Goal: Transaction & Acquisition: Purchase product/service

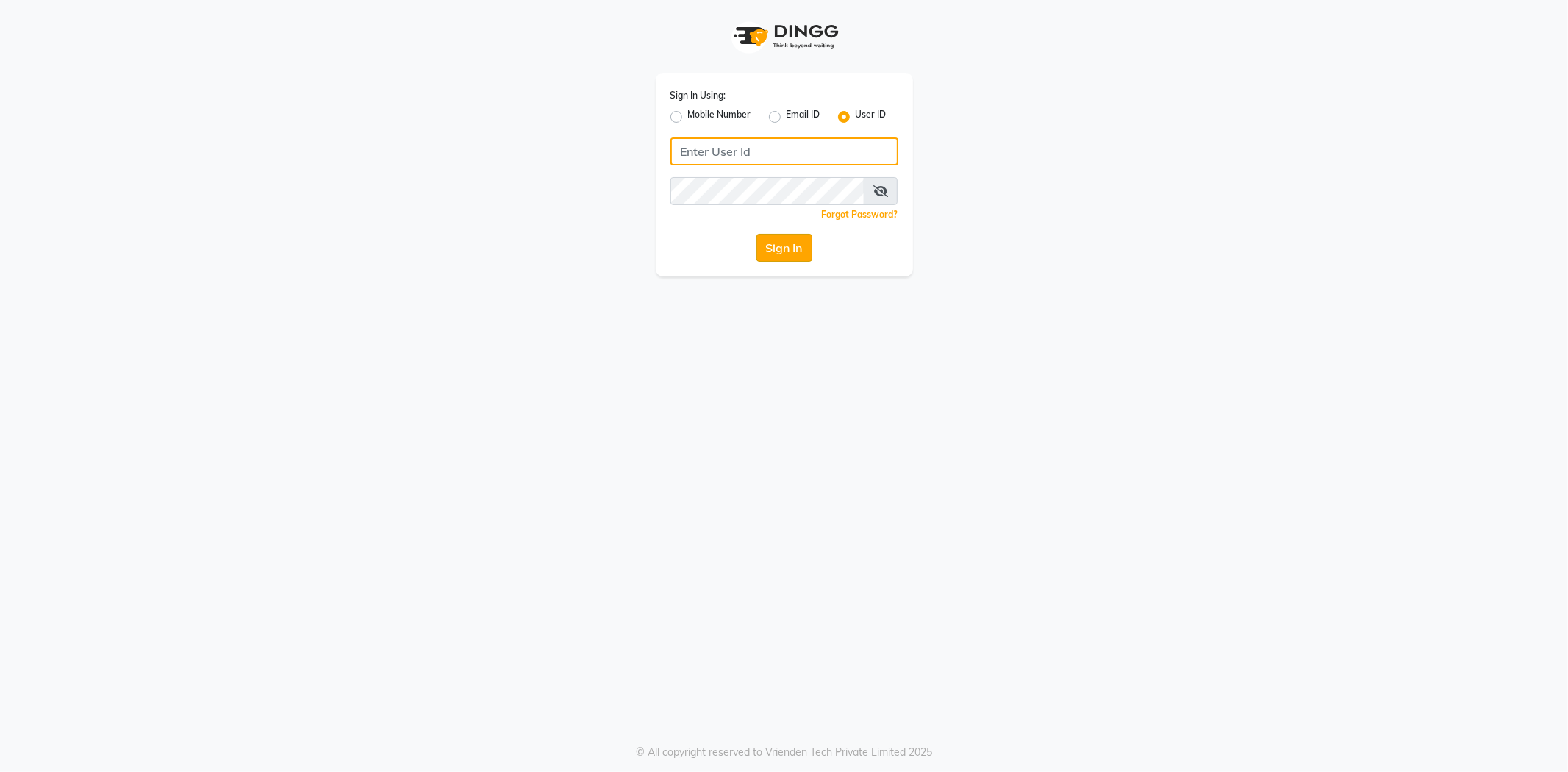
type input "e3865-01"
click at [788, 240] on button "Sign In" at bounding box center [784, 247] width 56 height 28
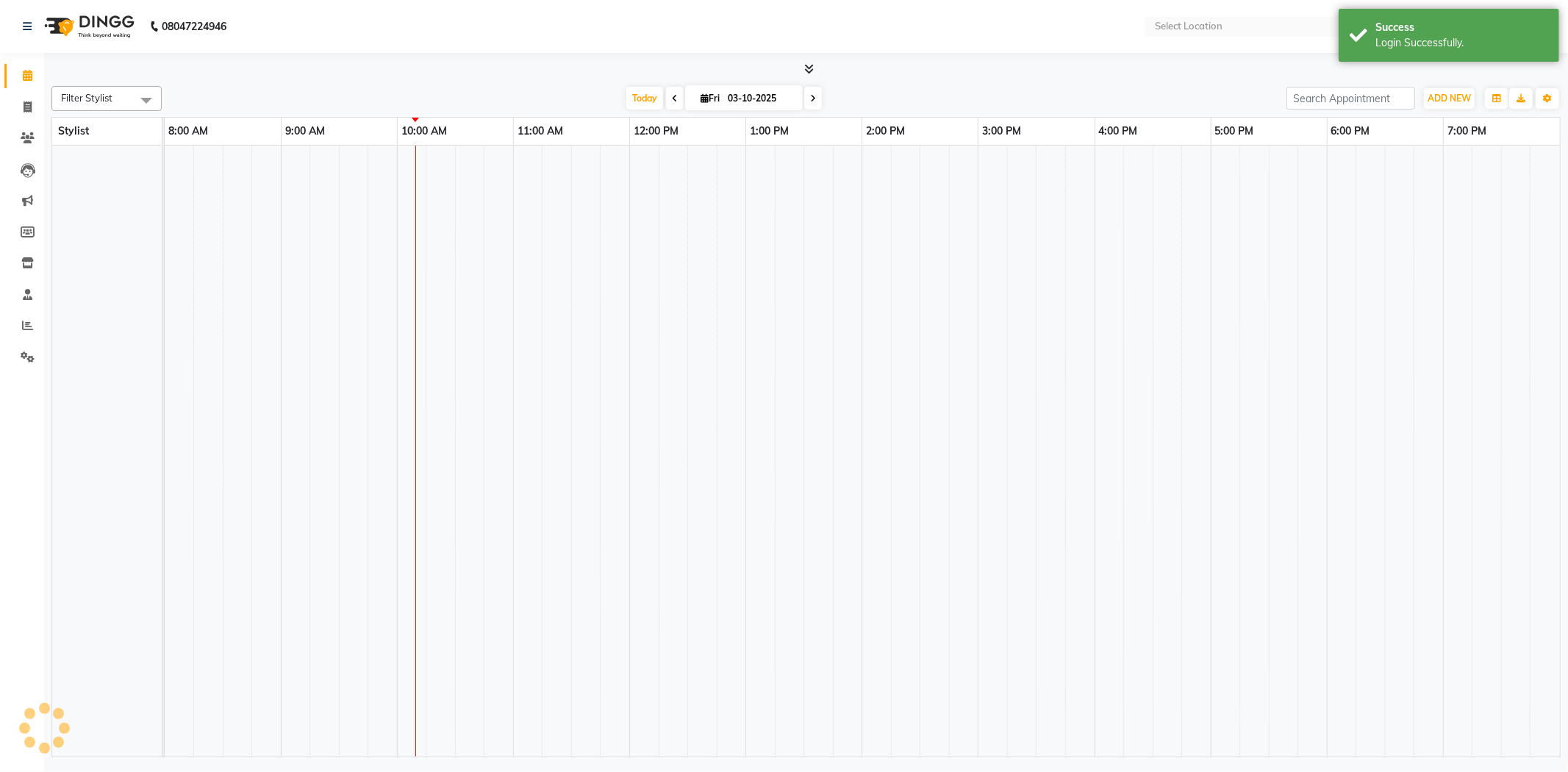
select select "en"
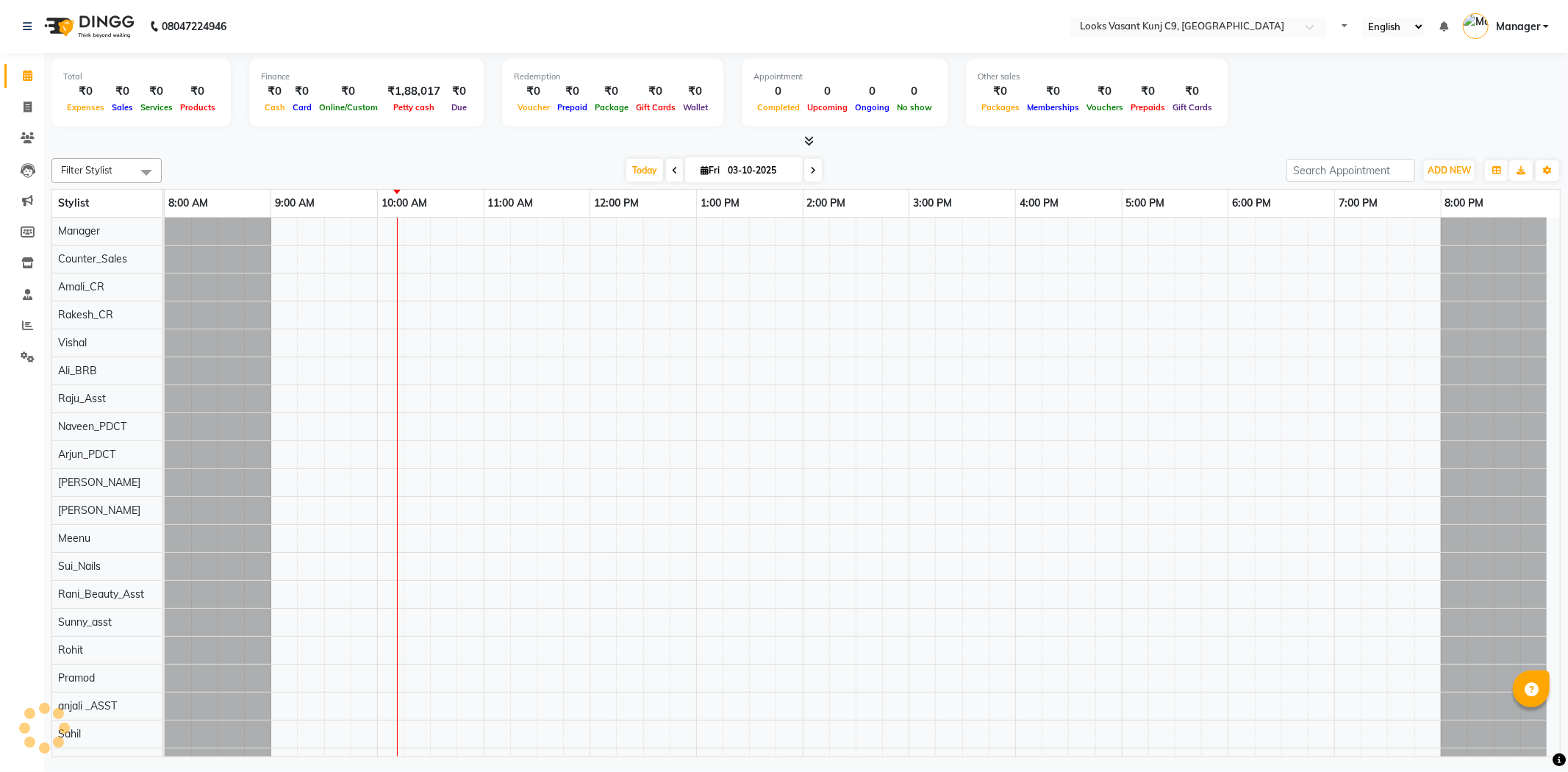
select select "en"
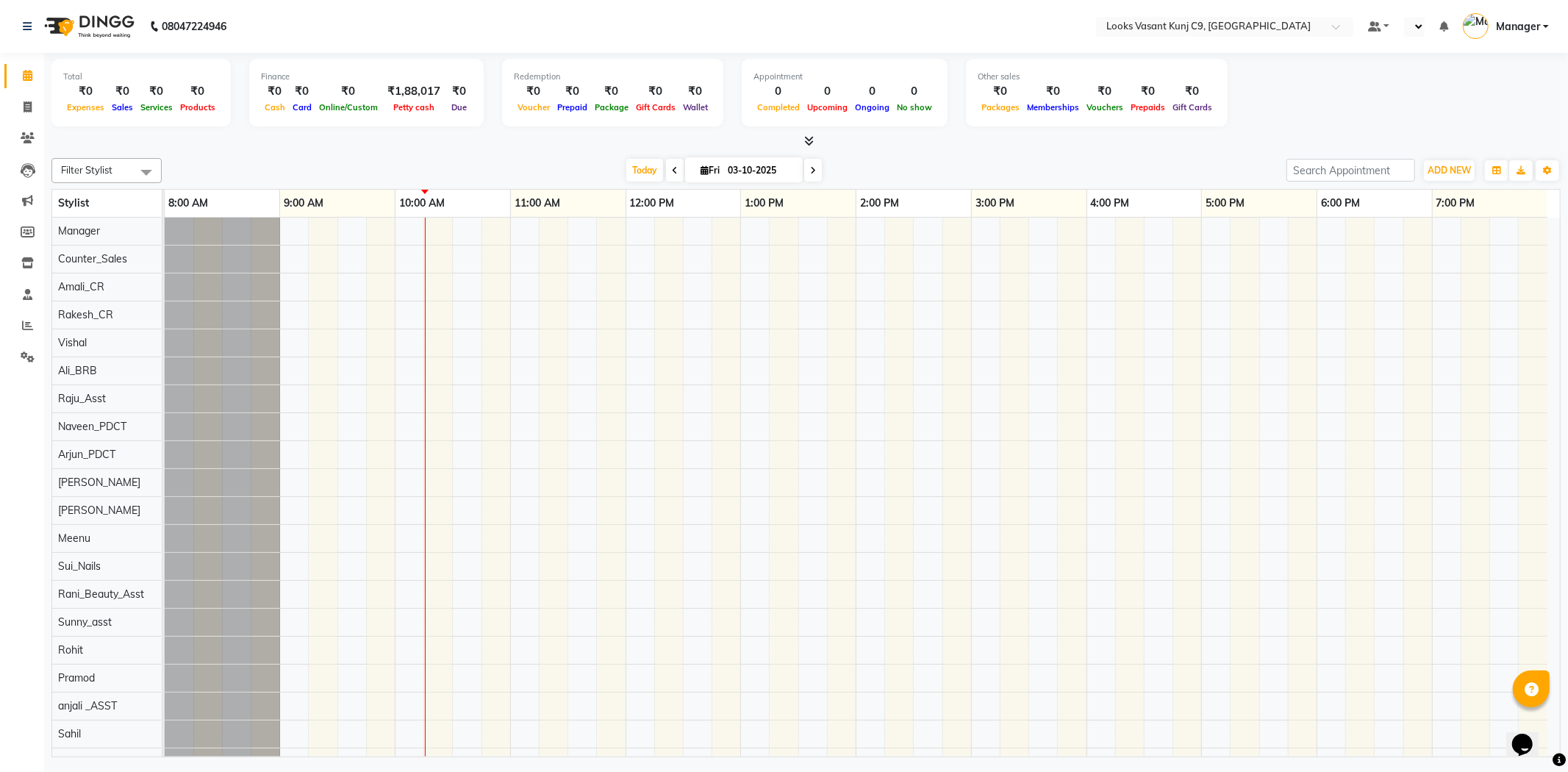
select select "en"
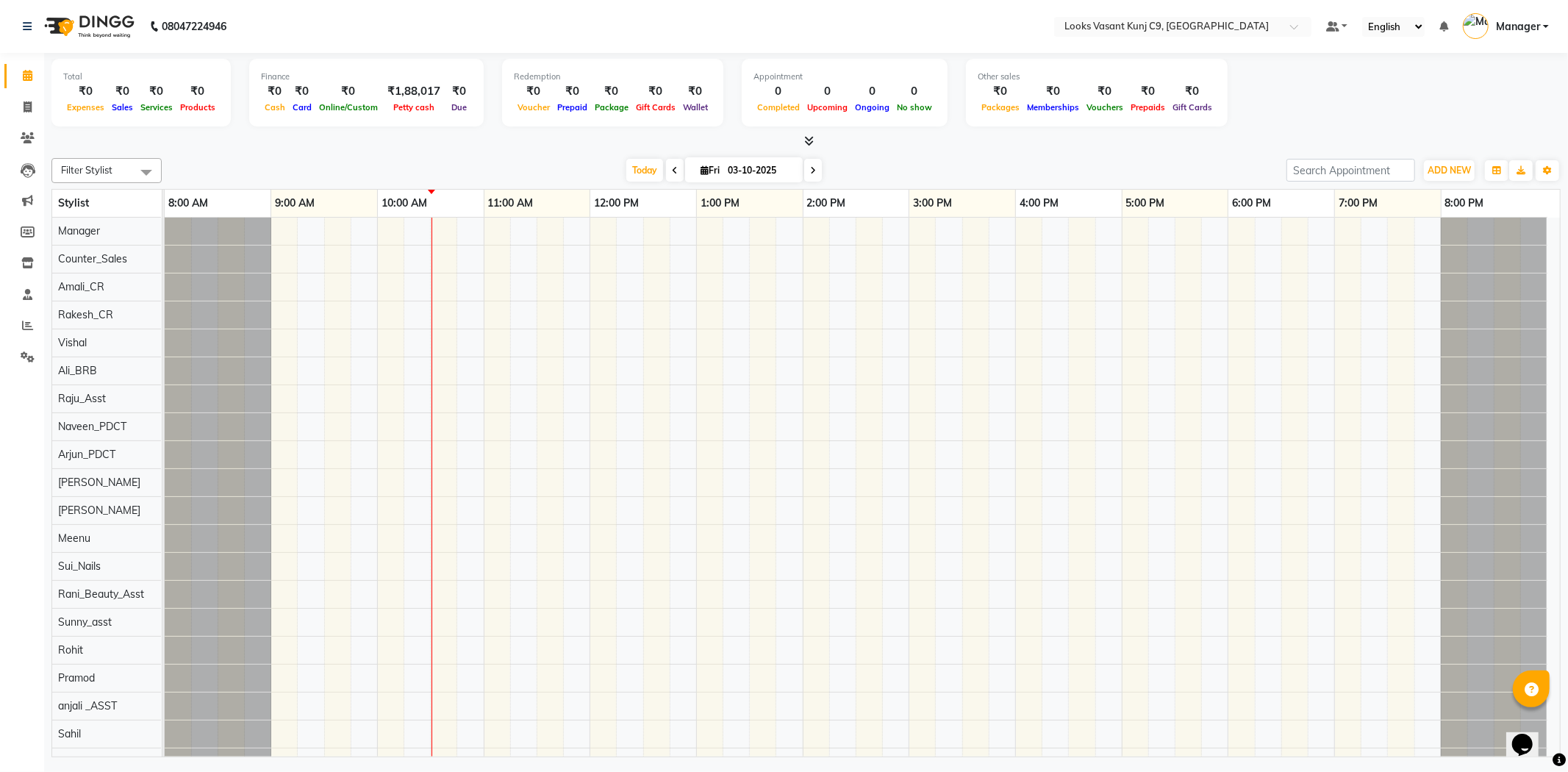
click at [18, 20] on div "08047224946" at bounding box center [125, 27] width 226 height 41
click at [24, 21] on icon at bounding box center [27, 27] width 9 height 11
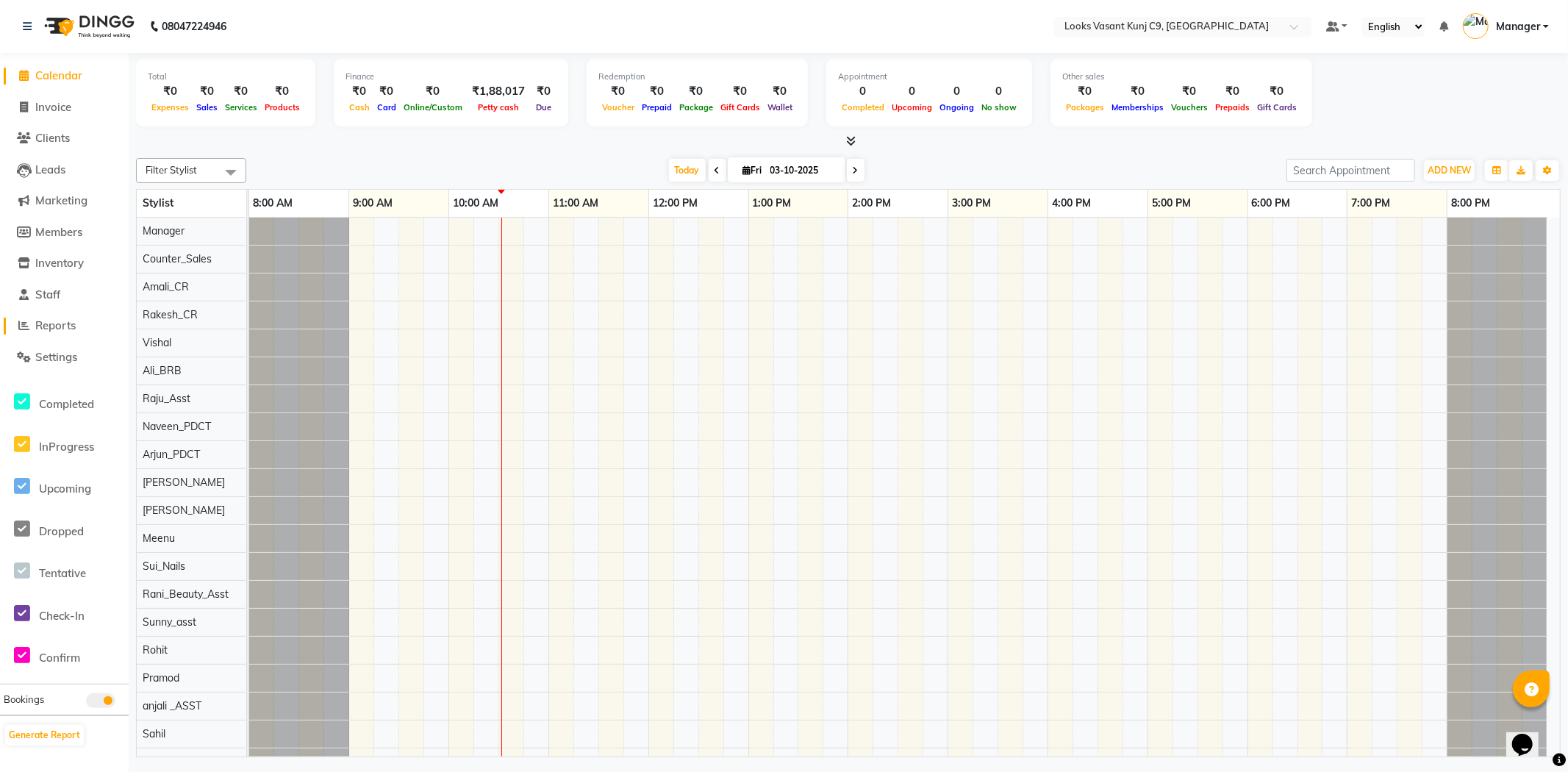
click at [46, 332] on span "Reports" at bounding box center [55, 325] width 40 height 14
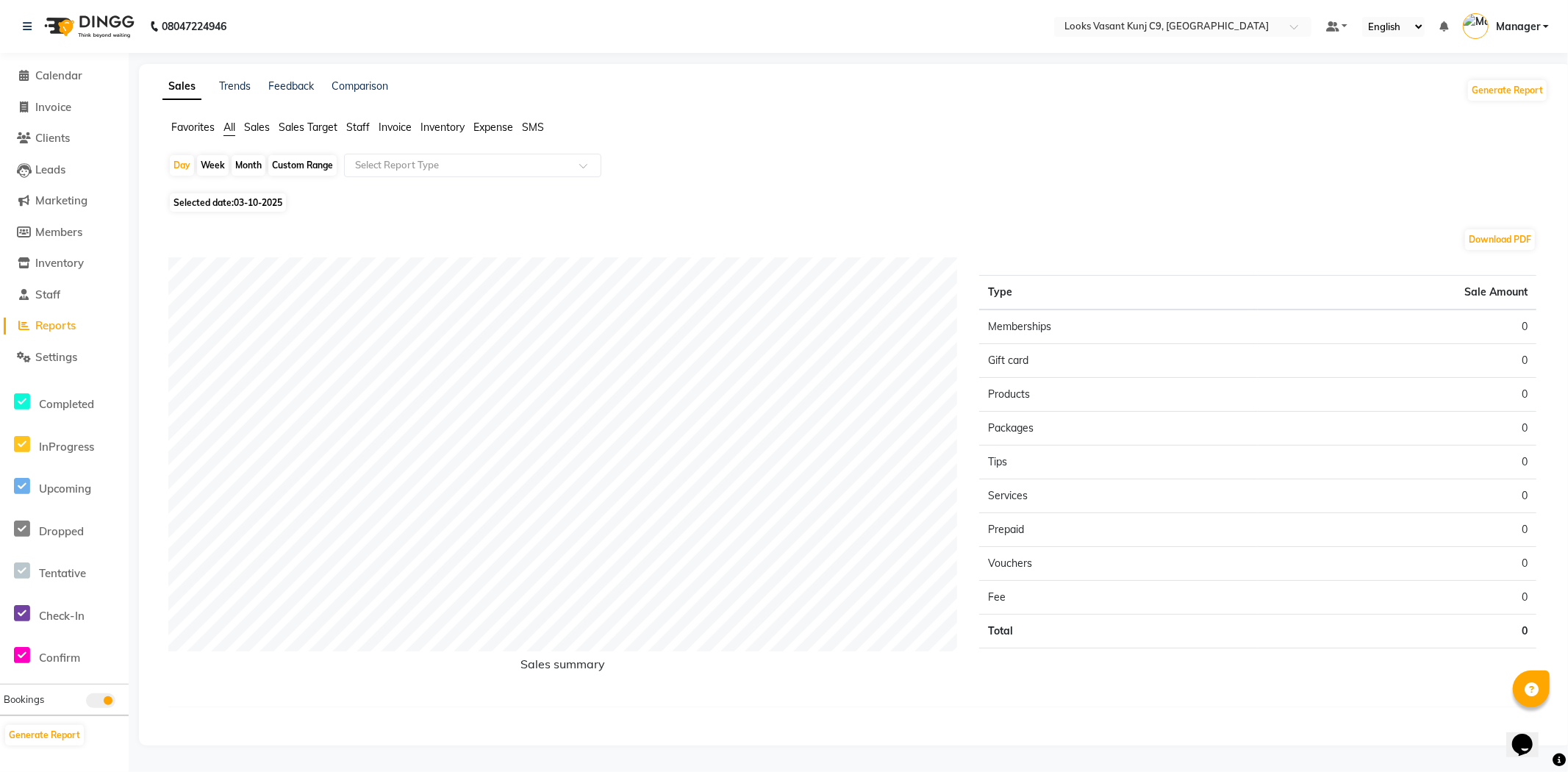
click at [253, 129] on span "Sales" at bounding box center [257, 127] width 26 height 13
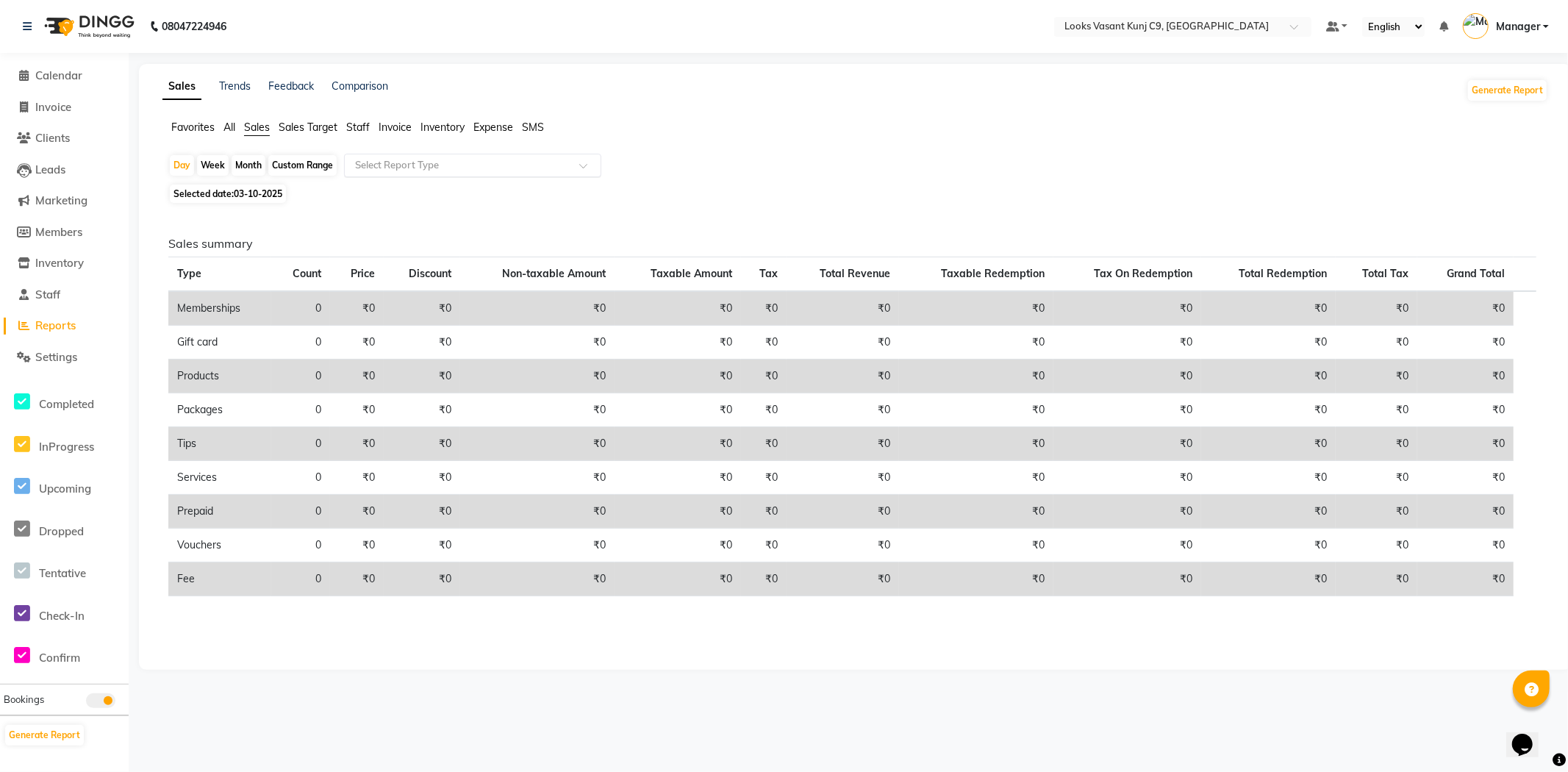
click at [412, 171] on input "text" at bounding box center [457, 165] width 212 height 14
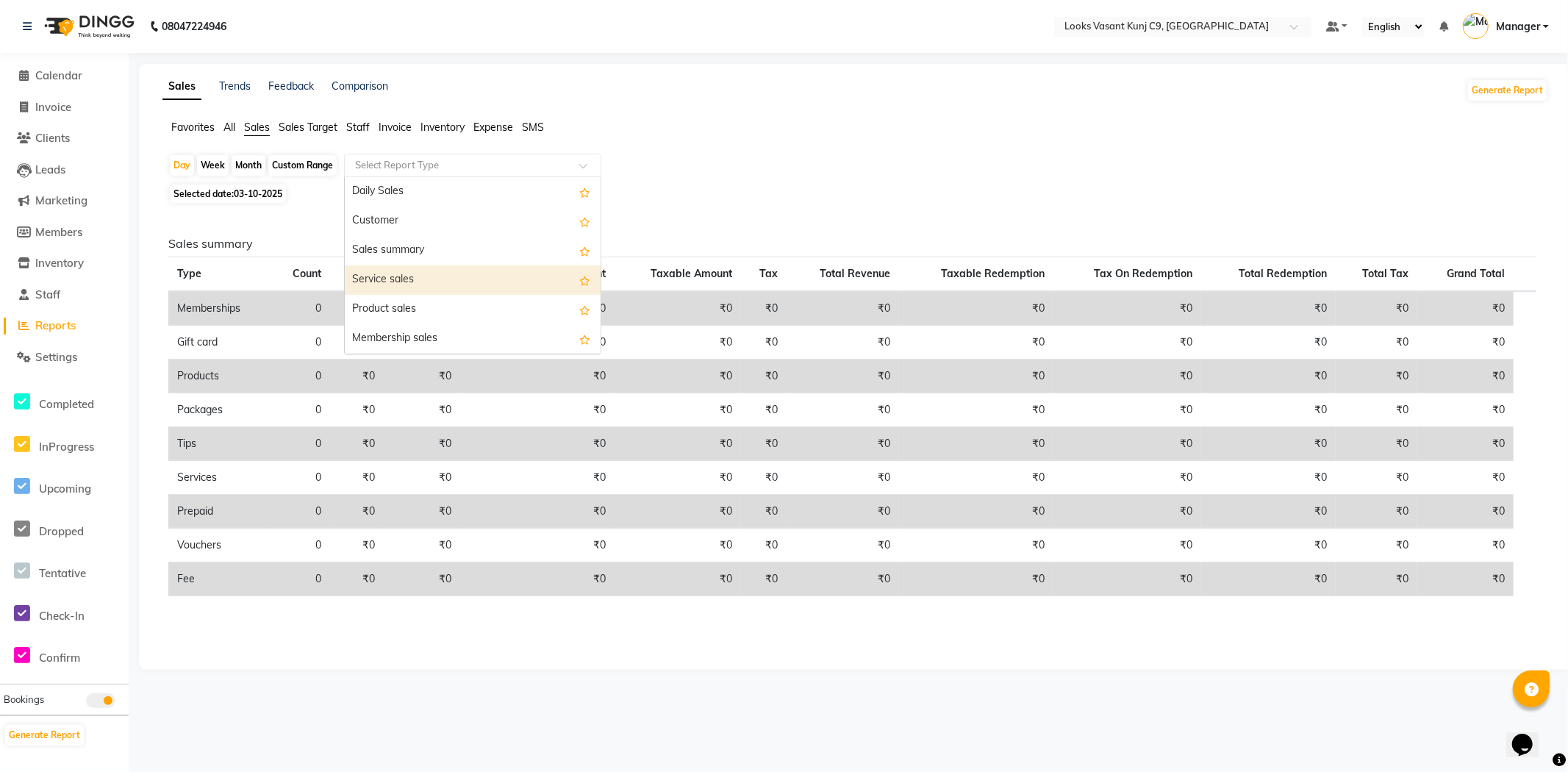
click at [388, 273] on div "Service sales" at bounding box center [472, 280] width 256 height 30
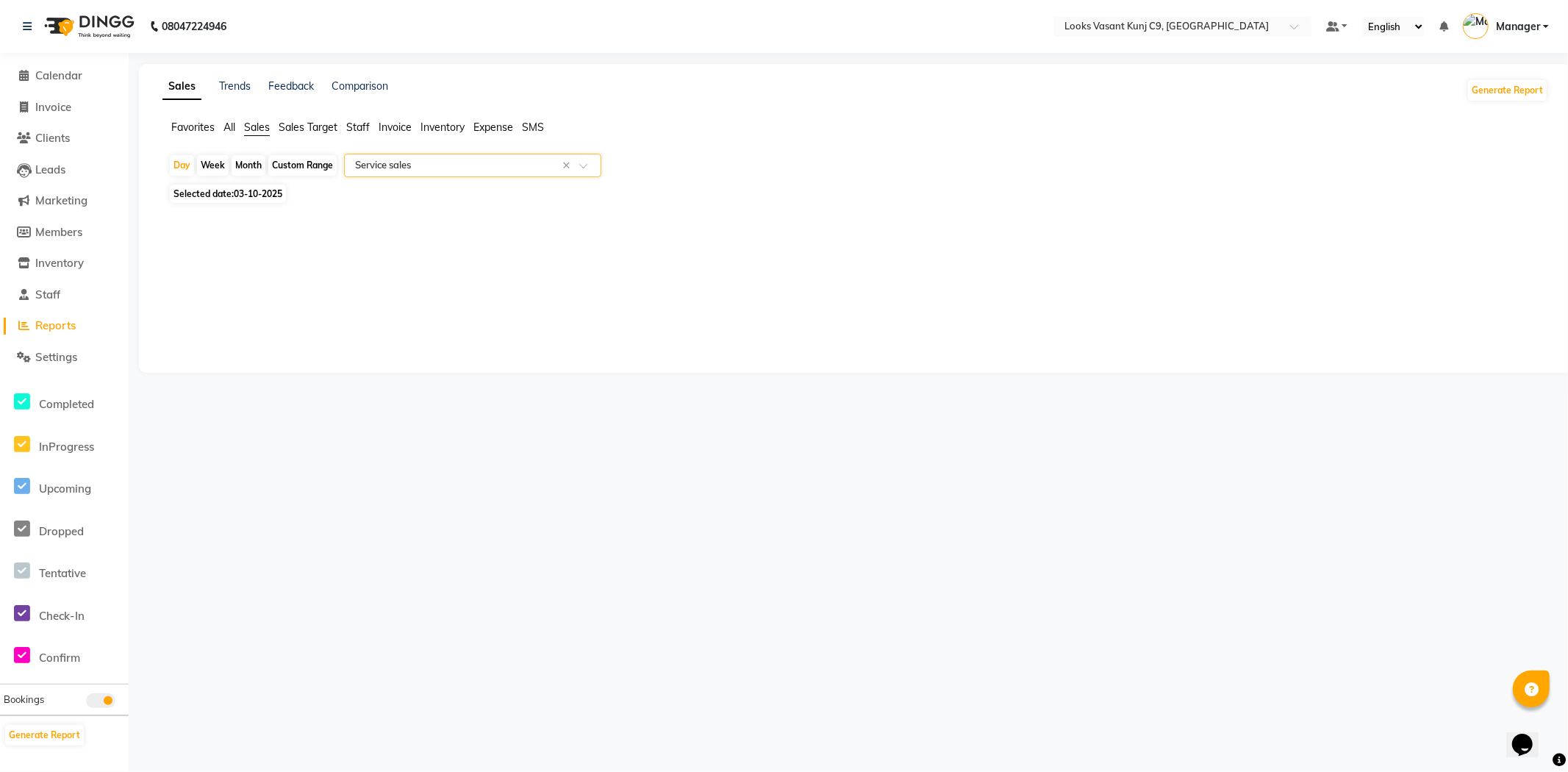
click at [262, 202] on span "Selected date: 03-10-2025" at bounding box center [228, 193] width 116 height 18
select select "10"
select select "2025"
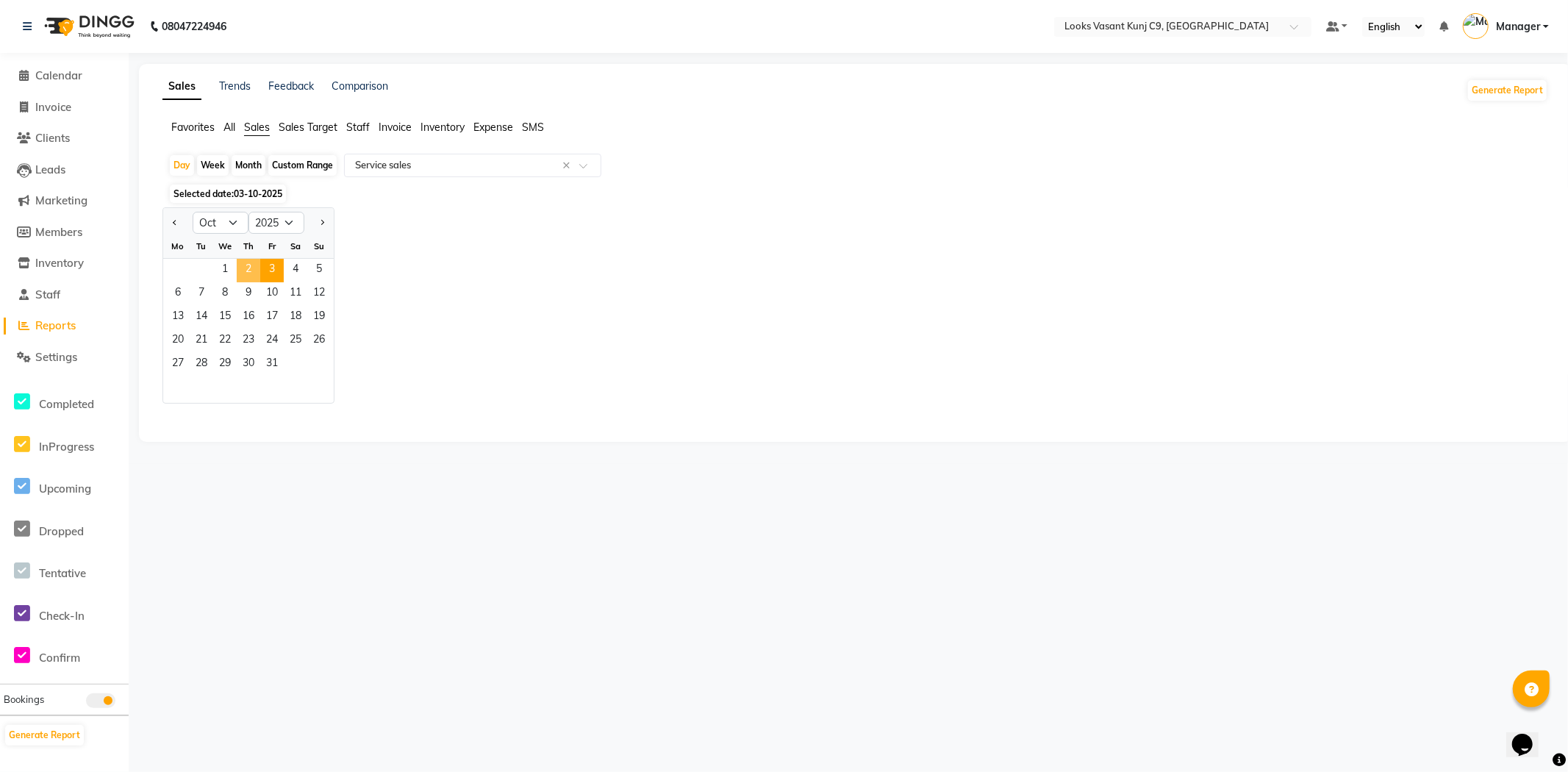
click at [254, 265] on span "2" at bounding box center [248, 270] width 24 height 24
select select "full_report"
select select "csv"
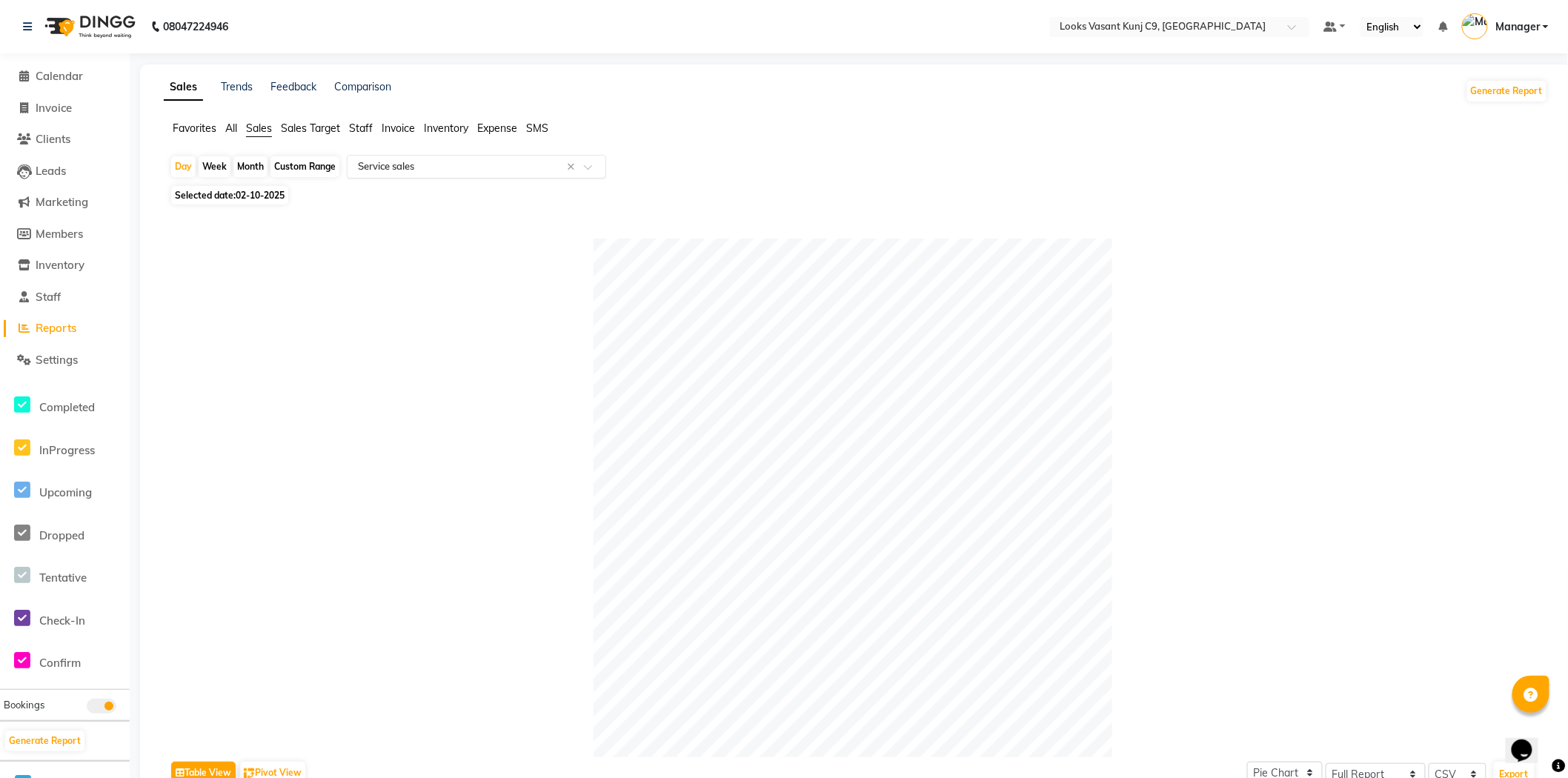
click at [362, 164] on input "text" at bounding box center [461, 166] width 213 height 15
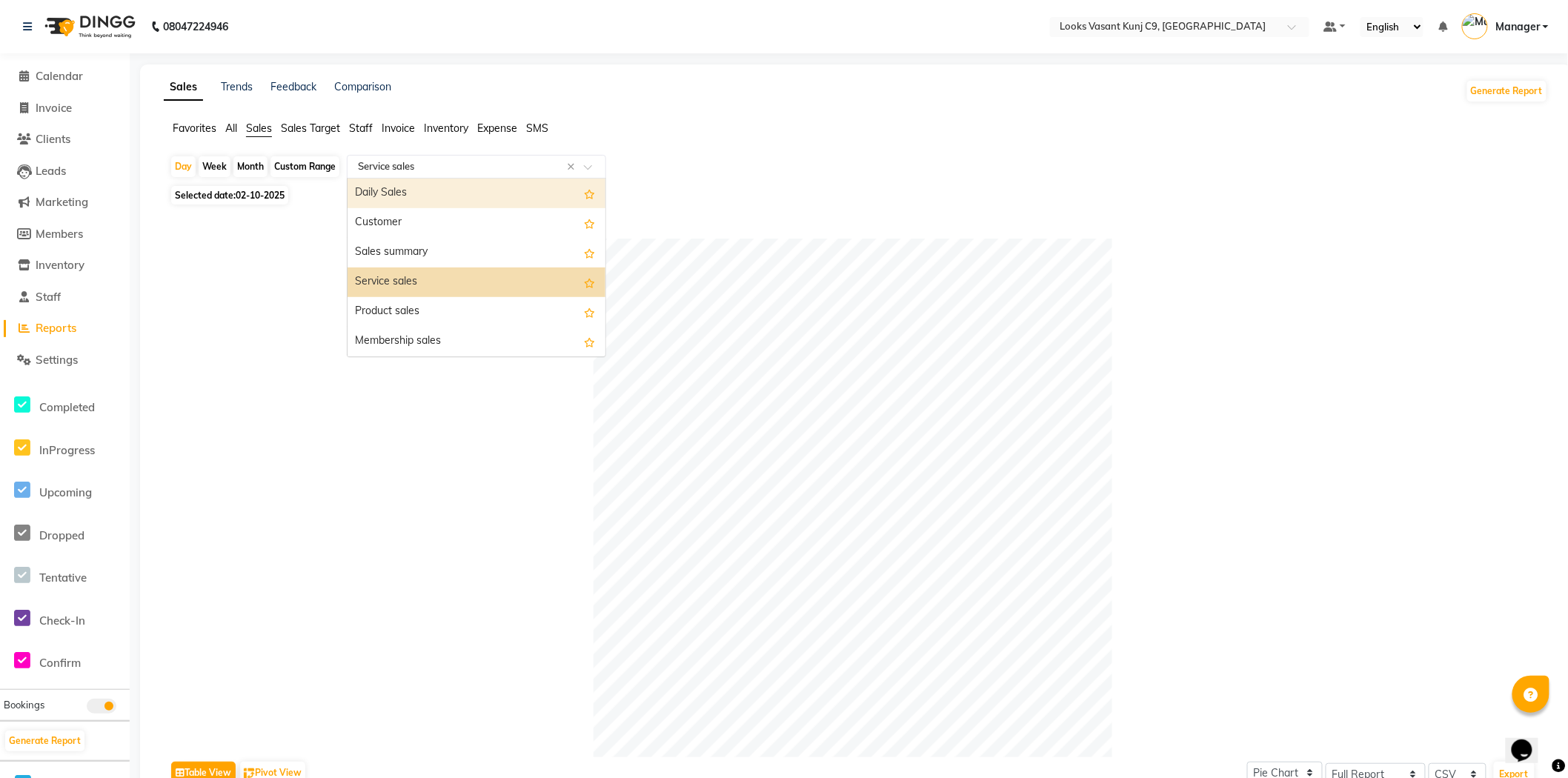
click at [375, 198] on div "Daily Sales" at bounding box center [476, 193] width 258 height 30
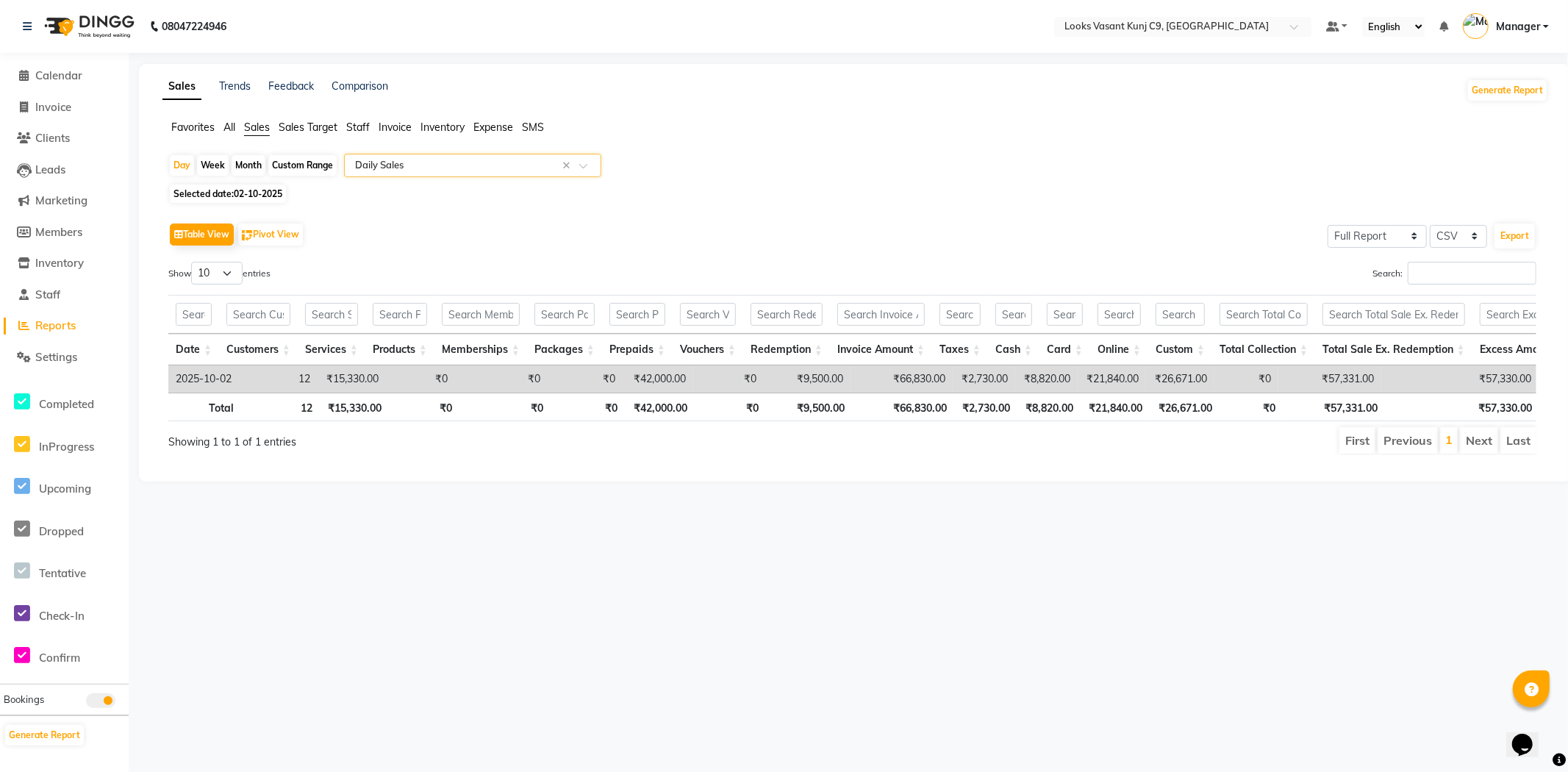
click at [251, 129] on span "Sales" at bounding box center [257, 127] width 26 height 13
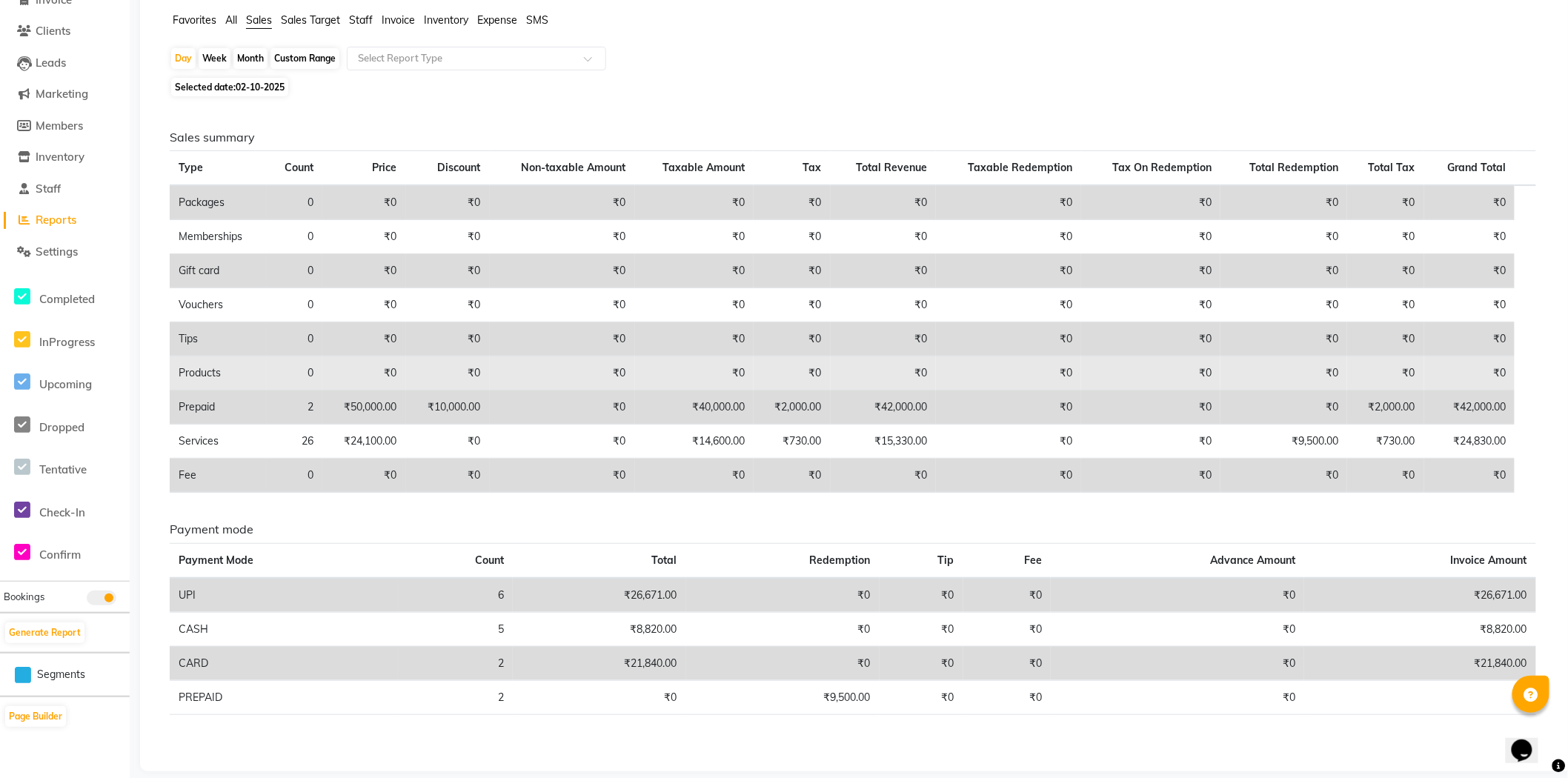
scroll to position [123, 0]
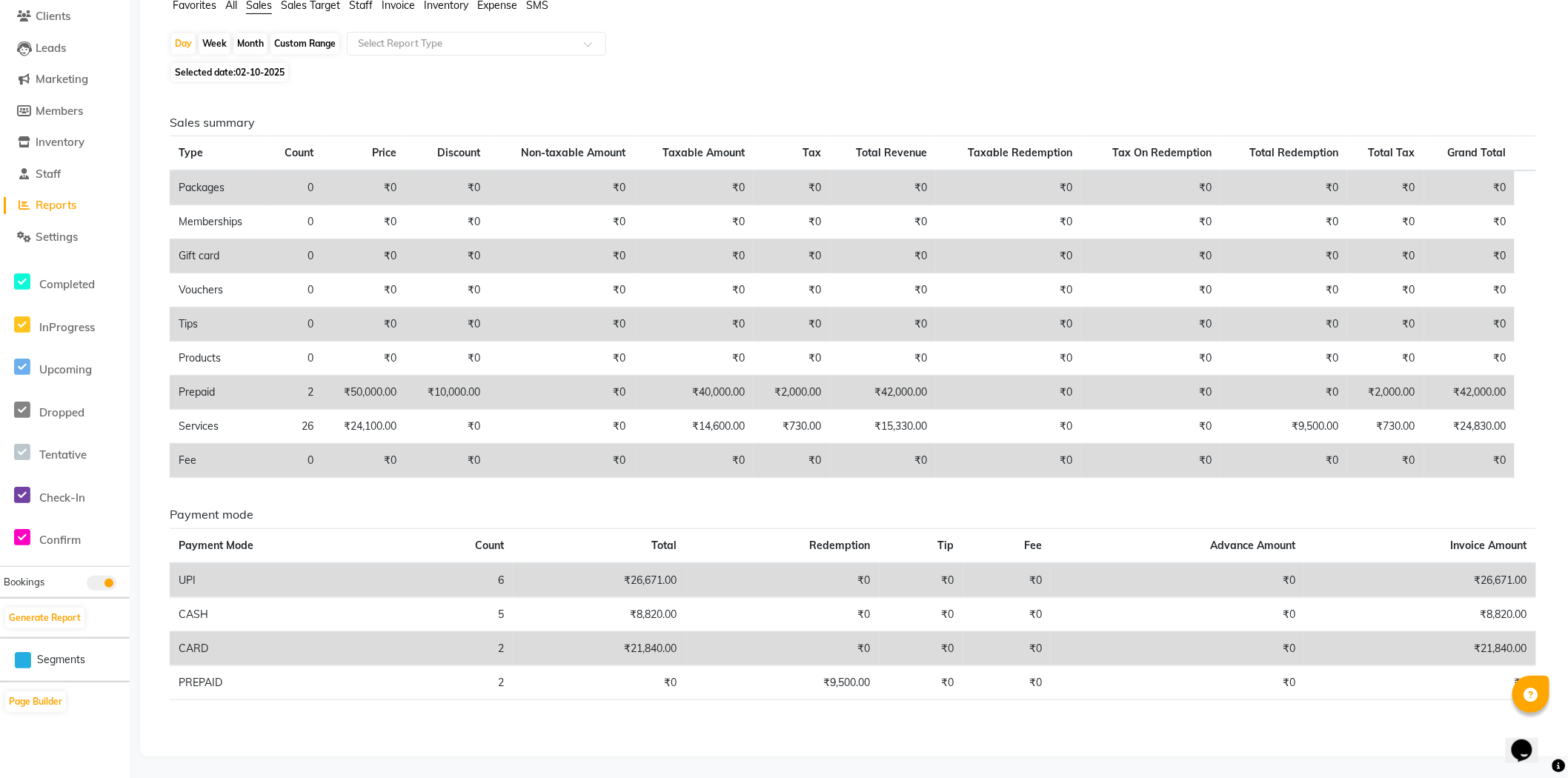
click at [275, 70] on span "02-10-2025" at bounding box center [260, 72] width 49 height 11
select select "10"
select select "2025"
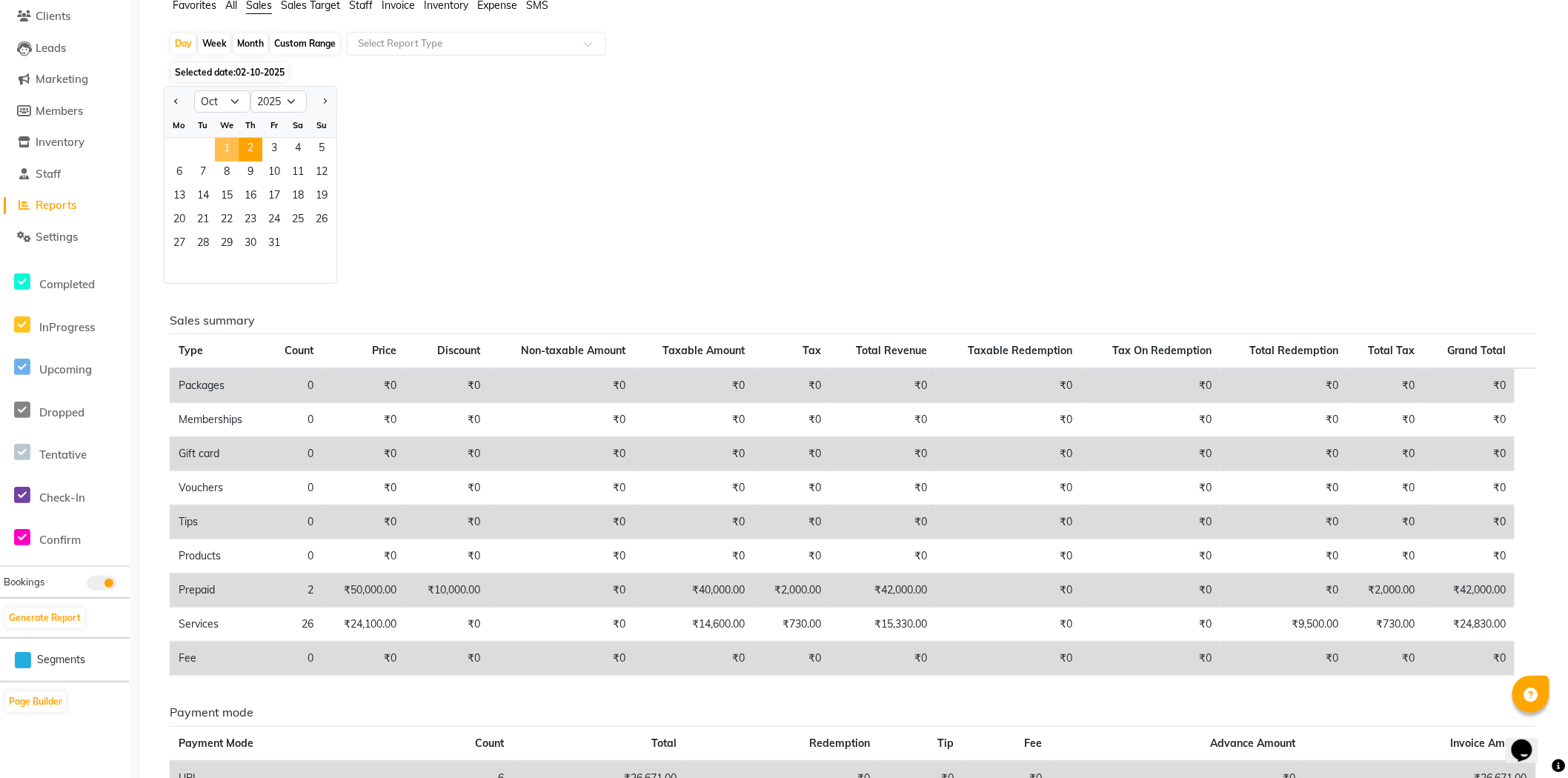
click at [225, 147] on span "1" at bounding box center [226, 149] width 24 height 24
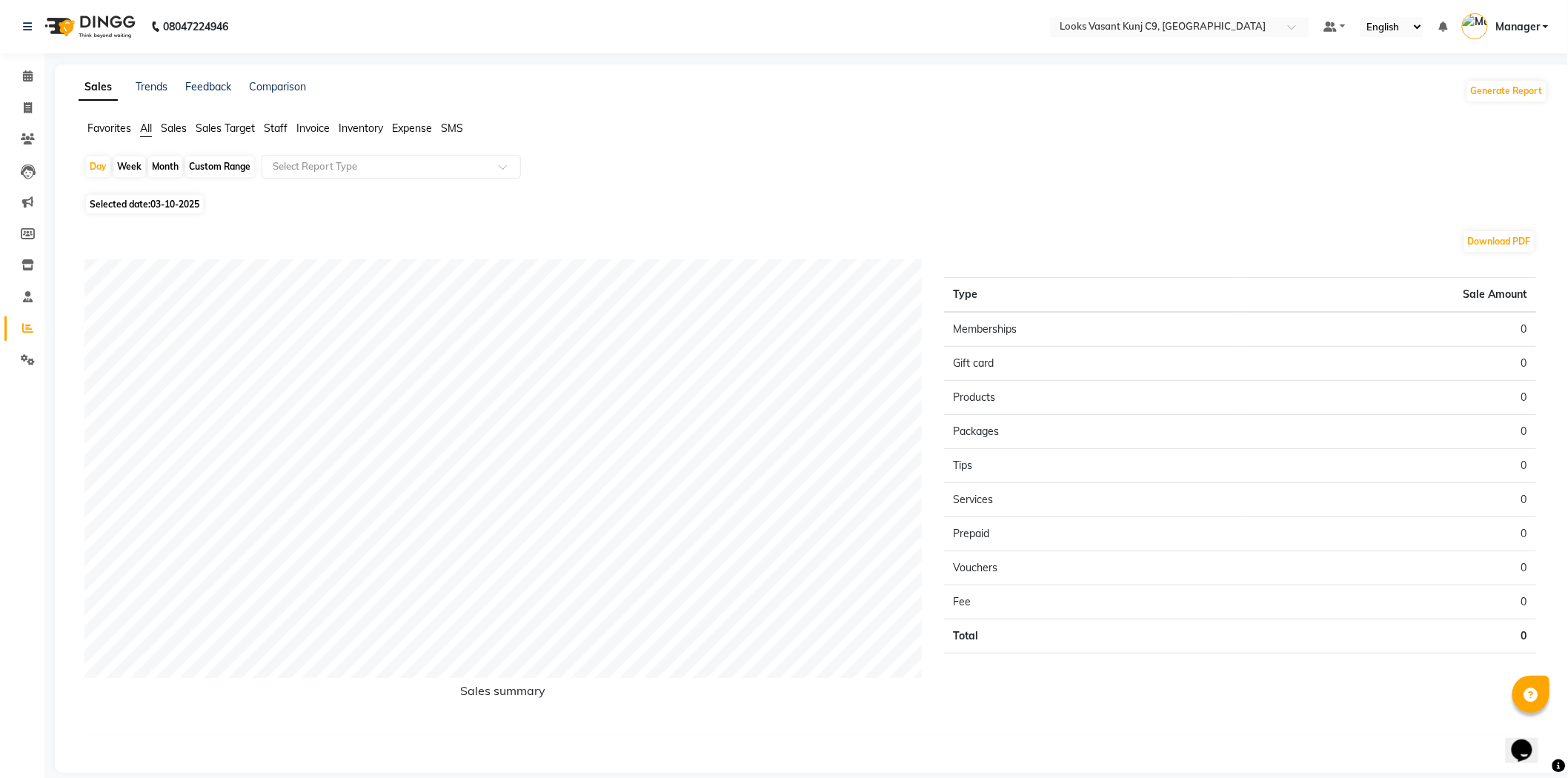
click at [187, 196] on span "Selected date: 03-10-2025" at bounding box center [144, 204] width 117 height 18
select select "10"
select select "2025"
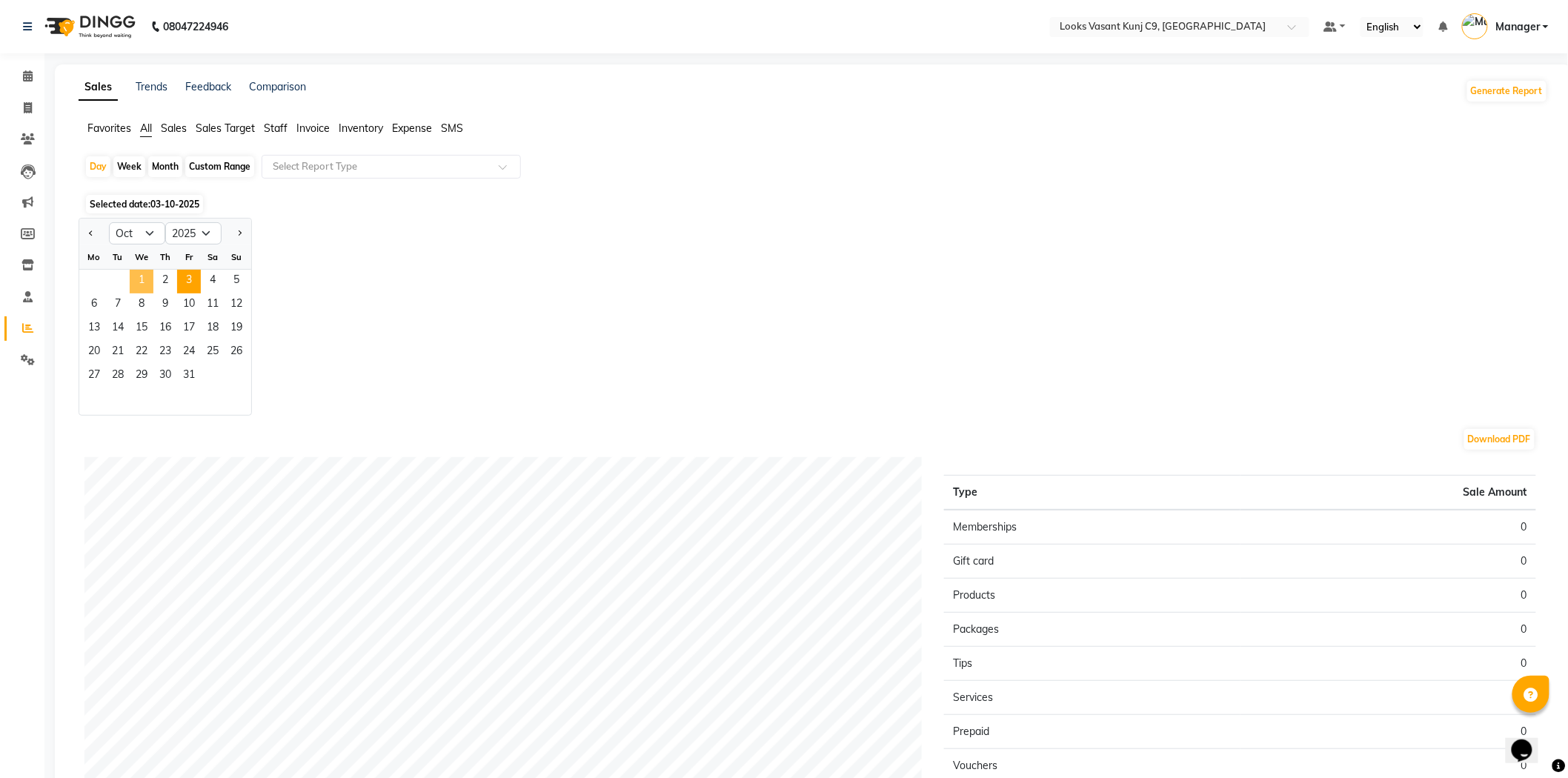
click at [149, 283] on span "1" at bounding box center [141, 281] width 24 height 24
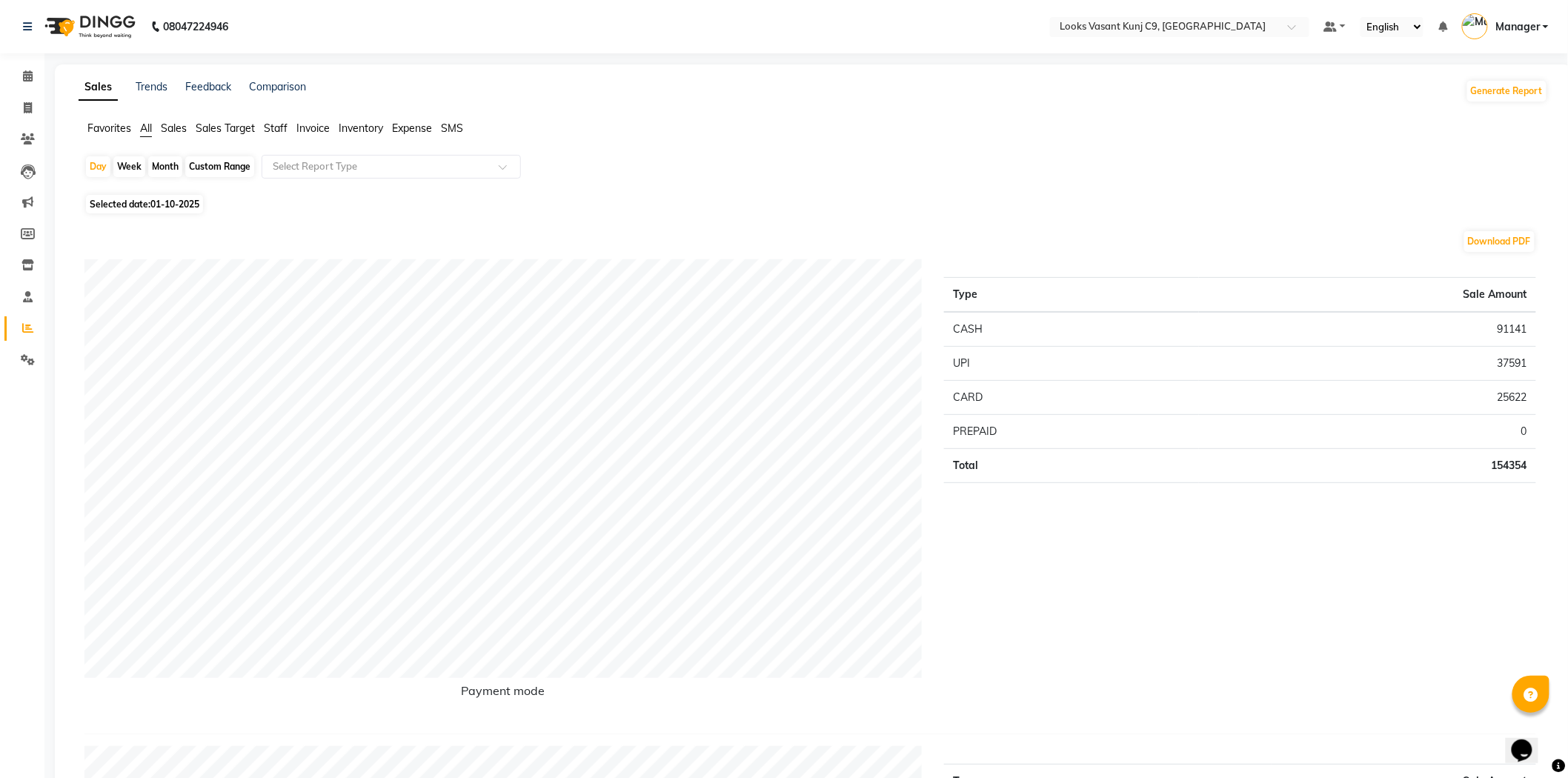
click at [178, 135] on li "Sales" at bounding box center [174, 128] width 26 height 15
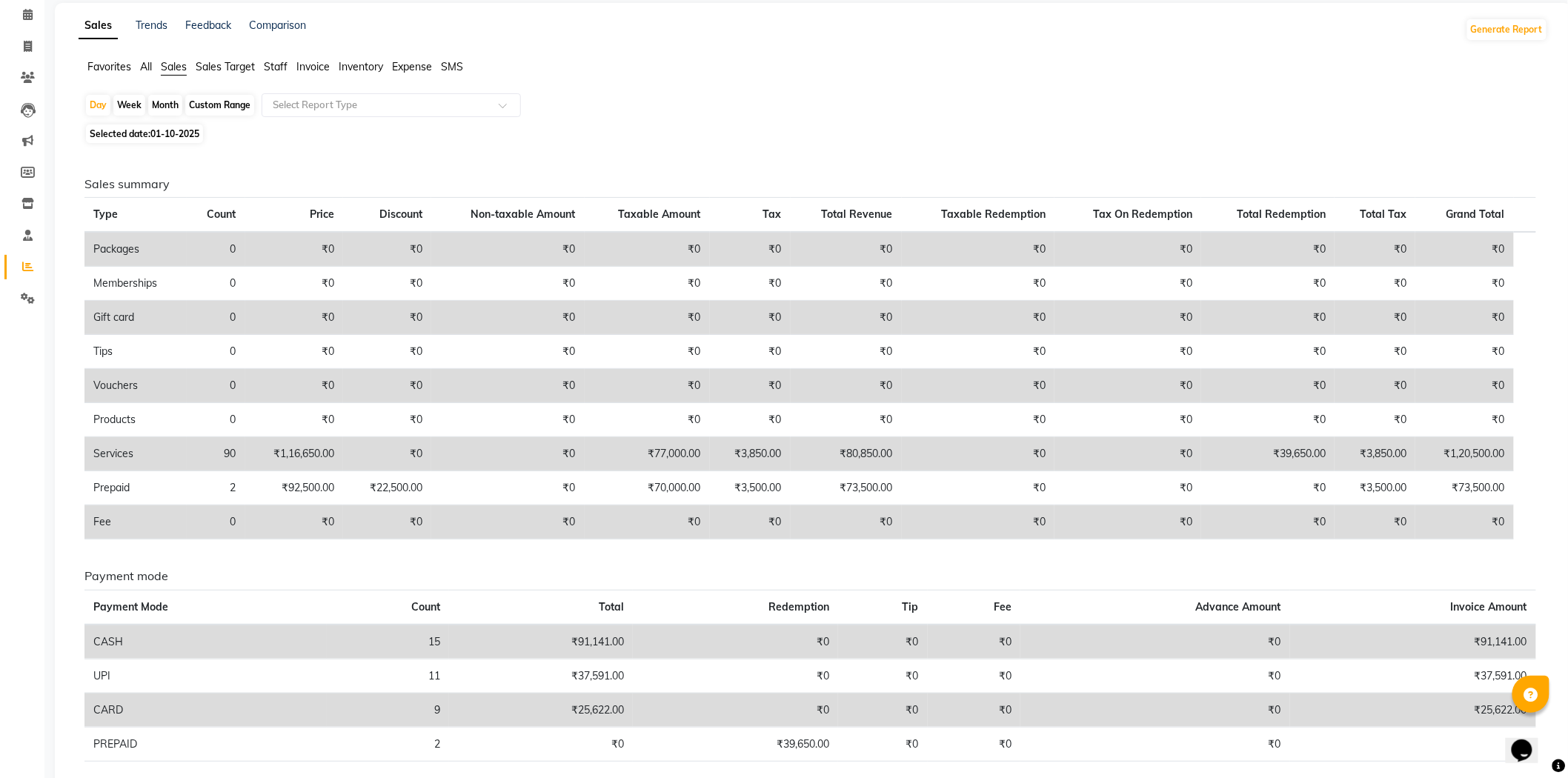
scroll to position [123, 0]
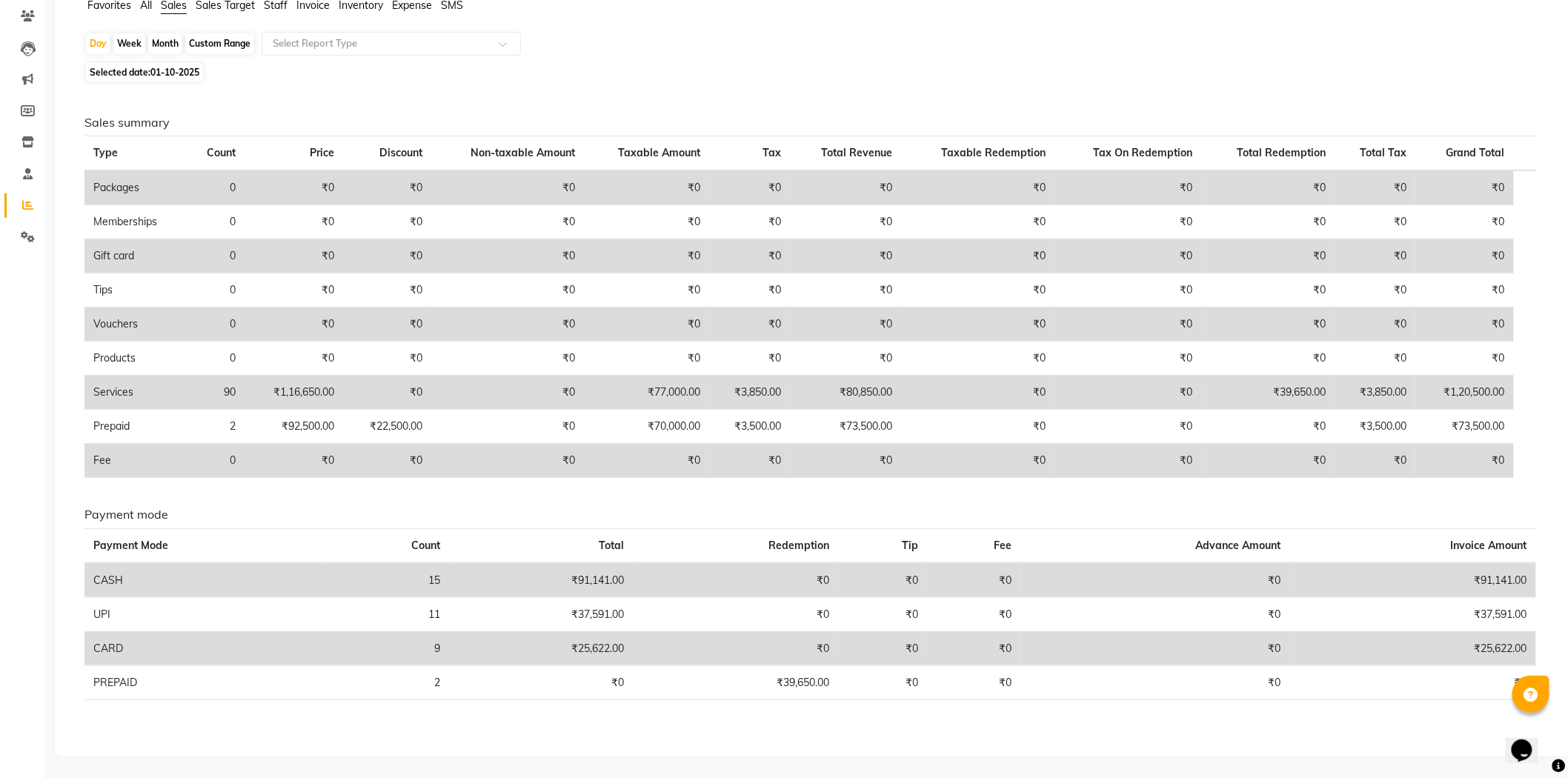
click at [157, 72] on span "01-10-2025" at bounding box center [175, 72] width 49 height 11
select select "10"
select select "2025"
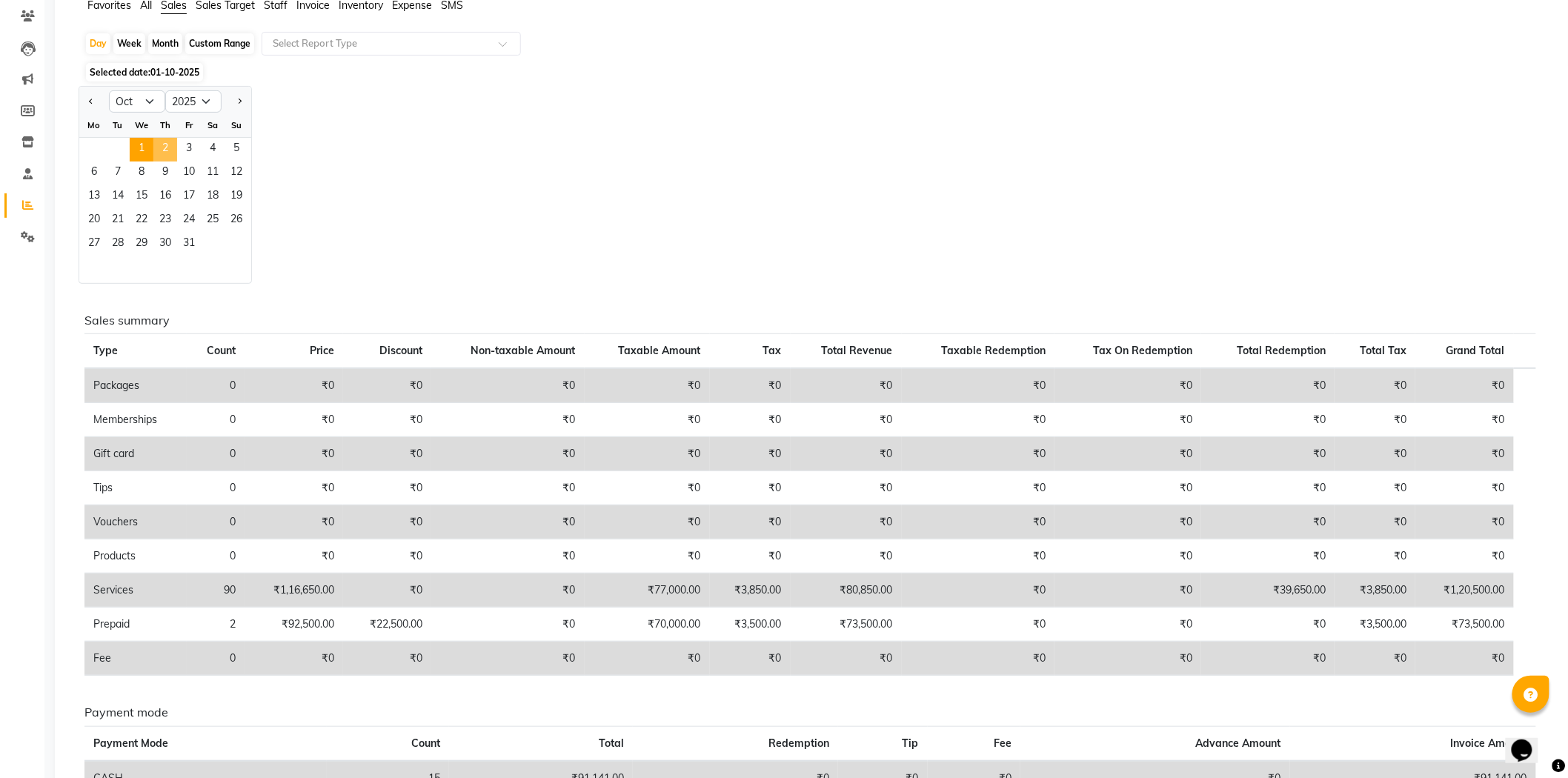
click at [167, 139] on span "2" at bounding box center [165, 149] width 24 height 24
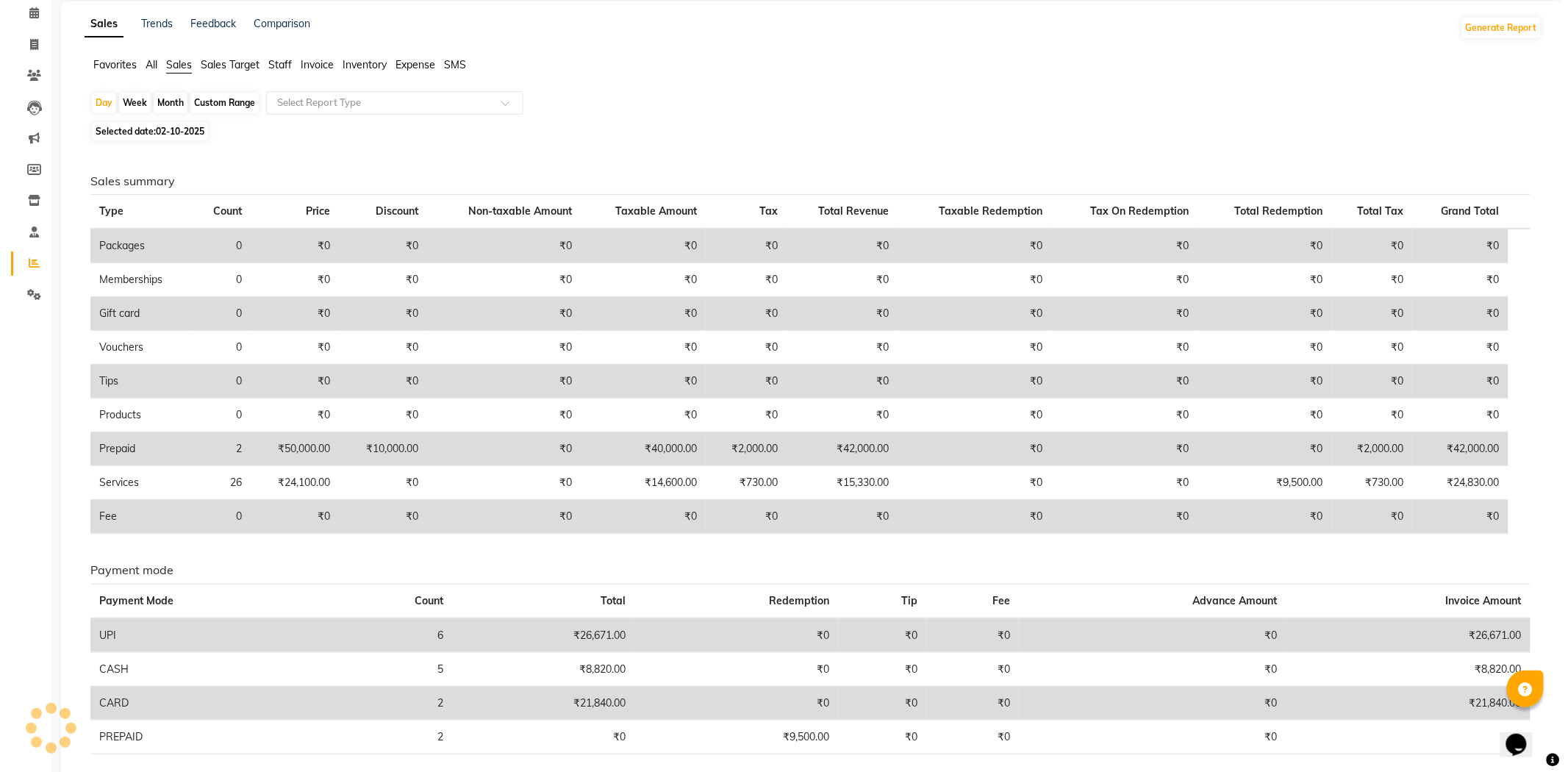
scroll to position [0, 0]
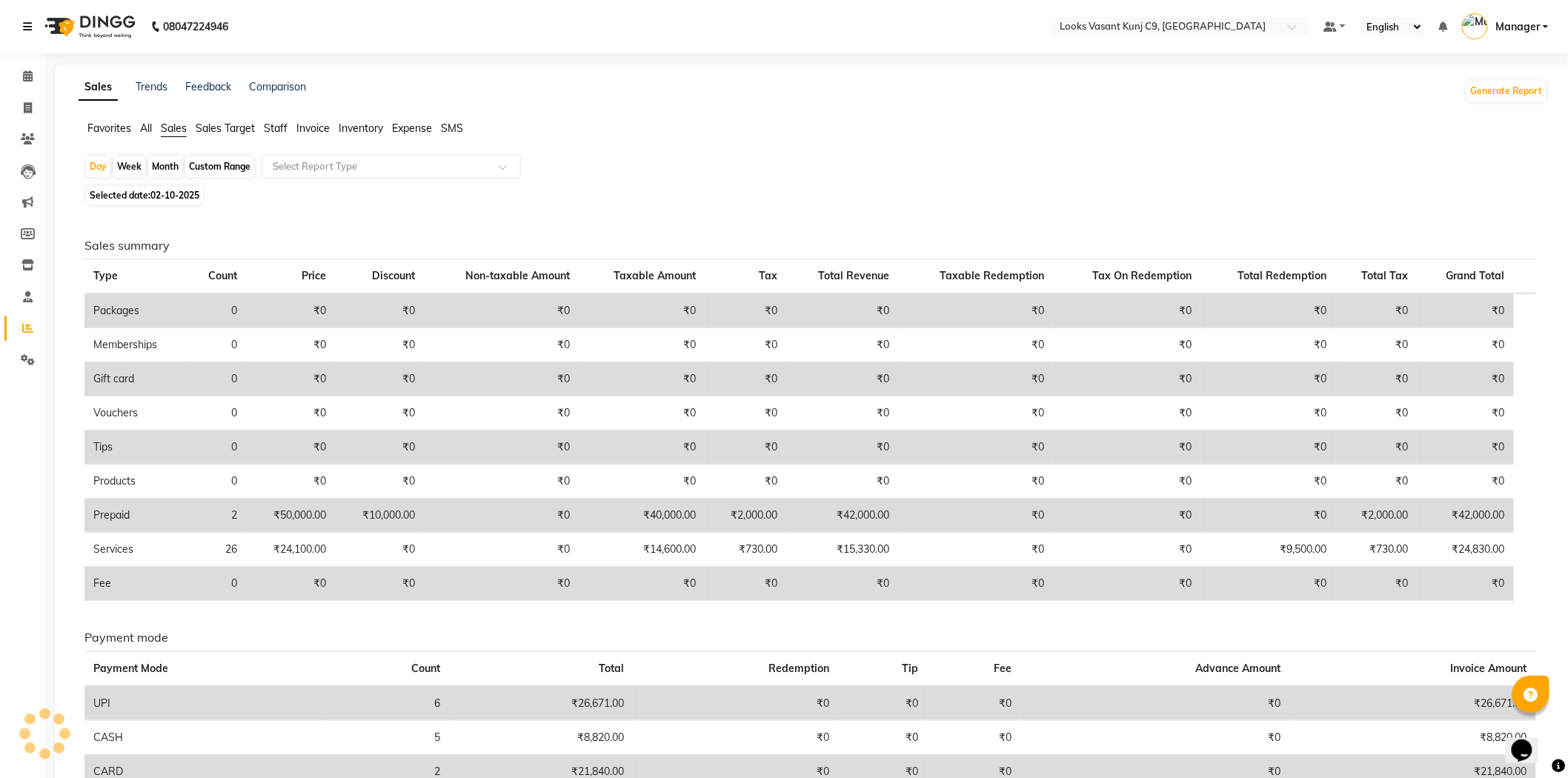
click at [28, 32] on icon at bounding box center [28, 27] width 9 height 11
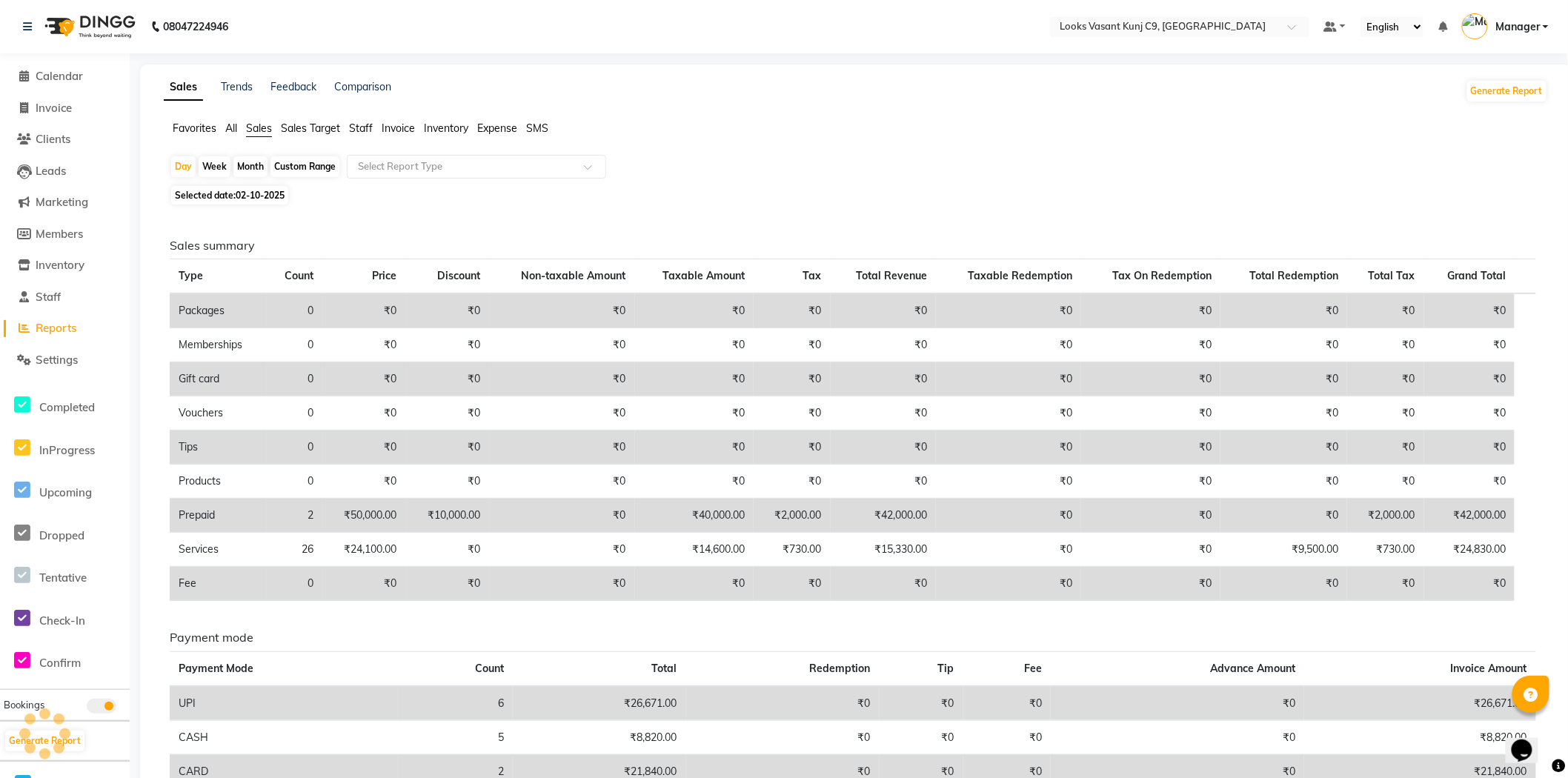
click at [53, 94] on li "Invoice" at bounding box center [65, 109] width 130 height 32
click at [56, 83] on link "Calendar" at bounding box center [65, 76] width 122 height 17
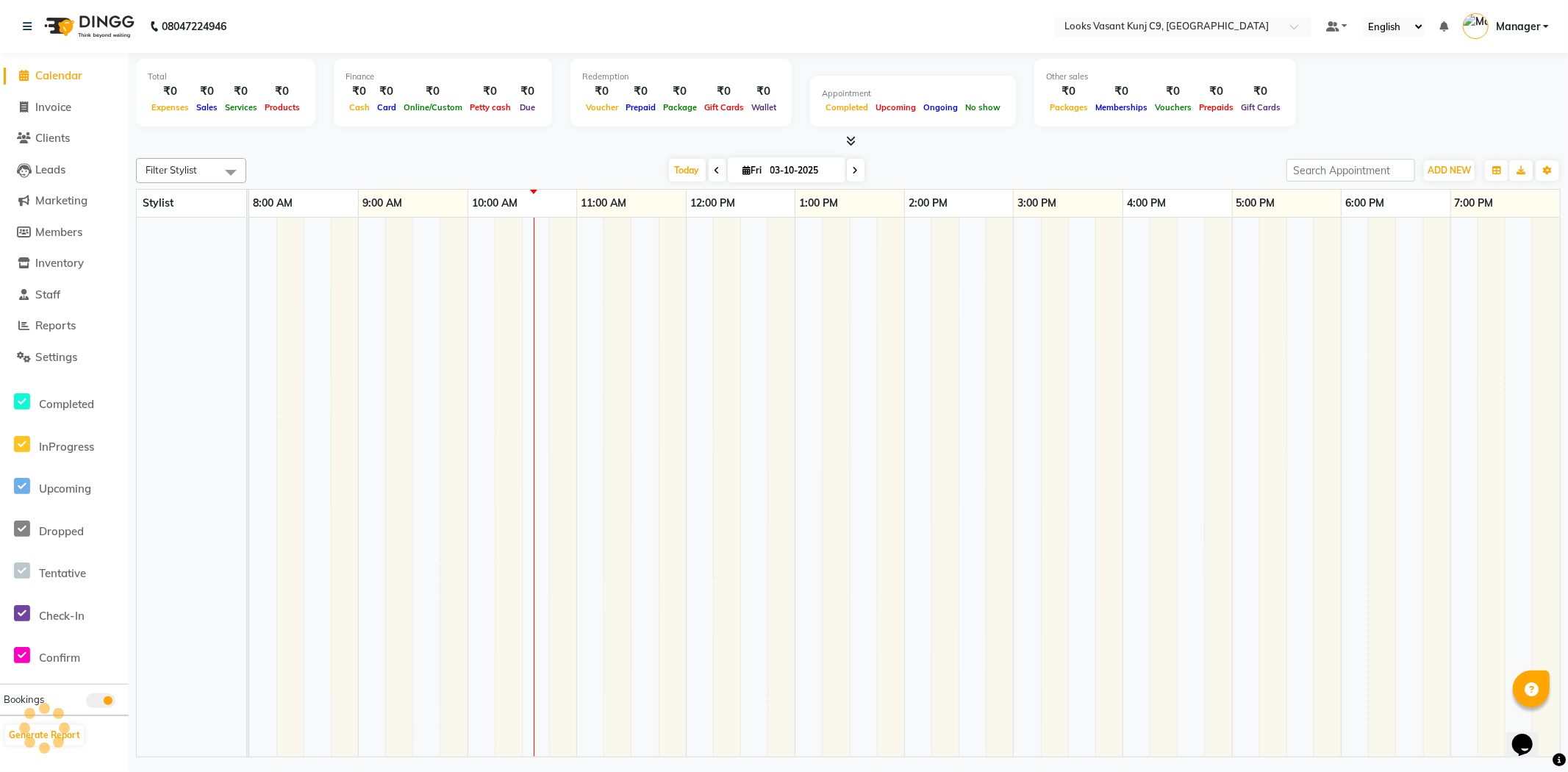
click at [38, 19] on img at bounding box center [87, 27] width 101 height 41
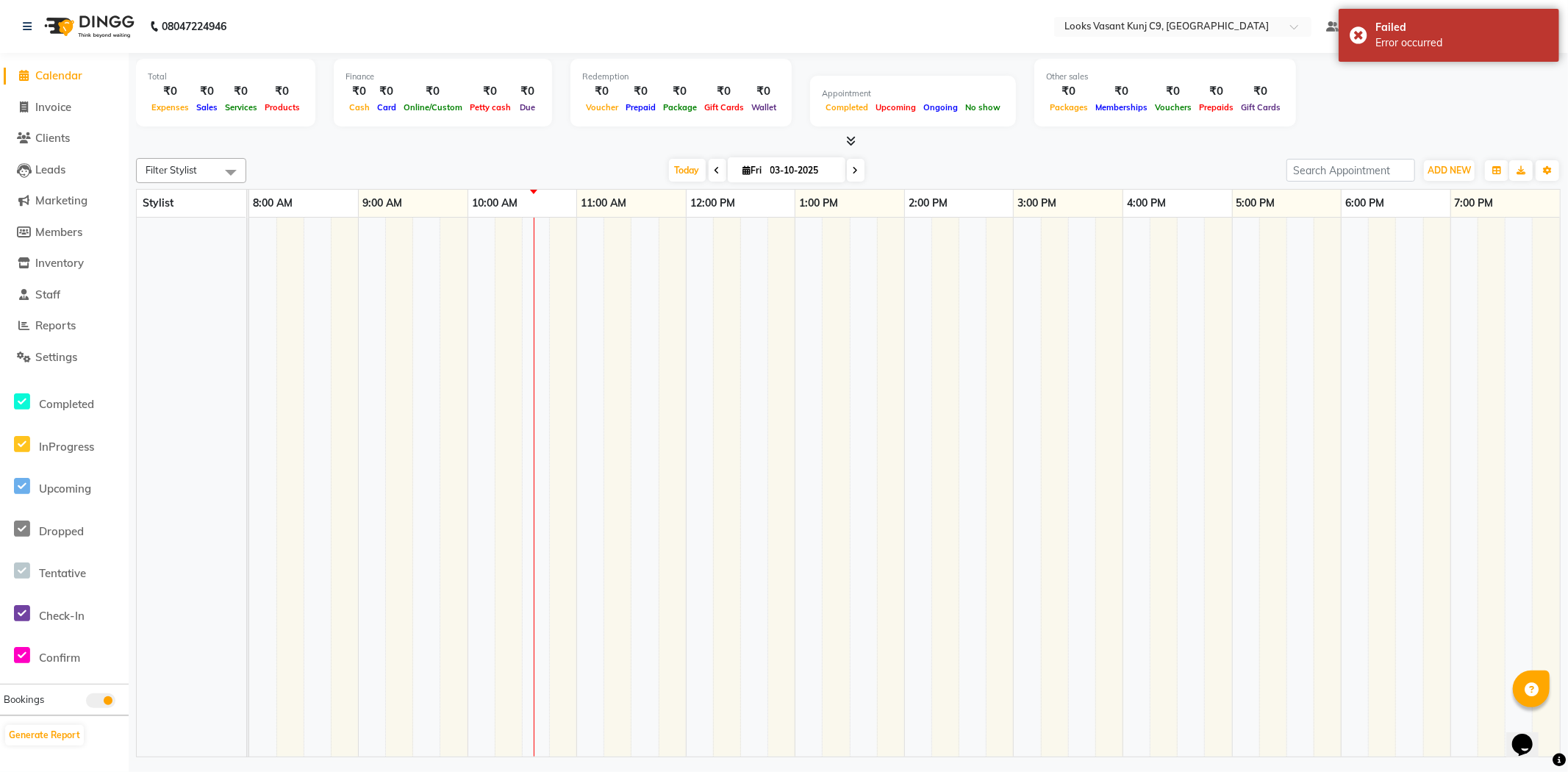
click at [59, 98] on li "Invoice" at bounding box center [64, 108] width 129 height 32
click at [59, 110] on span "Invoice" at bounding box center [53, 107] width 36 height 14
select select "service"
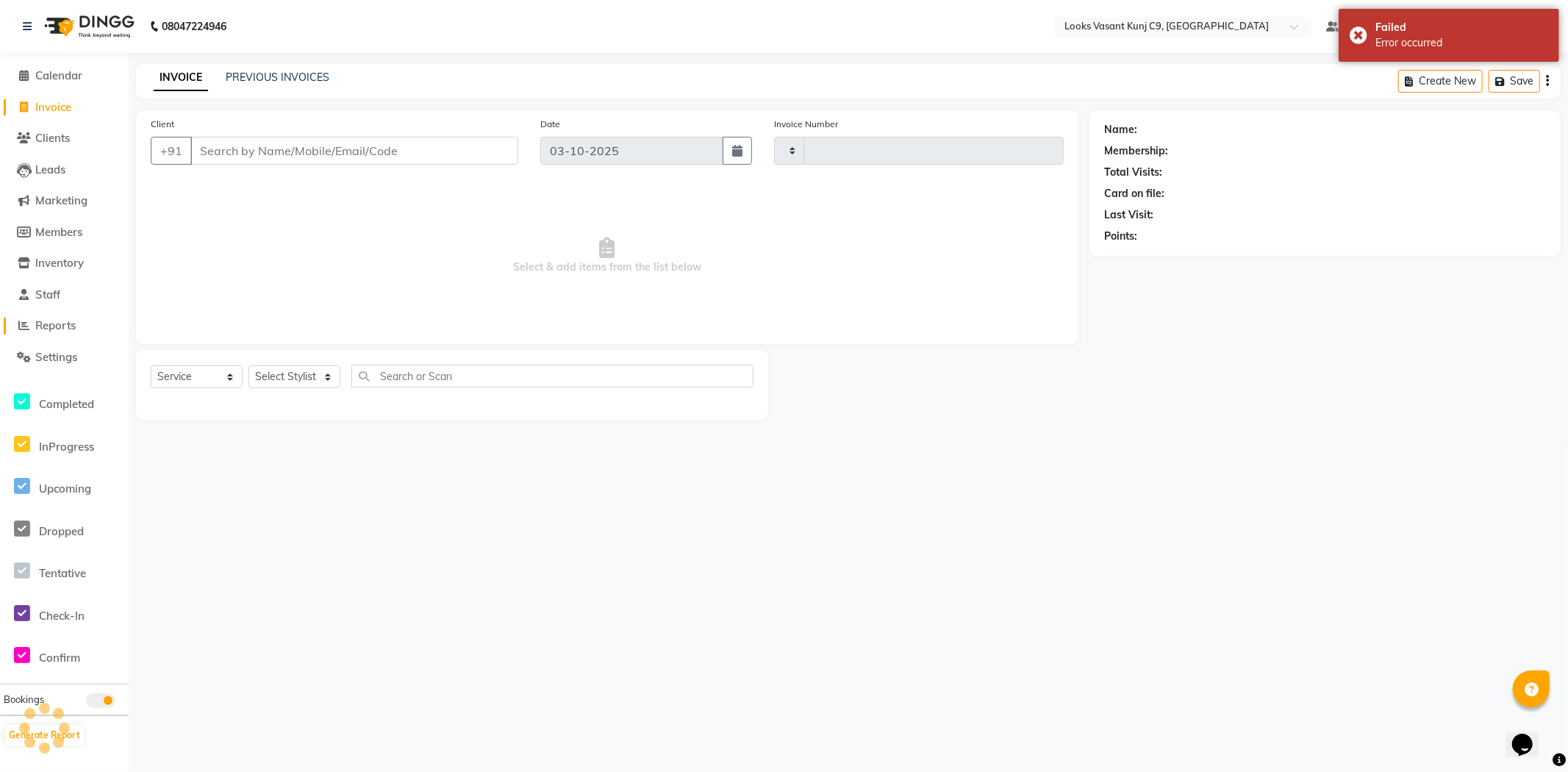
click at [69, 328] on span "Reports" at bounding box center [55, 325] width 40 height 14
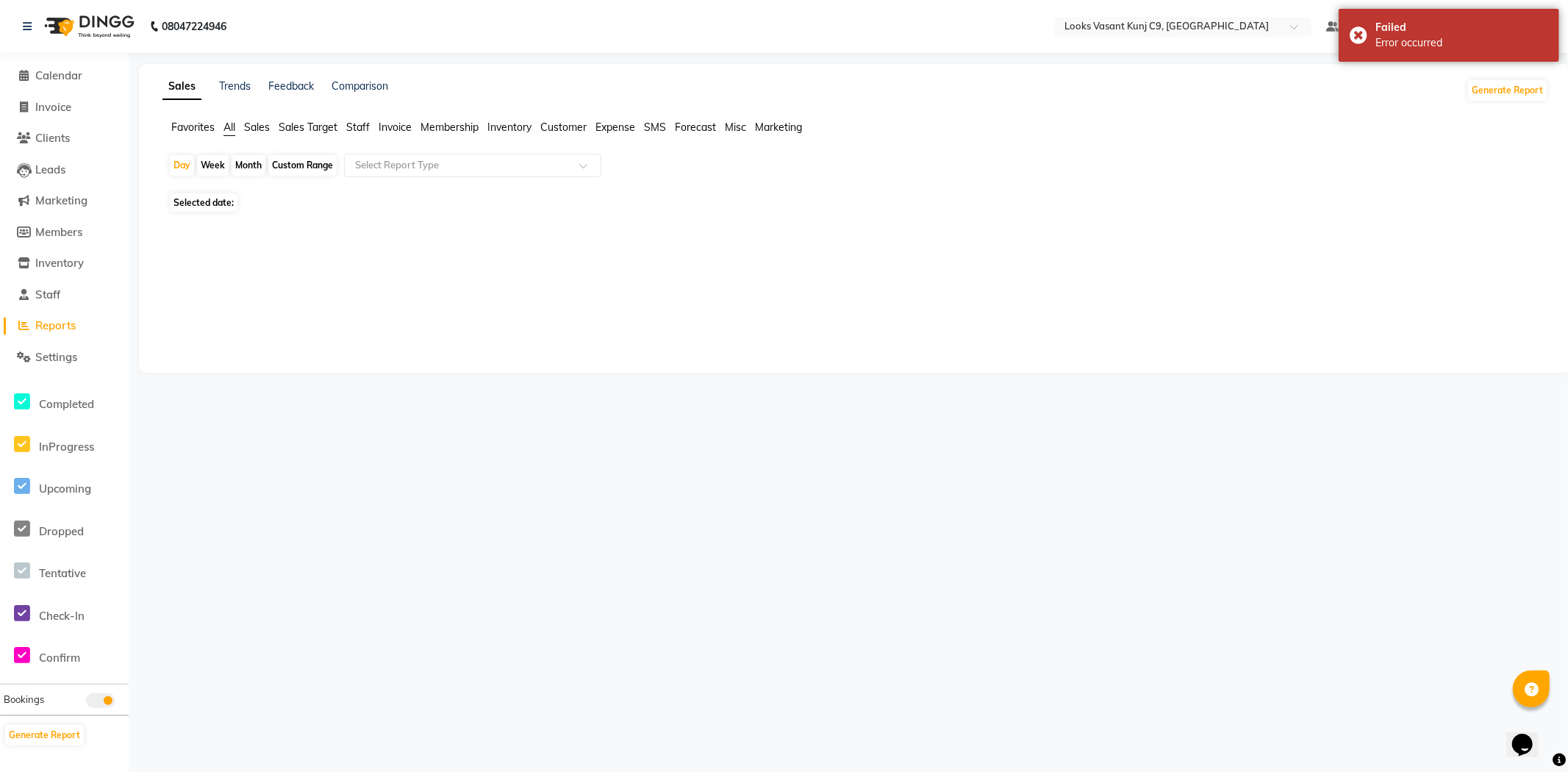
click at [253, 128] on span "Sales" at bounding box center [257, 127] width 26 height 13
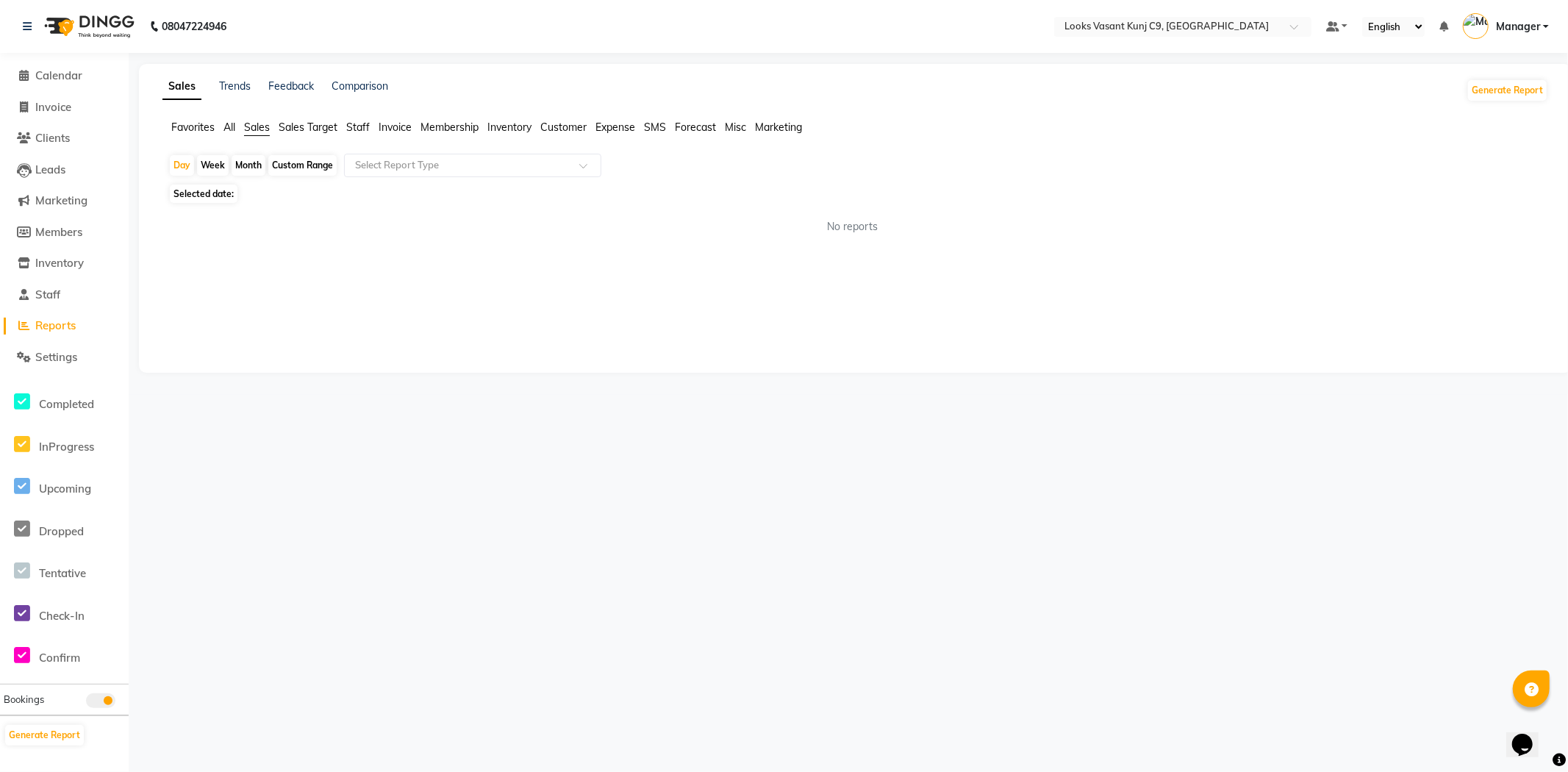
click at [216, 193] on span "Selected date:" at bounding box center [203, 193] width 68 height 18
select select "10"
select select "2025"
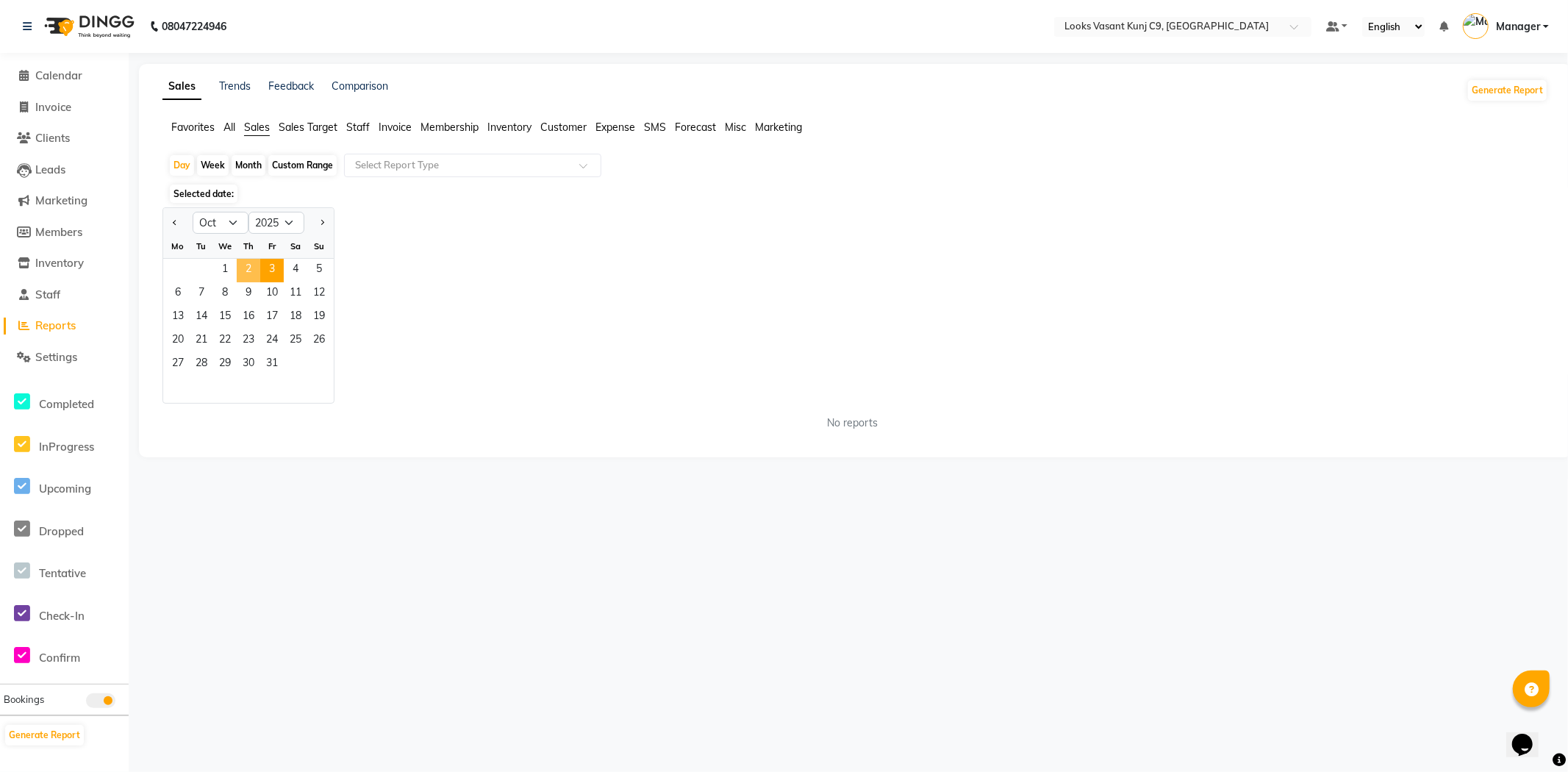
click at [240, 267] on span "2" at bounding box center [248, 270] width 24 height 24
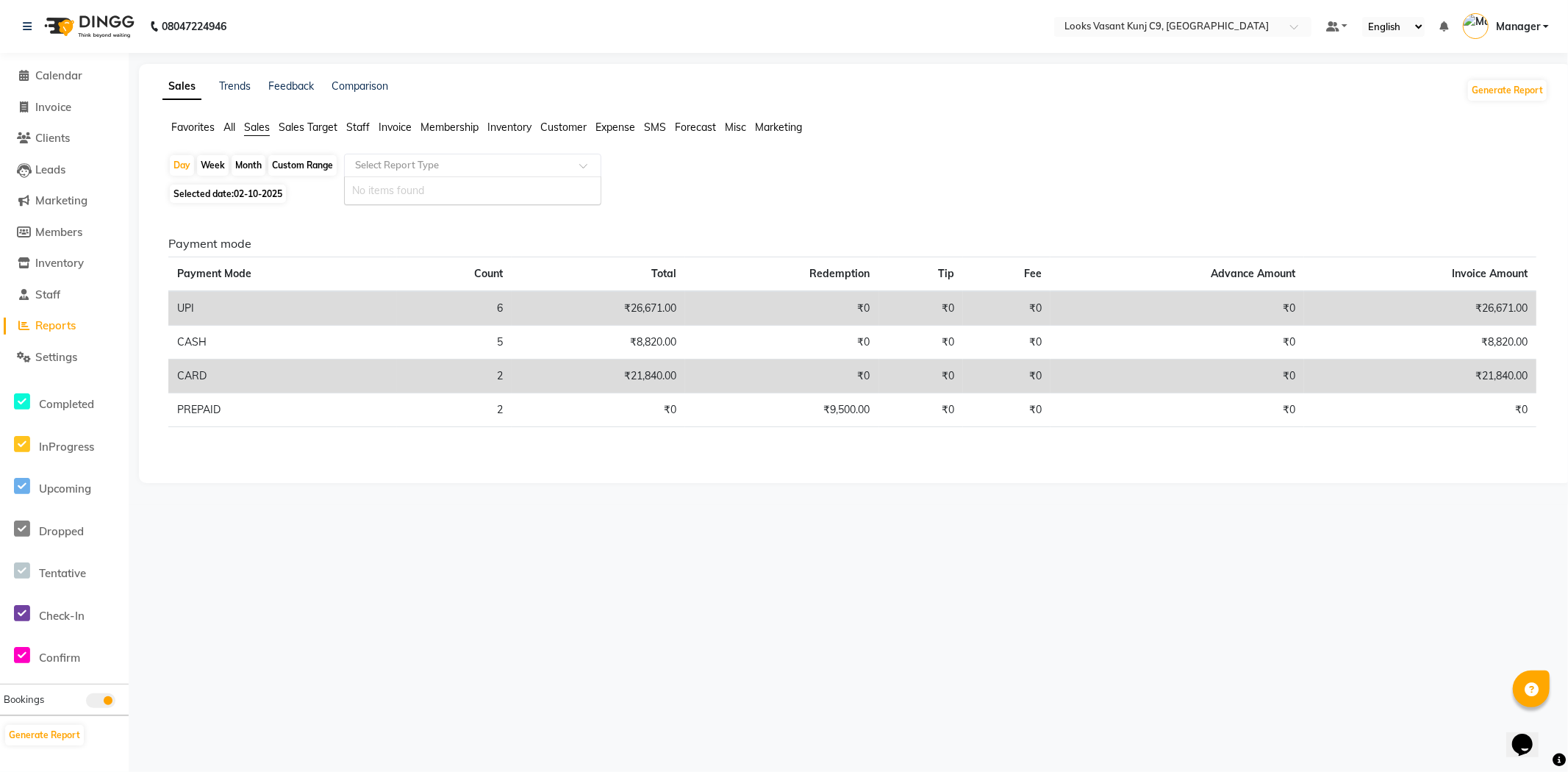
click at [408, 165] on input "text" at bounding box center [457, 165] width 212 height 14
select select "service"
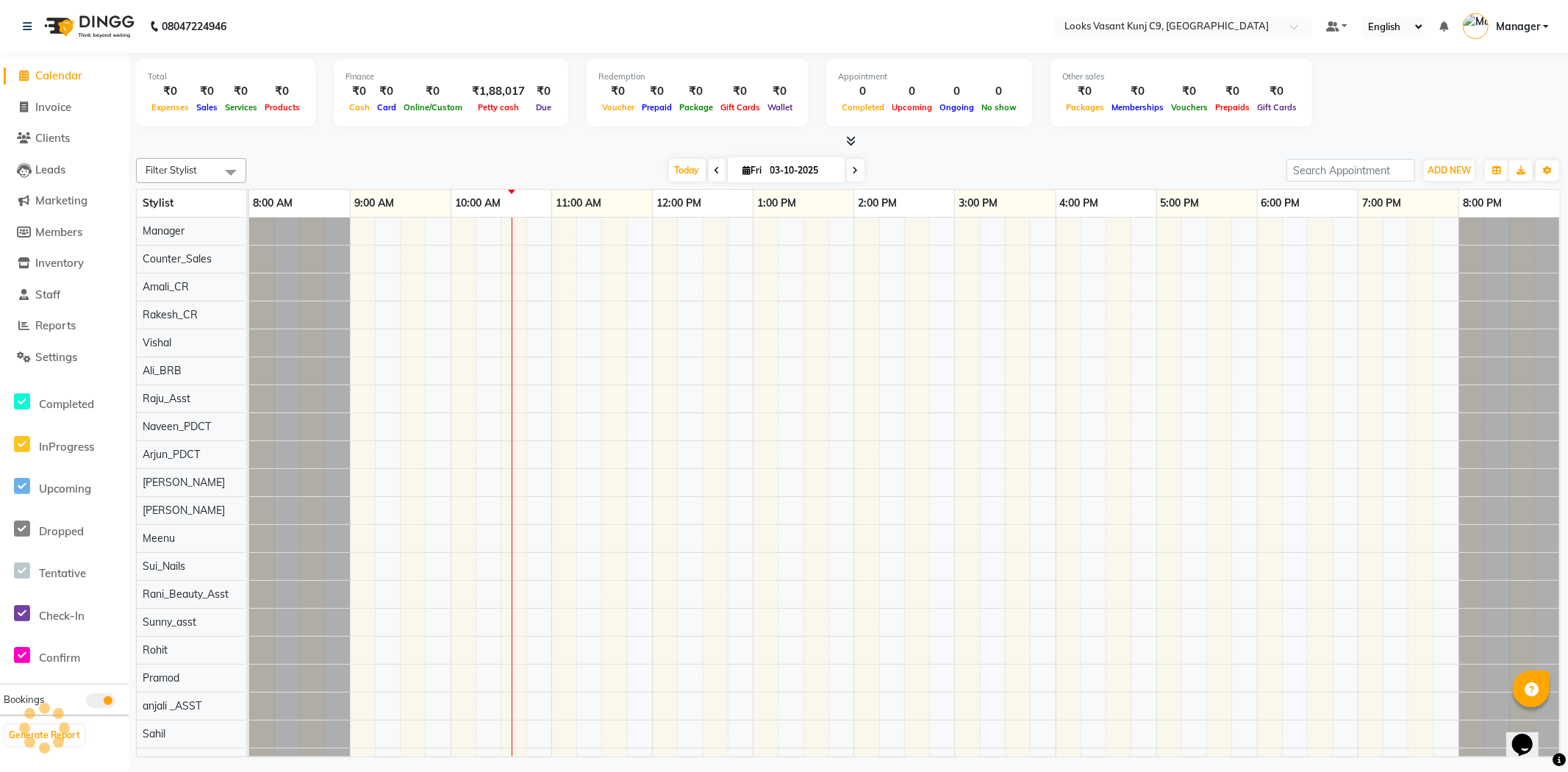
click at [52, 336] on li "Reports" at bounding box center [64, 326] width 129 height 32
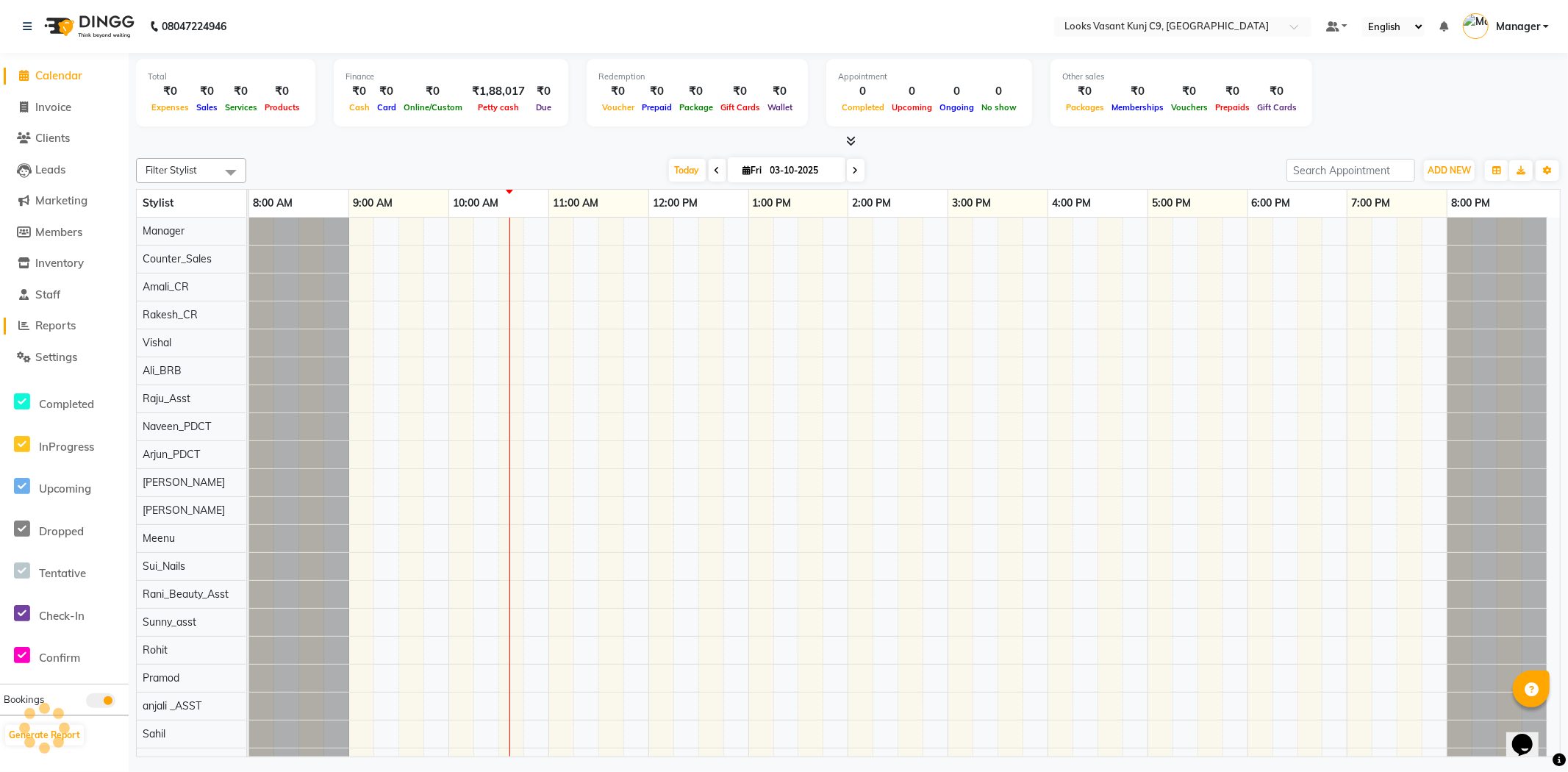
click at [52, 331] on span "Reports" at bounding box center [55, 325] width 40 height 14
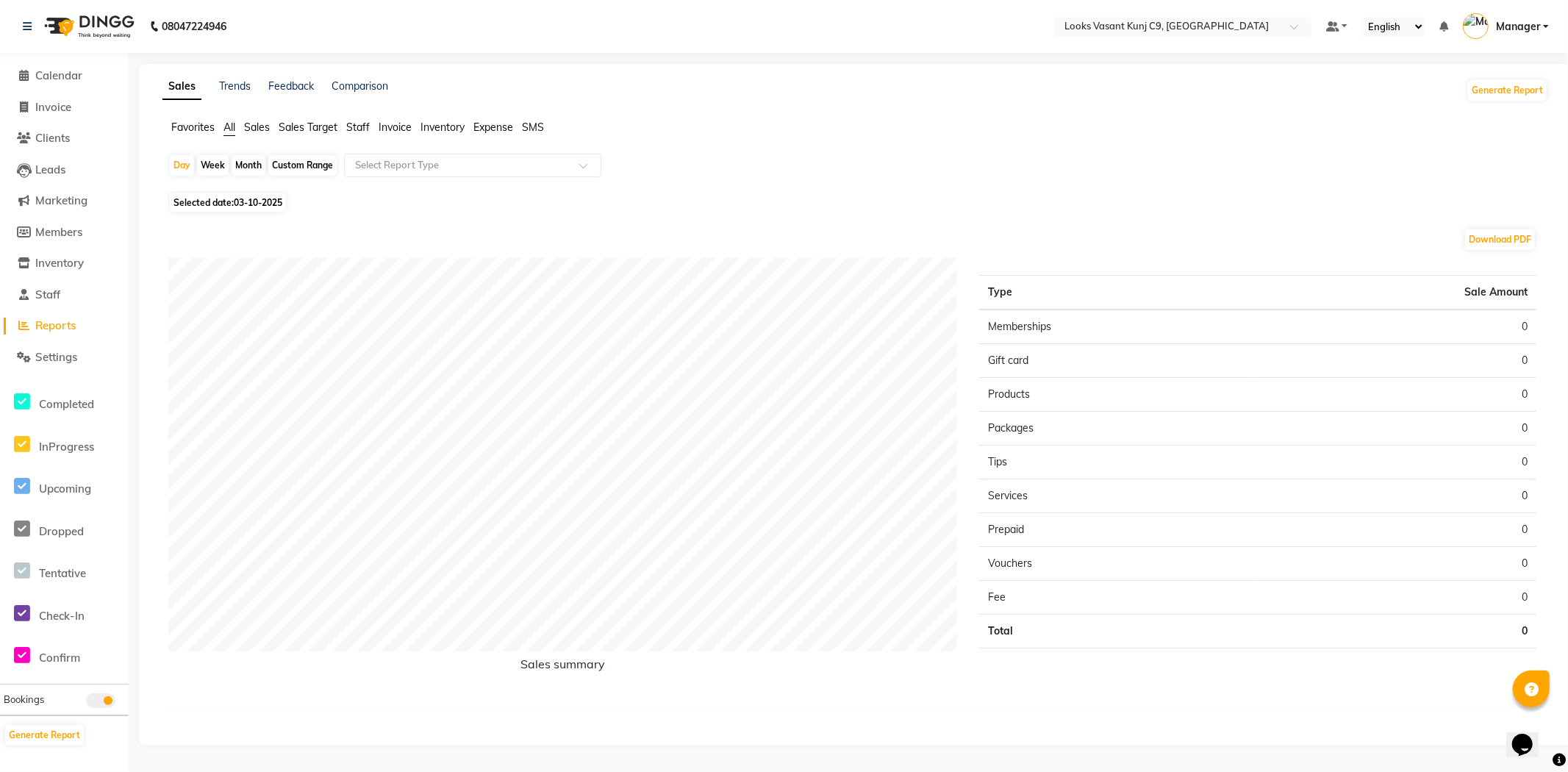
click at [177, 213] on div "Day Week Month Custom Range Select Report Type Selected date: 03-10-2025 Downlo…" at bounding box center [855, 442] width 1386 height 577
click at [185, 206] on span "Selected date: 03-10-2025" at bounding box center [228, 202] width 116 height 18
select select "10"
select select "2025"
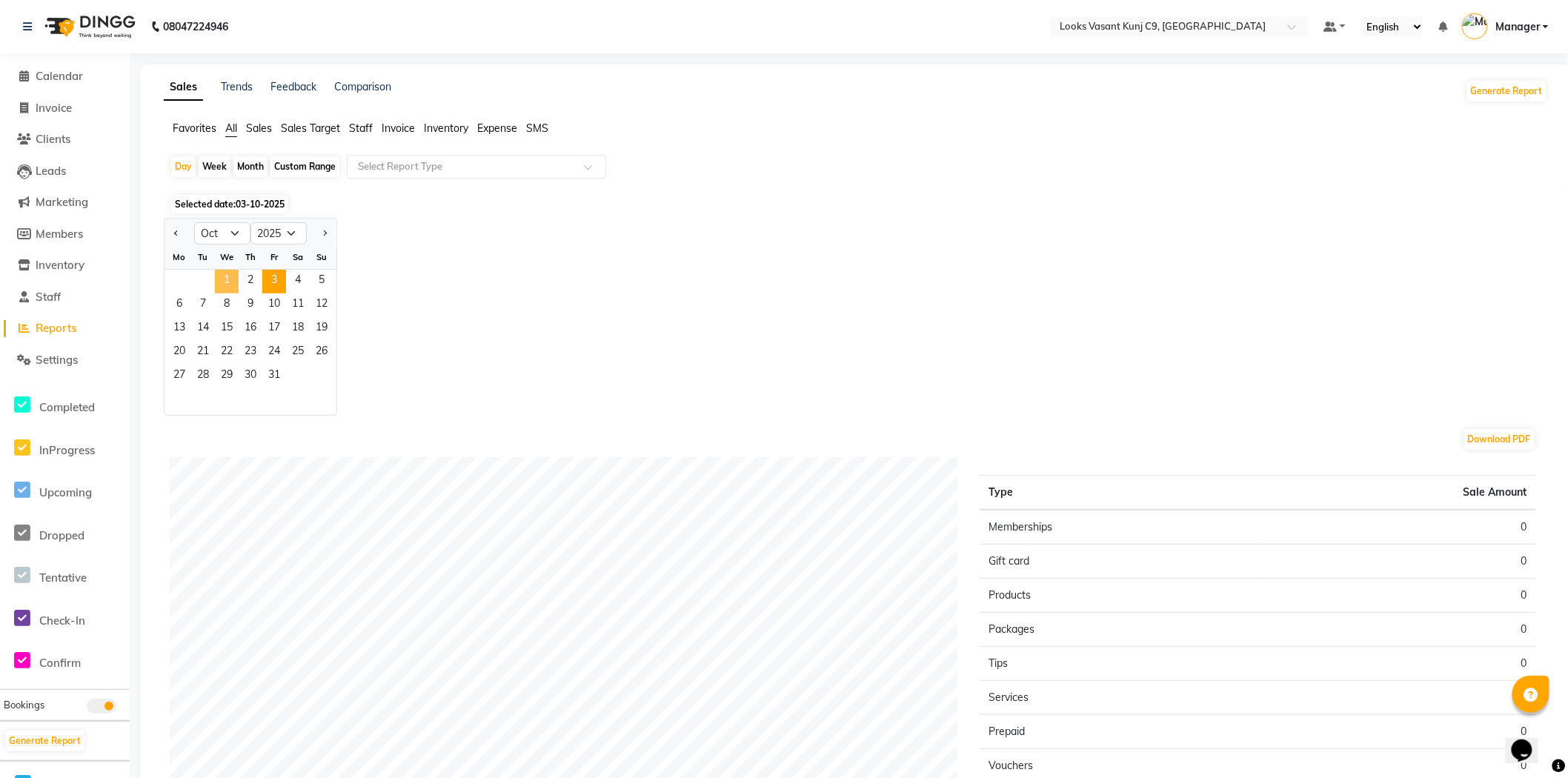
click at [223, 277] on span "1" at bounding box center [226, 281] width 24 height 24
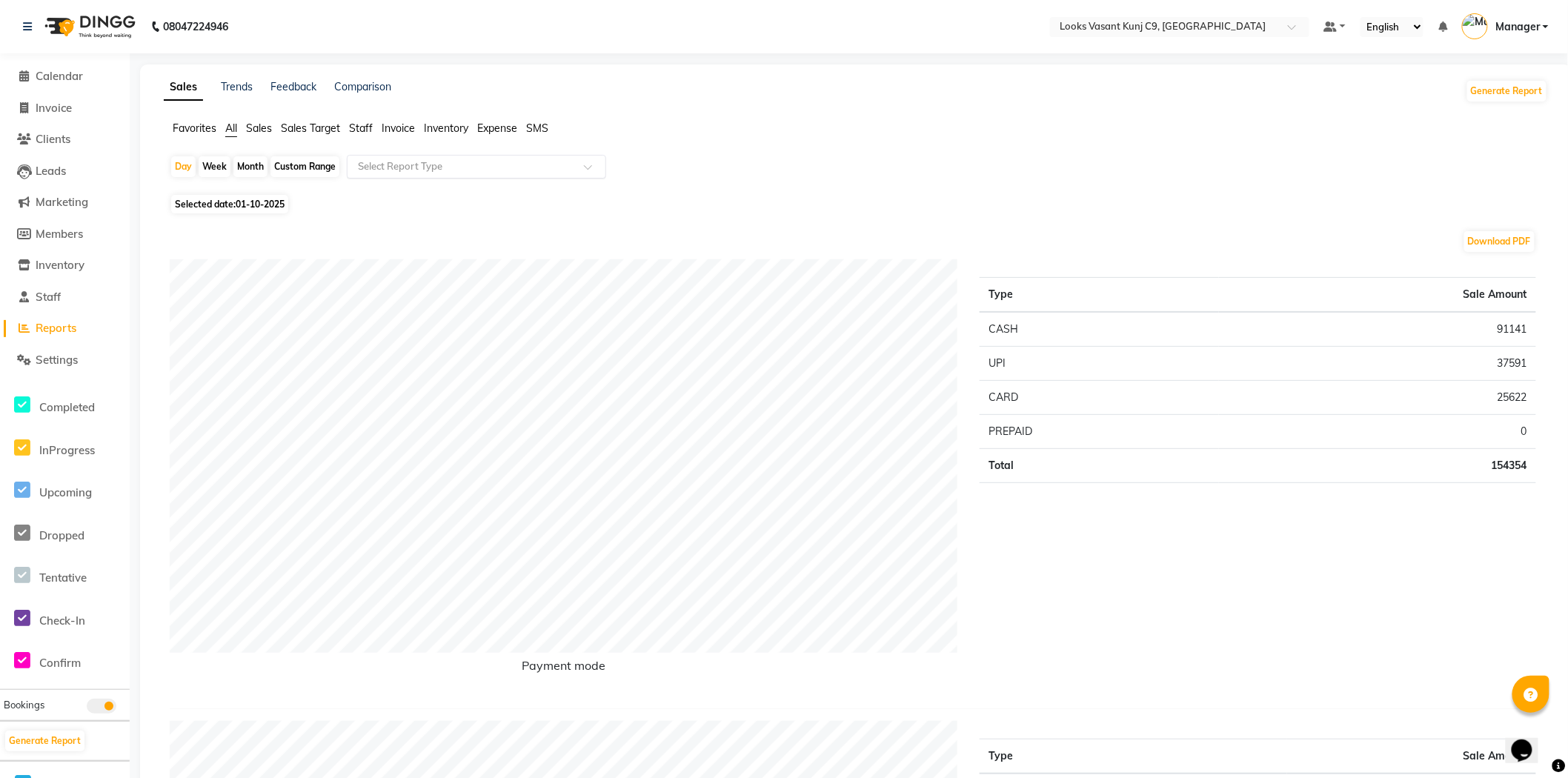
click at [430, 173] on input "text" at bounding box center [461, 166] width 213 height 15
click at [467, 202] on div "Daily Sales" at bounding box center [476, 193] width 258 height 30
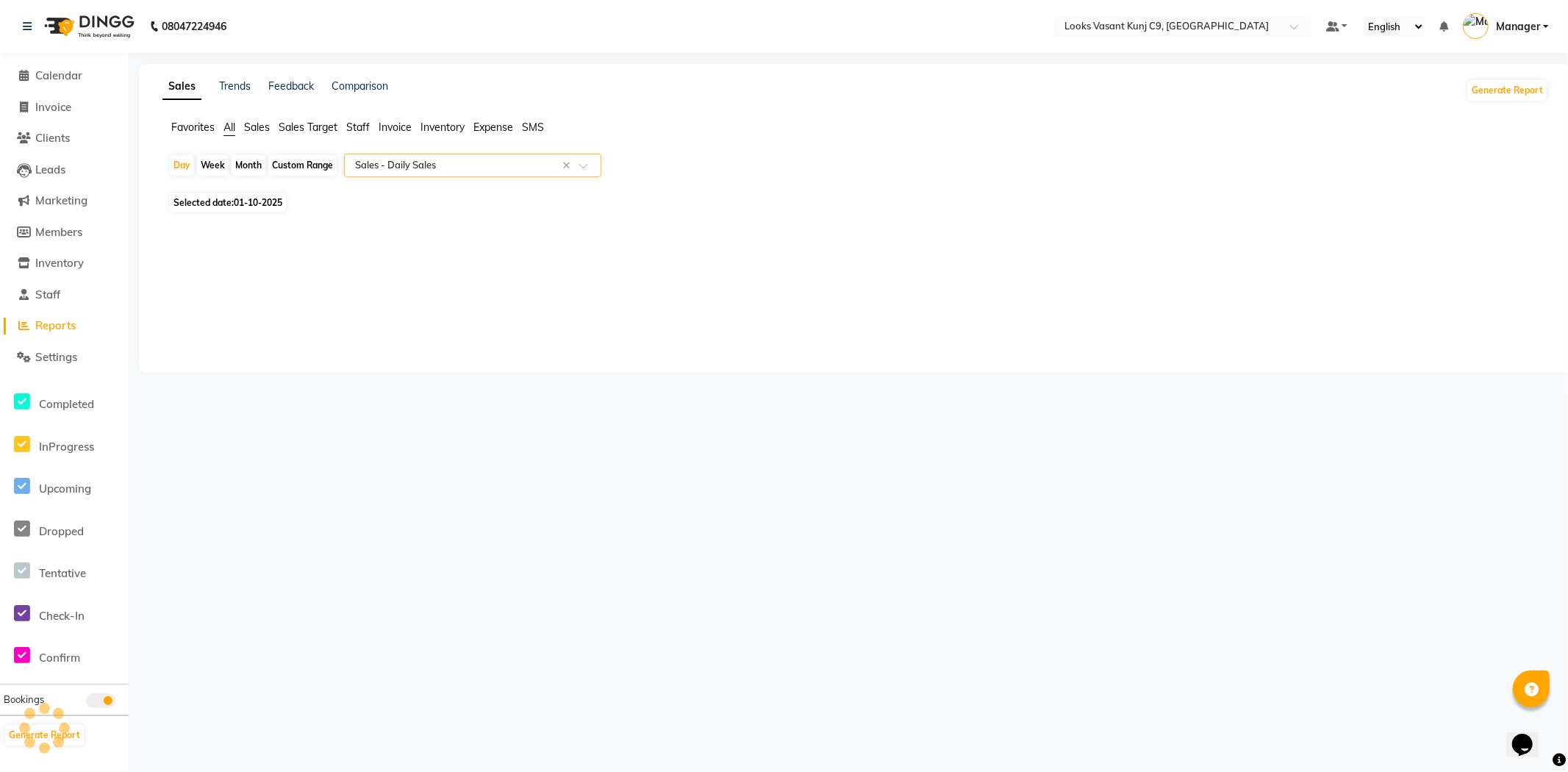
select select "full_report"
select select "csv"
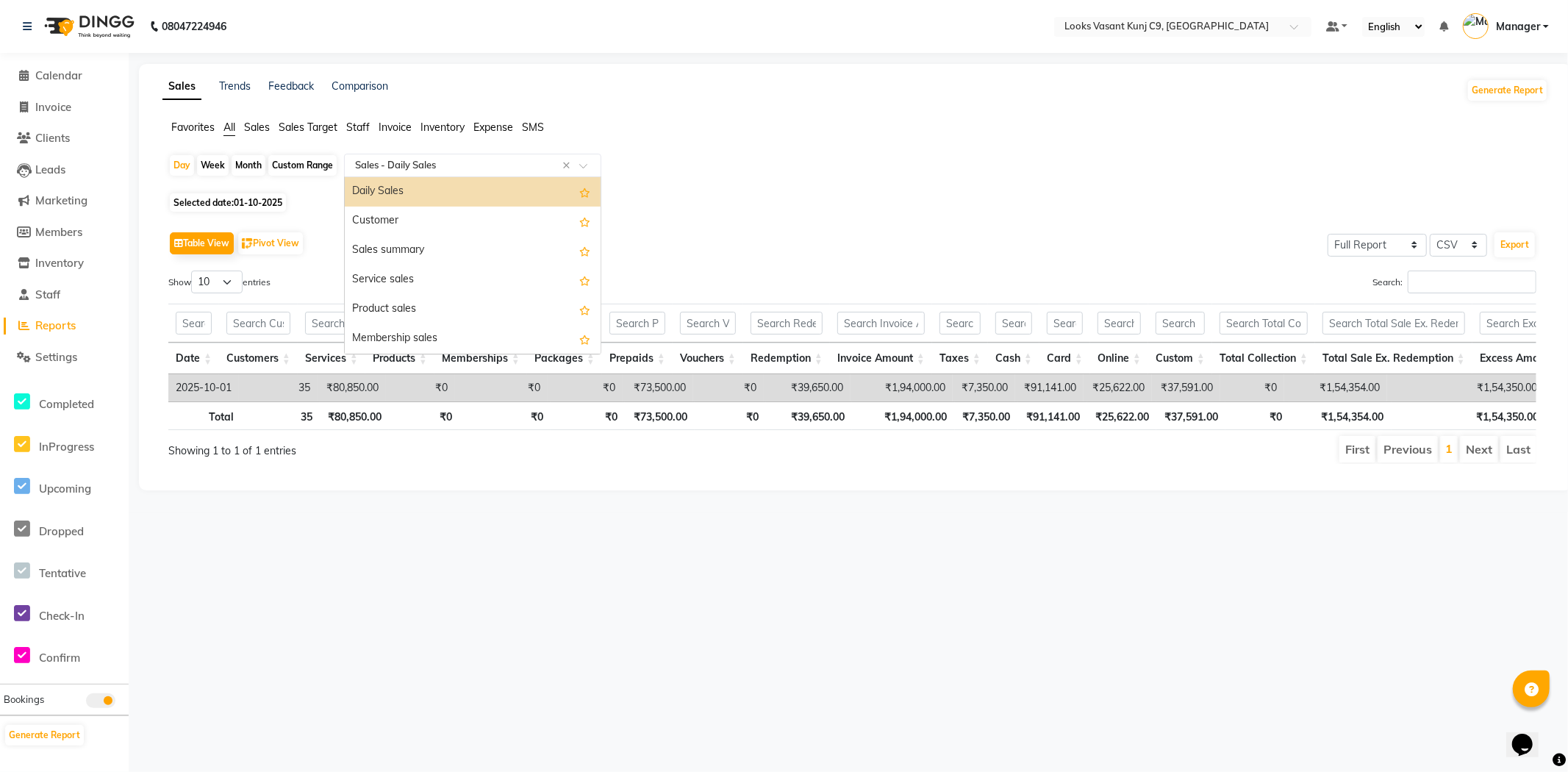
click at [439, 173] on div "Select Report Type × Sales - Daily Sales ×" at bounding box center [473, 165] width 257 height 24
click at [420, 262] on div "Sales summary" at bounding box center [472, 250] width 256 height 30
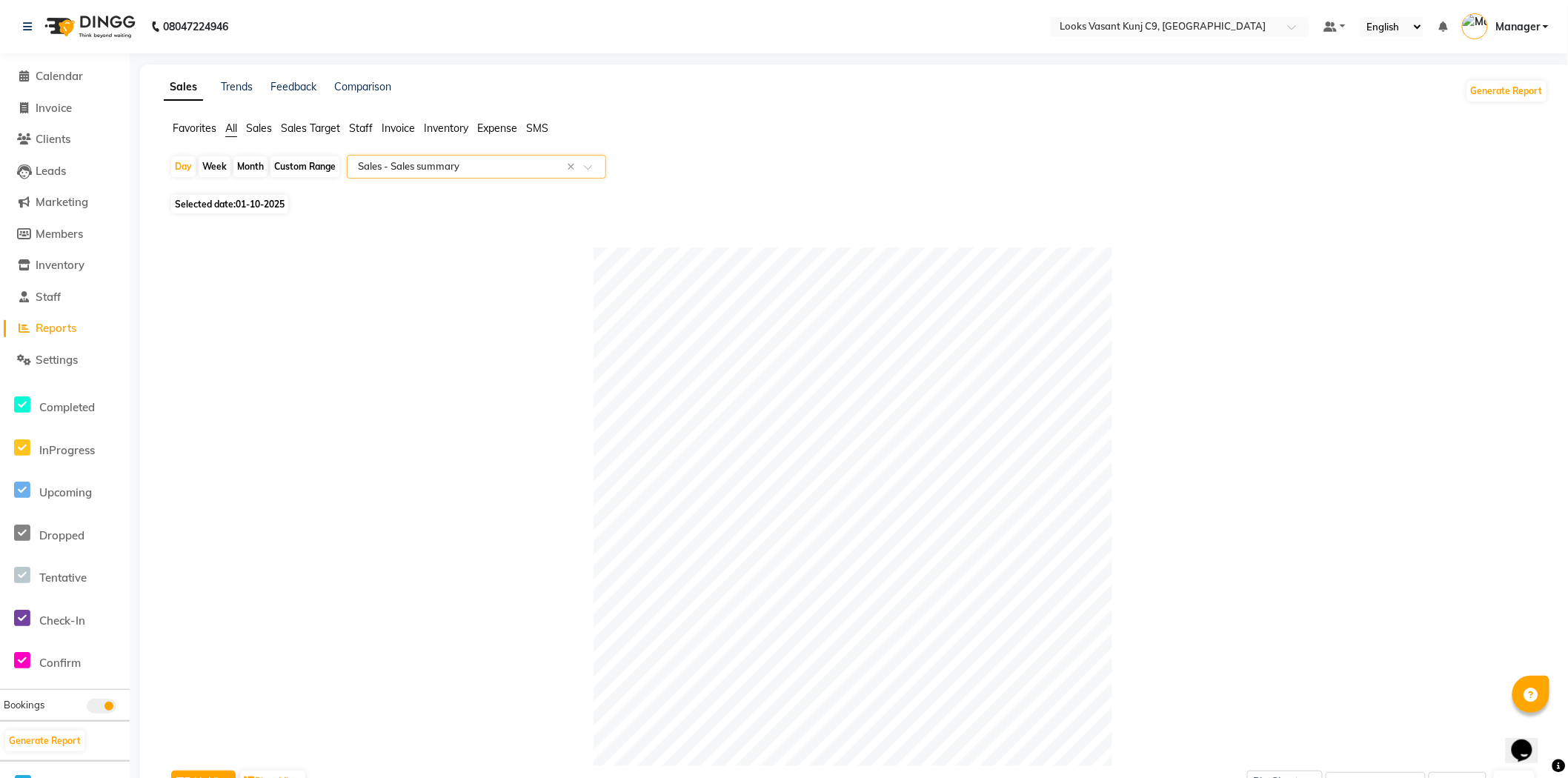
click at [426, 177] on div "Select Report Type × Sales - Sales summary ×" at bounding box center [476, 167] width 259 height 24
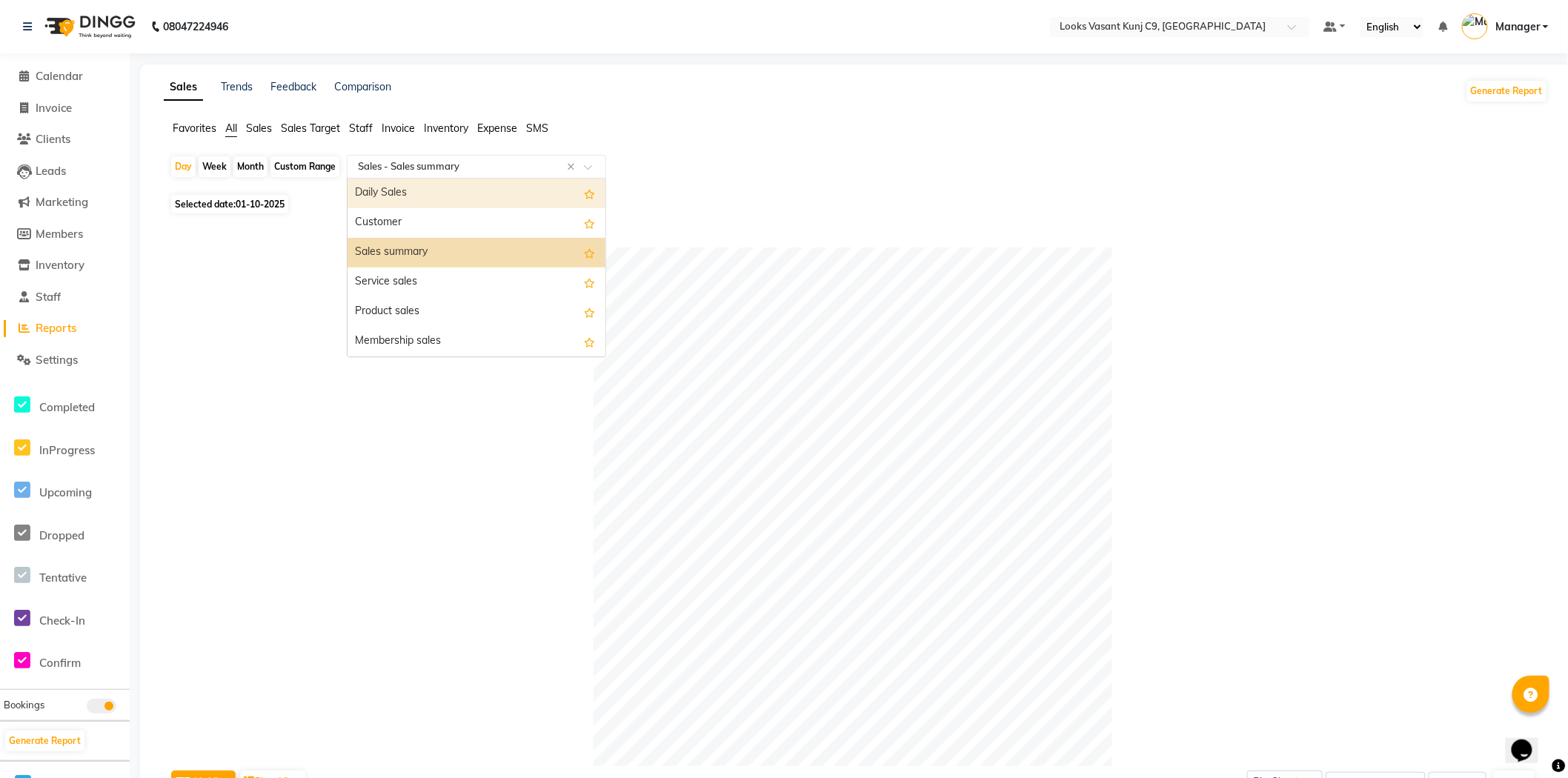
click at [414, 201] on div "Daily Sales" at bounding box center [476, 193] width 258 height 30
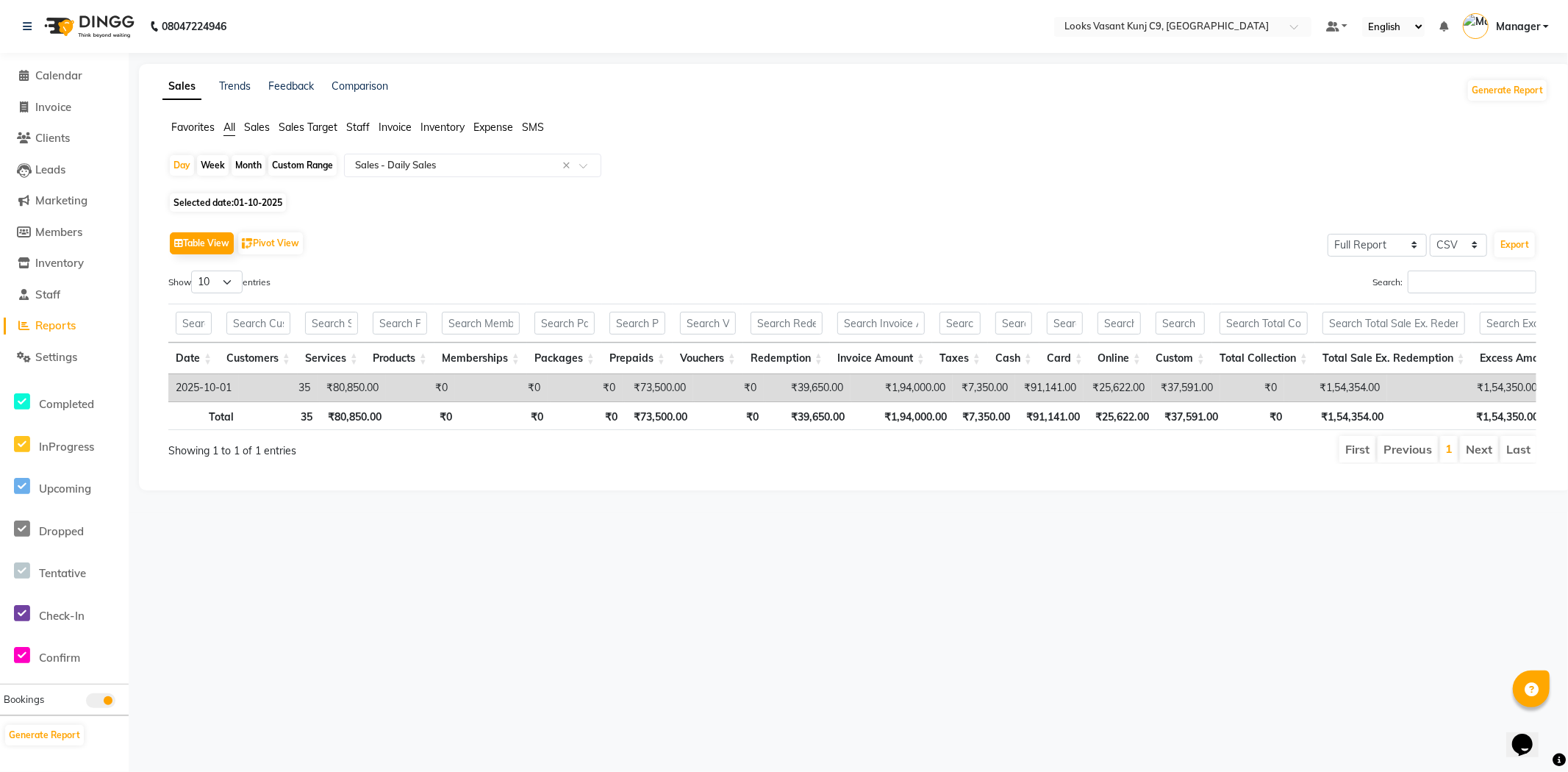
click at [226, 576] on div "08047224946 Select Location × Looks Vasant Kunj C9, Delhi Default Panel My Pane…" at bounding box center [784, 386] width 1568 height 772
click at [46, 81] on span "Calendar" at bounding box center [59, 75] width 47 height 14
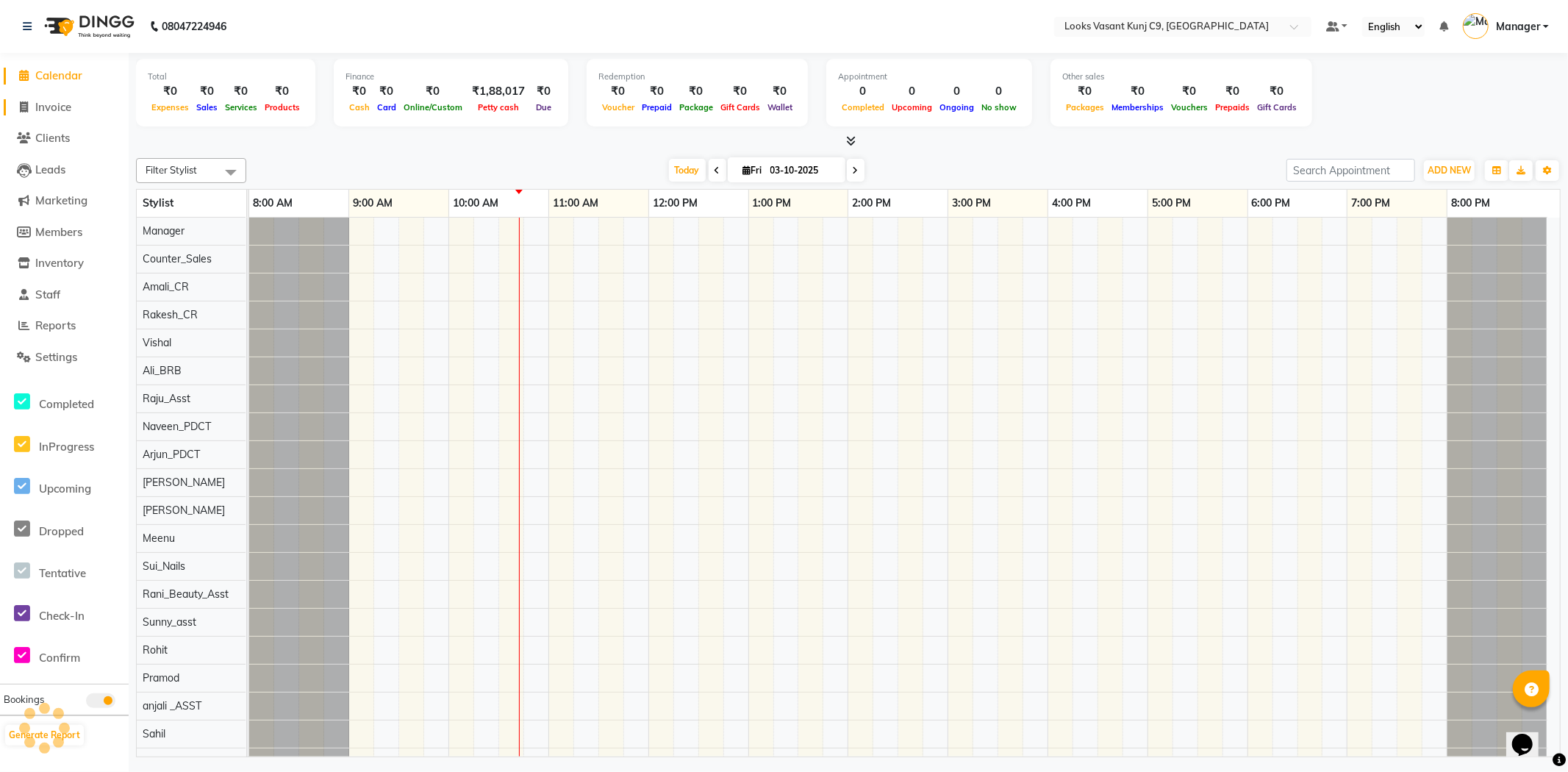
click at [60, 115] on link "Invoice" at bounding box center [64, 108] width 121 height 17
select select "service"
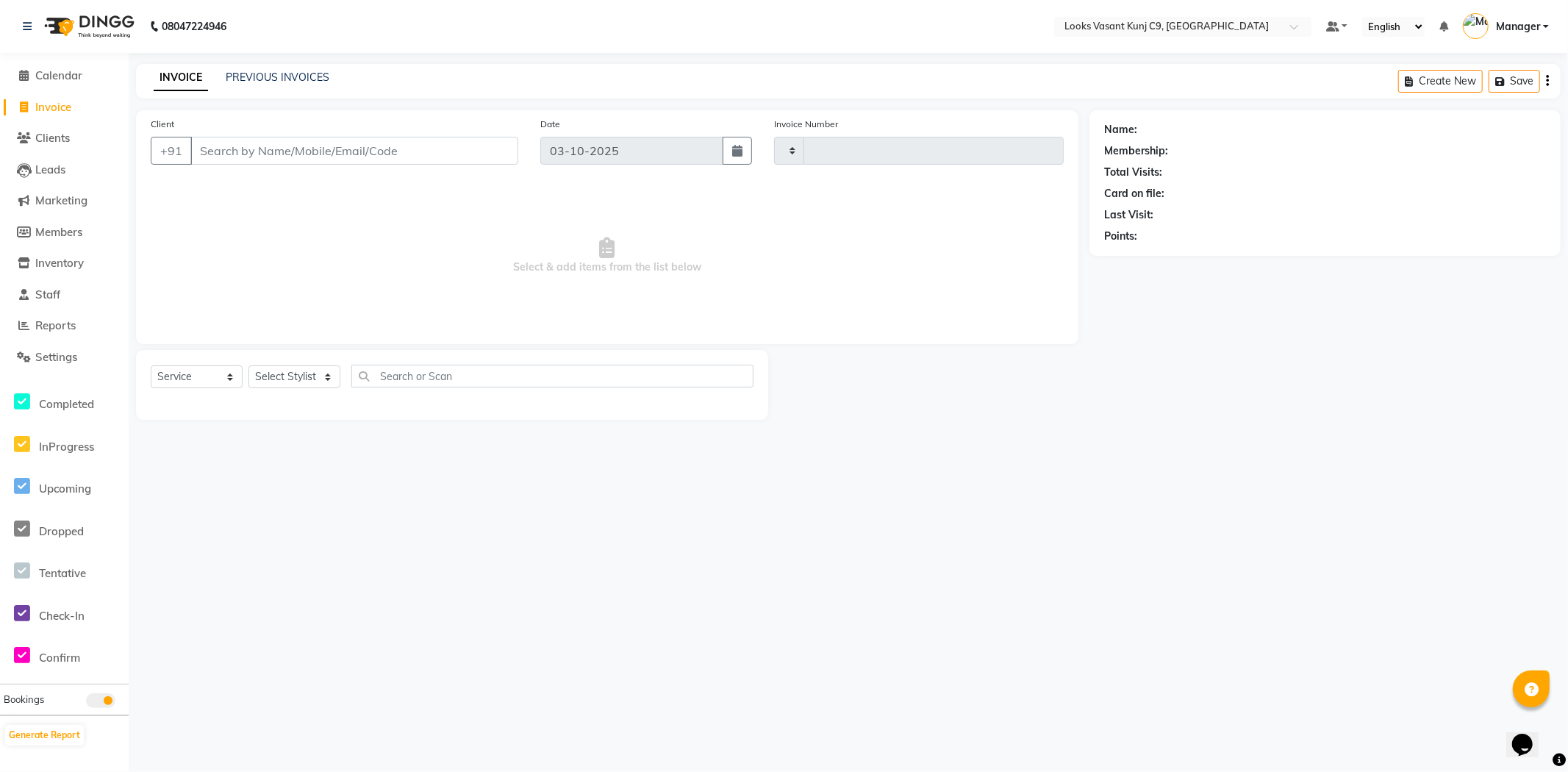
type input "1078"
select select "8747"
click at [262, 83] on link "PREVIOUS INVOICES" at bounding box center [278, 77] width 104 height 13
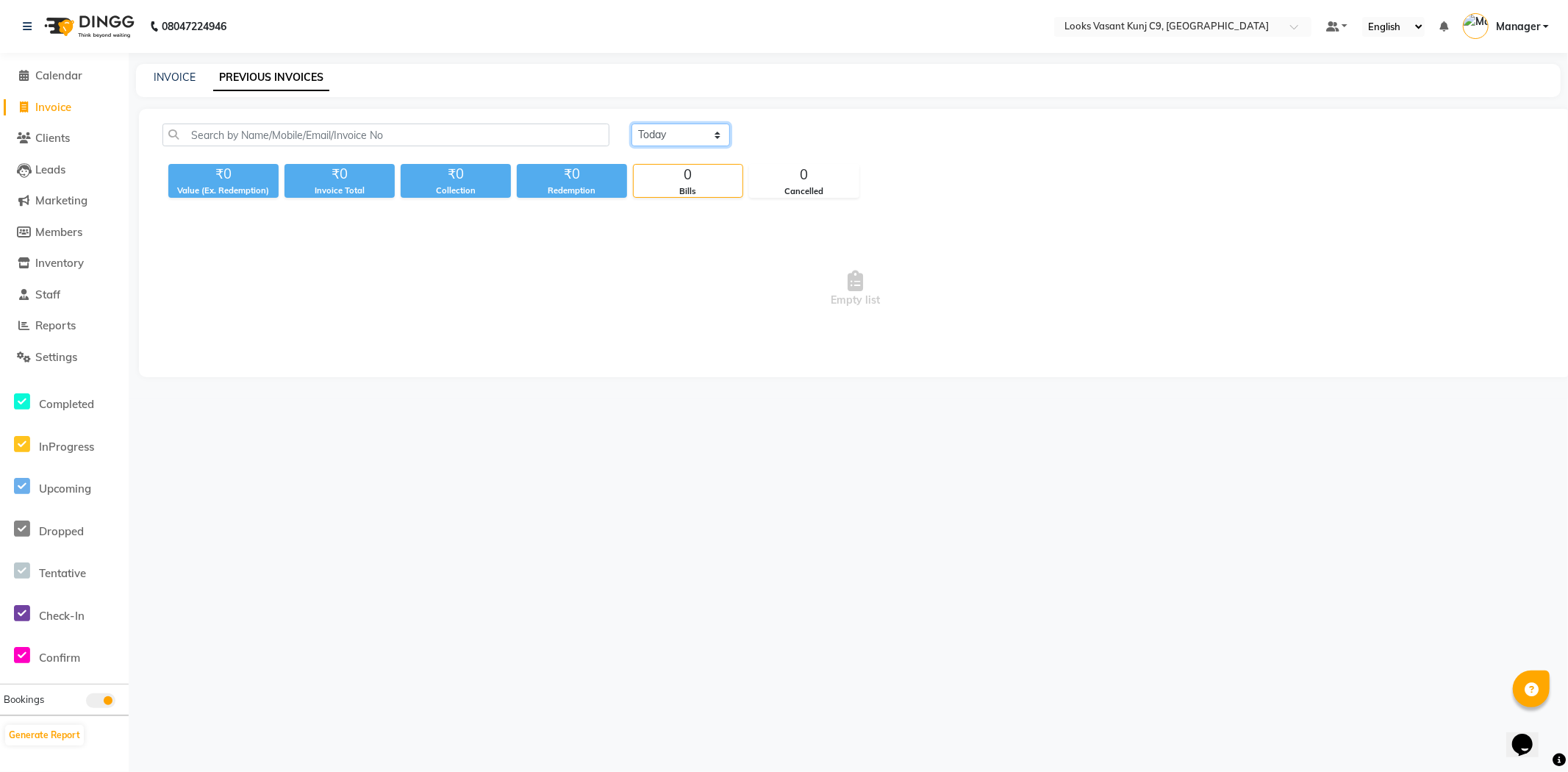
click at [693, 140] on select "Today Yesterday Custom Range" at bounding box center [680, 135] width 99 height 23
select select "range"
click at [631, 124] on select "Today Yesterday Custom Range" at bounding box center [680, 135] width 99 height 23
click at [798, 140] on input "03-10-2025" at bounding box center [800, 135] width 103 height 20
select select "10"
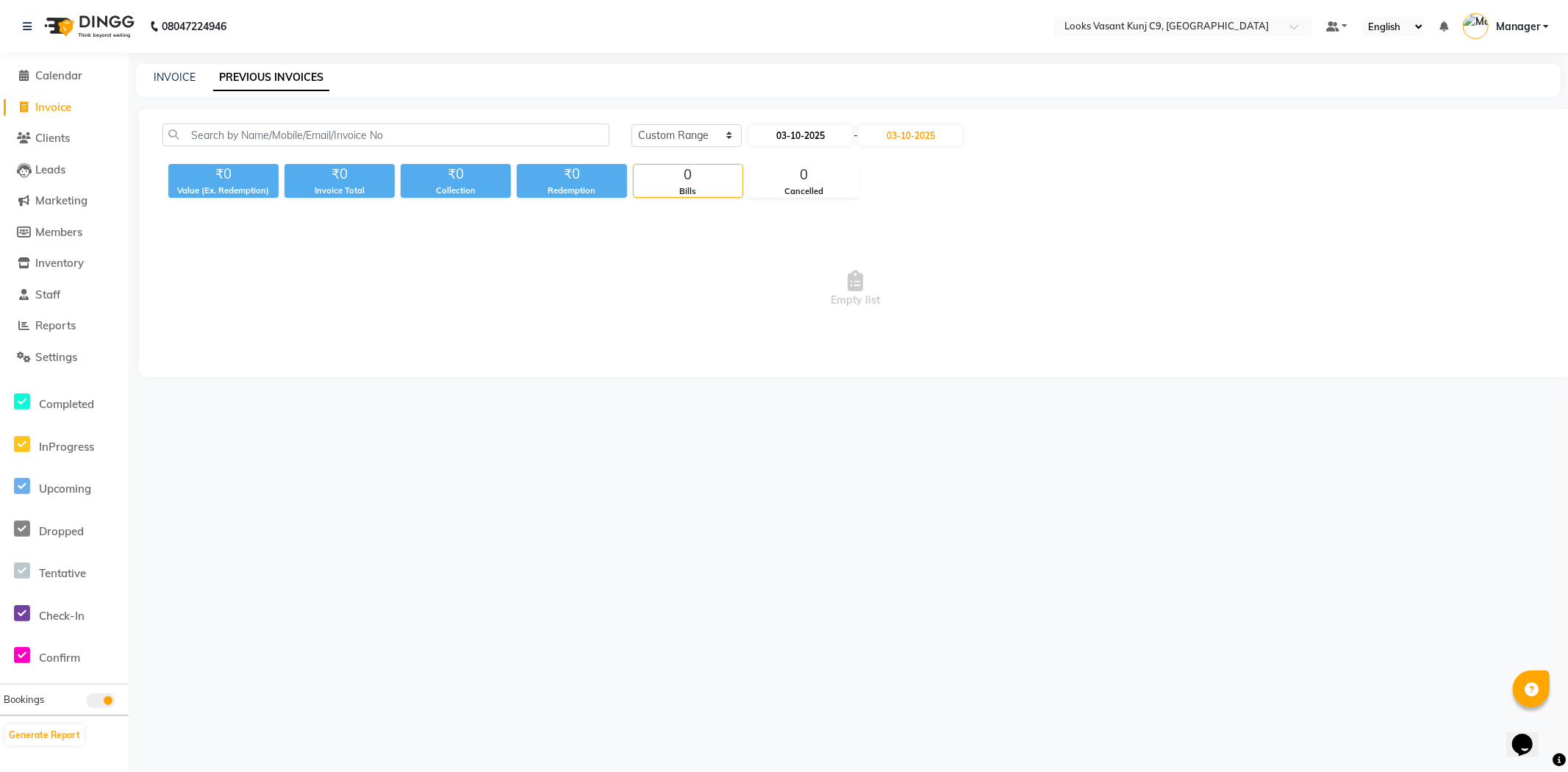
select select "2025"
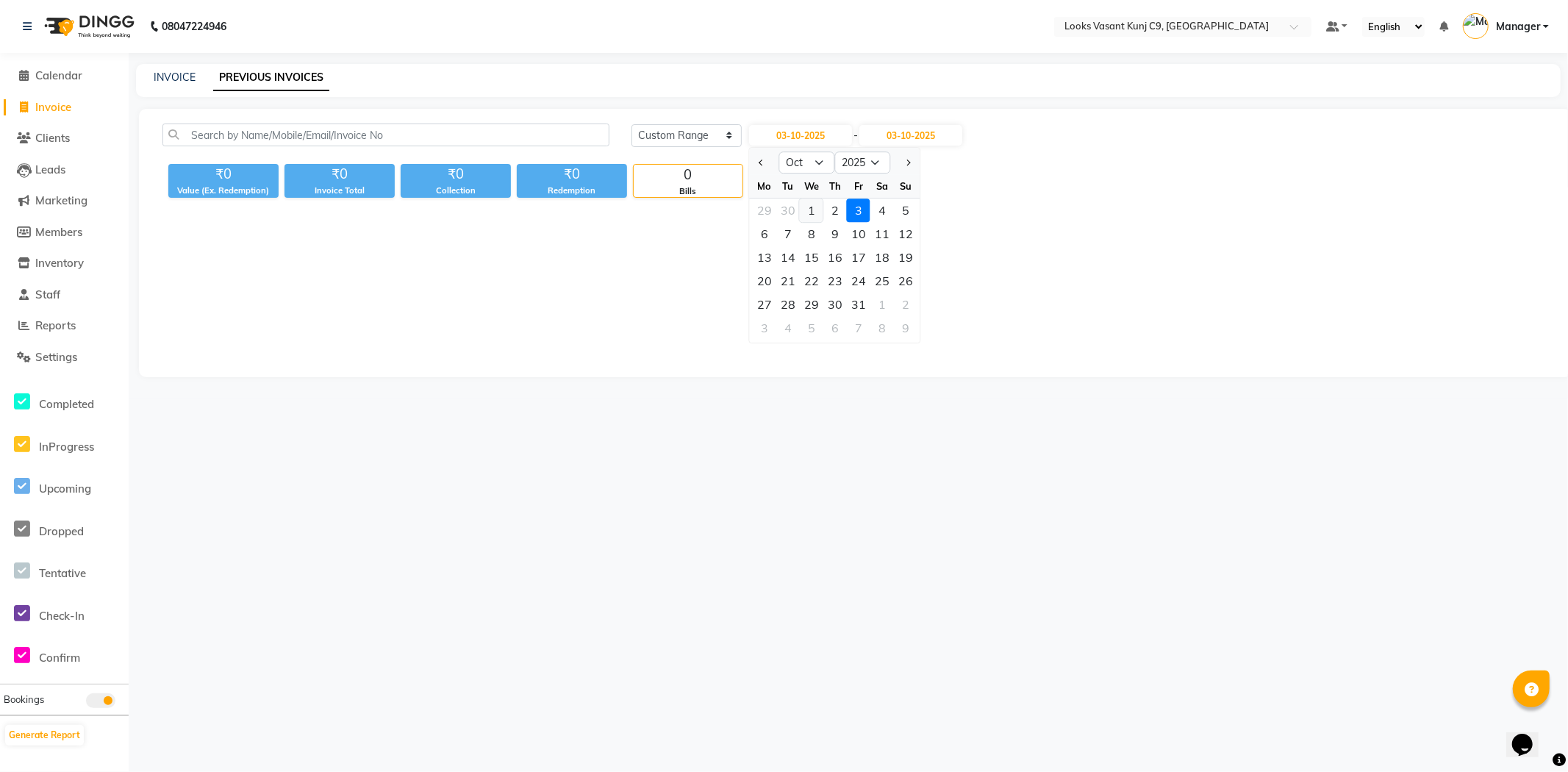
click at [803, 201] on div "1" at bounding box center [811, 210] width 24 height 24
type input "01-10-2025"
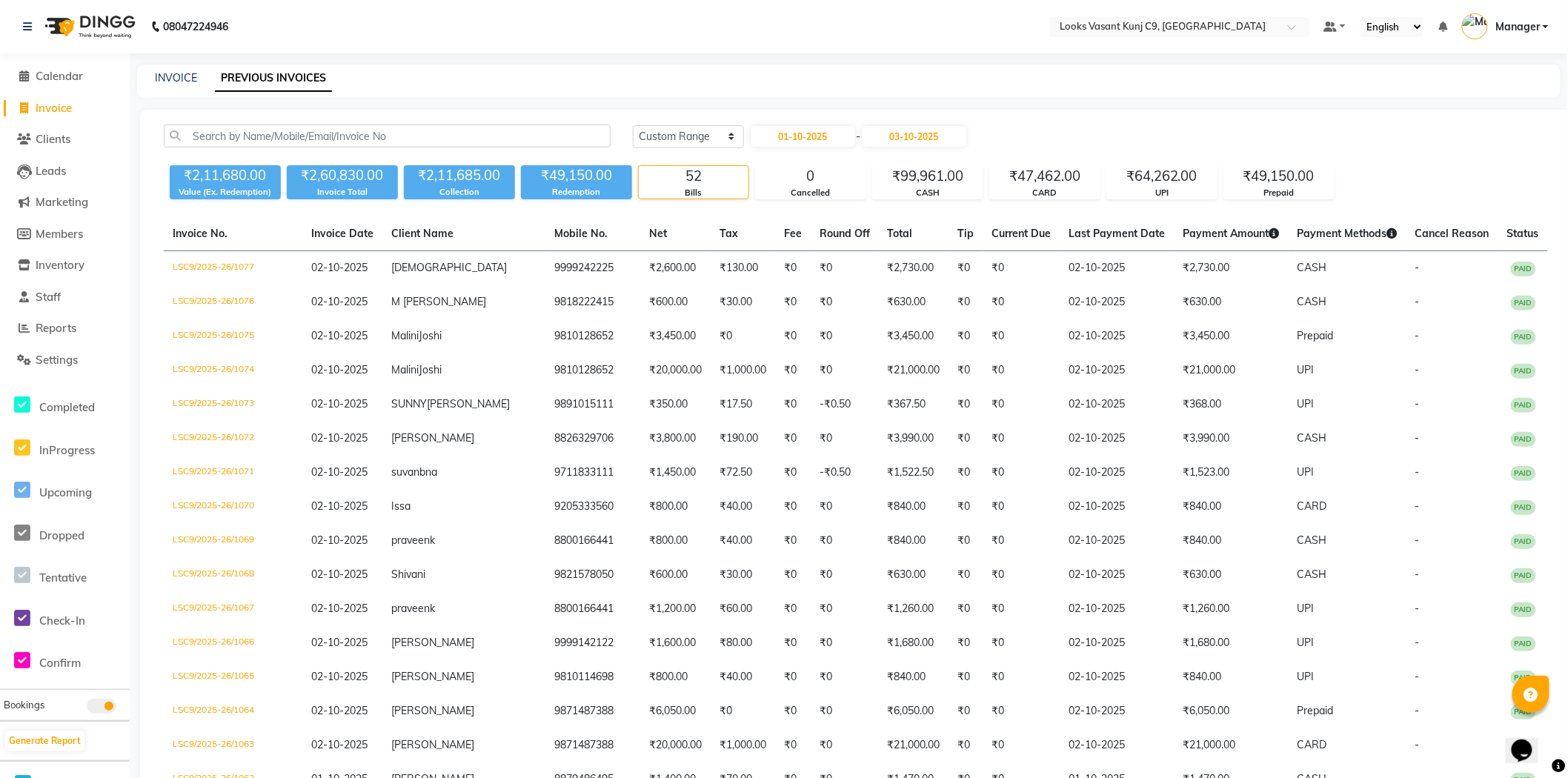
click at [920, 127] on input "03-10-2025" at bounding box center [914, 136] width 104 height 21
click at [929, 211] on div "1" at bounding box center [930, 212] width 24 height 24
type input "01-10-2025"
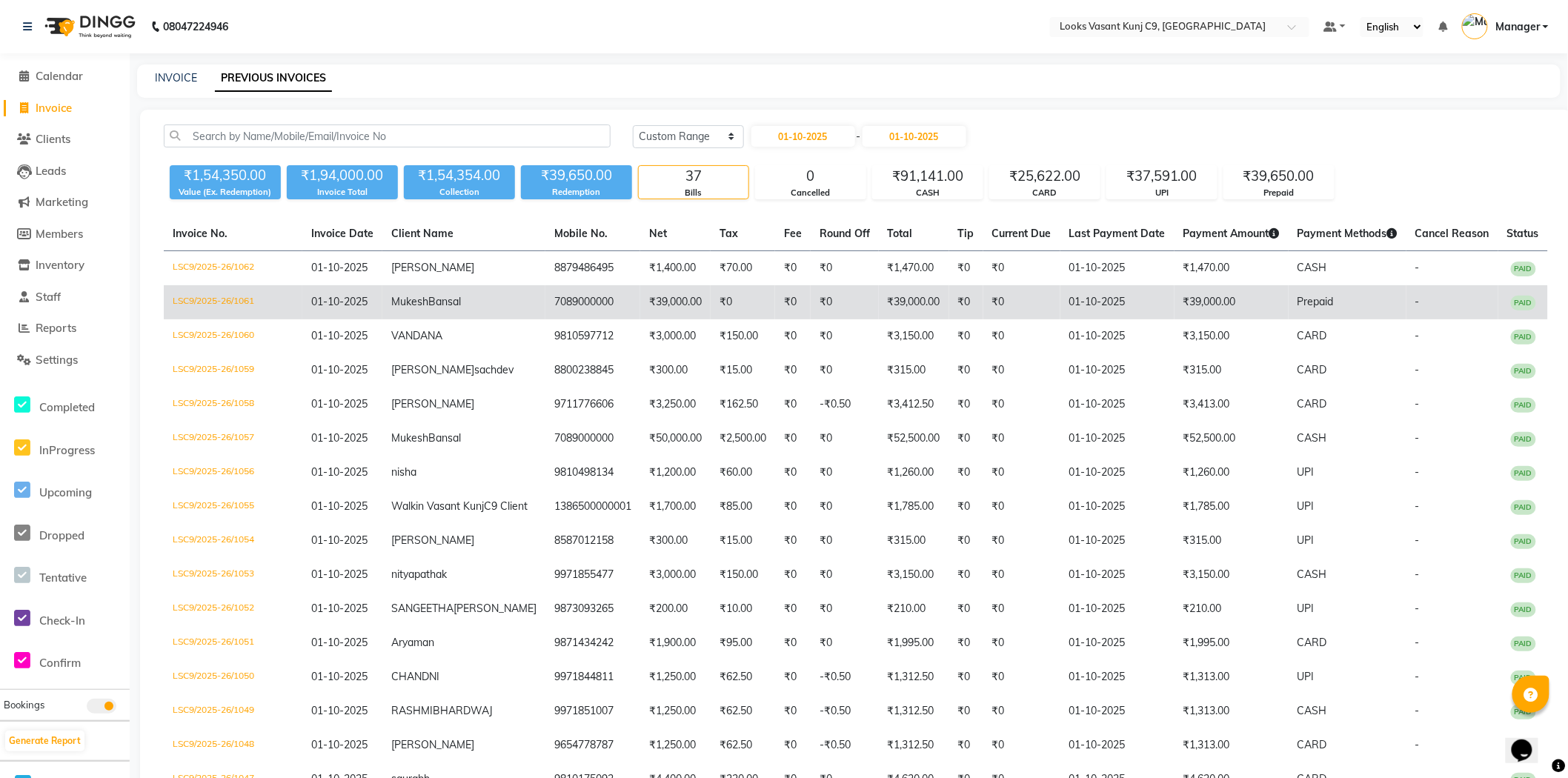
click at [571, 319] on td "7089000000" at bounding box center [592, 302] width 95 height 34
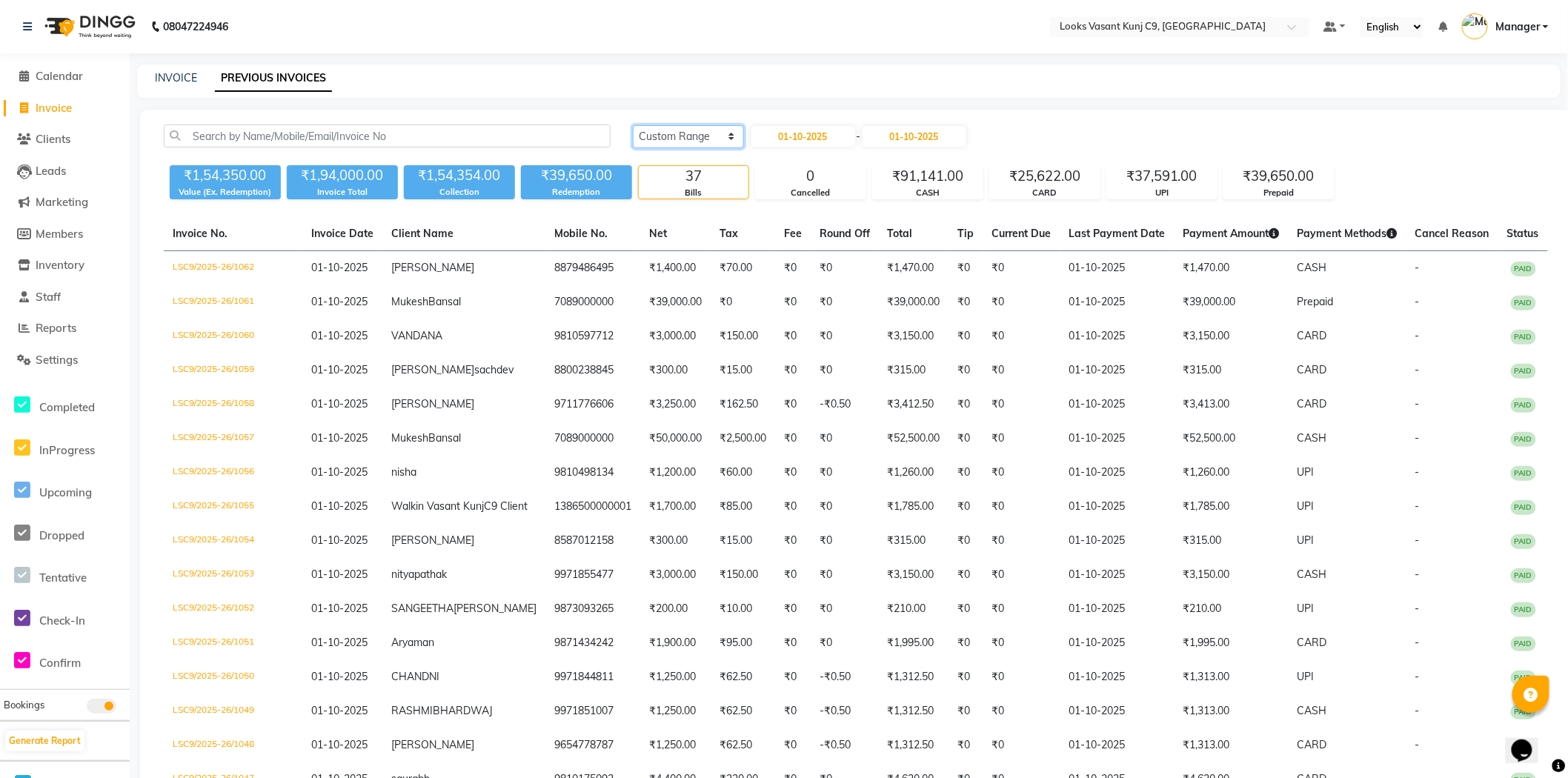
click at [692, 137] on select "Today Yesterday Custom Range" at bounding box center [688, 137] width 111 height 23
select select "yesterday"
click at [633, 125] on select "Today Yesterday Custom Range" at bounding box center [688, 137] width 111 height 23
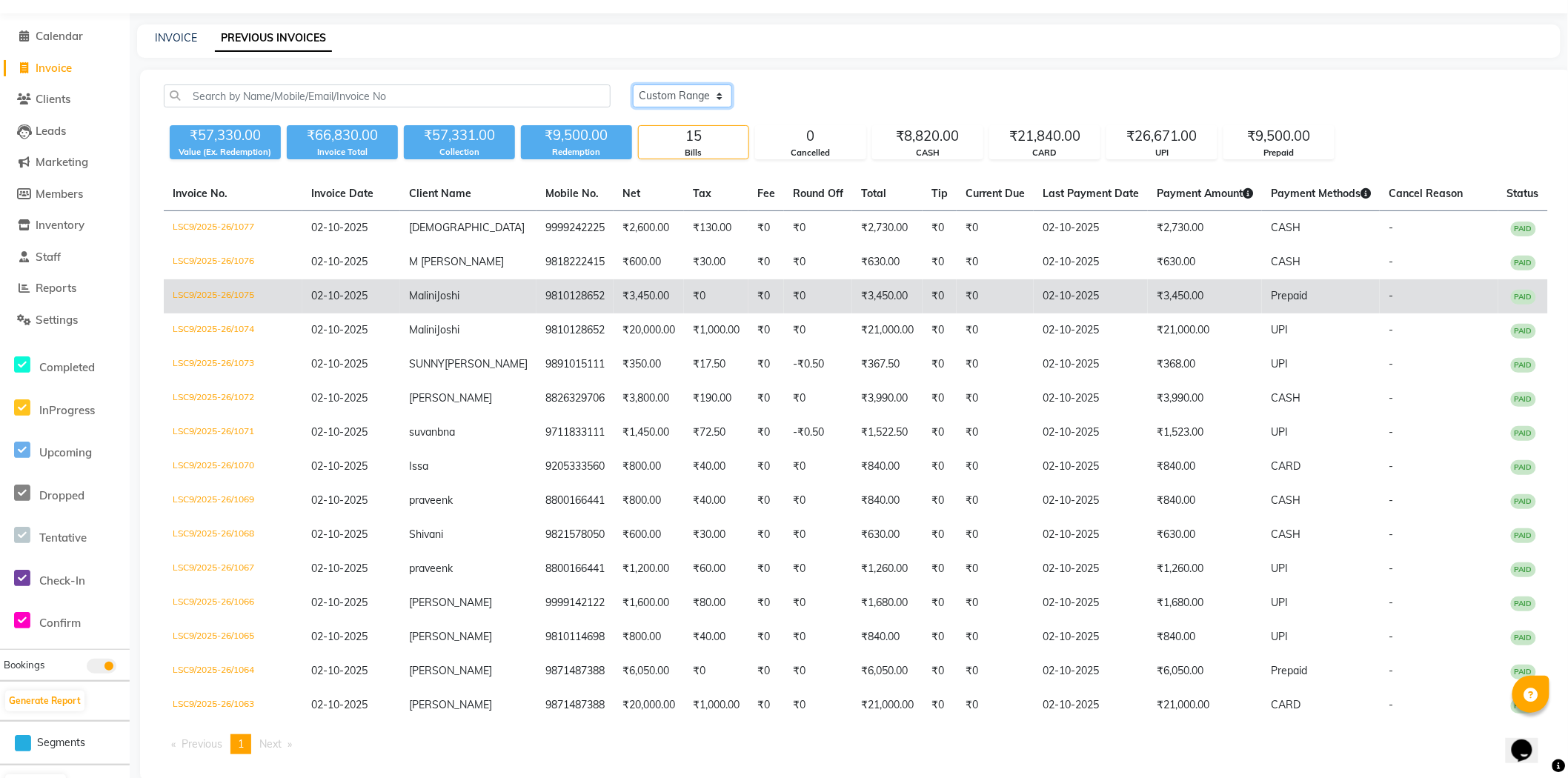
scroll to position [76, 0]
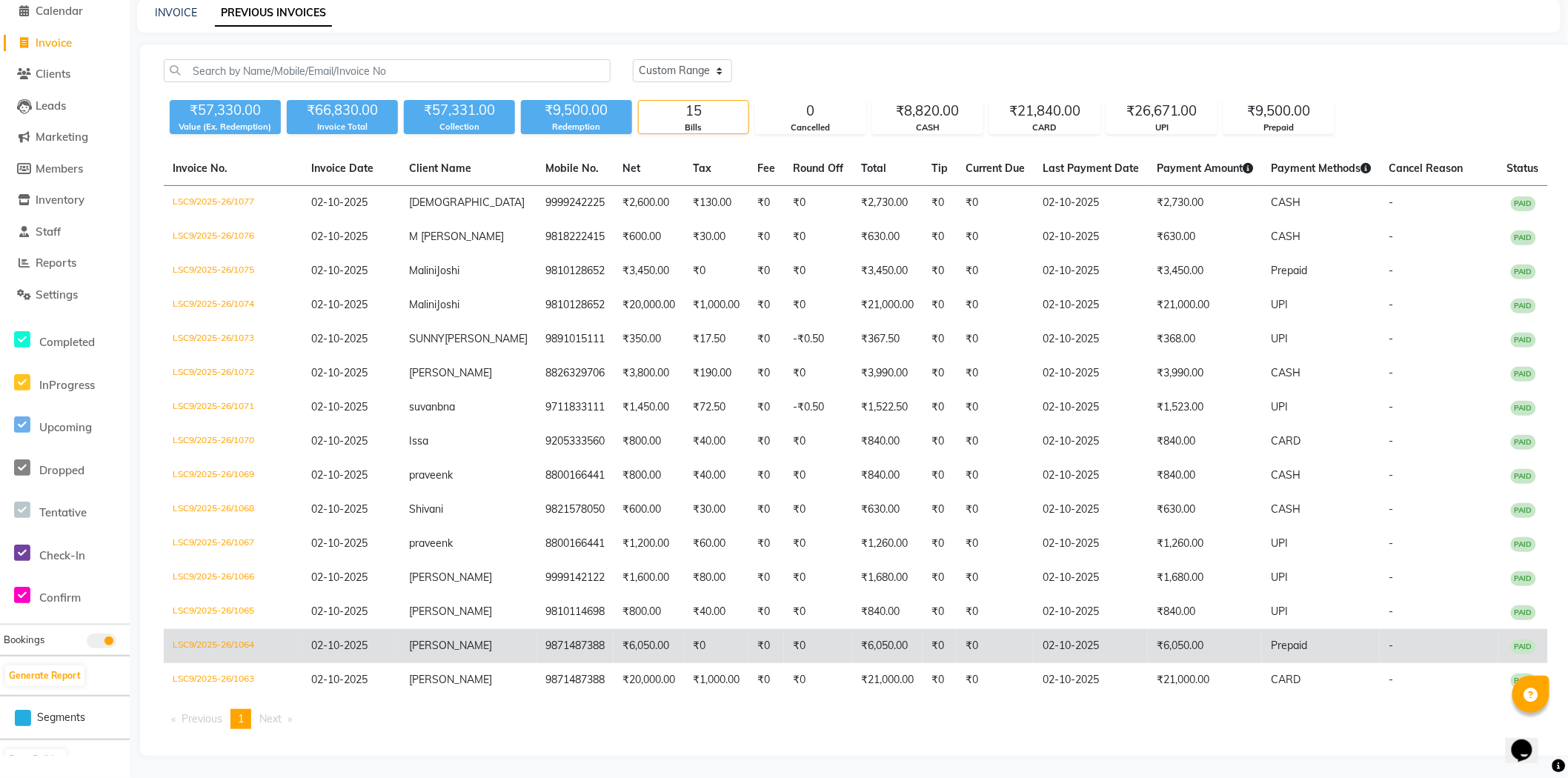
click at [396, 653] on td "02-10-2025" at bounding box center [351, 646] width 98 height 34
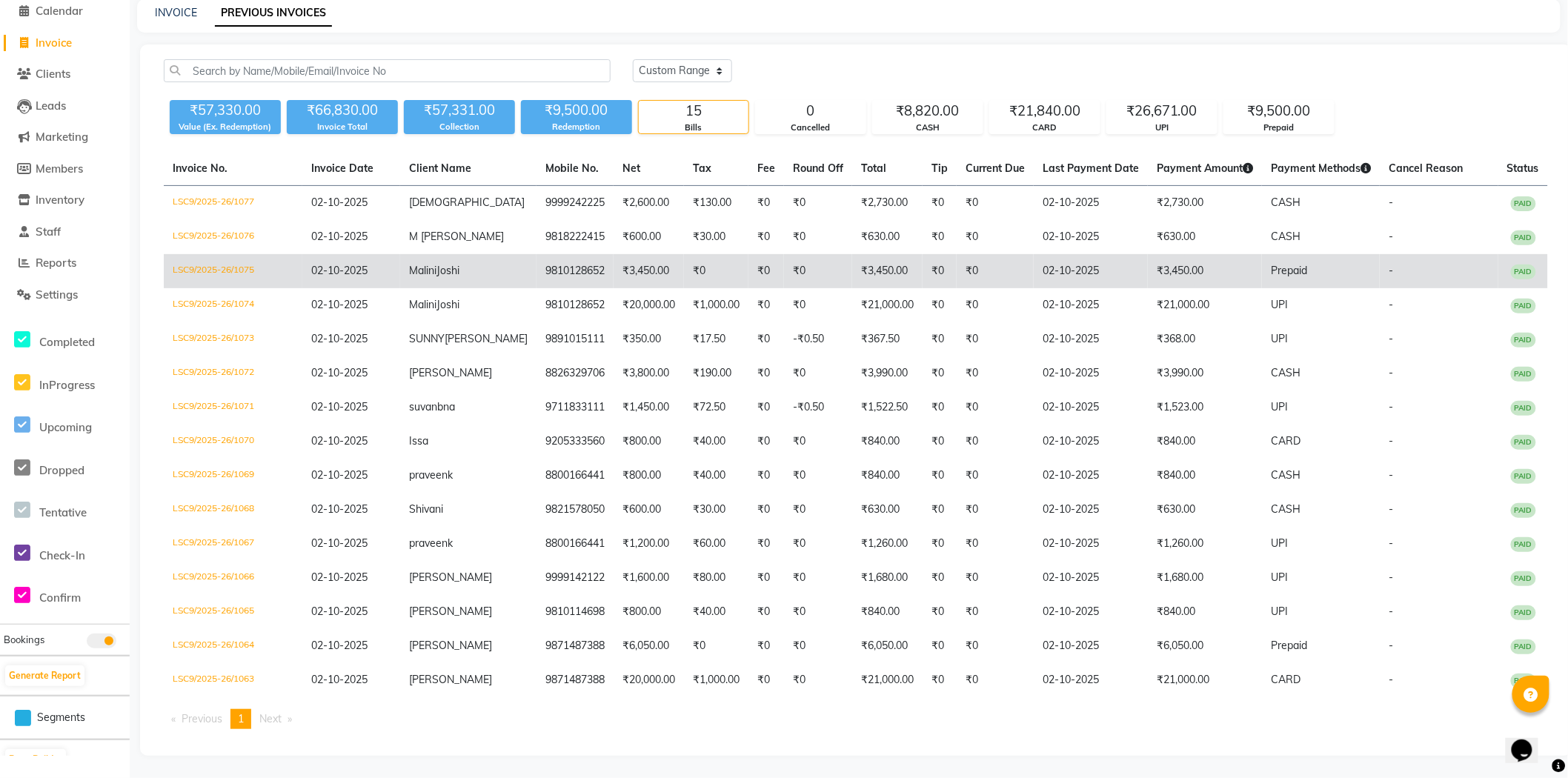
click at [1199, 281] on td "₹3,450.00" at bounding box center [1204, 271] width 114 height 34
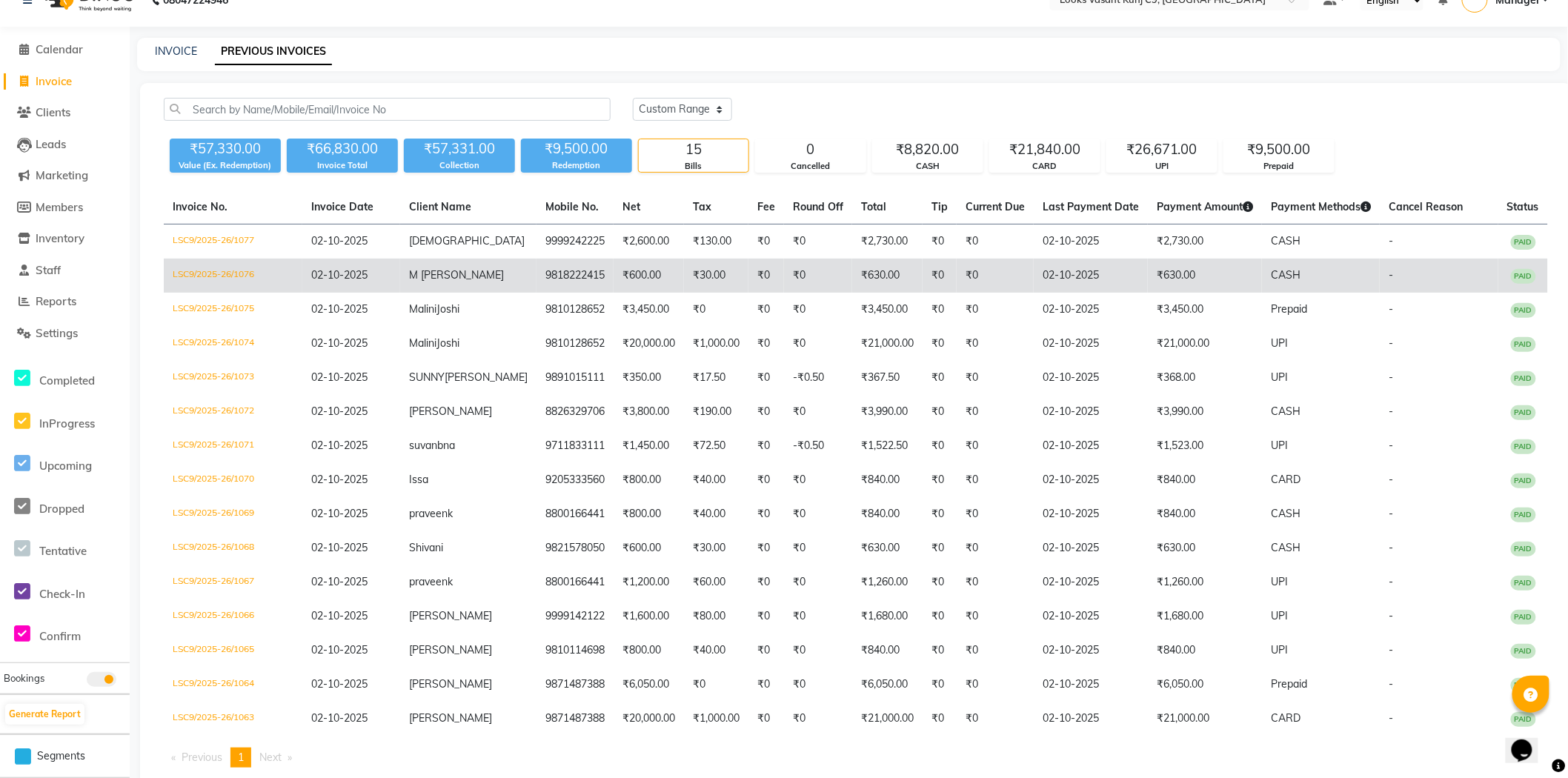
scroll to position [0, 0]
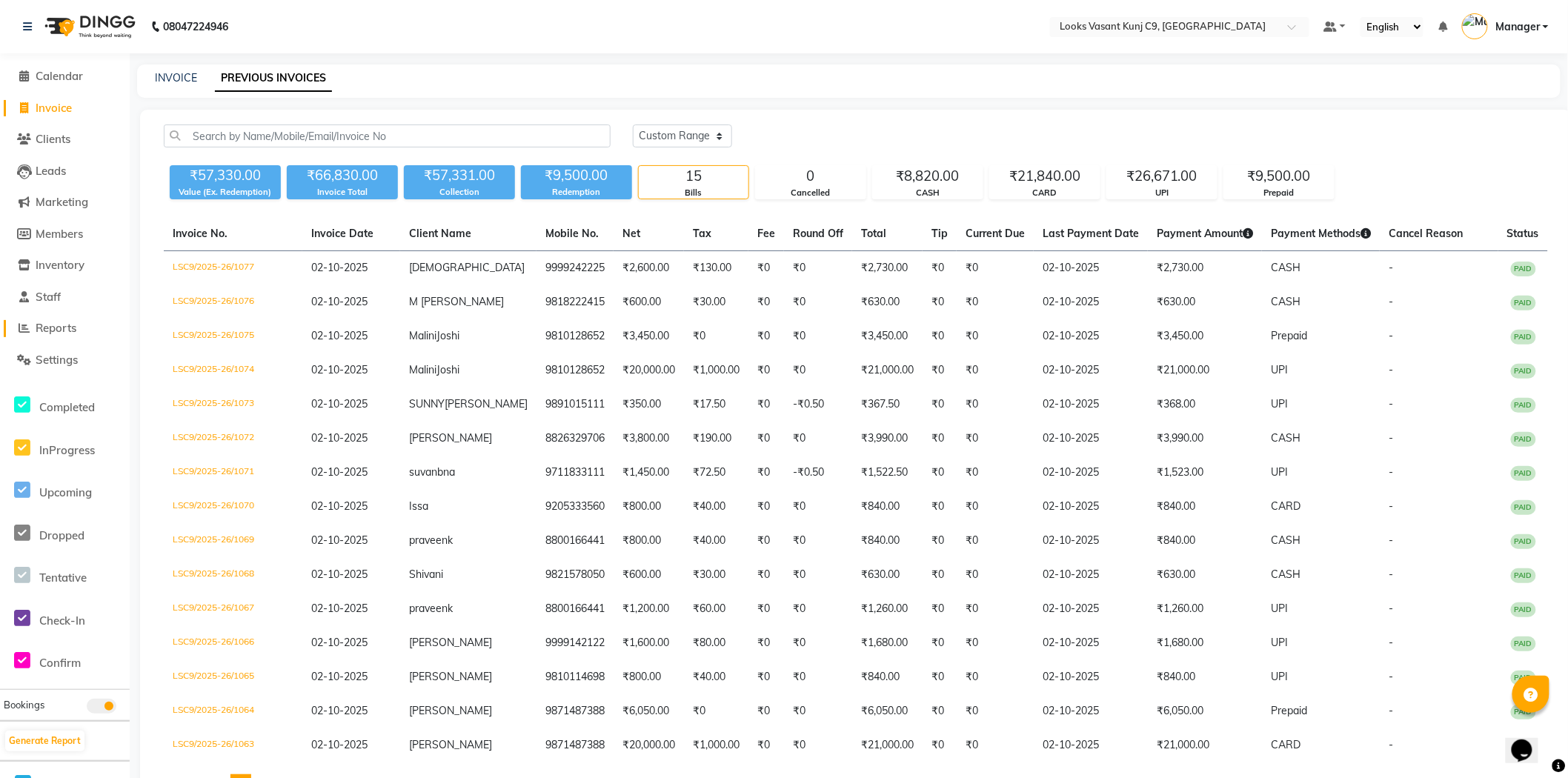
click at [69, 324] on span "Reports" at bounding box center [56, 328] width 41 height 14
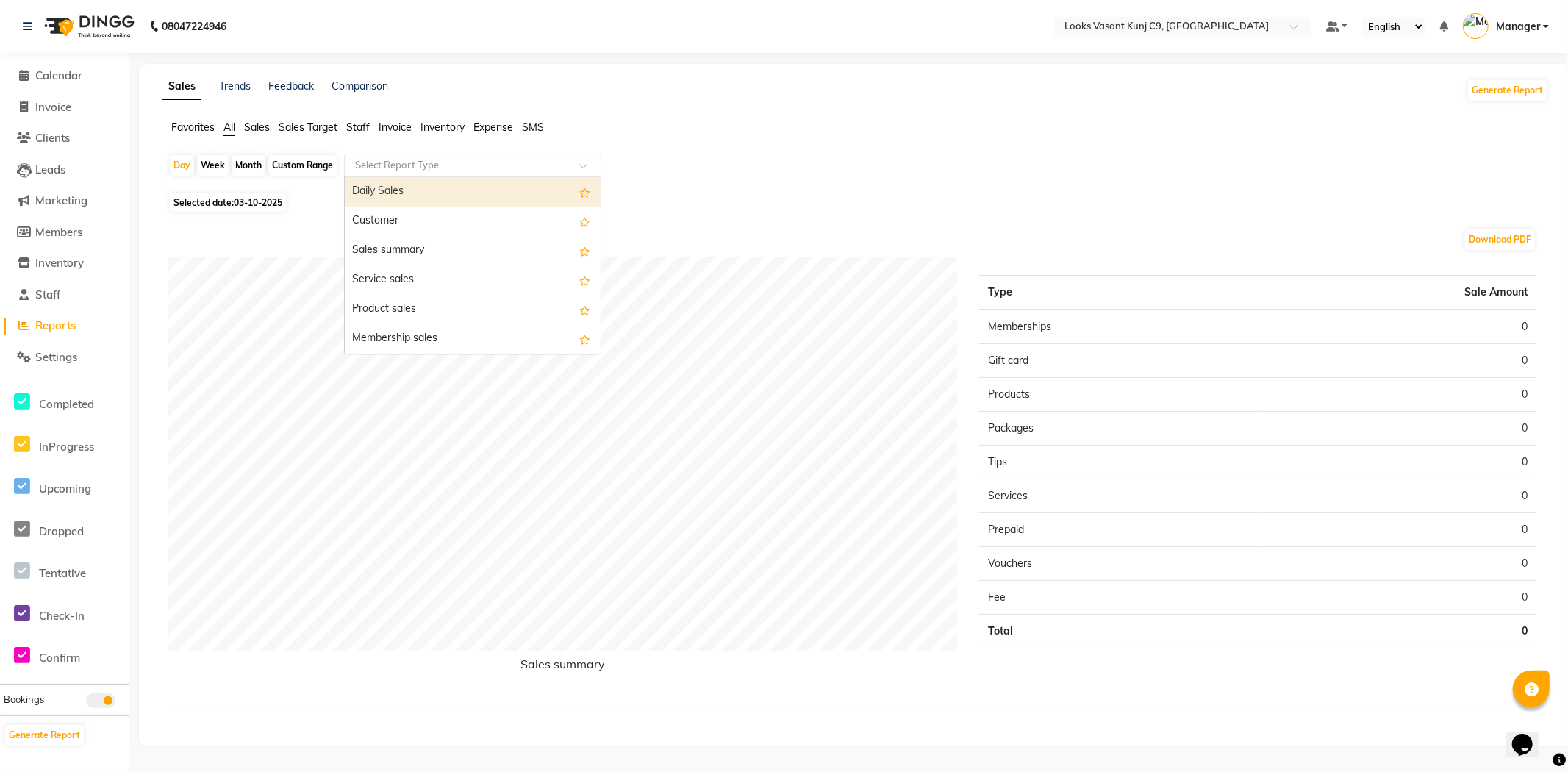
click at [405, 155] on div "Select Report Type" at bounding box center [473, 165] width 257 height 24
click at [388, 182] on div "Daily Sales" at bounding box center [472, 192] width 256 height 30
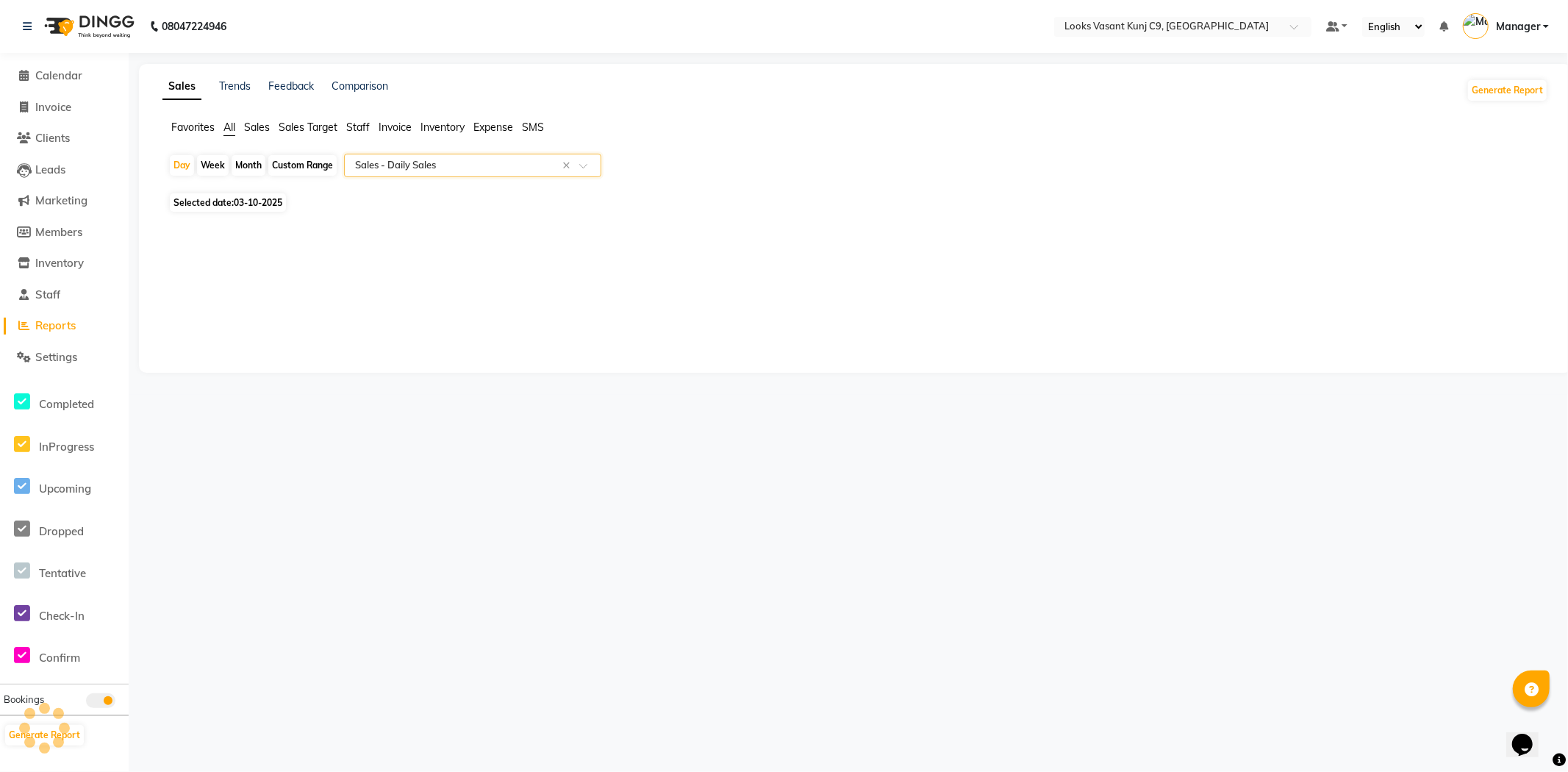
select select "full_report"
select select "csv"
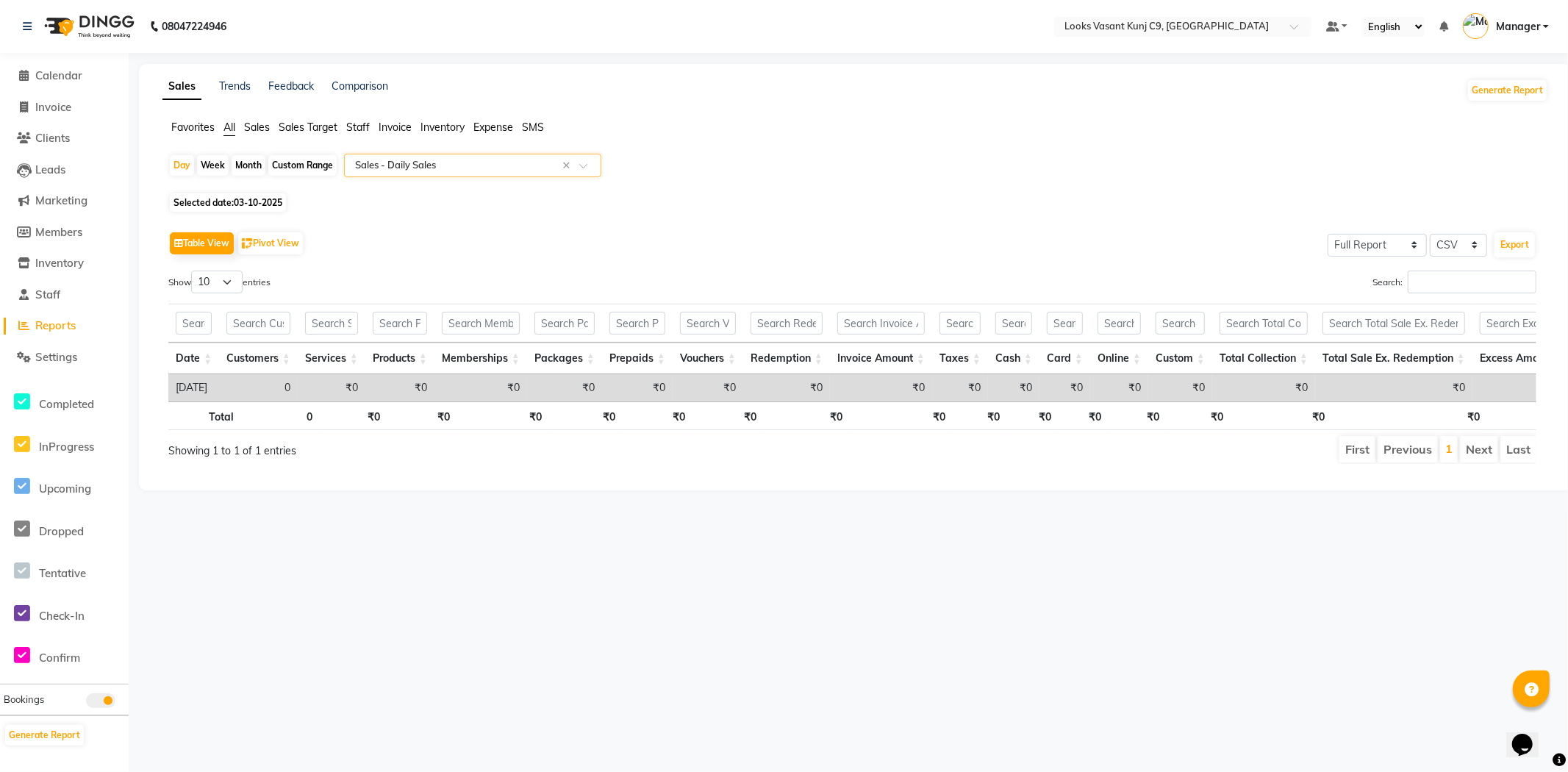
click at [262, 199] on span "03-10-2025" at bounding box center [258, 202] width 49 height 11
select select "10"
select select "2025"
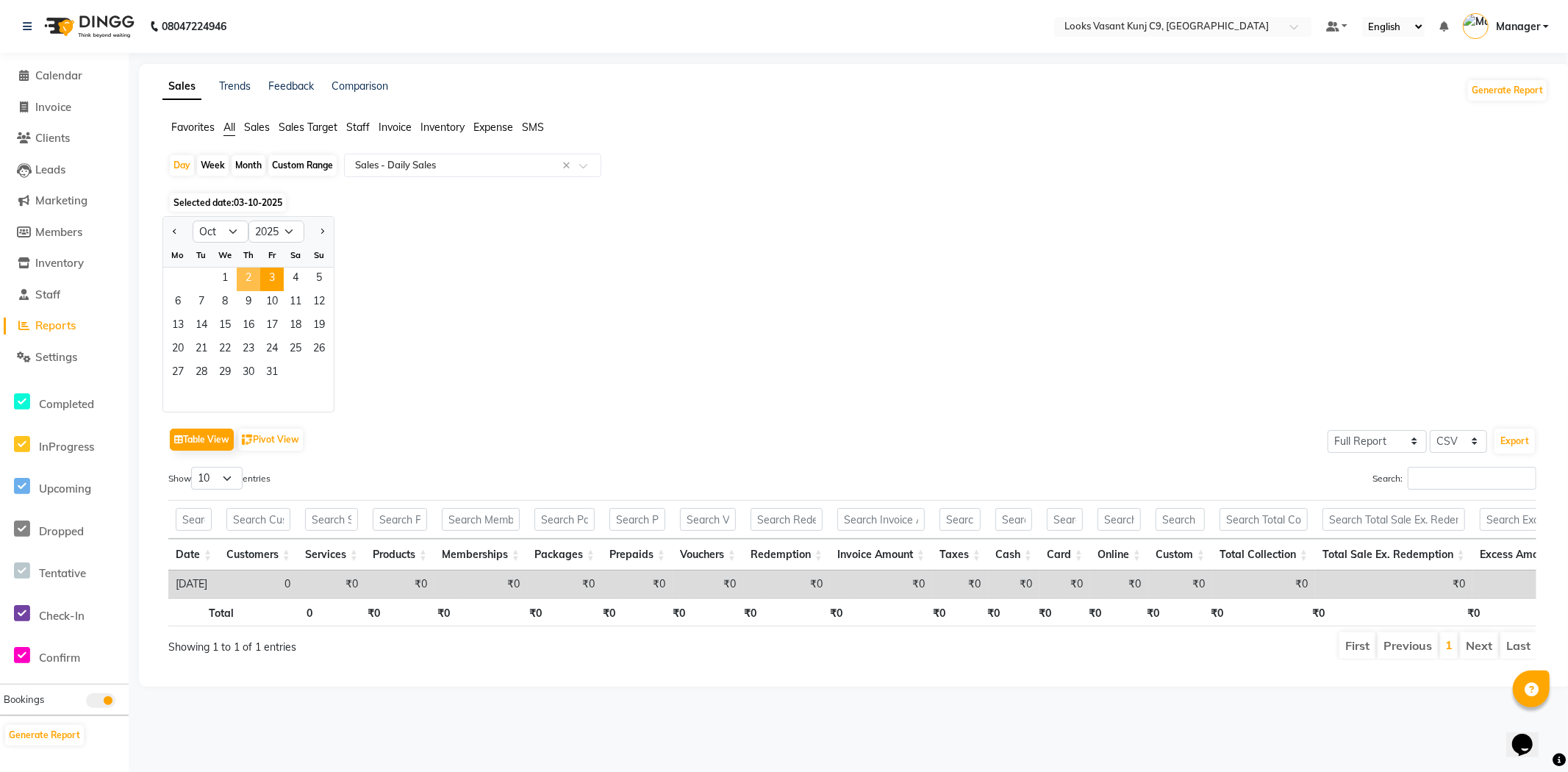
click at [250, 280] on span "2" at bounding box center [248, 279] width 24 height 24
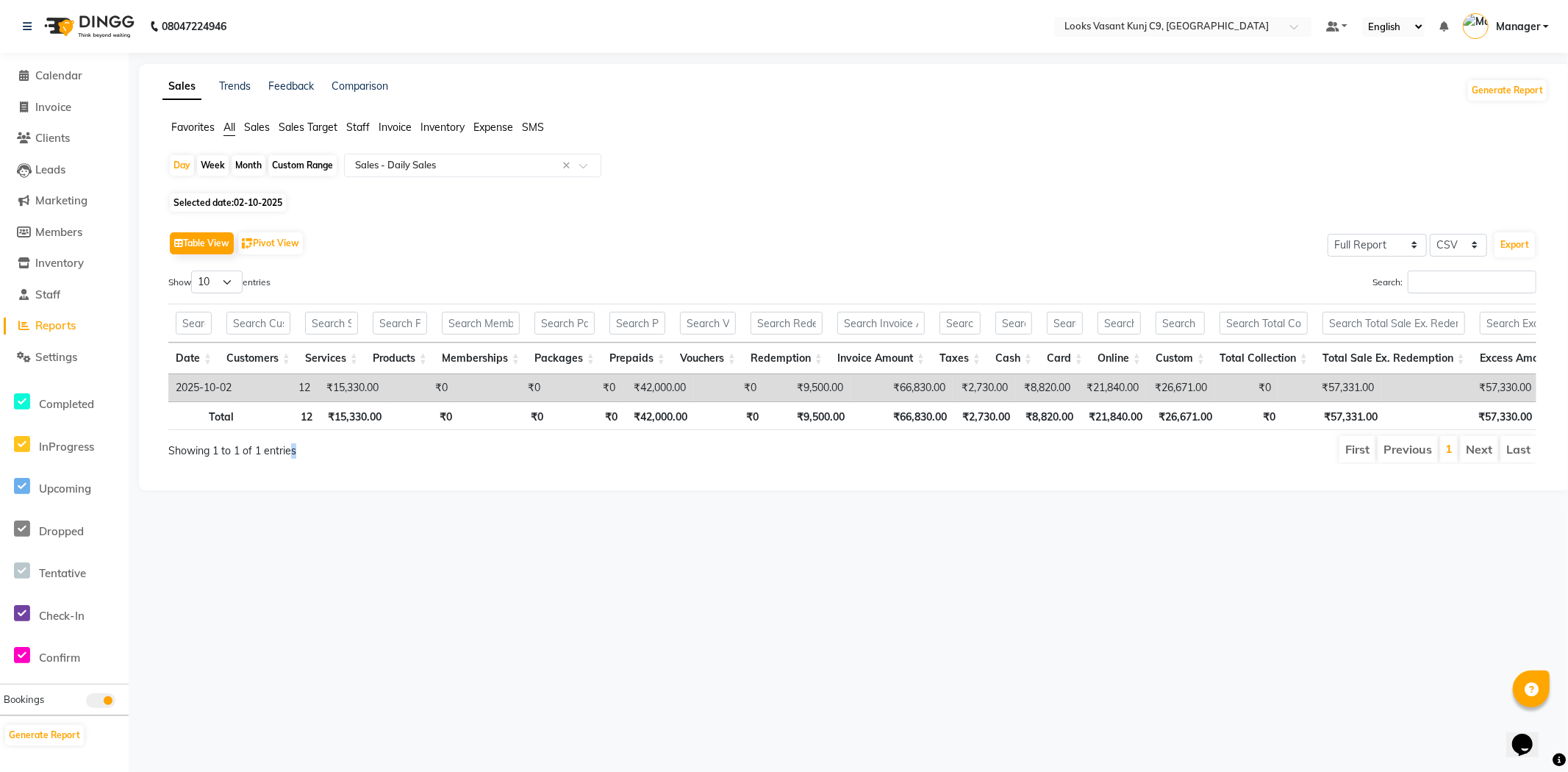
drag, startPoint x: 291, startPoint y: 472, endPoint x: 317, endPoint y: 474, distance: 26.1
click at [317, 463] on div "Showing 1 to 1 of 1 entries" at bounding box center [447, 449] width 580 height 30
click at [232, 211] on span "Selected date: 02-10-2025" at bounding box center [228, 202] width 116 height 18
select select "10"
select select "2025"
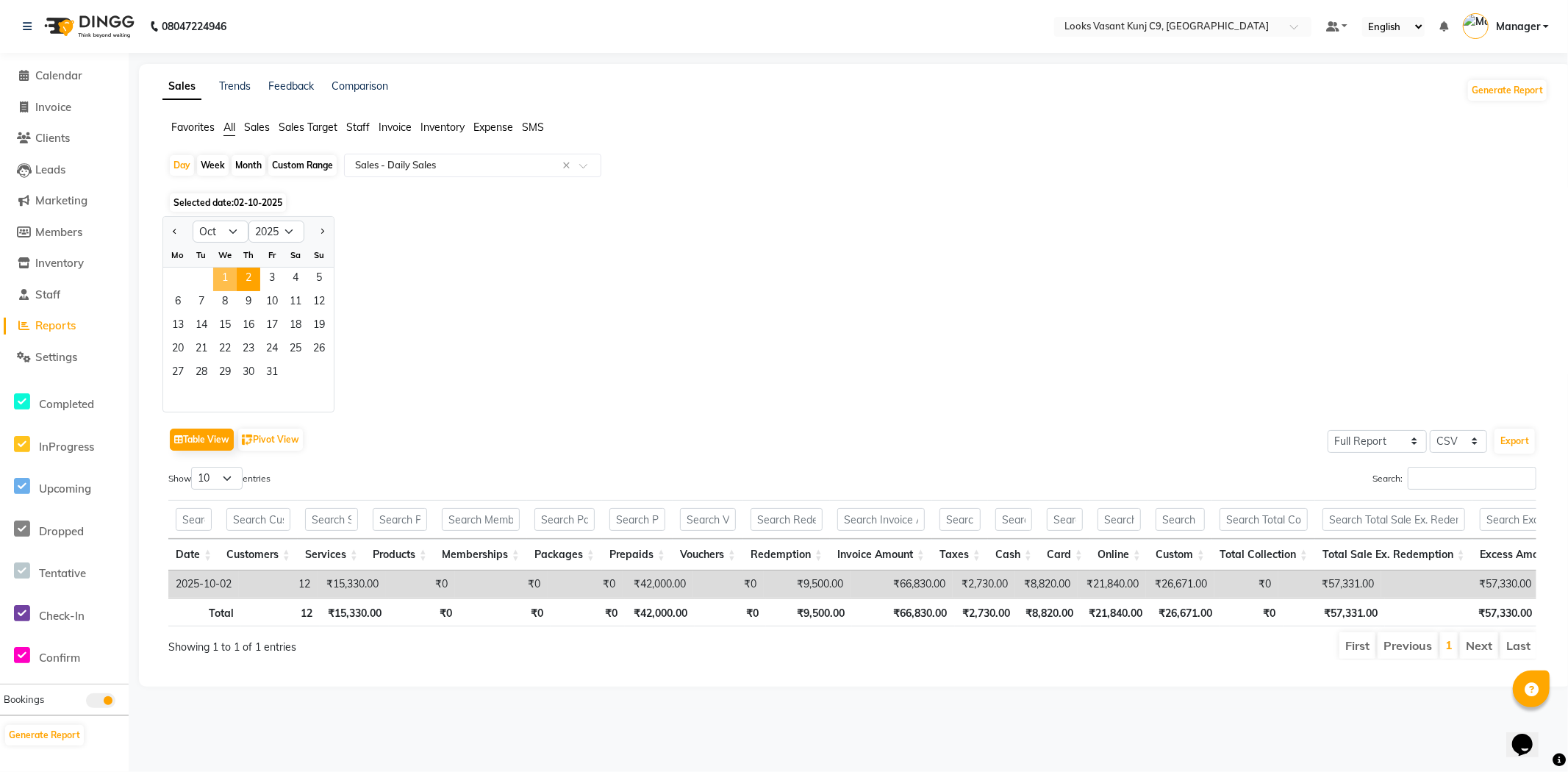
click at [230, 283] on span "1" at bounding box center [225, 279] width 24 height 24
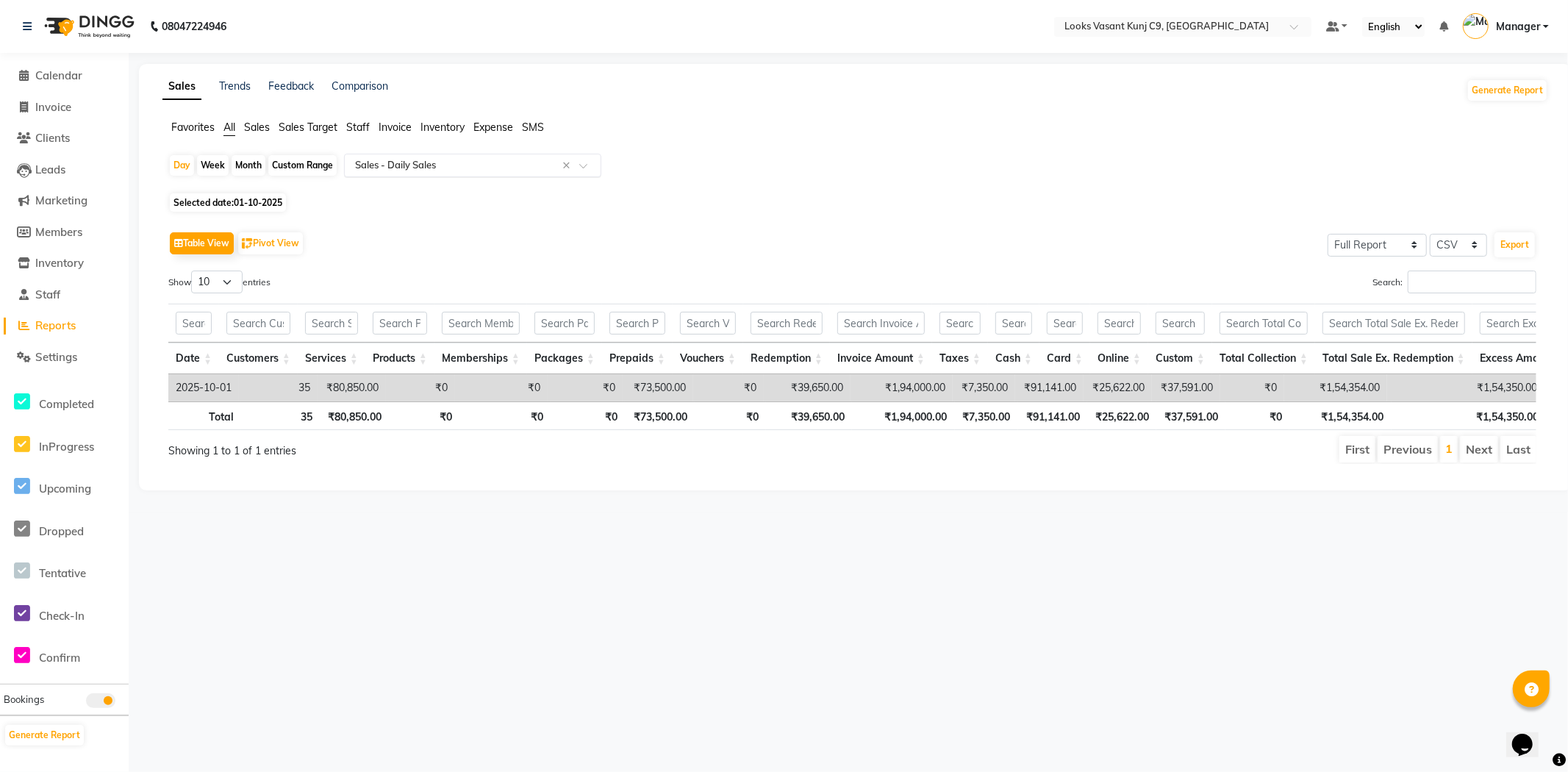
click at [429, 162] on input "text" at bounding box center [457, 165] width 212 height 14
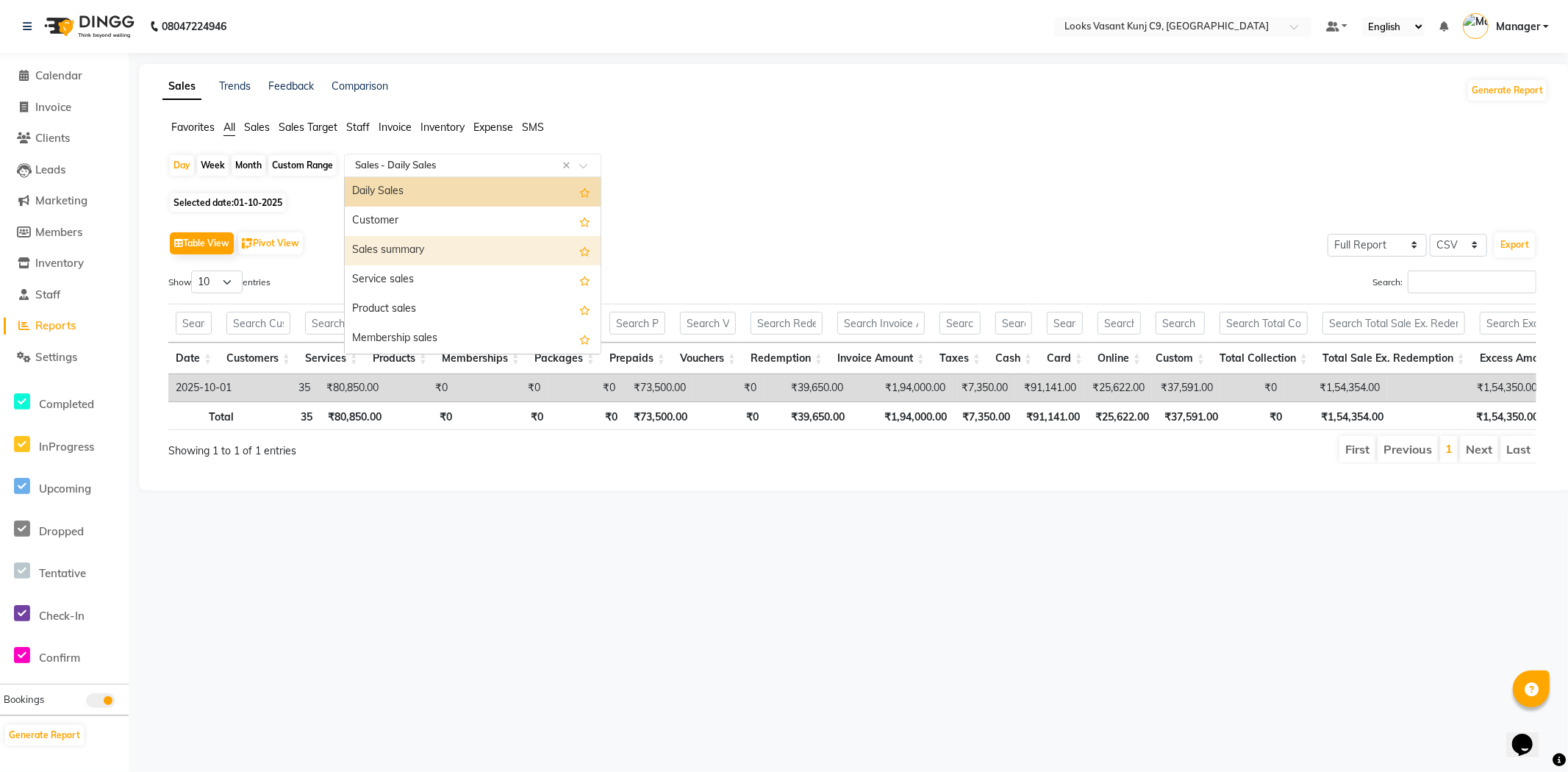
click at [412, 249] on div "Sales summary" at bounding box center [472, 250] width 256 height 30
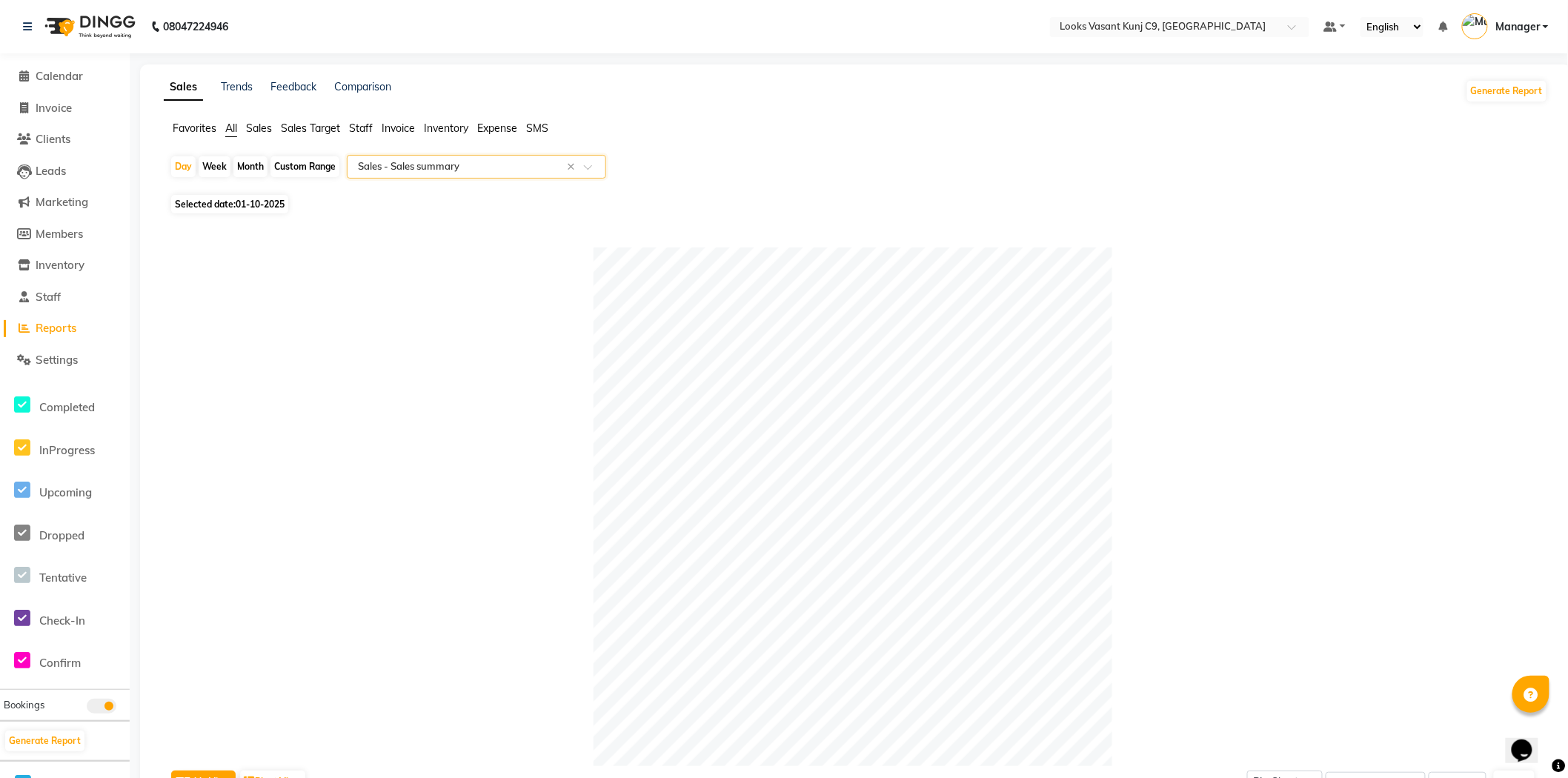
click at [273, 203] on span "01-10-2025" at bounding box center [260, 204] width 49 height 11
select select "10"
select select "2025"
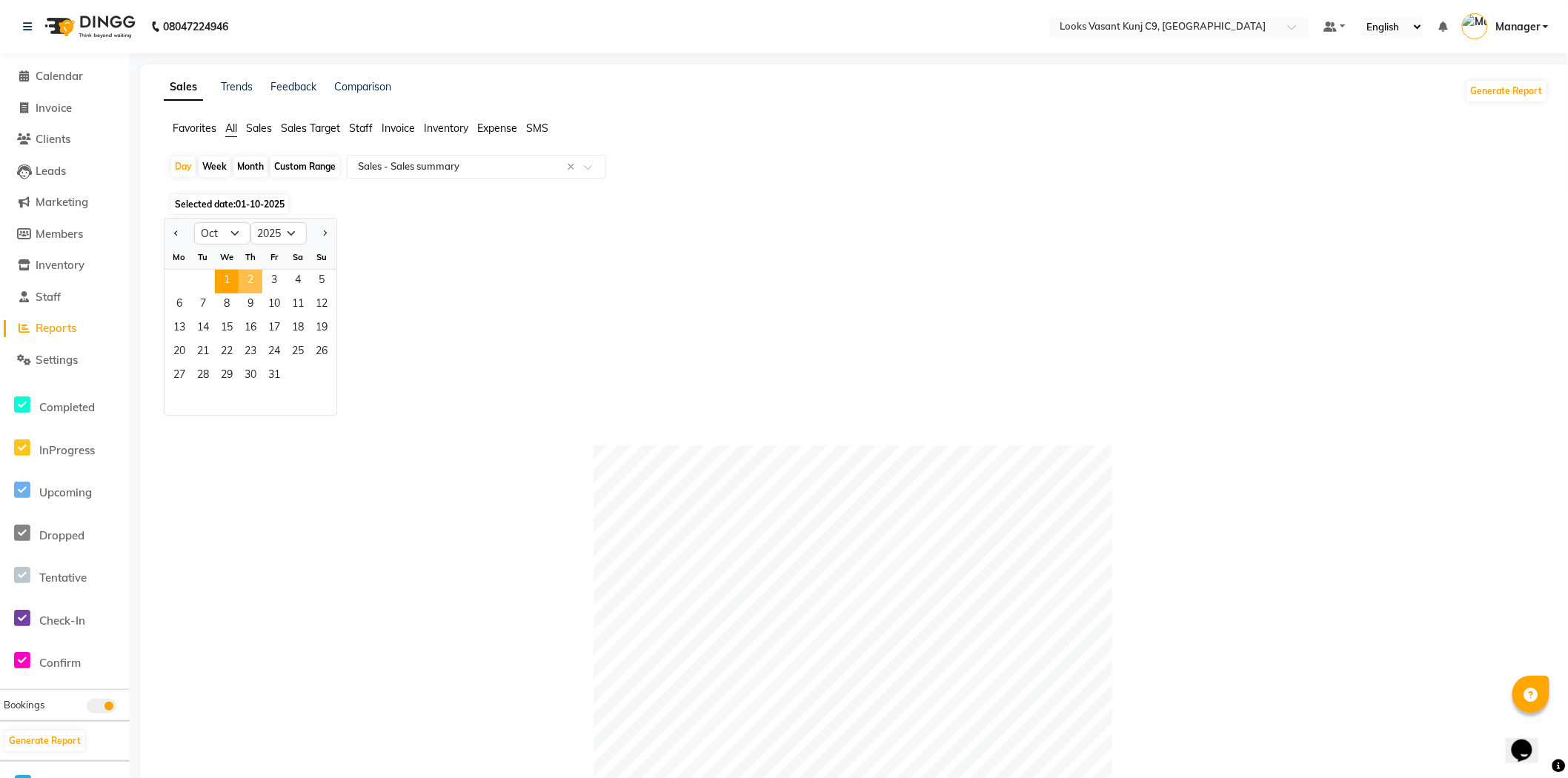
click at [256, 287] on span "2" at bounding box center [250, 281] width 24 height 24
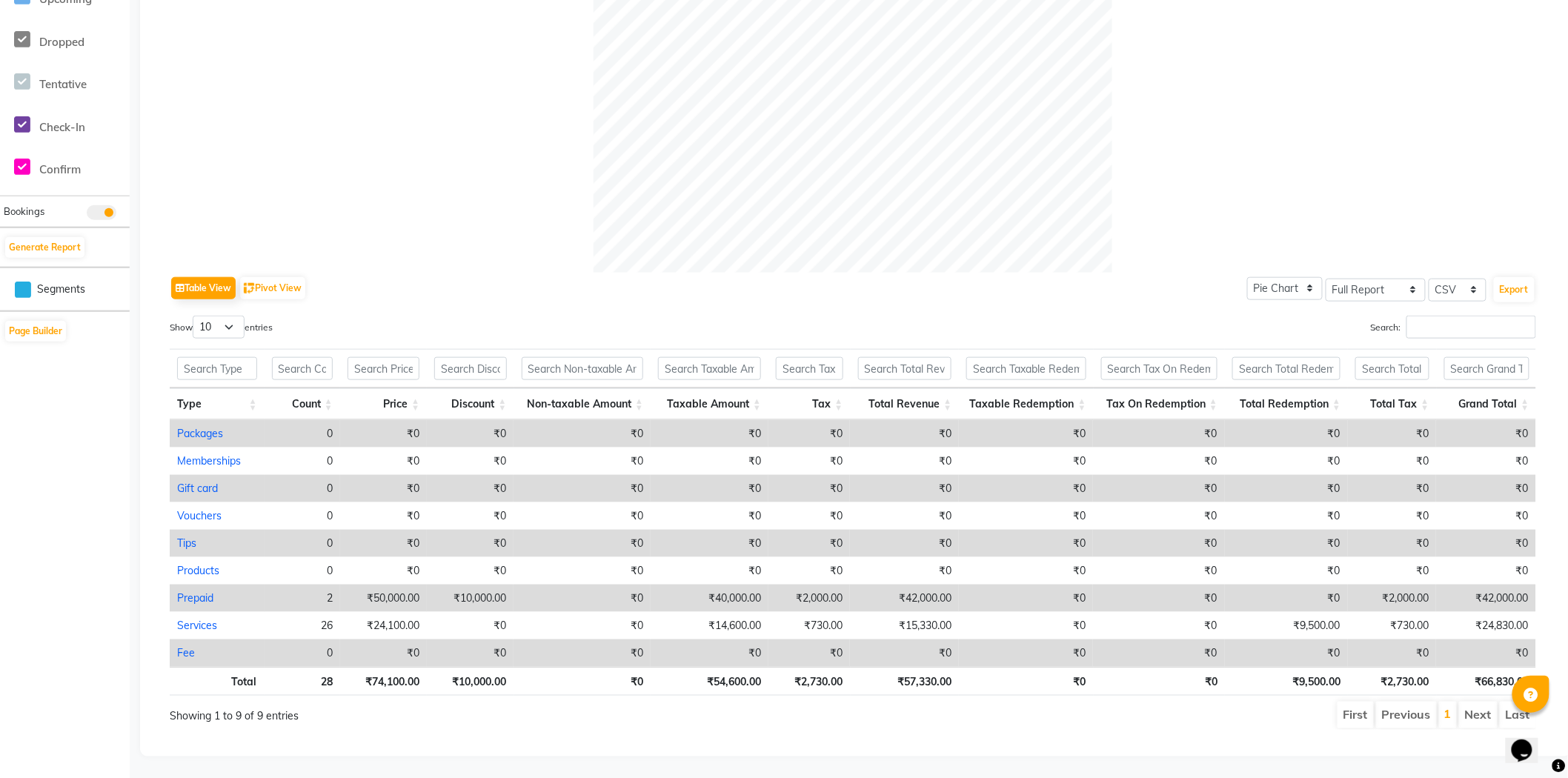
scroll to position [507, 0]
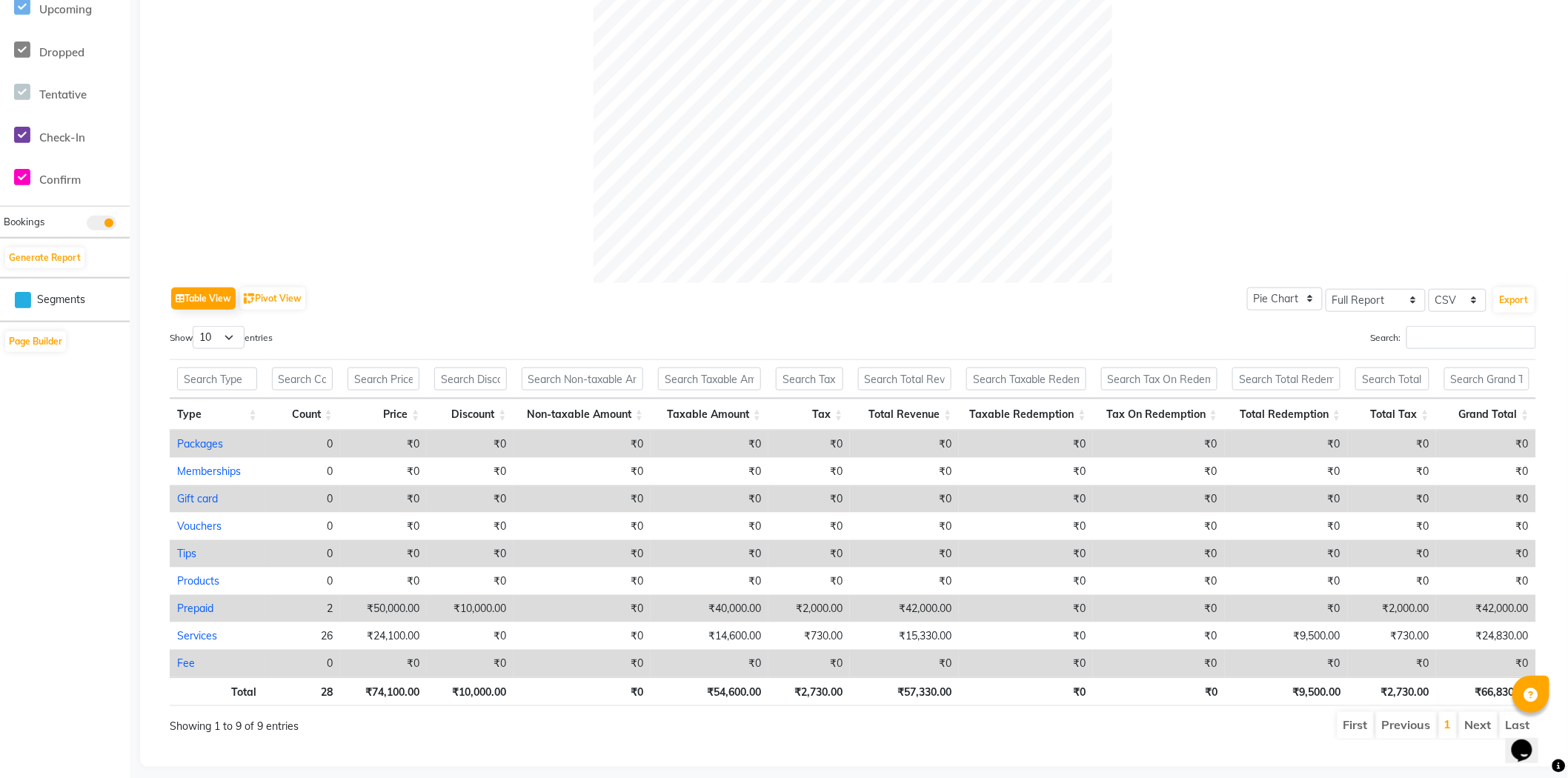
drag, startPoint x: 635, startPoint y: 394, endPoint x: 693, endPoint y: 323, distance: 91.7
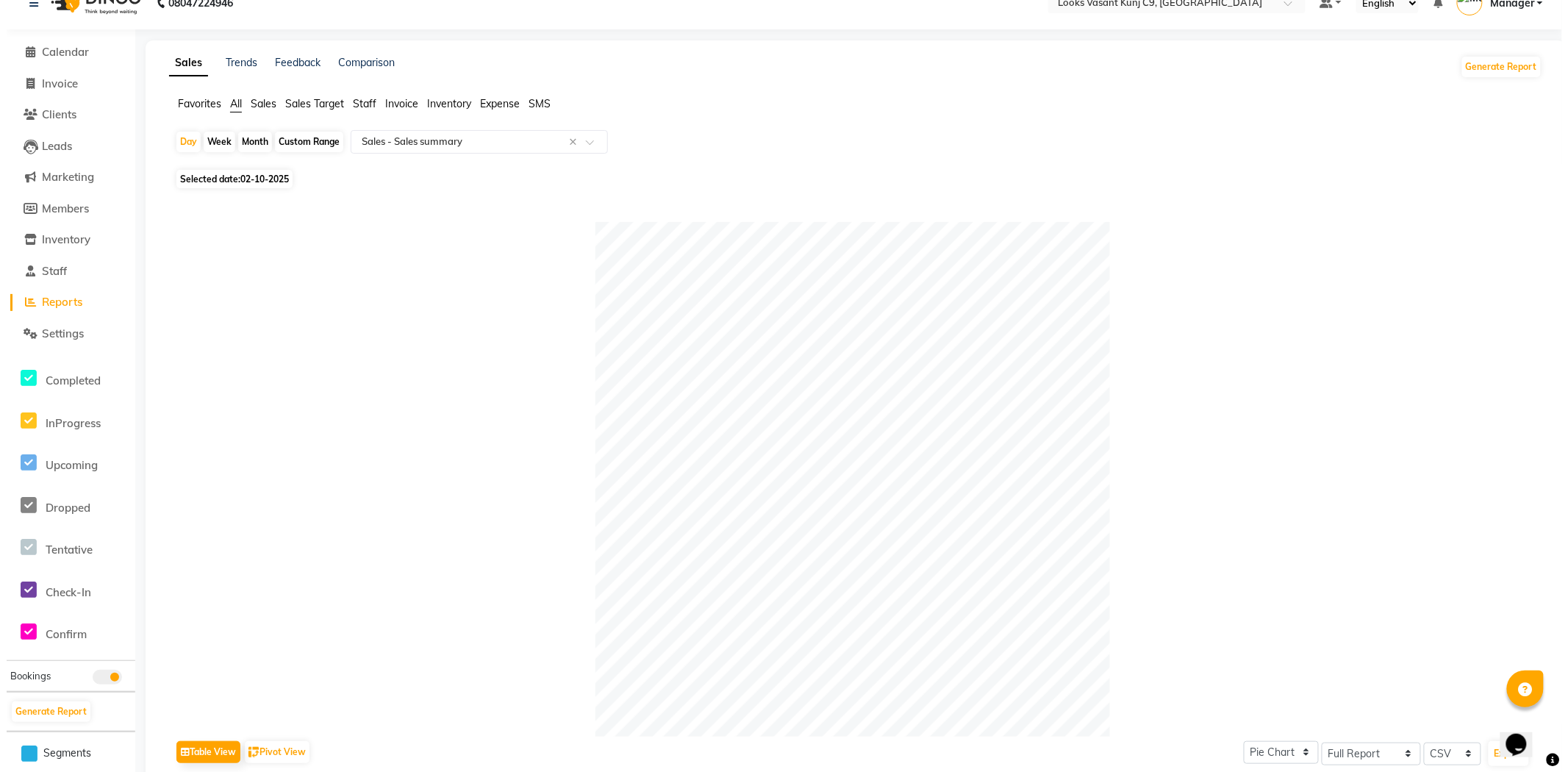
scroll to position [0, 0]
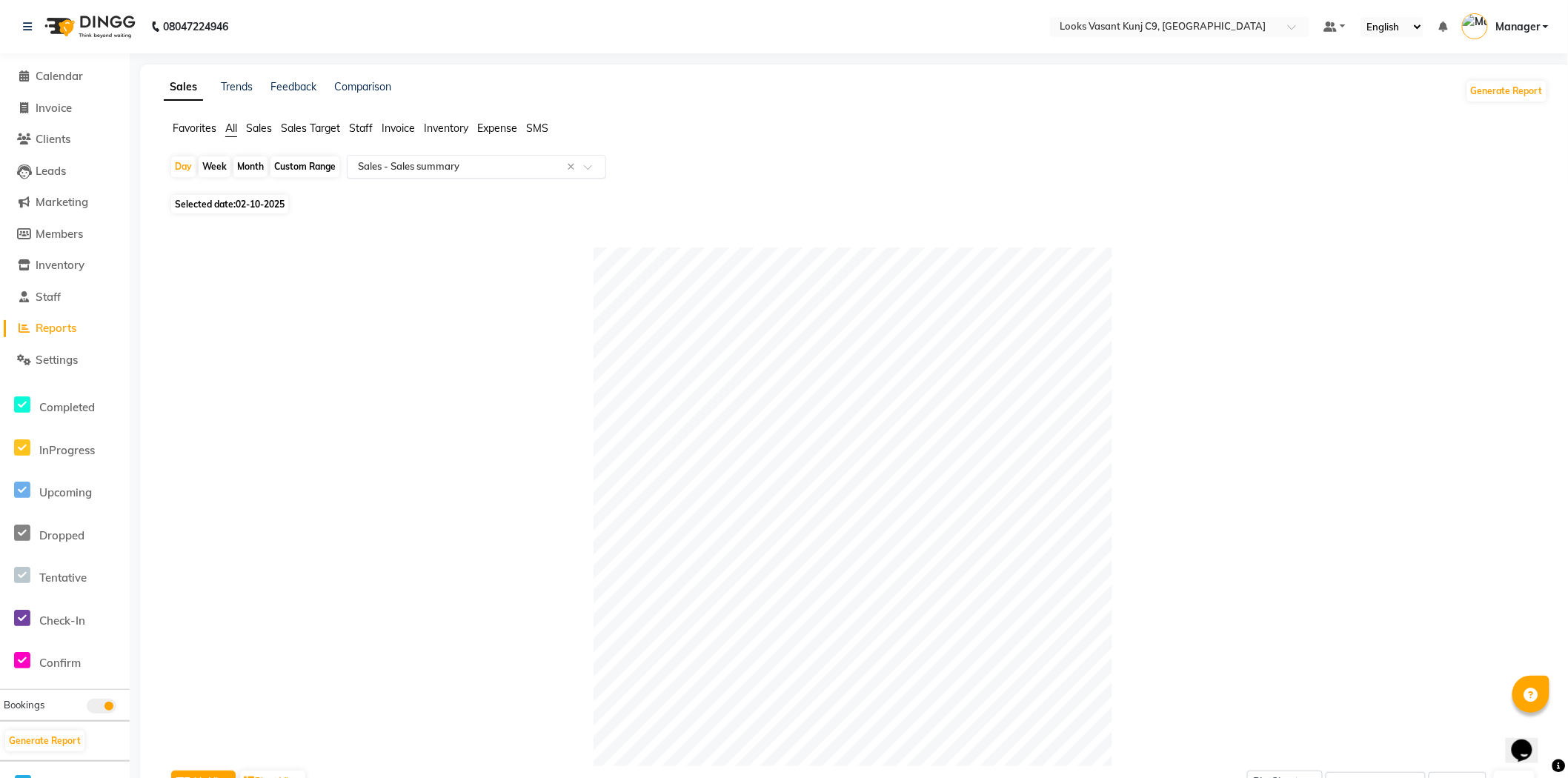
click at [388, 169] on input "text" at bounding box center [461, 166] width 213 height 15
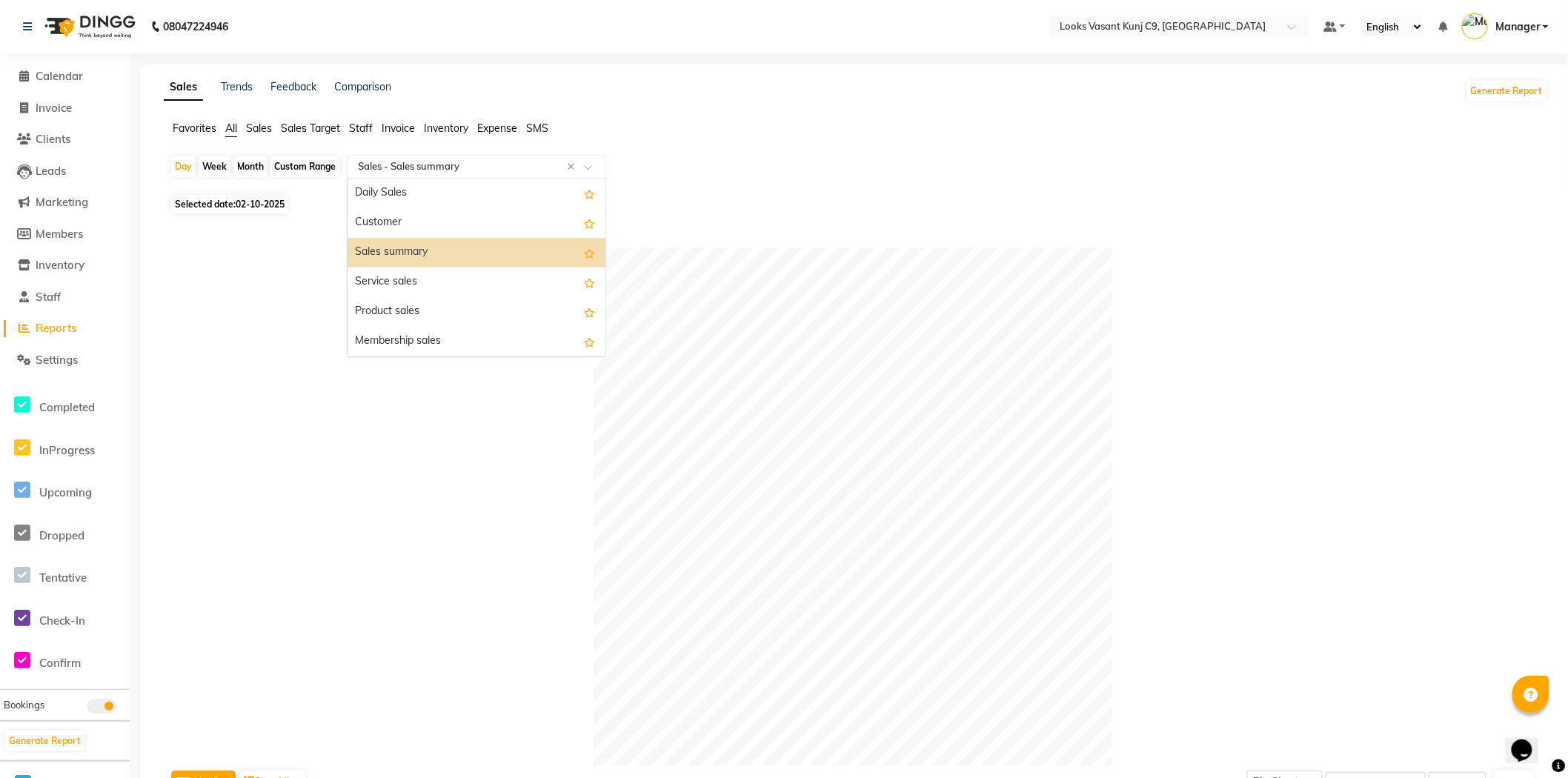
click at [367, 128] on span "Staff" at bounding box center [360, 128] width 24 height 13
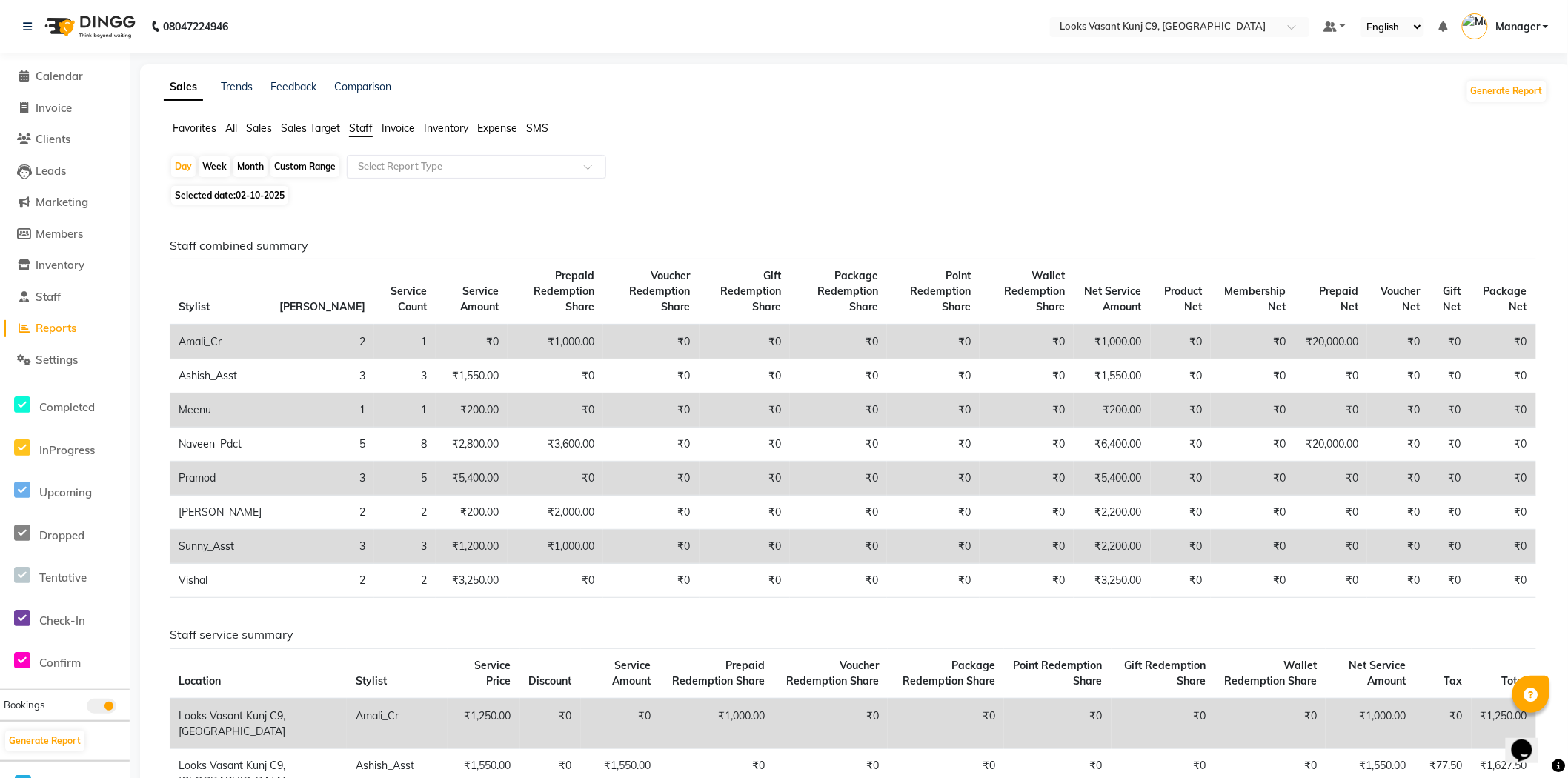
click at [398, 159] on input "text" at bounding box center [461, 166] width 213 height 15
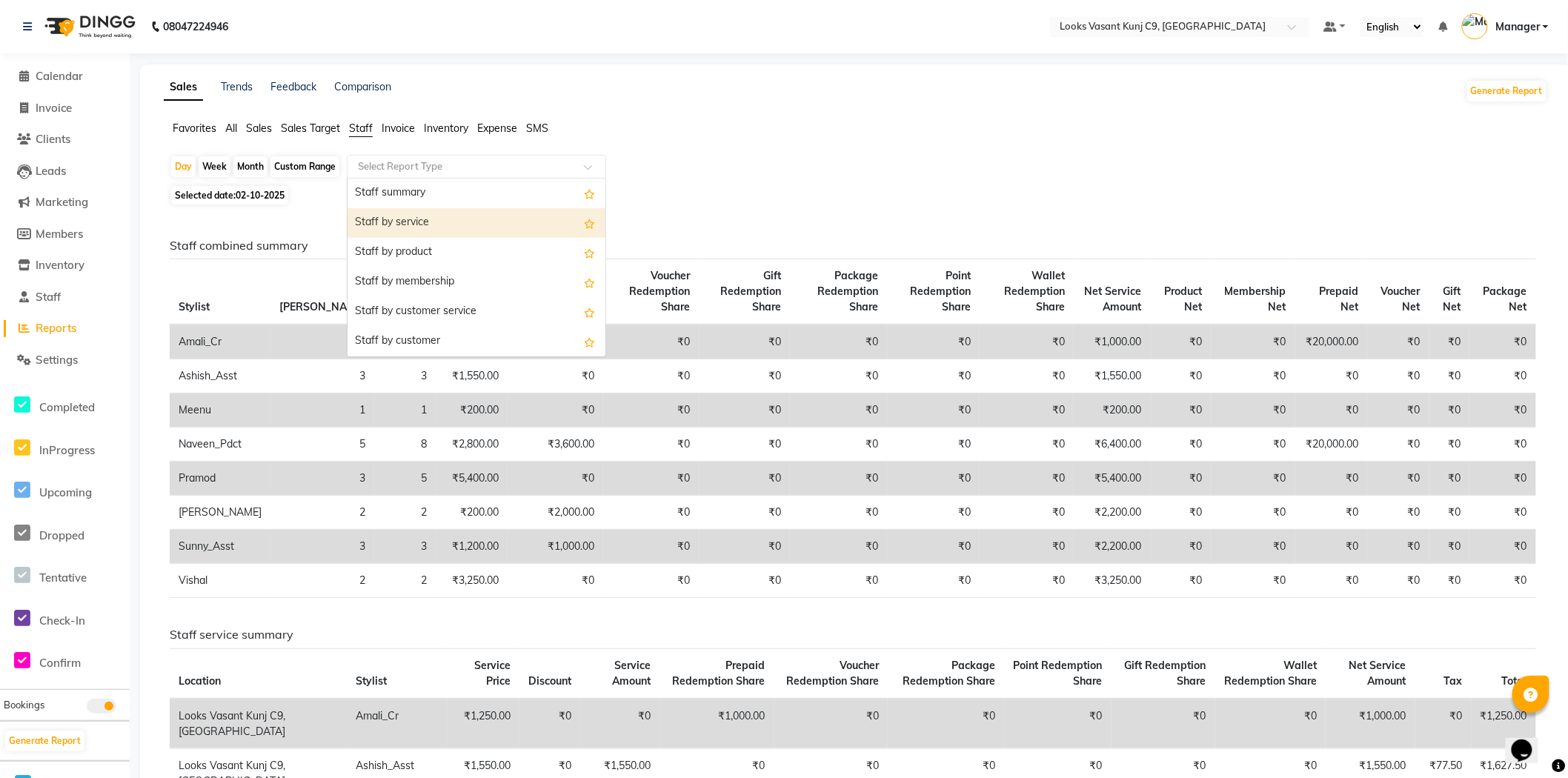
click at [401, 215] on div "Staff by service" at bounding box center [476, 222] width 258 height 30
select select "full_report"
select select "csv"
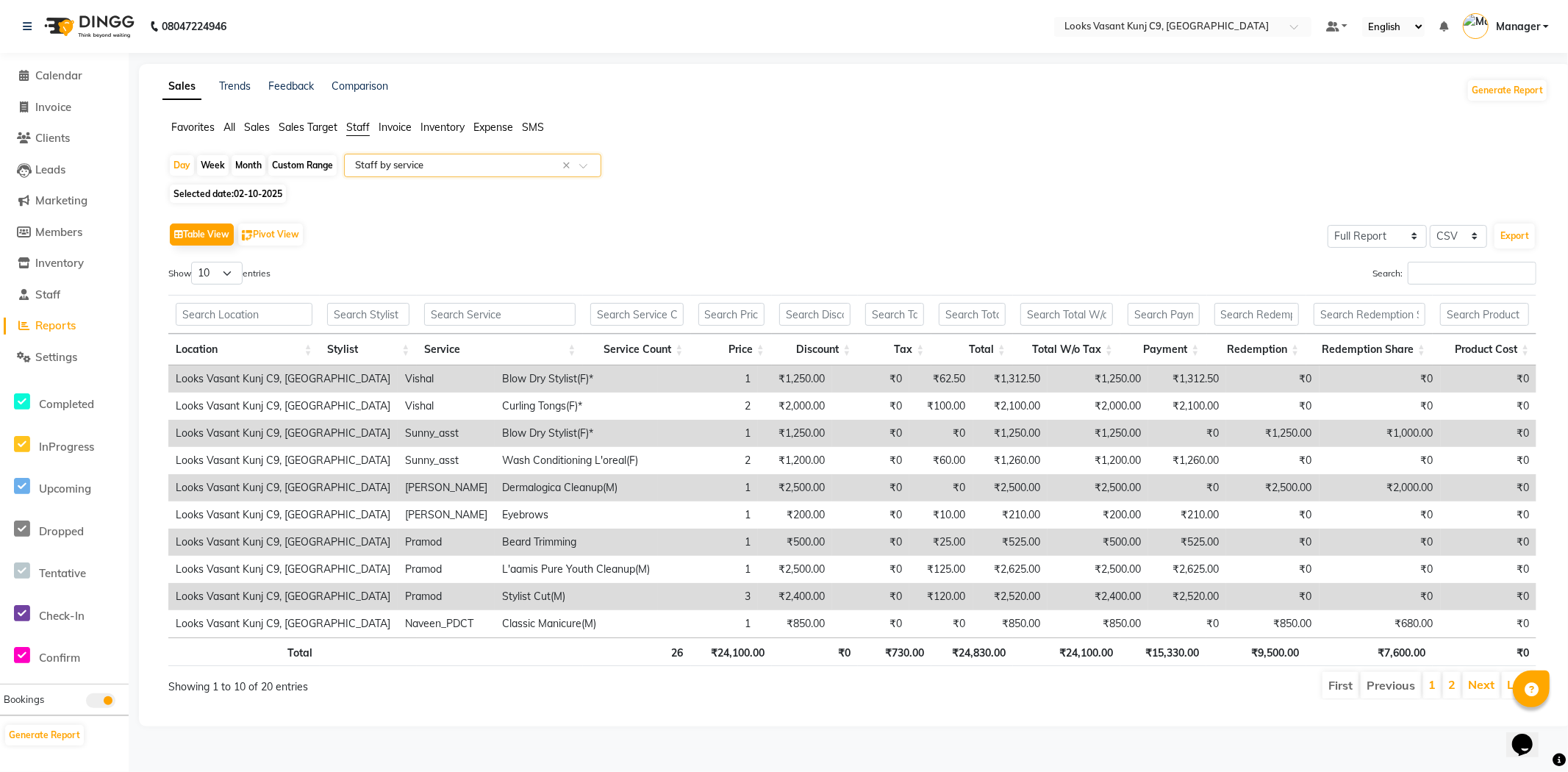
click at [364, 301] on th at bounding box center [369, 314] width 98 height 39
click at [361, 310] on input "text" at bounding box center [369, 314] width 83 height 23
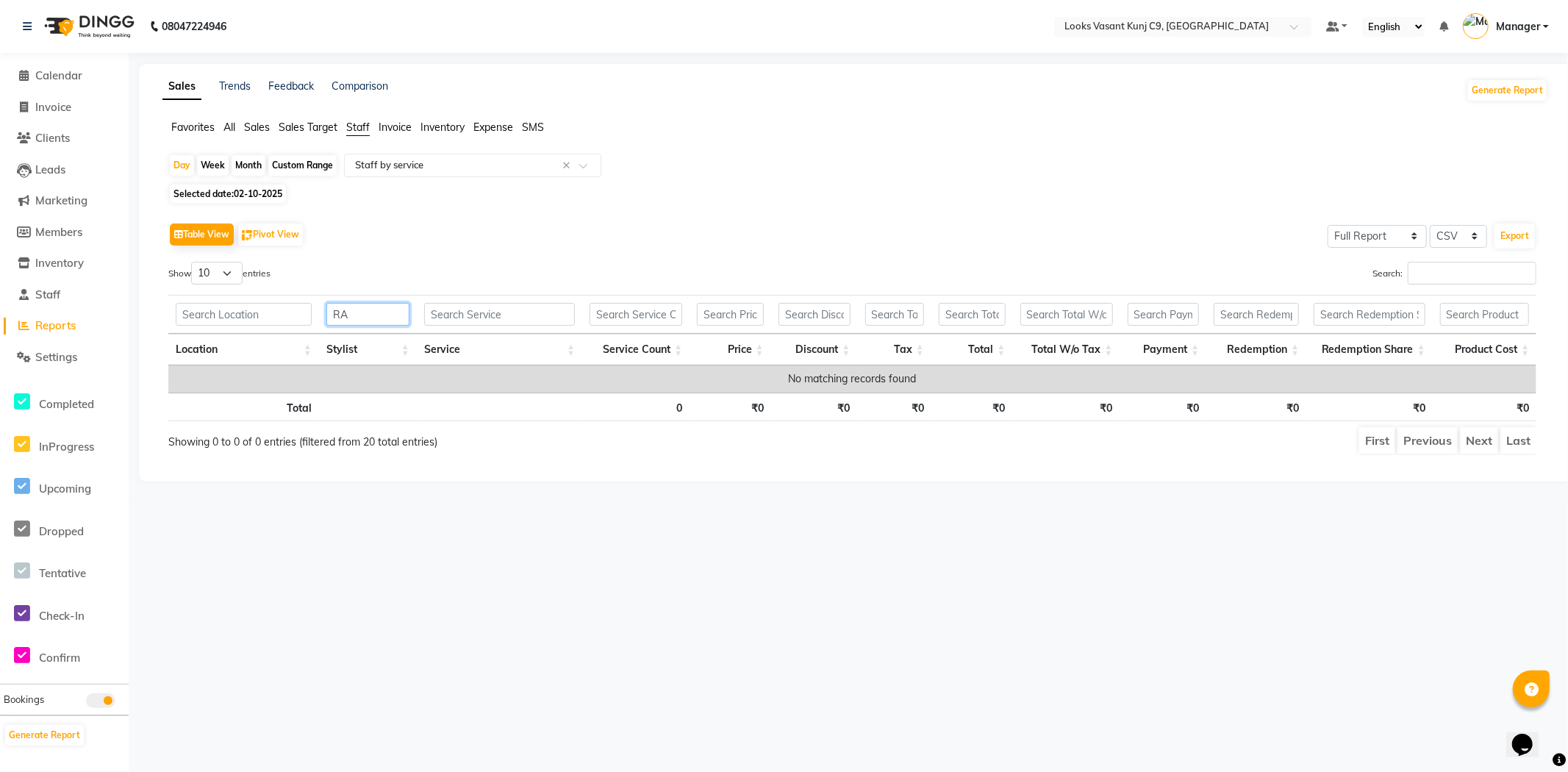
type input "R"
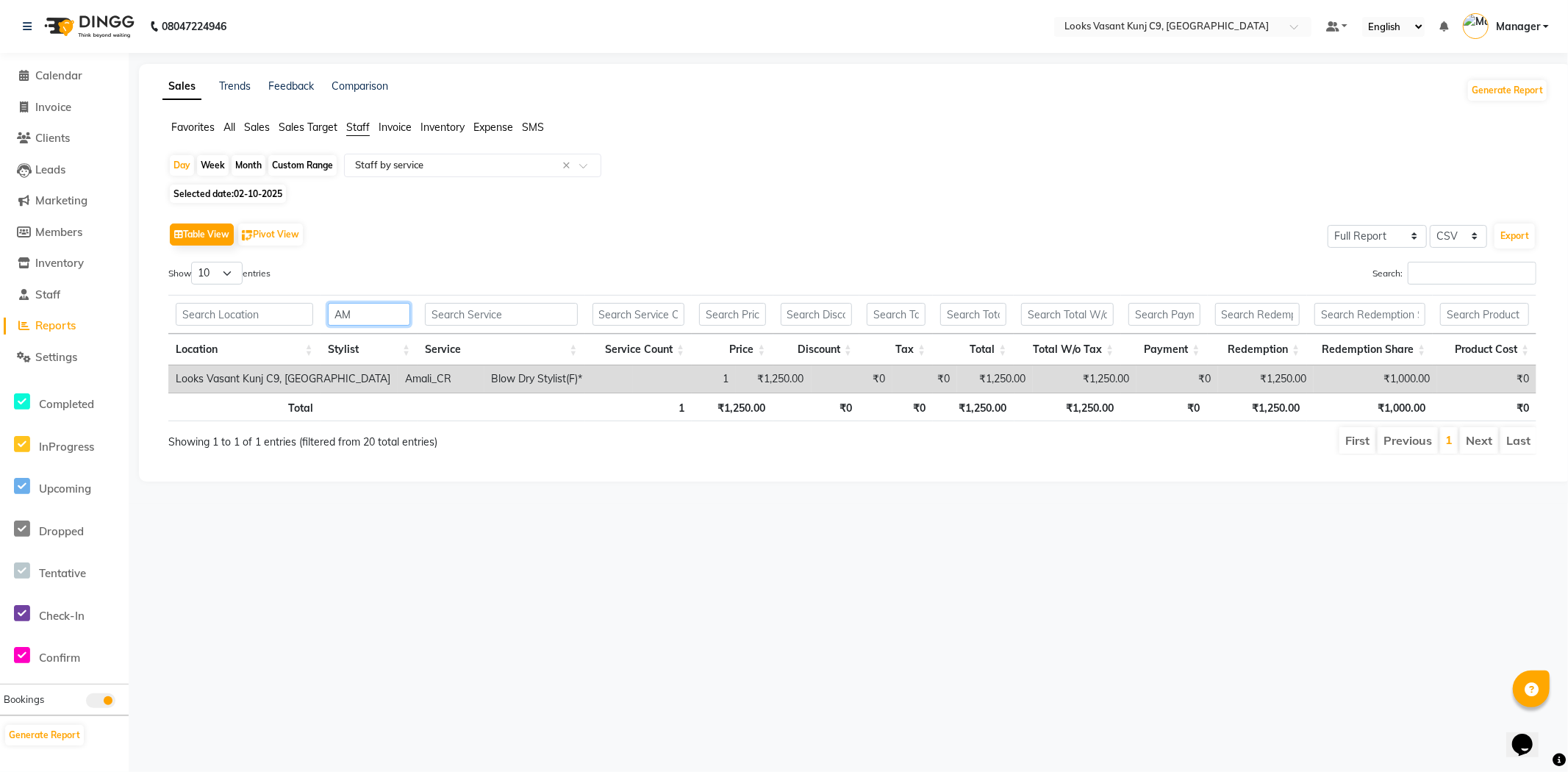
type input "A"
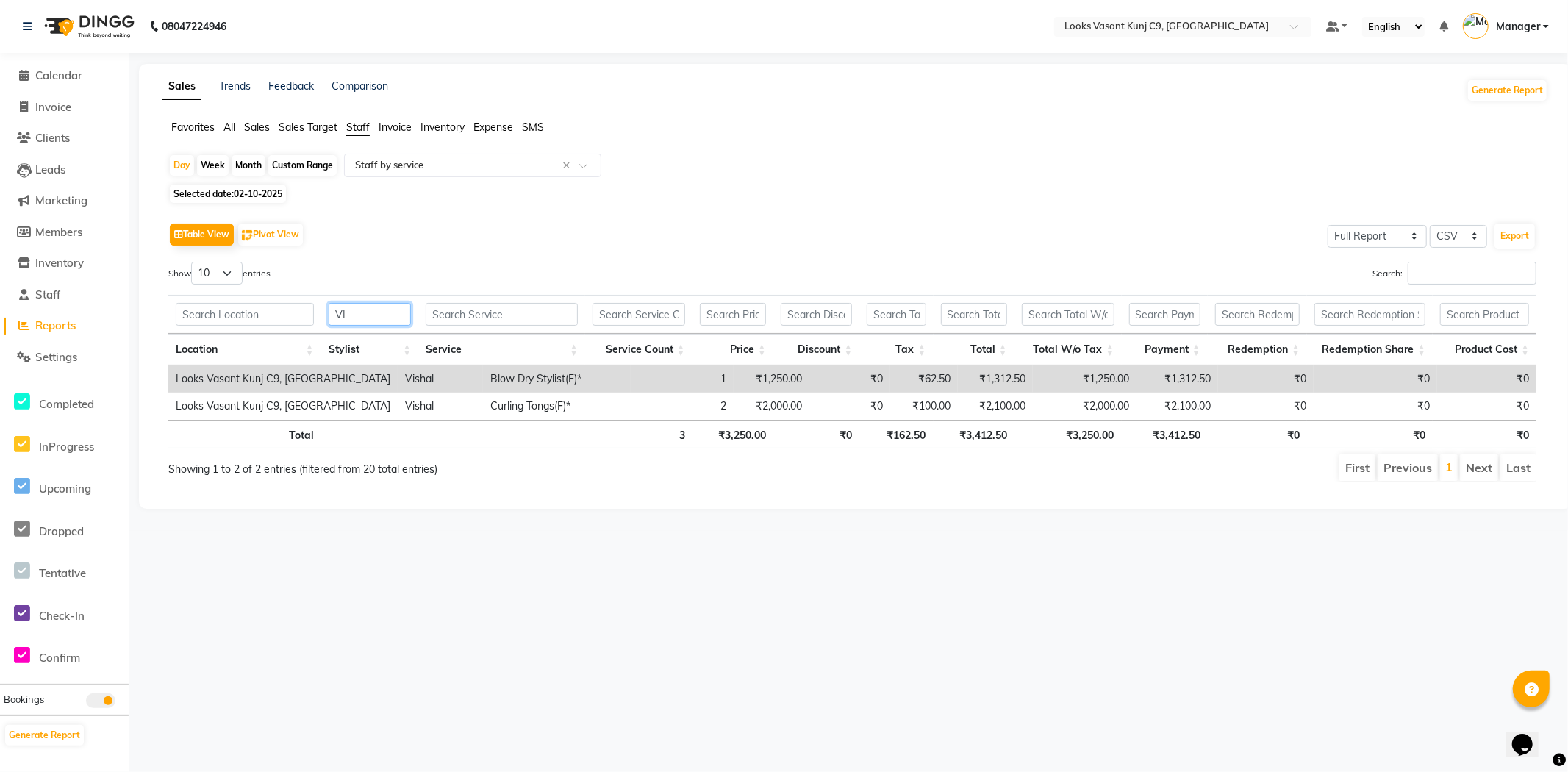
type input "V"
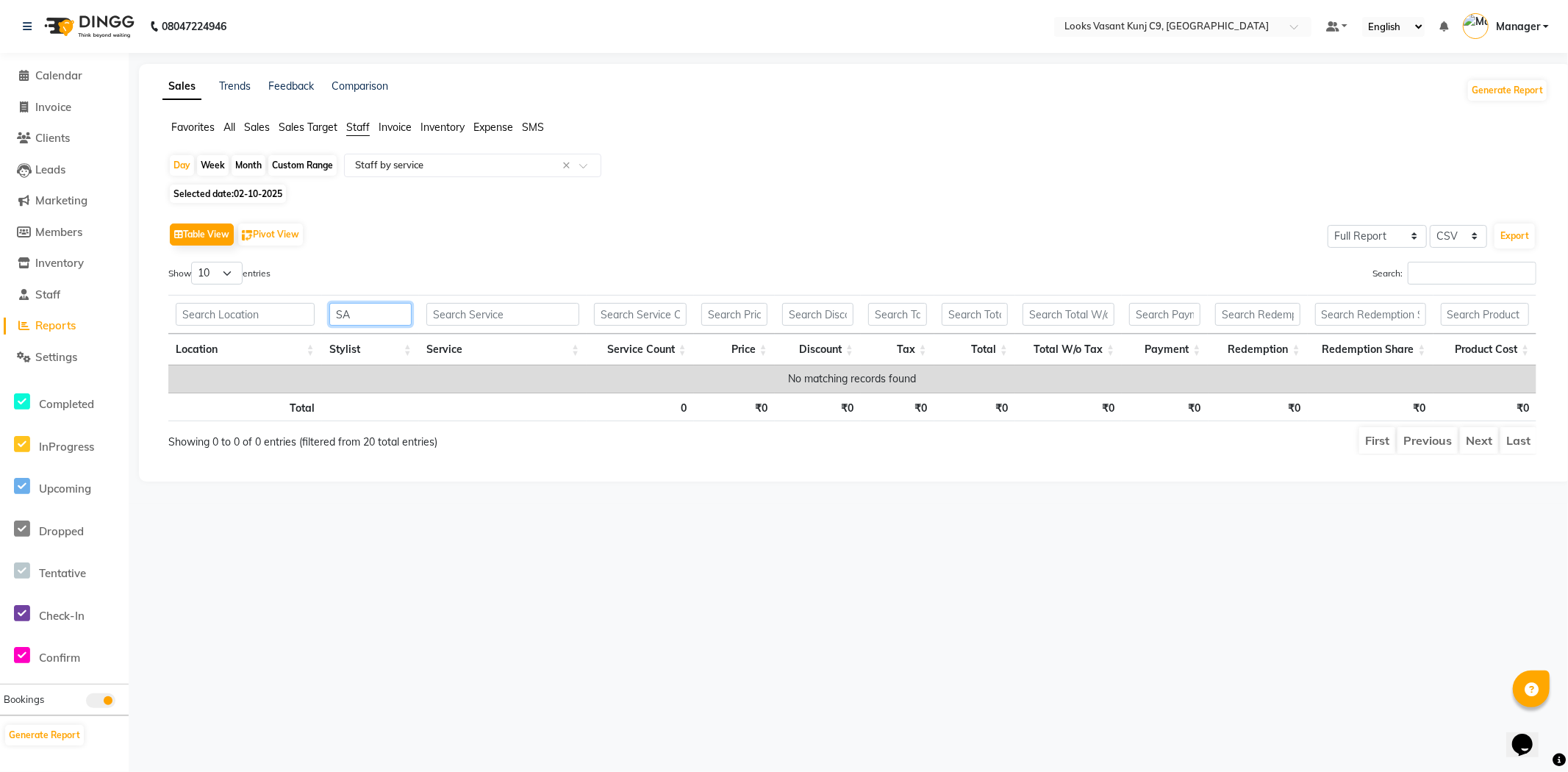
type input "S"
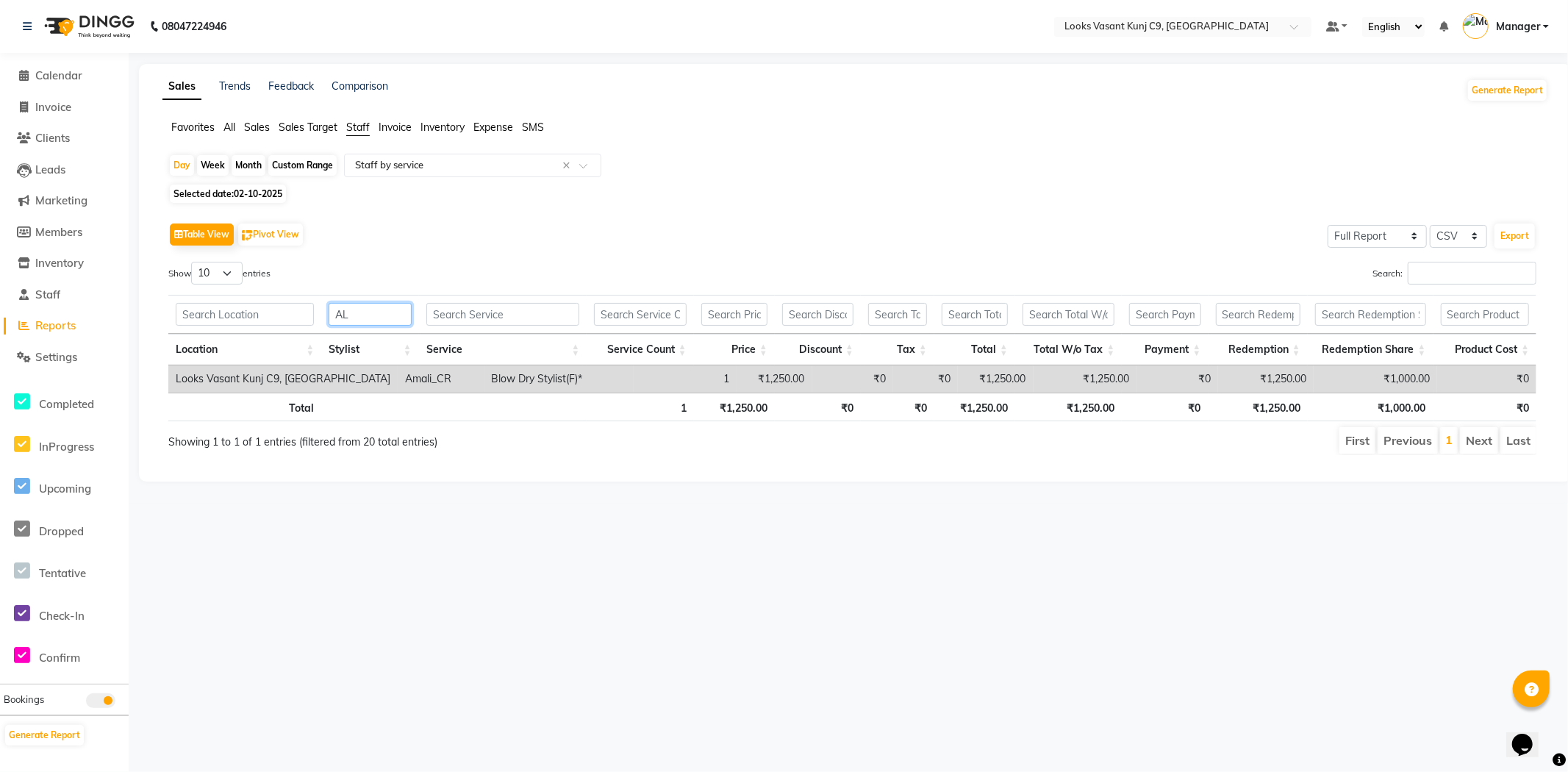
type input "A"
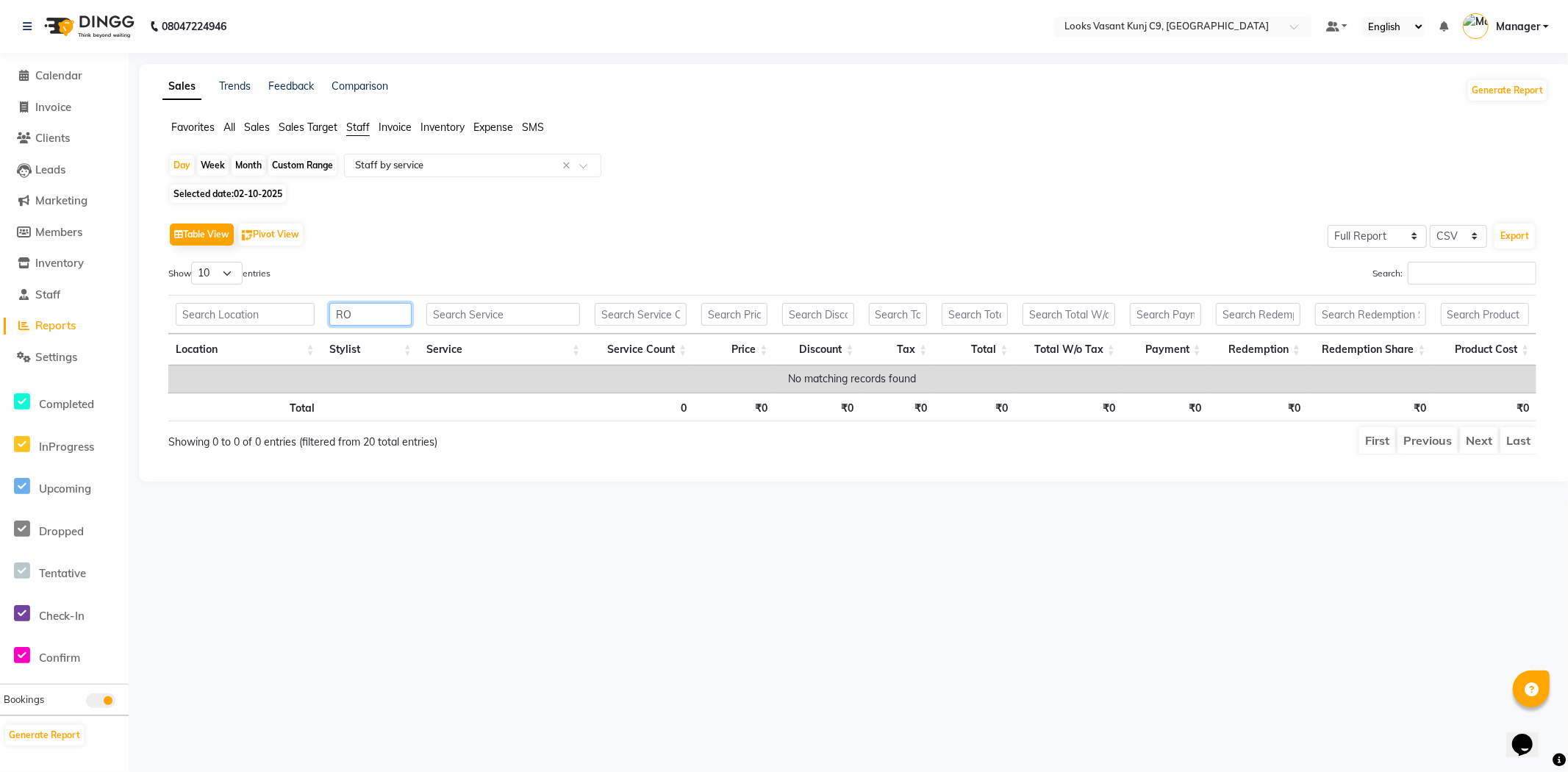
type input "R"
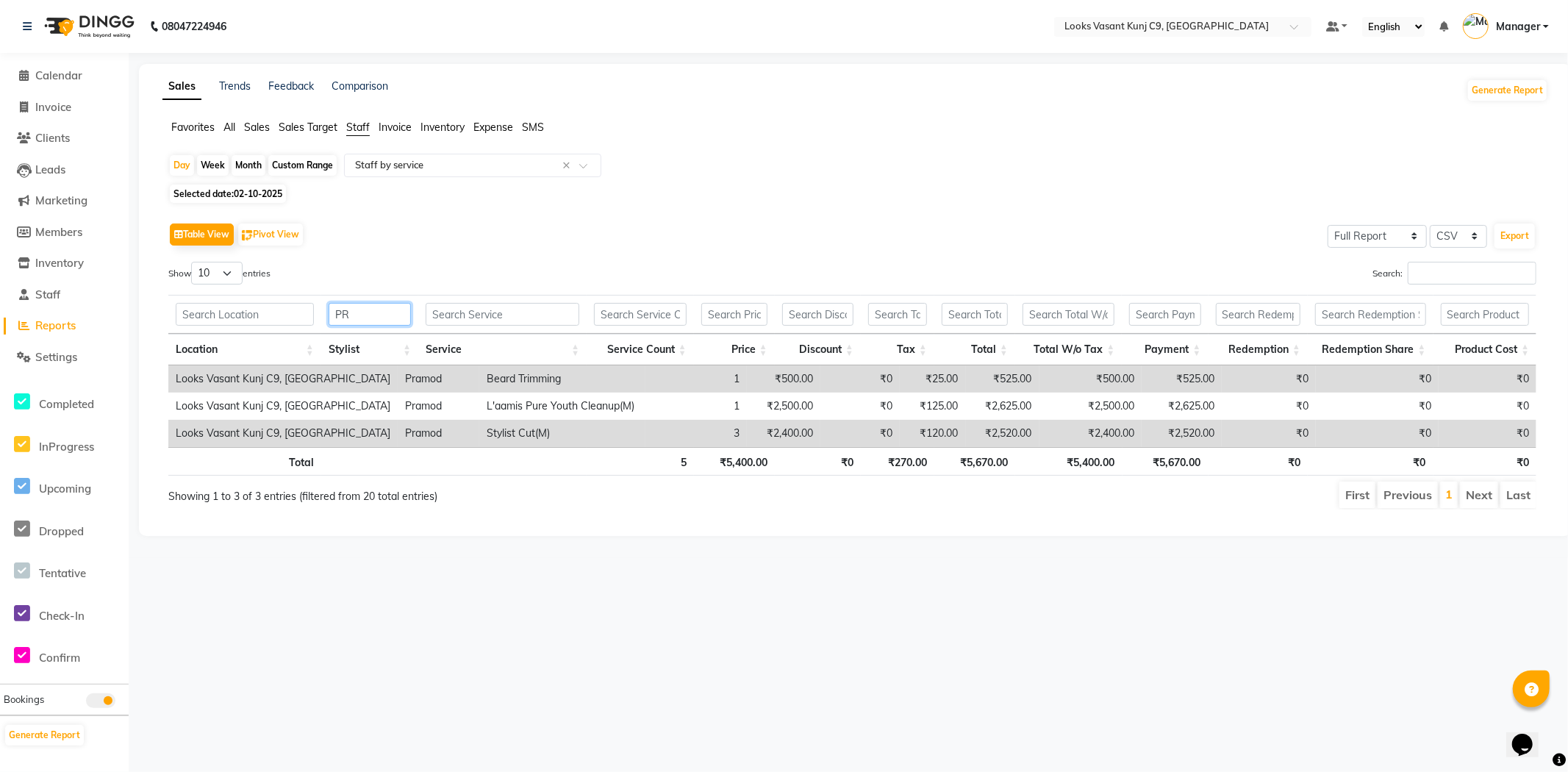
type input "P"
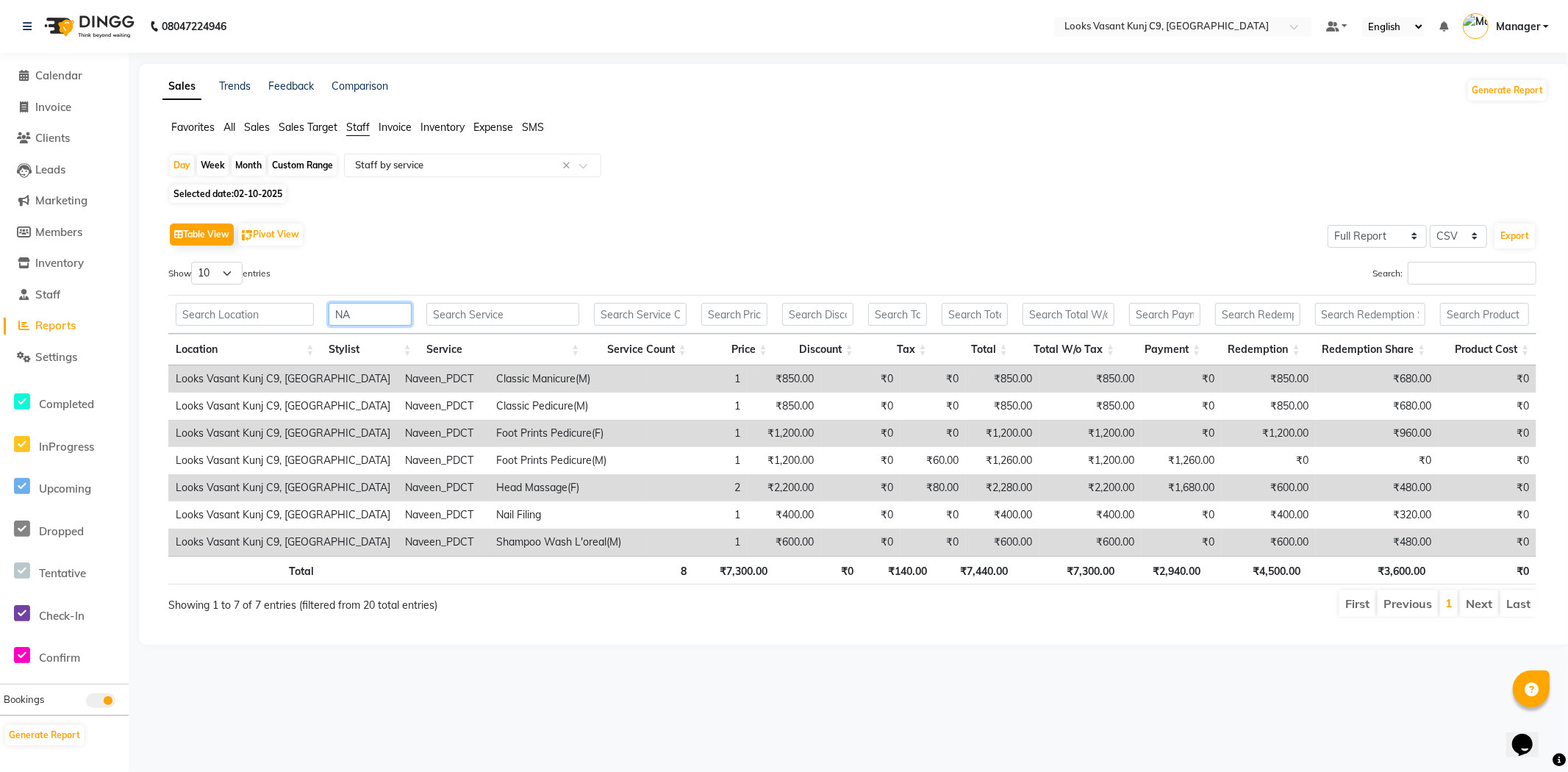
type input "N"
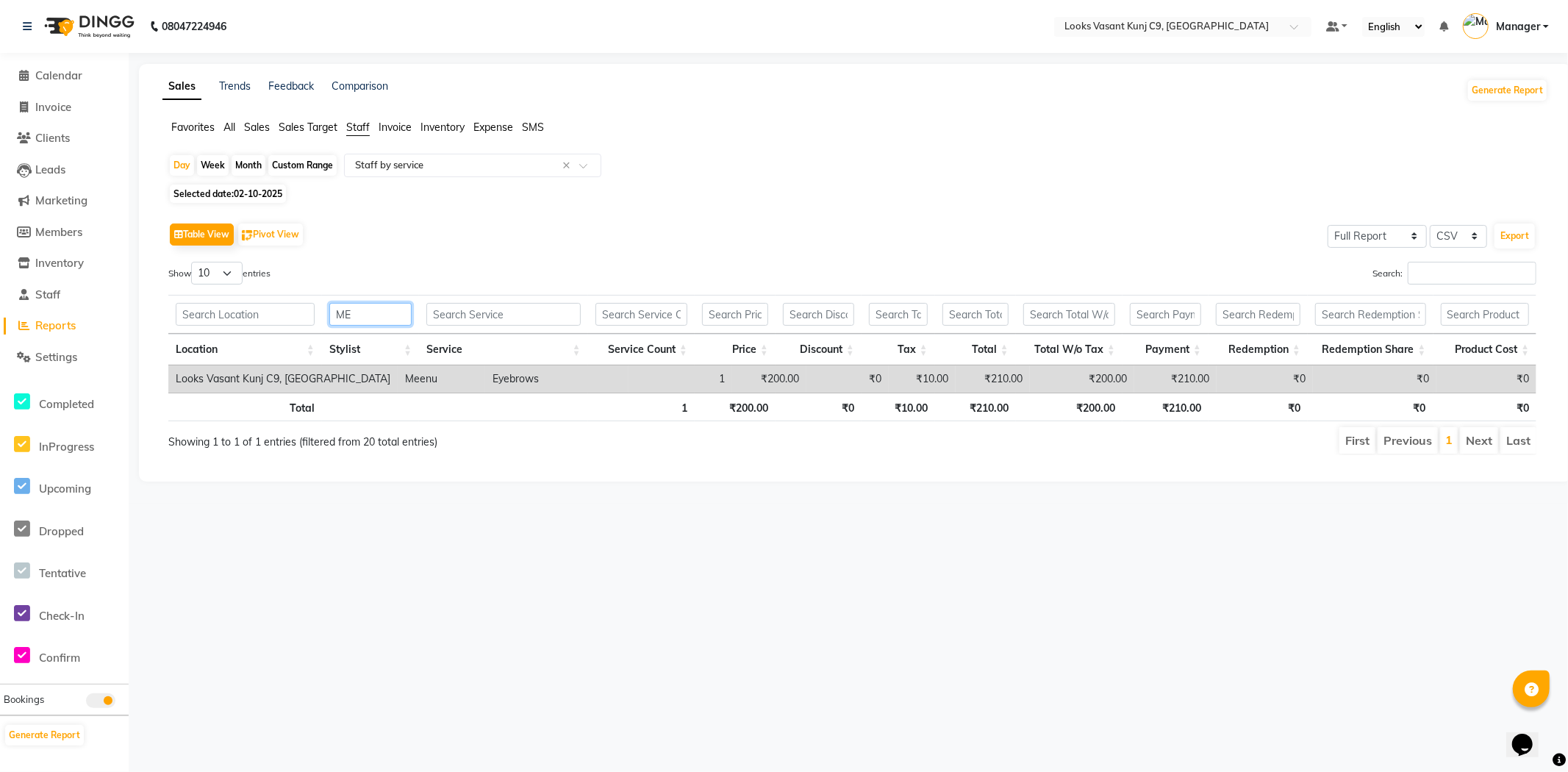
type input "M"
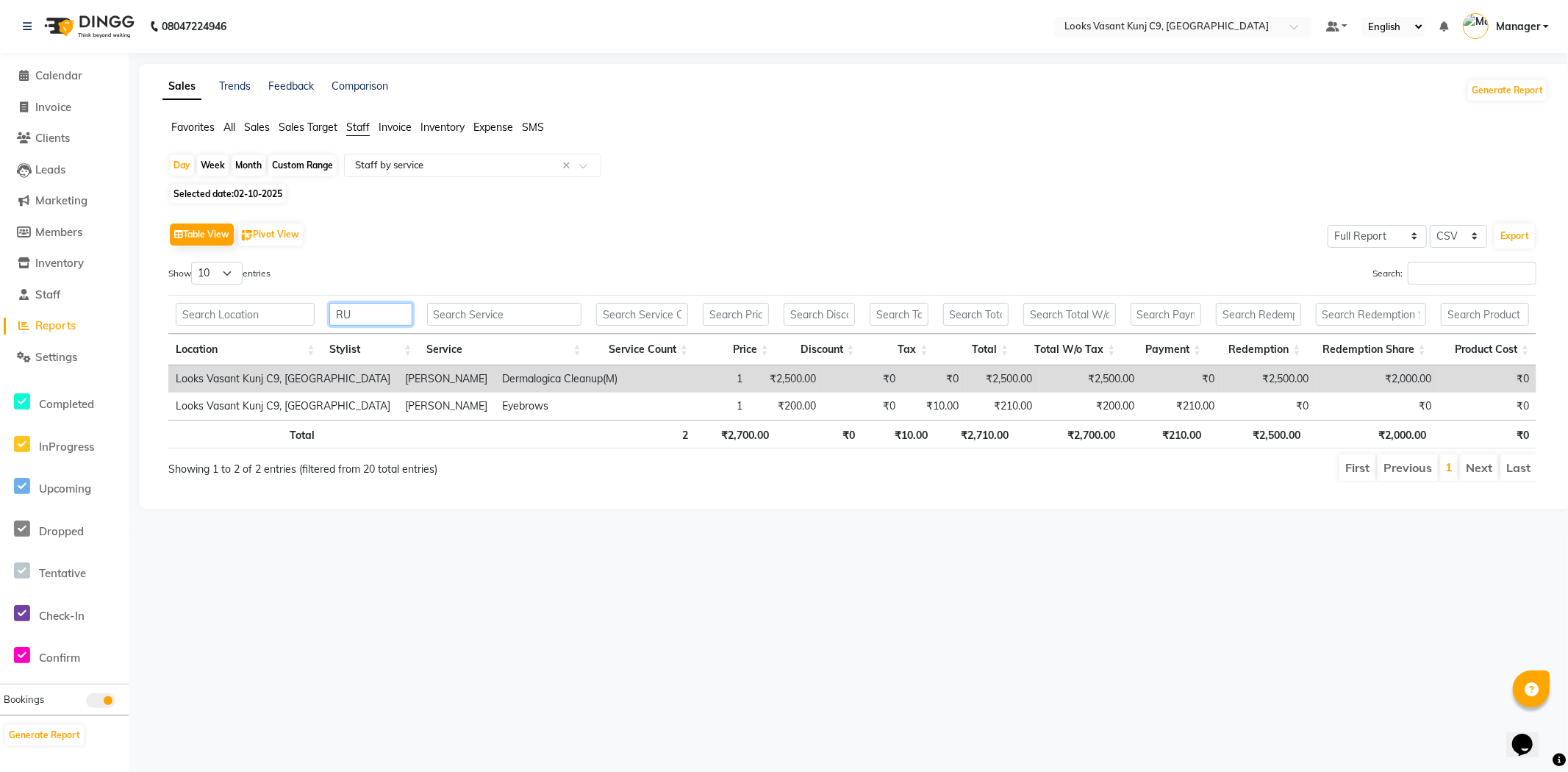
type input "R"
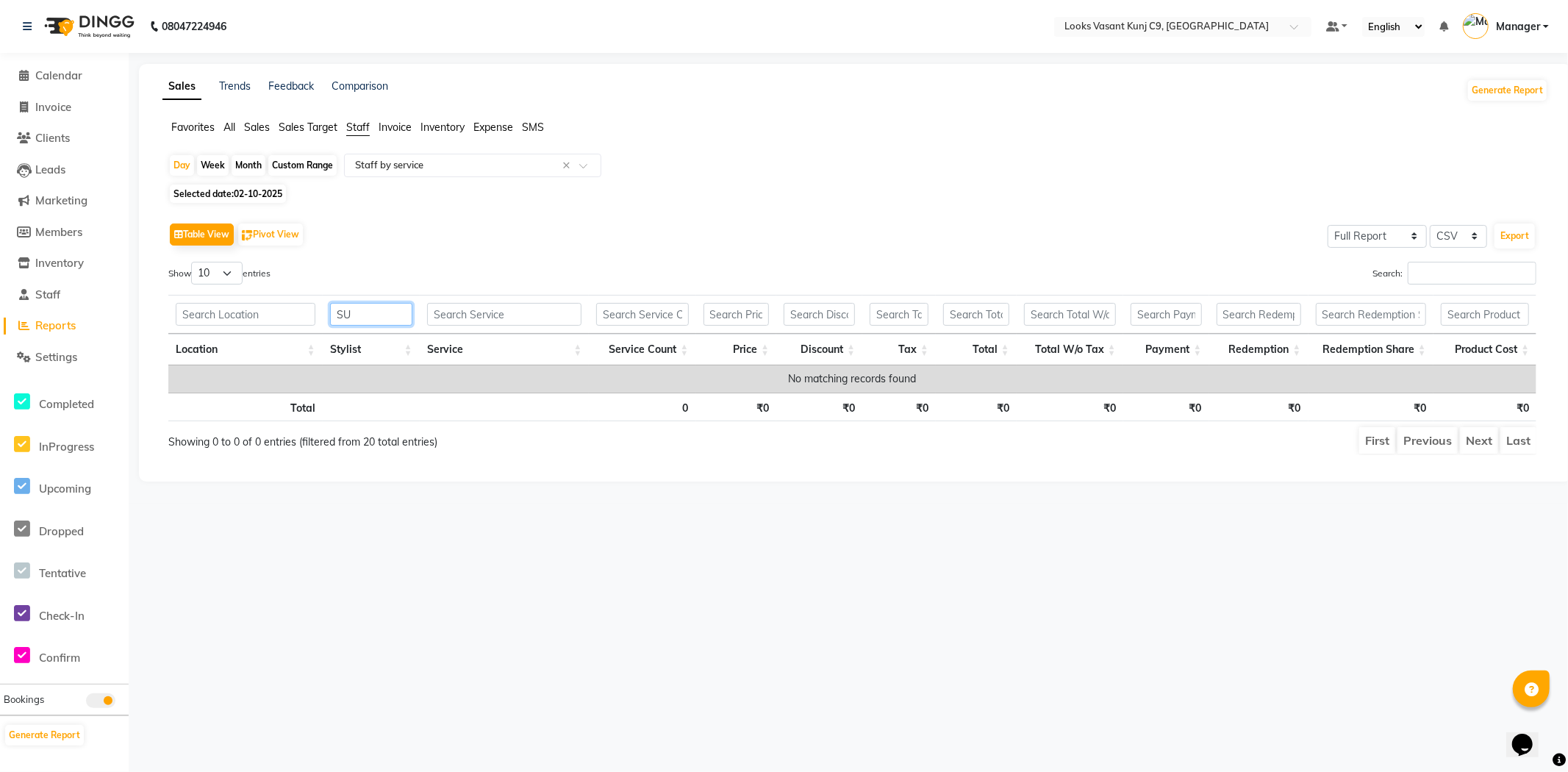
type input "S"
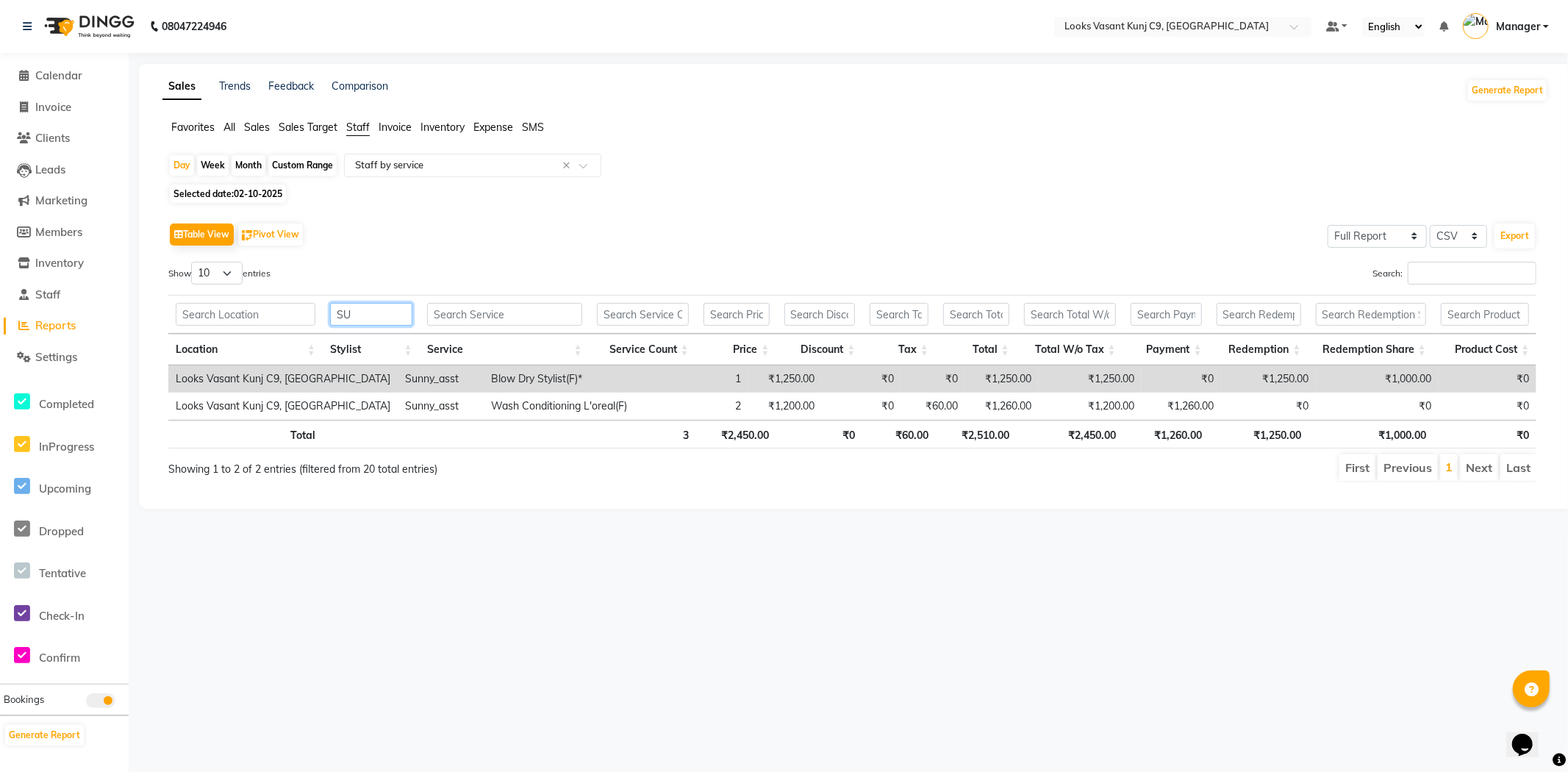
type input "S"
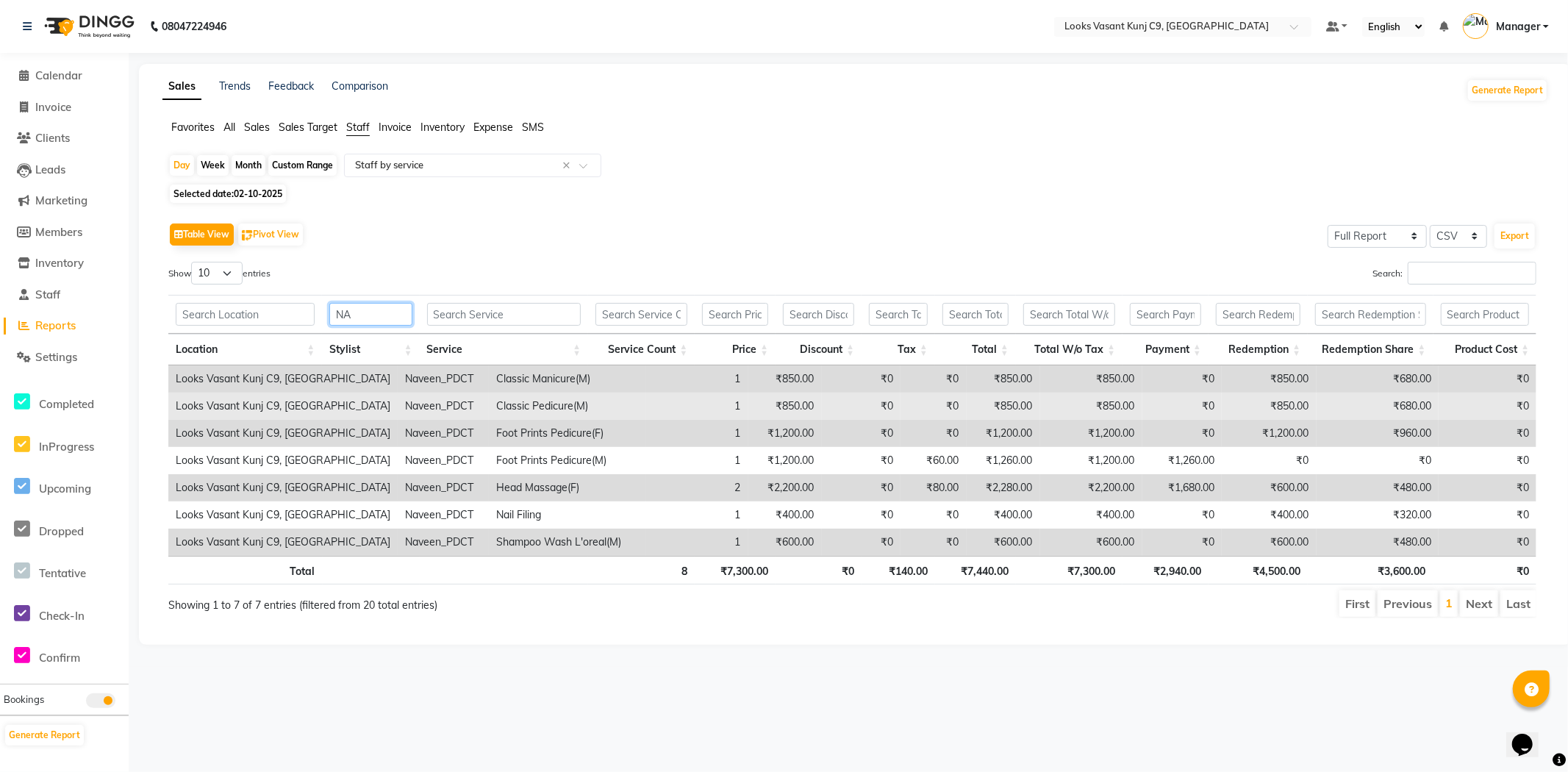
type input "N"
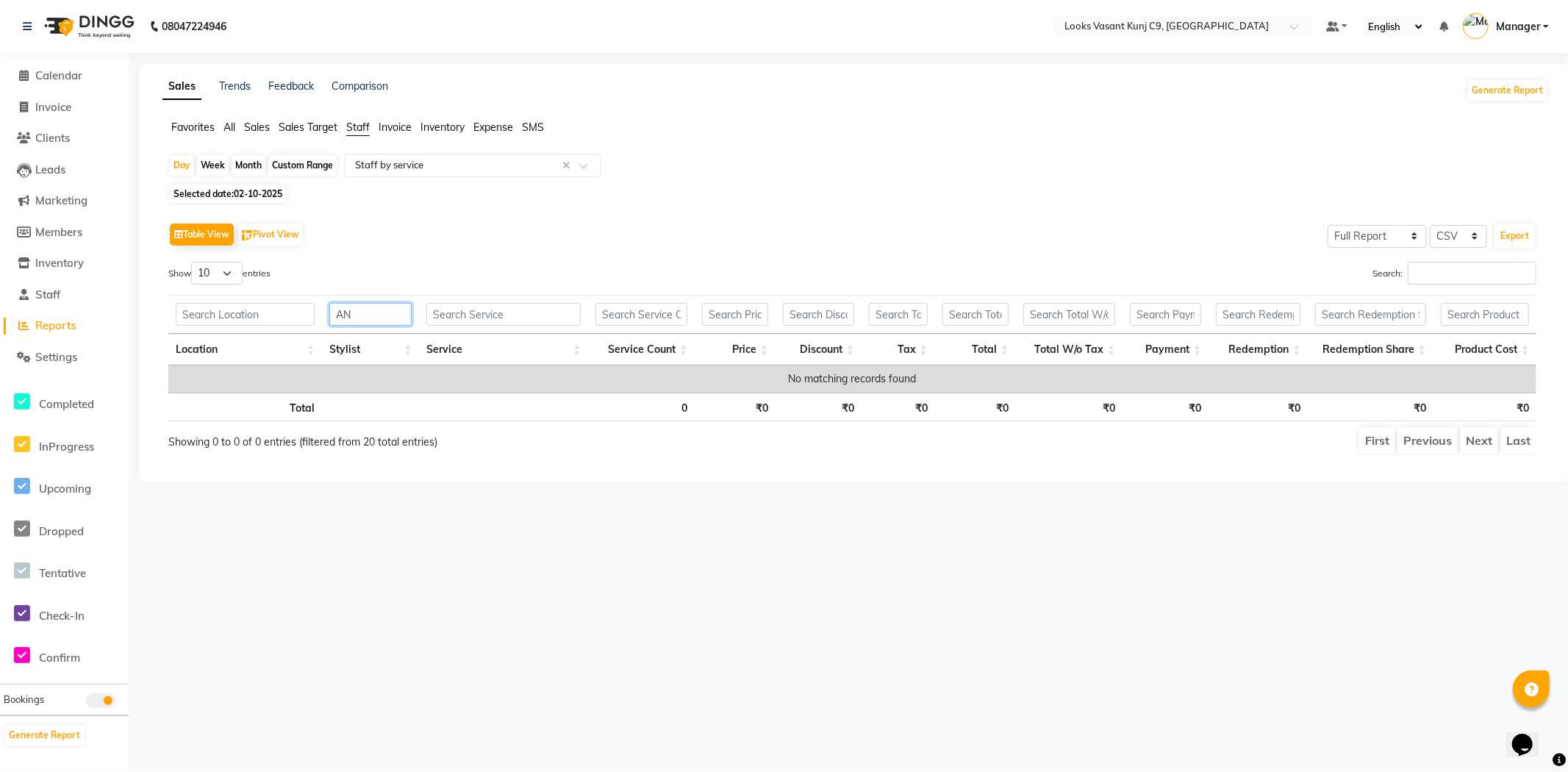
type input "A"
type input "R"
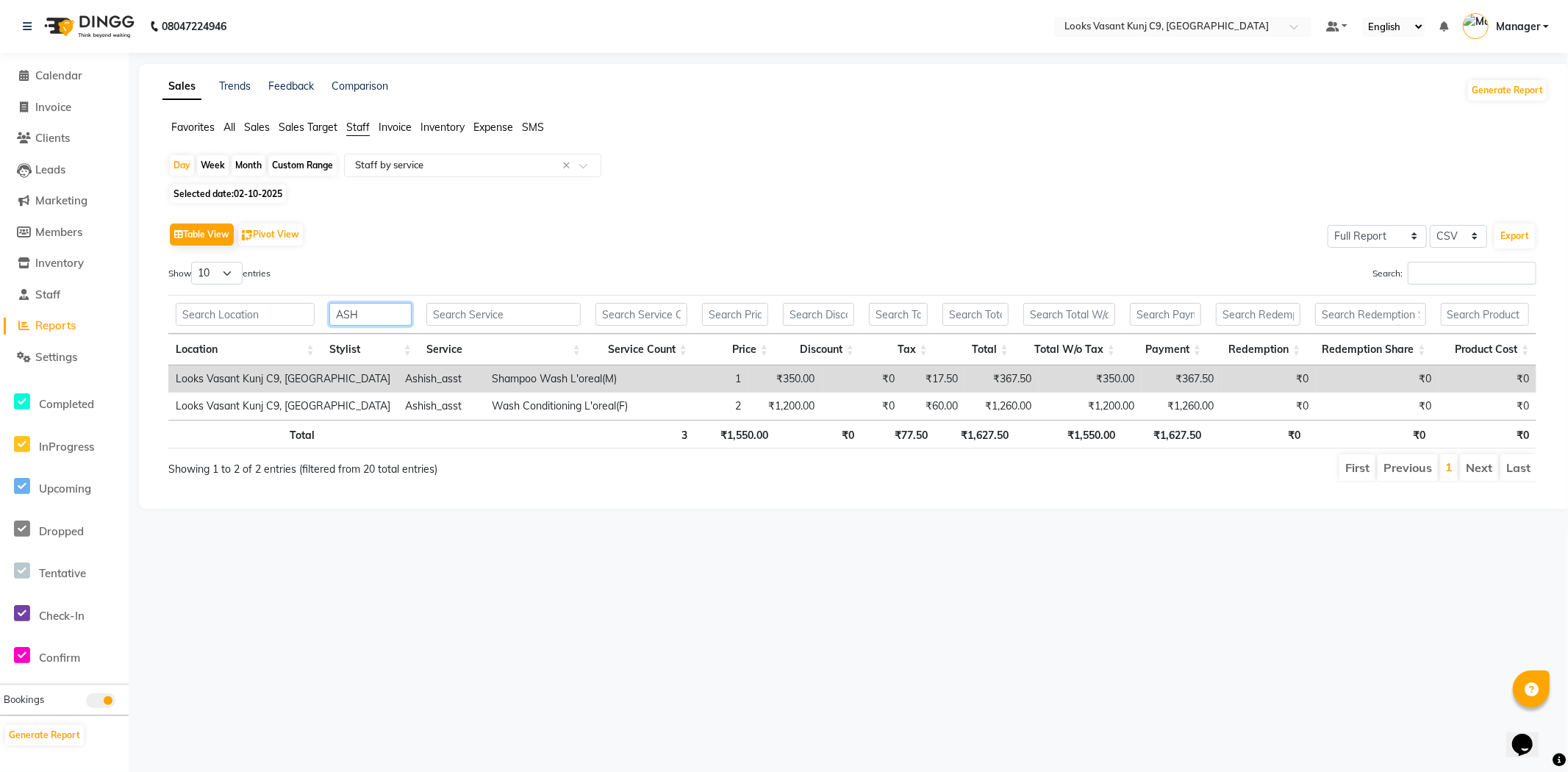
type input "ASH"
click at [50, 61] on li "Calendar" at bounding box center [64, 76] width 129 height 32
click at [45, 78] on span "Calendar" at bounding box center [59, 75] width 47 height 14
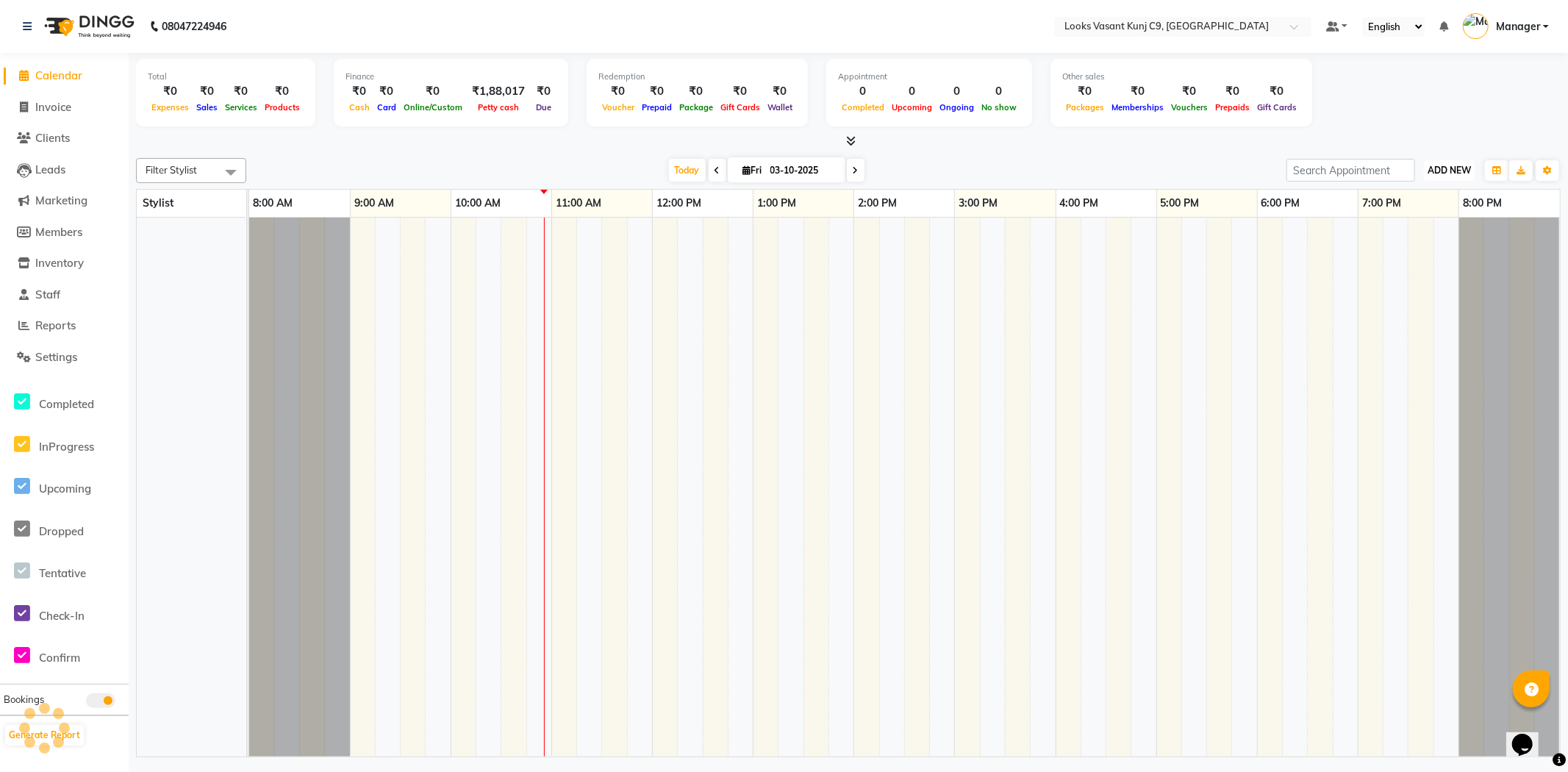
click at [1456, 166] on span "ADD NEW" at bounding box center [1449, 170] width 43 height 11
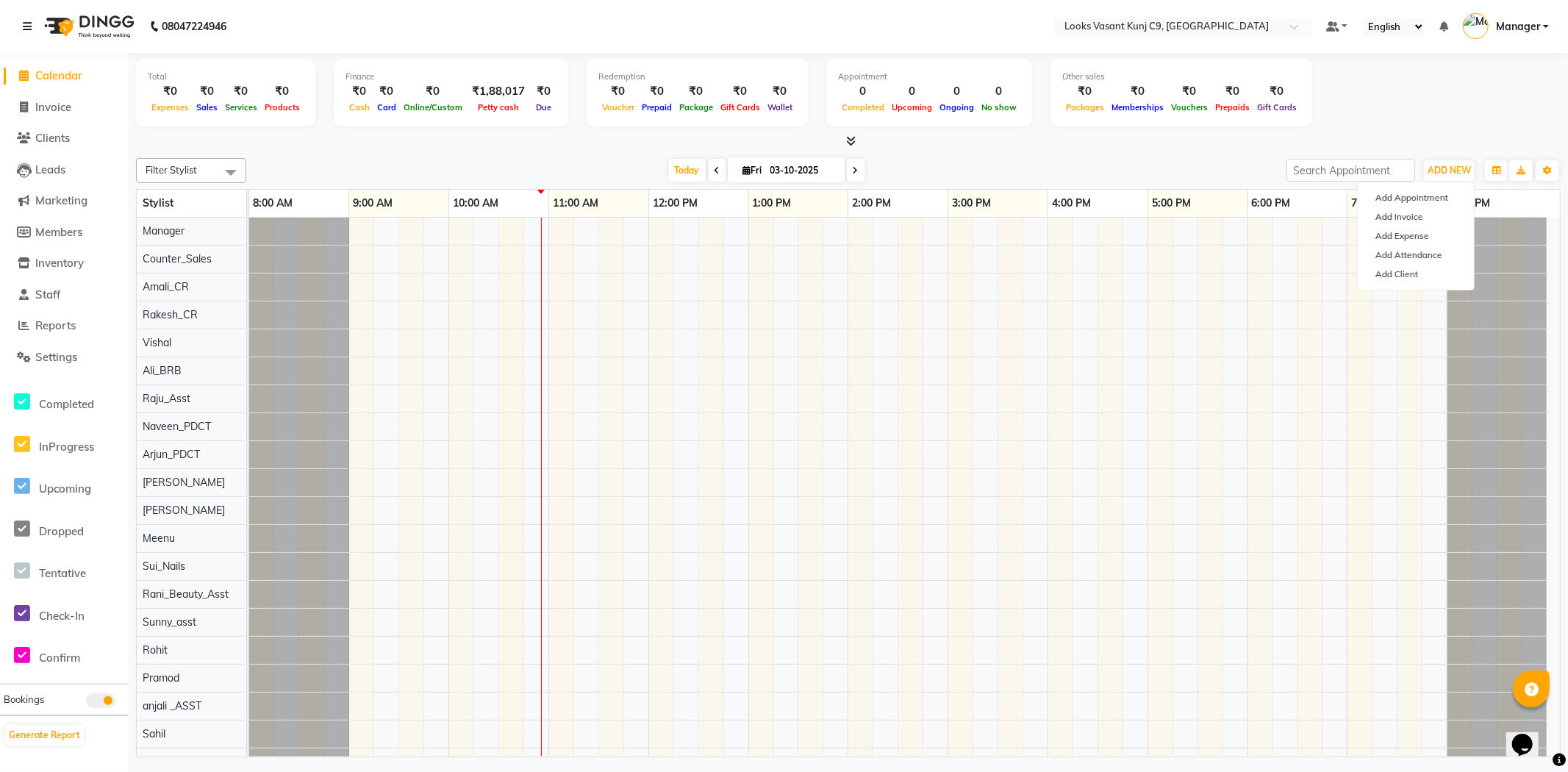
click at [36, 30] on link at bounding box center [30, 27] width 14 height 41
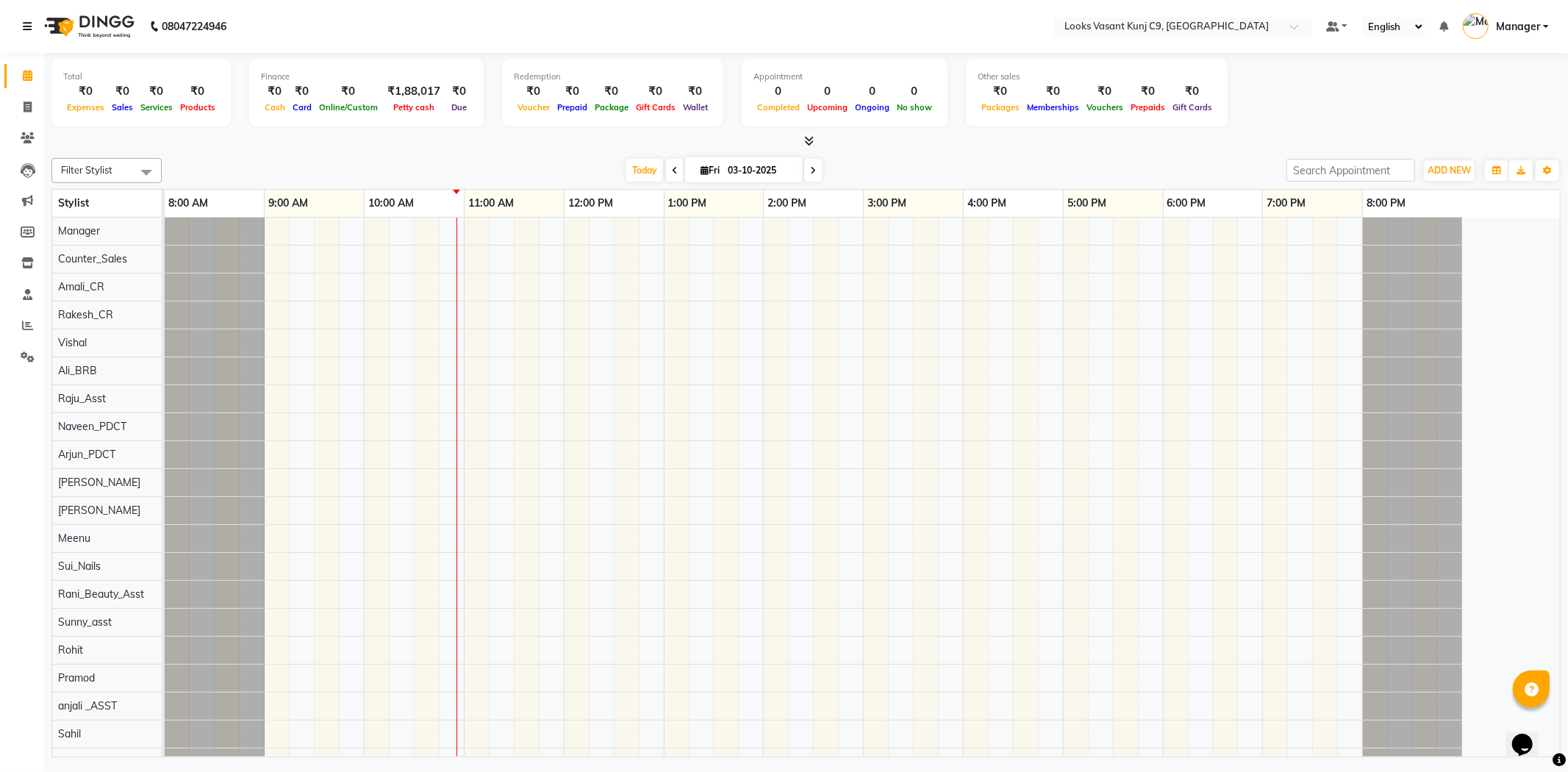
click at [31, 37] on link at bounding box center [30, 27] width 14 height 41
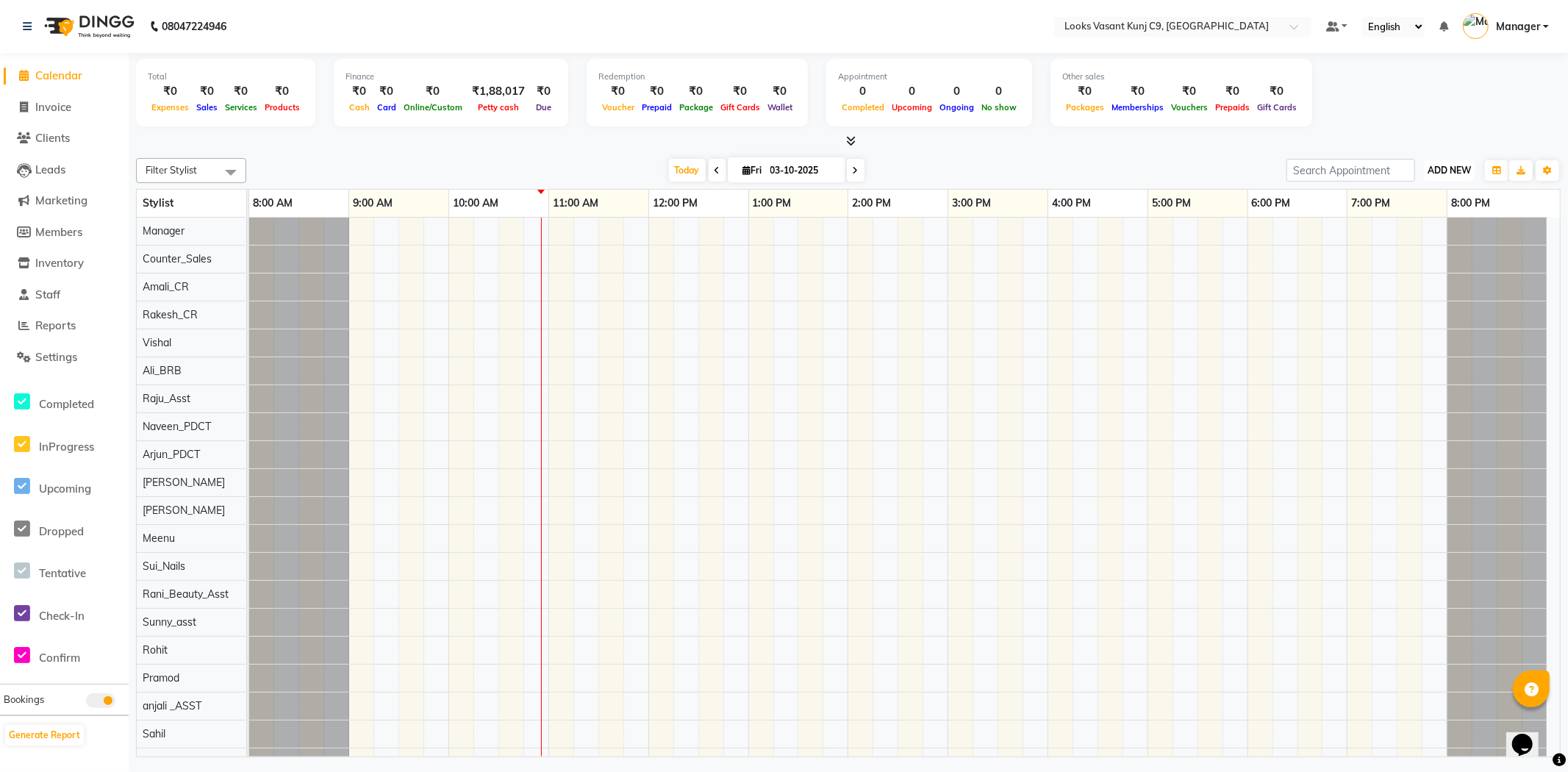
click at [1446, 167] on span "ADD NEW" at bounding box center [1449, 170] width 43 height 11
click at [1416, 241] on link "Add Expense" at bounding box center [1416, 235] width 116 height 19
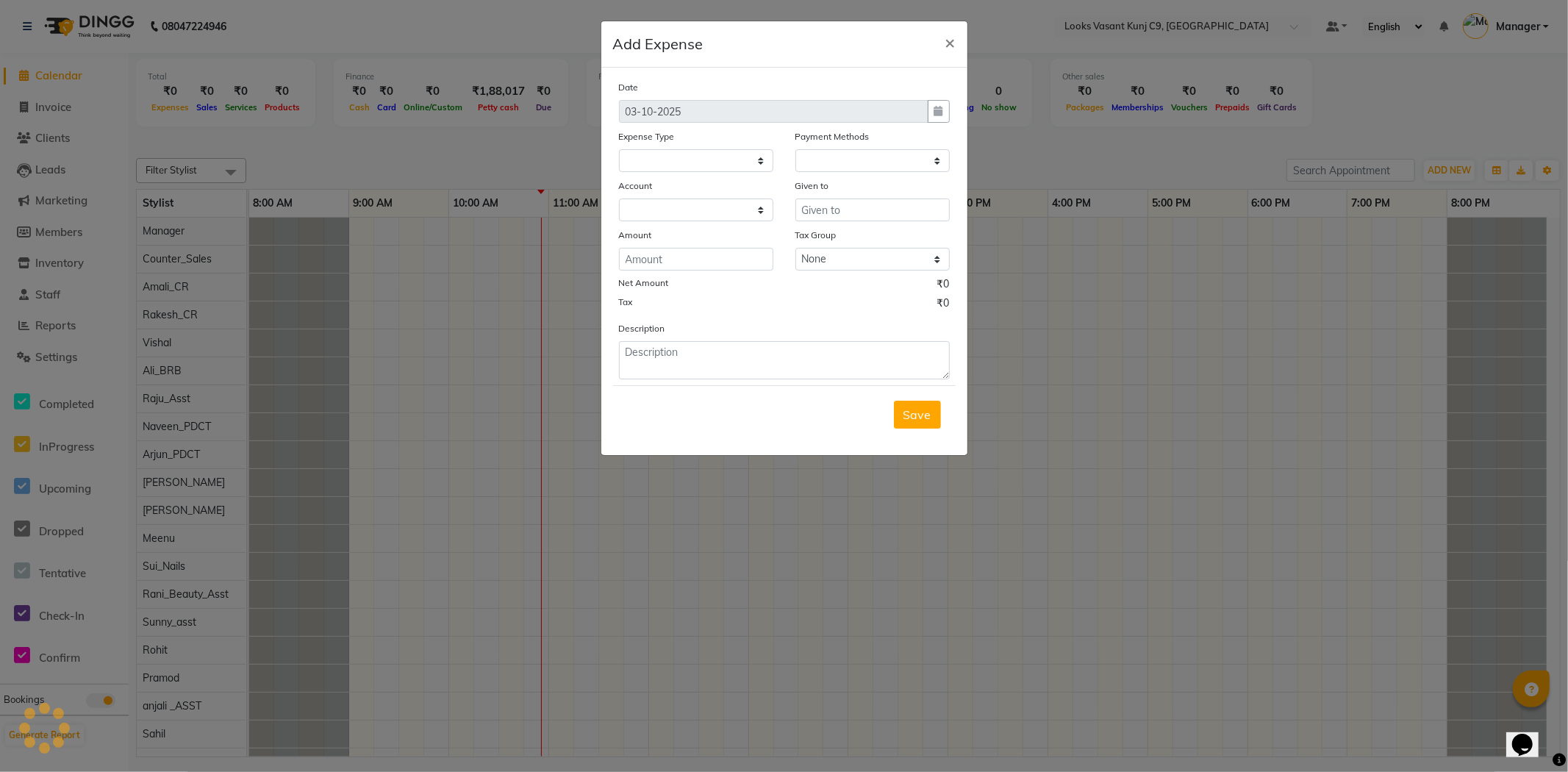
select select
select select "1"
select select "8002"
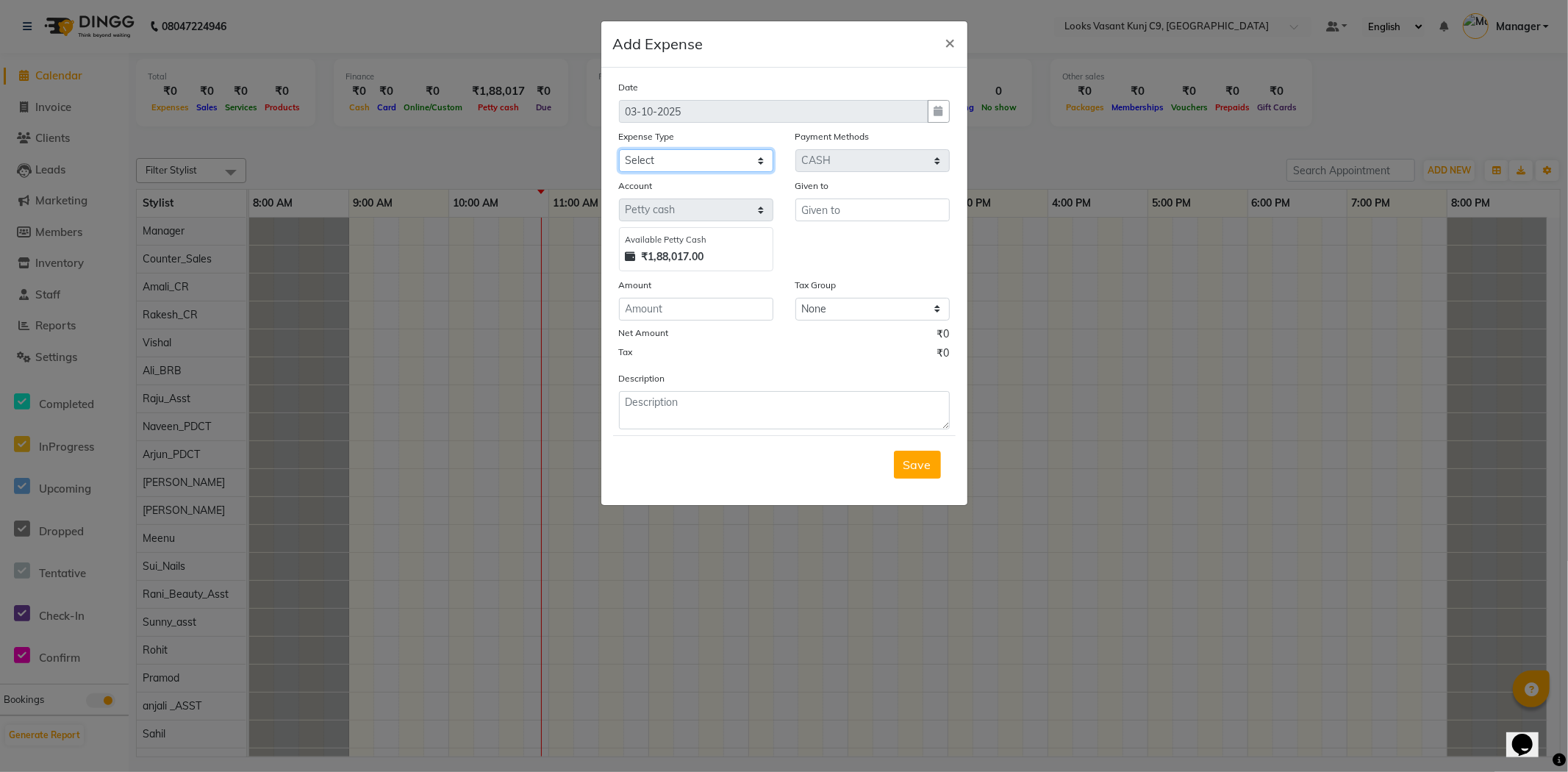
click at [649, 156] on select "Select Accommodation Aesthetics Bank Deposit BLINKIT Cash Handover Client Refun…" at bounding box center [696, 161] width 155 height 23
select select "25005"
click at [619, 149] on select "Select Accommodation Aesthetics Bank Deposit BLINKIT Cash Handover Client Refun…" at bounding box center [696, 161] width 155 height 23
click at [824, 218] on input "text" at bounding box center [873, 210] width 155 height 23
type input "Counter_Sales"
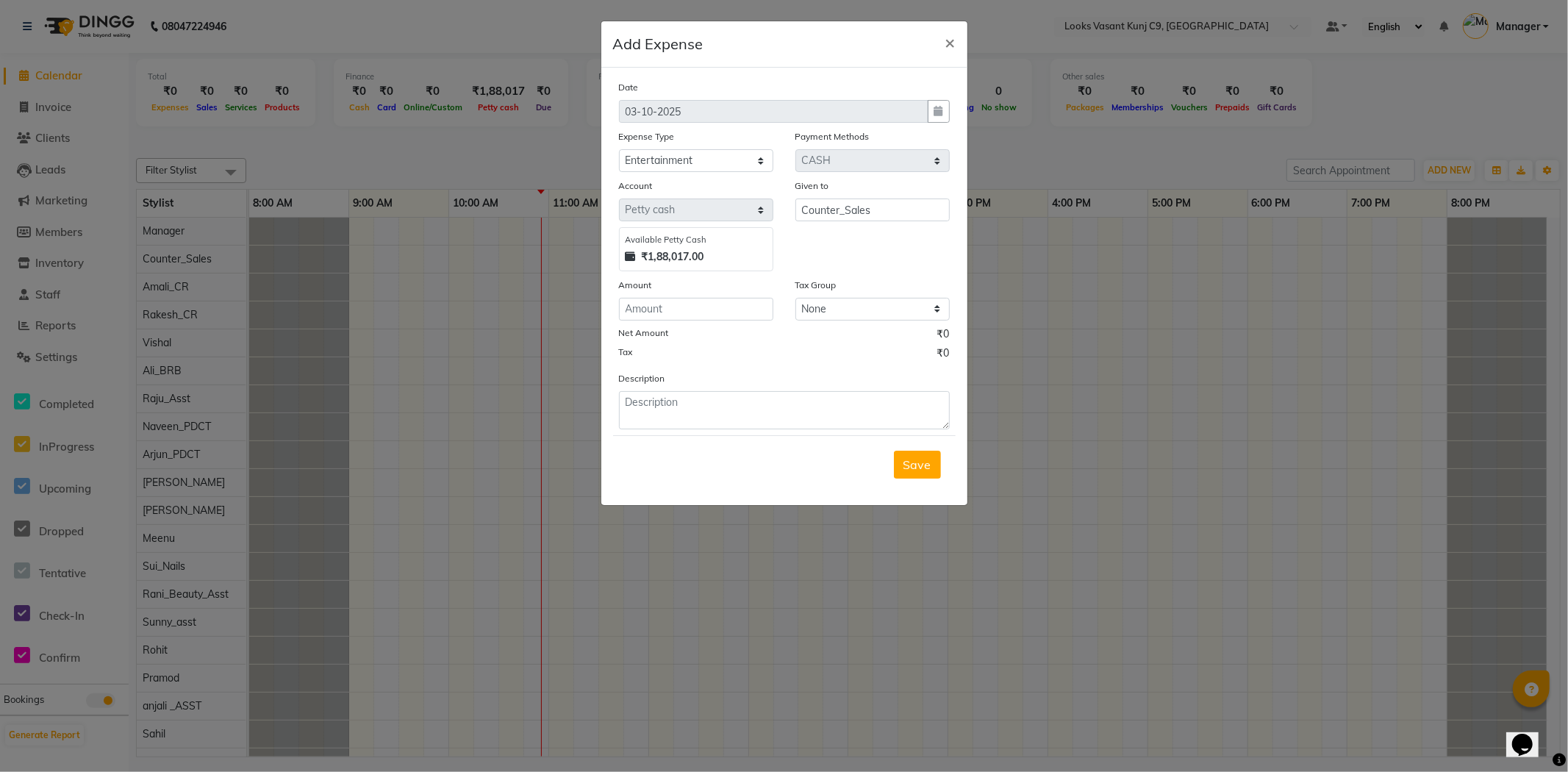
click at [704, 293] on div "Amount" at bounding box center [696, 287] width 155 height 20
click at [646, 314] on input "number" at bounding box center [696, 309] width 155 height 23
type input "247"
click at [724, 404] on textarea at bounding box center [784, 410] width 331 height 38
type textarea "COFFEE FOR CLIENT"
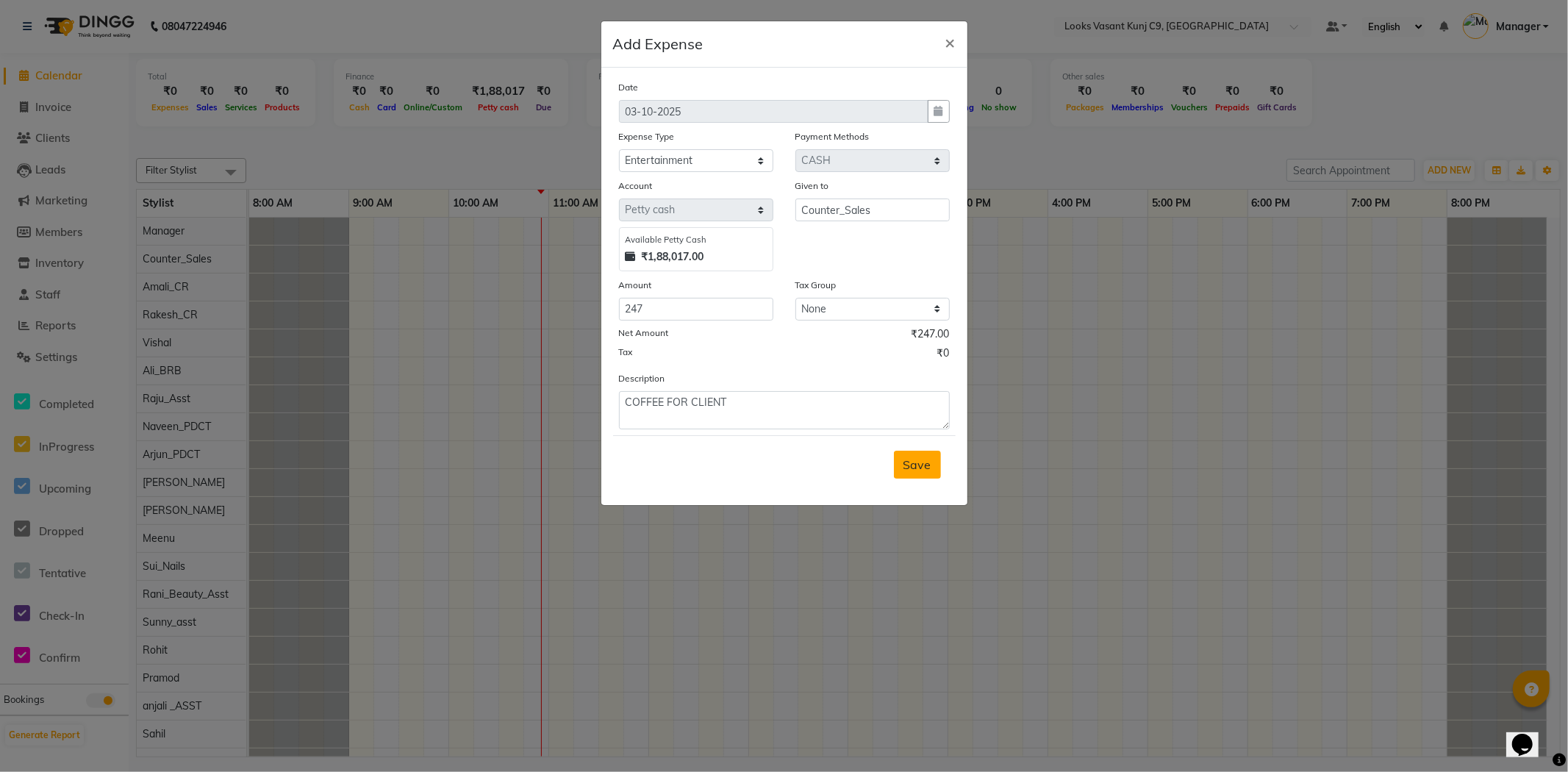
click at [928, 461] on span "Save" at bounding box center [917, 464] width 28 height 14
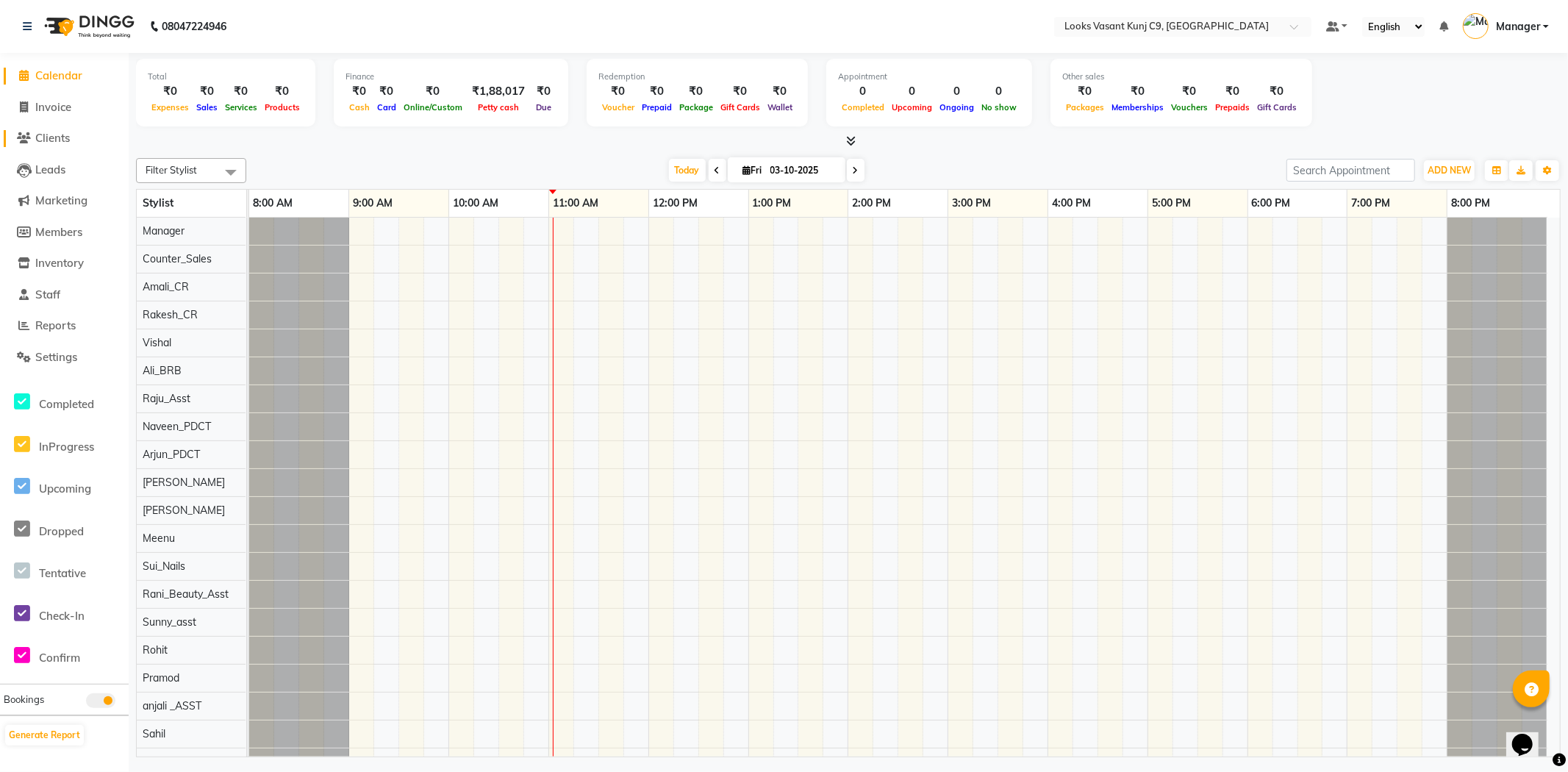
click at [58, 137] on span "Clients" at bounding box center [53, 137] width 35 height 14
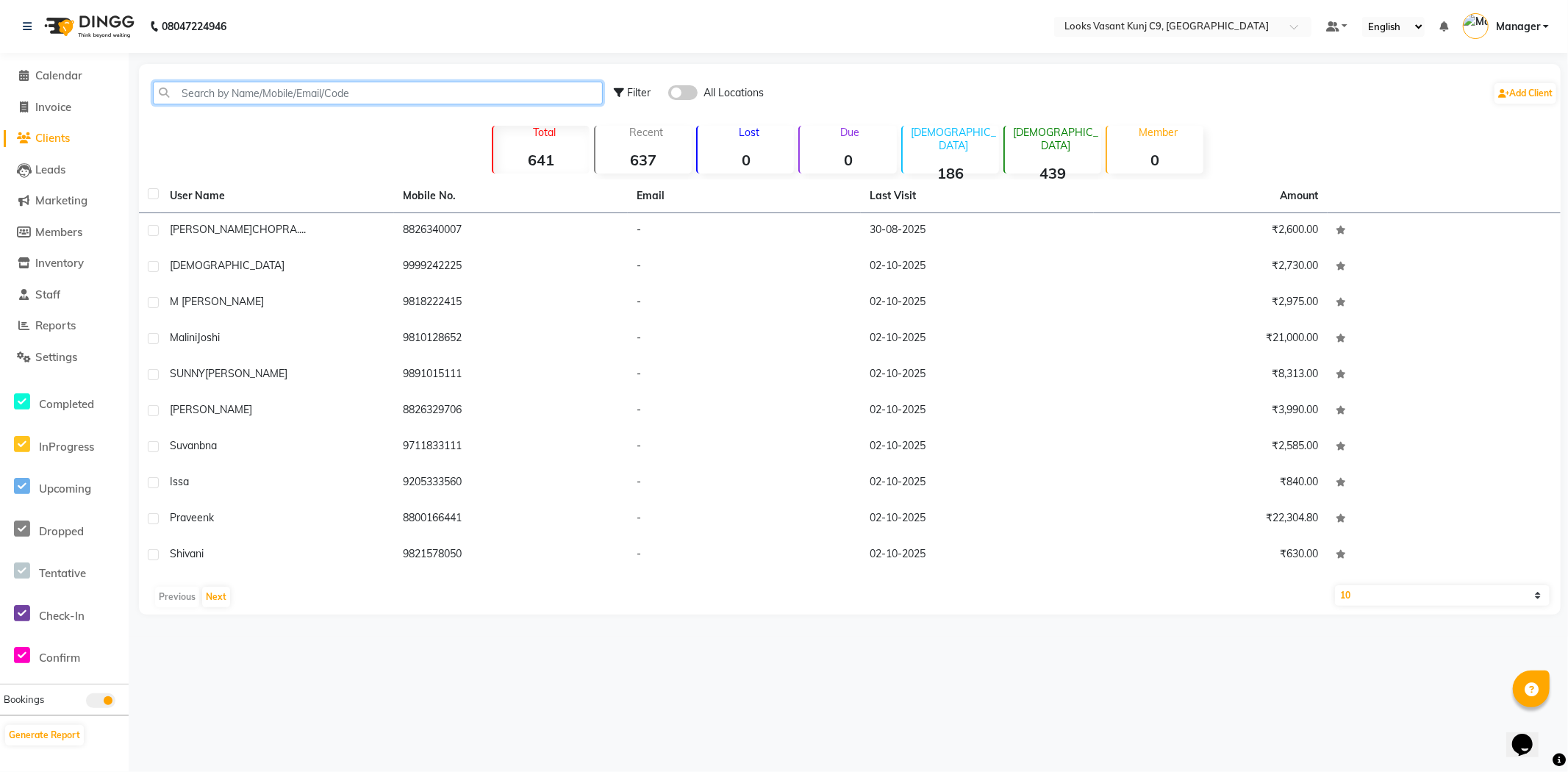
click at [222, 85] on input "text" at bounding box center [378, 93] width 450 height 23
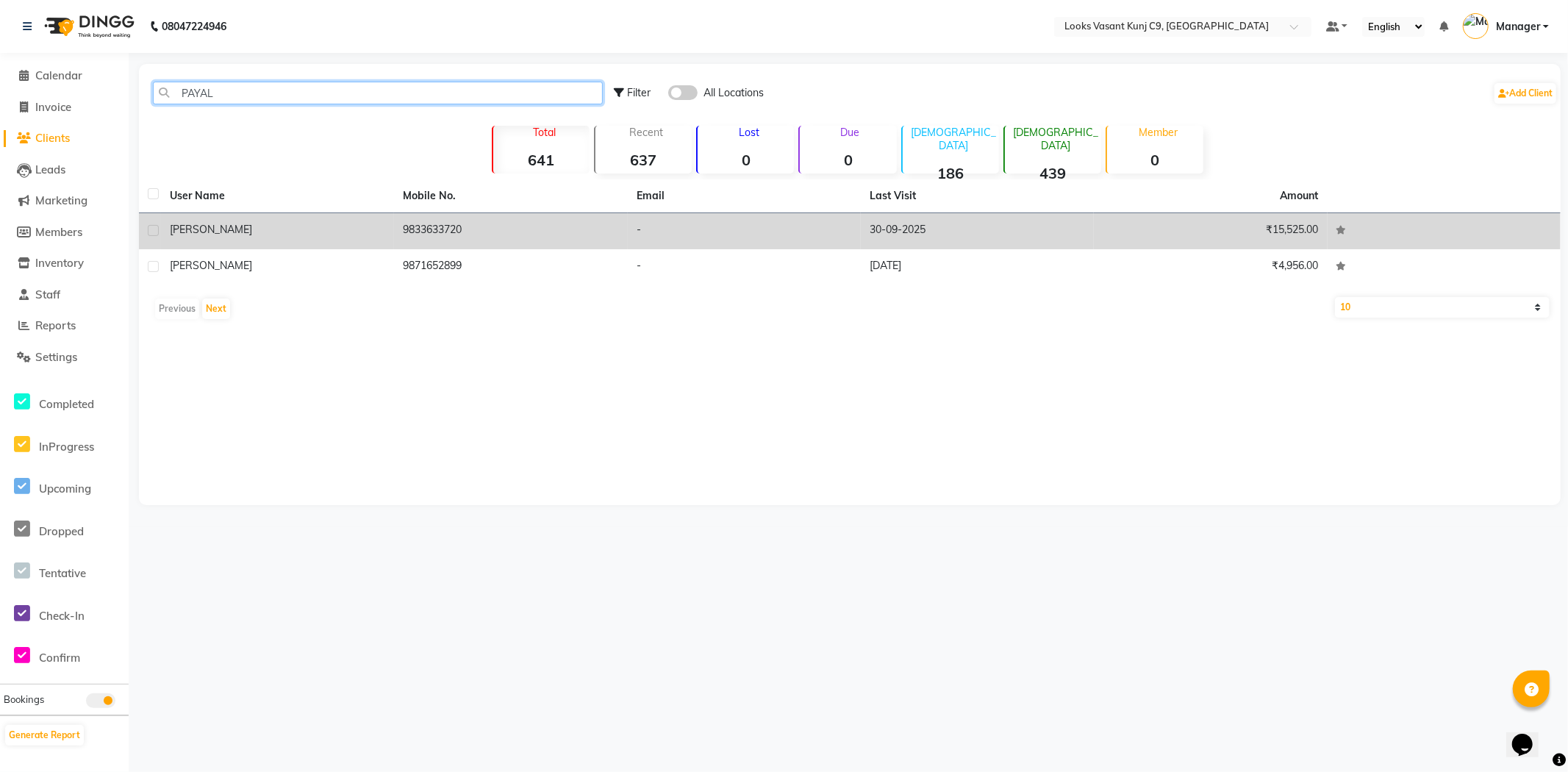
type input "PAYAL"
click at [244, 224] on div "Payal" at bounding box center [278, 230] width 215 height 15
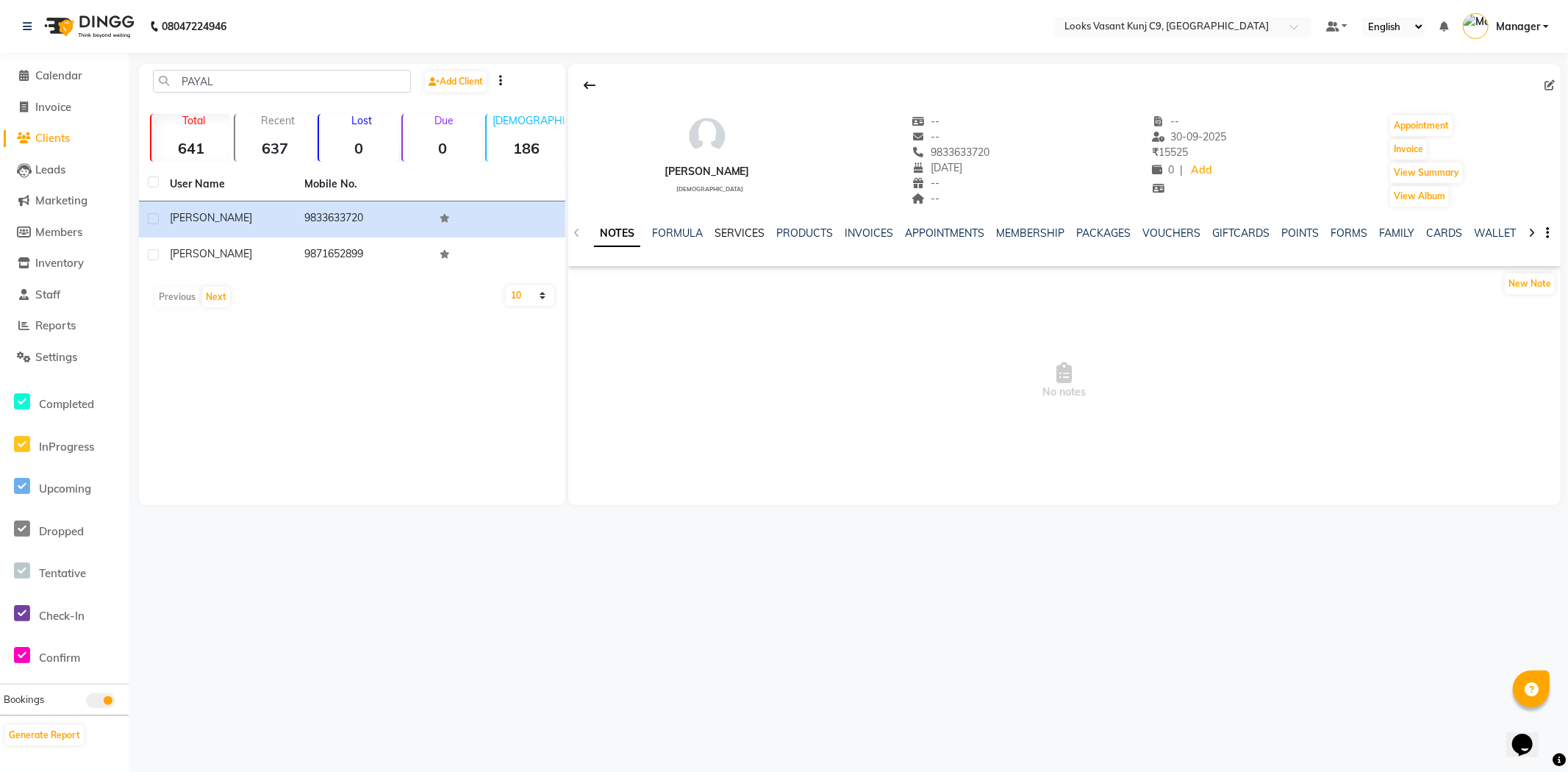
click at [733, 232] on link "SERVICES" at bounding box center [740, 232] width 50 height 13
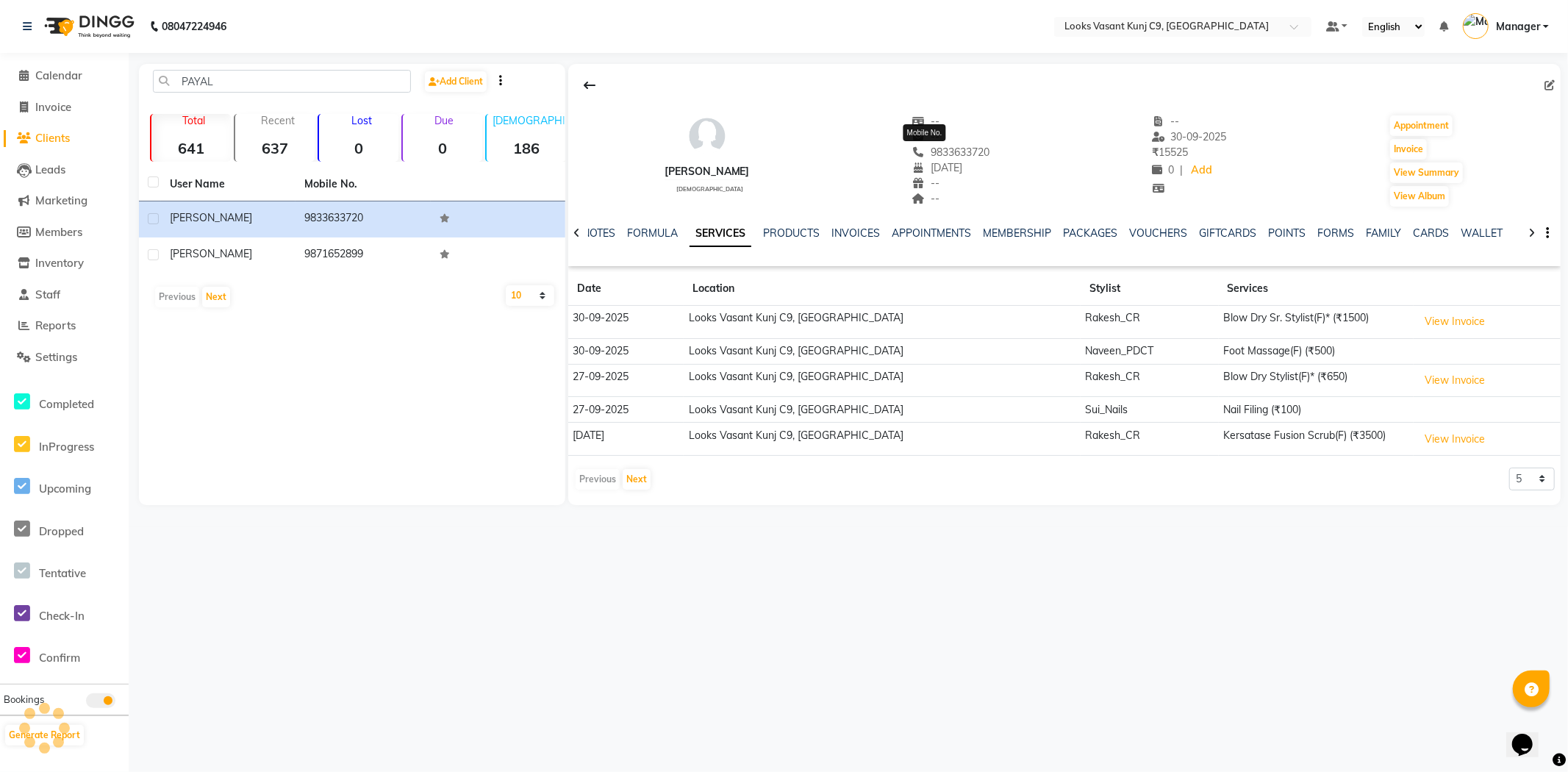
click at [924, 152] on span "9833633720" at bounding box center [951, 152] width 78 height 13
copy span "9833633720"
click at [68, 136] on span "Clients" at bounding box center [53, 137] width 35 height 14
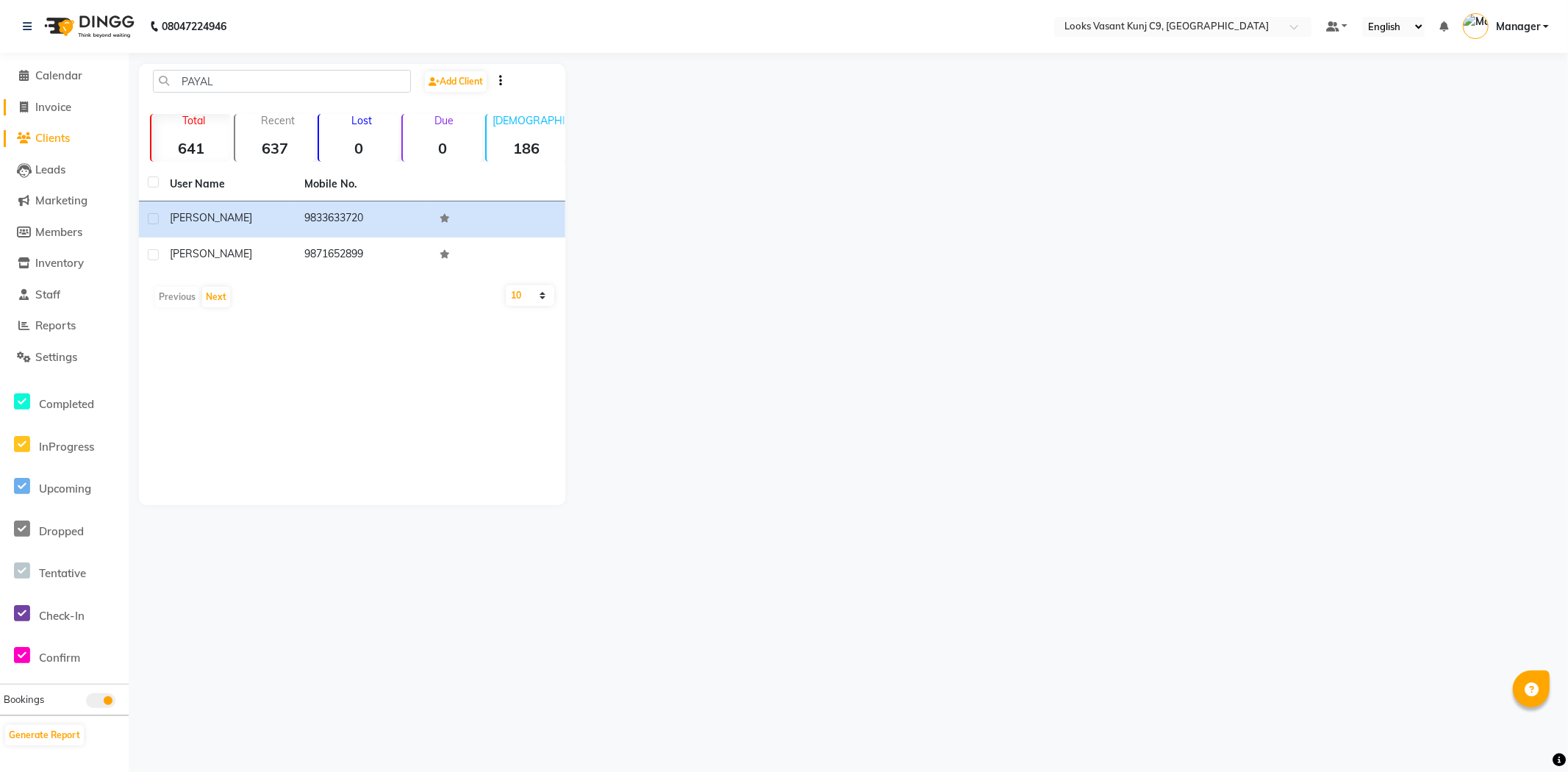
click at [80, 105] on link "Invoice" at bounding box center [64, 108] width 121 height 17
select select "service"
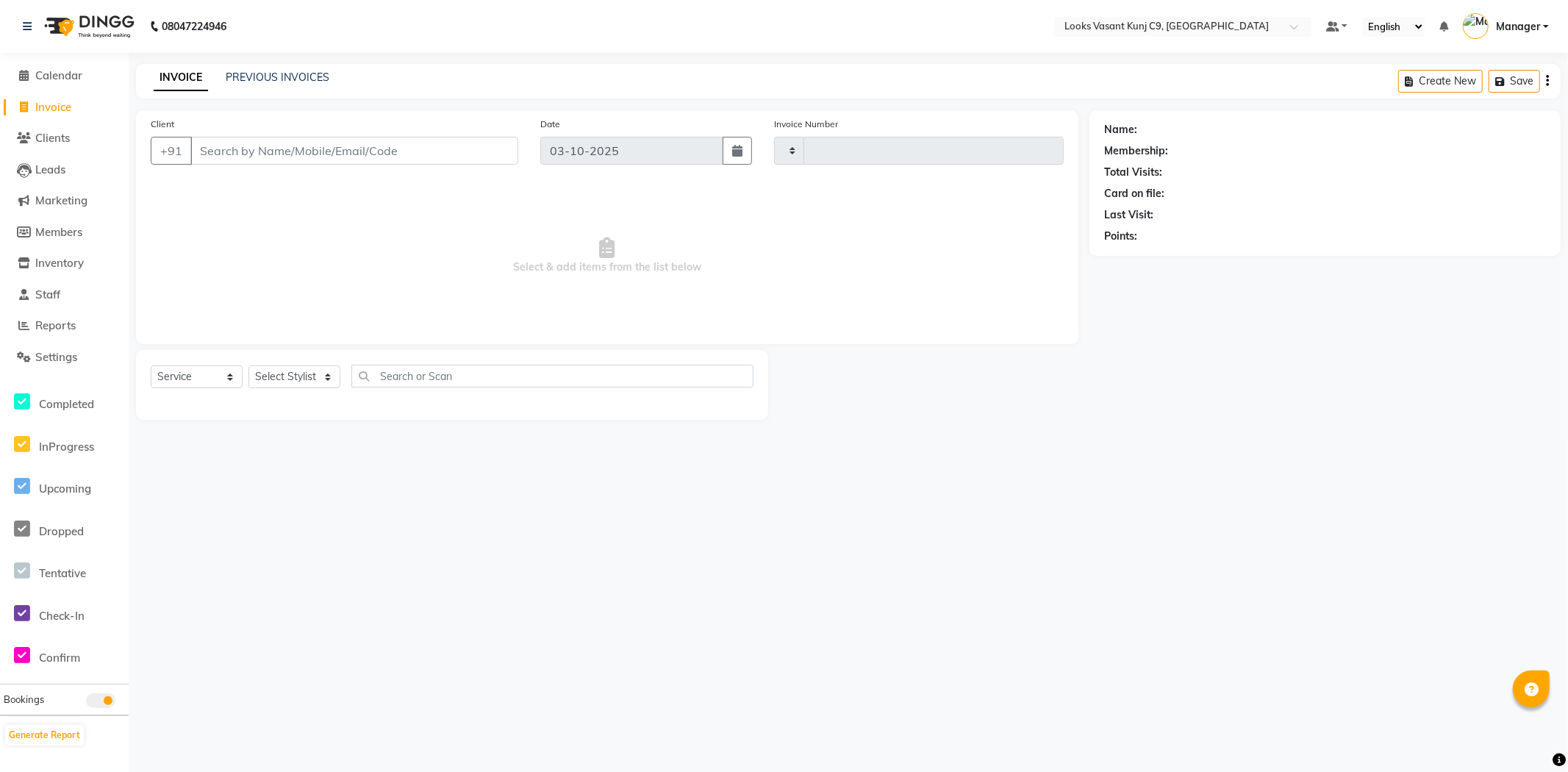
type input "1079"
select select "8747"
drag, startPoint x: 201, startPoint y: 373, endPoint x: 200, endPoint y: 382, distance: 9.1
click at [201, 373] on select "Select Service Product Membership Package Voucher Prepaid Gift Card" at bounding box center [196, 377] width 92 height 23
select select "P"
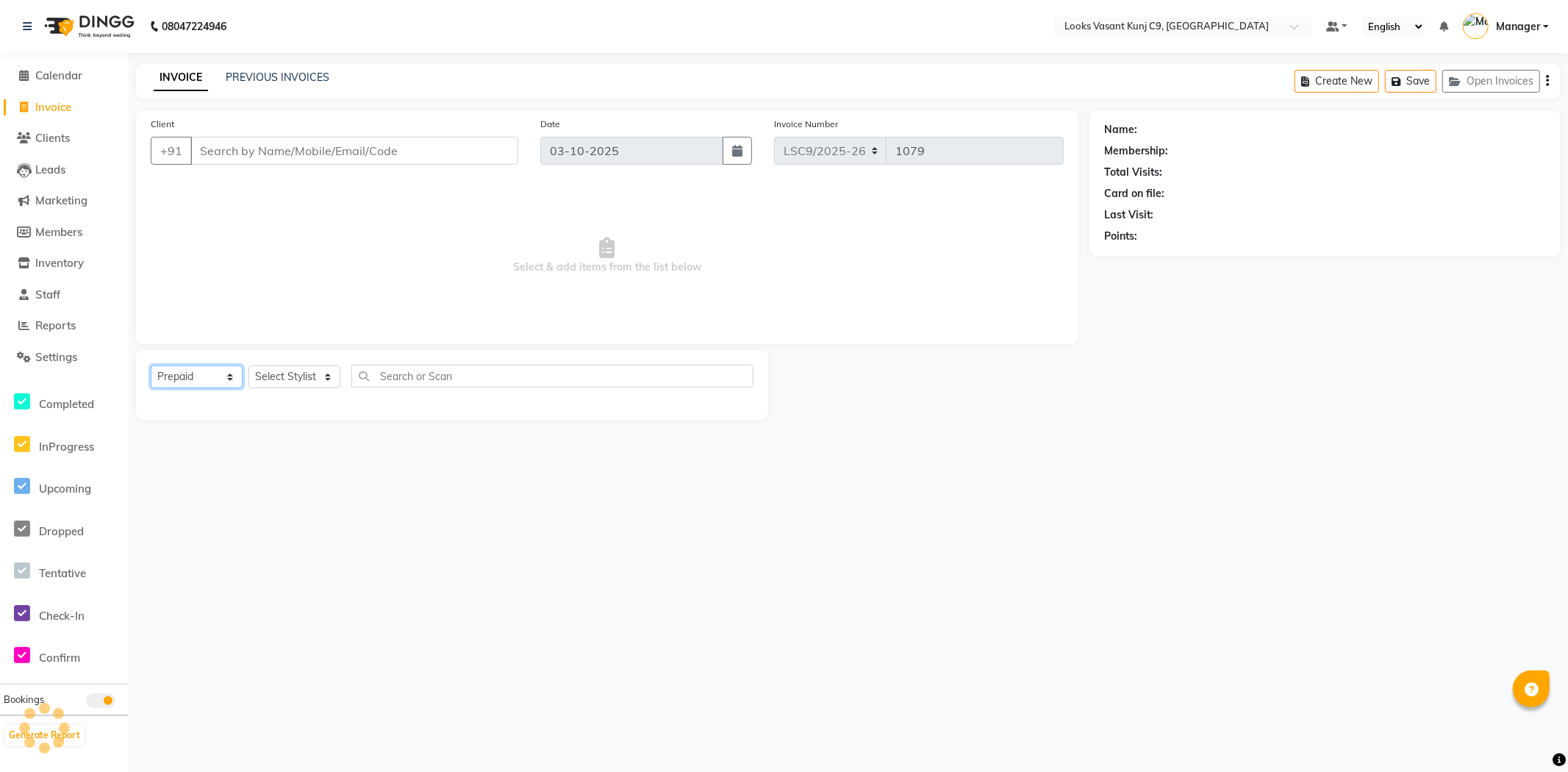
click at [151, 366] on select "Select Service Product Membership Package Voucher Prepaid Gift Card" at bounding box center [196, 377] width 92 height 23
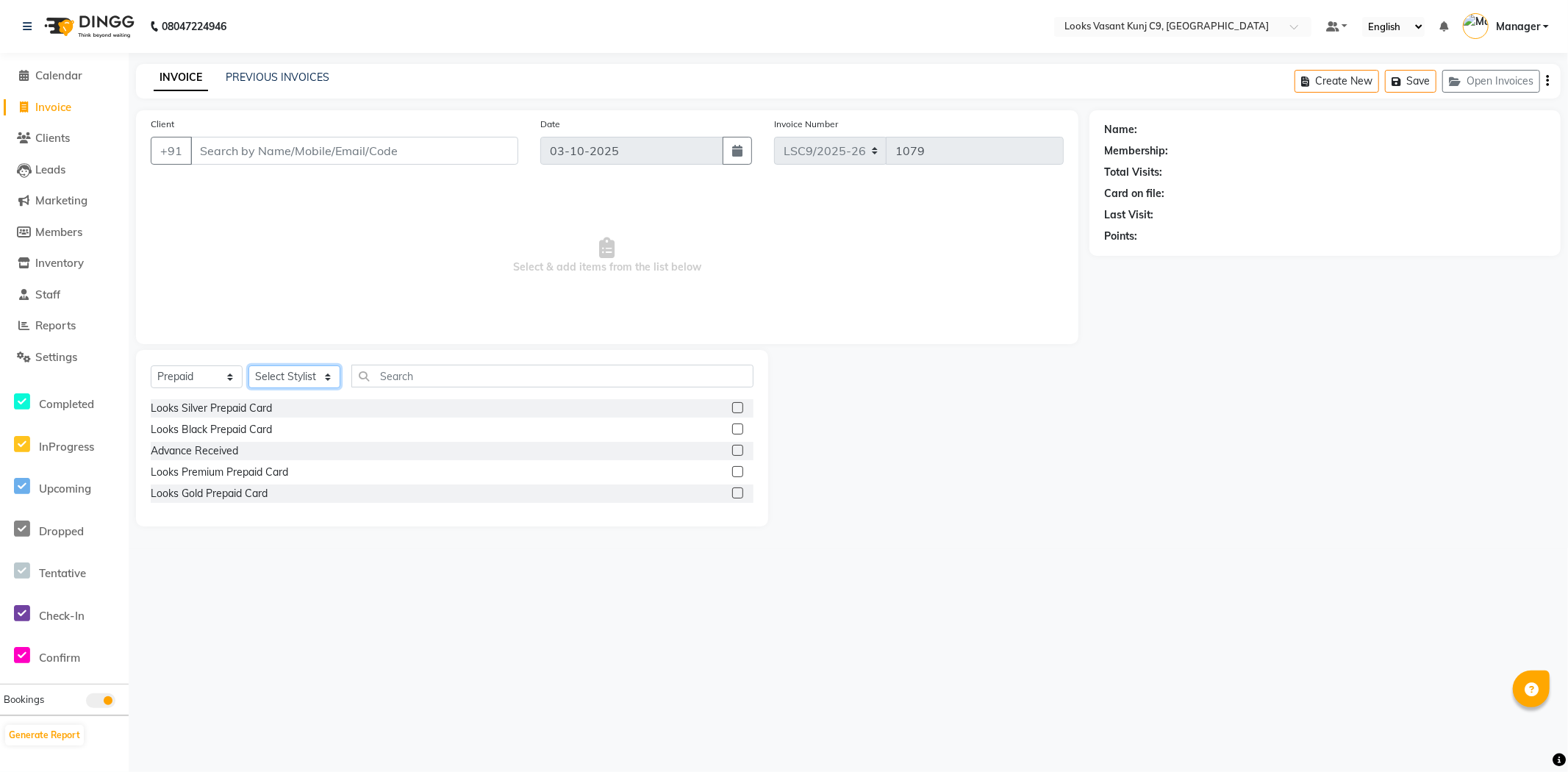
click at [290, 372] on select "Select Stylist [PERSON_NAME] anjali _ASST Arjun_PDCT Ashish_asst Counter_Sales …" at bounding box center [294, 377] width 92 height 23
select select "88930"
click at [249, 366] on select "Select Stylist [PERSON_NAME] anjali _ASST Arjun_PDCT Ashish_asst Counter_Sales …" at bounding box center [294, 377] width 92 height 23
click at [256, 406] on div "Looks Silver Prepaid Card" at bounding box center [212, 408] width 121 height 15
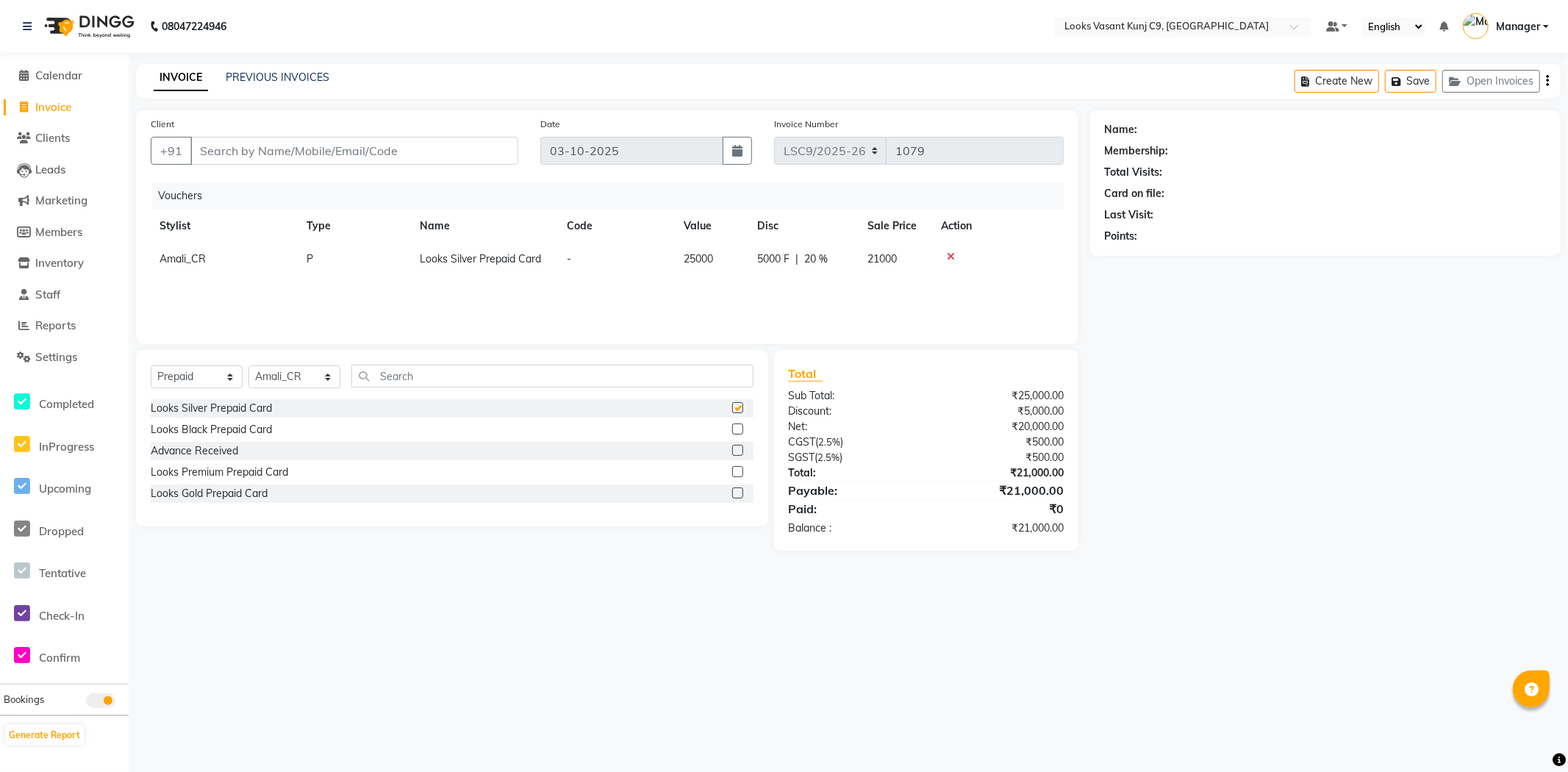
checkbox input "false"
click at [409, 157] on input "Client" at bounding box center [354, 150] width 328 height 28
click at [310, 158] on input "Client" at bounding box center [354, 150] width 328 height 28
type input "9810532131"
click at [476, 152] on span "Add Client" at bounding box center [480, 150] width 58 height 14
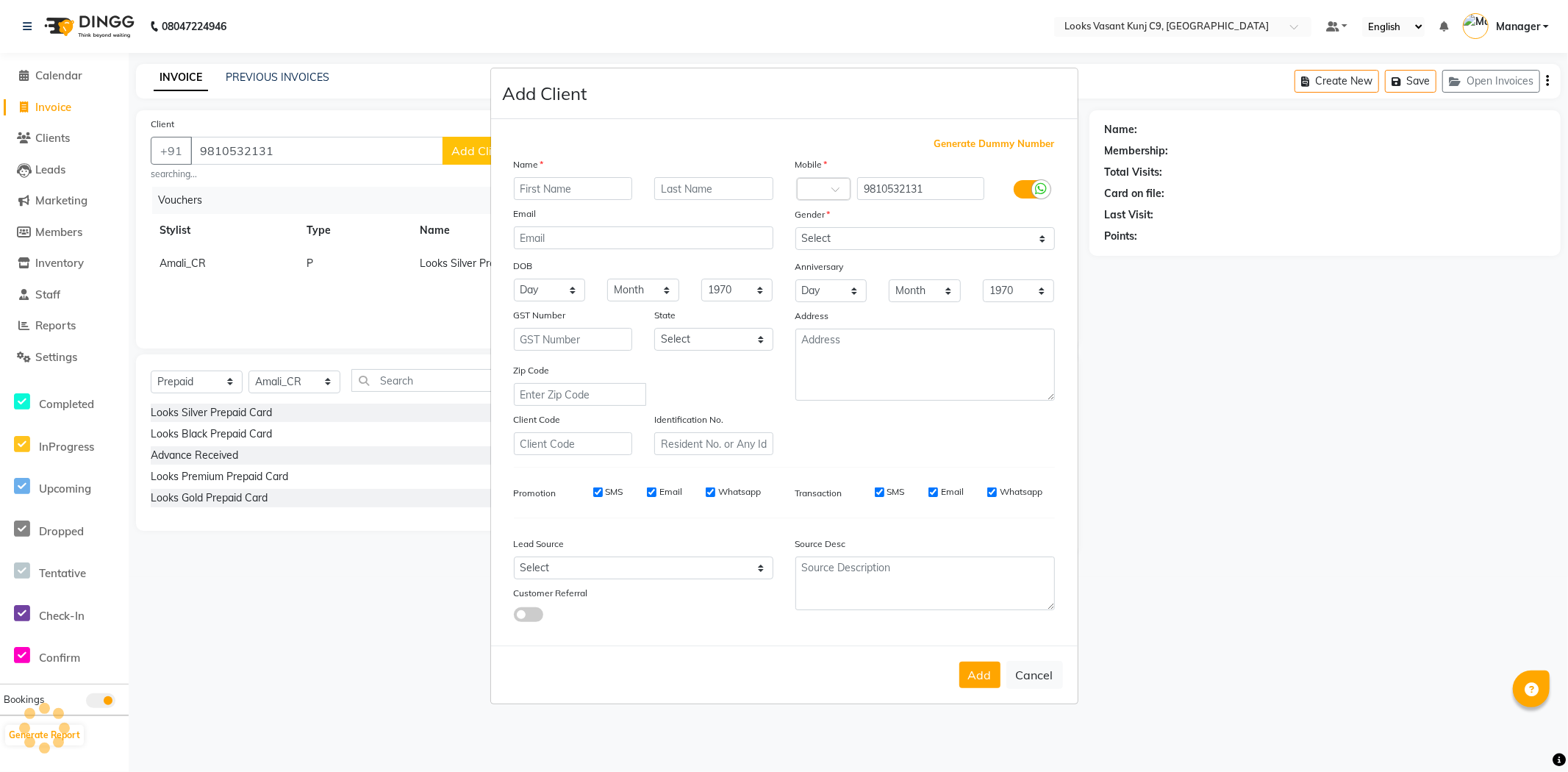
click at [551, 185] on input "text" at bounding box center [573, 189] width 119 height 23
type input "Stuti"
type input "Gandhi"
drag, startPoint x: 812, startPoint y: 239, endPoint x: 815, endPoint y: 249, distance: 10.4
click at [812, 239] on select "Select [DEMOGRAPHIC_DATA] [DEMOGRAPHIC_DATA] Other Prefer Not To Say" at bounding box center [925, 238] width 259 height 23
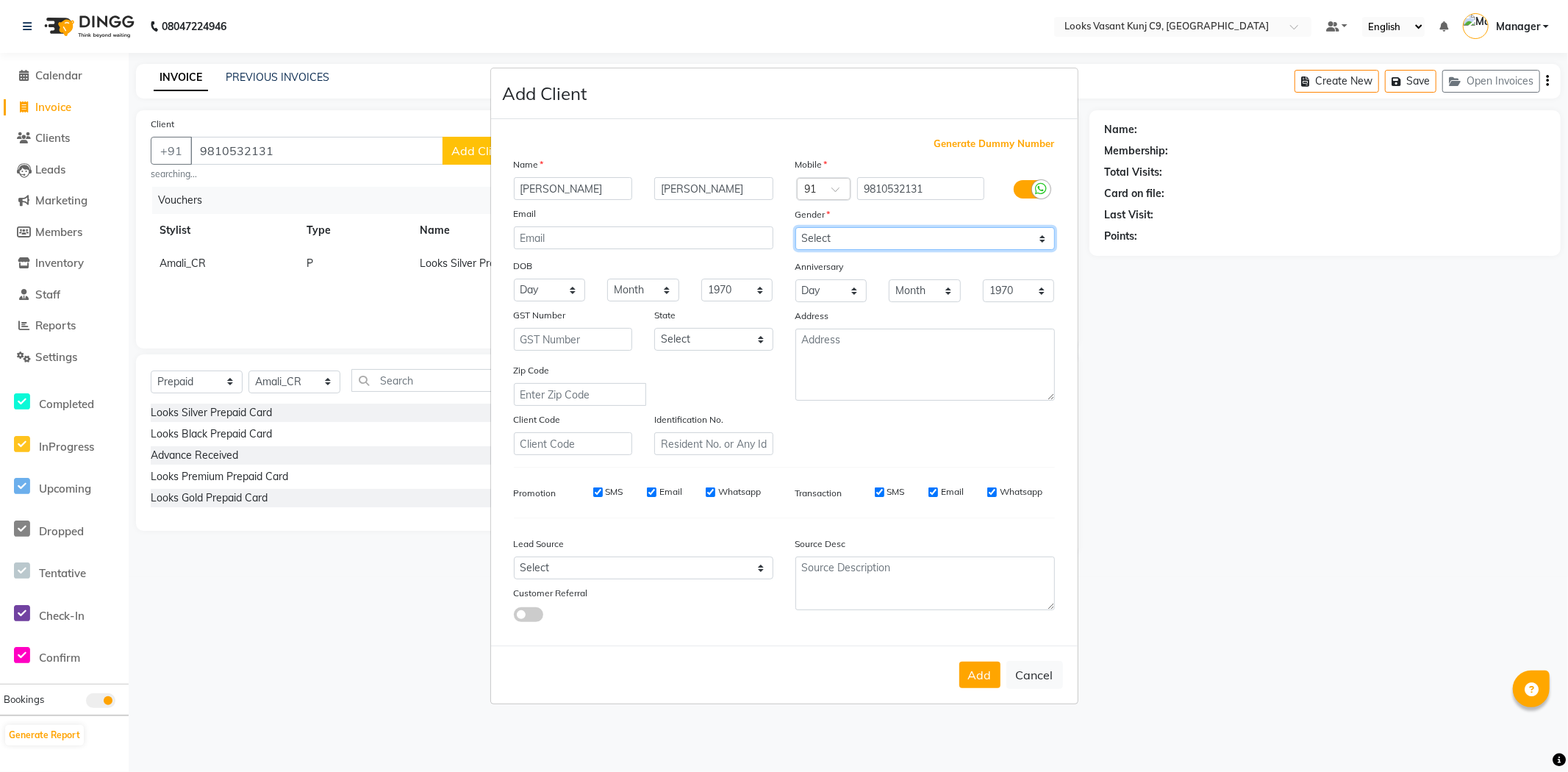
select select "[DEMOGRAPHIC_DATA]"
click at [796, 227] on select "Select [DEMOGRAPHIC_DATA] [DEMOGRAPHIC_DATA] Other Prefer Not To Say" at bounding box center [925, 238] width 259 height 23
click at [981, 678] on button "Add" at bounding box center [980, 674] width 41 height 27
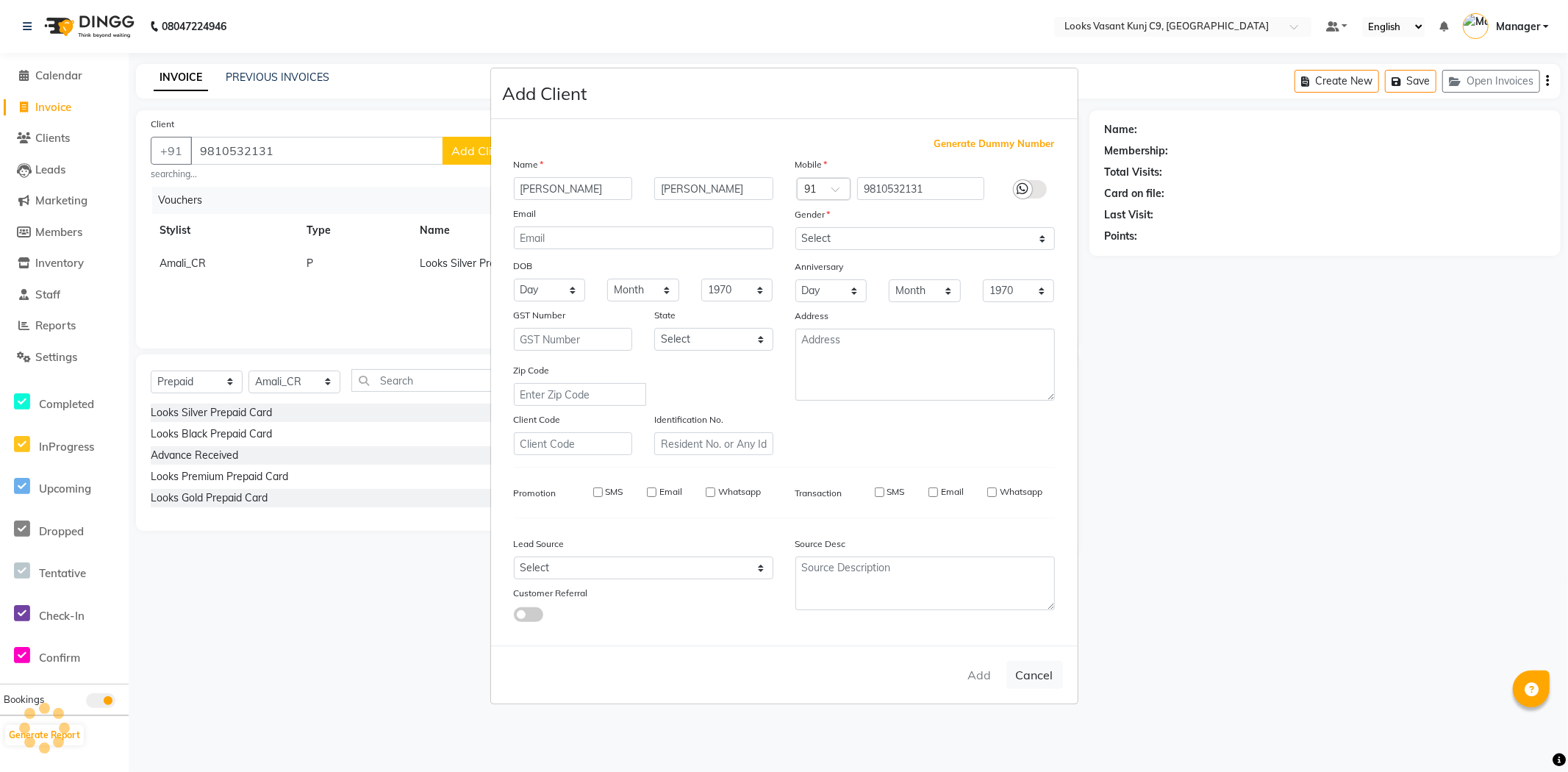
select select
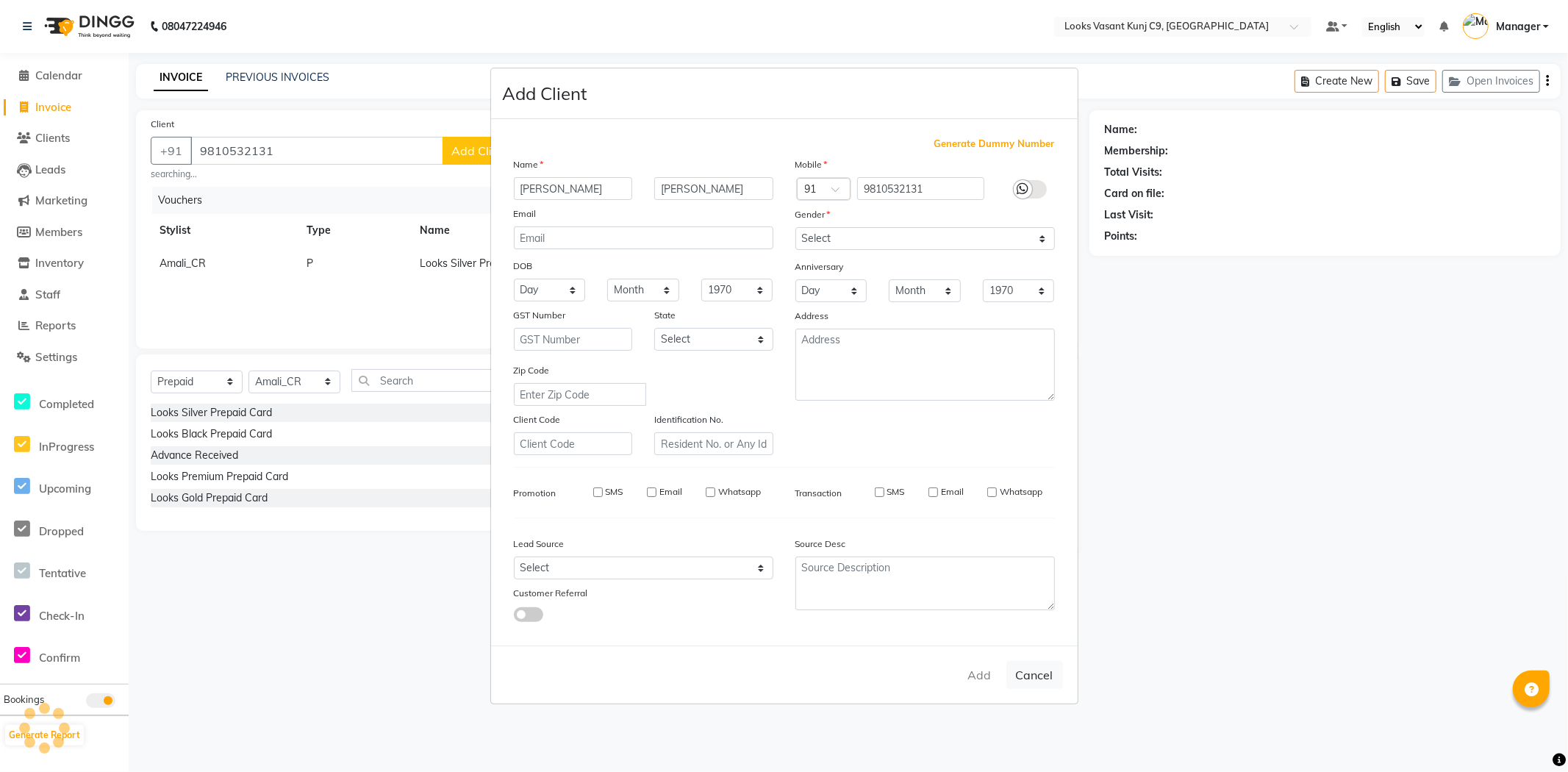
select select
checkbox input "false"
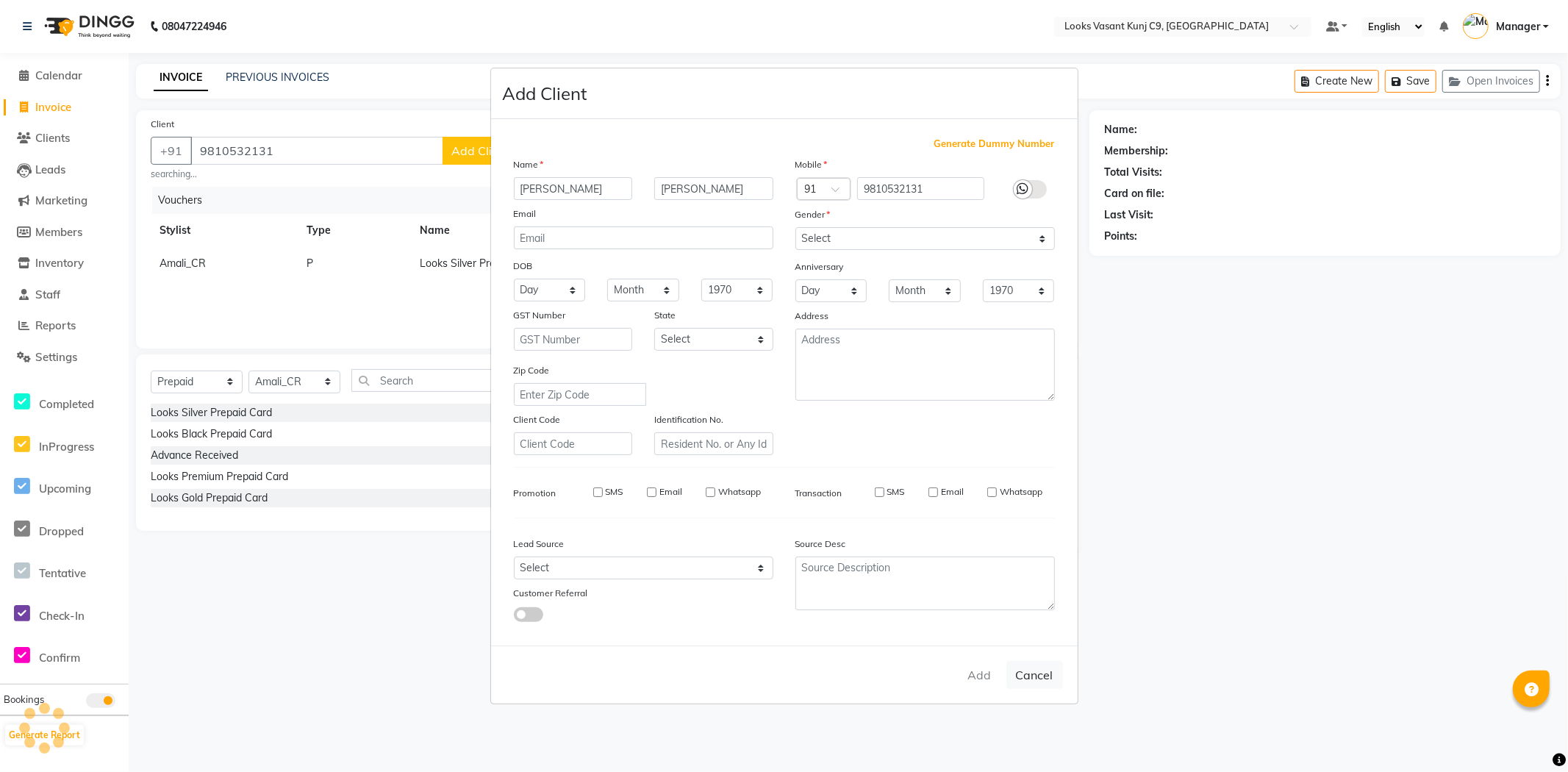
checkbox input "false"
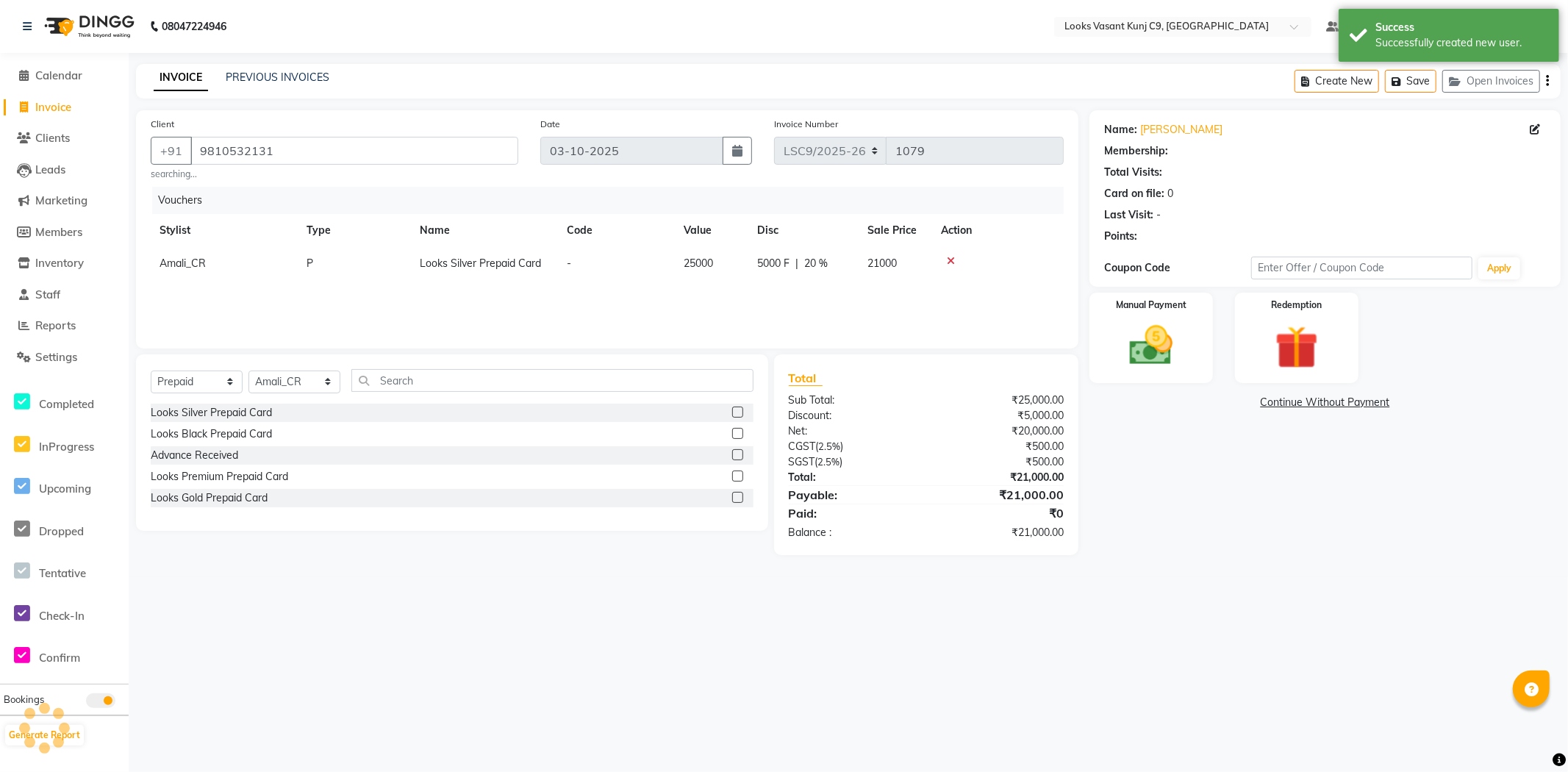
select select "1: Object"
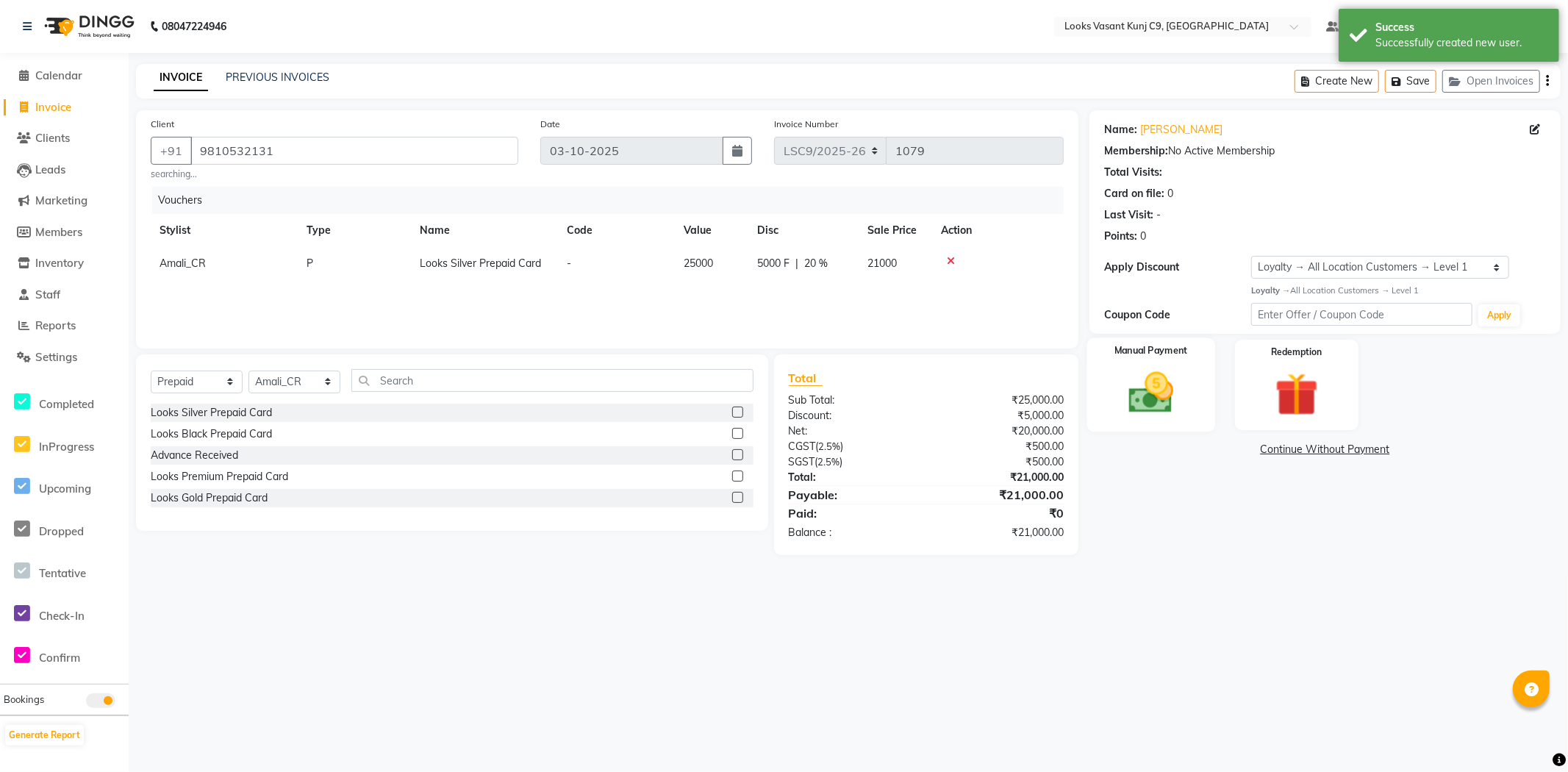
click at [1173, 403] on img at bounding box center [1151, 393] width 74 height 52
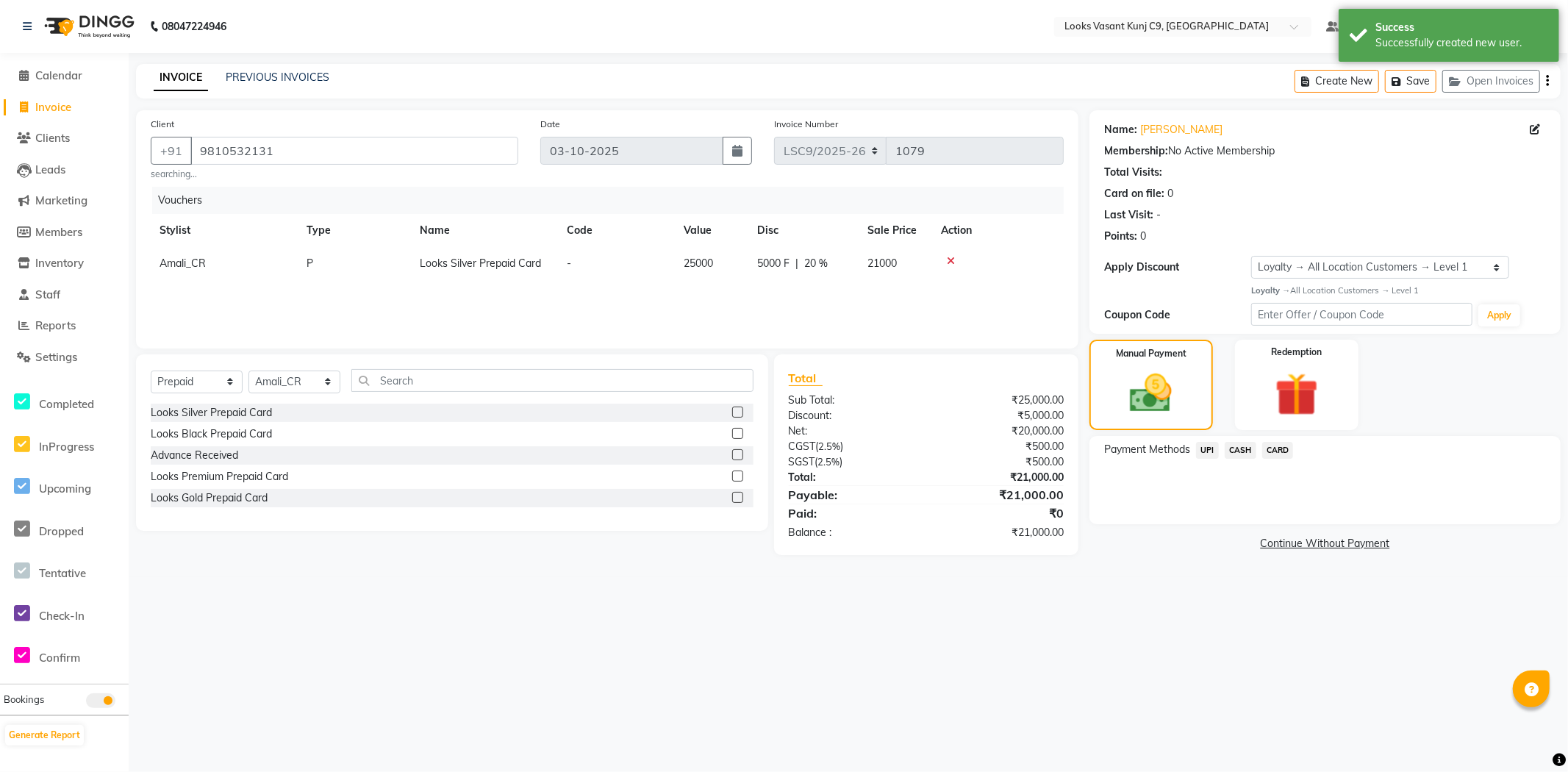
click at [1276, 452] on span "CARD" at bounding box center [1278, 450] width 32 height 17
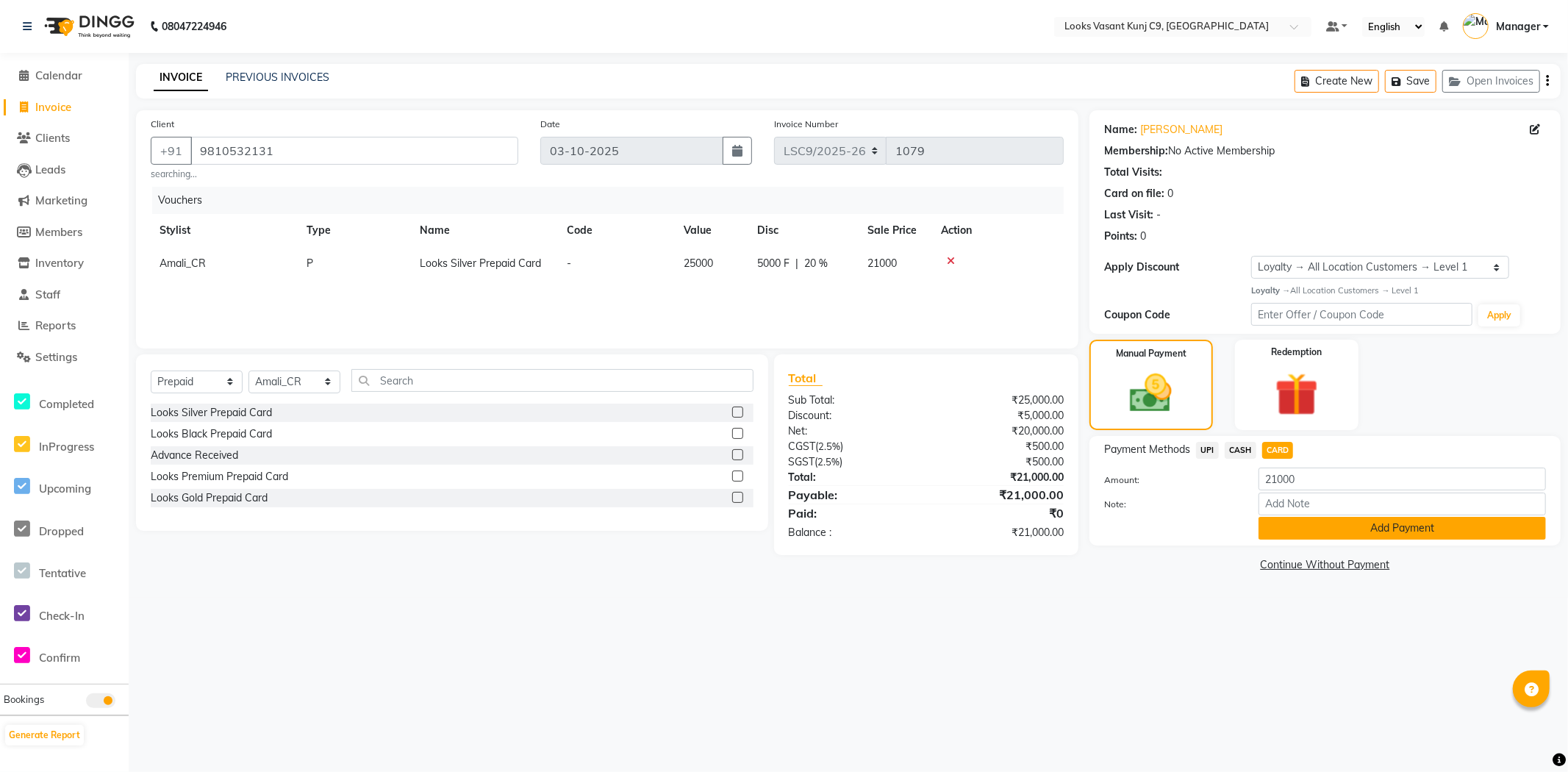
click at [1288, 531] on button "Add Payment" at bounding box center [1402, 528] width 288 height 23
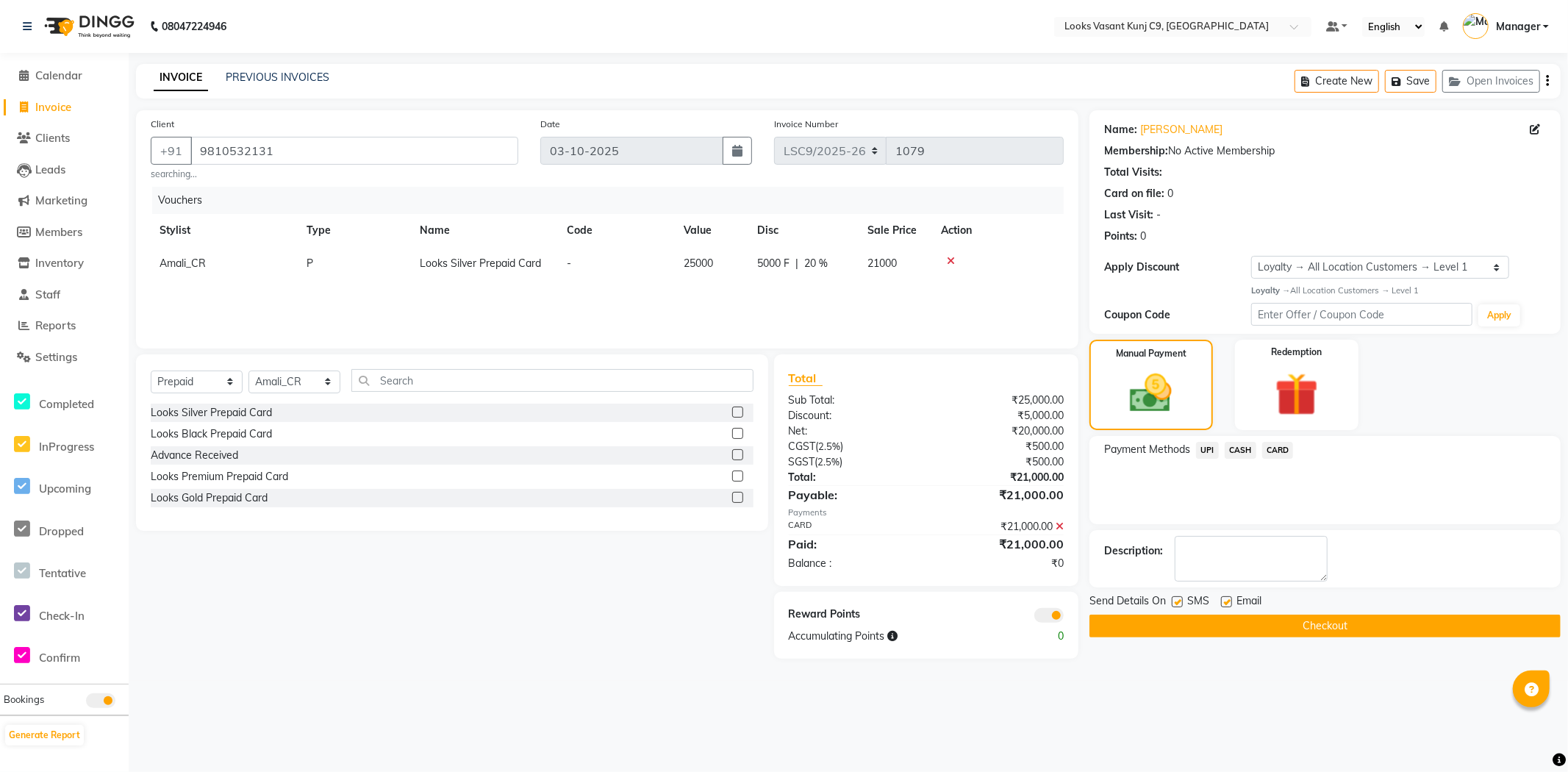
click at [1180, 628] on button "Checkout" at bounding box center [1324, 626] width 471 height 23
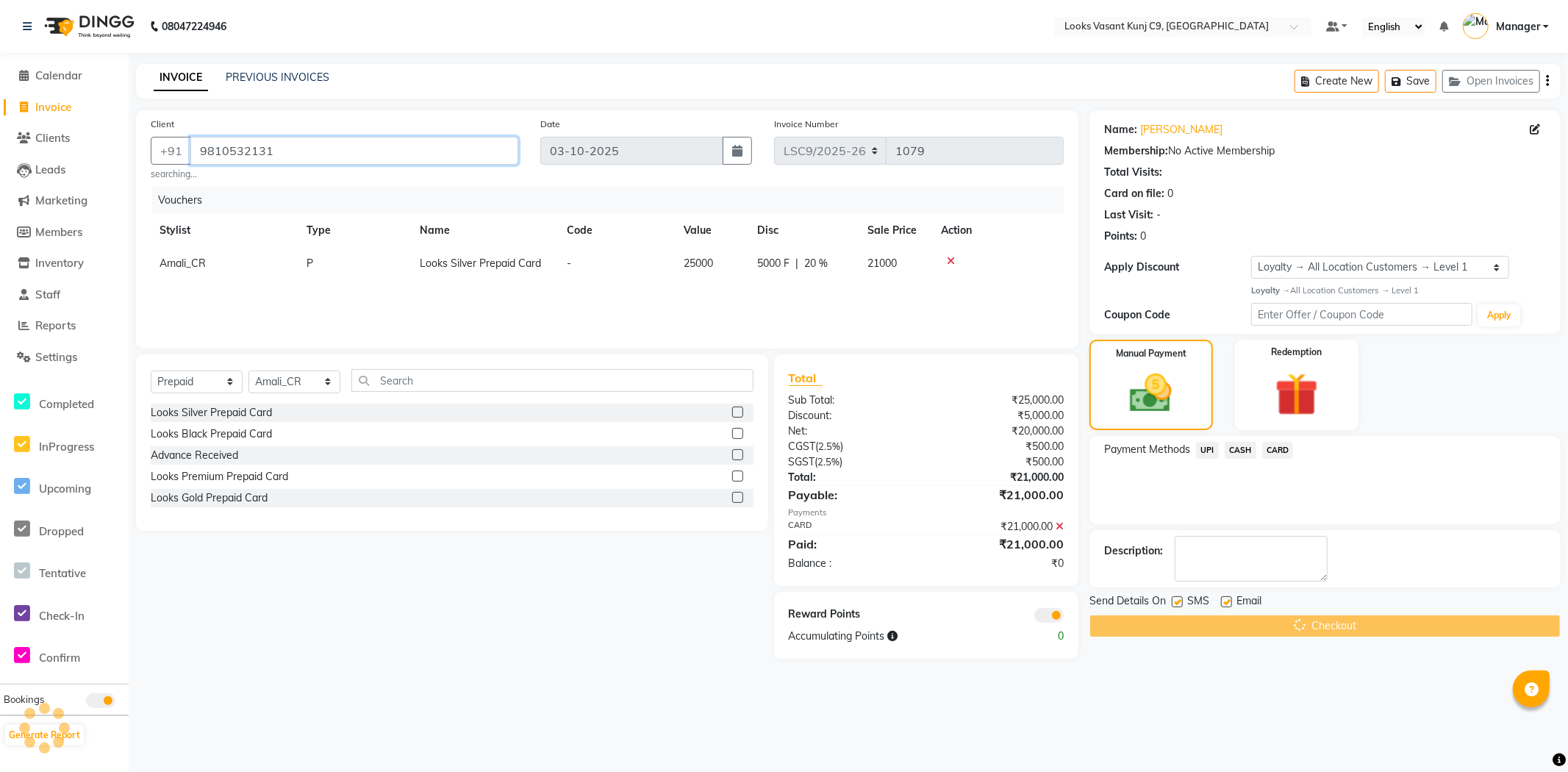
click at [233, 151] on input "9810532131" at bounding box center [354, 150] width 328 height 28
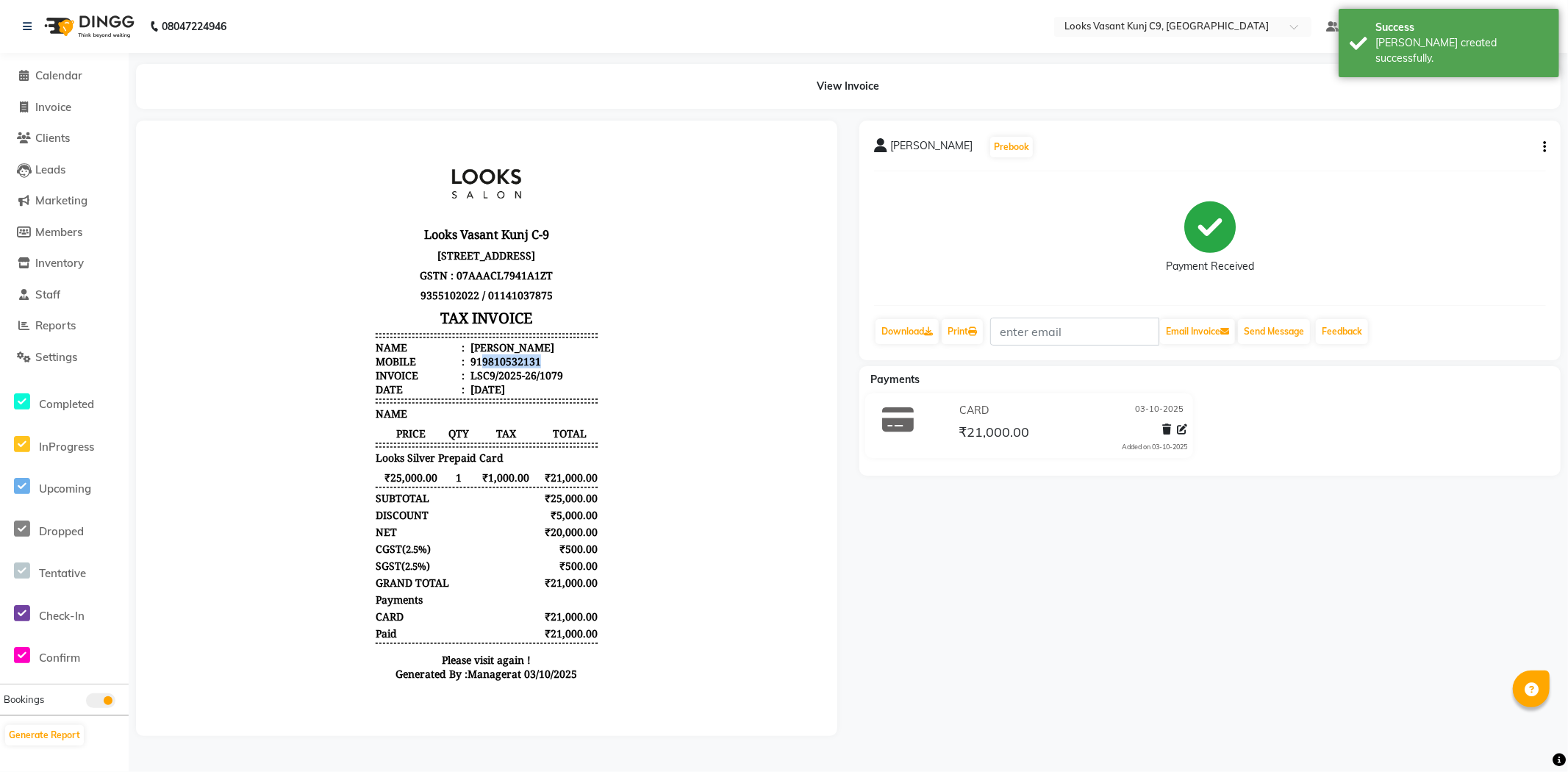
drag, startPoint x: 467, startPoint y: 387, endPoint x: 557, endPoint y: 391, distance: 90.1
click at [557, 368] on li "Mobile : 919810532131" at bounding box center [485, 360] width 222 height 14
copy div "9810532131"
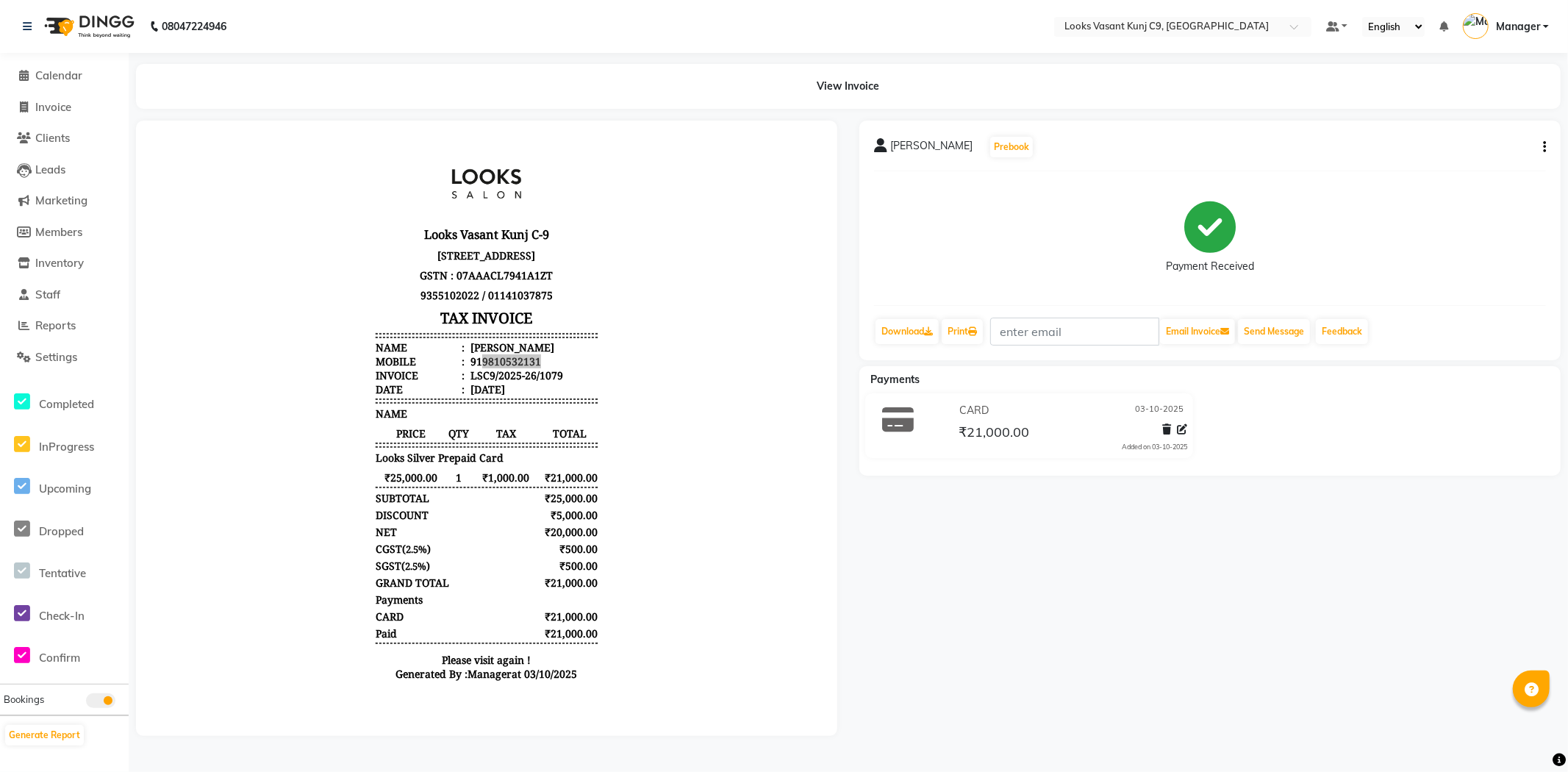
click at [1545, 147] on icon "button" at bounding box center [1544, 147] width 3 height 1
click at [1460, 158] on div "Edit Item Staff" at bounding box center [1486, 147] width 88 height 30
click at [1466, 147] on div "Stuti Gandhi Prebook" at bounding box center [1210, 146] width 672 height 24
click at [1543, 147] on icon "button" at bounding box center [1544, 147] width 3 height 1
click at [1482, 150] on div "Edit Item Staff" at bounding box center [1486, 147] width 71 height 18
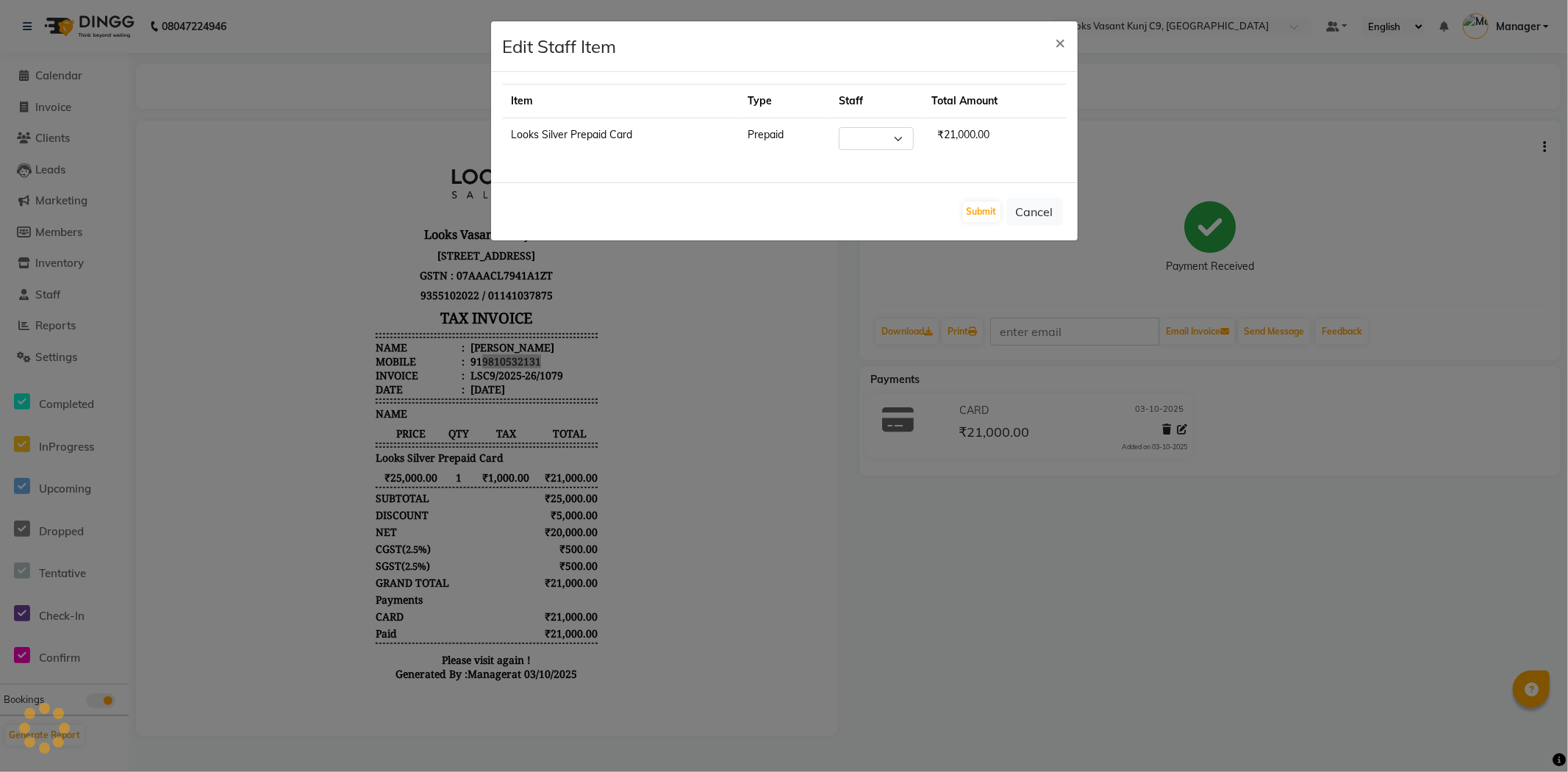
select select "88930"
click at [1041, 209] on button "Cancel" at bounding box center [1035, 212] width 57 height 28
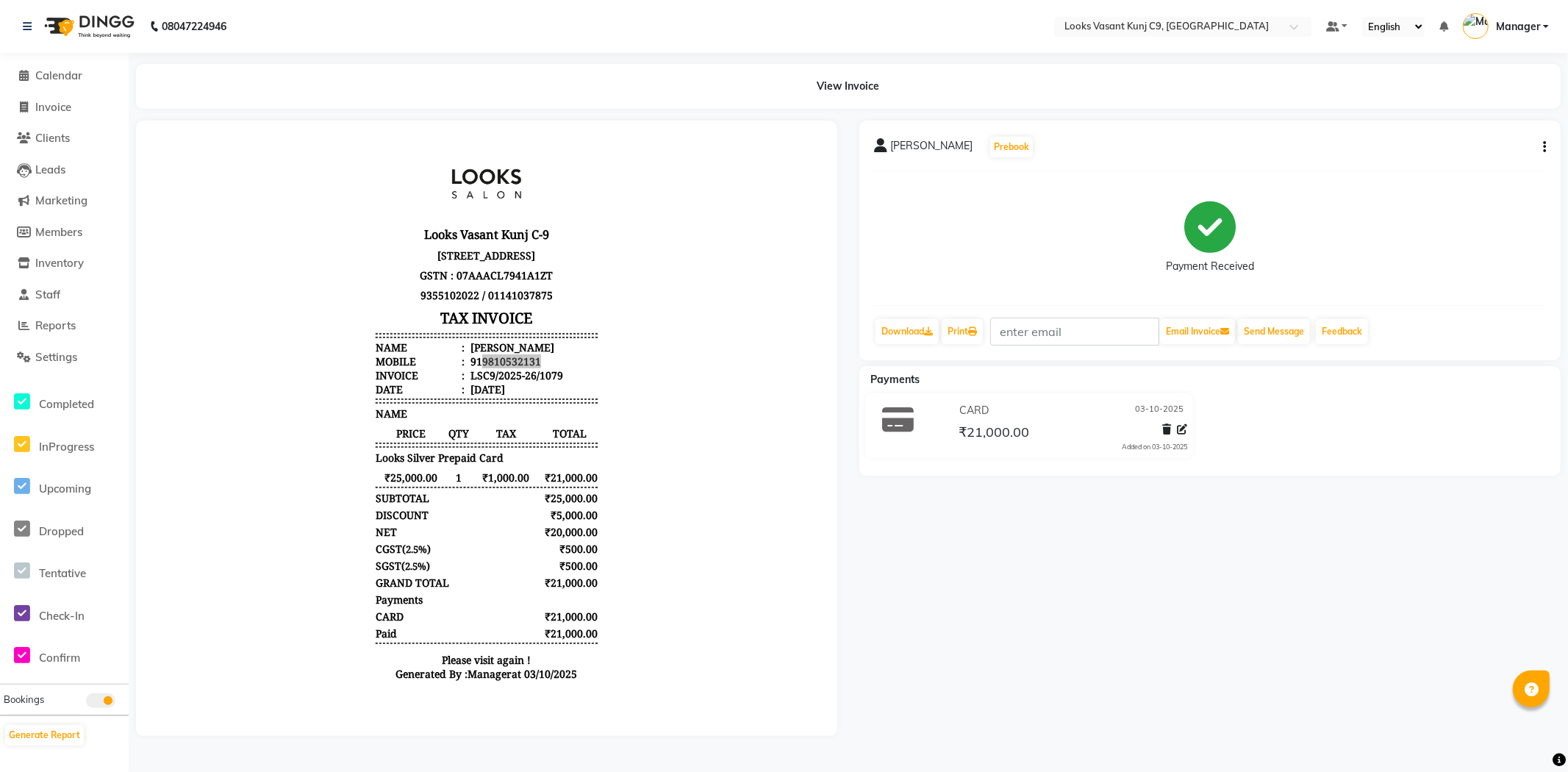
click at [1372, 222] on div "Payment Received" at bounding box center [1210, 237] width 672 height 110
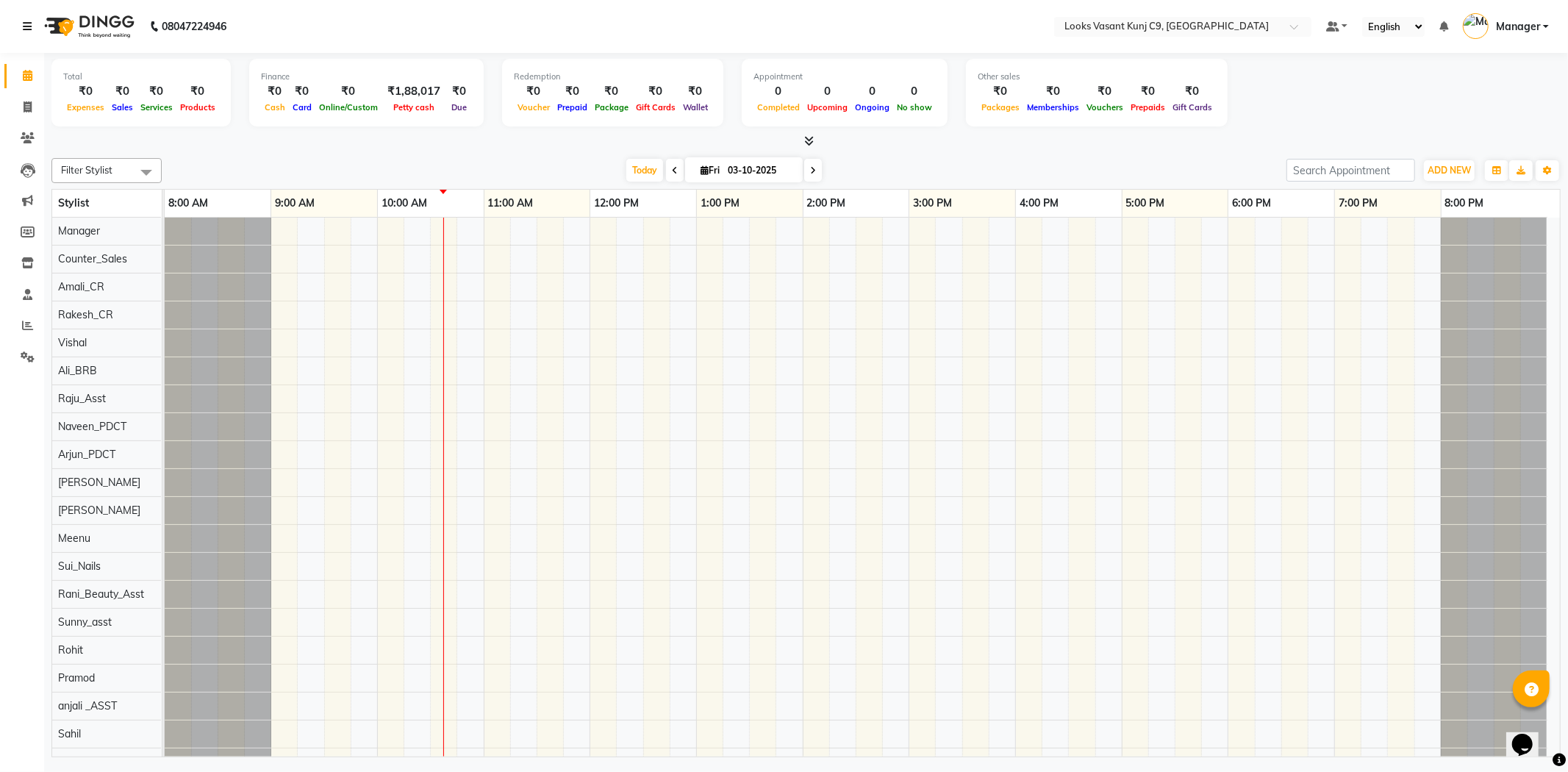
click at [36, 20] on link at bounding box center [30, 27] width 14 height 41
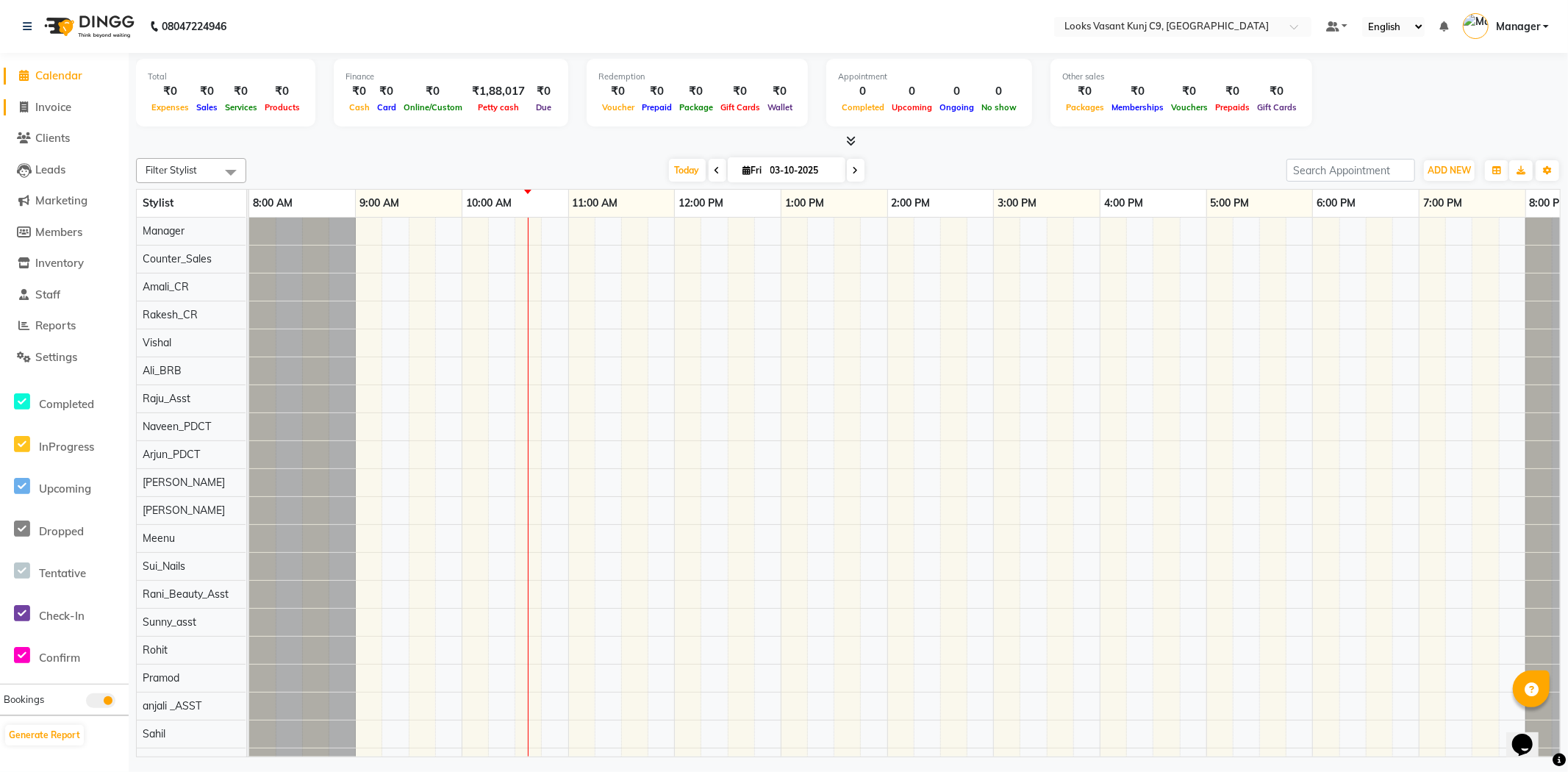
click at [45, 100] on span "Invoice" at bounding box center [53, 107] width 36 height 14
select select "service"
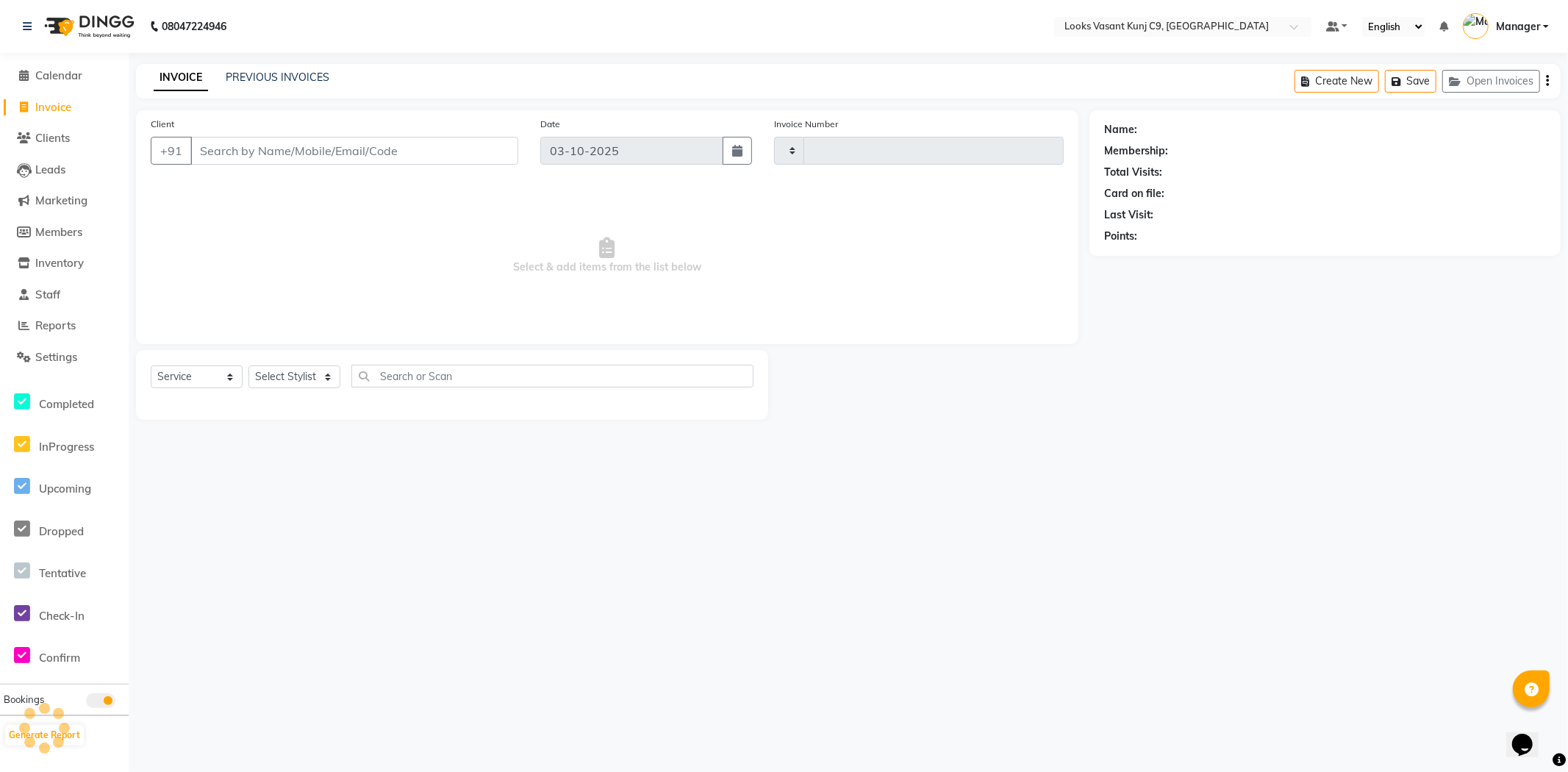
type input "1078"
select select "8747"
click at [213, 366] on select "Select Service Product Membership Package Voucher Prepaid Gift Card" at bounding box center [196, 377] width 92 height 23
click at [280, 366] on select "Select Stylist Ali_BRB Amali_CR anjali _ASST Arjun_PDCT Ashish_asst Counter_Sal…" at bounding box center [294, 377] width 92 height 23
select select "88931"
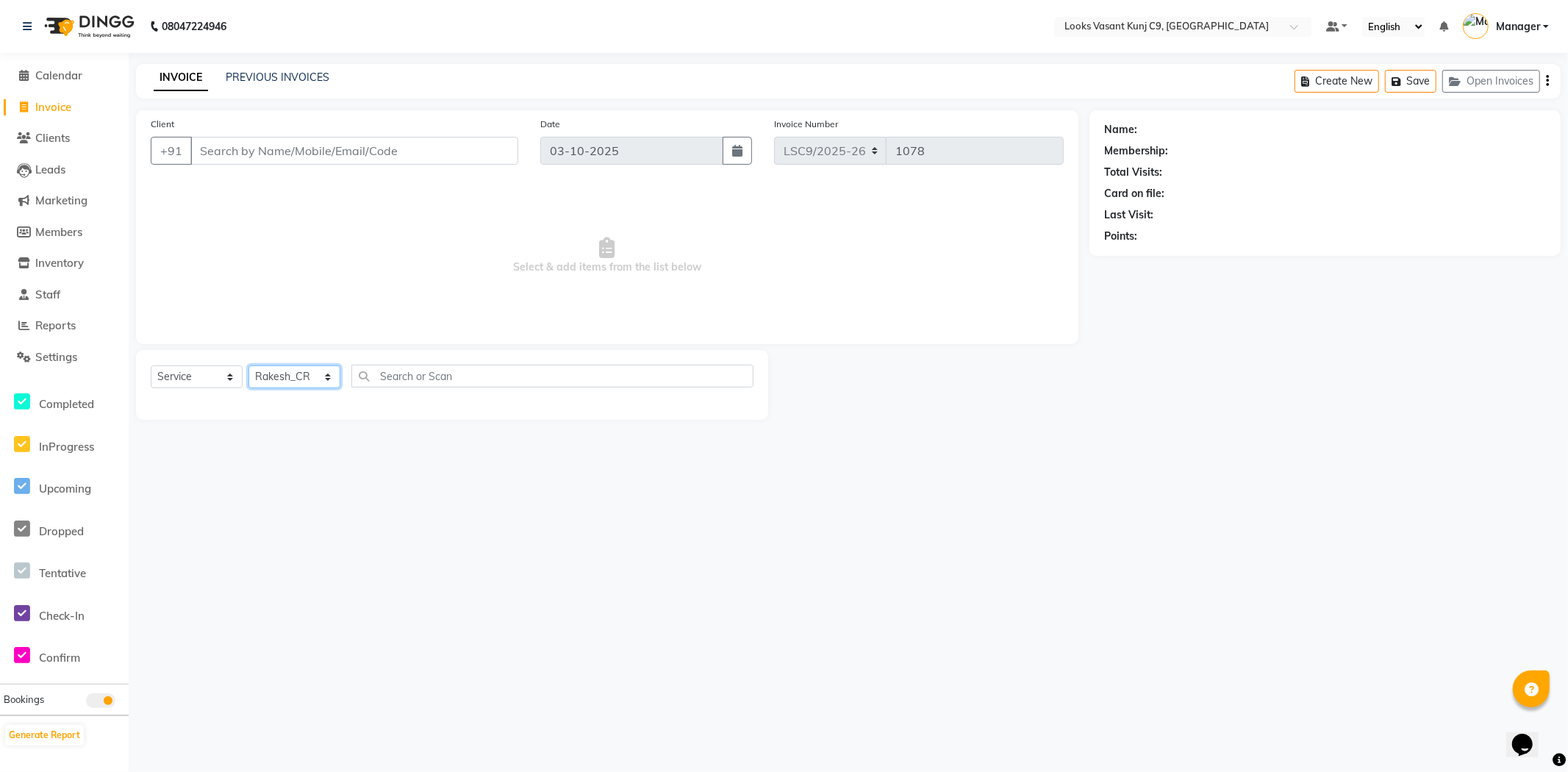
click at [249, 366] on select "Select Stylist Ali_BRB Amali_CR anjali _ASST Arjun_PDCT Ashish_asst Counter_Sal…" at bounding box center [294, 377] width 92 height 23
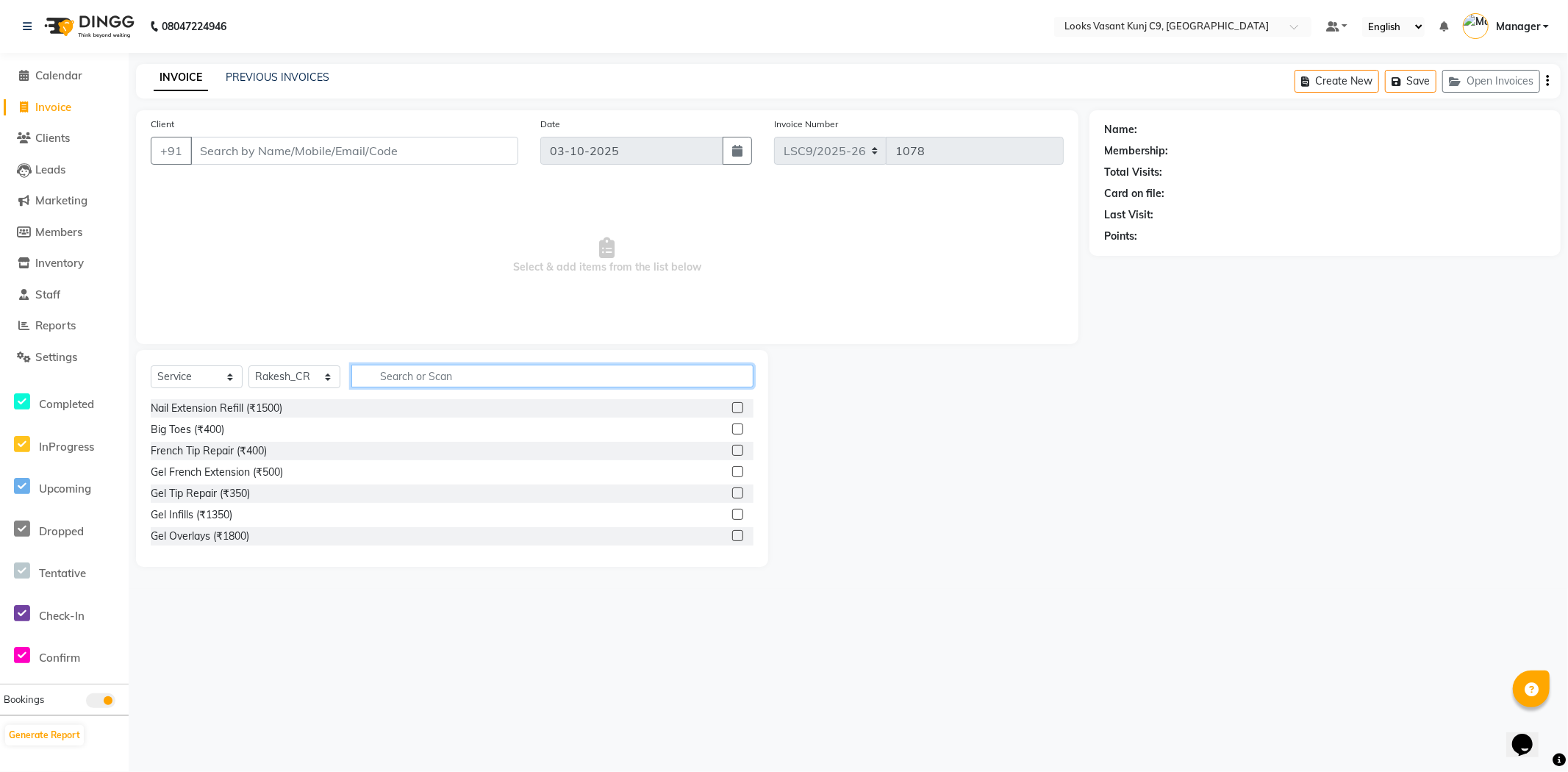
click at [403, 368] on input "text" at bounding box center [552, 376] width 402 height 23
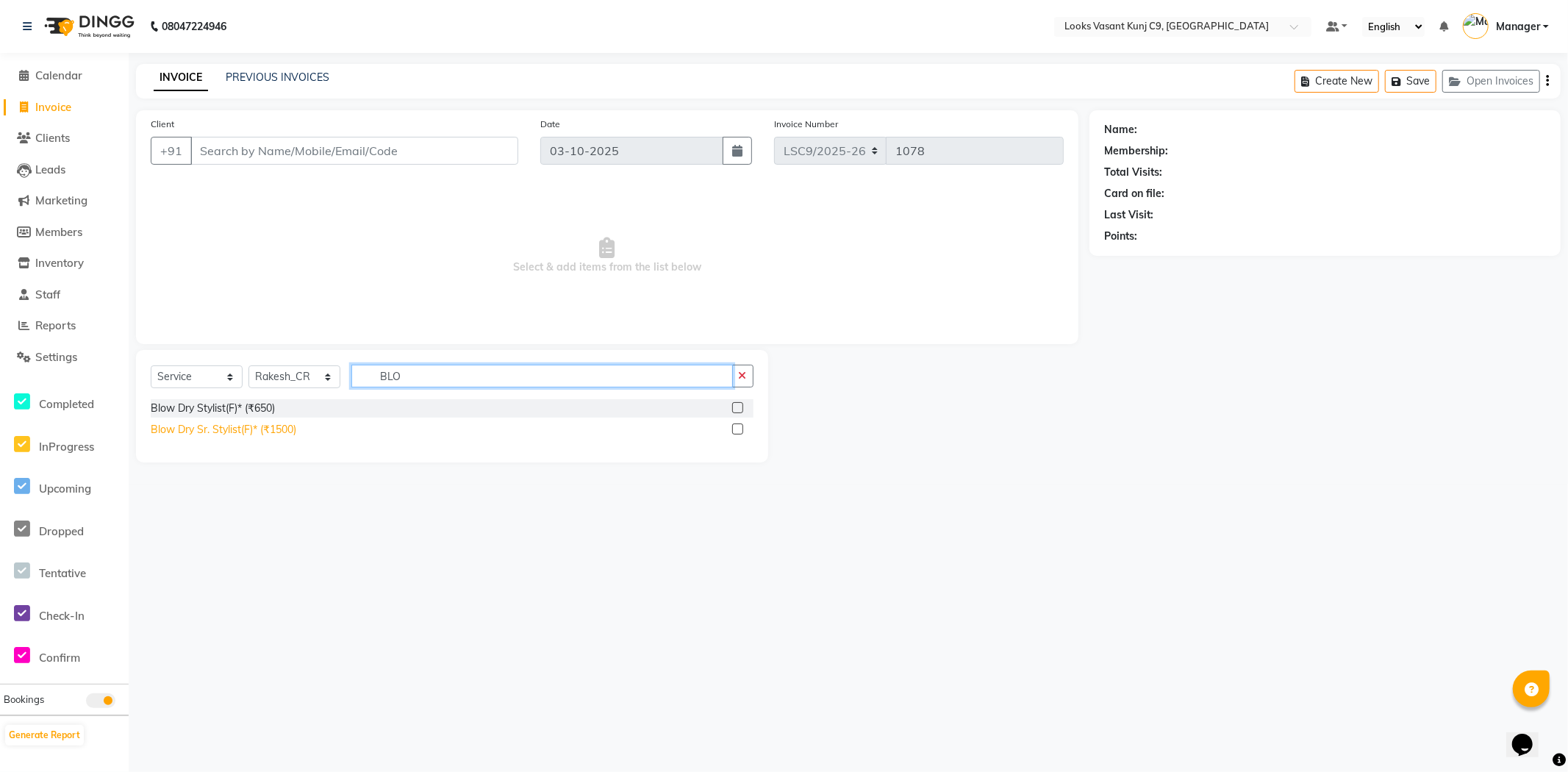
type input "BLO"
click at [214, 434] on div "Blow Dry Sr. Stylist(F)* (₹1500)" at bounding box center [224, 429] width 146 height 15
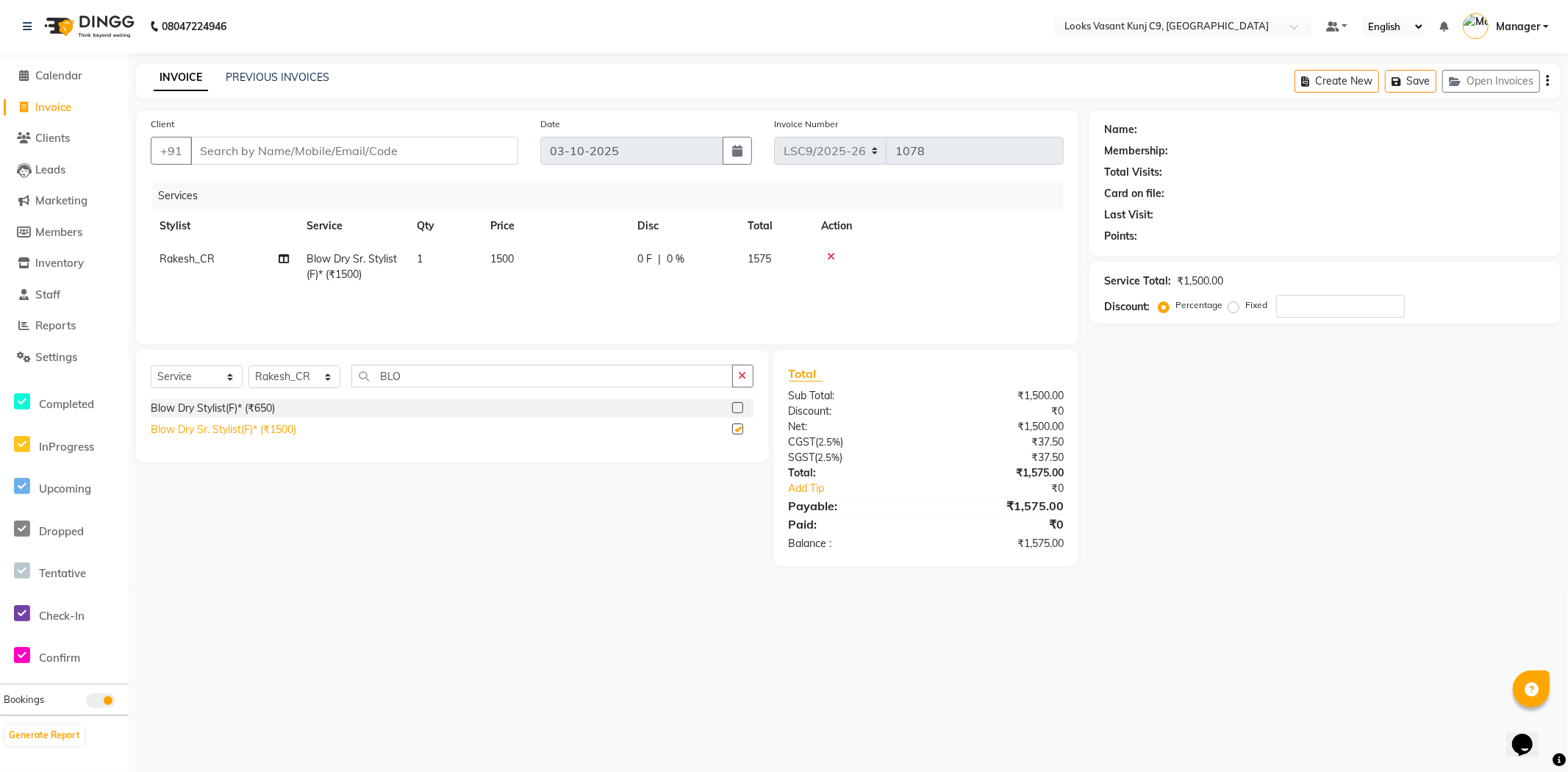
checkbox input "false"
click at [394, 160] on input "Client" at bounding box center [354, 150] width 328 height 28
paste input "9833633720"
type input "9833633720"
type input "0"
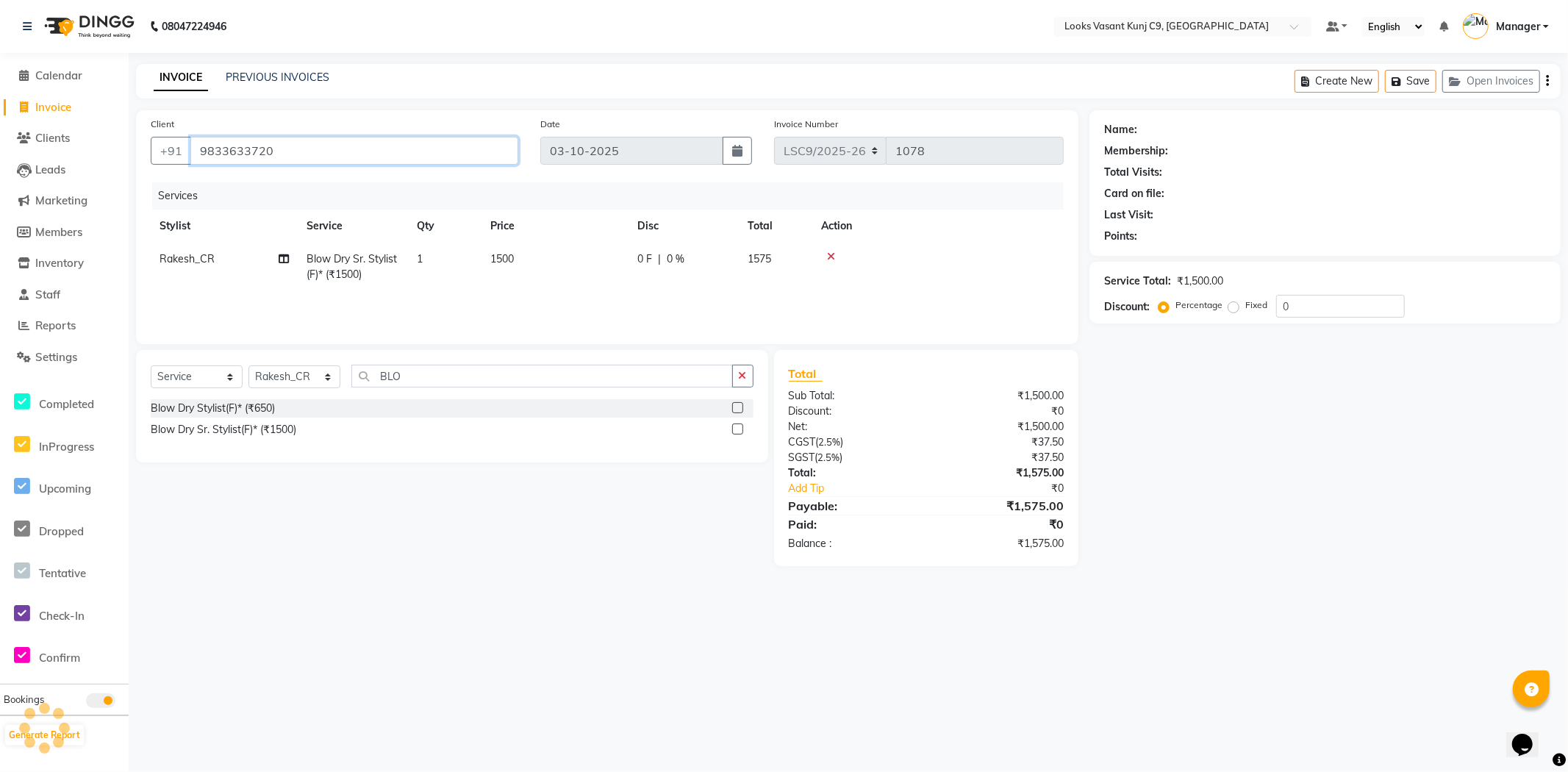
type input "9833633720"
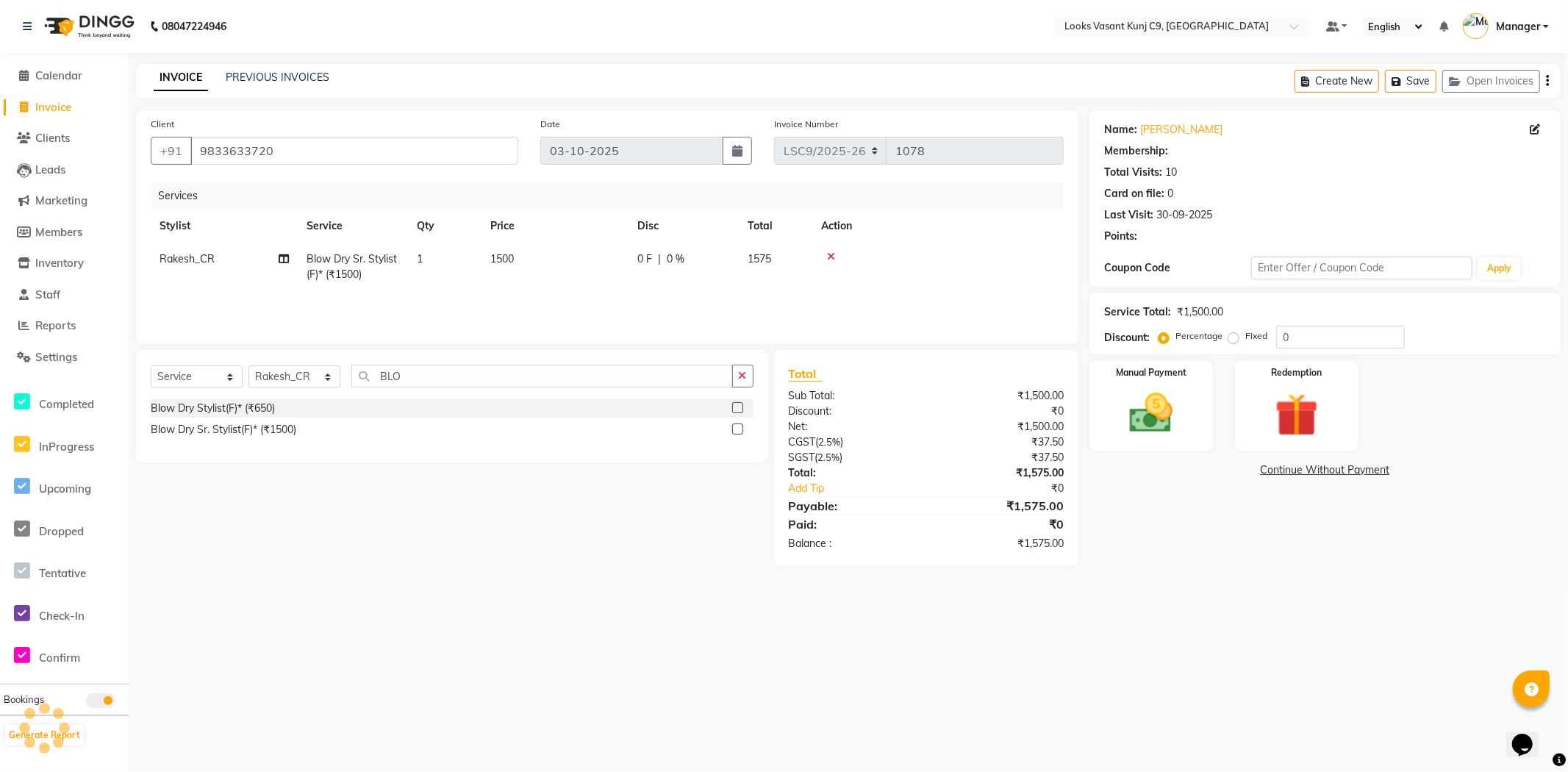
select select "1: Object"
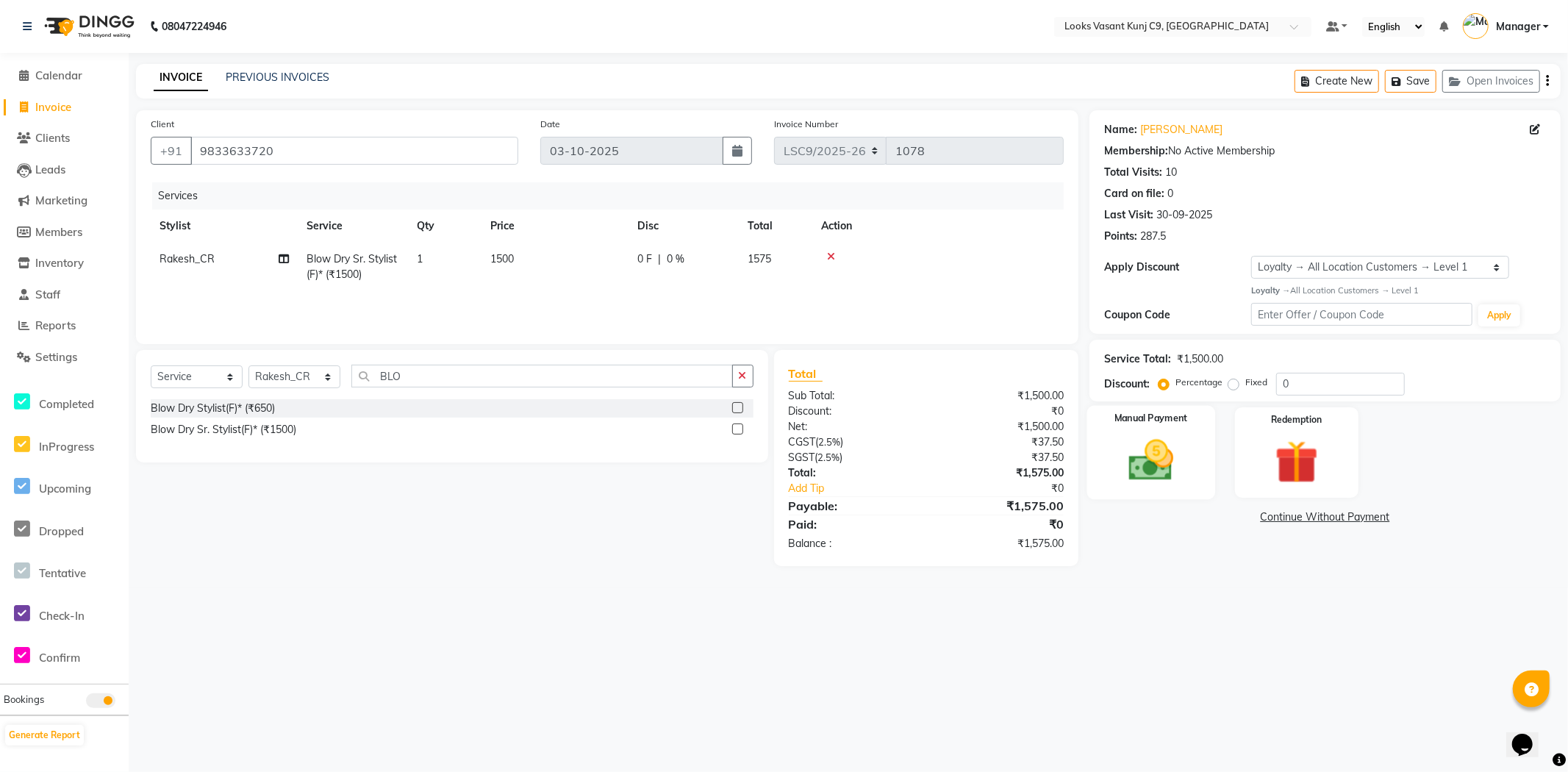
click at [1143, 467] on img at bounding box center [1151, 460] width 74 height 52
click at [1207, 518] on span "UPI" at bounding box center [1208, 518] width 23 height 17
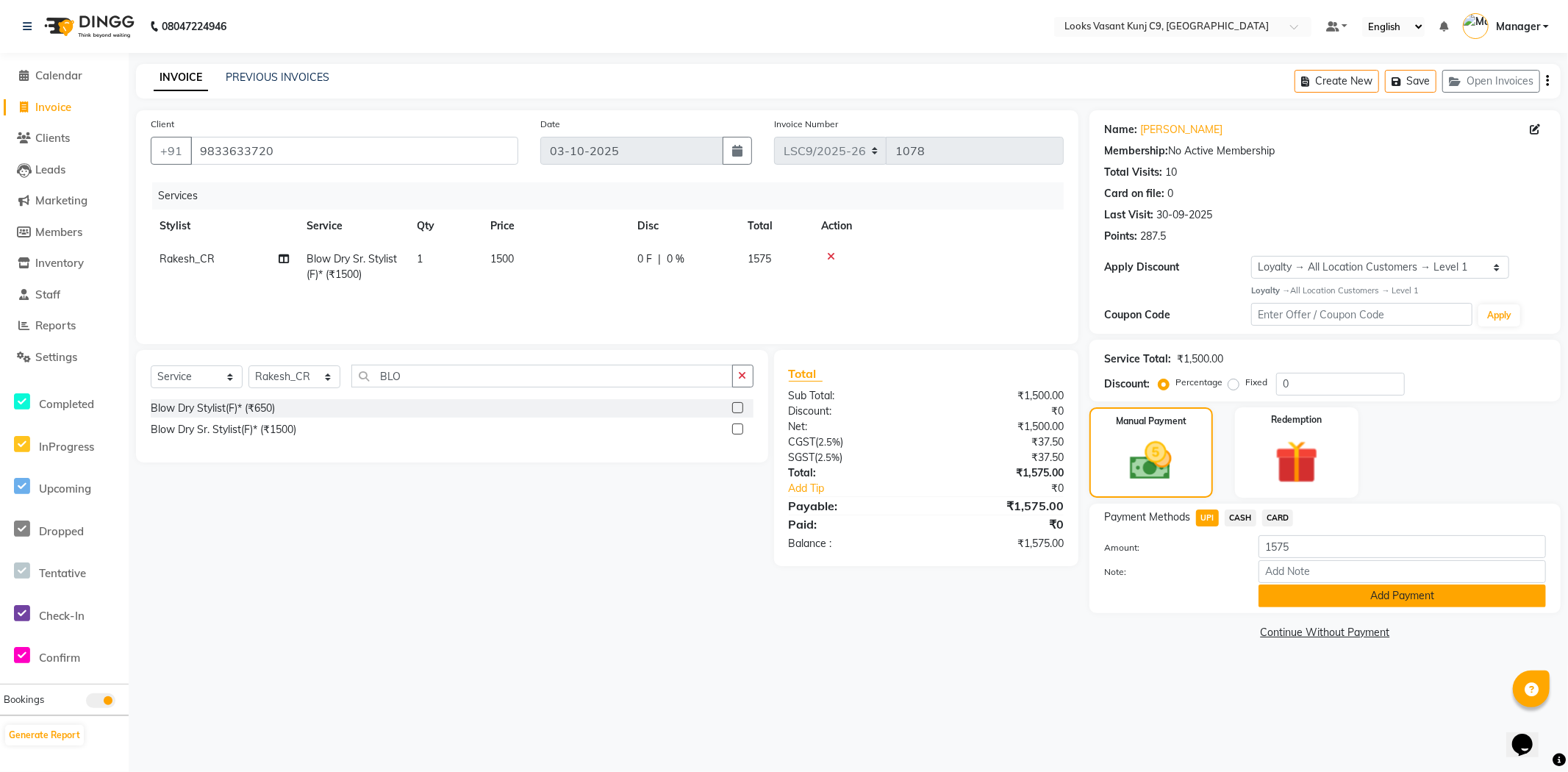
click at [1289, 597] on button "Add Payment" at bounding box center [1402, 595] width 288 height 23
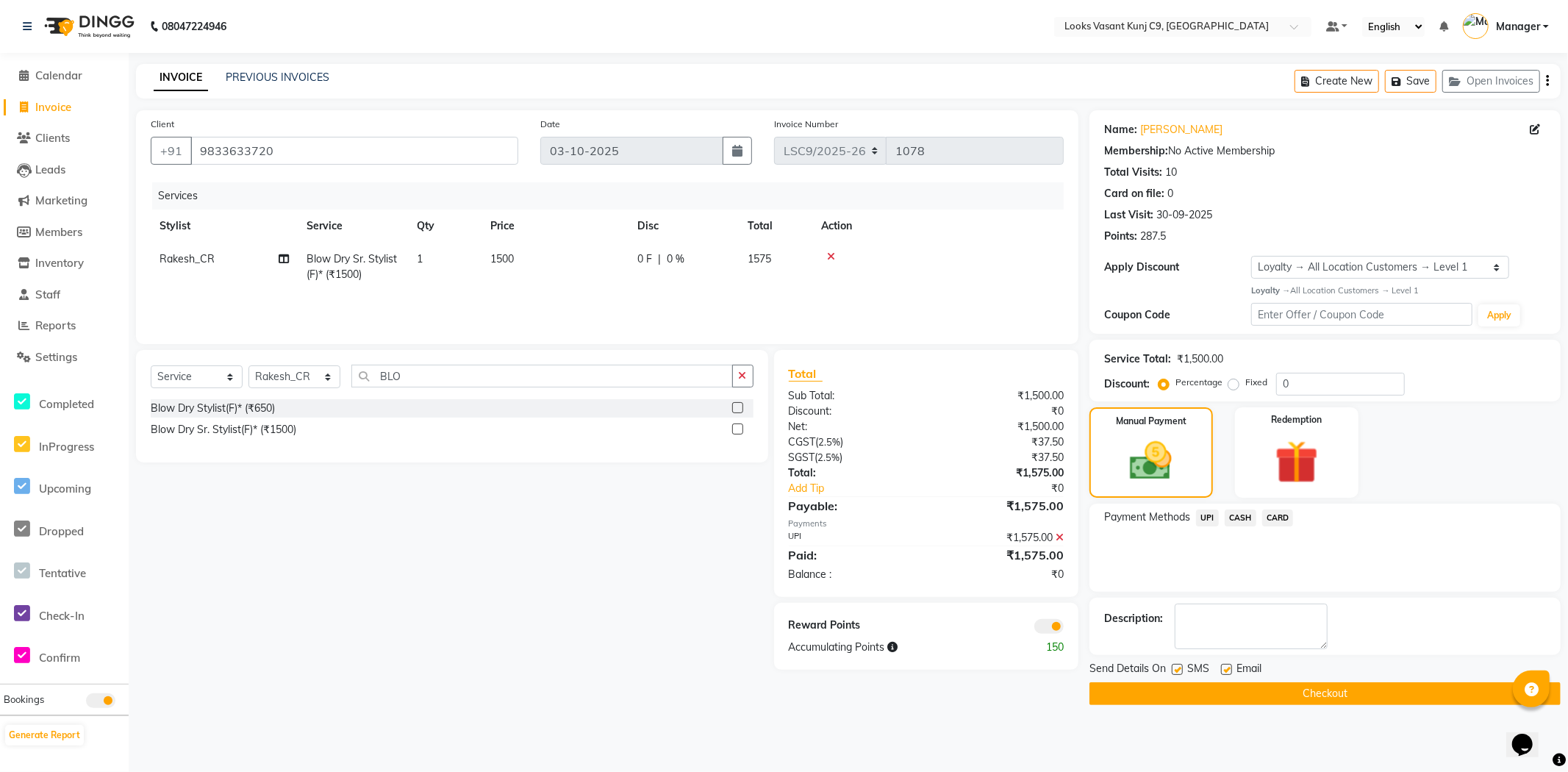
click at [1141, 688] on button "Checkout" at bounding box center [1324, 693] width 471 height 23
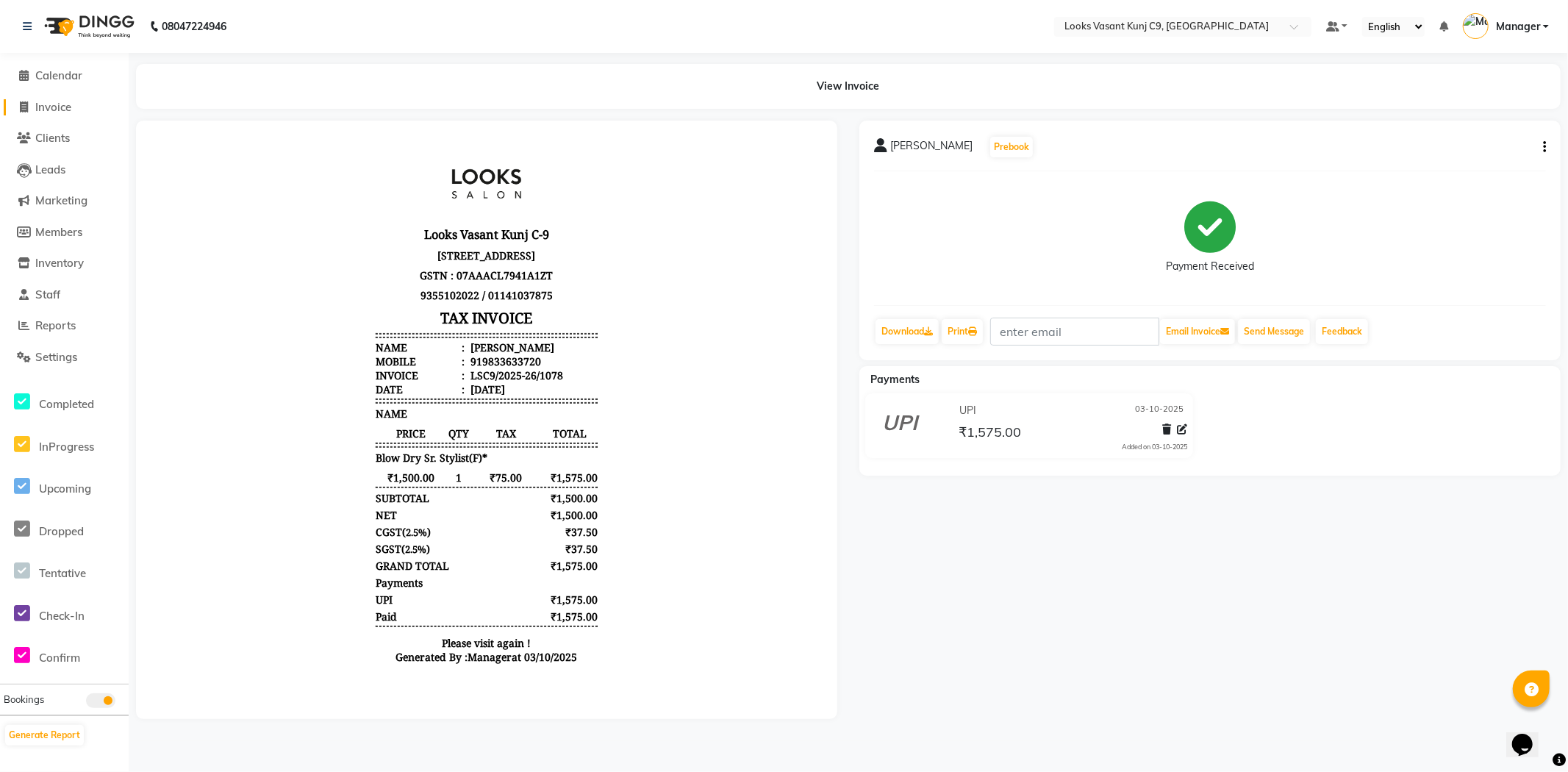
click at [106, 102] on link "Invoice" at bounding box center [64, 108] width 121 height 17
select select "service"
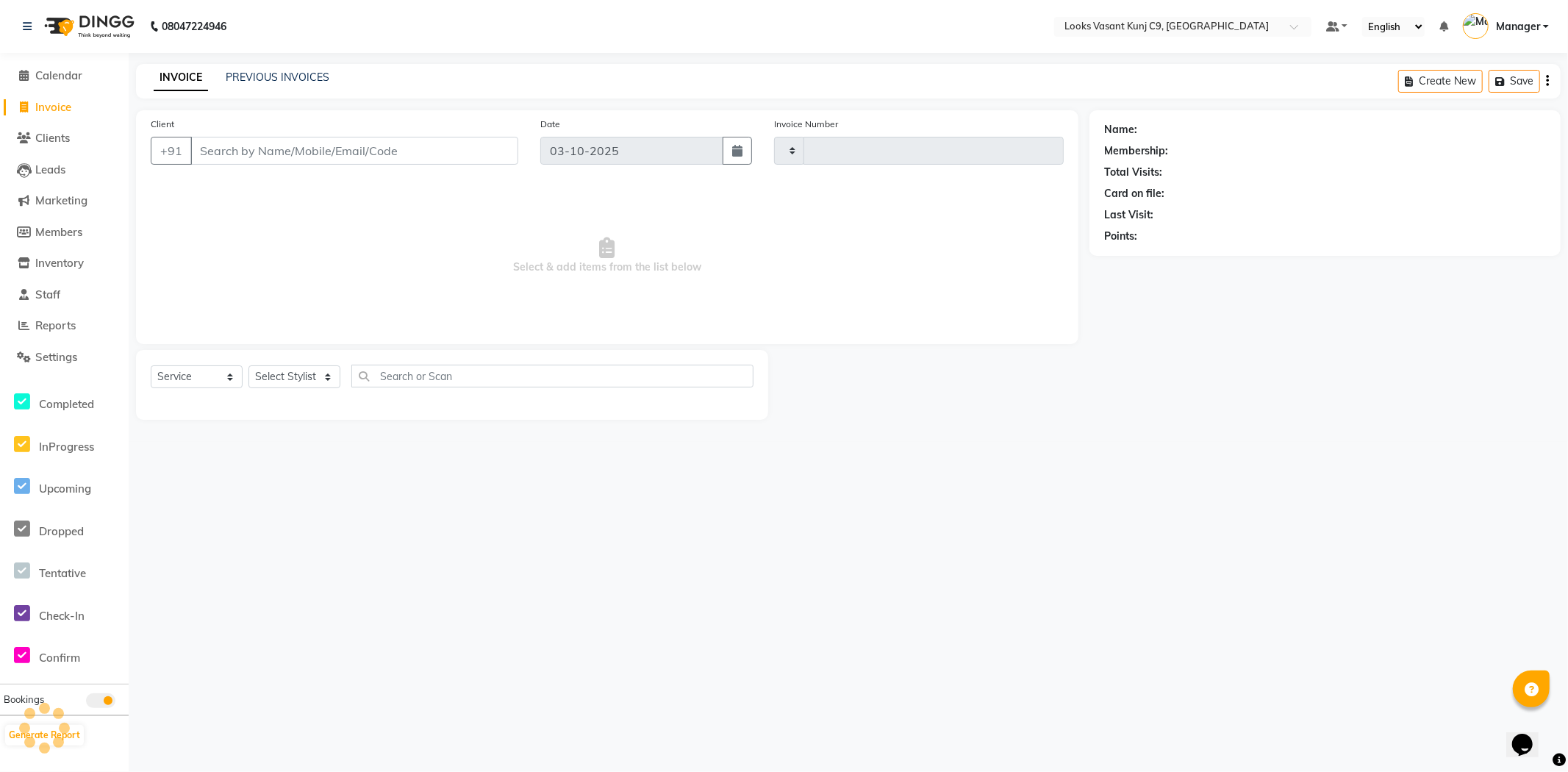
type input "1079"
select select "8747"
click at [261, 155] on input "Client" at bounding box center [354, 150] width 328 height 28
click at [295, 152] on input "Client" at bounding box center [354, 150] width 328 height 28
click at [318, 371] on select "Select Stylist [PERSON_NAME] anjali _ASST Arjun_PDCT Ashish_asst Counter_Sales …" at bounding box center [294, 377] width 92 height 23
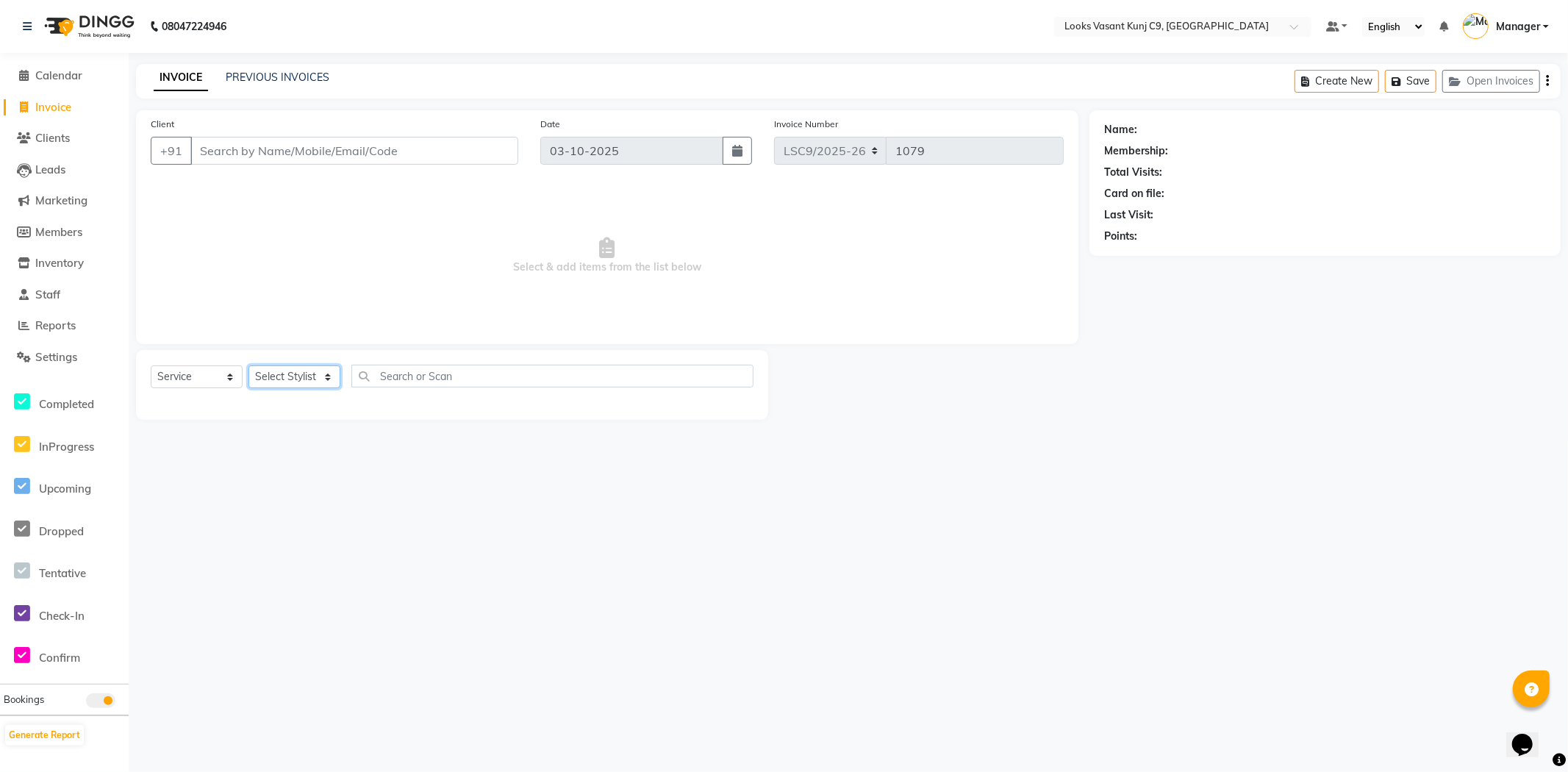
select select "88933"
click at [249, 366] on select "Select Stylist [PERSON_NAME] anjali _ASST Arjun_PDCT Ashish_asst Counter_Sales …" at bounding box center [294, 377] width 92 height 23
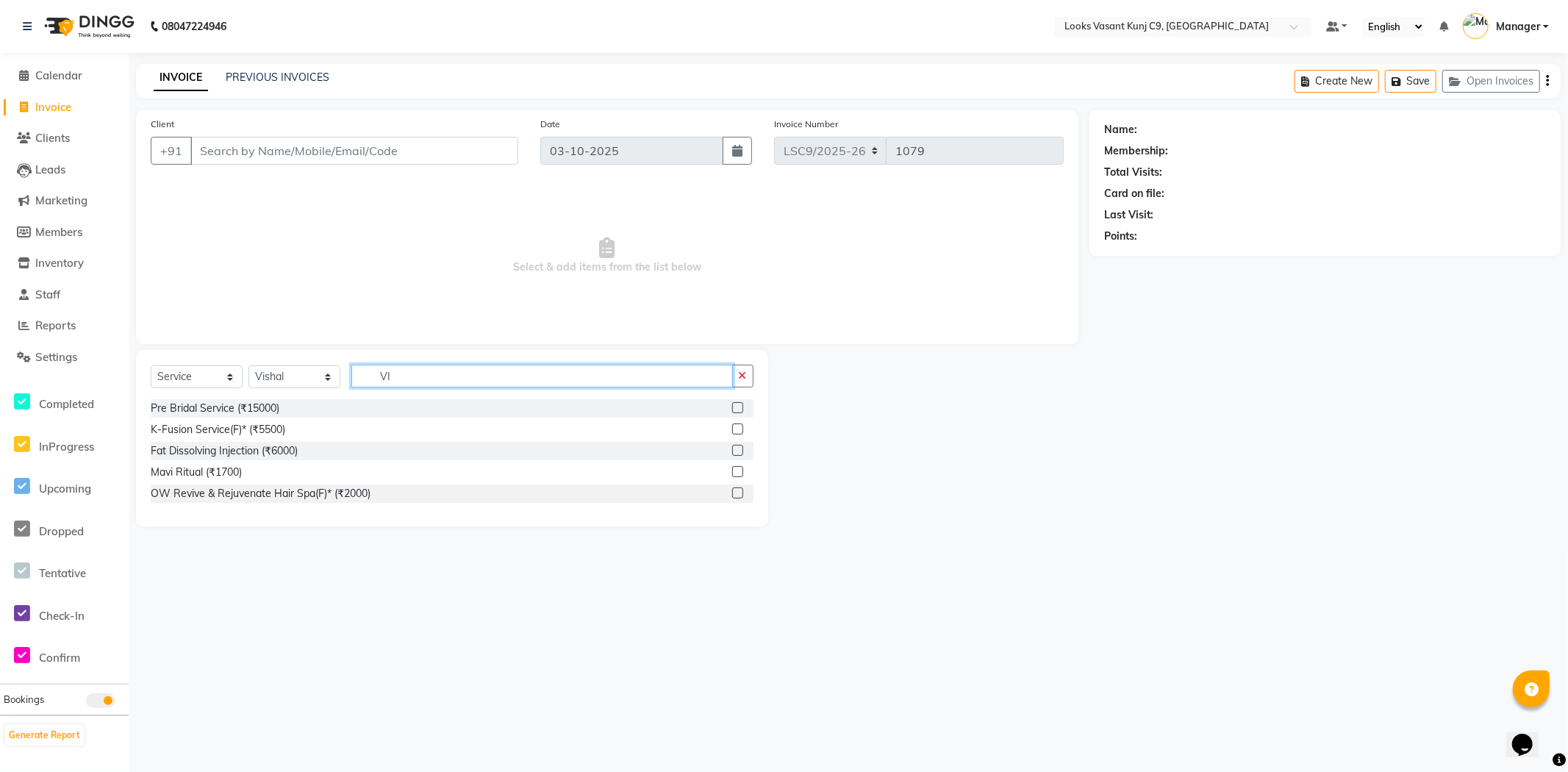
type input "V"
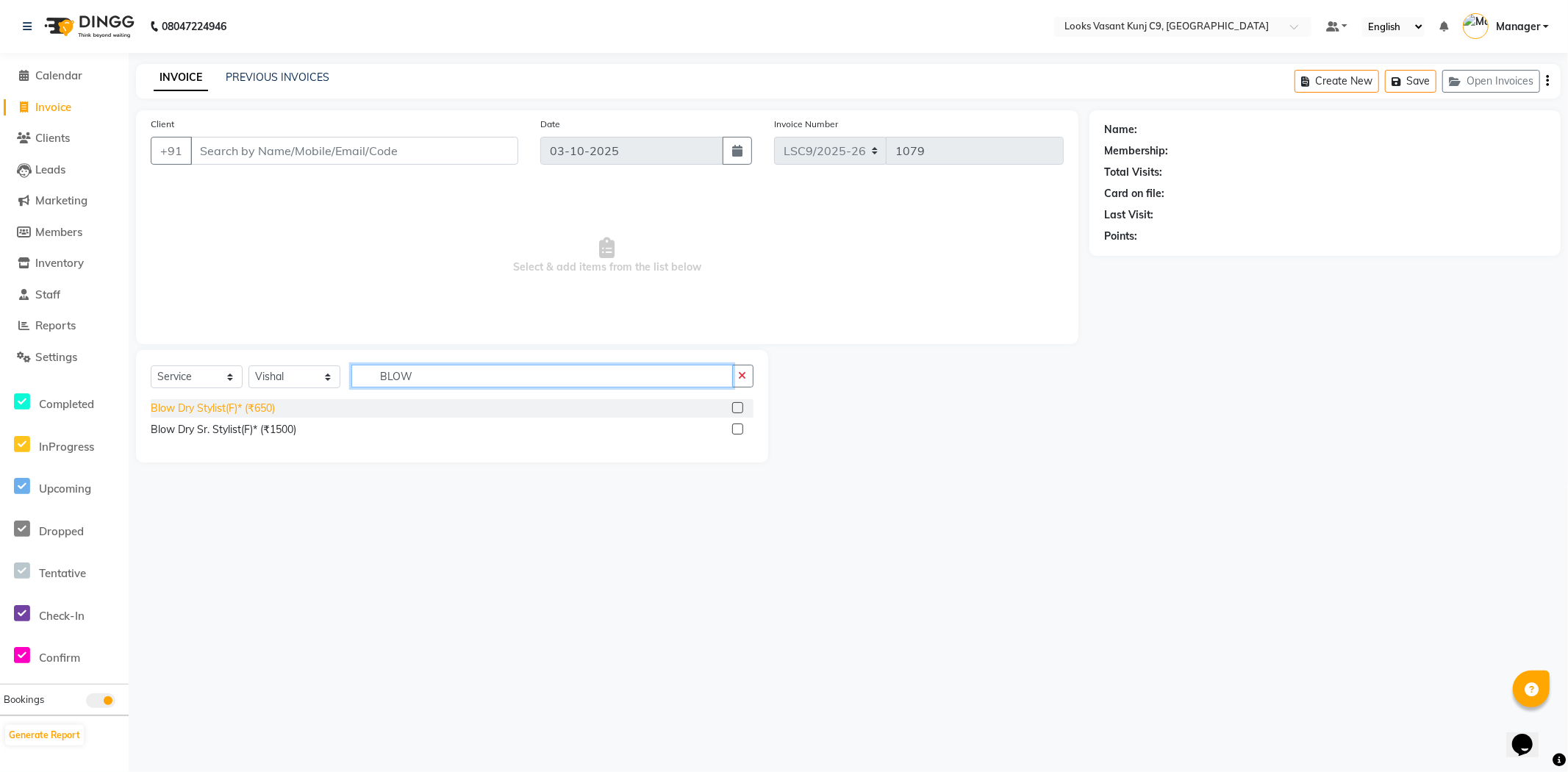
type input "BLOW"
click at [245, 407] on div "Blow Dry Stylist(F)* (₹650)" at bounding box center [213, 408] width 124 height 15
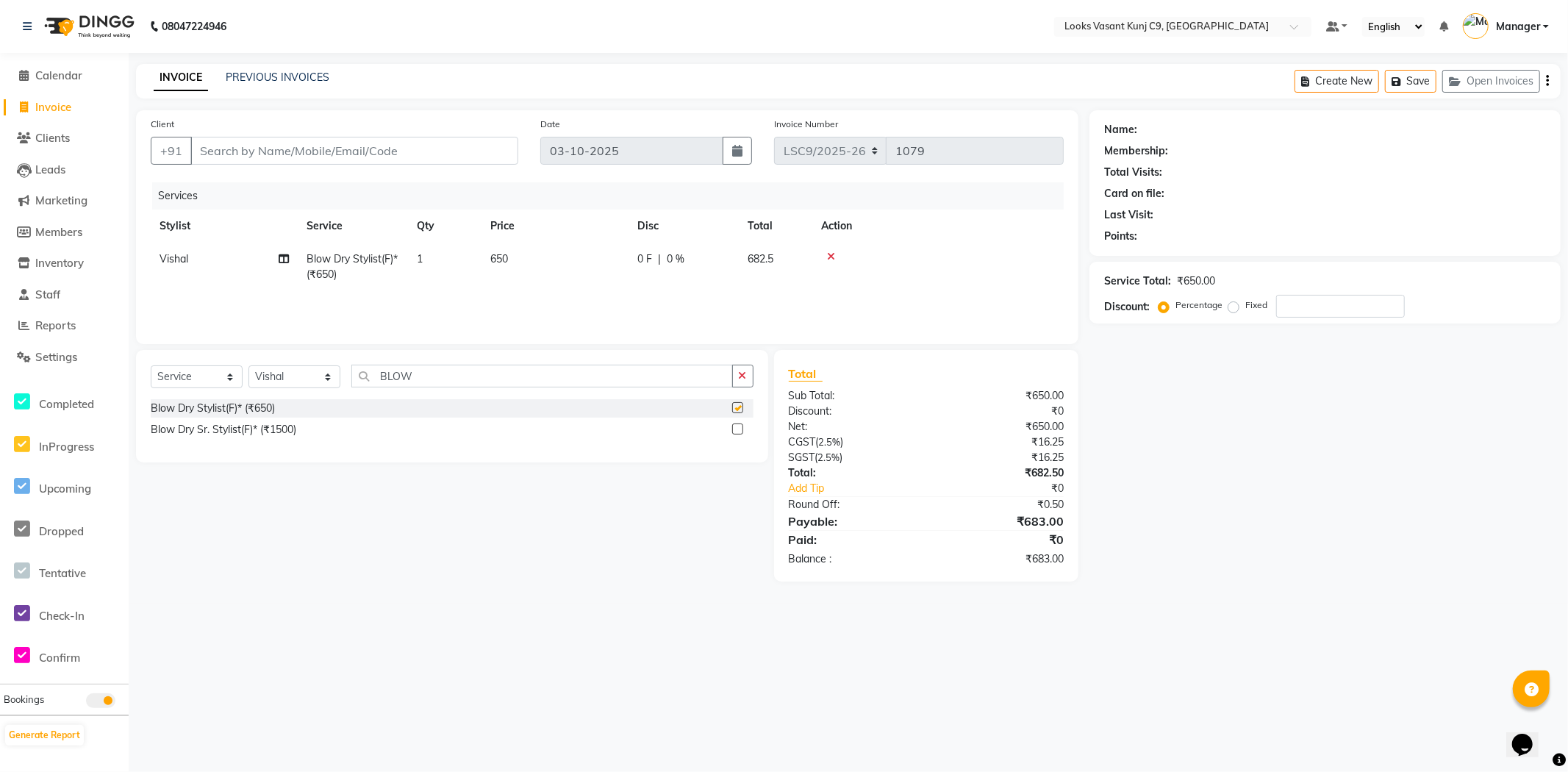
checkbox input "false"
click at [526, 252] on td "650" at bounding box center [555, 267] width 147 height 49
select select "88933"
drag, startPoint x: 600, startPoint y: 262, endPoint x: 486, endPoint y: 256, distance: 114.2
click at [486, 256] on tr "Ali_BRB Amali_CR anjali _ASST Arjun_PDCT Ashish_asst Counter_Sales Manager Mary…" at bounding box center [608, 274] width 913 height 62
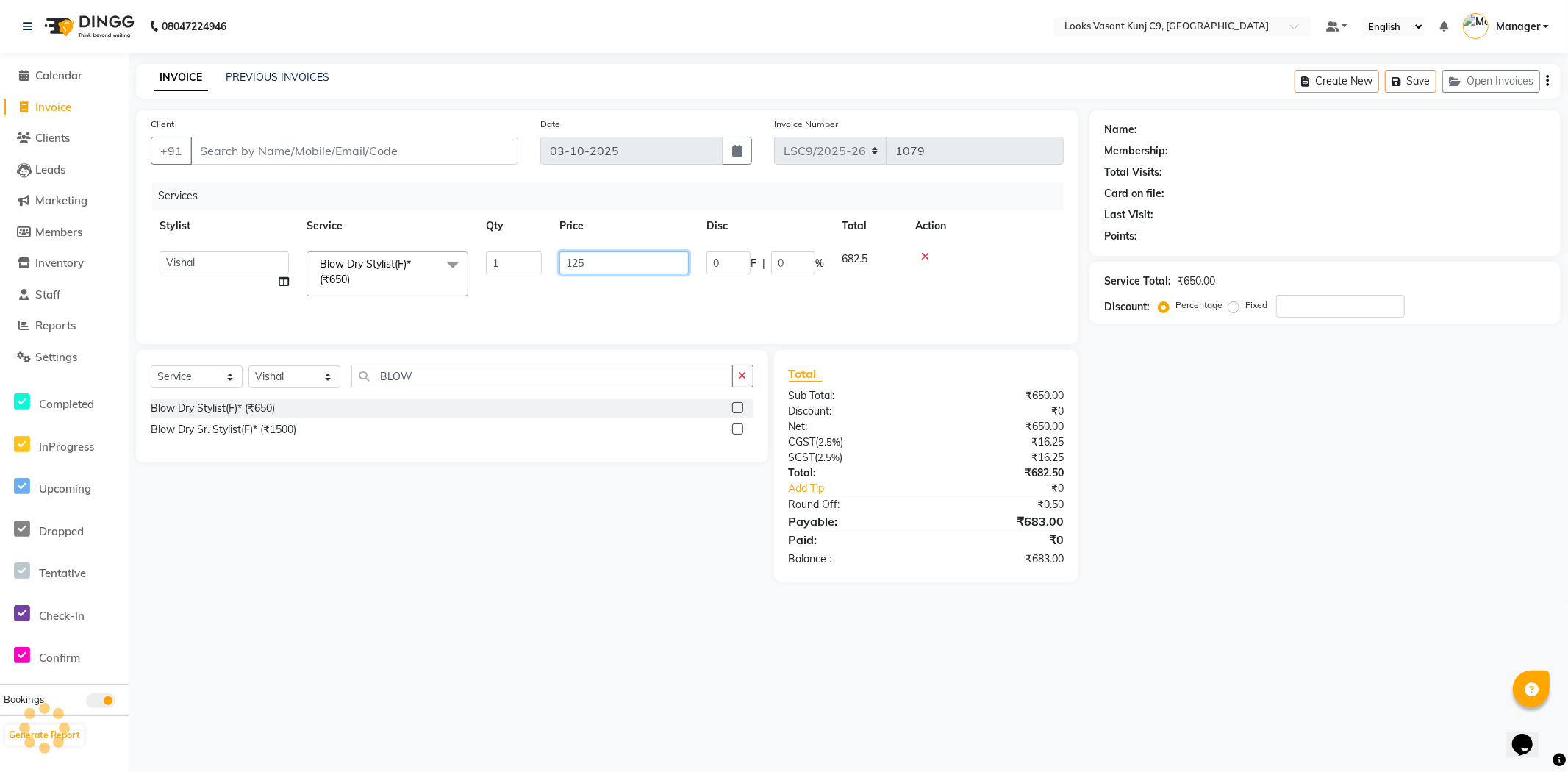
type input "1250"
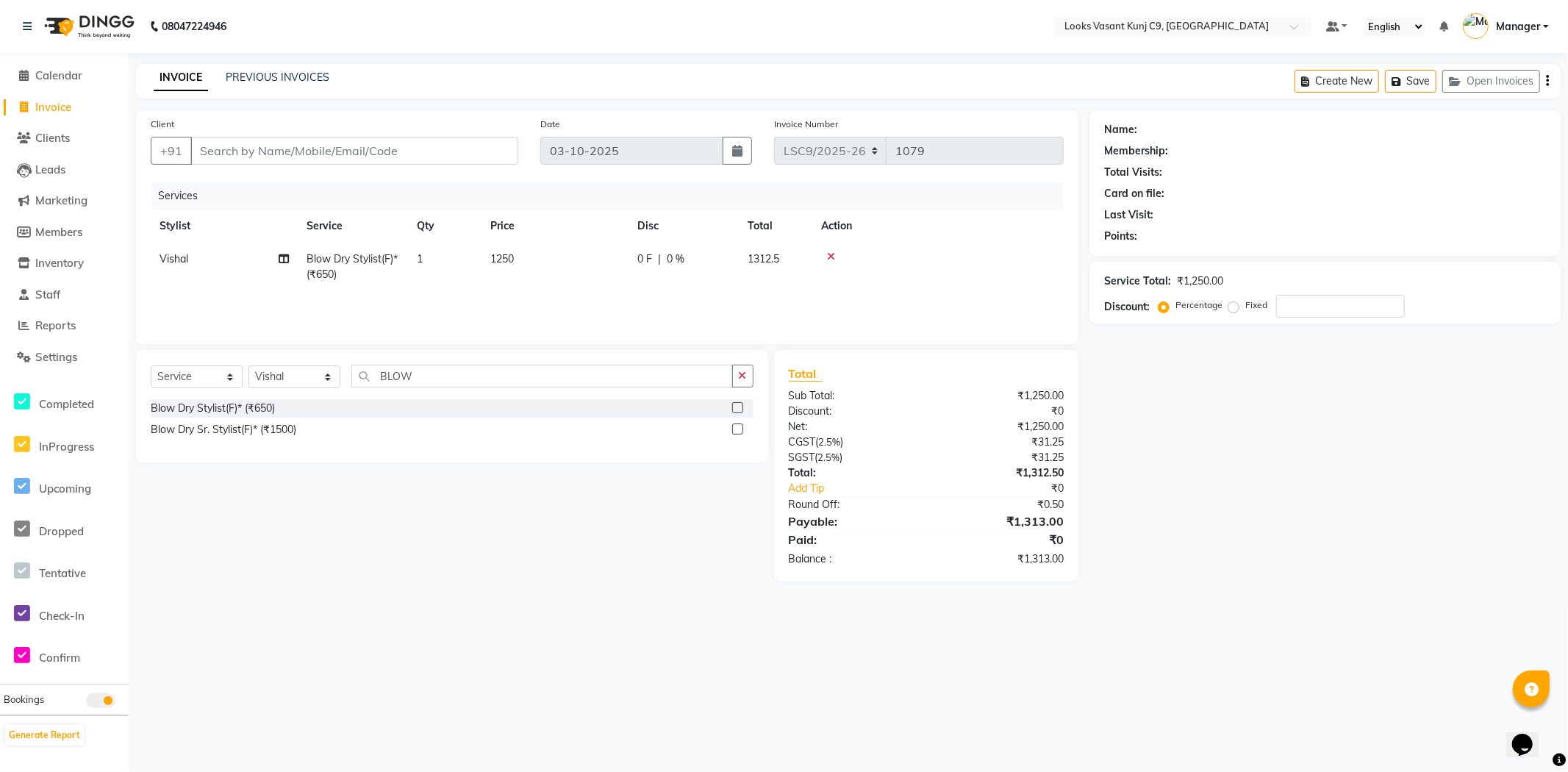
click at [495, 57] on div "08047224946 Select Location × Looks Vasant Kunj C9, Delhi Default Panel My Pane…" at bounding box center [784, 386] width 1568 height 772
click at [292, 143] on input "Client" at bounding box center [354, 150] width 328 height 28
click at [181, 77] on link "INVOICE" at bounding box center [181, 77] width 55 height 27
click at [60, 107] on span "Invoice" at bounding box center [53, 107] width 36 height 14
select select "service"
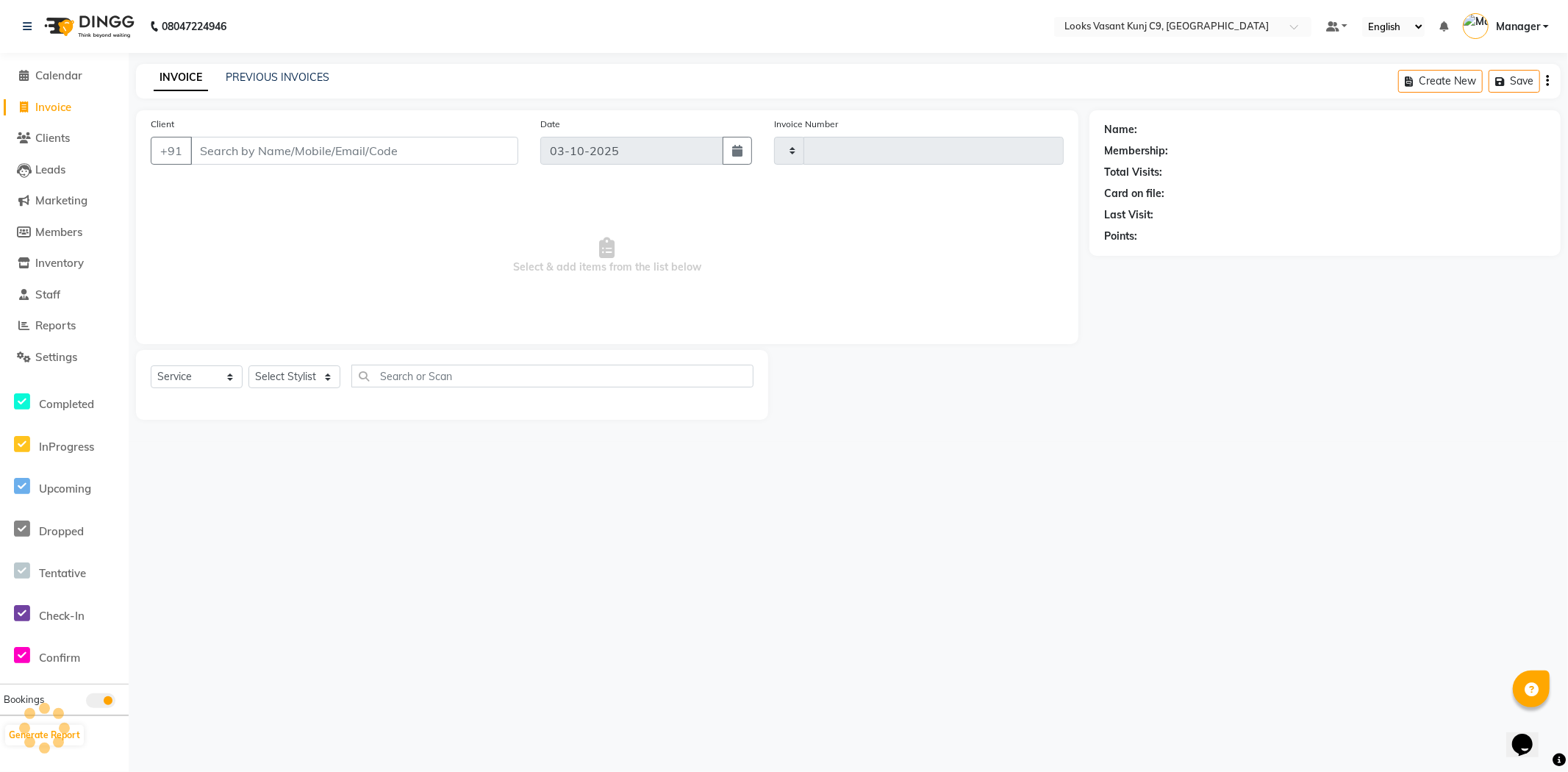
type input "1079"
select select "8747"
click at [425, 162] on input "Client" at bounding box center [354, 150] width 328 height 28
type input "7351111146"
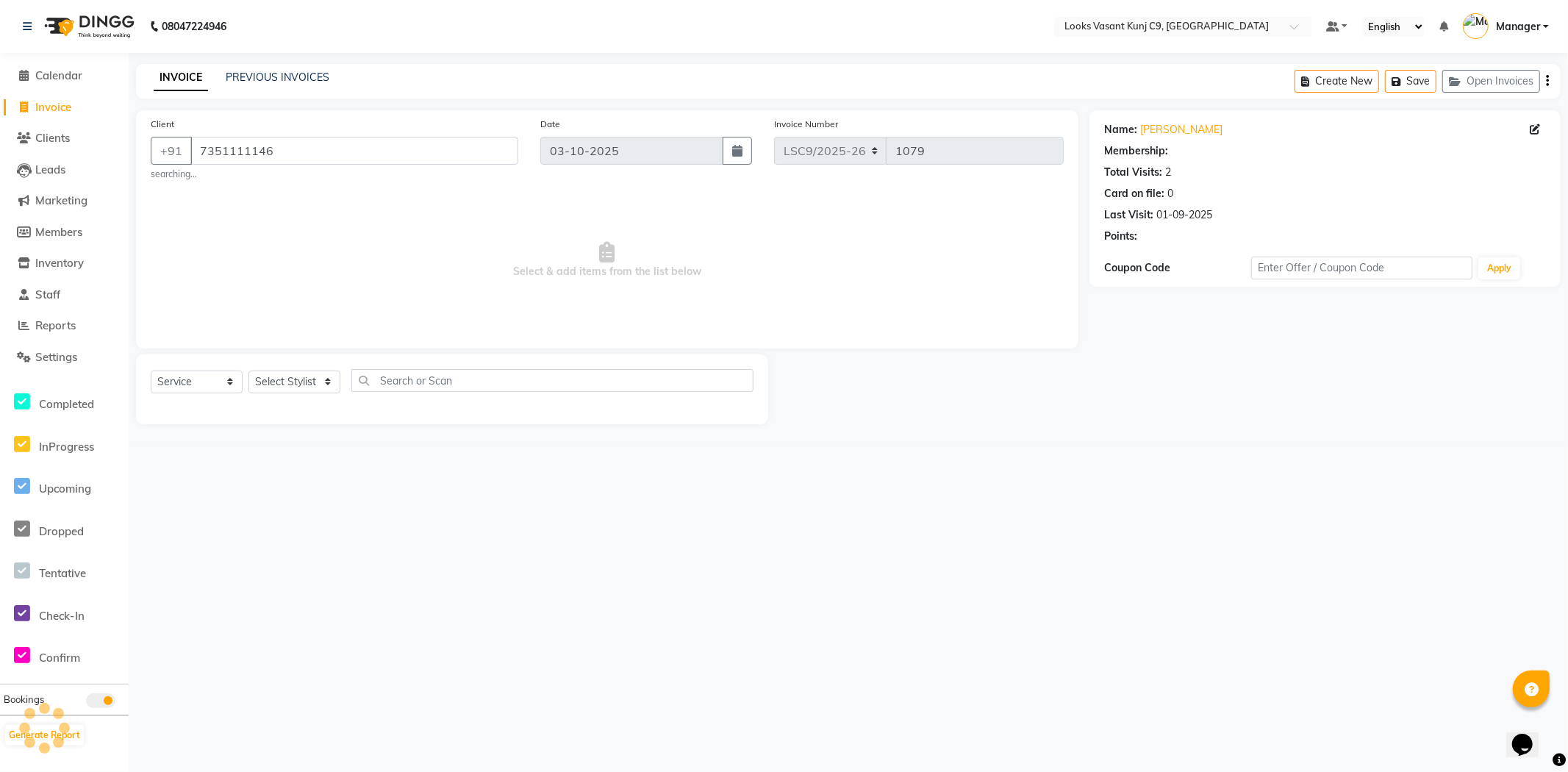
select select "1: Object"
click at [1151, 251] on button "button" at bounding box center [1145, 257] width 11 height 15
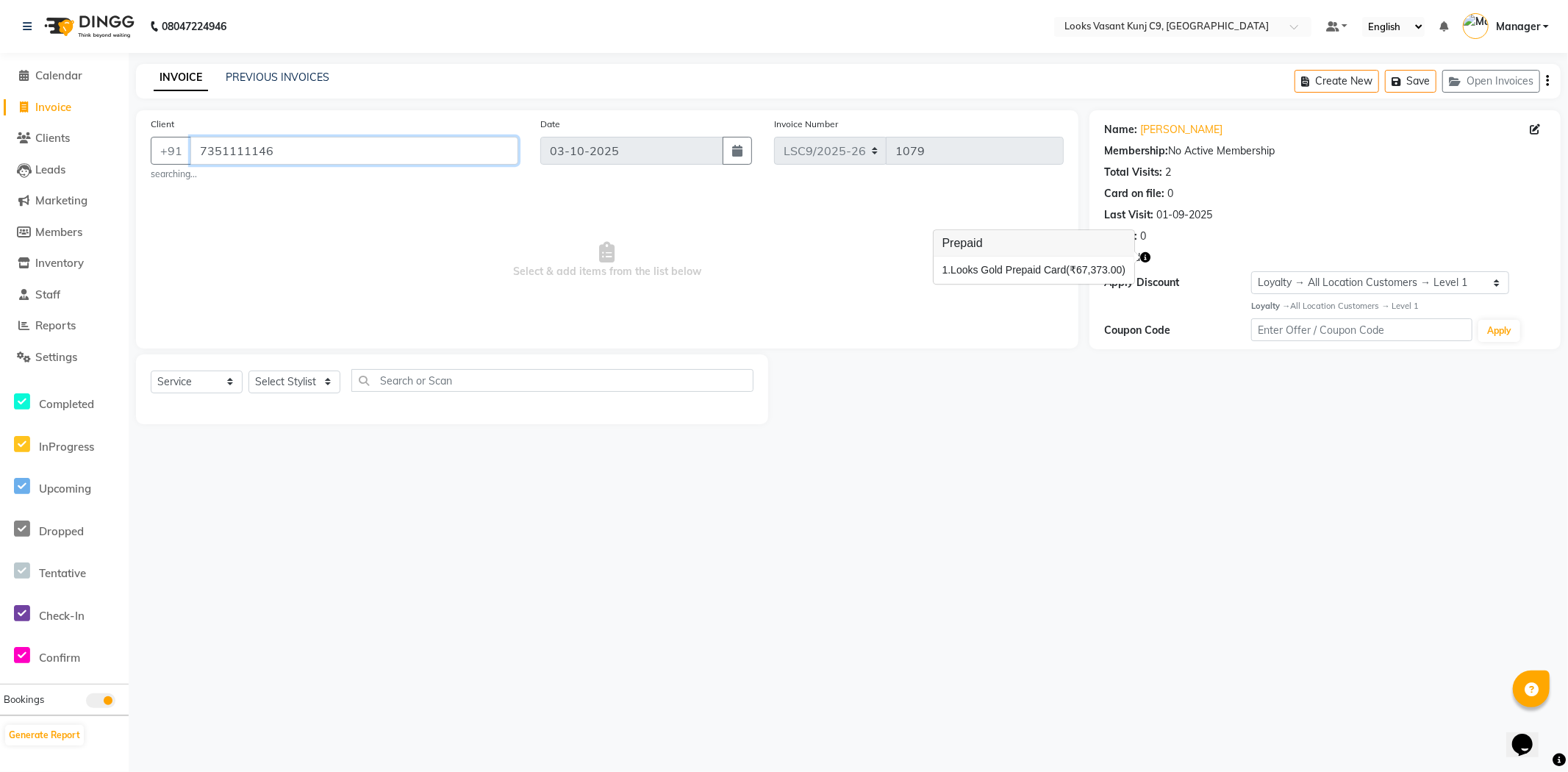
click at [234, 158] on input "7351111146" at bounding box center [354, 150] width 328 height 28
click at [61, 141] on span "Clients" at bounding box center [53, 137] width 35 height 14
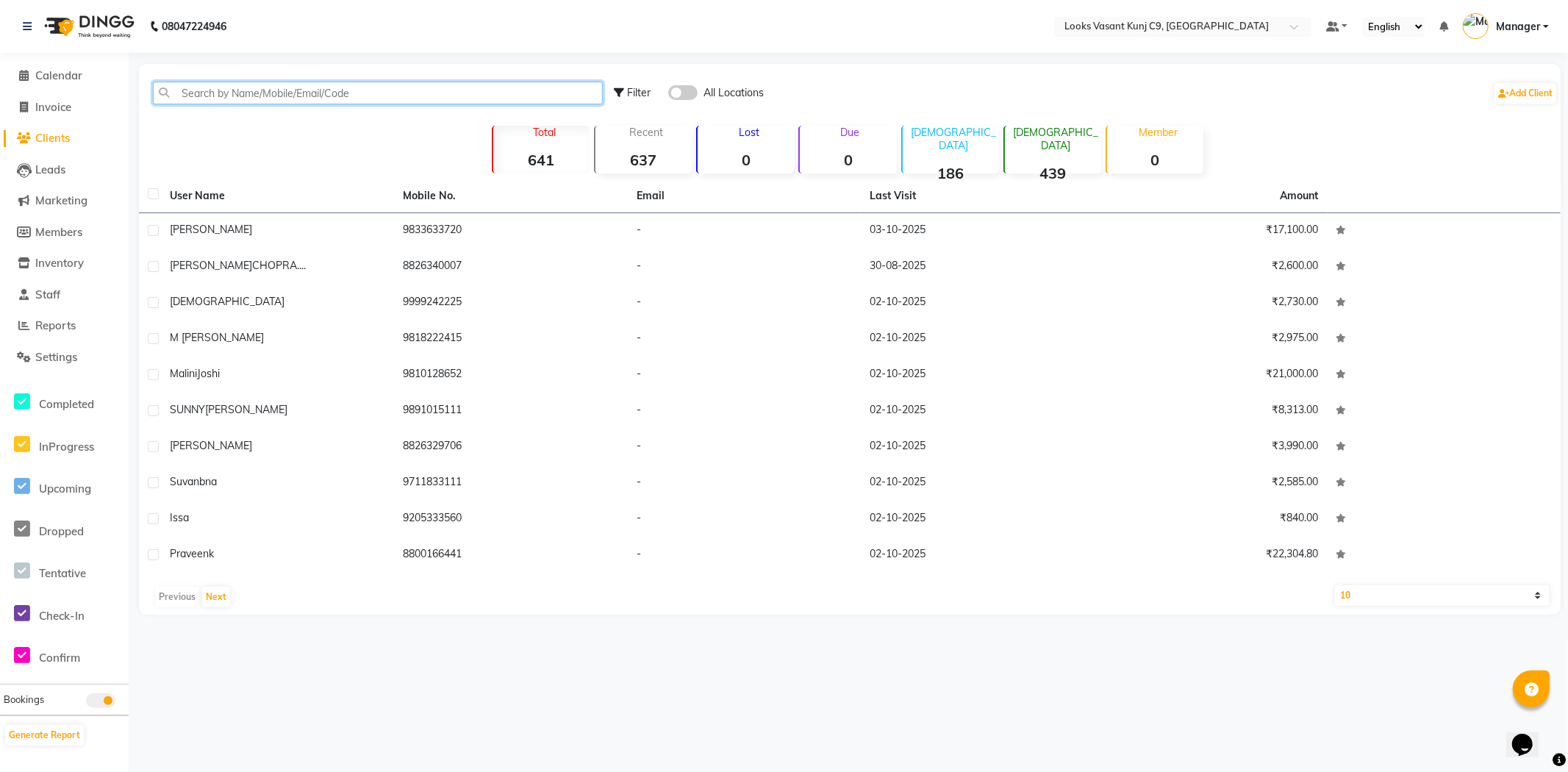
paste input "7351111146"
click at [318, 96] on input "7351111146" at bounding box center [378, 93] width 450 height 23
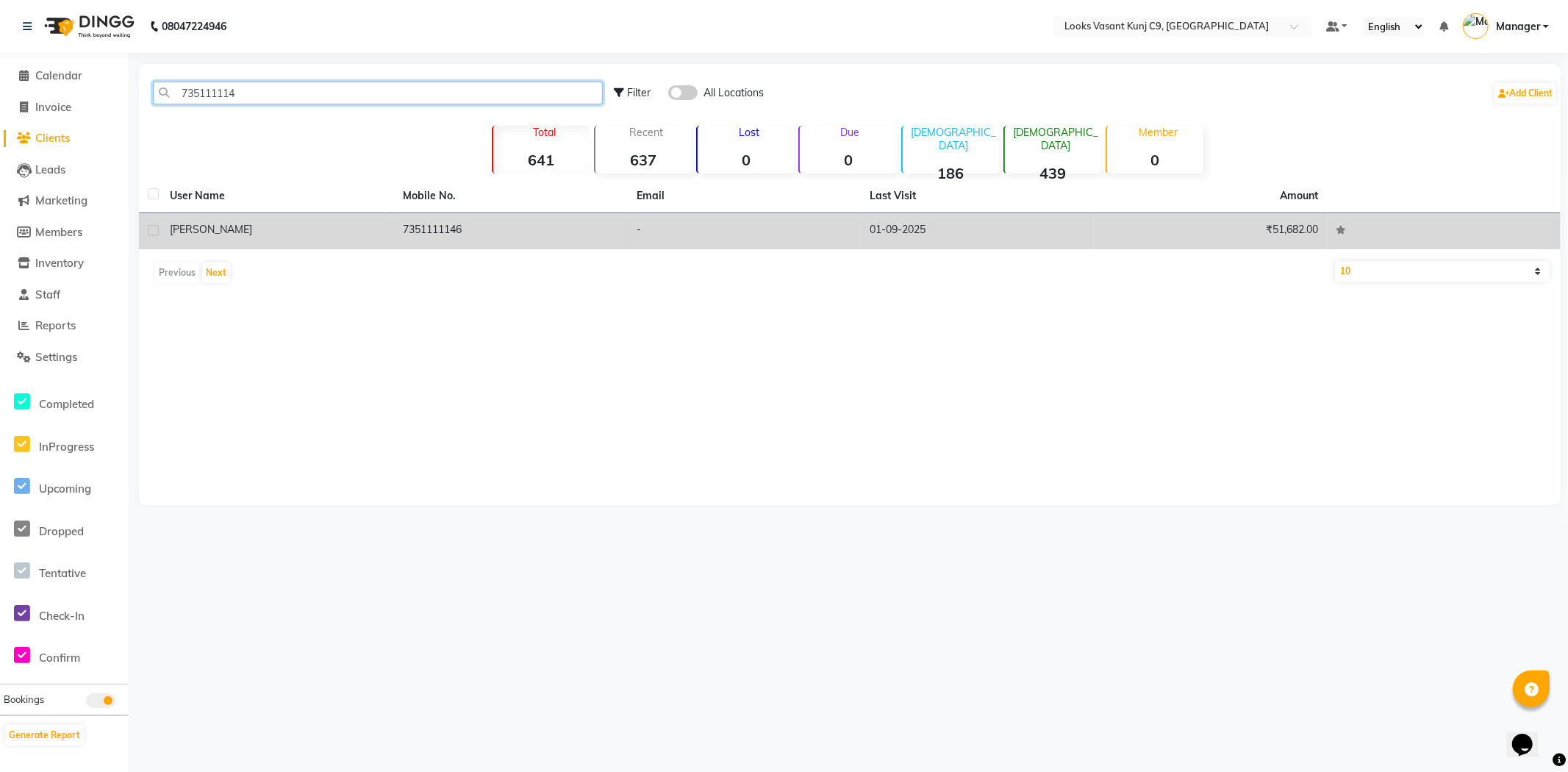
type input "735111114"
click at [503, 238] on td "7351111146" at bounding box center [510, 231] width 233 height 36
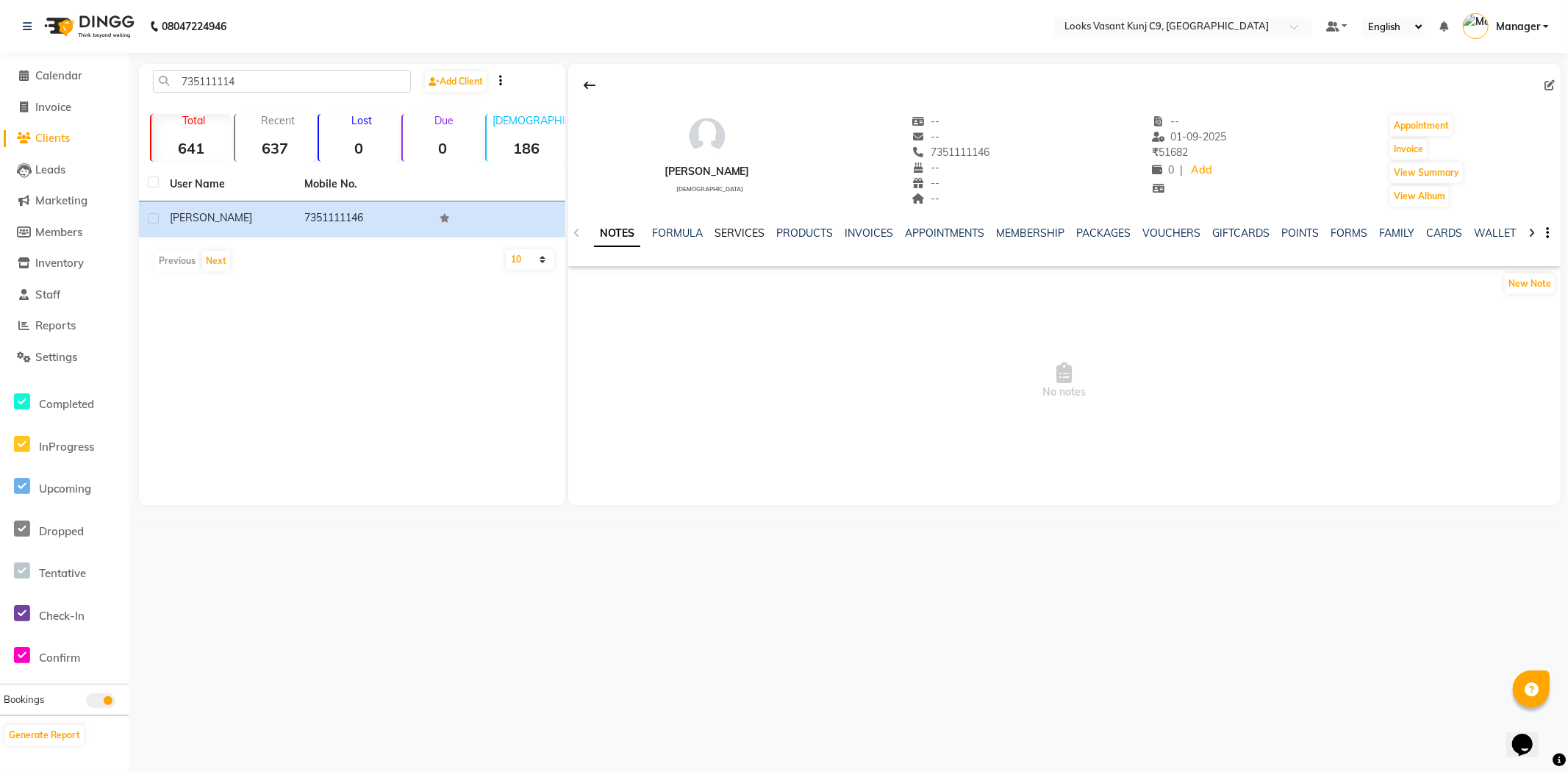
click at [743, 239] on link "SERVICES" at bounding box center [740, 232] width 50 height 13
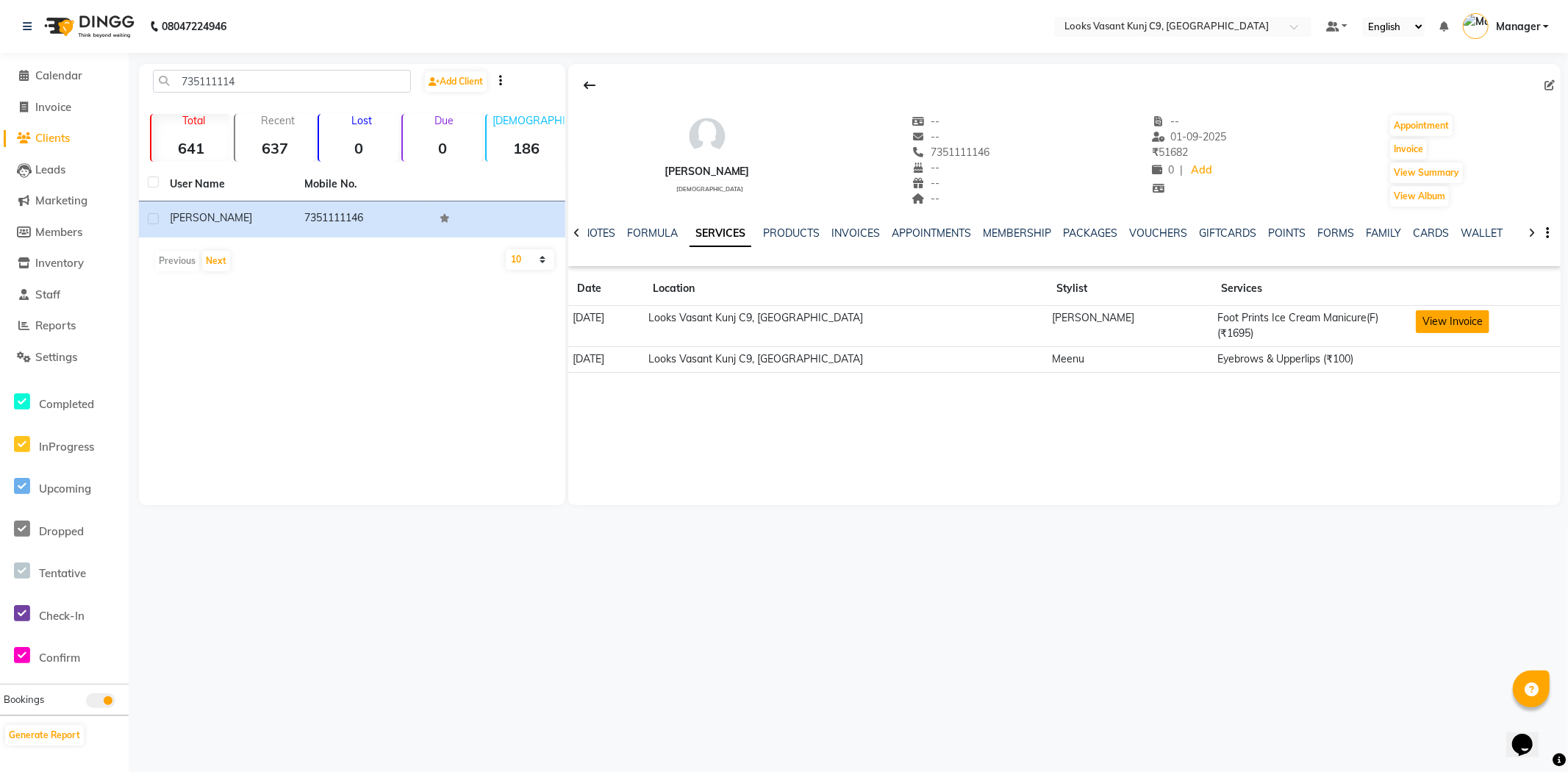
click at [1417, 321] on button "View Invoice" at bounding box center [1452, 322] width 74 height 23
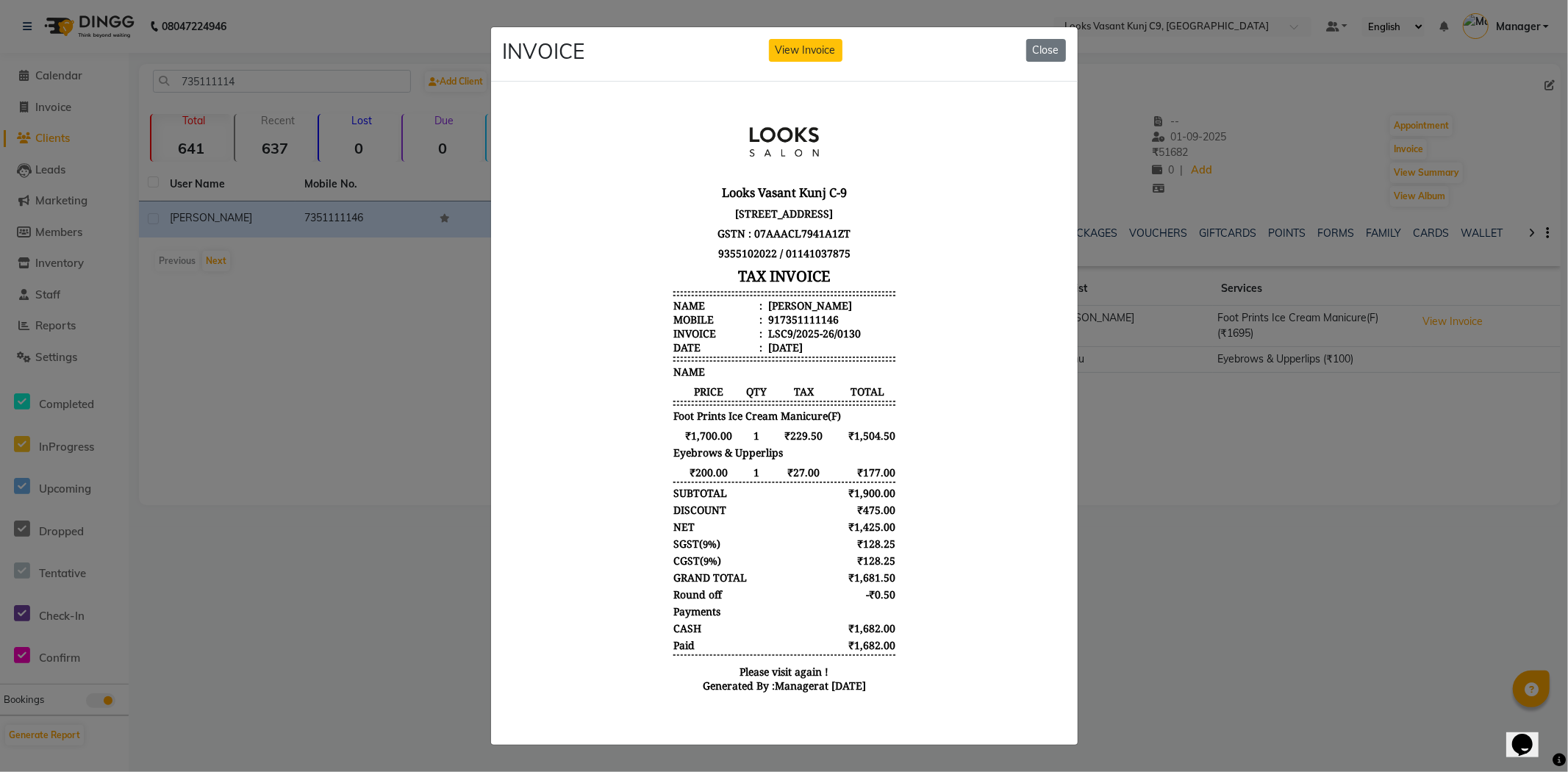
click at [428, 366] on ngb-modal-window "INVOICE View Invoice Close" at bounding box center [784, 386] width 1568 height 772
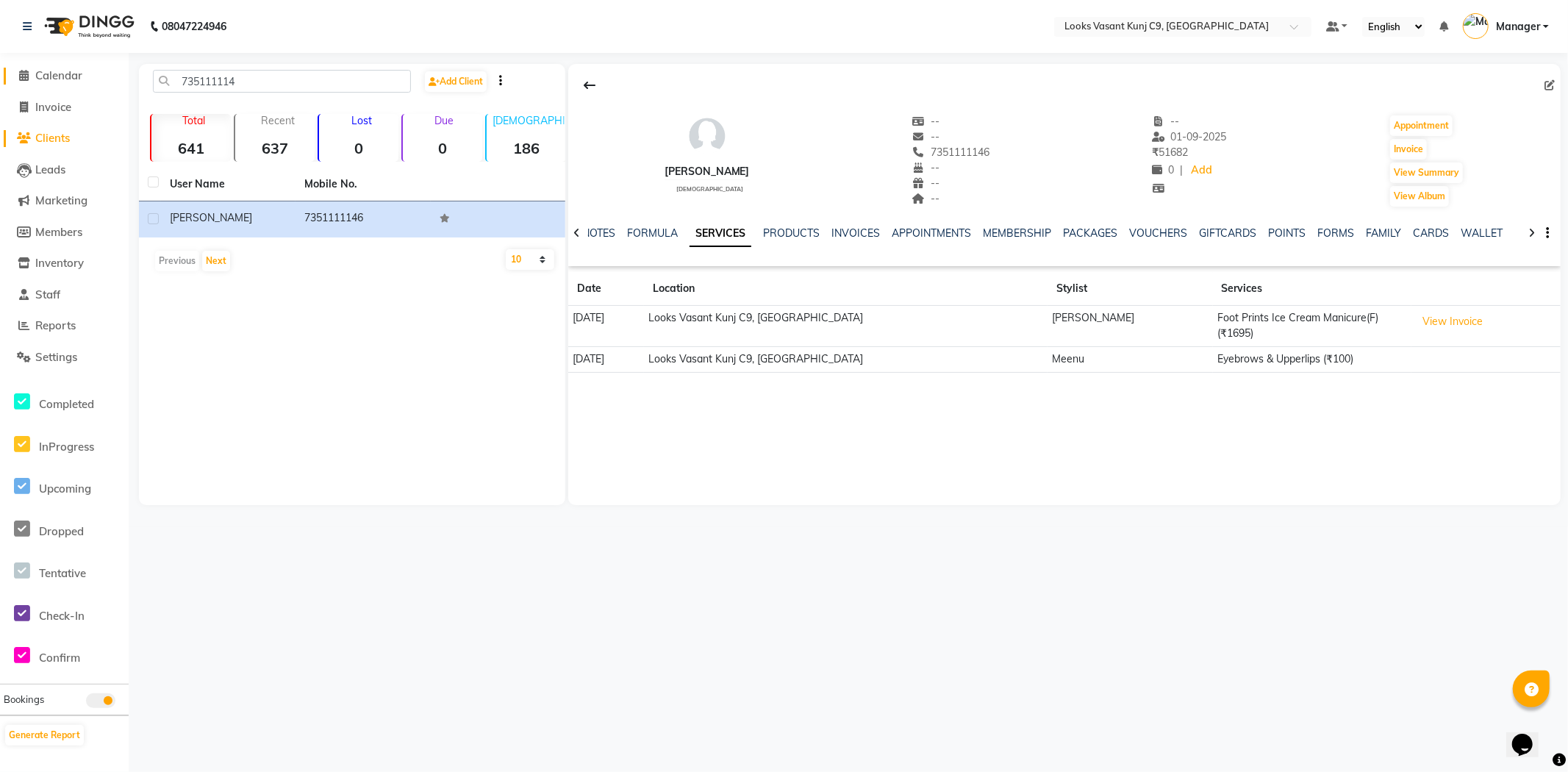
click at [59, 82] on span "Calendar" at bounding box center [59, 75] width 47 height 14
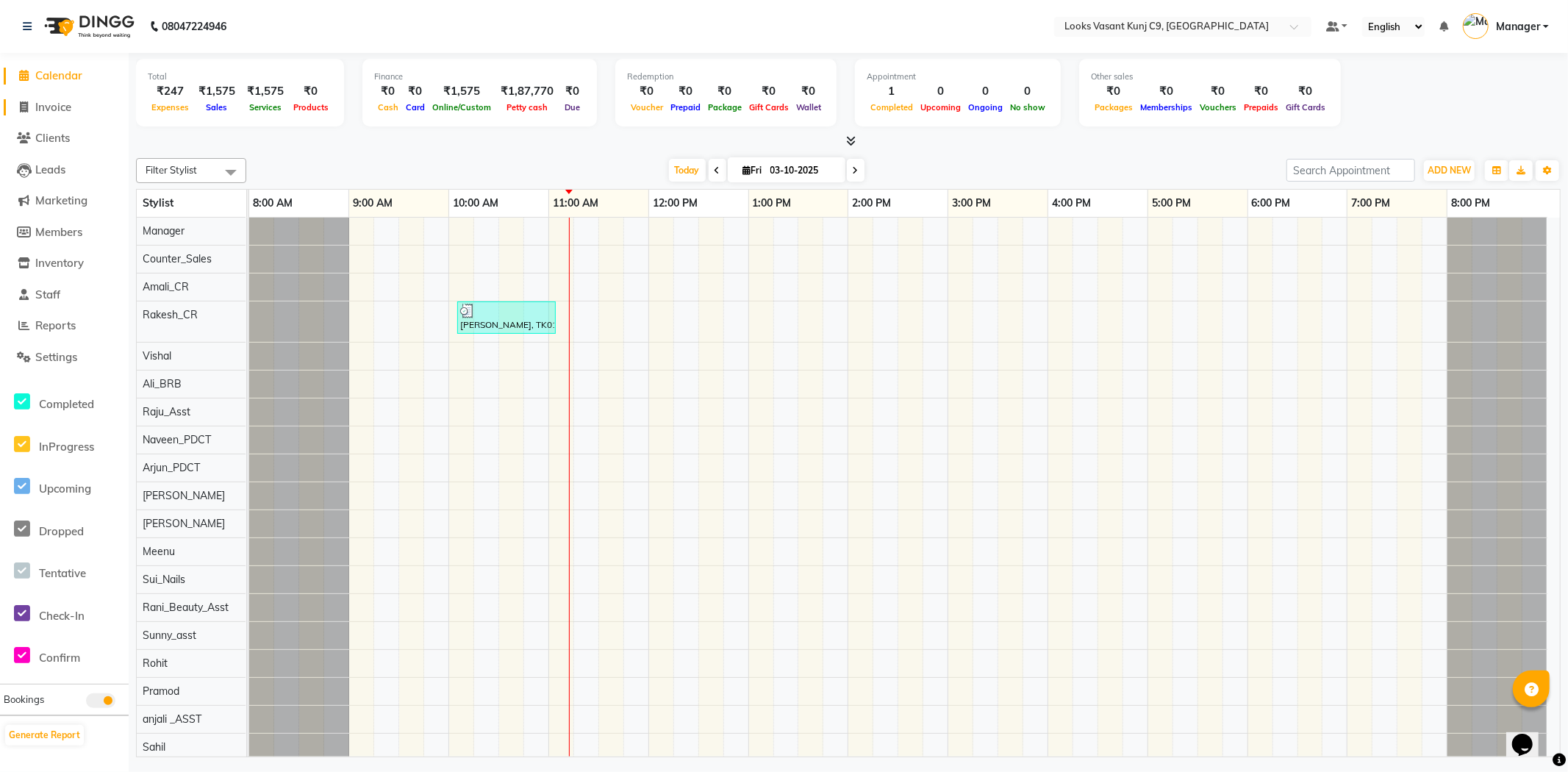
click at [71, 113] on span "Invoice" at bounding box center [53, 107] width 36 height 14
select select "service"
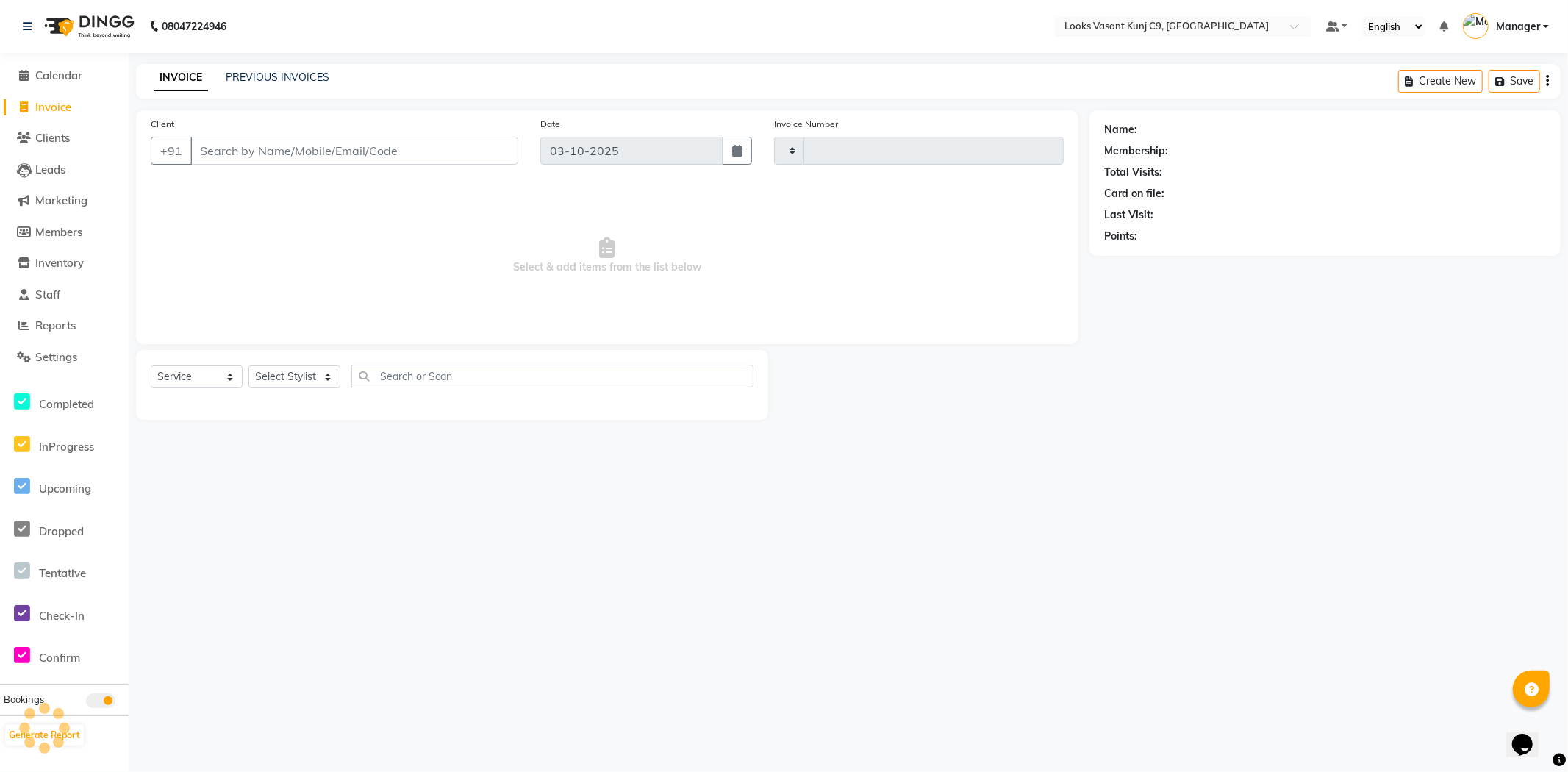
type input "1079"
select select "8747"
click at [283, 149] on input "Client" at bounding box center [354, 150] width 328 height 28
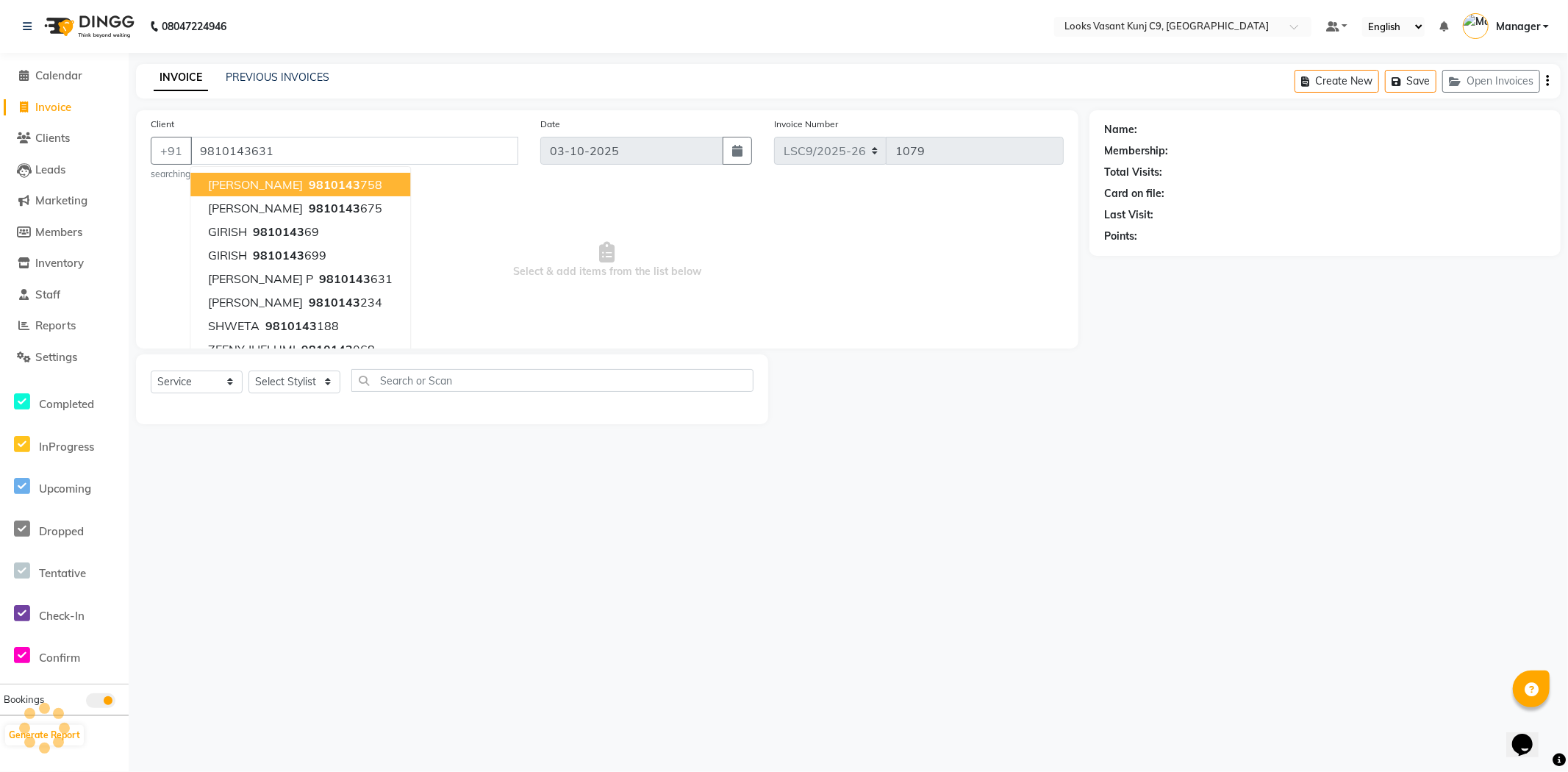
type input "9810143631"
select select "1: Object"
click at [452, 145] on input "9810143631" at bounding box center [354, 150] width 328 height 28
click at [707, 228] on span "Select & add items from the list below" at bounding box center [608, 260] width 913 height 147
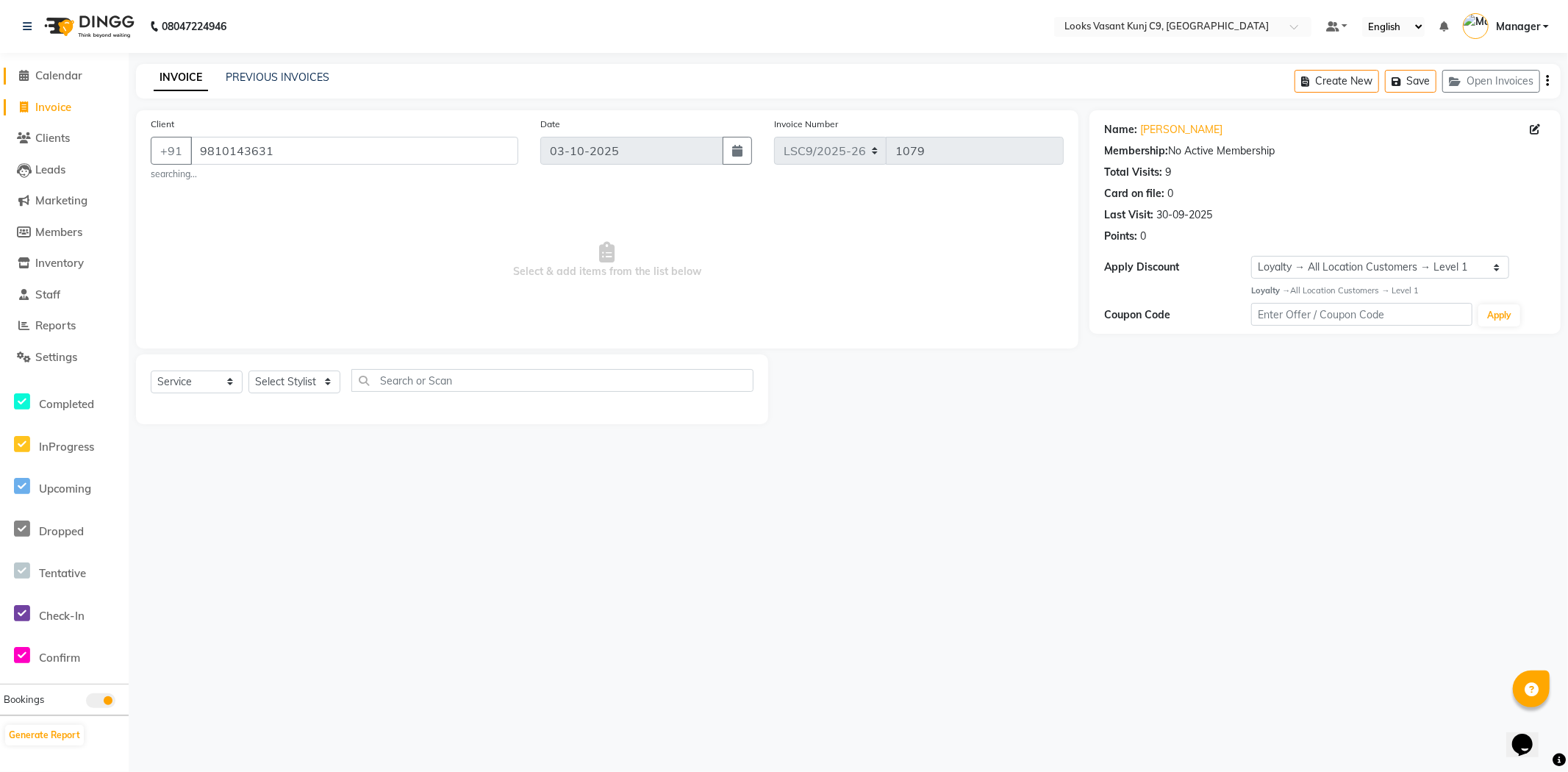
click at [78, 83] on link "Calendar" at bounding box center [64, 76] width 121 height 17
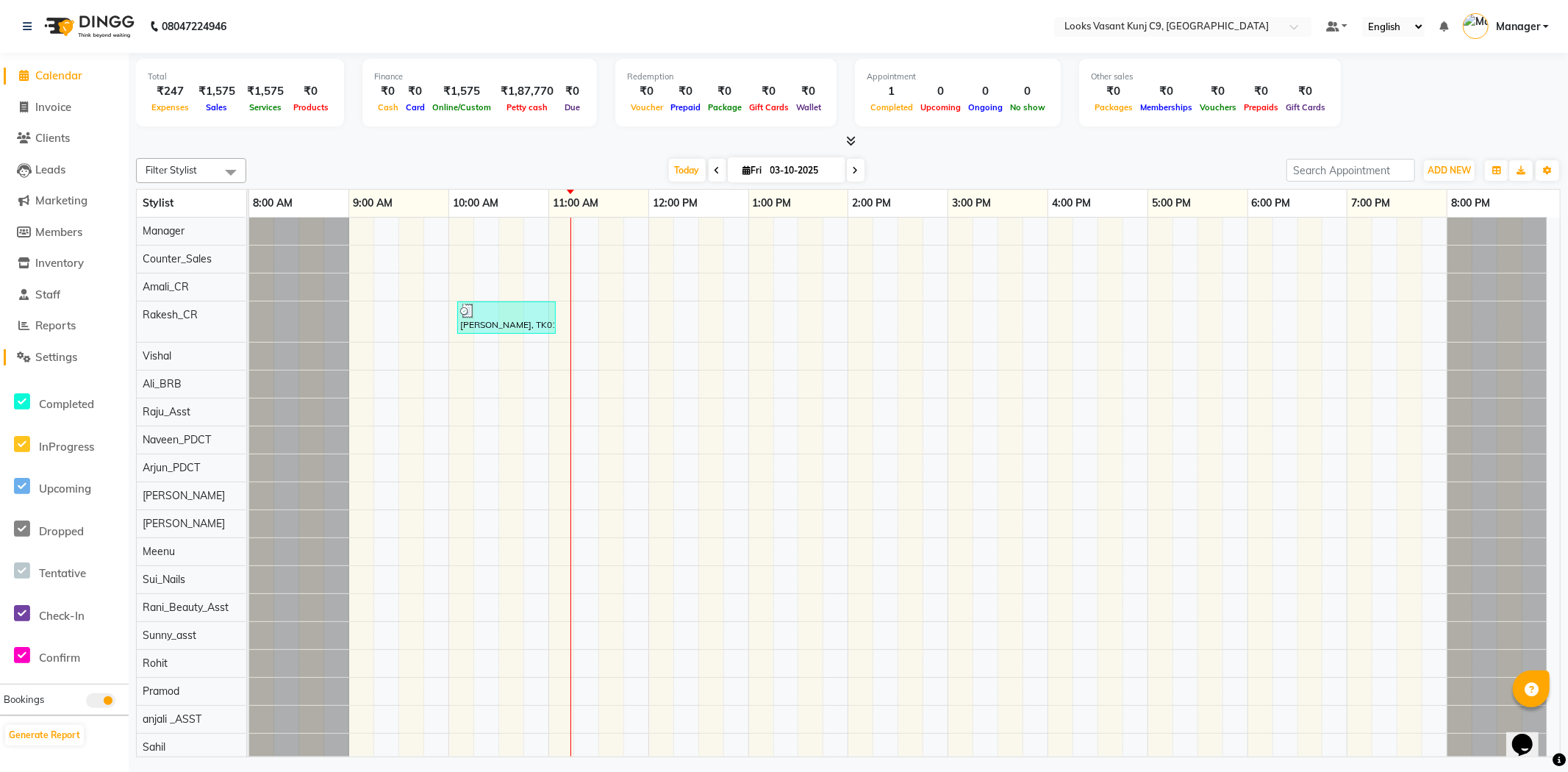
click at [59, 362] on span "Settings" at bounding box center [56, 356] width 42 height 14
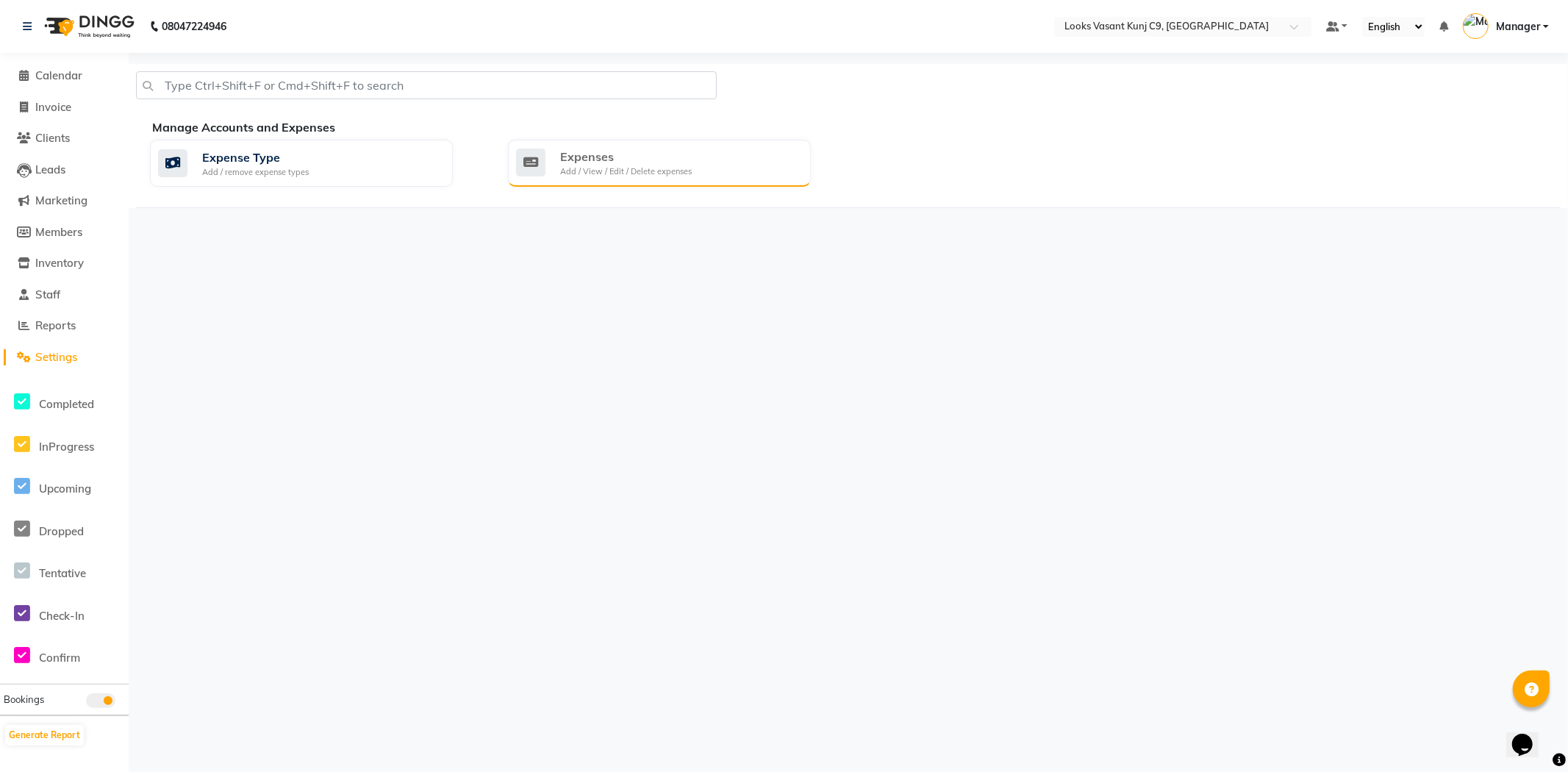
click at [673, 169] on div "Add / View / Edit / Delete expenses" at bounding box center [625, 171] width 131 height 12
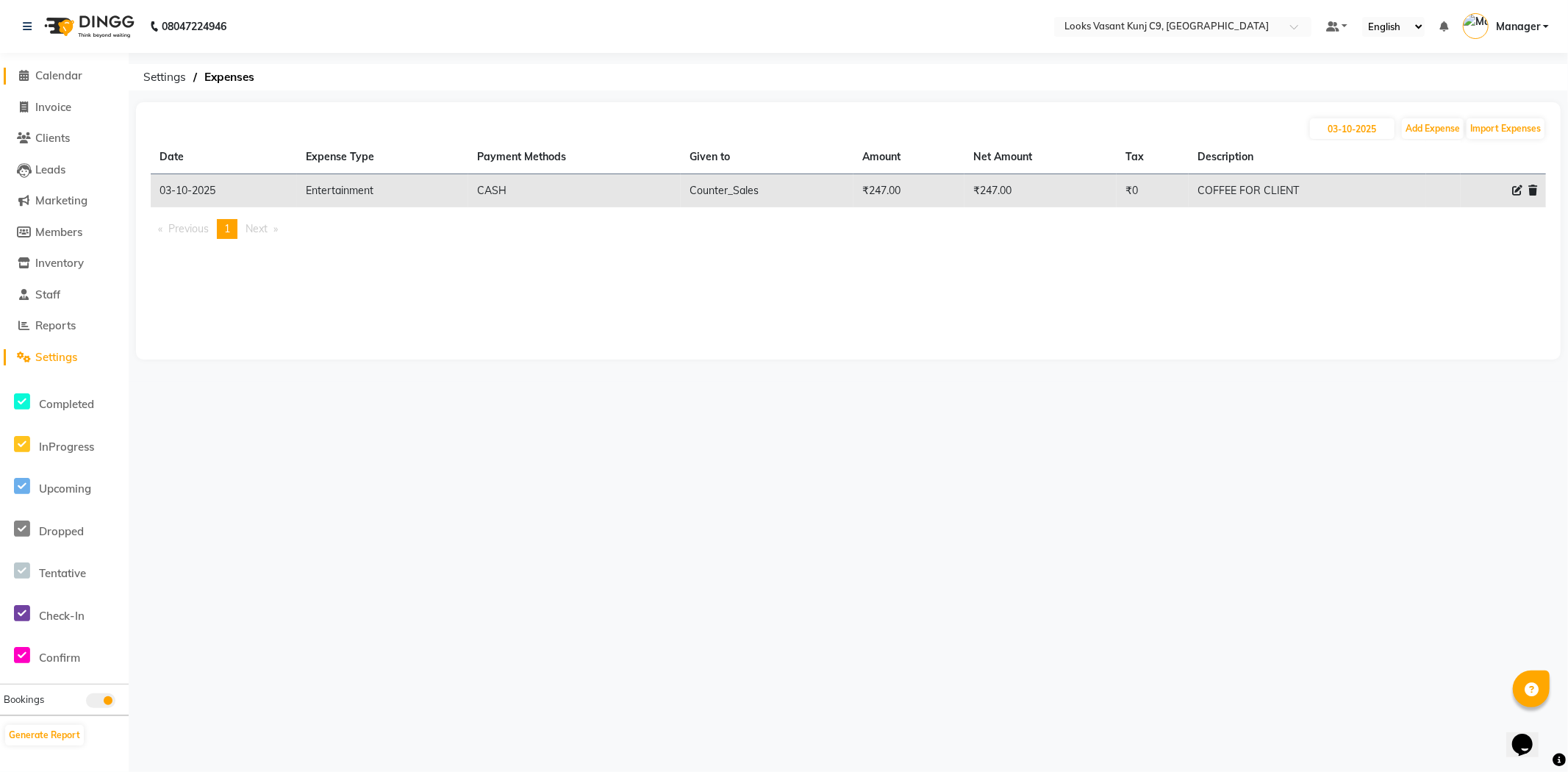
click at [67, 83] on link "Calendar" at bounding box center [64, 76] width 121 height 17
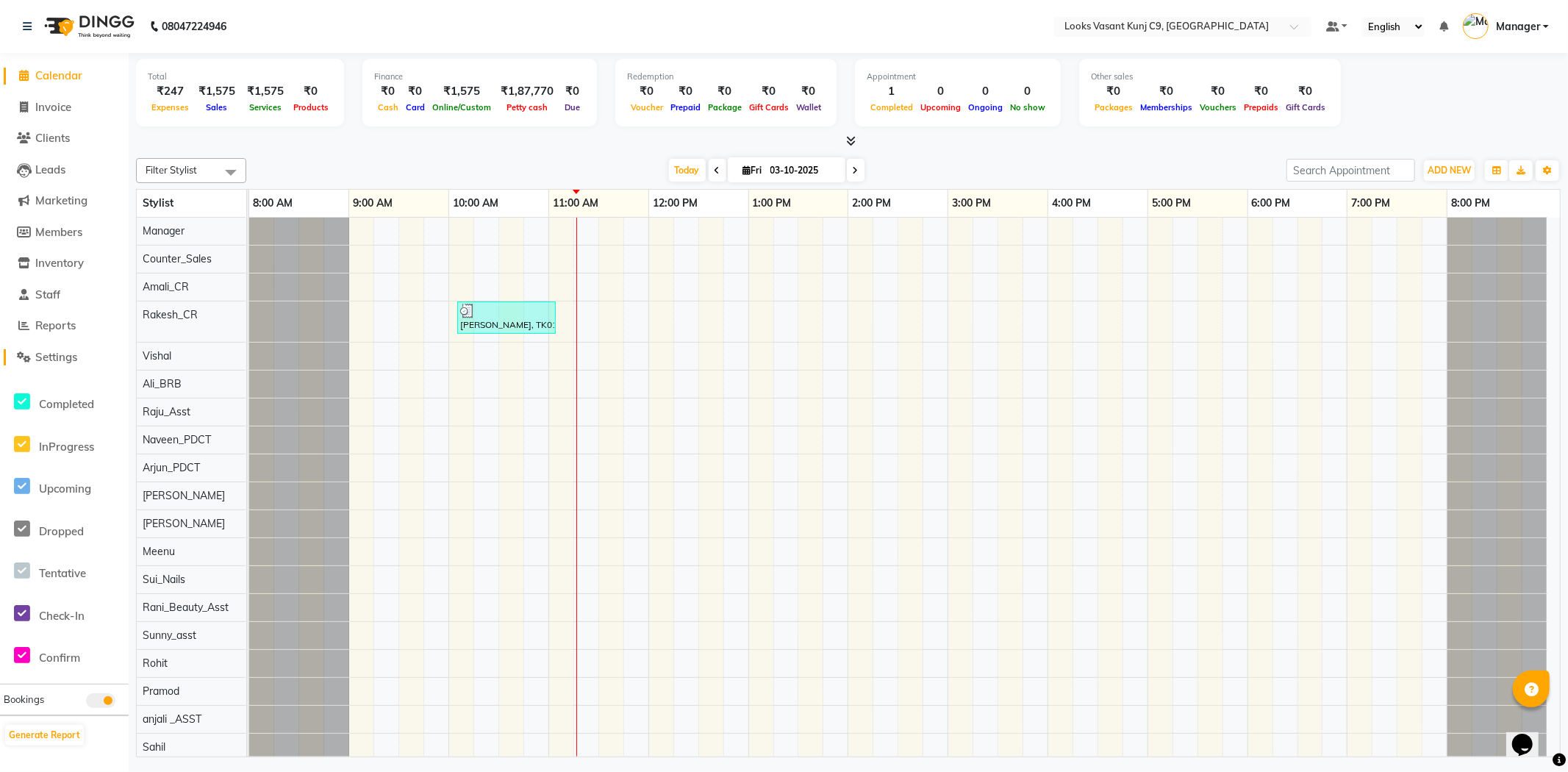
click at [56, 363] on span "Settings" at bounding box center [56, 356] width 42 height 14
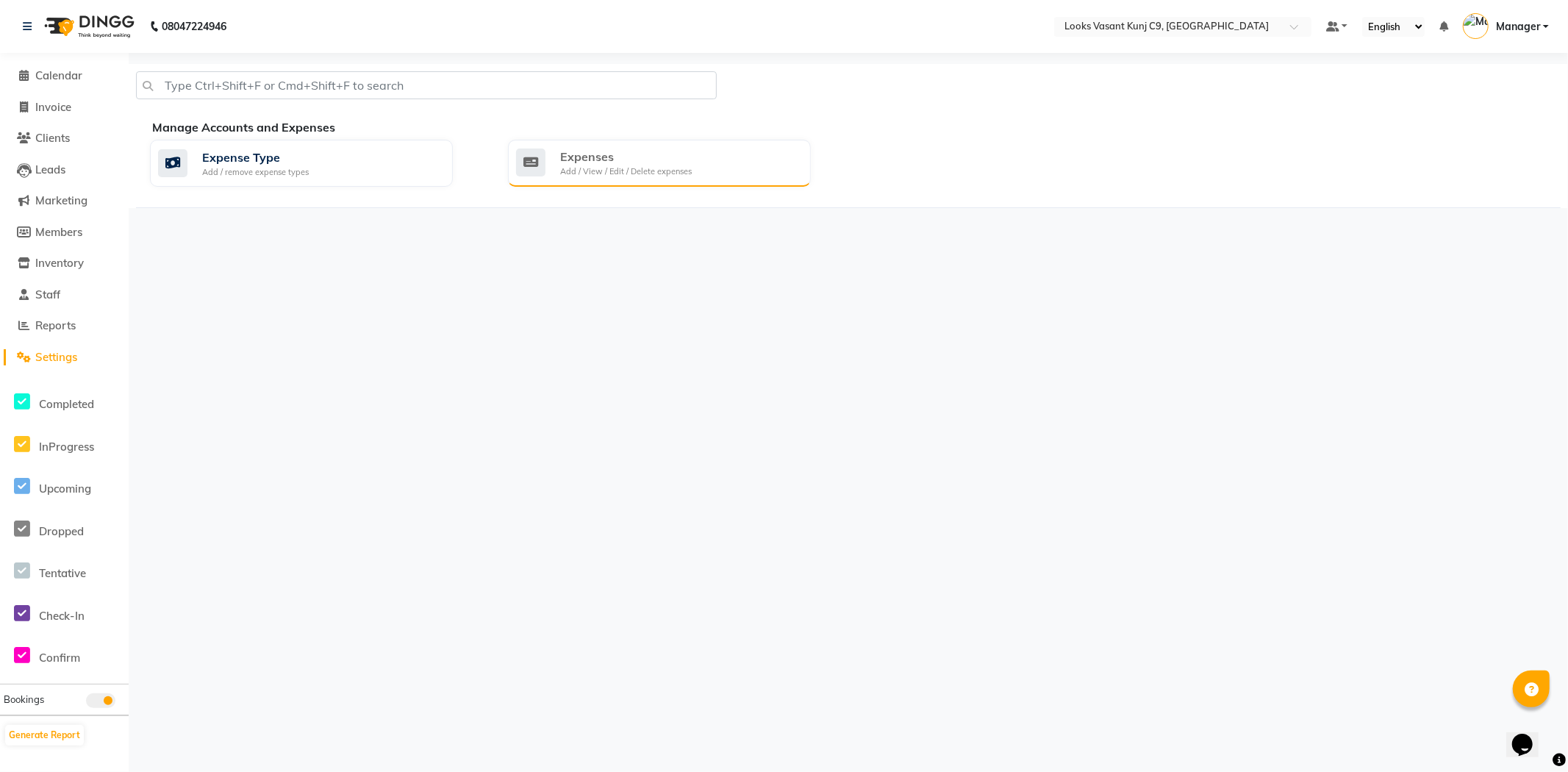
click at [582, 180] on div "Expenses Add / View / Edit / Delete expenses" at bounding box center [659, 163] width 303 height 47
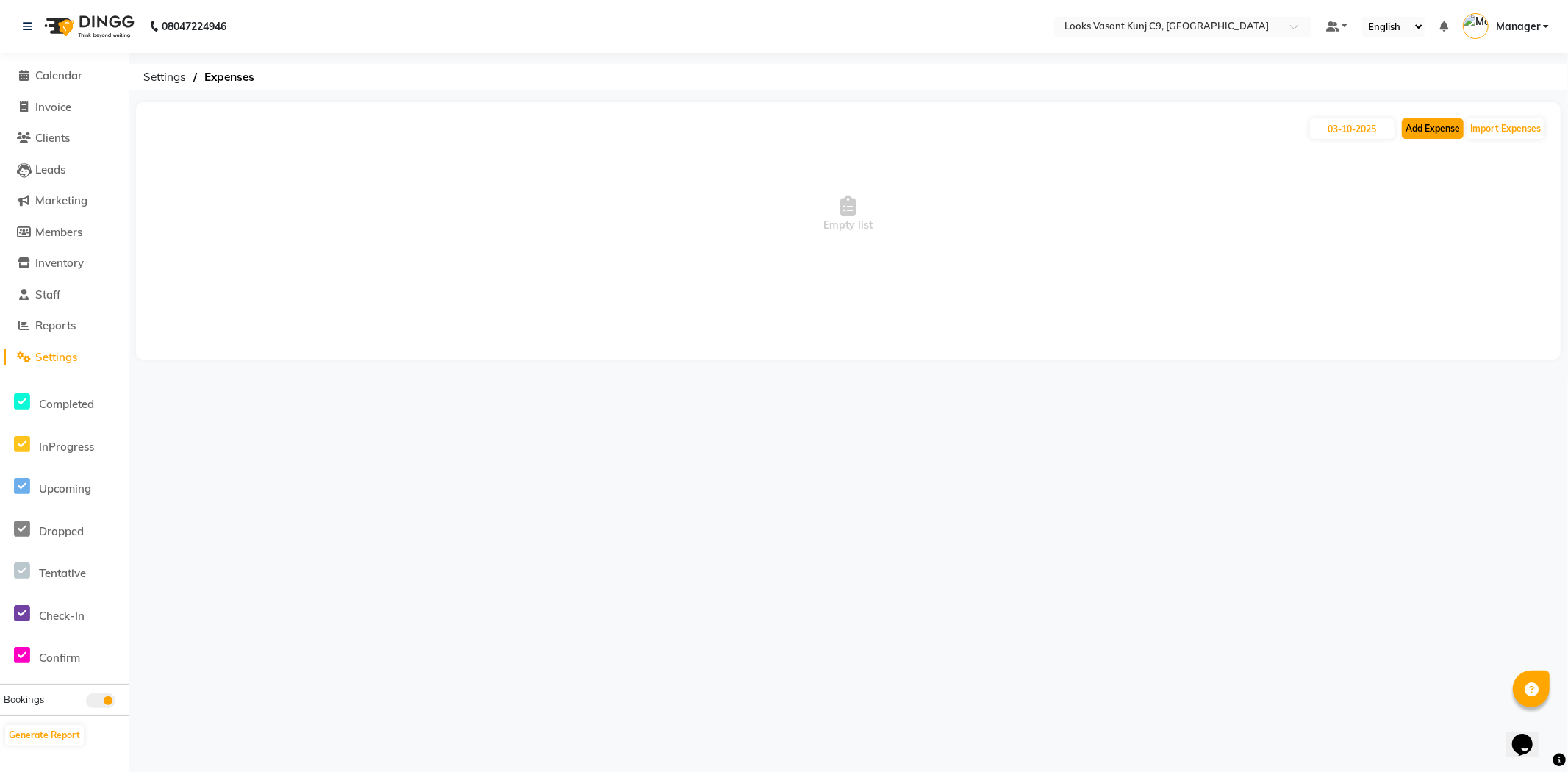
click at [1416, 129] on button "Add Expense" at bounding box center [1432, 128] width 61 height 20
select select "1"
select select "8002"
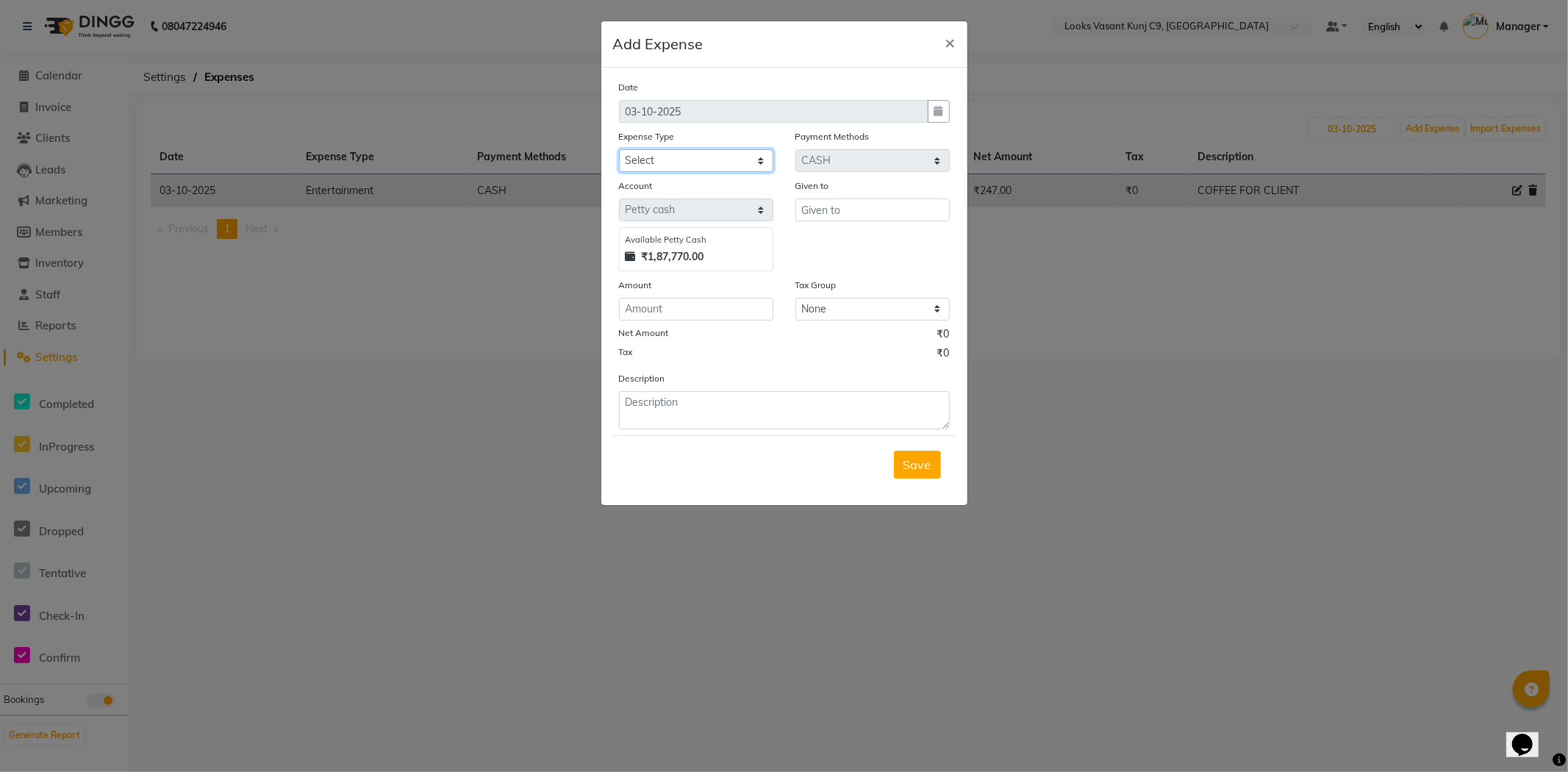
click at [681, 153] on select "Select Accommodation Aesthetics Bank Deposit BLINKIT Cash Handover Client Refun…" at bounding box center [696, 161] width 155 height 23
select select "24890"
click at [619, 149] on select "Select Accommodation Aesthetics Bank Deposit BLINKIT Cash Handover Client Refun…" at bounding box center [696, 161] width 155 height 23
type input "Counter_Sales"
type input "228"
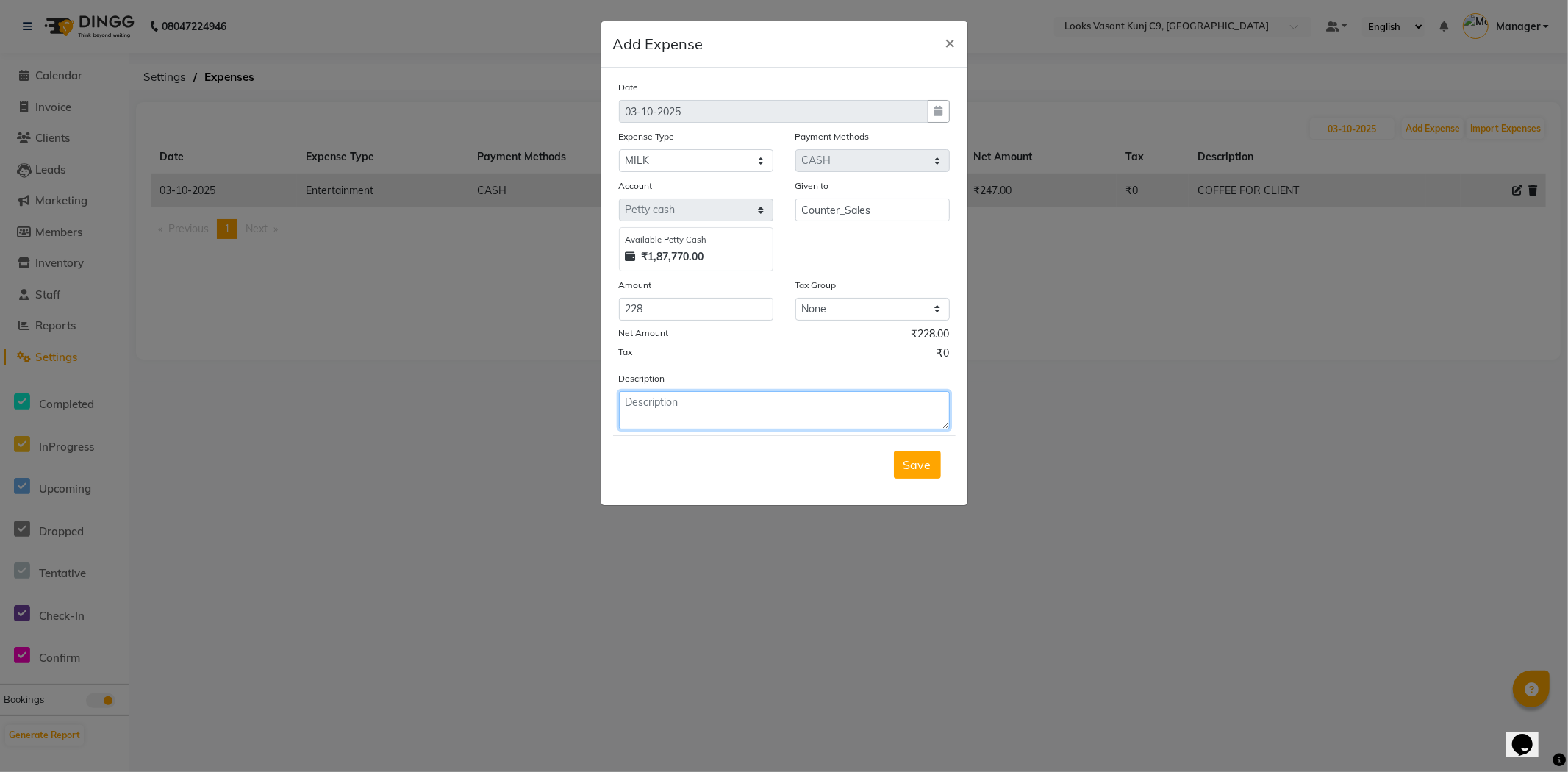
click at [716, 420] on textarea at bounding box center [784, 410] width 331 height 38
type textarea "m"
type textarea "Milk for client coffee"
click at [923, 462] on span "Save" at bounding box center [917, 464] width 28 height 14
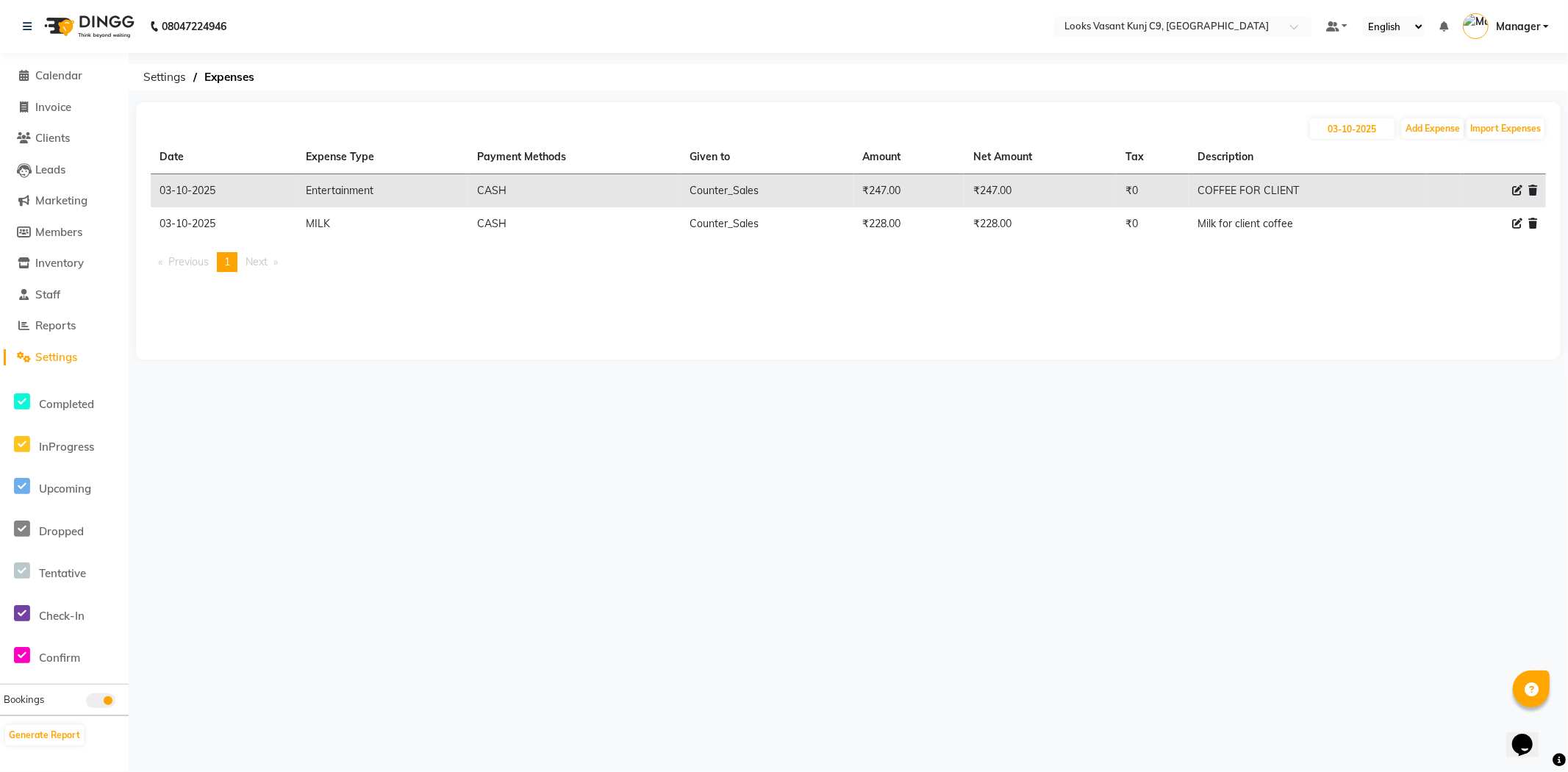
click at [72, 64] on li "Calendar" at bounding box center [64, 76] width 129 height 32
click at [72, 78] on span "Calendar" at bounding box center [59, 75] width 47 height 14
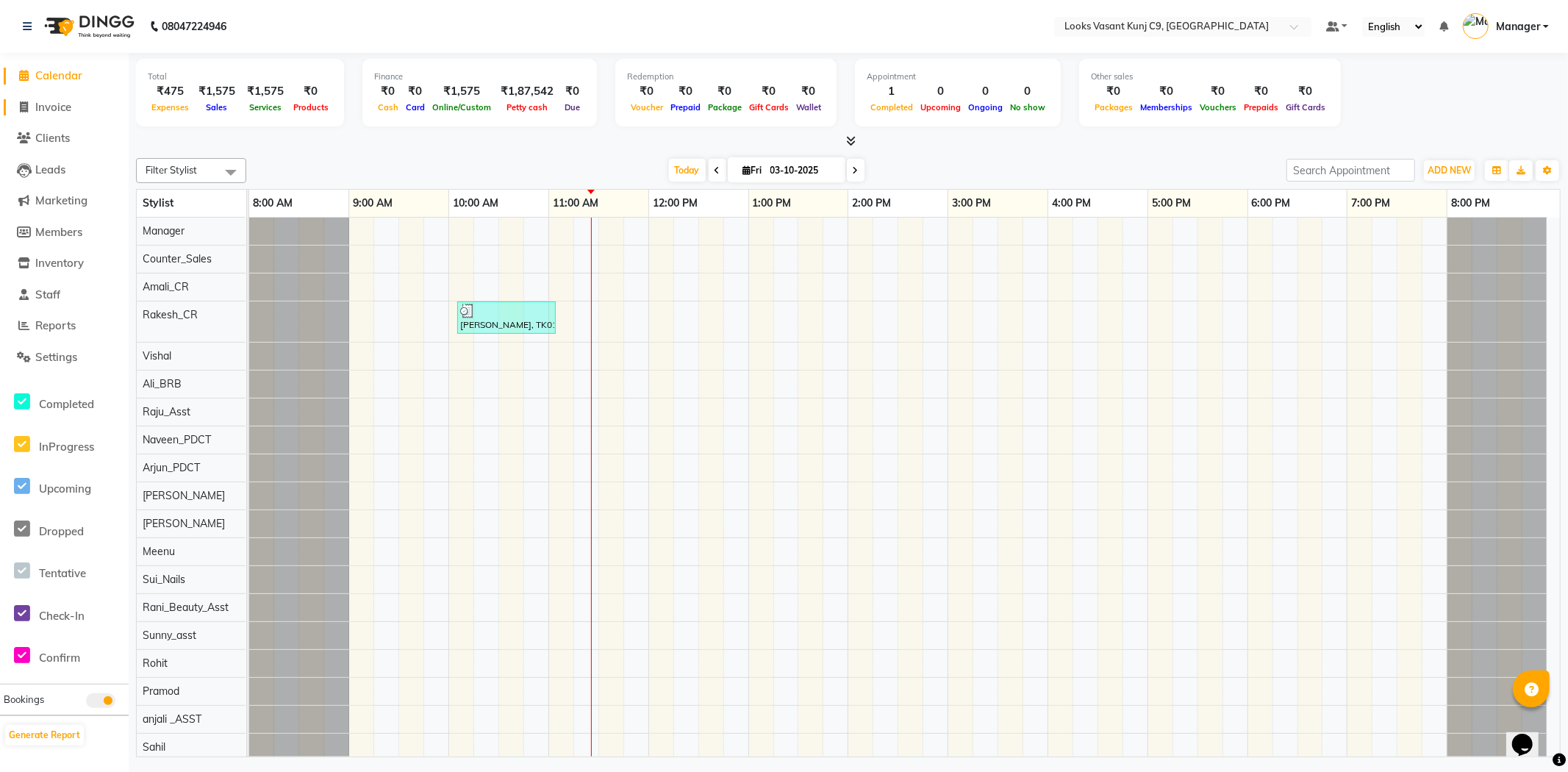
click at [64, 107] on span "Invoice" at bounding box center [53, 107] width 36 height 14
select select "service"
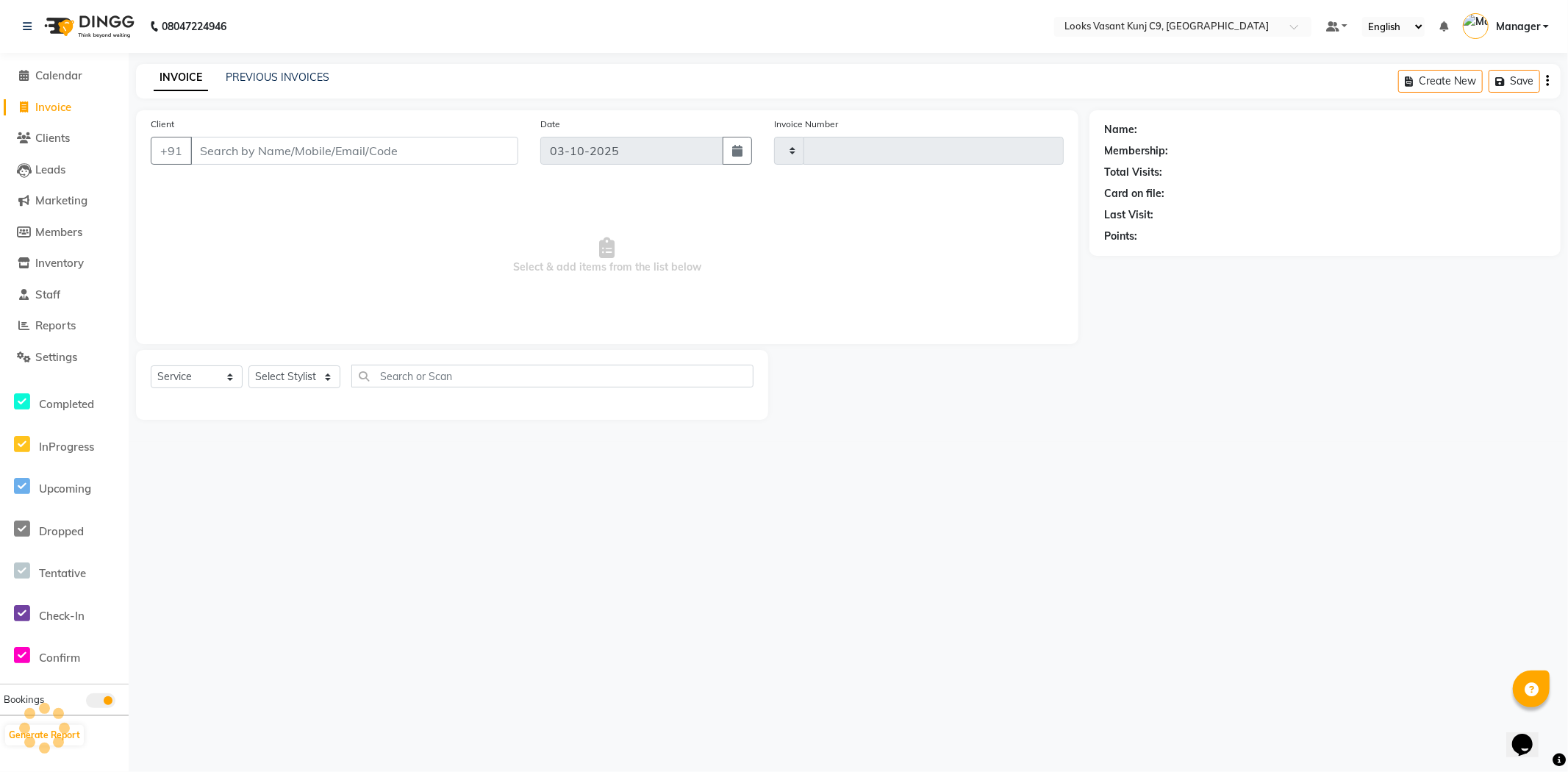
type input "1079"
select select "8747"
click at [343, 149] on input "Client" at bounding box center [354, 150] width 328 height 28
click at [344, 149] on input "Client" at bounding box center [354, 150] width 328 height 28
click at [206, 373] on select "Select Service Product Membership Package Voucher Prepaid Gift Card" at bounding box center [196, 377] width 92 height 23
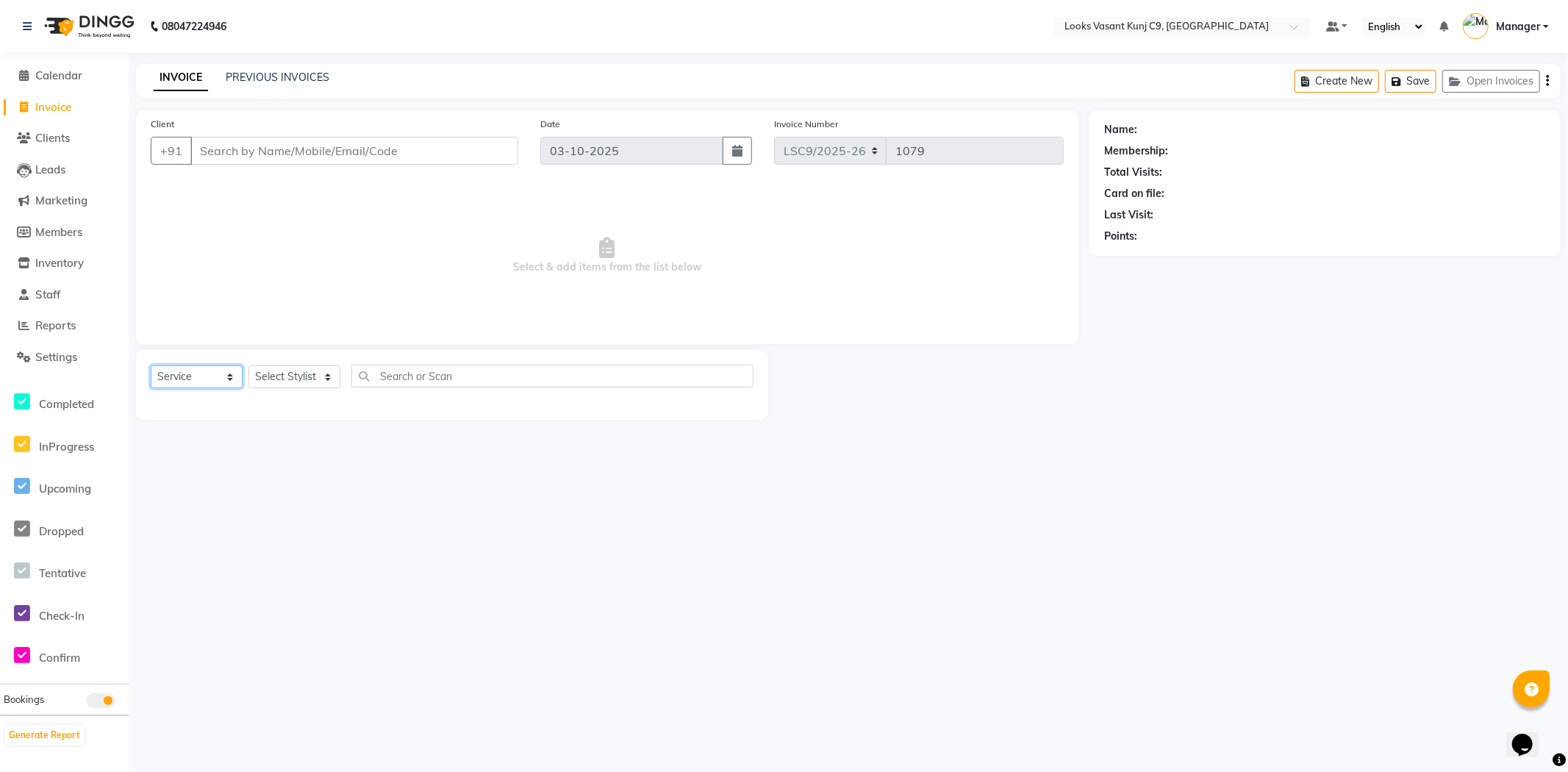
click at [151, 366] on select "Select Service Product Membership Package Voucher Prepaid Gift Card" at bounding box center [196, 377] width 92 height 23
click at [255, 386] on select "Select Stylist [PERSON_NAME] anjali _ASST Arjun_PDCT Ashish_asst Counter_Sales …" at bounding box center [294, 377] width 92 height 23
select select "88930"
click at [249, 366] on select "Select Stylist [PERSON_NAME] anjali _ASST Arjun_PDCT Ashish_asst Counter_Sales …" at bounding box center [294, 377] width 92 height 23
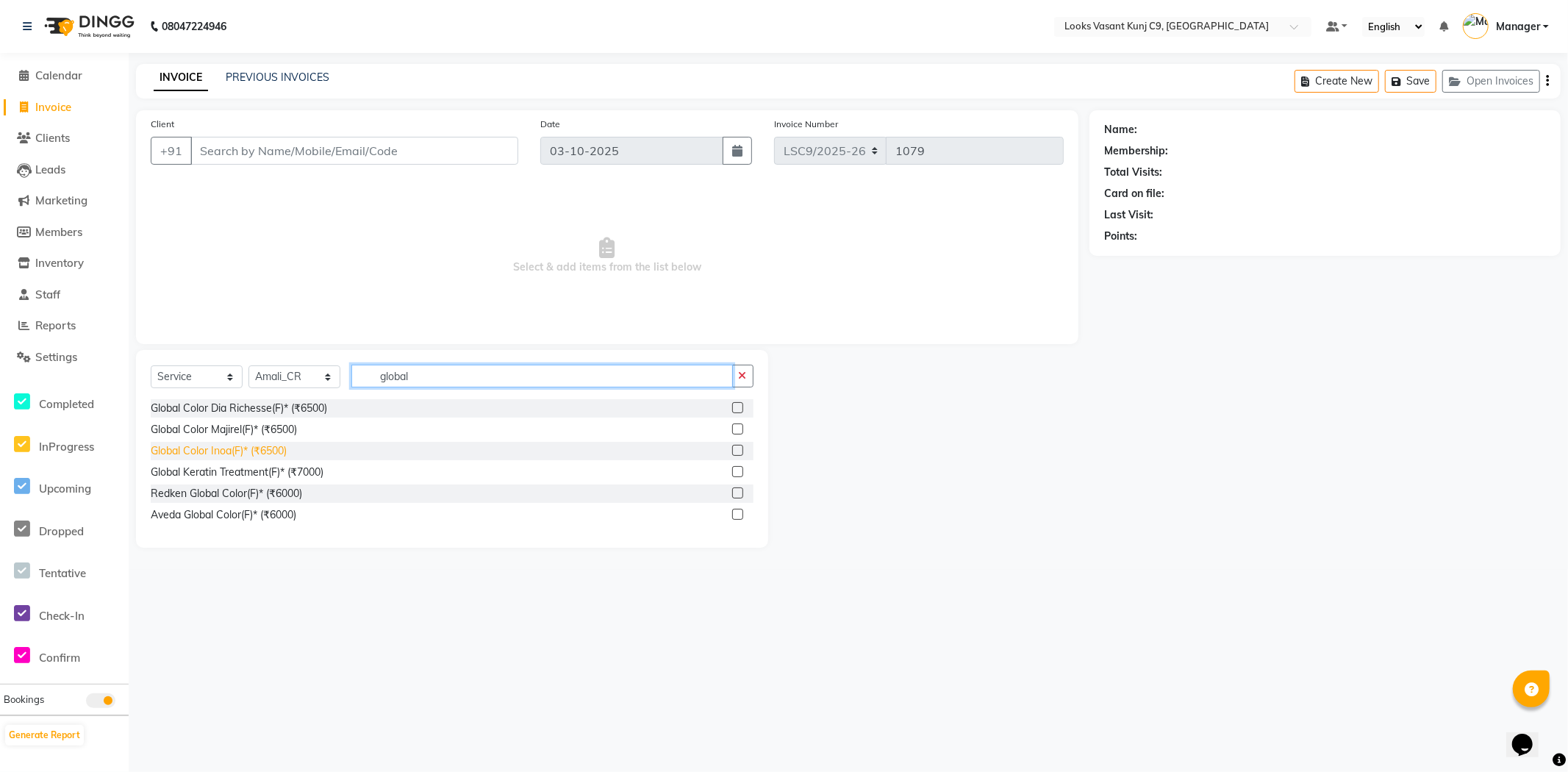
type input "global"
click at [265, 453] on div "Global Color Inoa(F)* (₹6500)" at bounding box center [218, 450] width 136 height 15
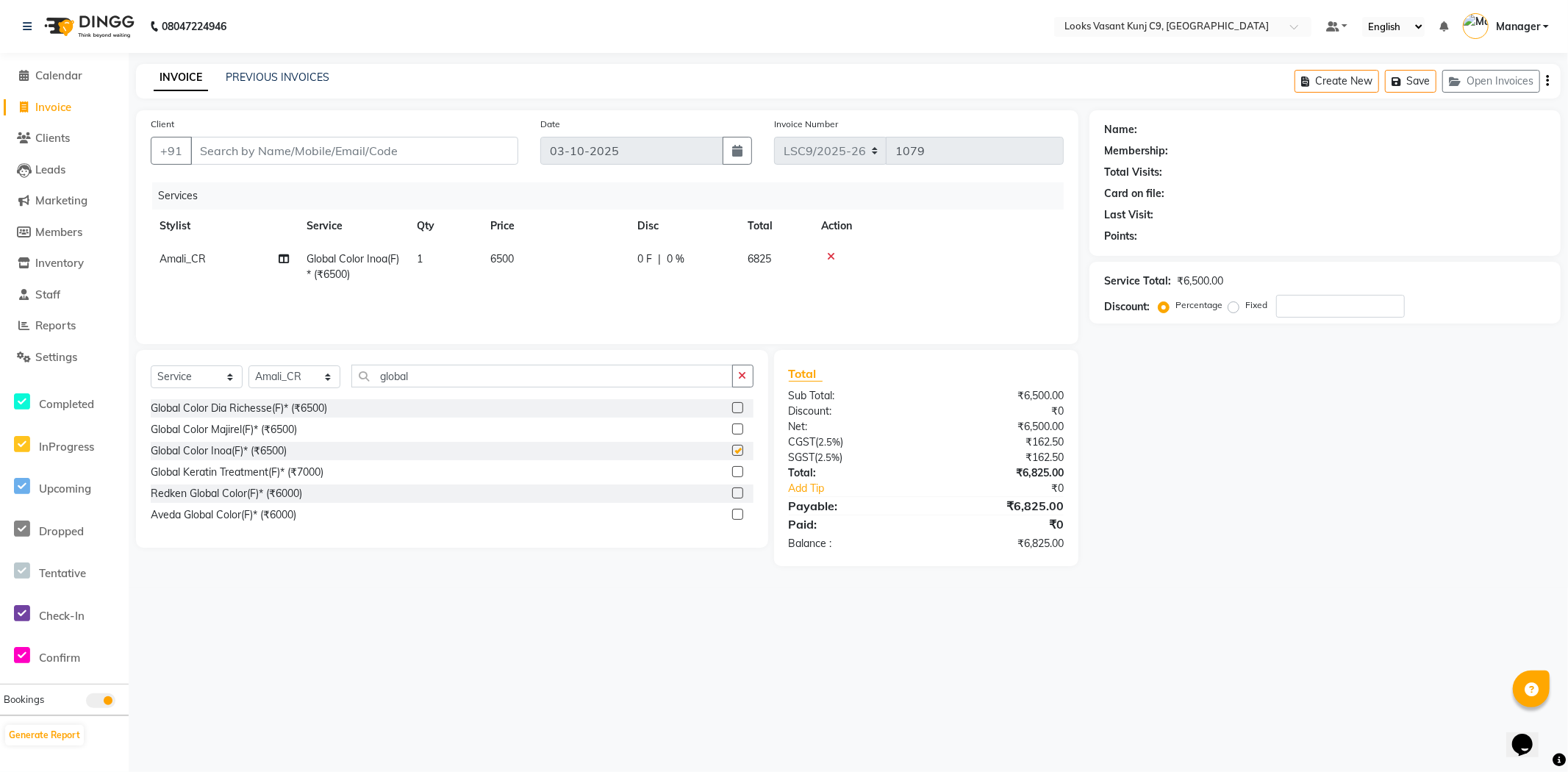
checkbox input "false"
click at [520, 266] on td "6500" at bounding box center [555, 267] width 147 height 49
select select "88930"
drag, startPoint x: 624, startPoint y: 261, endPoint x: 457, endPoint y: 266, distance: 167.1
click at [457, 266] on tr "Ali_BRB Amali_CR anjali _ASST Arjun_PDCT Ashish_asst Counter_Sales Manager Mary…" at bounding box center [608, 274] width 913 height 62
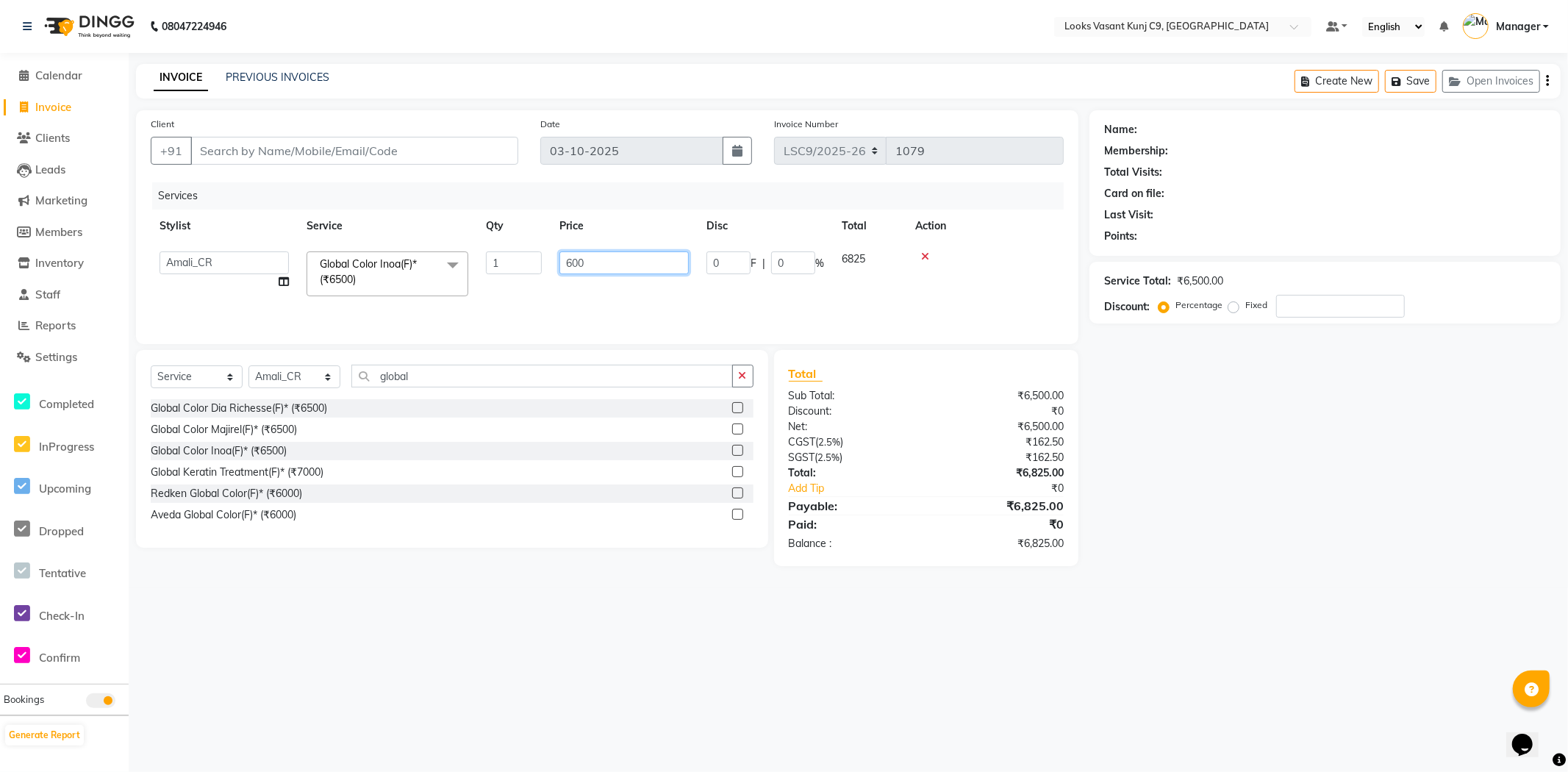
type input "6000"
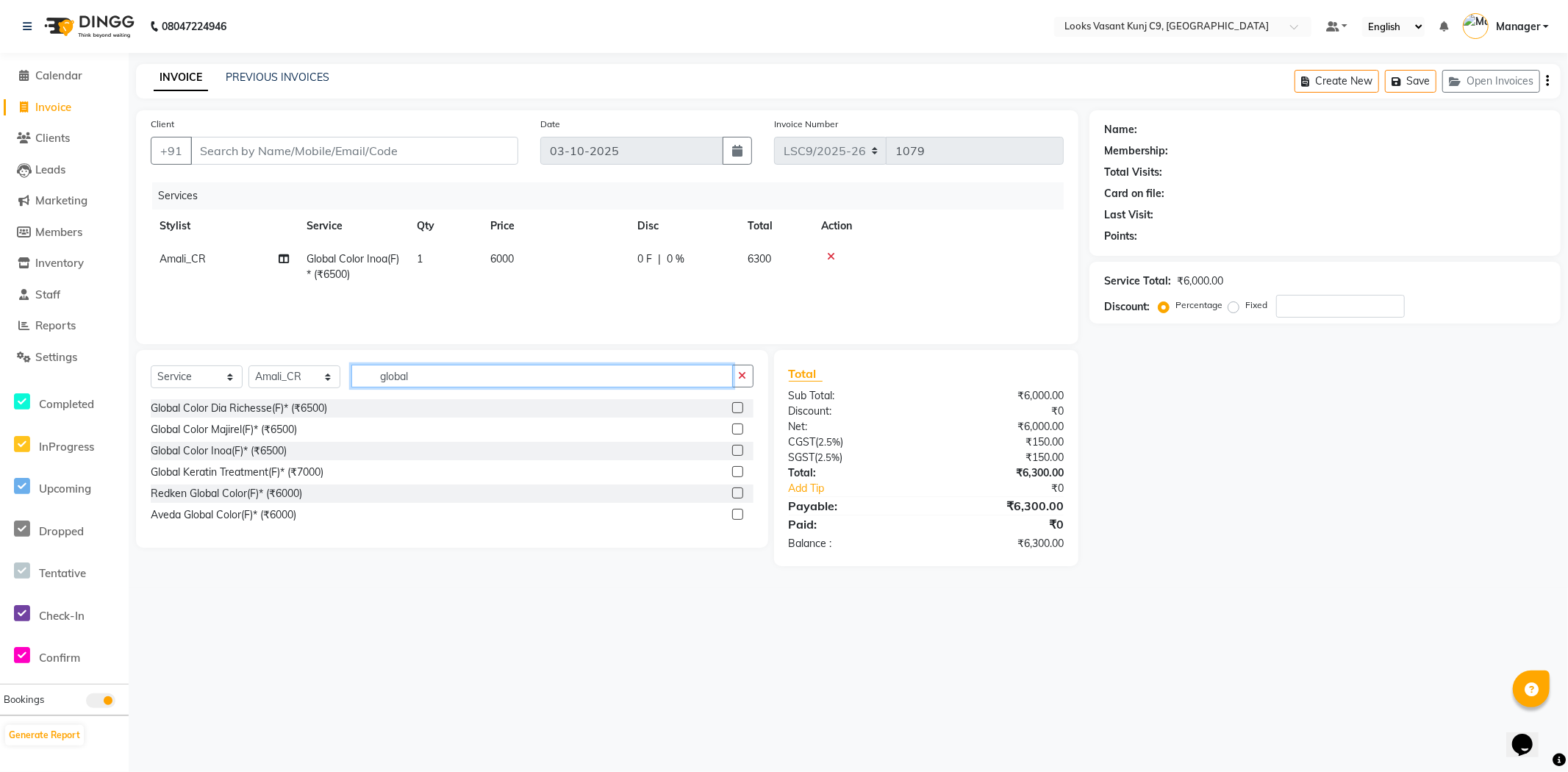
click at [482, 378] on input "global" at bounding box center [542, 376] width 382 height 23
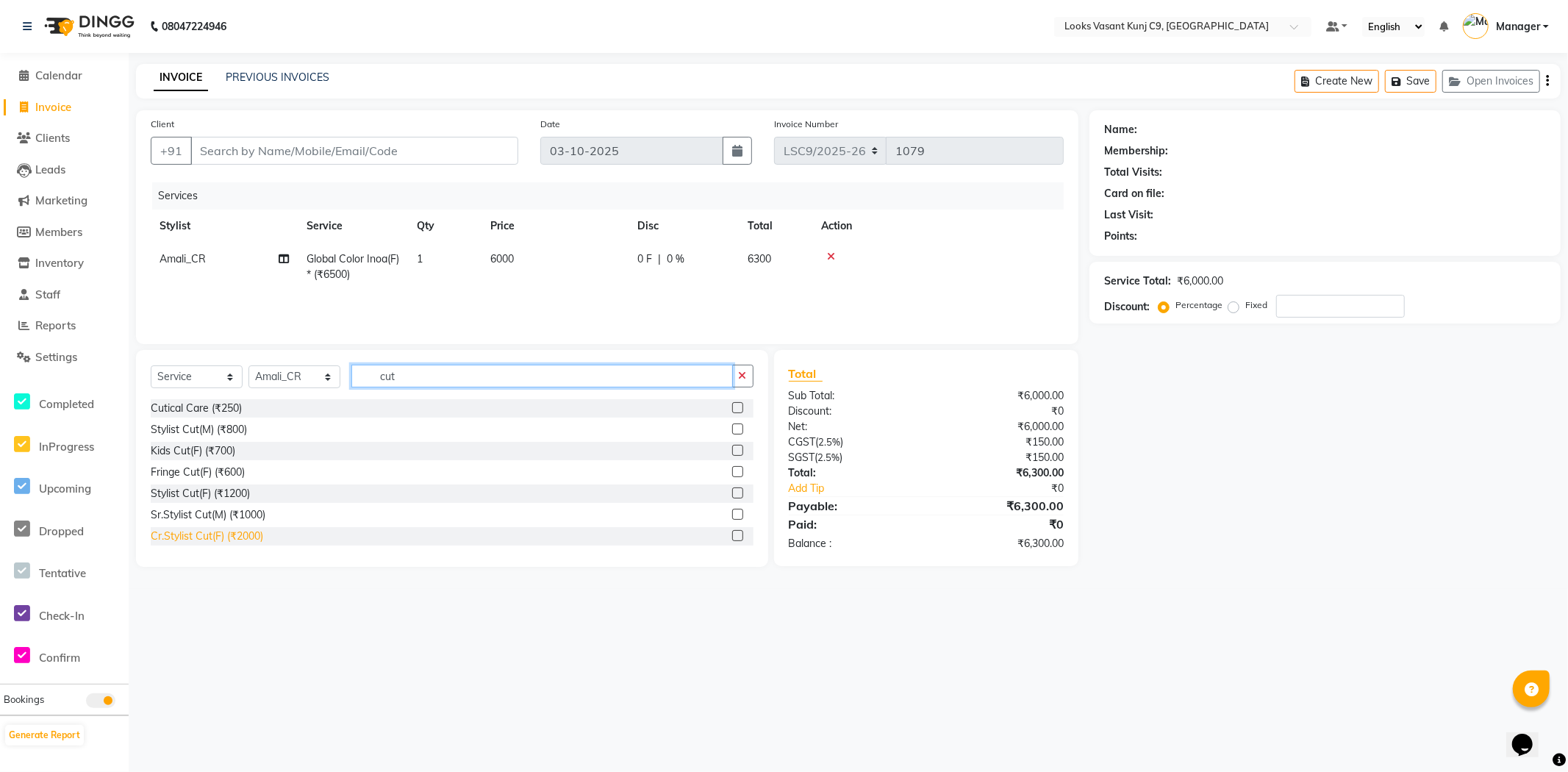
type input "cut"
click at [238, 534] on div "Cr.Stylist Cut(F) (₹2000)" at bounding box center [207, 536] width 112 height 15
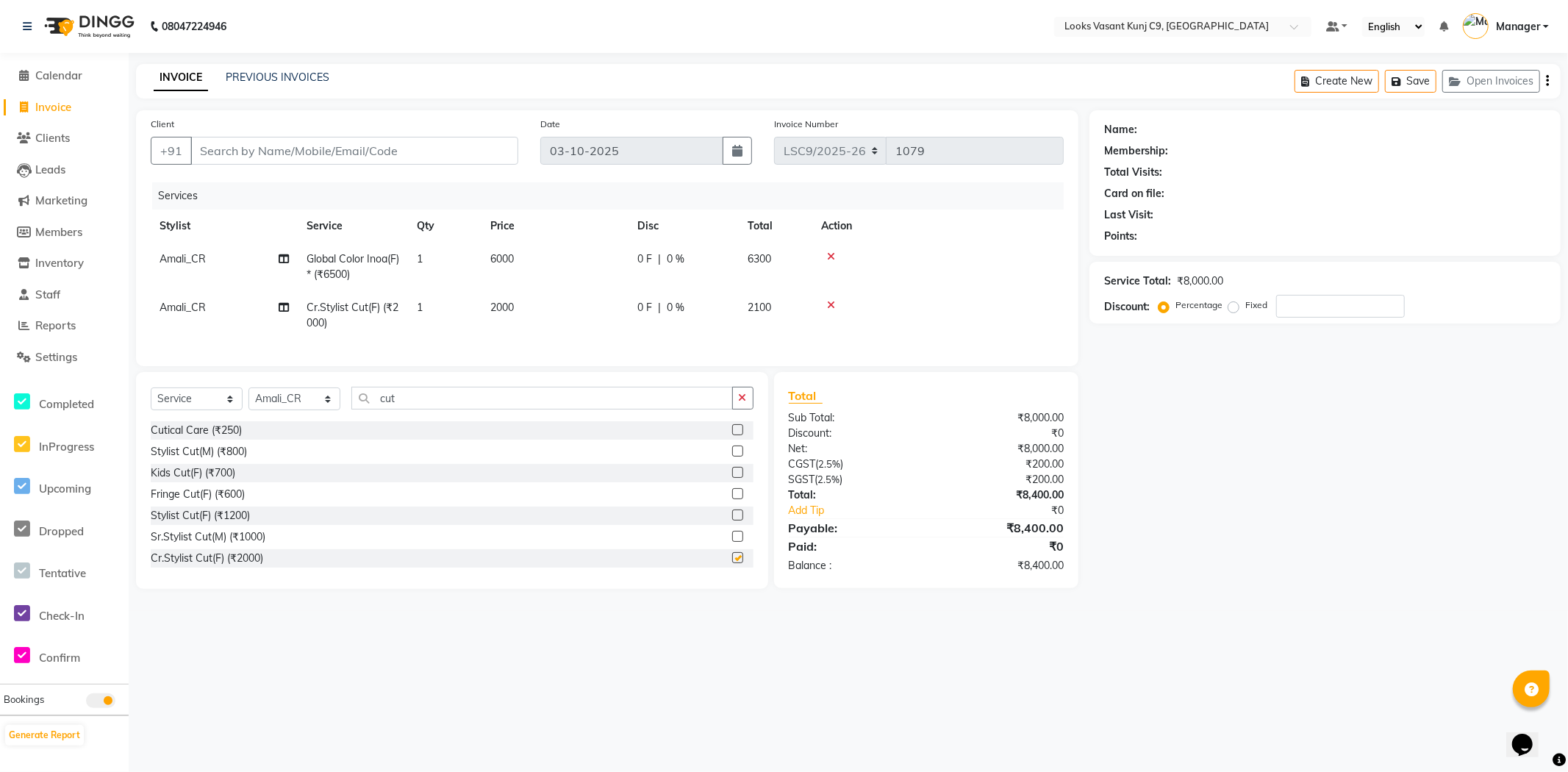
checkbox input "false"
click at [441, 402] on input "cut" at bounding box center [542, 398] width 382 height 23
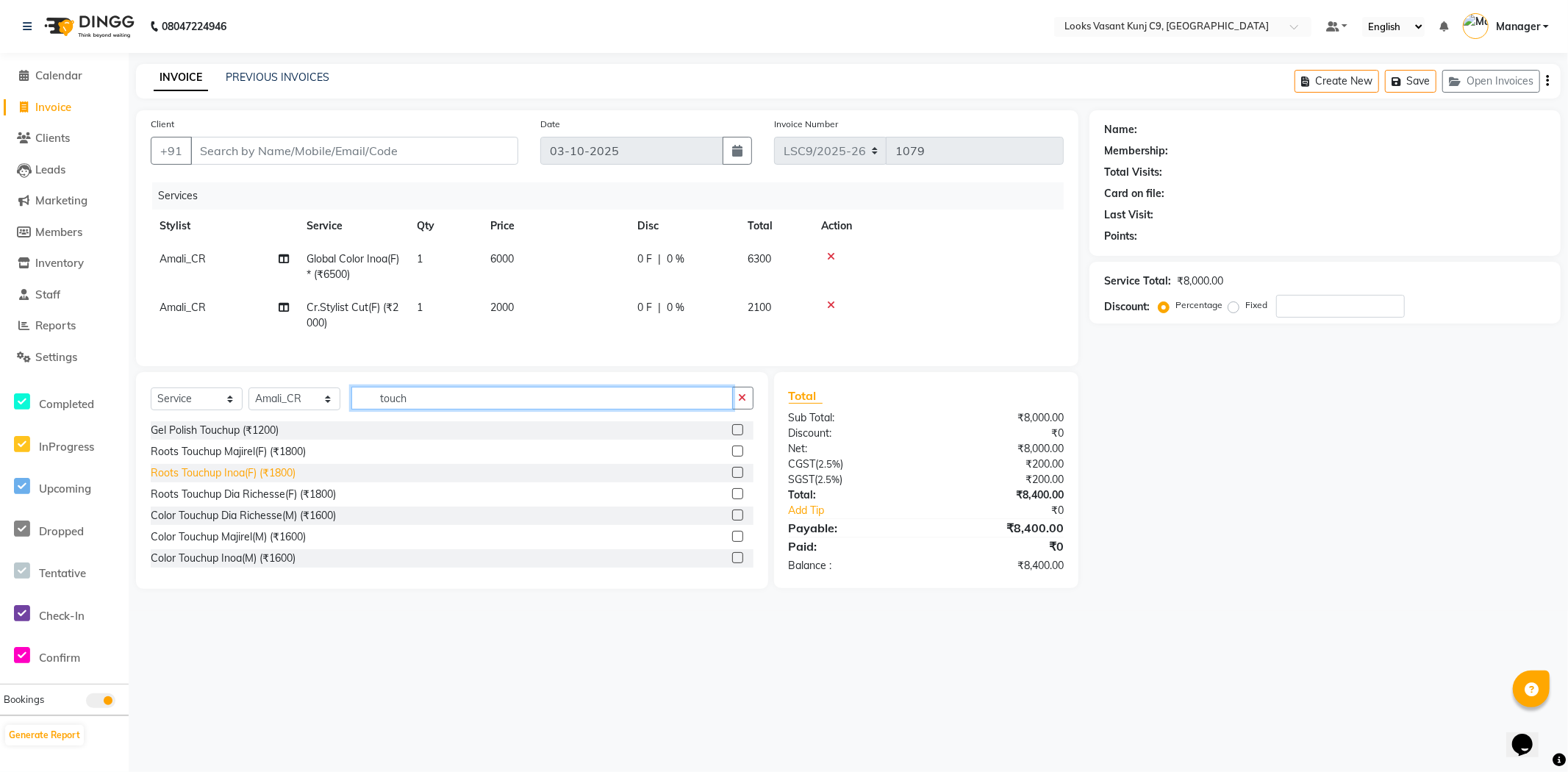
type input "touch"
click at [267, 479] on div "Roots Touchup Inoa(F) (₹1800)" at bounding box center [223, 472] width 145 height 15
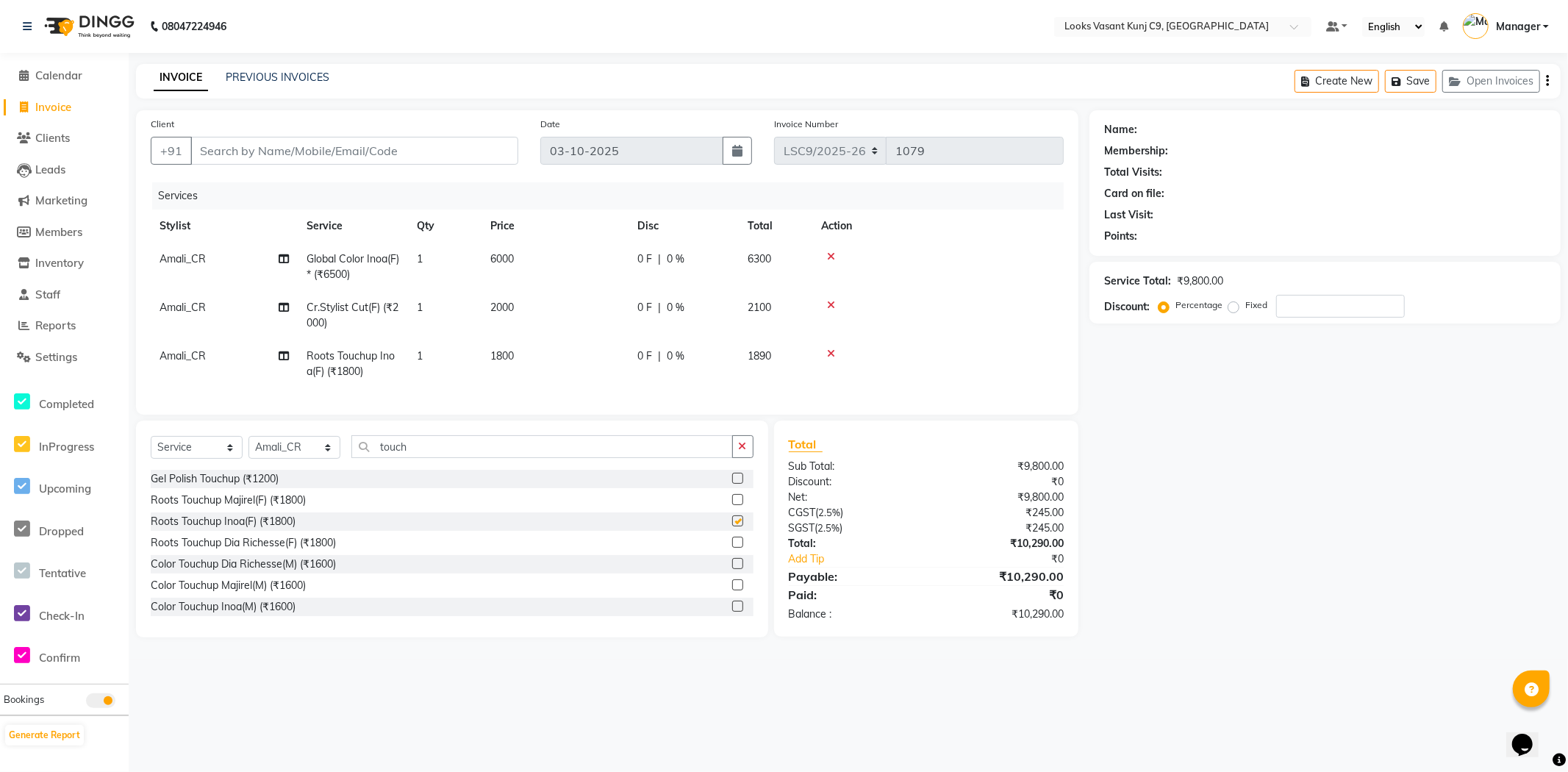
checkbox input "false"
click at [373, 144] on input "Client" at bounding box center [354, 150] width 328 height 28
paste input "9810532131"
type input "9810532131"
type input "0"
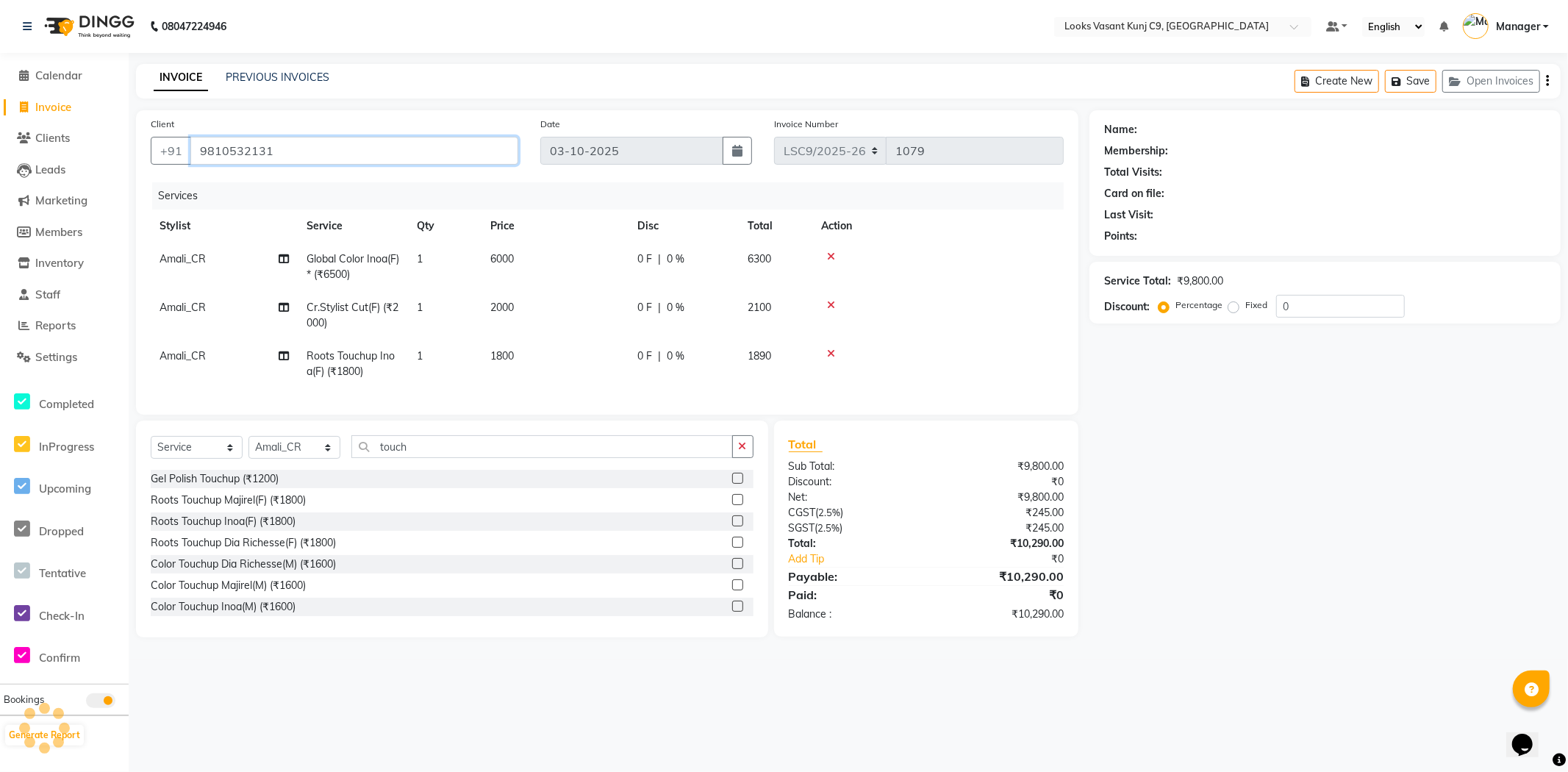
type input "9810532131"
select select "1: Object"
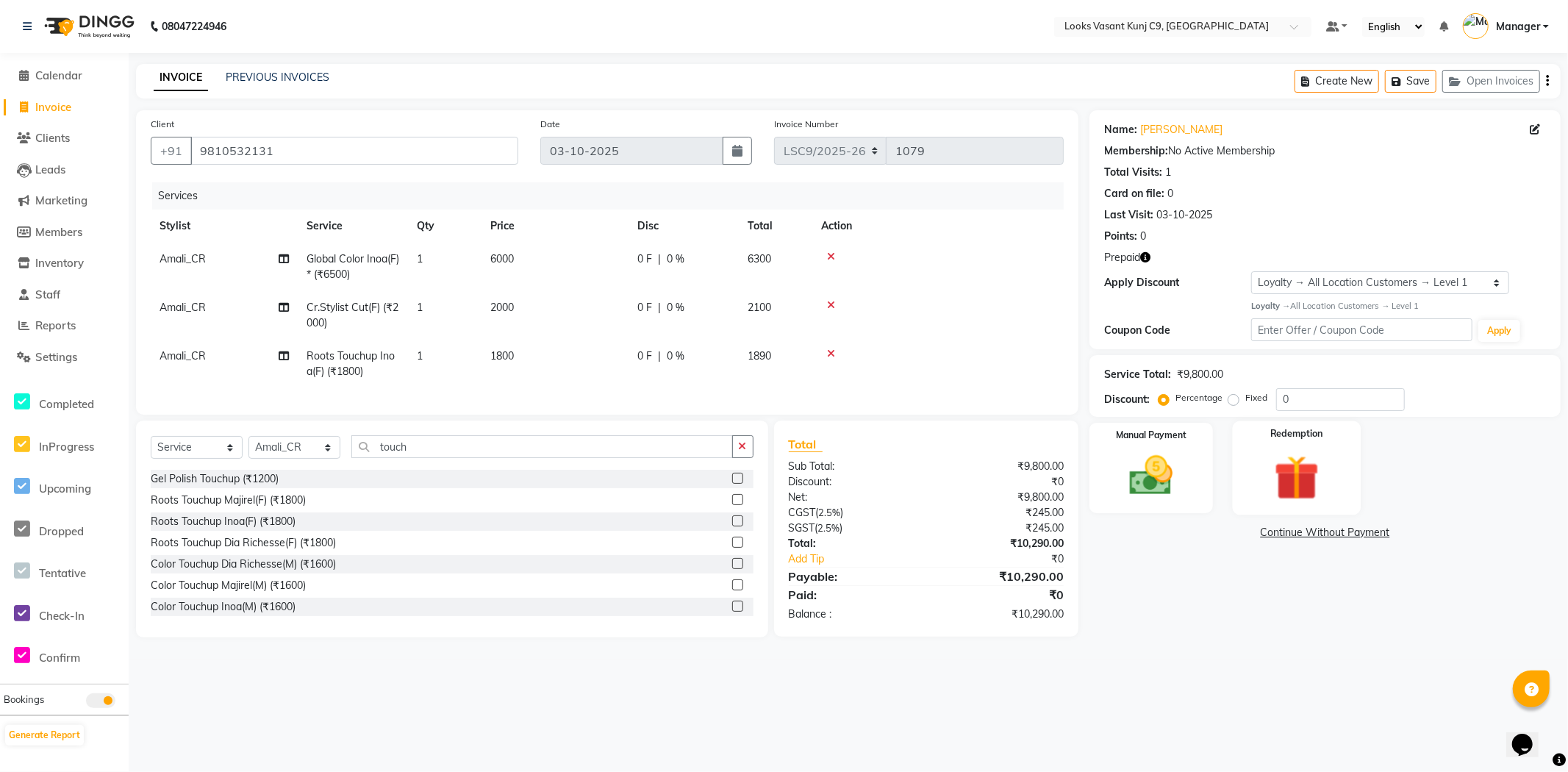
click at [1296, 479] on img at bounding box center [1296, 478] width 74 height 56
click at [1229, 535] on span "Prepaid 1" at bounding box center [1220, 535] width 48 height 17
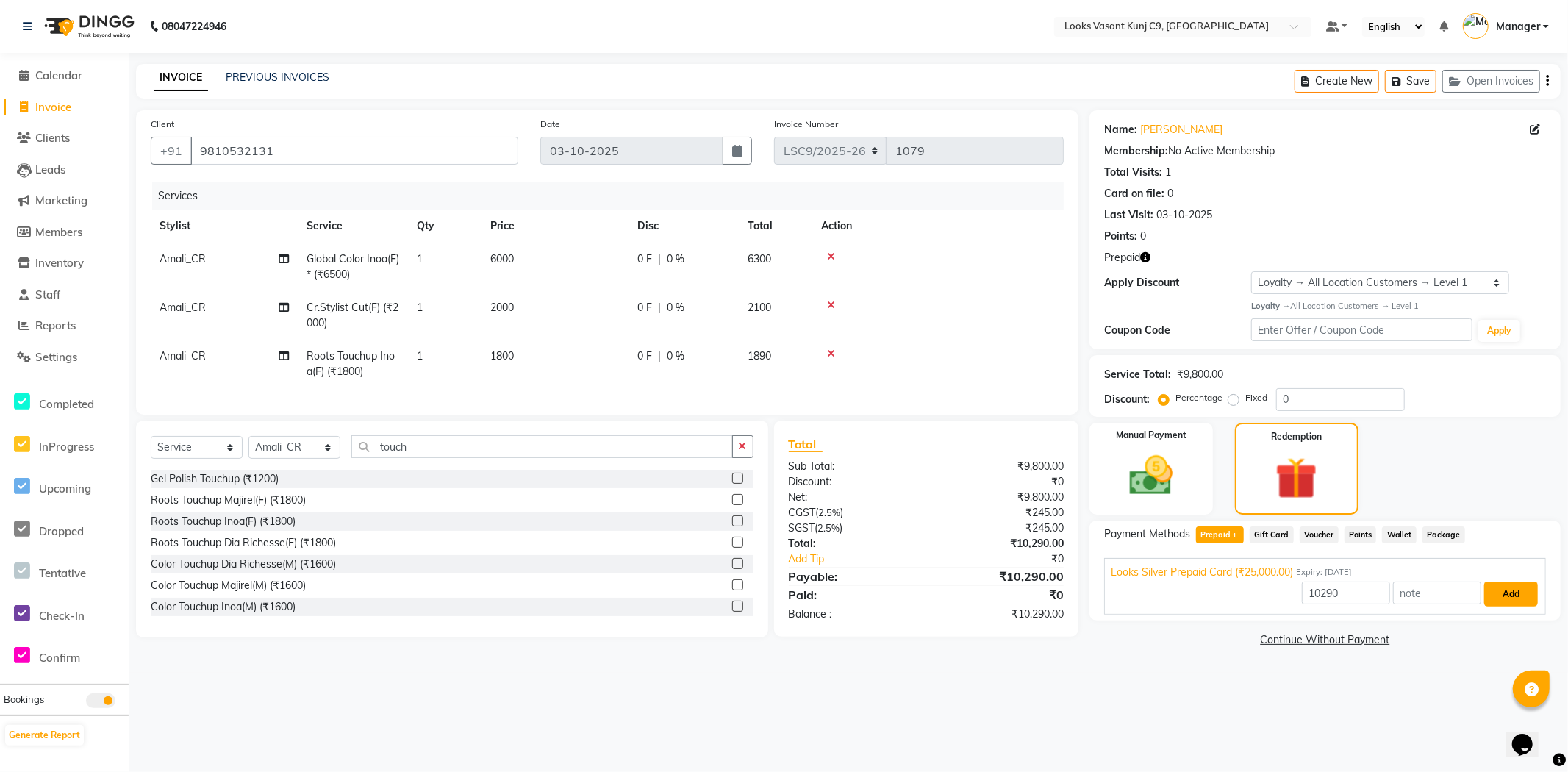
click at [1507, 598] on button "Add" at bounding box center [1511, 594] width 54 height 25
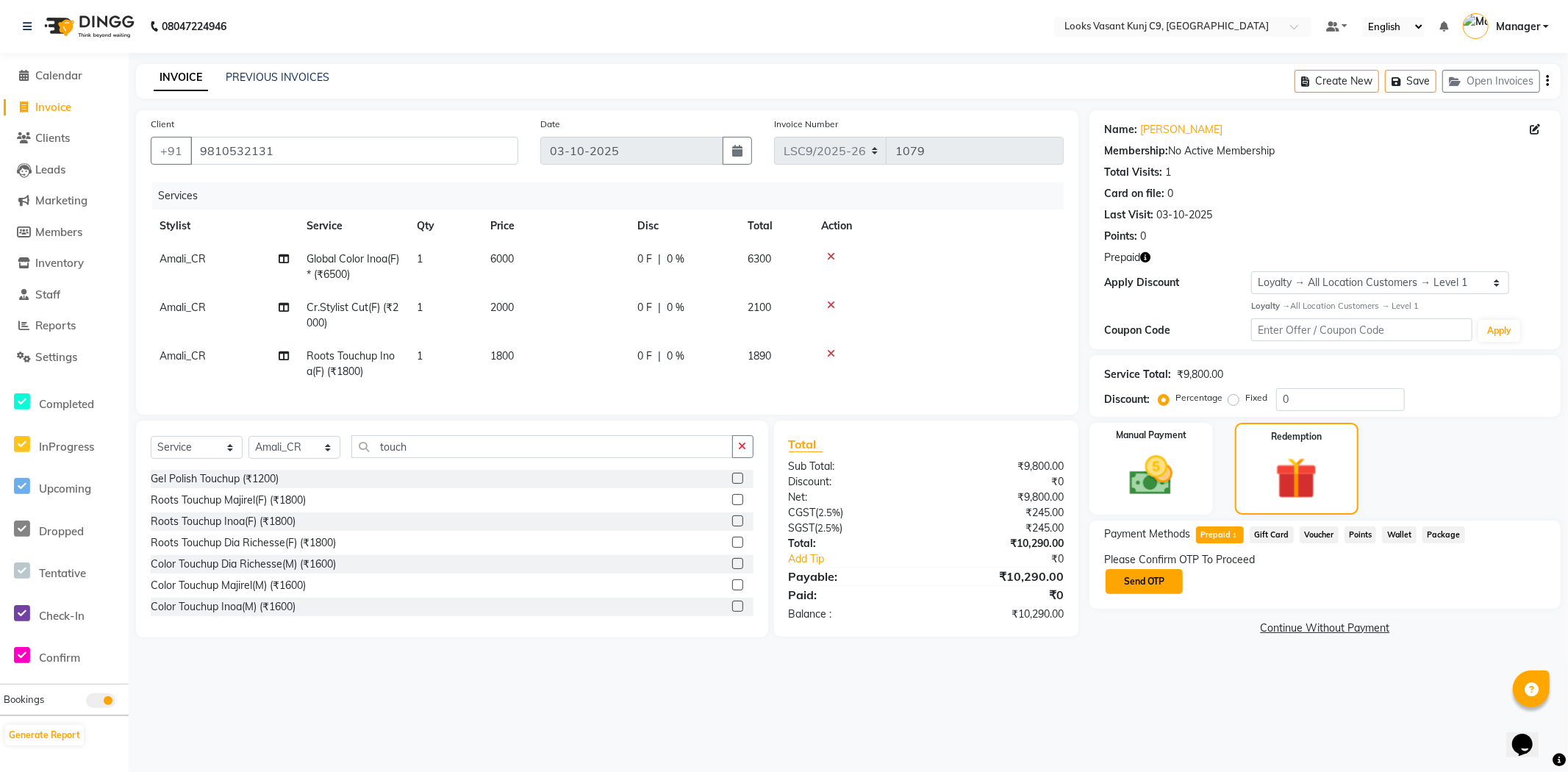
click at [1152, 582] on button "Send OTP" at bounding box center [1144, 581] width 77 height 25
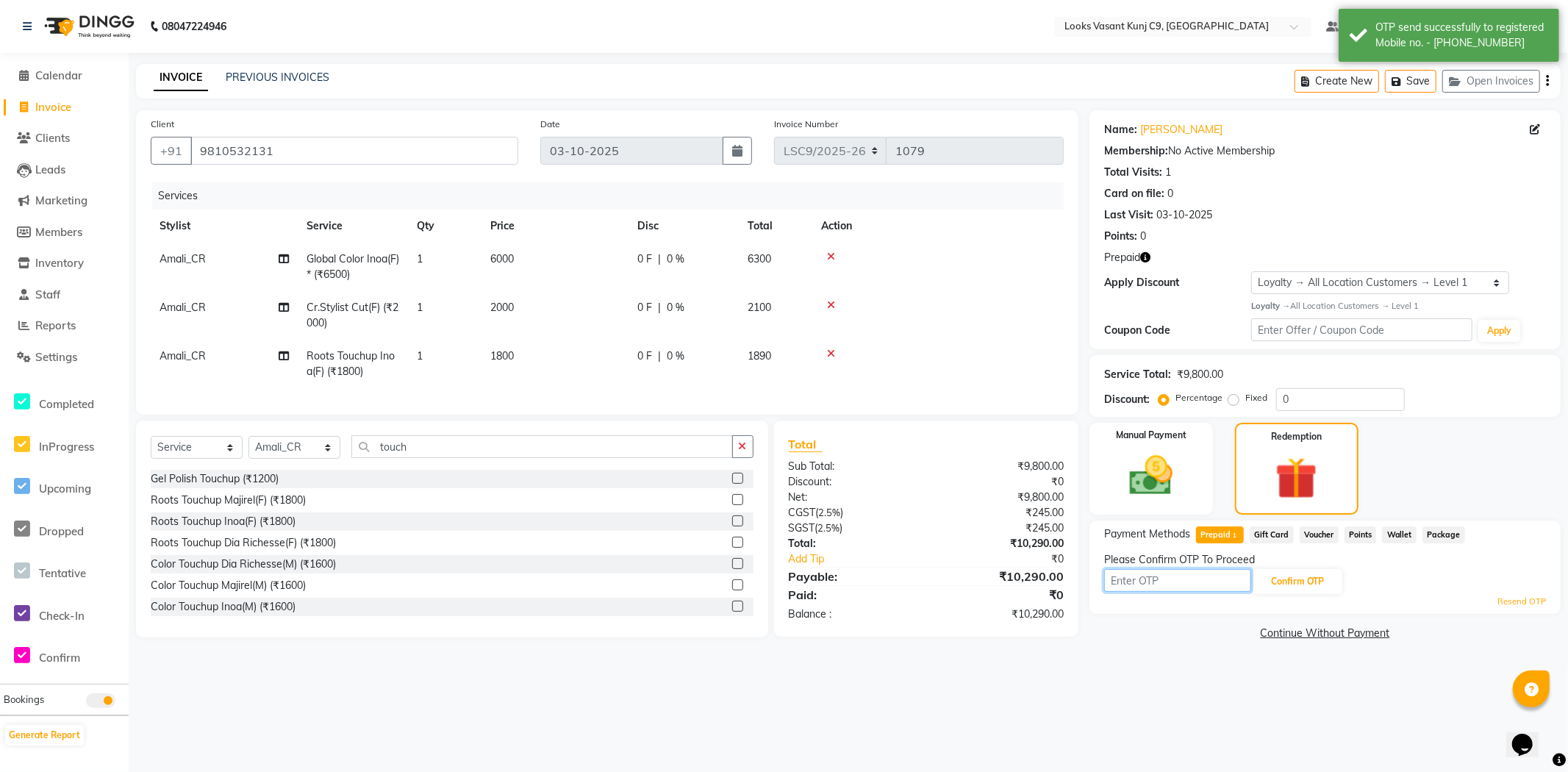
click at [1152, 582] on input "text" at bounding box center [1178, 580] width 147 height 23
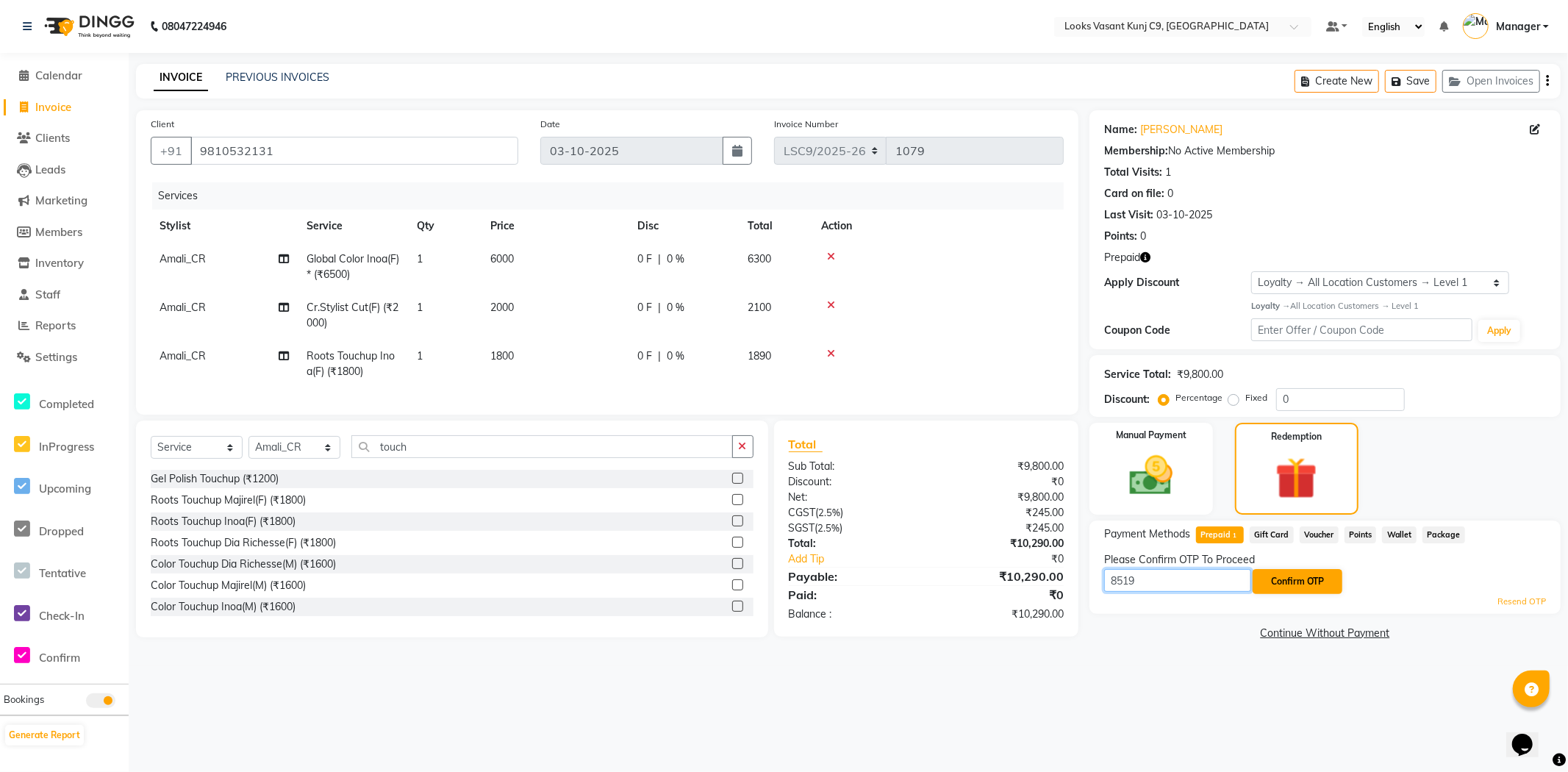
type input "8519"
click at [1290, 579] on button "Confirm OTP" at bounding box center [1297, 581] width 90 height 25
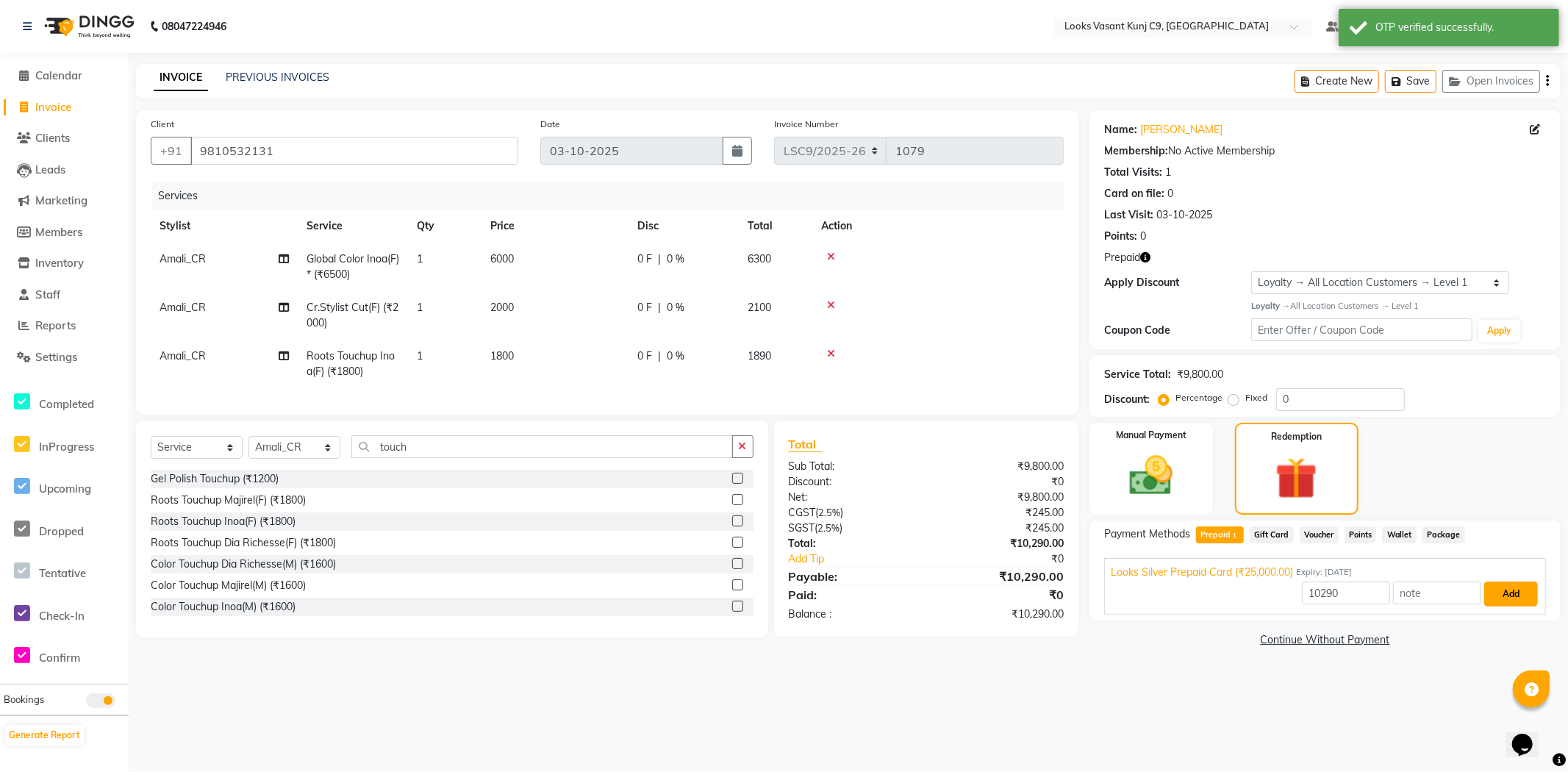
click at [1505, 585] on button "Add" at bounding box center [1511, 594] width 54 height 25
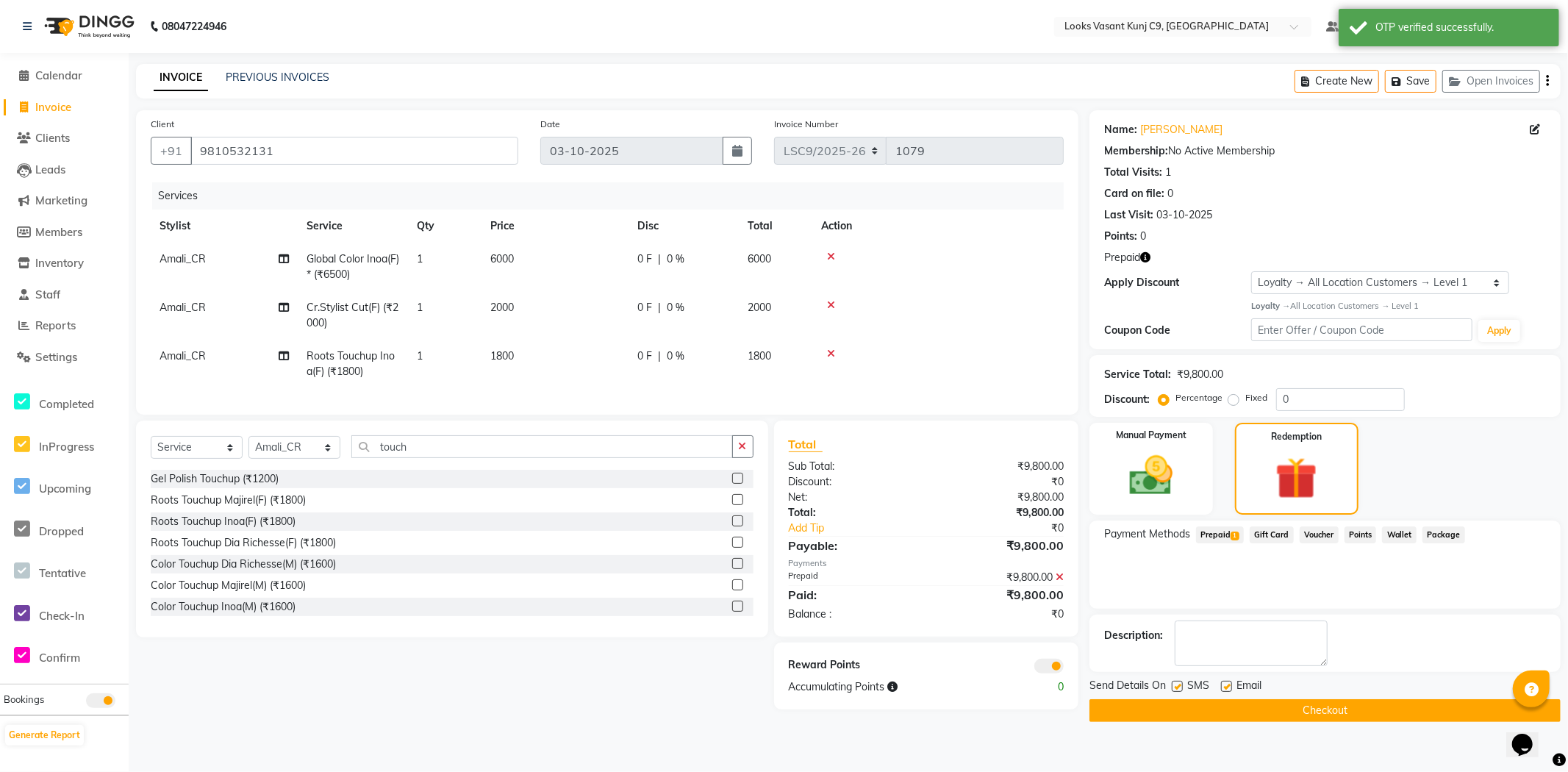
click at [1248, 706] on button "Checkout" at bounding box center [1324, 711] width 471 height 23
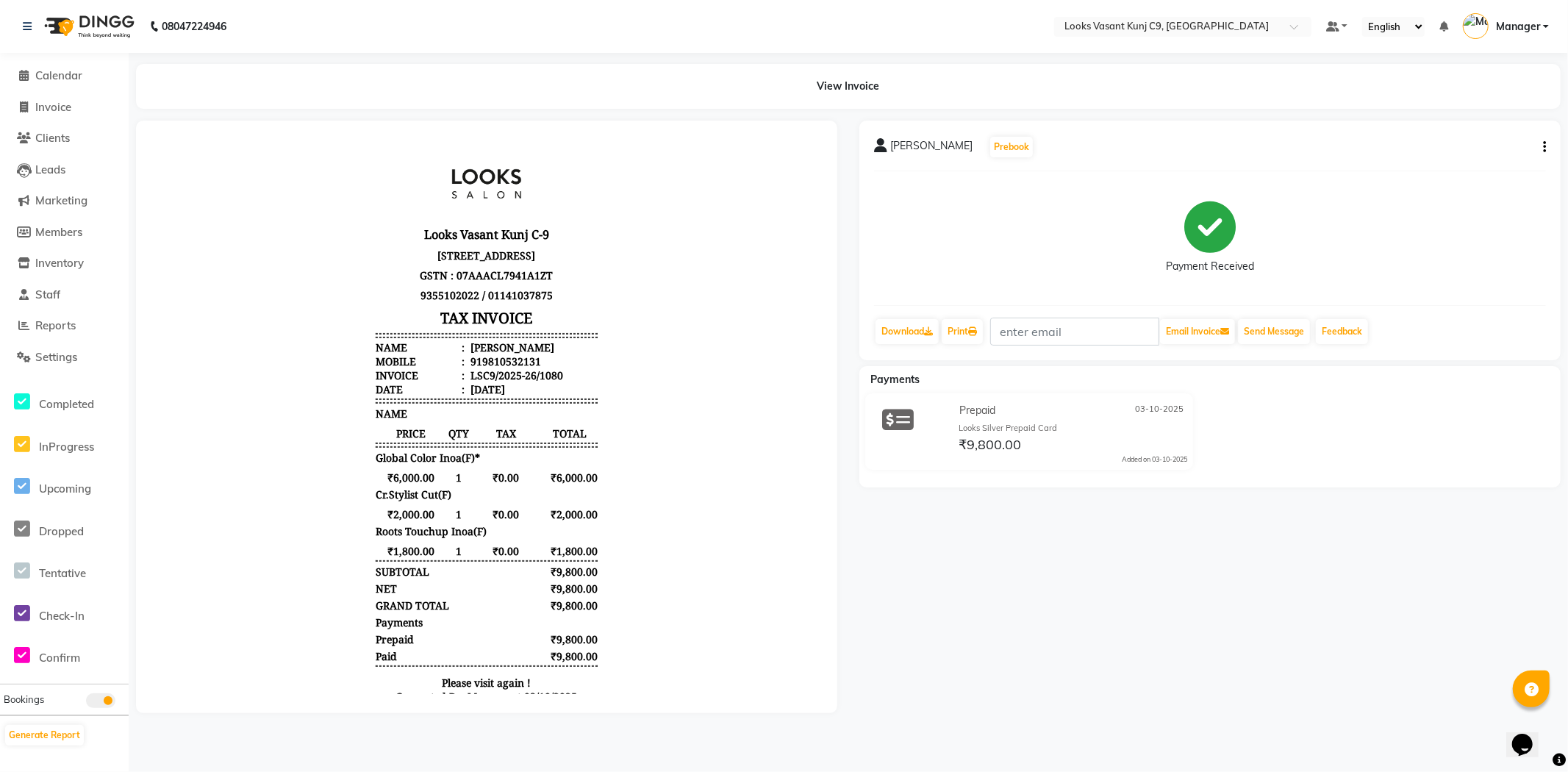
click at [1544, 147] on icon "button" at bounding box center [1544, 147] width 3 height 1
click at [1483, 153] on div "Edit Item Staff" at bounding box center [1471, 156] width 101 height 18
select select
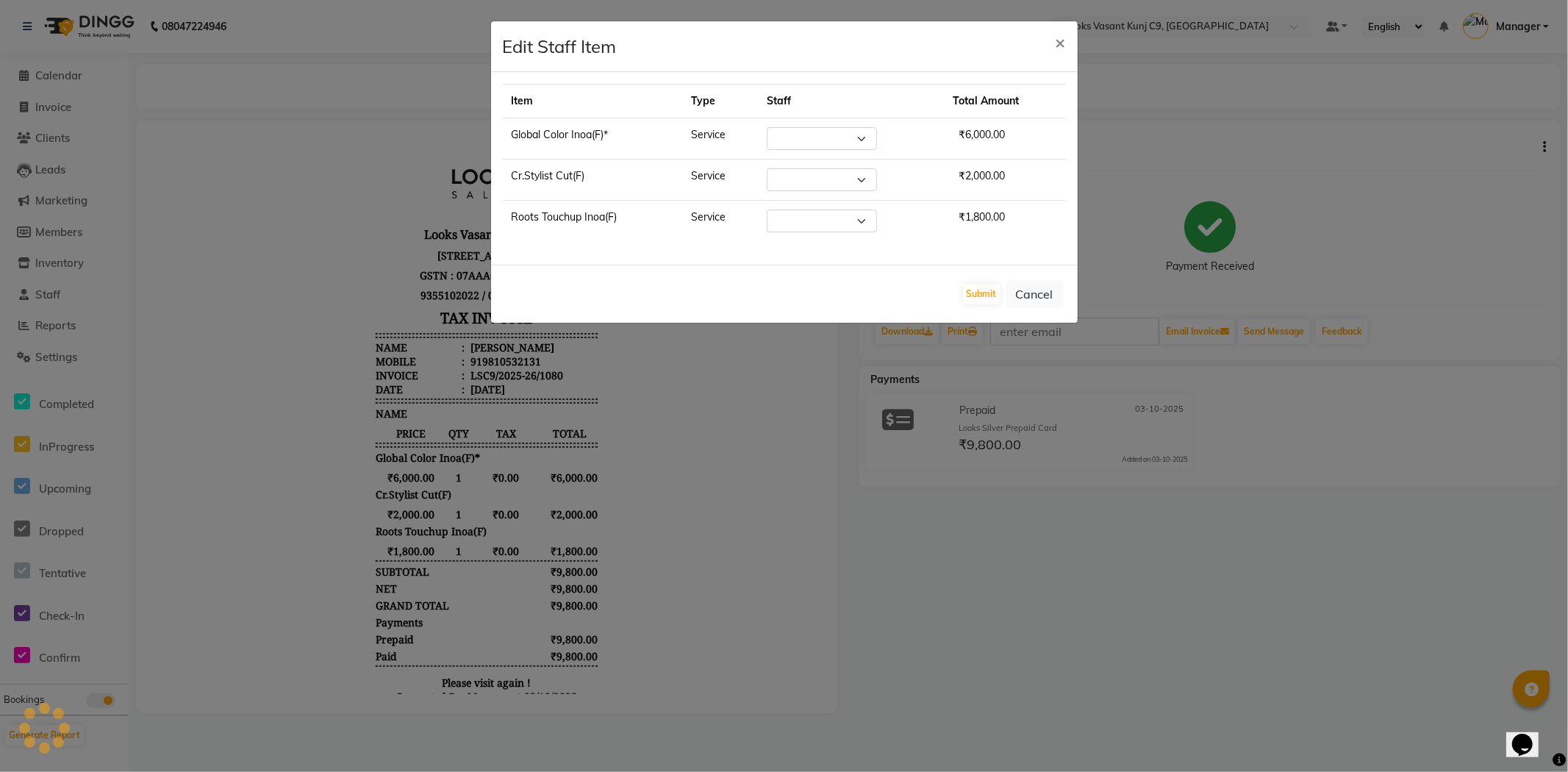
select select "88930"
click at [1045, 289] on button "Cancel" at bounding box center [1035, 293] width 57 height 28
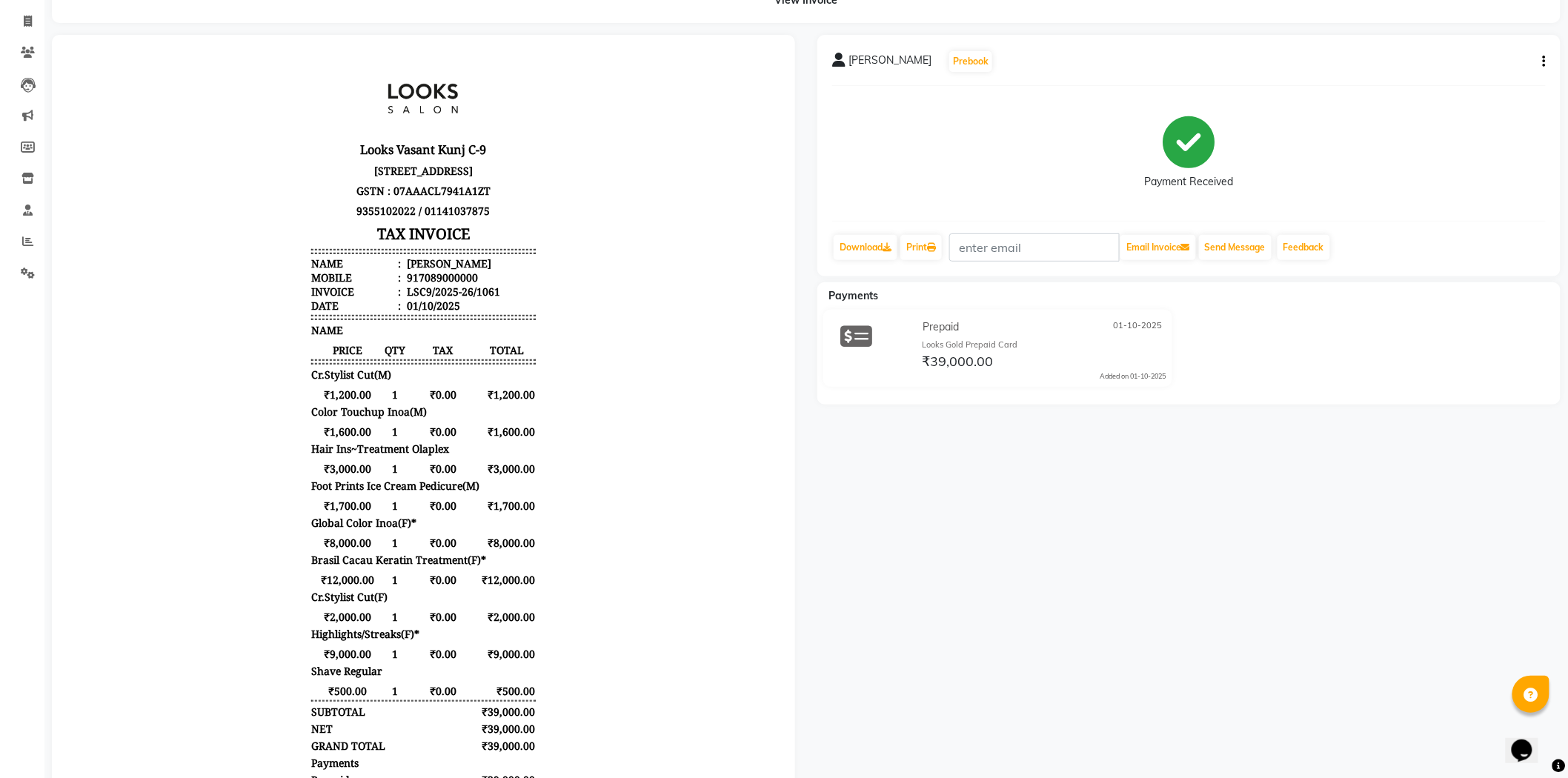
scroll to position [242, 0]
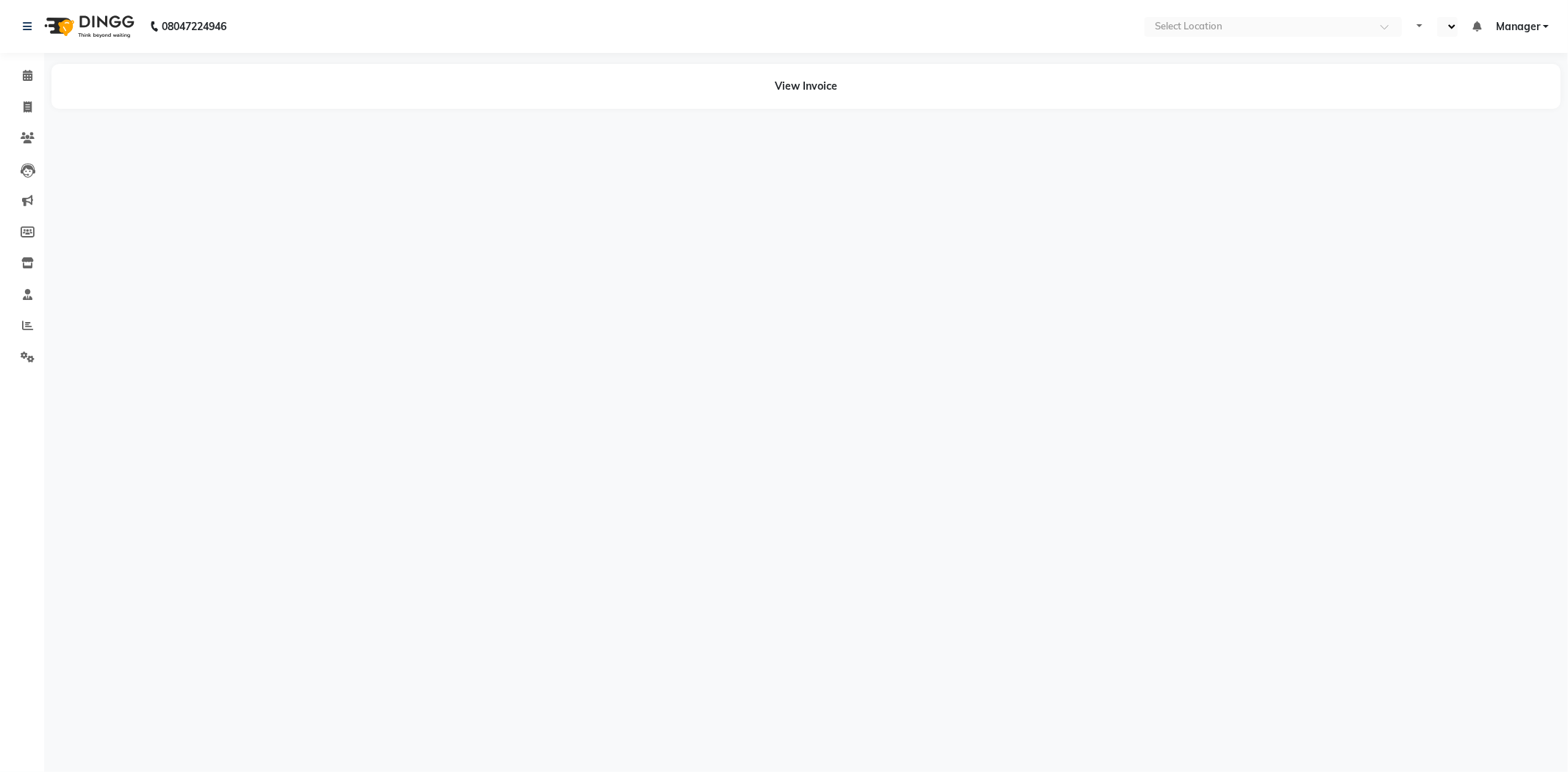
select select "en"
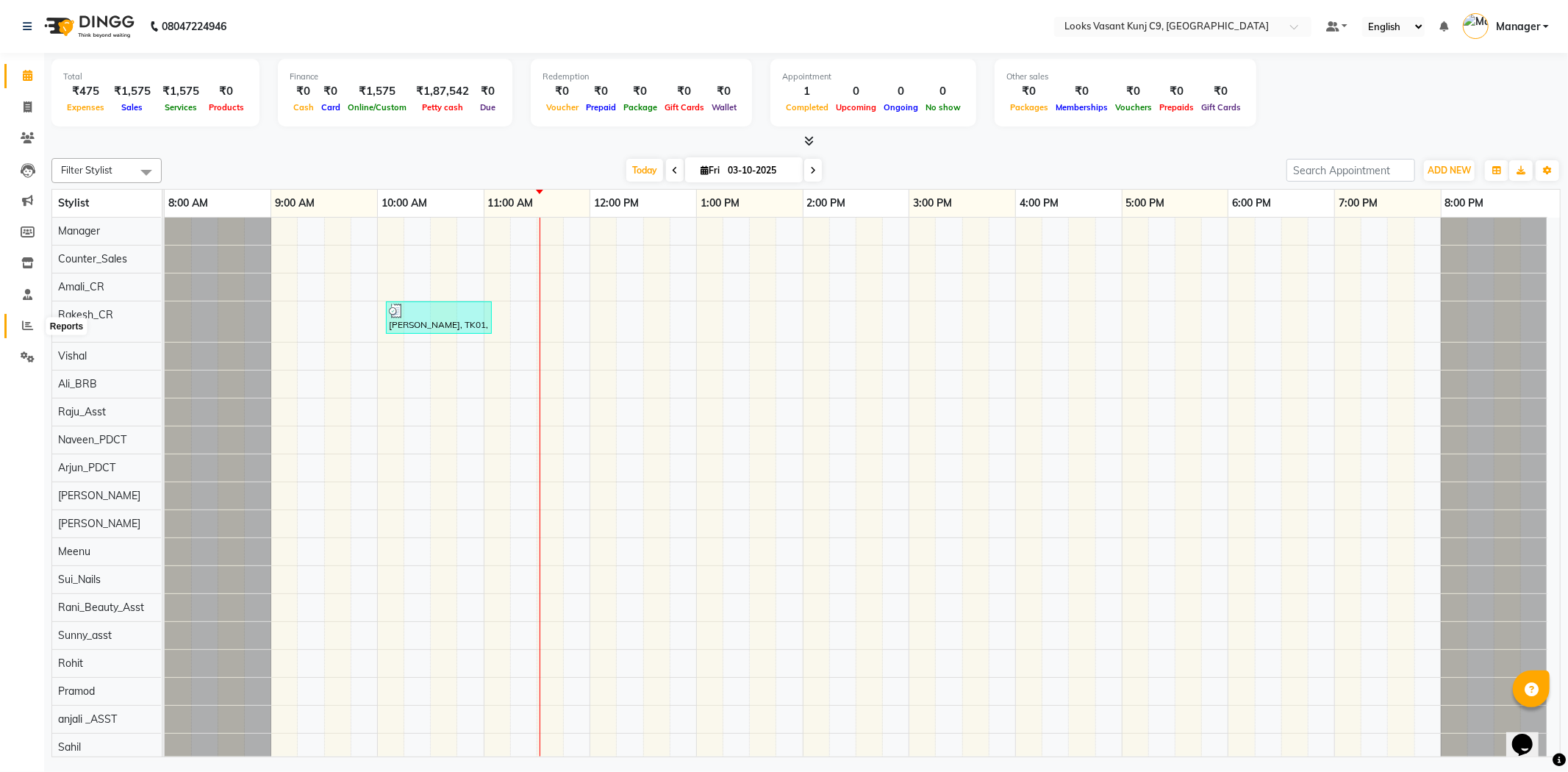
click at [22, 325] on icon at bounding box center [27, 325] width 11 height 11
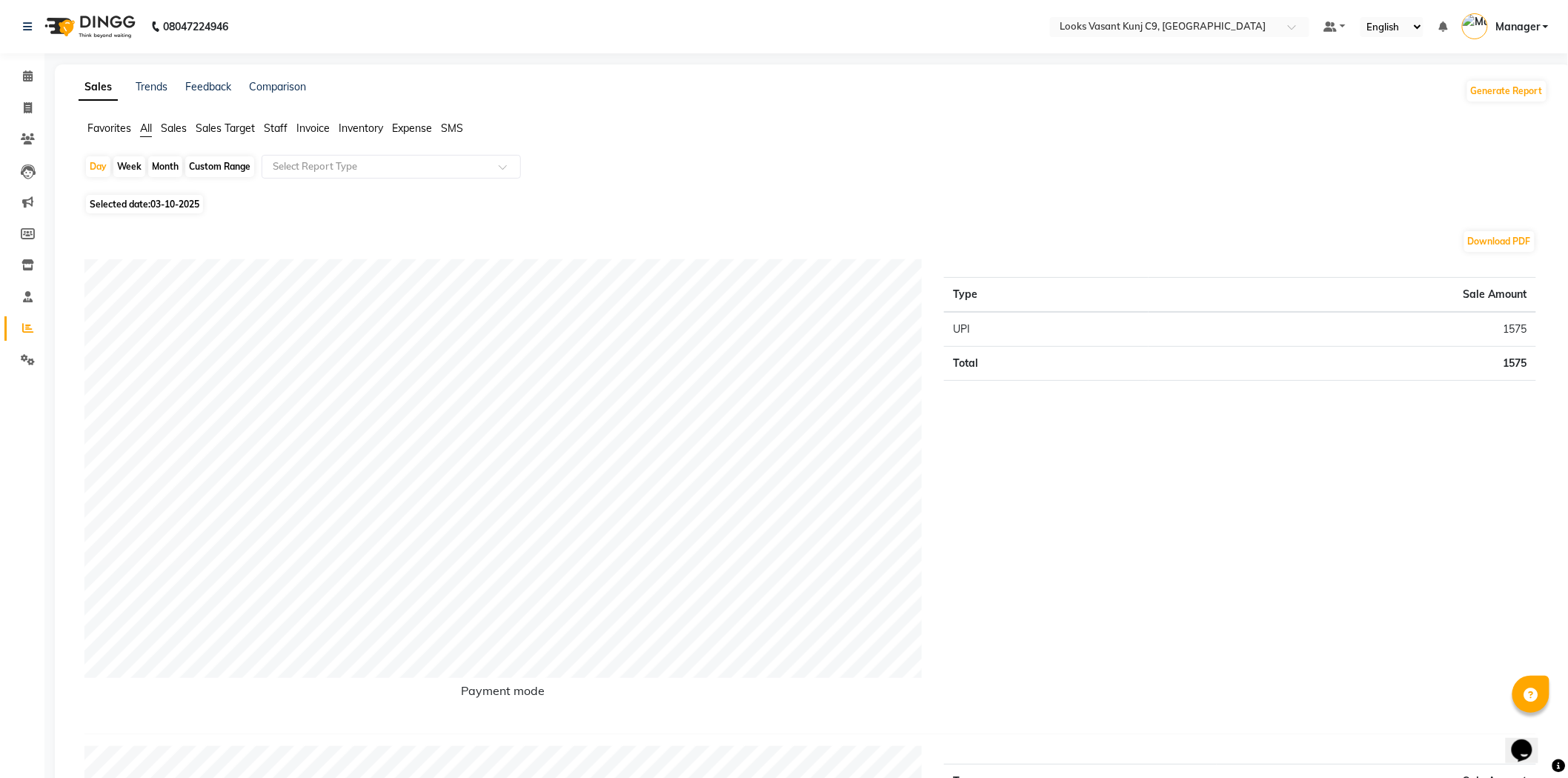
click at [271, 124] on span "Staff" at bounding box center [275, 128] width 24 height 13
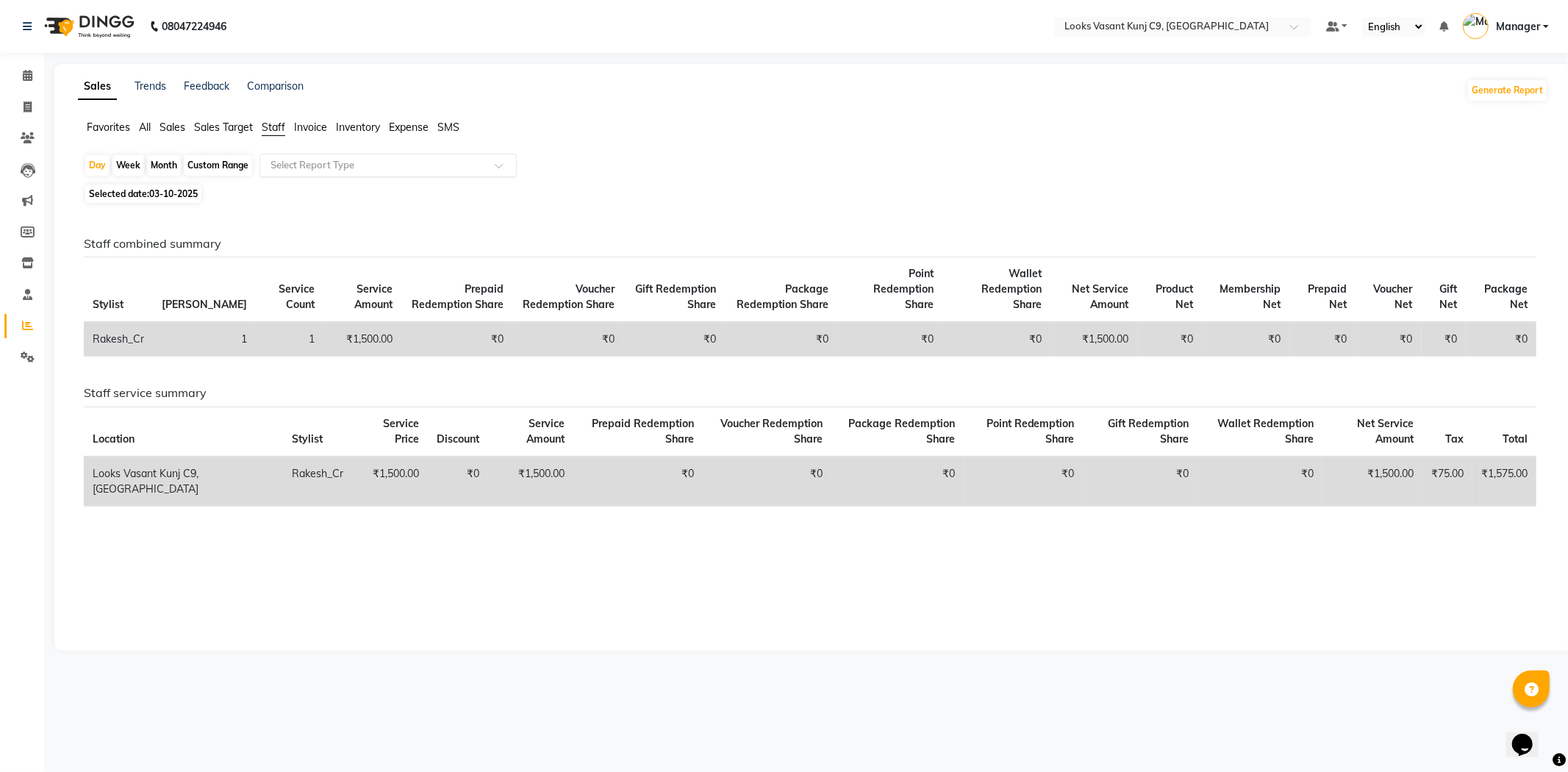
click at [313, 168] on input "text" at bounding box center [373, 165] width 212 height 14
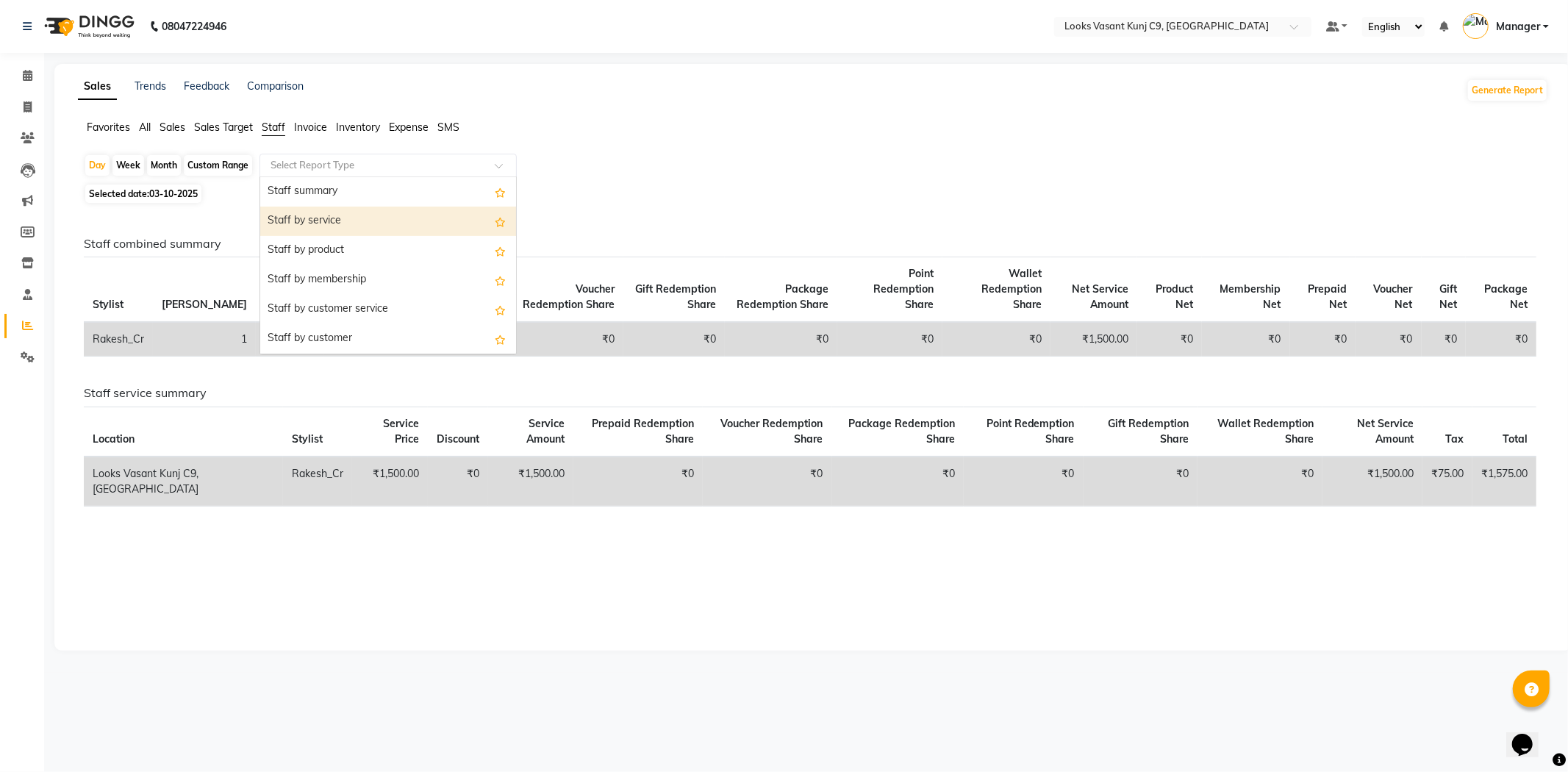
click at [344, 231] on div "Staff by service" at bounding box center [388, 221] width 256 height 30
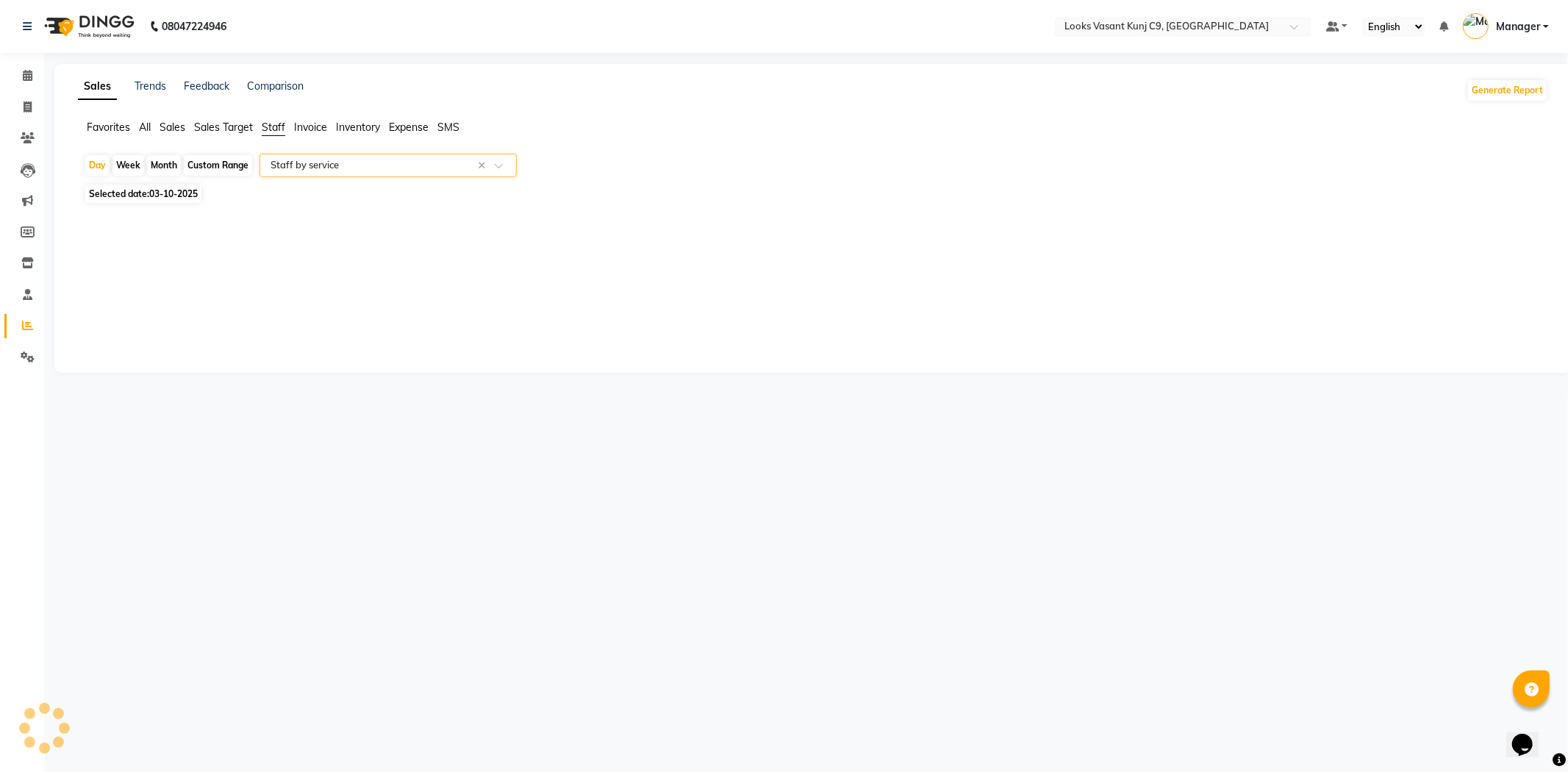
select select "full_report"
select select "csv"
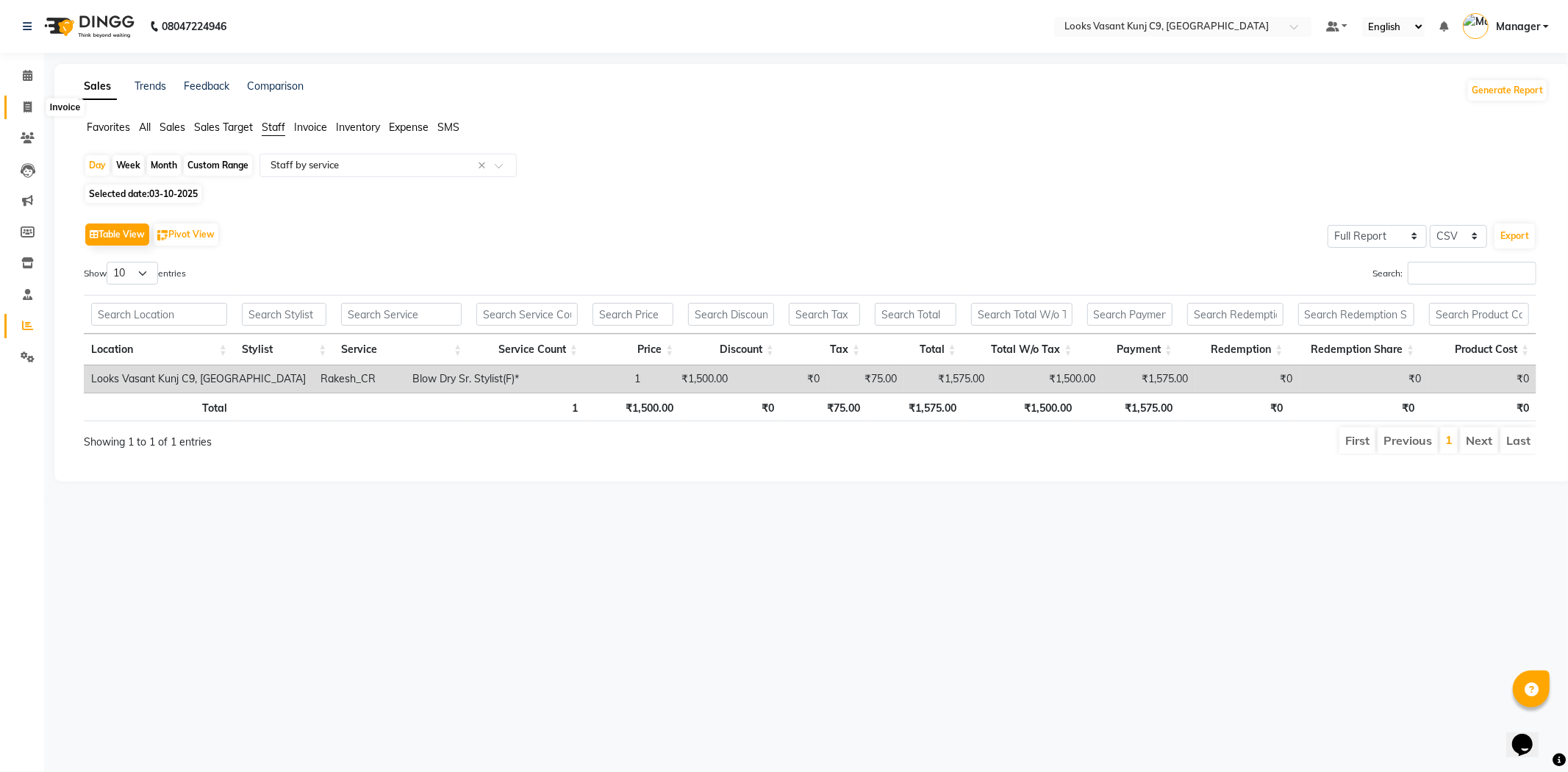
click at [20, 104] on span at bounding box center [27, 108] width 26 height 17
select select "service"
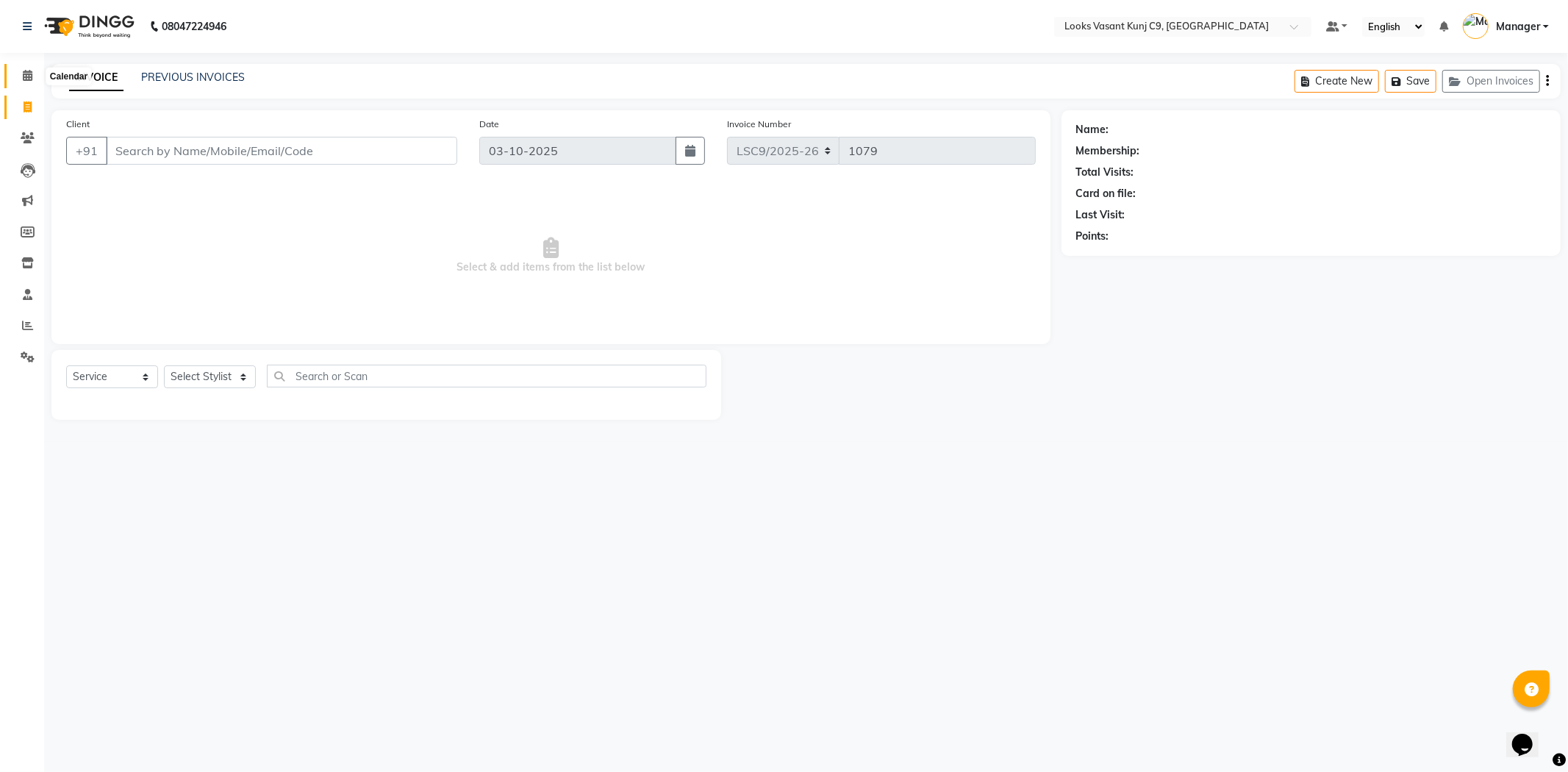
click at [23, 76] on icon at bounding box center [27, 75] width 10 height 11
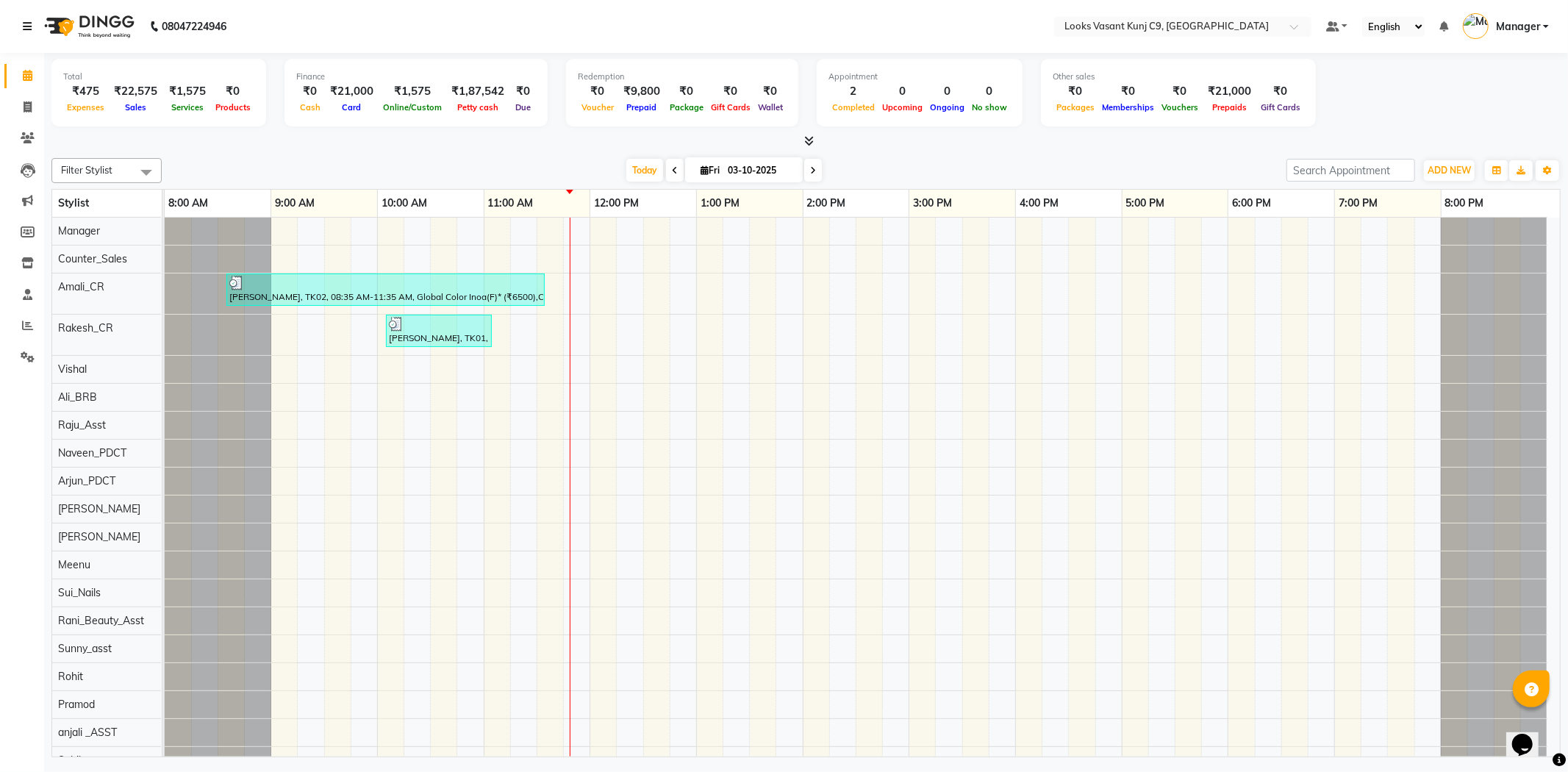
click at [34, 24] on link at bounding box center [30, 27] width 14 height 41
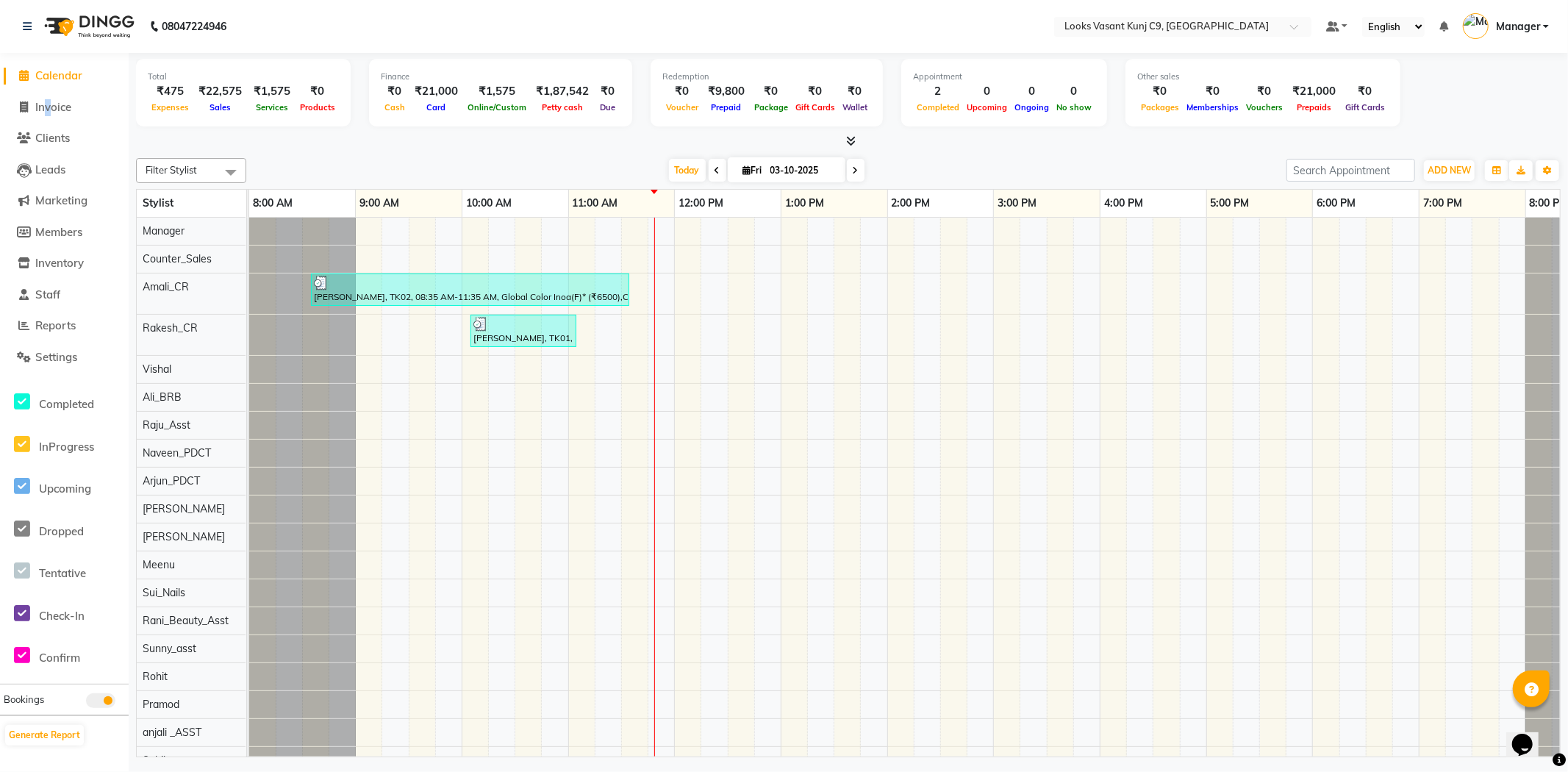
click at [44, 120] on li "Invoice" at bounding box center [64, 108] width 129 height 32
click at [45, 113] on span "Invoice" at bounding box center [53, 107] width 36 height 14
select select "service"
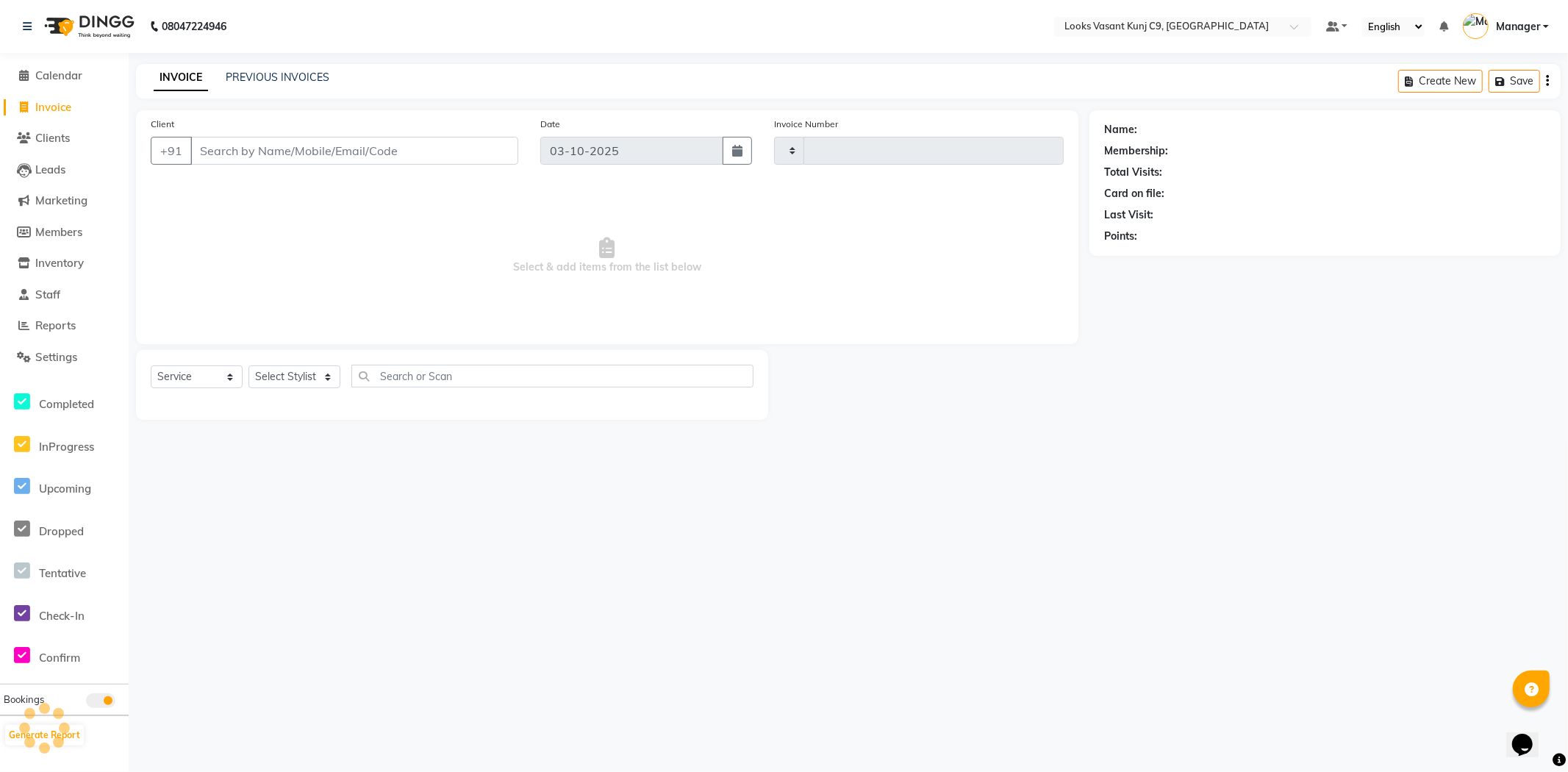
type input "1081"
select select "8747"
click at [316, 385] on select "Select Stylist" at bounding box center [294, 377] width 92 height 23
click at [409, 235] on span "Select & add items from the list below" at bounding box center [608, 256] width 913 height 147
click at [303, 377] on select "Select Stylist [PERSON_NAME] anjali _ASST Arjun_PDCT Ashish_asst Counter_Sales …" at bounding box center [294, 377] width 92 height 23
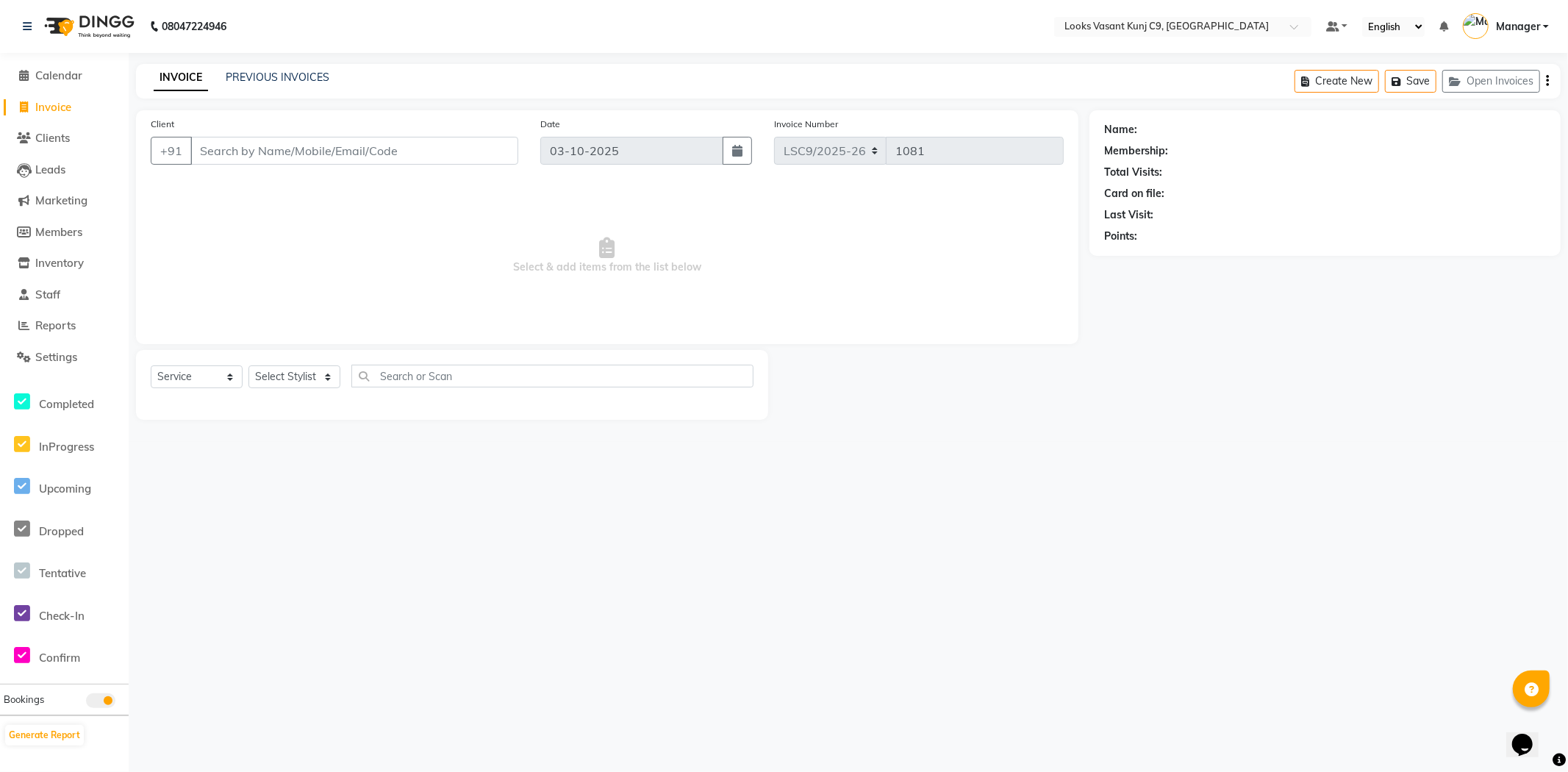
click at [431, 275] on span "Select & add items from the list below" at bounding box center [608, 256] width 913 height 147
click at [77, 84] on li "Calendar" at bounding box center [64, 76] width 129 height 32
click at [77, 83] on link "Calendar" at bounding box center [64, 76] width 121 height 17
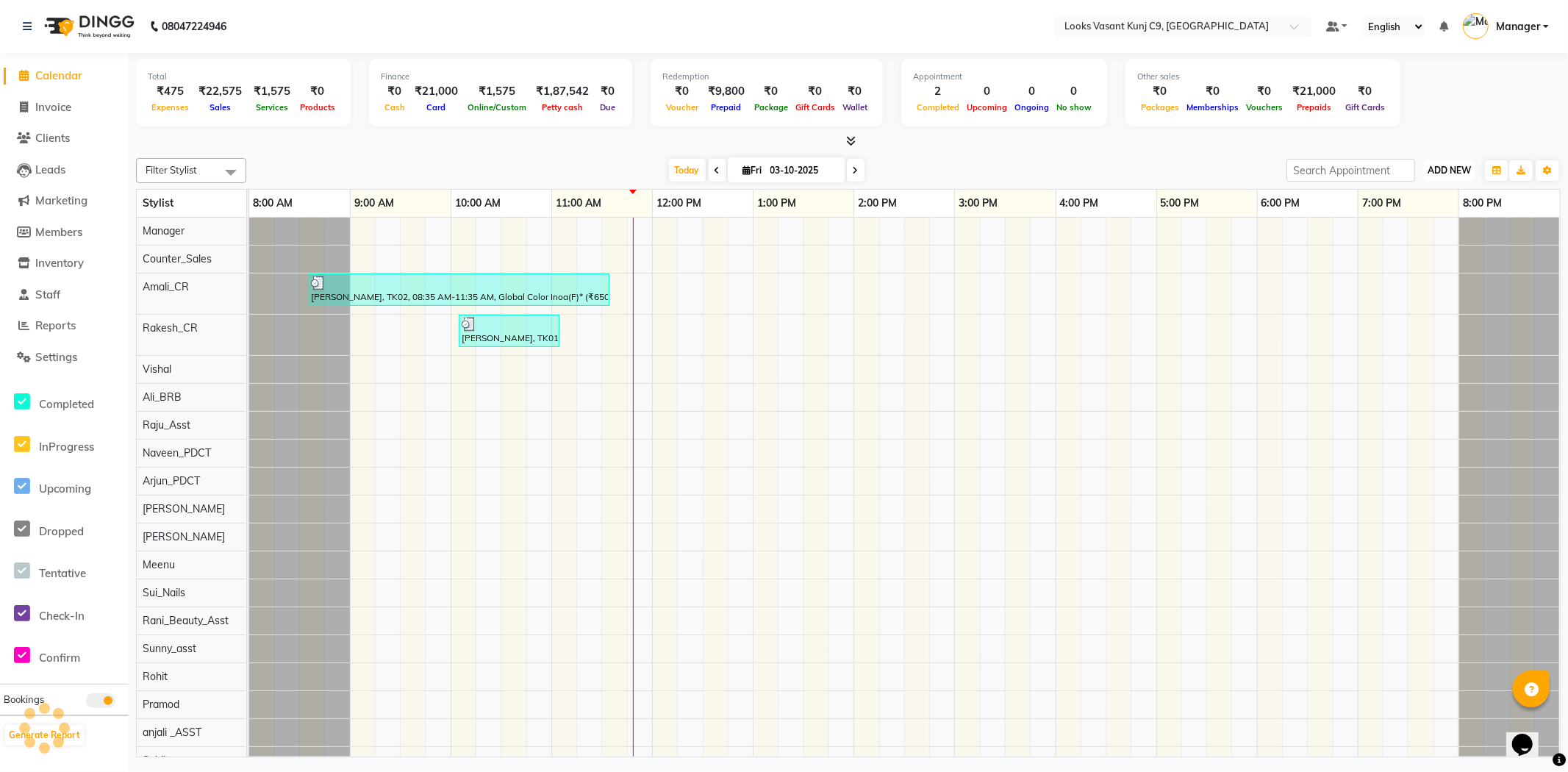
click at [1461, 160] on button "ADD NEW Toggle Dropdown" at bounding box center [1449, 170] width 51 height 20
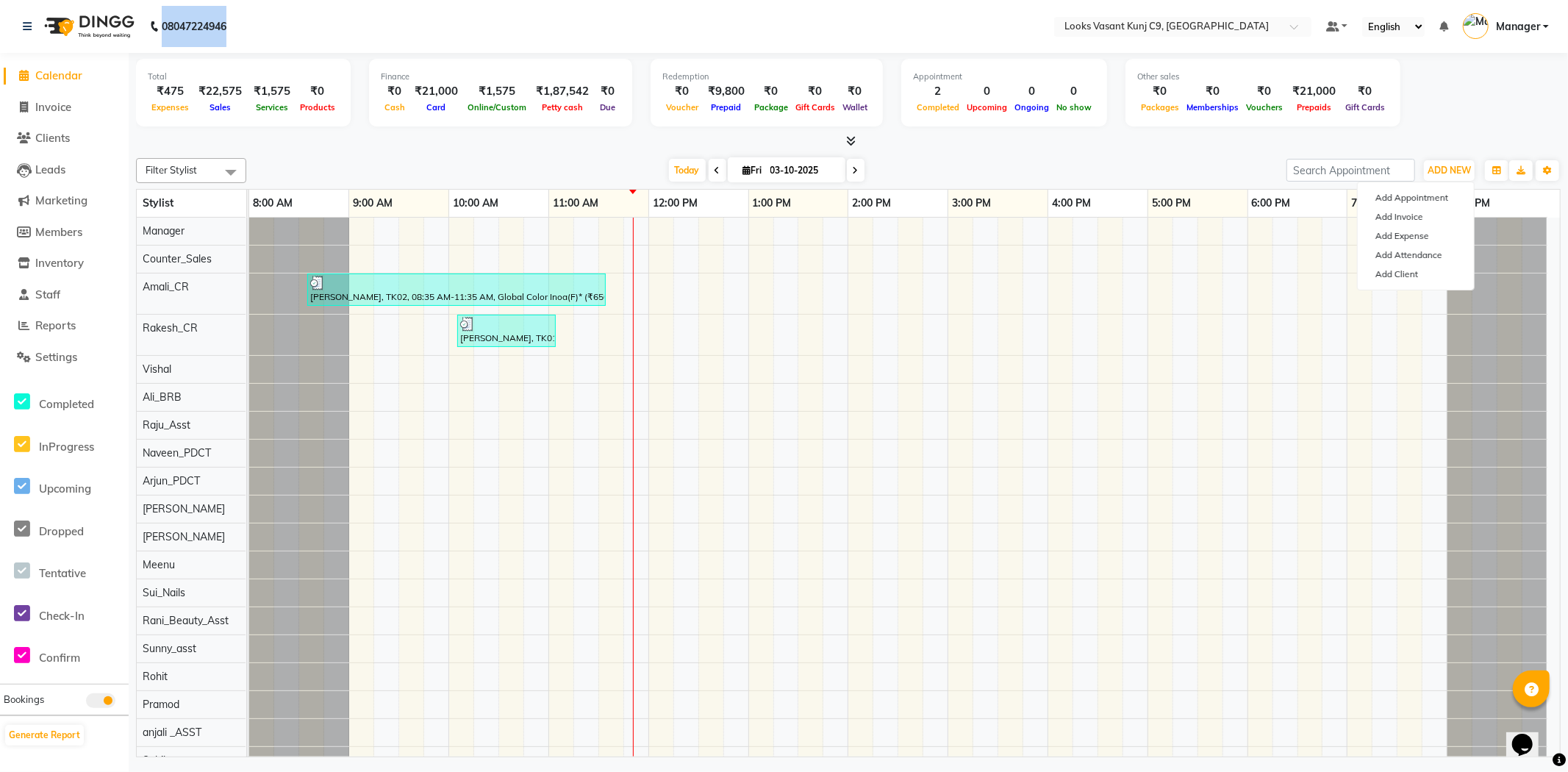
drag, startPoint x: 1481, startPoint y: 105, endPoint x: 158, endPoint y: 22, distance: 1325.6
click at [158, 22] on nav "[PHONE_NUMBER] Need Help? Call us on 08047224946 Select Location × Looks Vasant…" at bounding box center [784, 27] width 1568 height 53
click at [246, 14] on nav "[PHONE_NUMBER] Need Help? Call us on 08047224946 Select Location × Looks Vasant…" at bounding box center [784, 27] width 1568 height 53
click at [20, 30] on div "08047224946" at bounding box center [125, 27] width 226 height 41
click at [59, 113] on span "Invoice" at bounding box center [53, 107] width 36 height 14
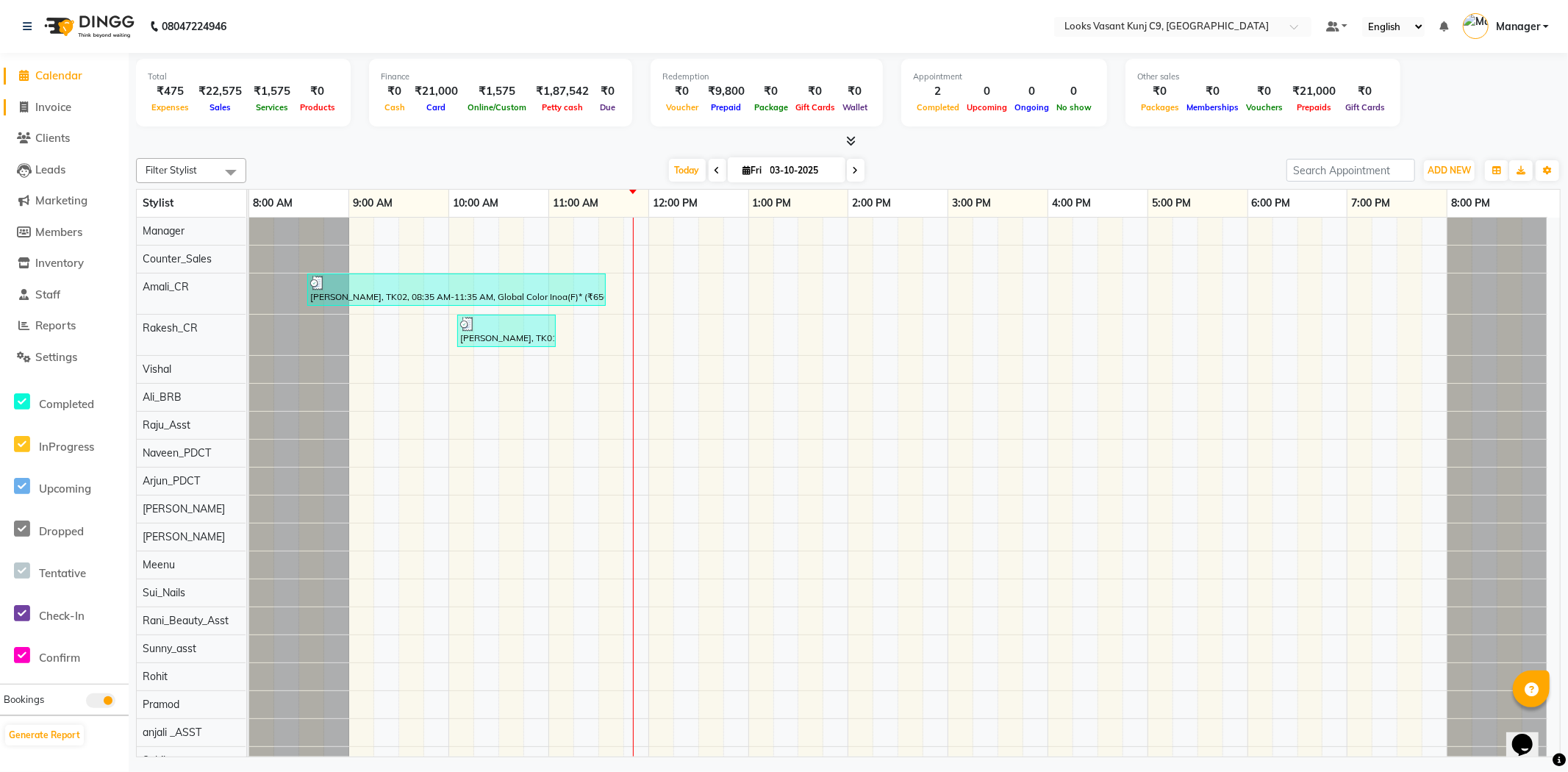
select select "service"
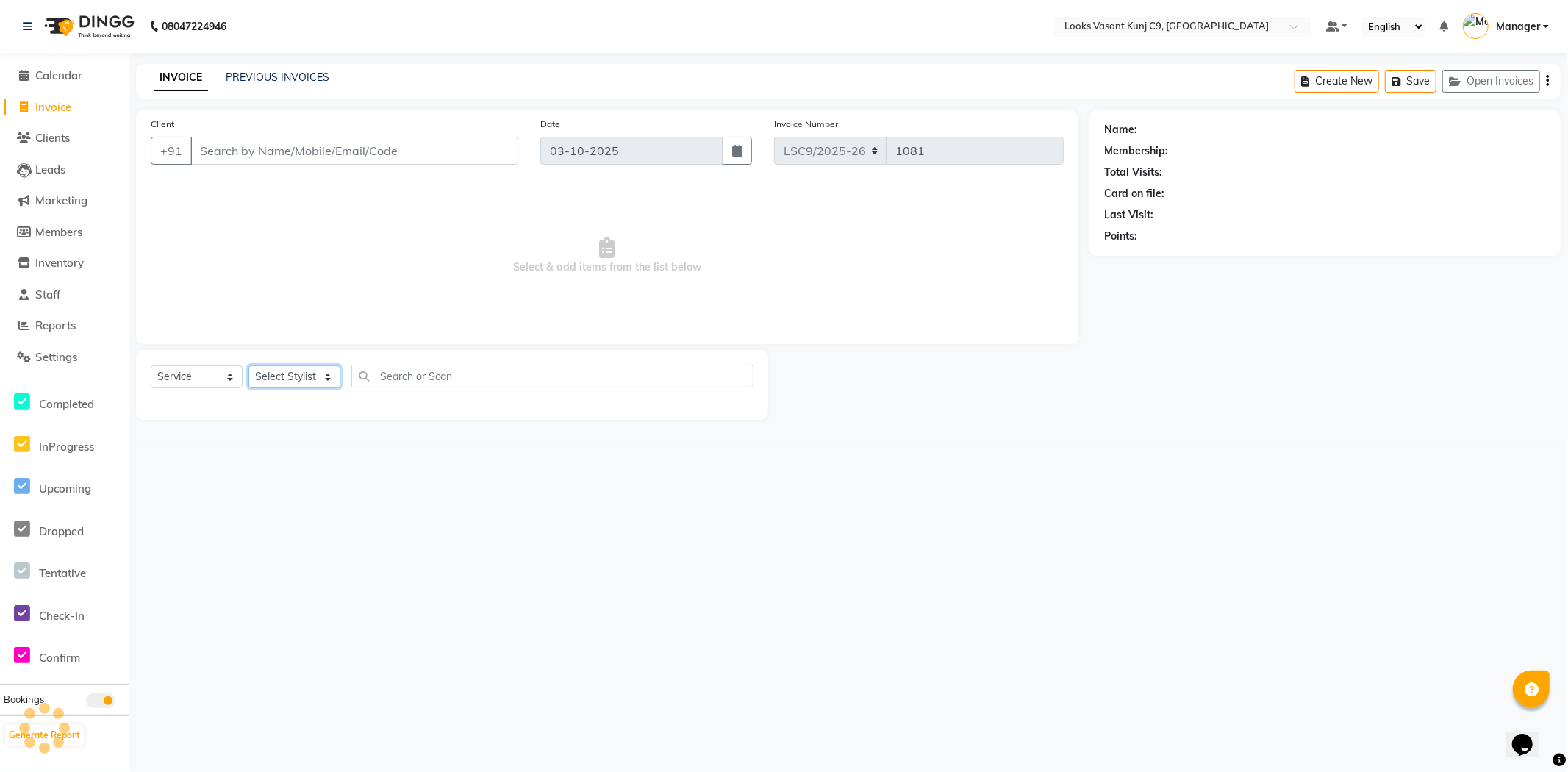
click at [273, 369] on select "Select Stylist" at bounding box center [294, 377] width 92 height 23
select select "88931"
click at [249, 366] on select "Select Stylist [PERSON_NAME] anjali _ASST Arjun_PDCT Ashish_asst Counter_Sales …" at bounding box center [294, 377] width 92 height 23
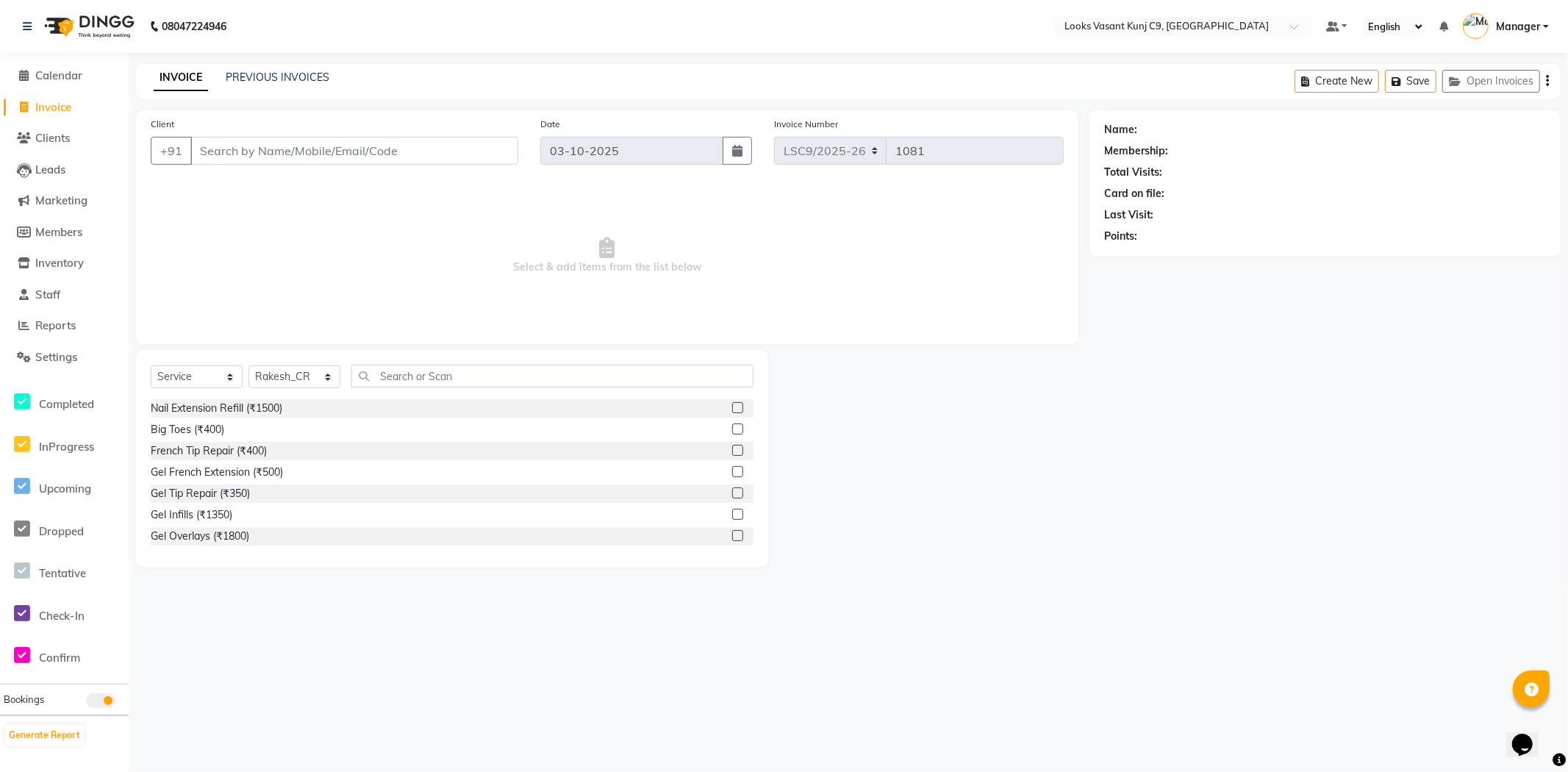
drag, startPoint x: 429, startPoint y: 350, endPoint x: 429, endPoint y: 369, distance: 19.0
click at [429, 361] on div "Select Service Product Membership Package Voucher Prepaid Gift Card Select Styl…" at bounding box center [451, 458] width 632 height 217
click at [429, 369] on input "text" at bounding box center [552, 376] width 402 height 23
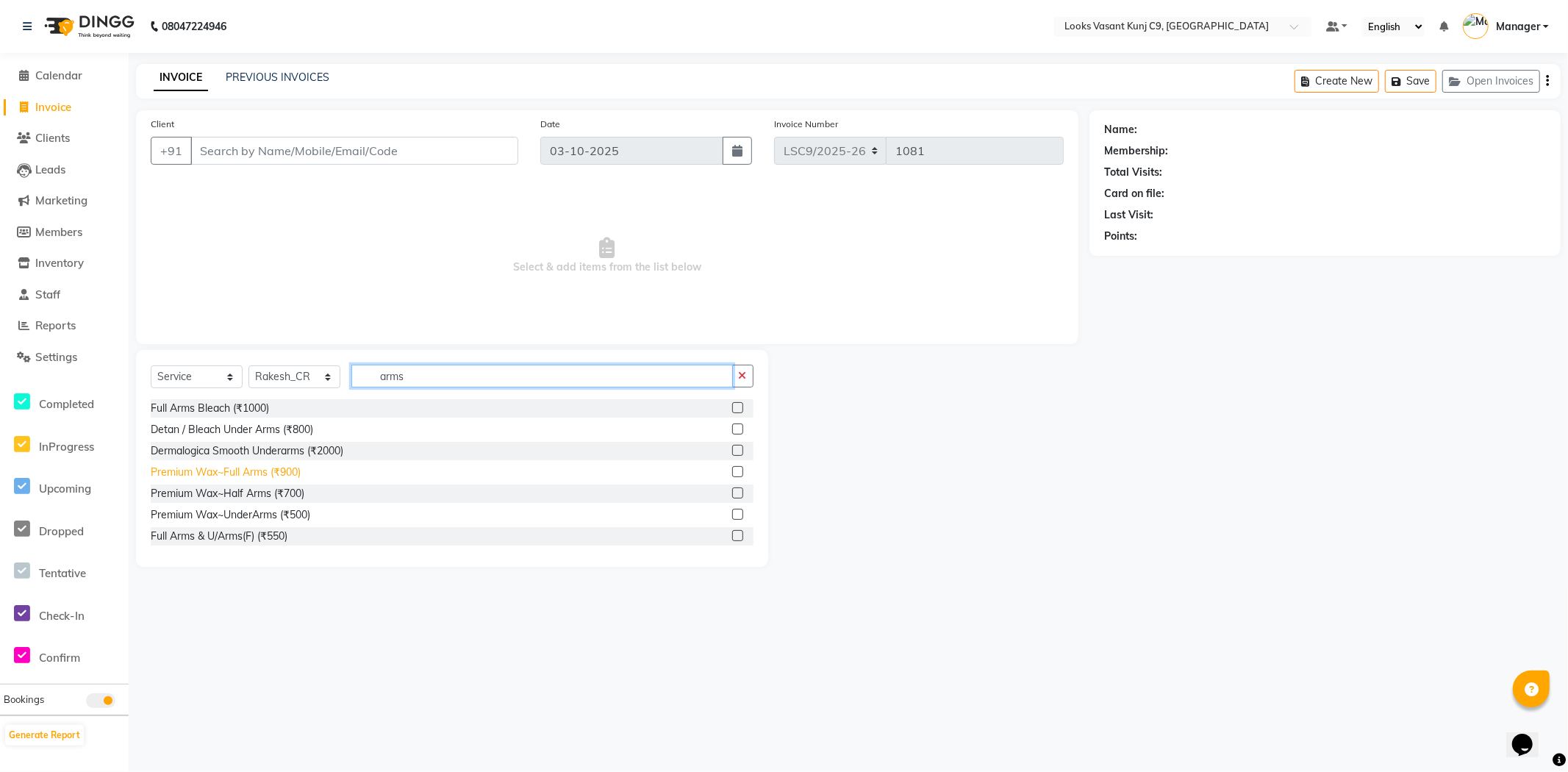
type input "arms"
click at [257, 476] on div "Premium Wax~Full Arms (₹900)" at bounding box center [226, 472] width 150 height 15
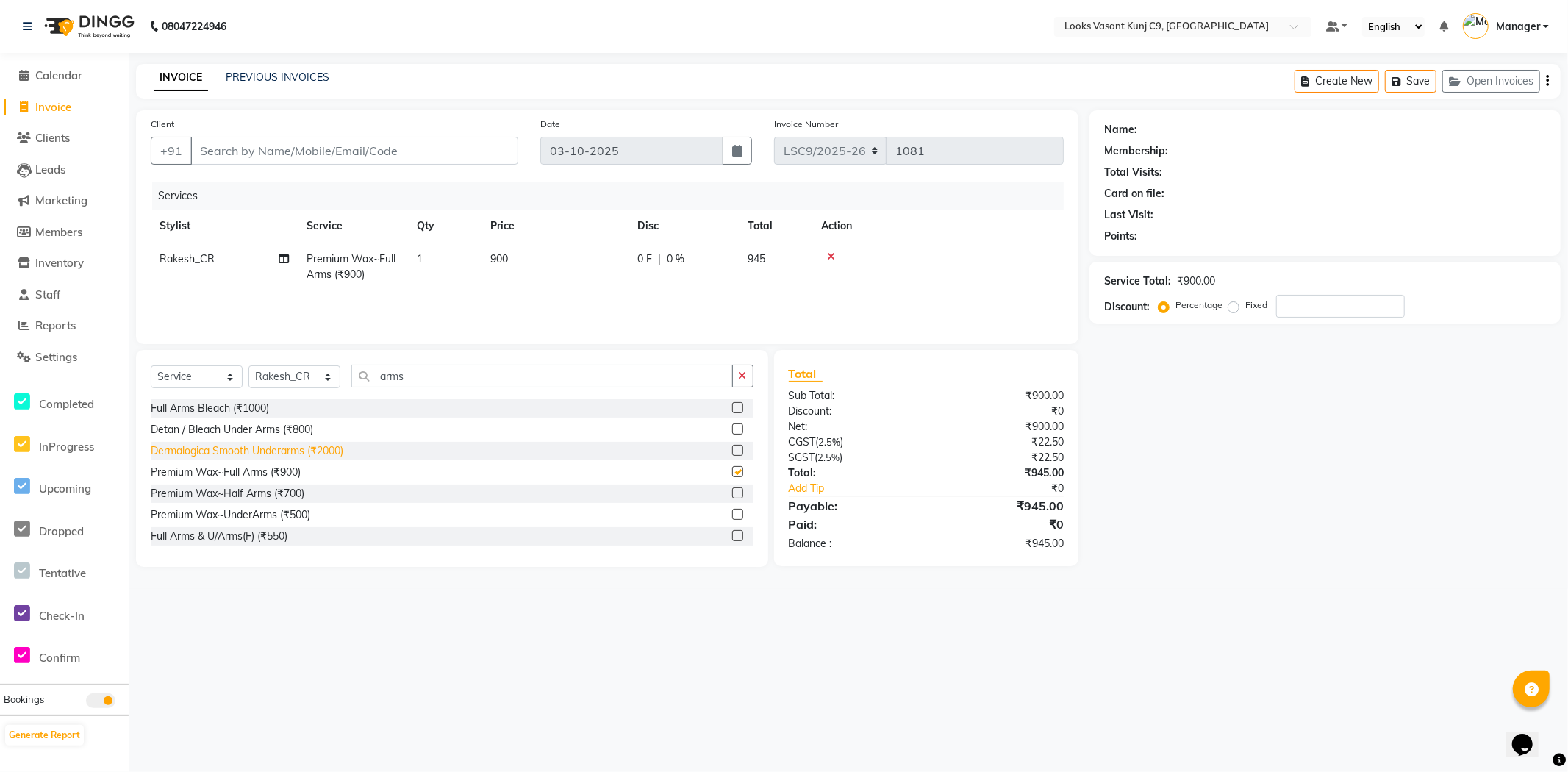
checkbox input "false"
click at [410, 384] on input "arms" at bounding box center [542, 376] width 382 height 23
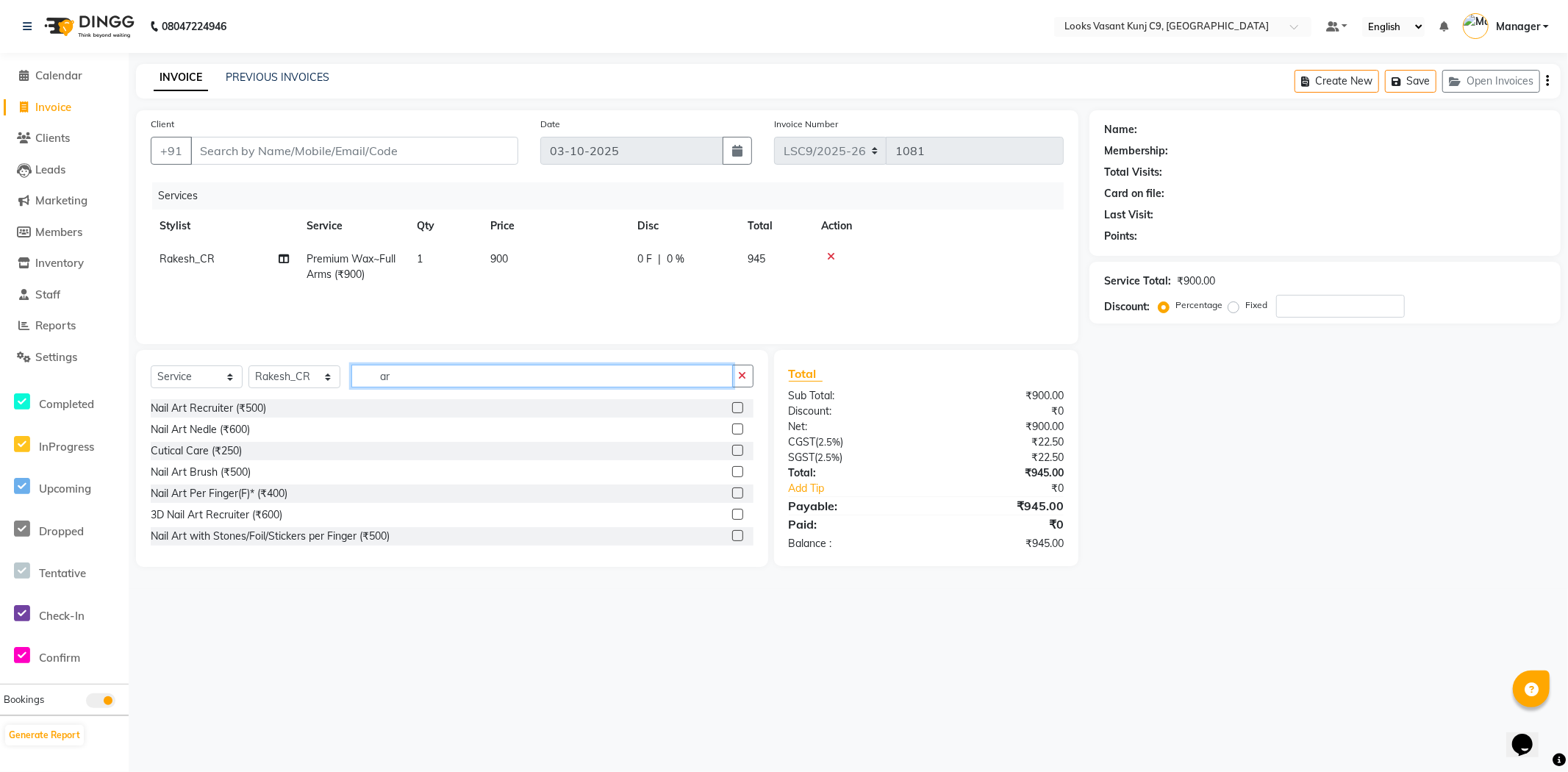
type input "a"
type input "half"
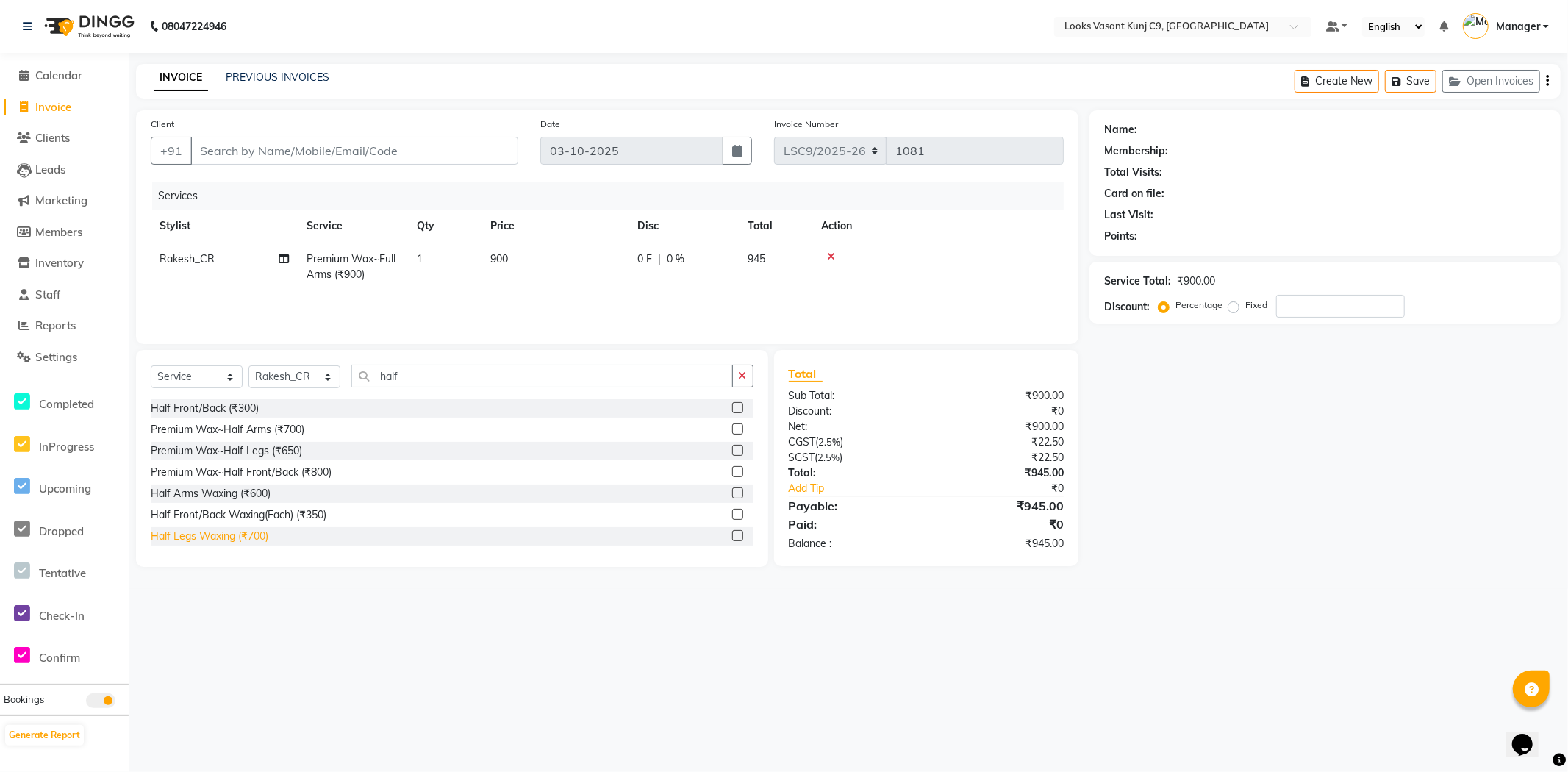
click at [250, 536] on div "Half Legs Waxing (₹700)" at bounding box center [209, 536] width 118 height 15
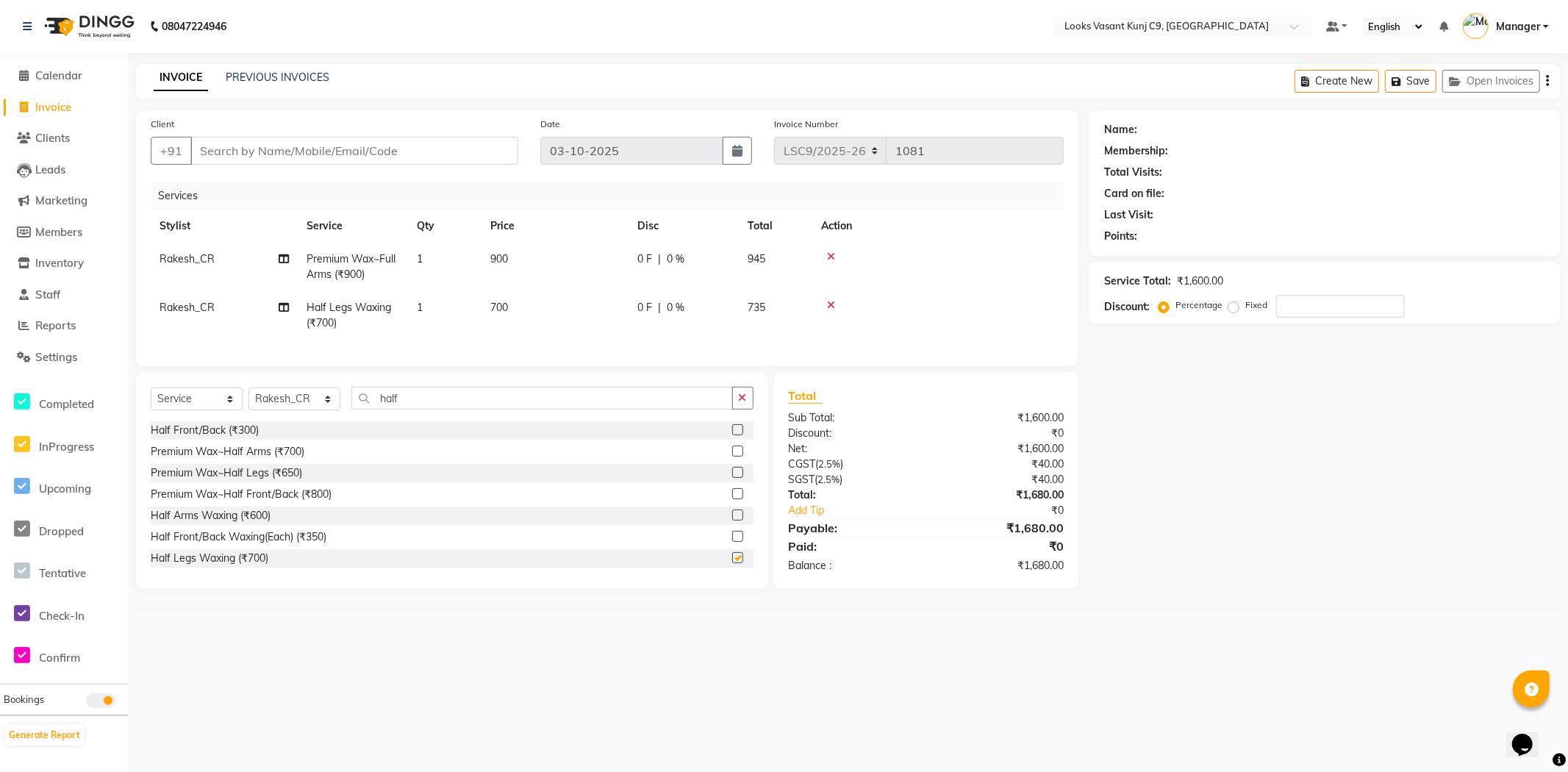
checkbox input "false"
click at [450, 410] on input "half" at bounding box center [542, 398] width 382 height 23
type input "h"
type input "eye"
click at [214, 502] on div "Eyebrows & Upperlips (₹100)" at bounding box center [218, 494] width 136 height 15
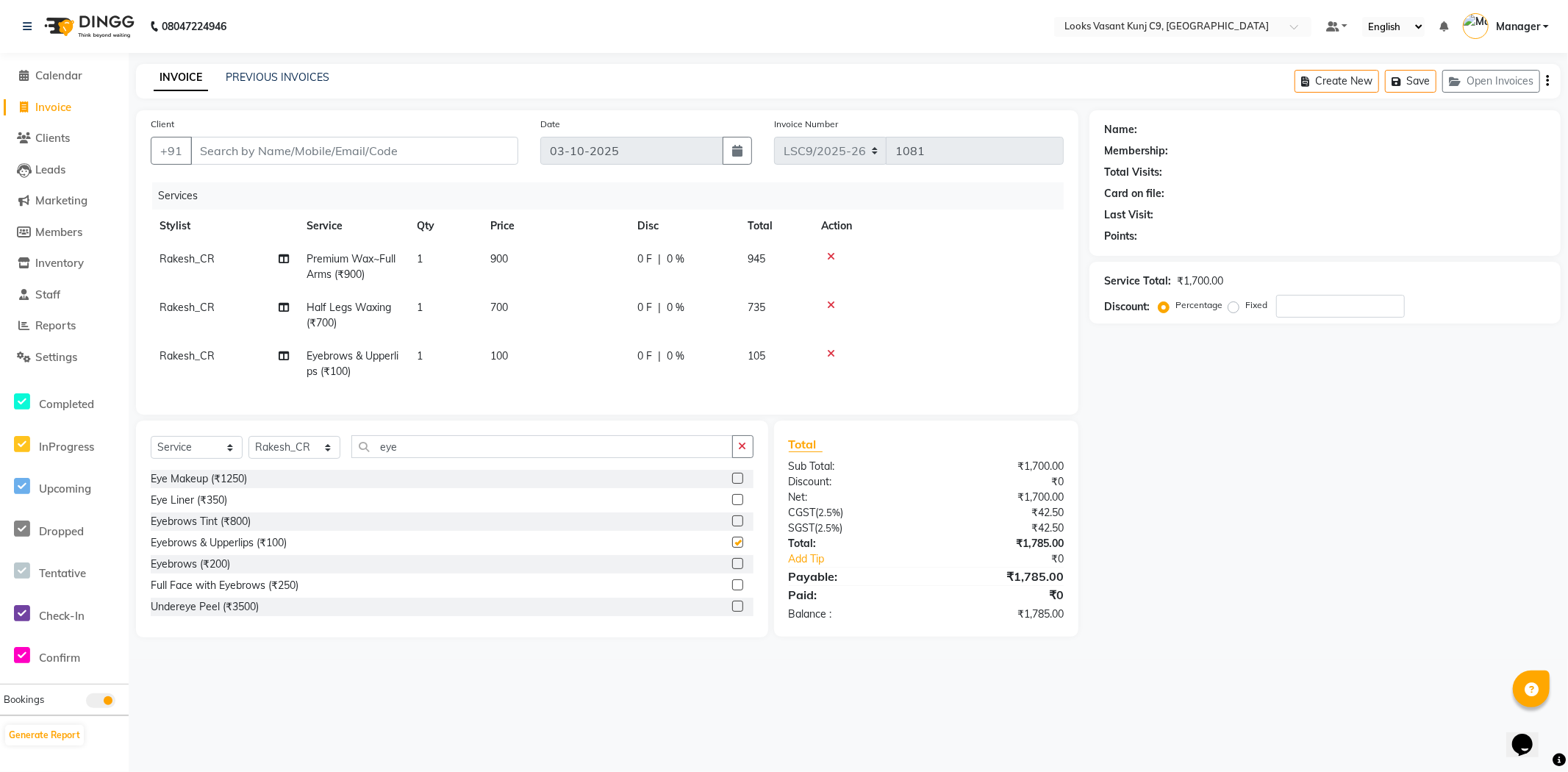
checkbox input "false"
click at [451, 372] on td "1" at bounding box center [445, 364] width 74 height 49
select select "88931"
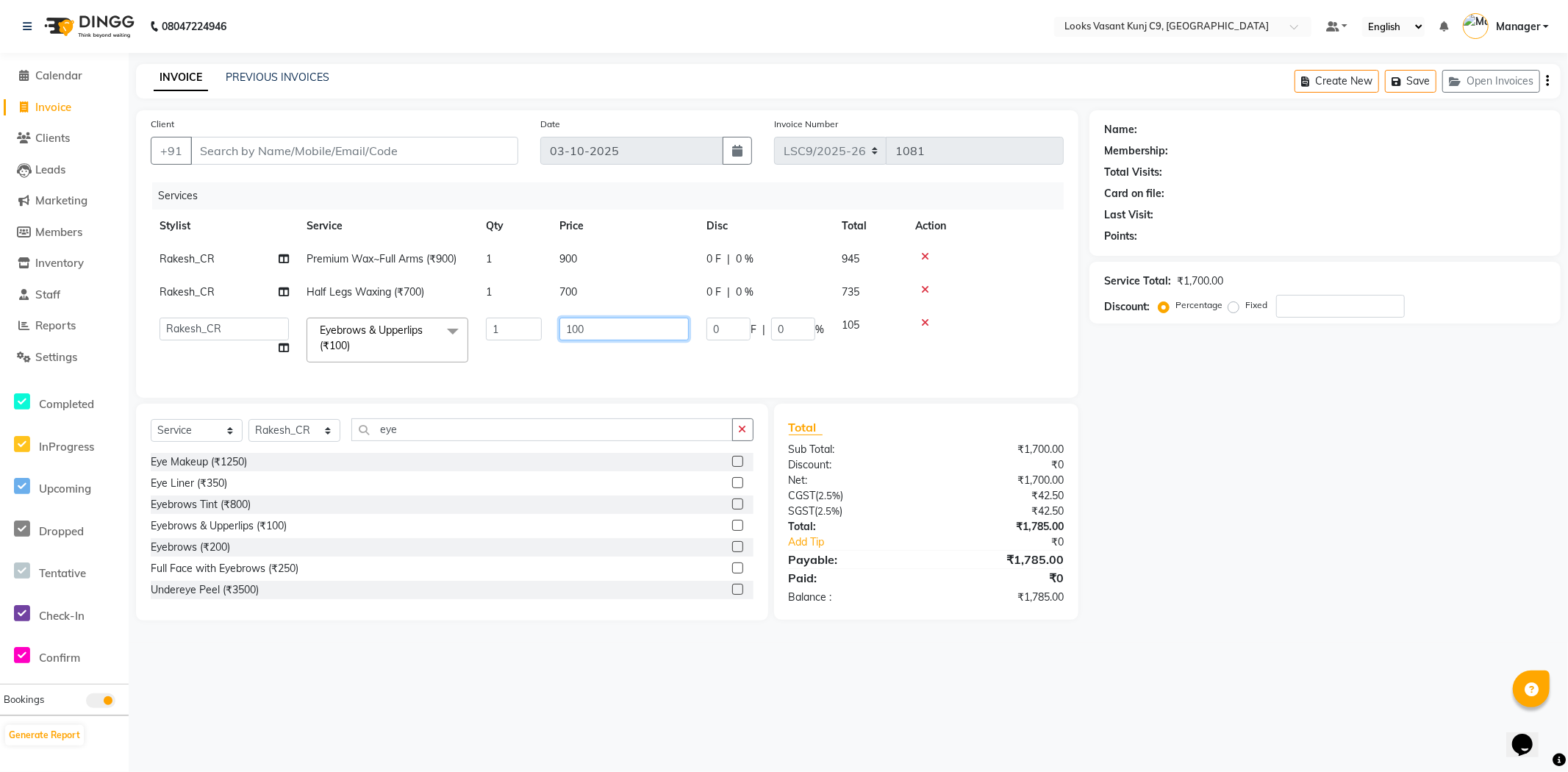
click at [575, 328] on input "100" at bounding box center [624, 329] width 130 height 23
type input "200"
click at [463, 728] on div "08047224946 Select Location × Looks Vasant Kunj C9, [GEOGRAPHIC_DATA] Default P…" at bounding box center [784, 386] width 1568 height 772
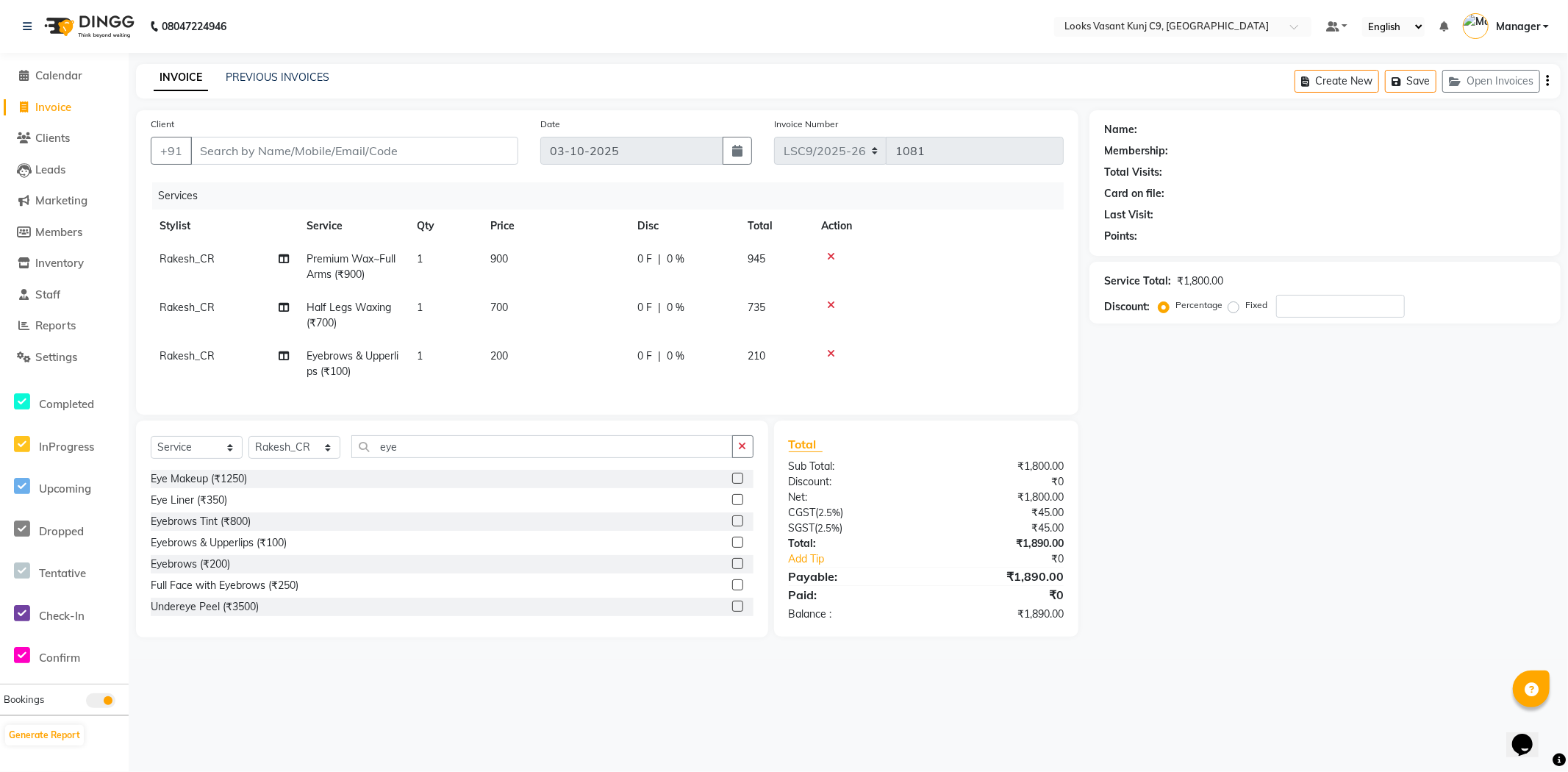
drag, startPoint x: 463, startPoint y: 728, endPoint x: 1208, endPoint y: 605, distance: 755.1
click at [1208, 605] on div "Name: Membership: Total Visits: Card on file: Last Visit: Points: Service Total…" at bounding box center [1331, 373] width 482 height 527
click at [828, 262] on td at bounding box center [938, 267] width 251 height 49
click at [828, 256] on icon at bounding box center [831, 256] width 8 height 11
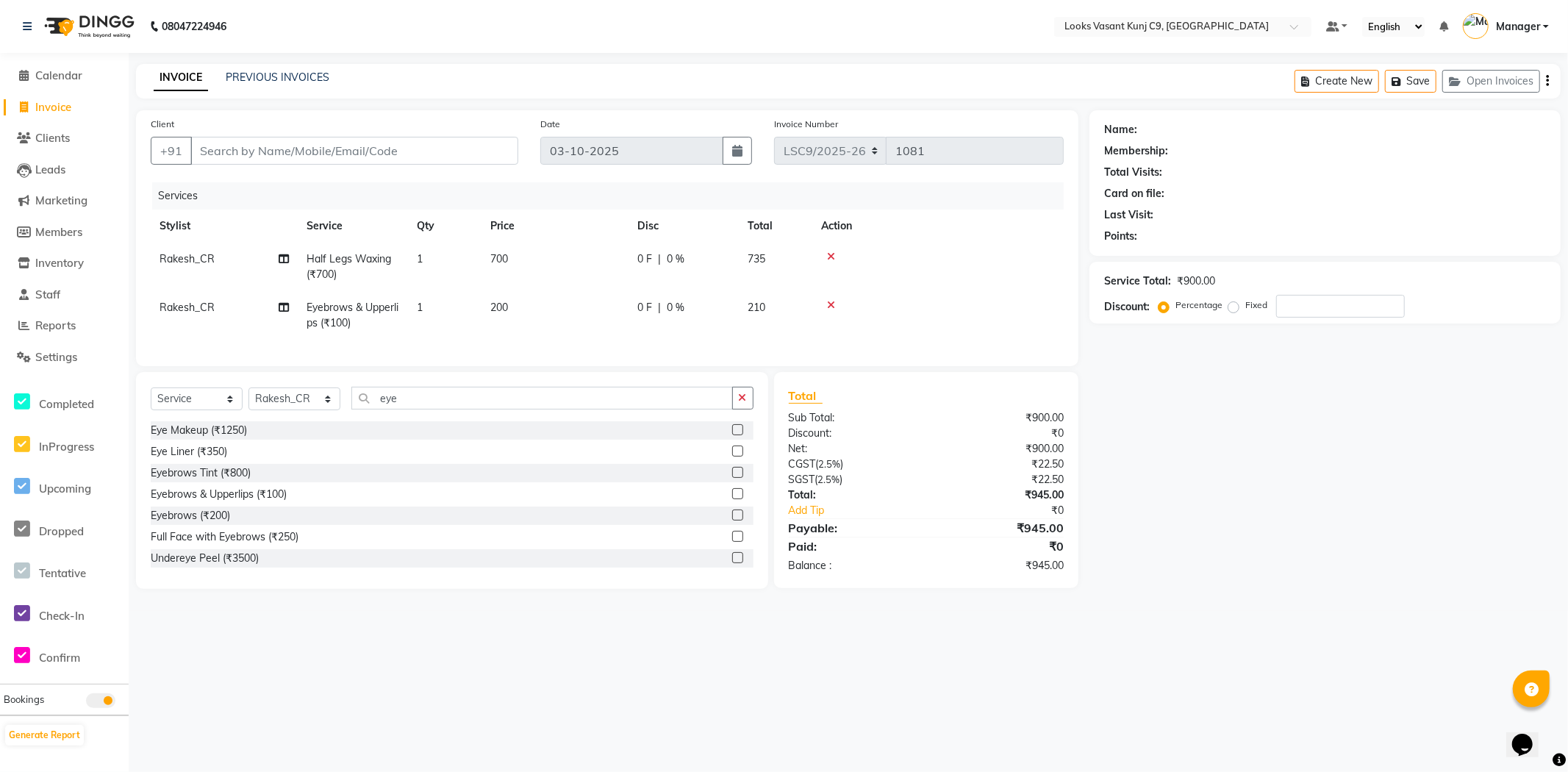
click at [828, 256] on icon at bounding box center [831, 256] width 8 height 11
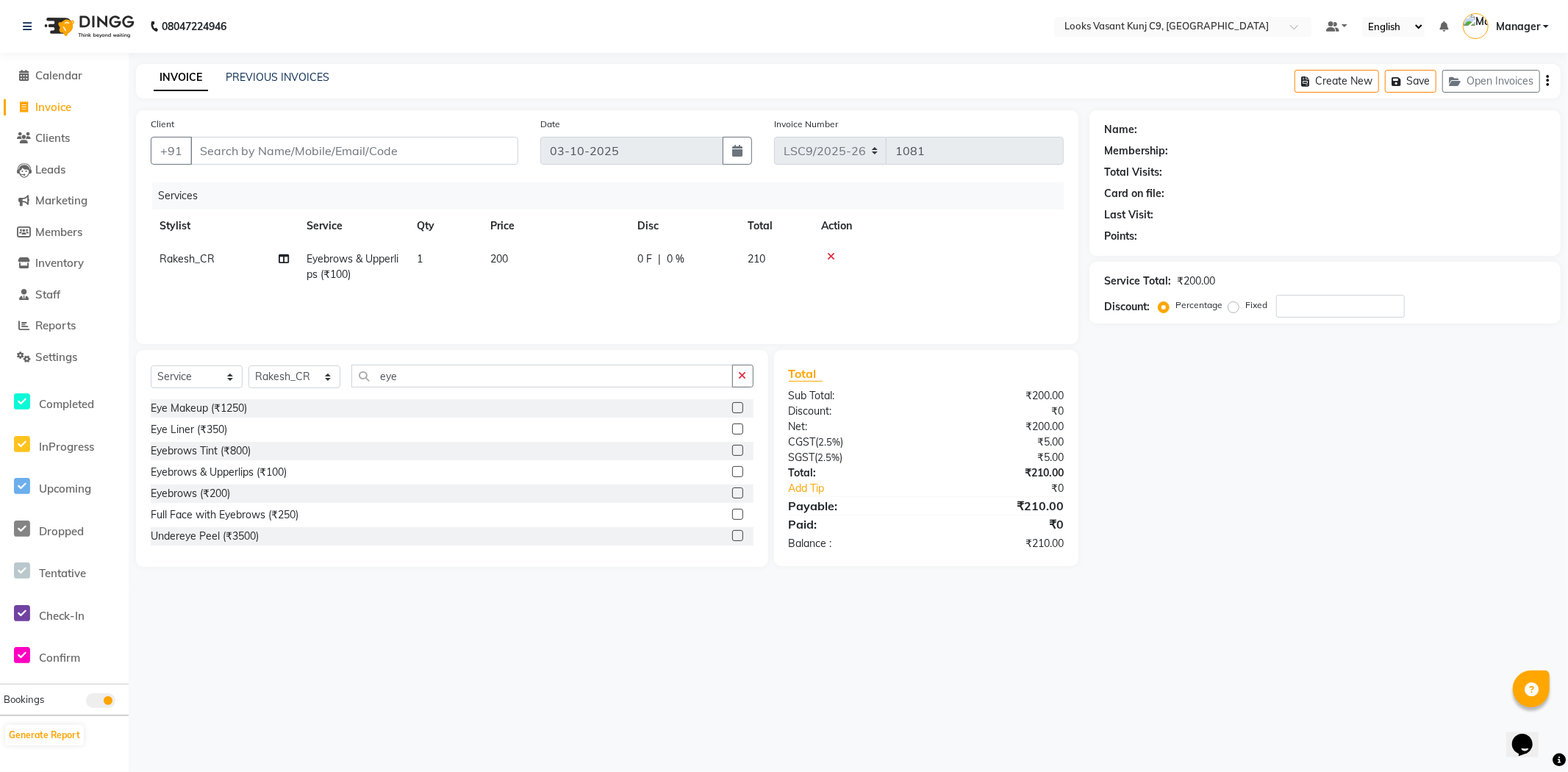
click at [828, 256] on icon at bounding box center [831, 256] width 8 height 11
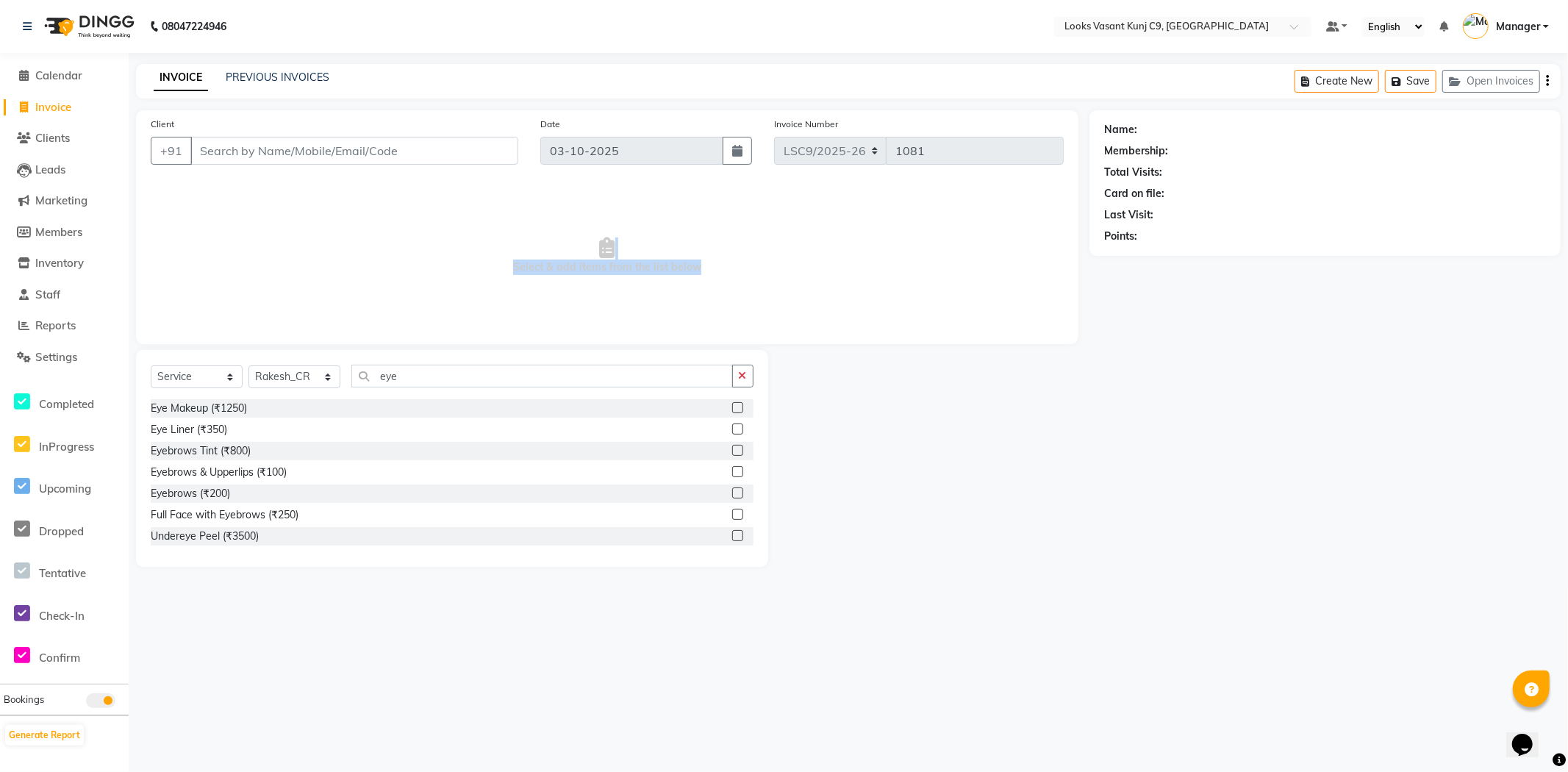
click at [64, 112] on span "Invoice" at bounding box center [53, 107] width 36 height 14
select select "service"
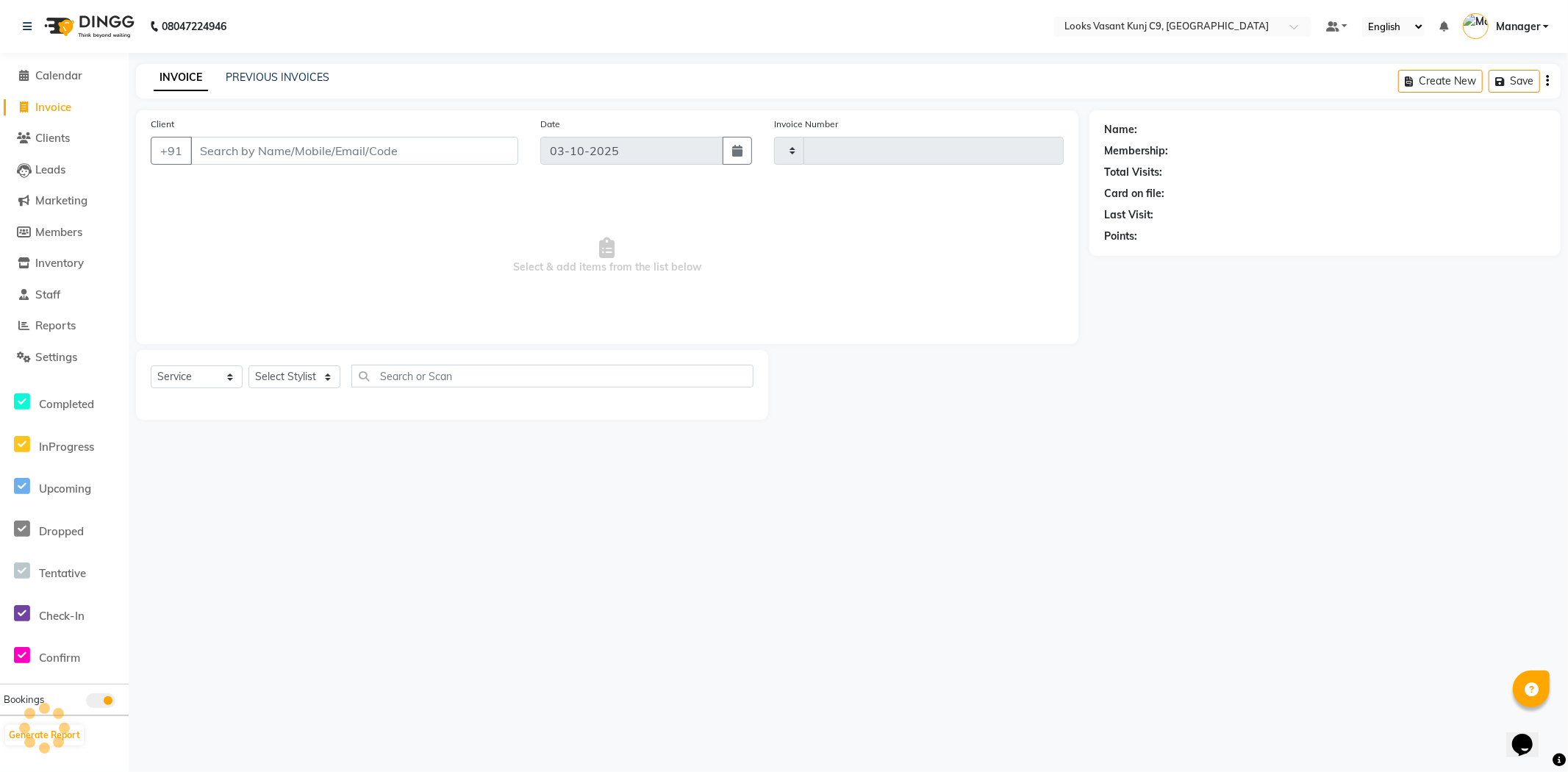
type input "1081"
select select "8747"
click at [292, 375] on select "Select Stylist" at bounding box center [294, 377] width 92 height 23
select select "88938"
click at [249, 366] on select "Select Stylist [PERSON_NAME] anjali _ASST Arjun_PDCT Ashish_asst Counter_Sales …" at bounding box center [294, 377] width 92 height 23
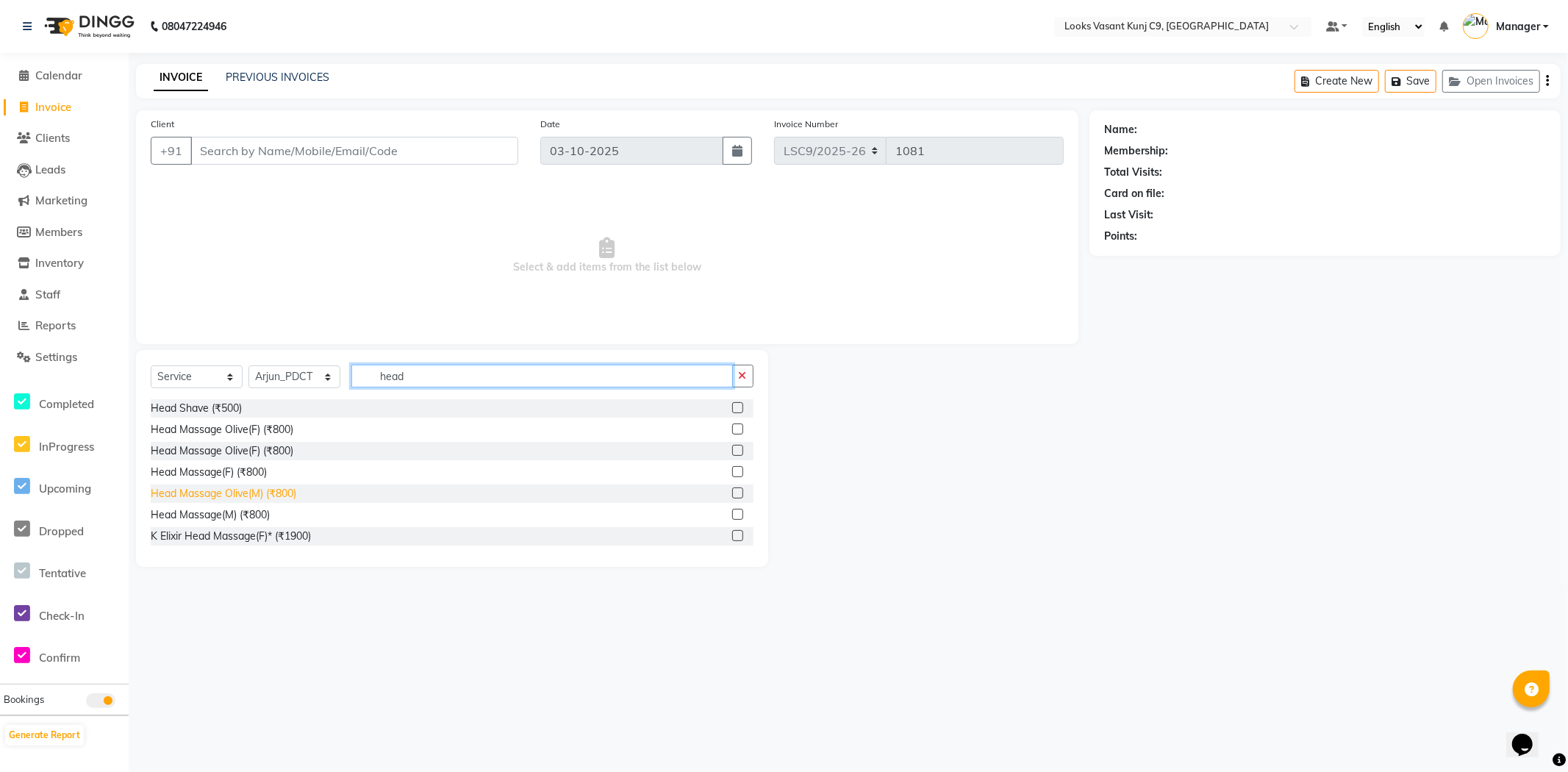
type input "head"
click at [271, 493] on div "Head Massage Olive(M) (₹800)" at bounding box center [224, 494] width 146 height 15
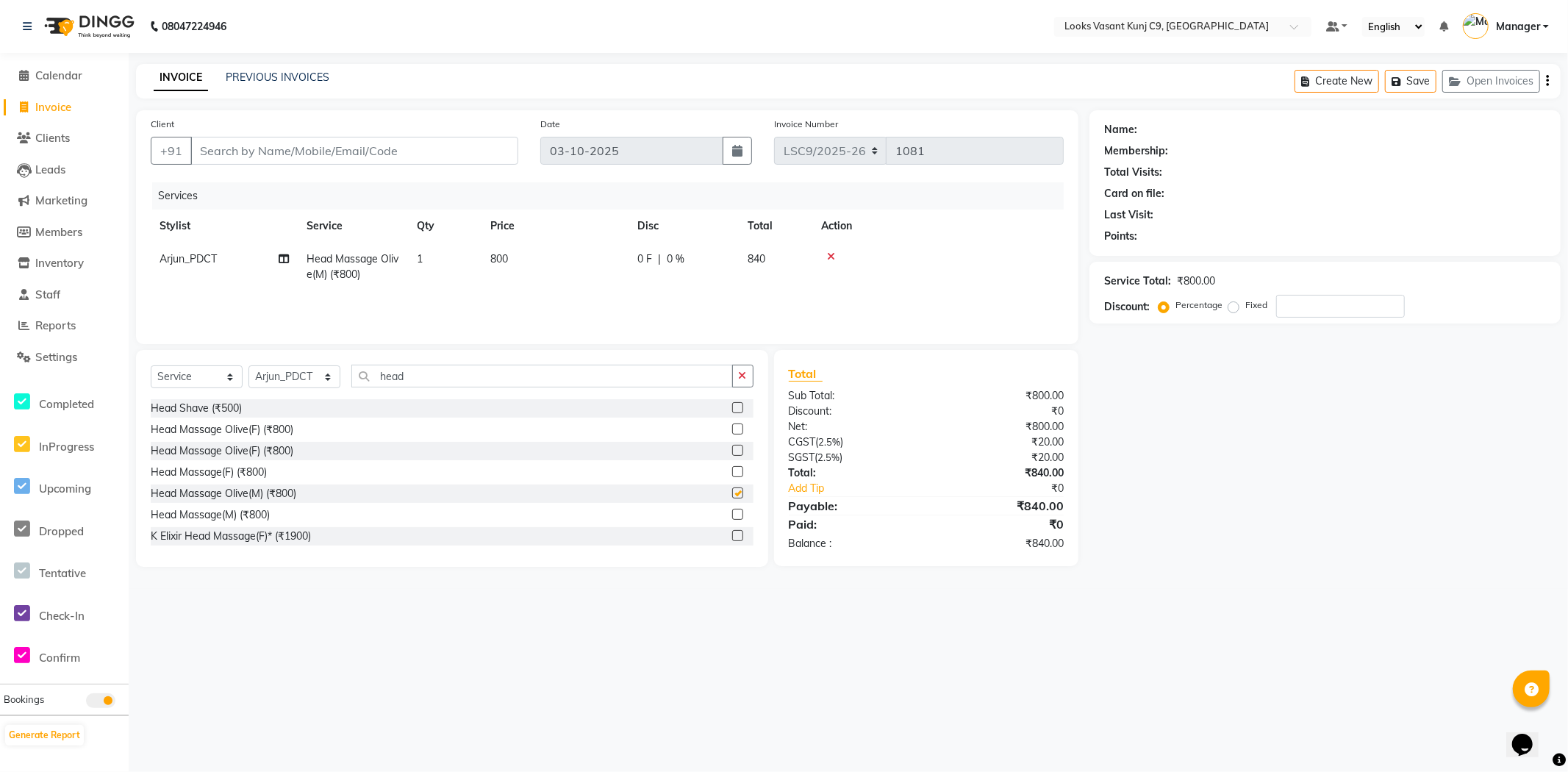
checkbox input "false"
click at [511, 255] on td "800" at bounding box center [555, 267] width 147 height 49
select select "88938"
drag, startPoint x: 607, startPoint y: 257, endPoint x: 391, endPoint y: 258, distance: 216.0
click at [391, 258] on tr "Ali_BRB Amali_CR anjali _ASST Arjun_PDCT Ashish_asst Counter_Sales Manager [PER…" at bounding box center [608, 274] width 913 height 62
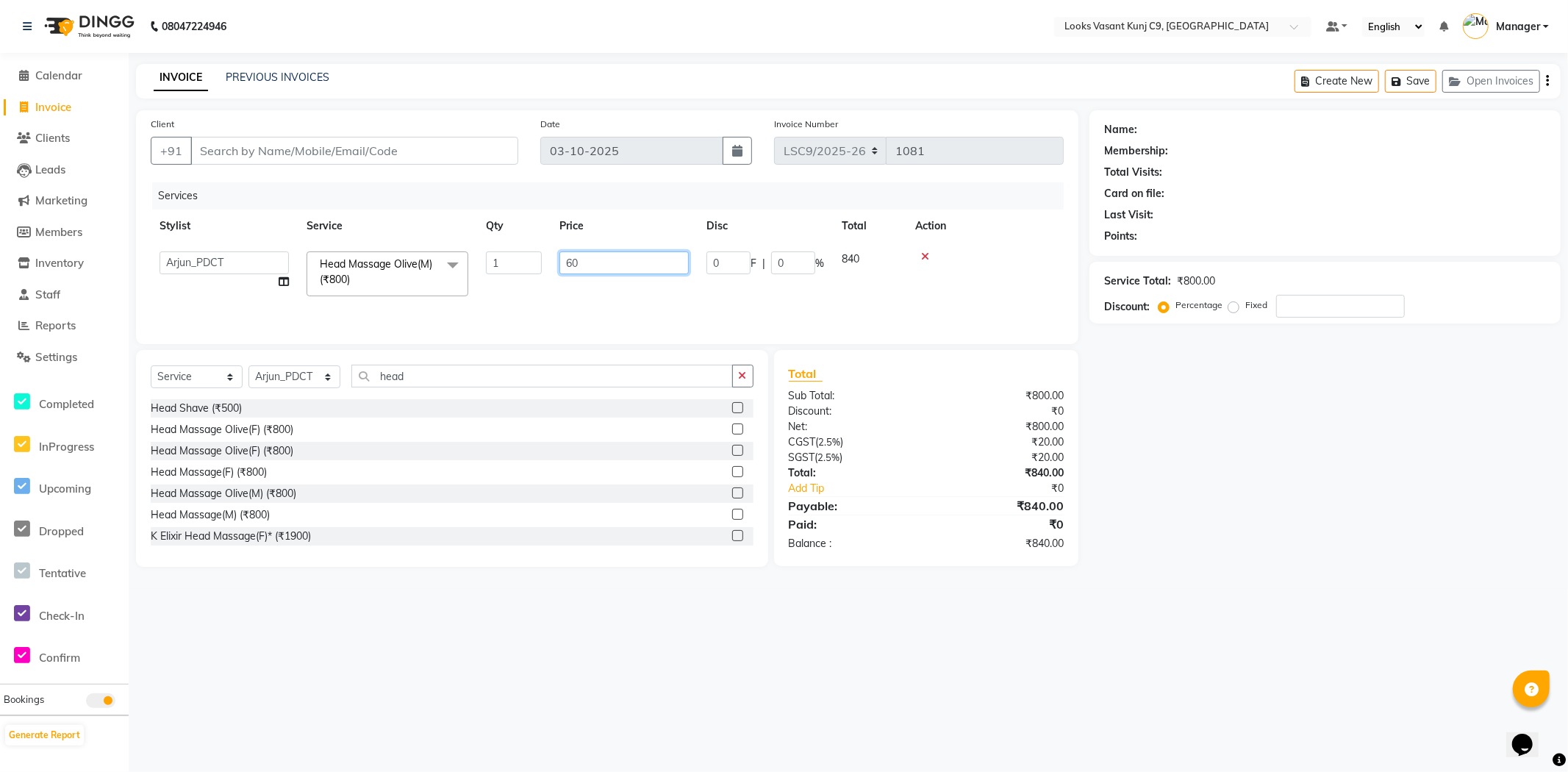
type input "600"
click at [289, 398] on div "Select Service Product Membership Package Voucher Prepaid Gift Card Select Styl…" at bounding box center [452, 382] width 603 height 35
click at [306, 372] on select "Select Stylist Ali_BRB Amali_CR anjali _ASST Arjun_PDCT Ashish_asst Counter_Sal…" at bounding box center [294, 377] width 92 height 23
select select "91184"
click at [249, 366] on select "Select Stylist Ali_BRB Amali_CR anjali _ASST Arjun_PDCT Ashish_asst Counter_Sal…" at bounding box center [294, 377] width 92 height 23
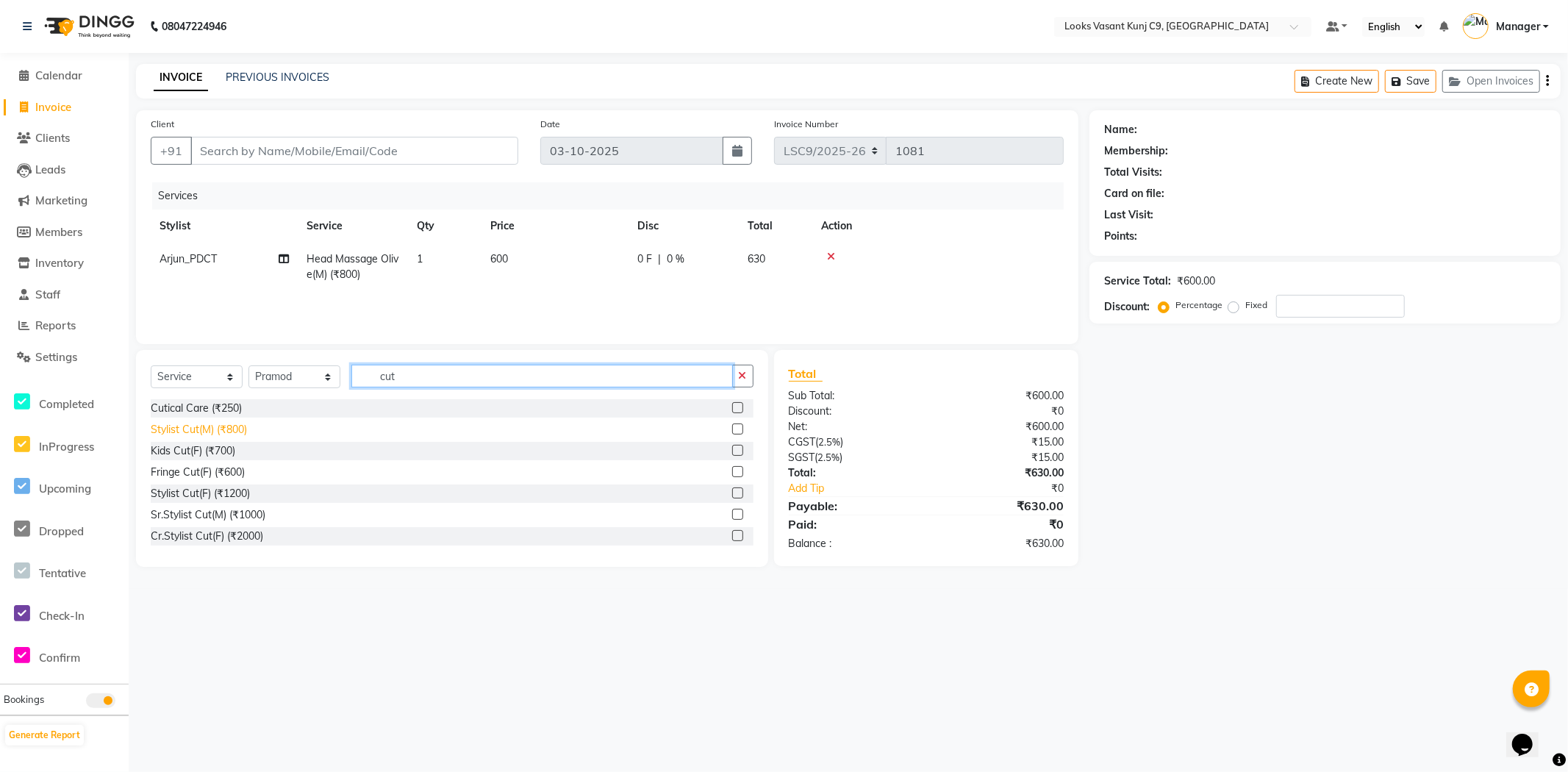
type input "cut"
click at [221, 435] on div "Stylist Cut(M) (₹800)" at bounding box center [199, 429] width 96 height 15
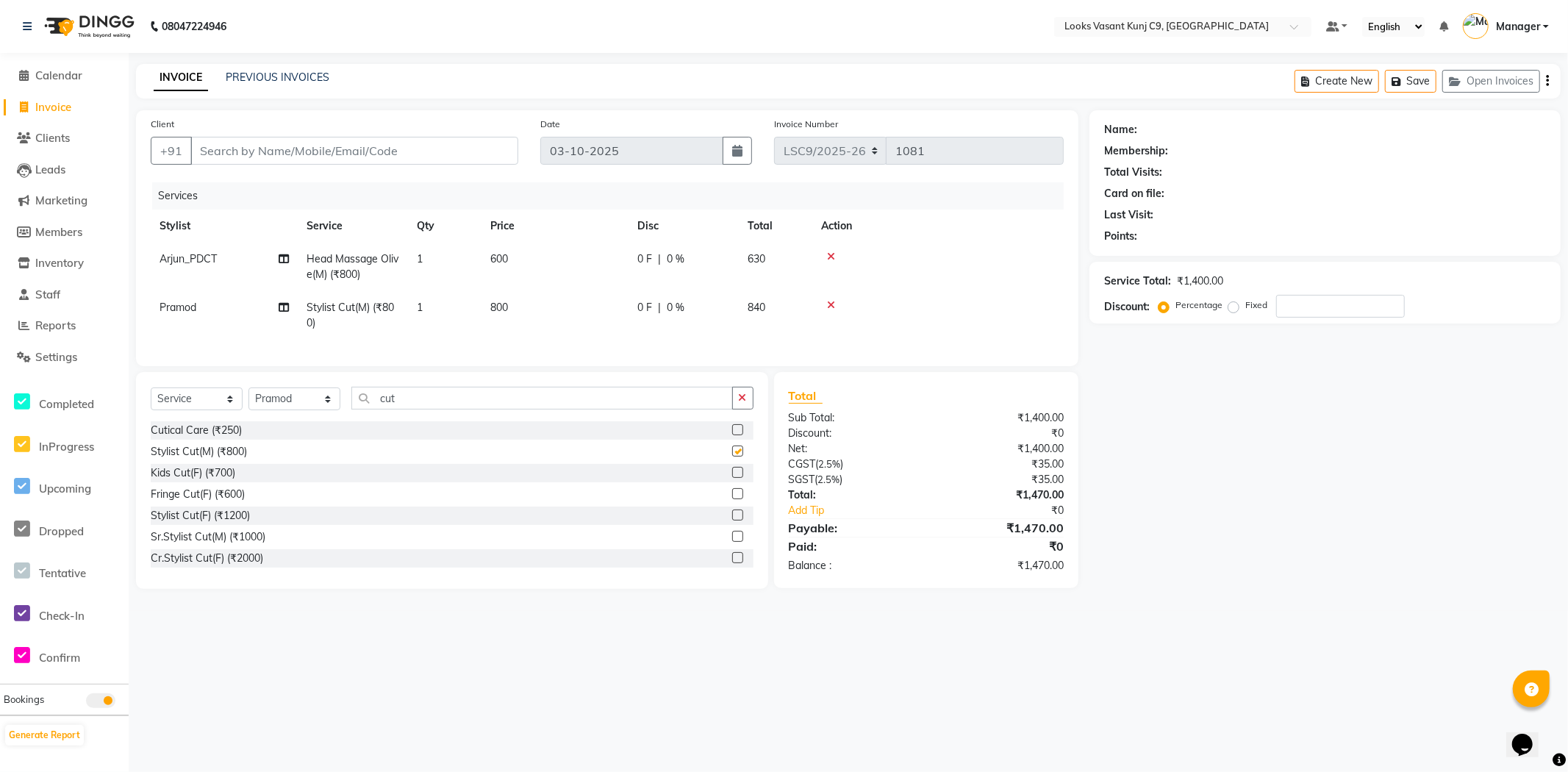
checkbox input "false"
click at [336, 134] on div "Client +91" at bounding box center [335, 146] width 390 height 60
click at [340, 158] on input "Client" at bounding box center [354, 150] width 328 height 28
type input "9"
type input "0"
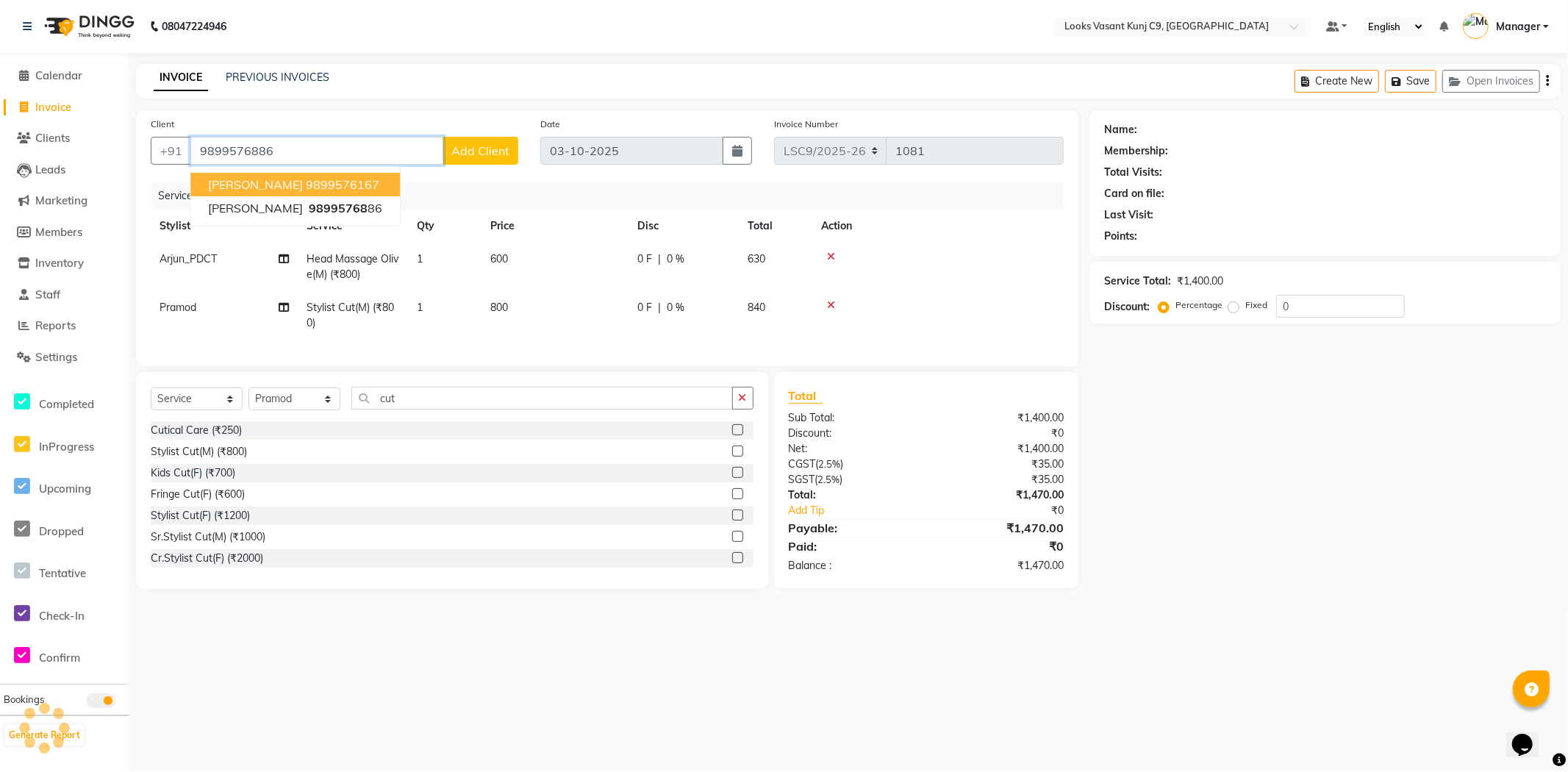
type input "9899576886"
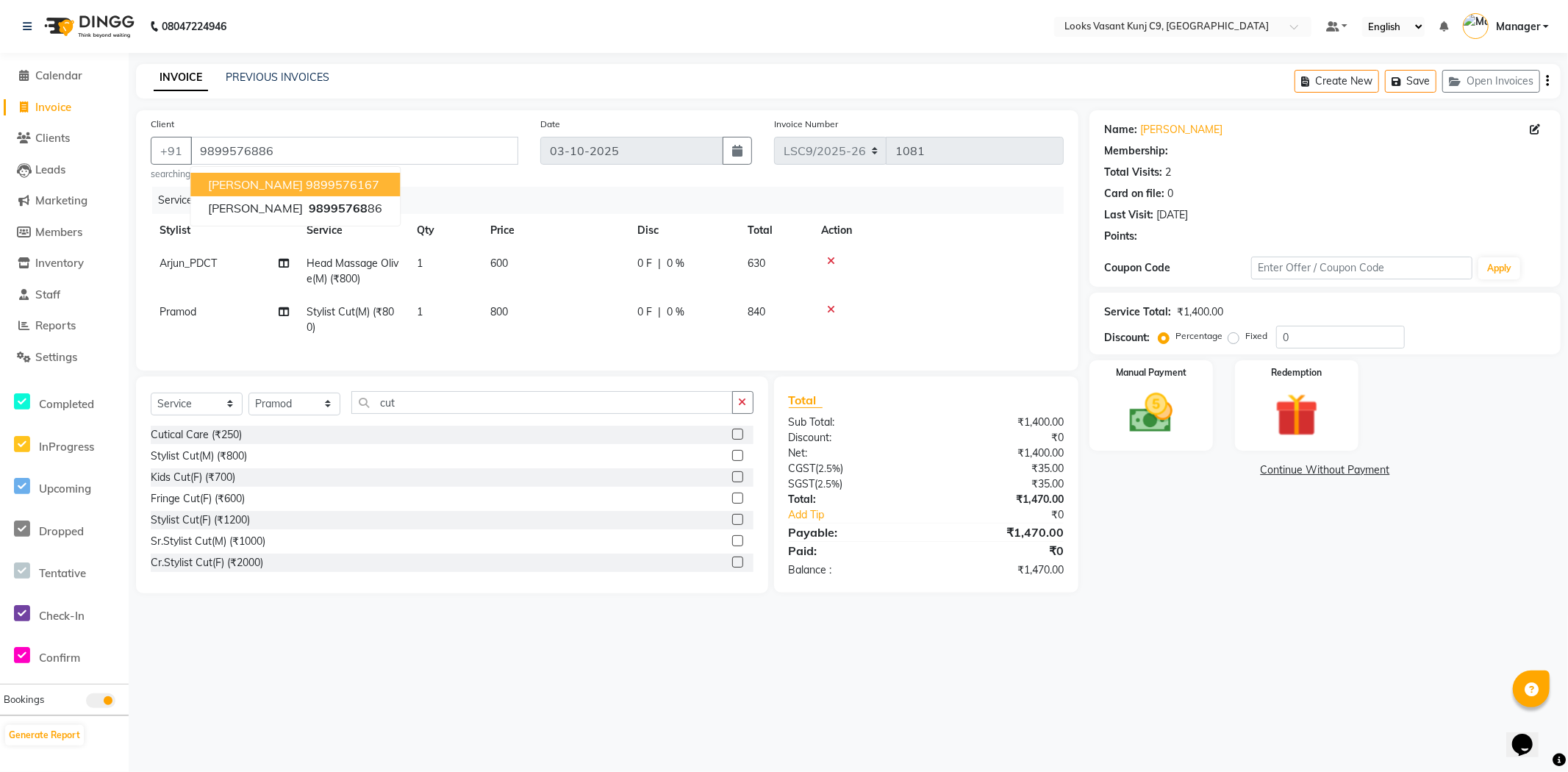
select select "1: Object"
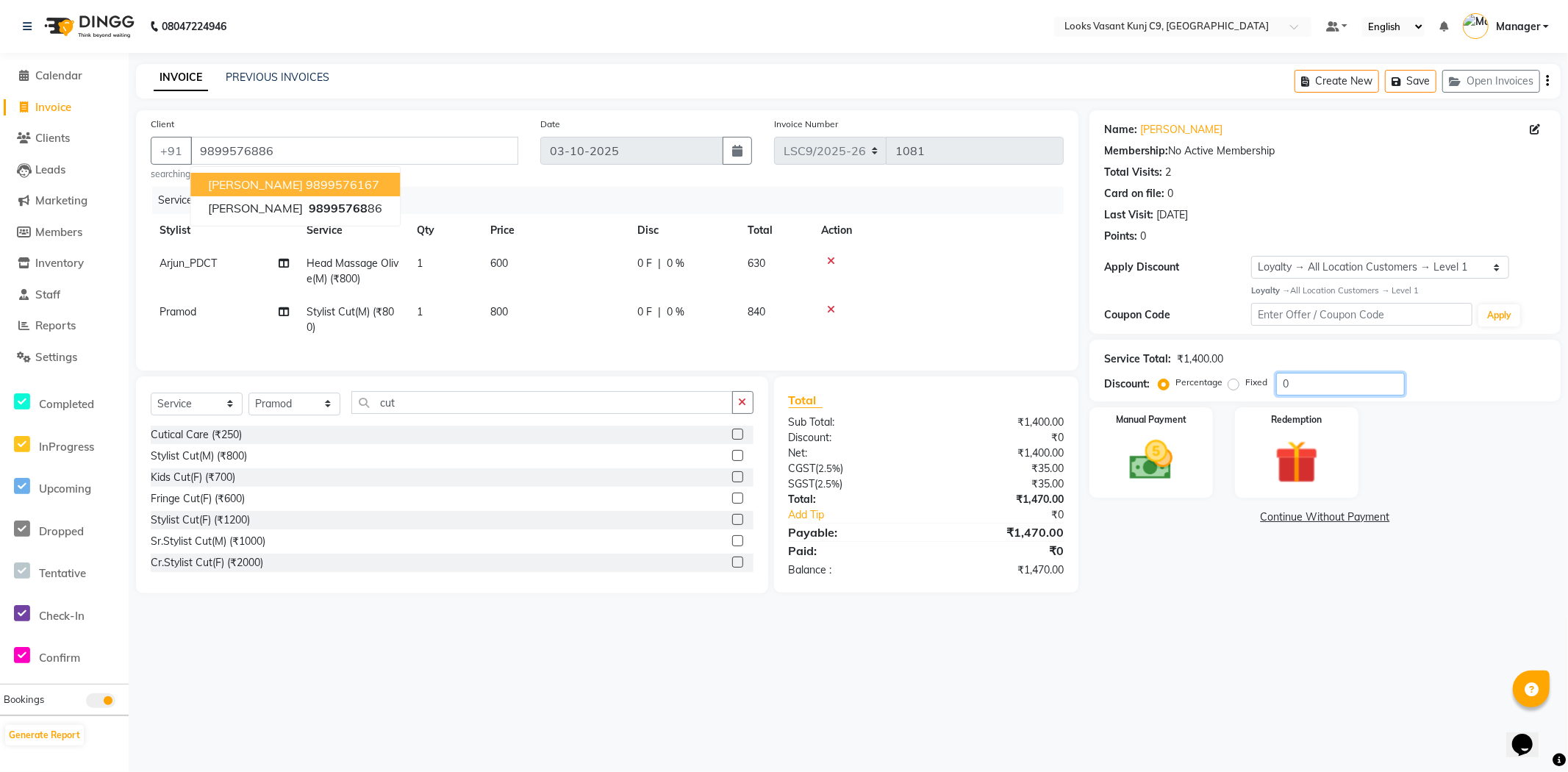
click at [1309, 383] on input "0" at bounding box center [1340, 384] width 129 height 23
click at [1186, 461] on img at bounding box center [1151, 460] width 74 height 52
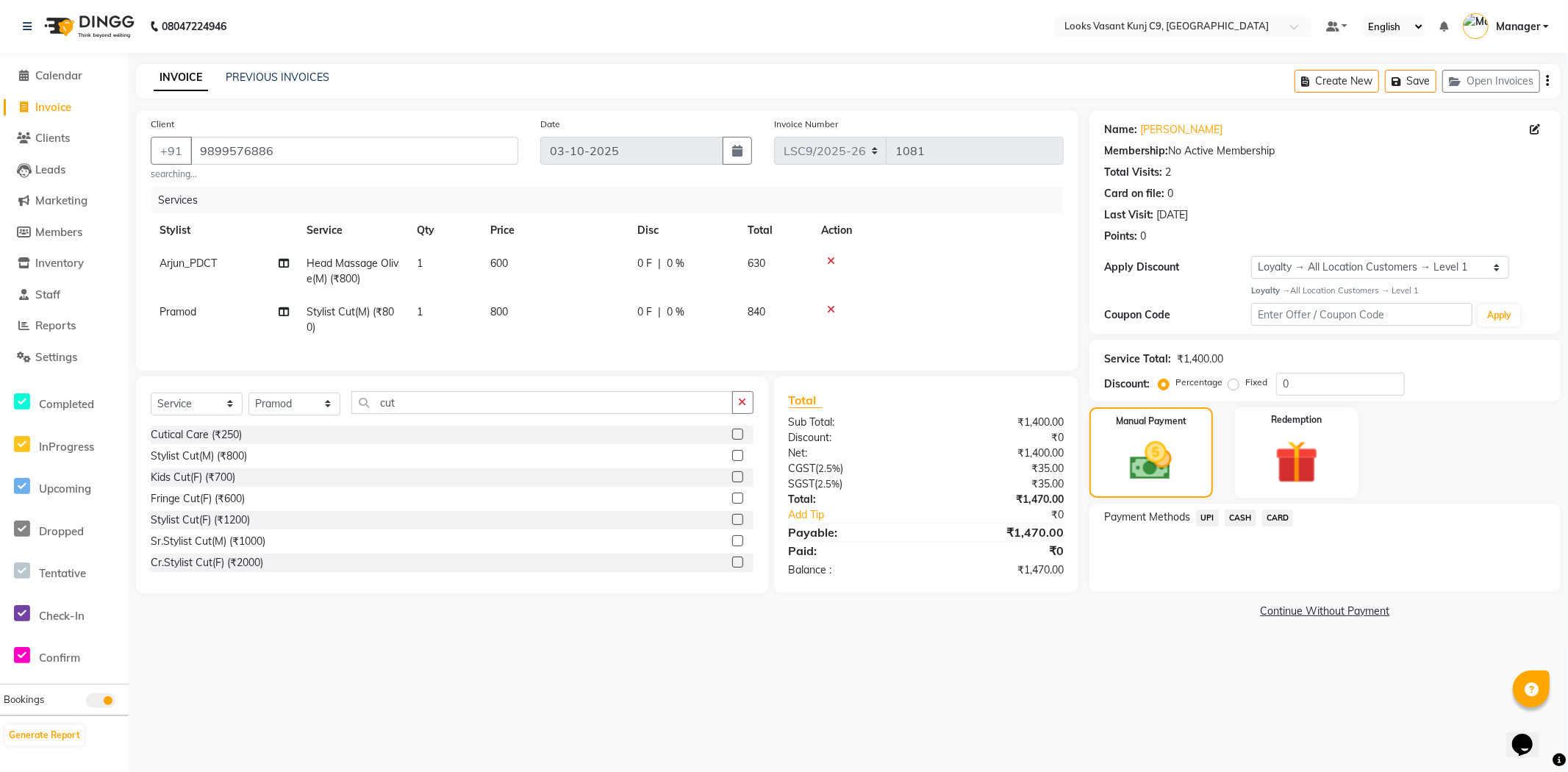
click at [1270, 517] on span "CARD" at bounding box center [1278, 518] width 32 height 17
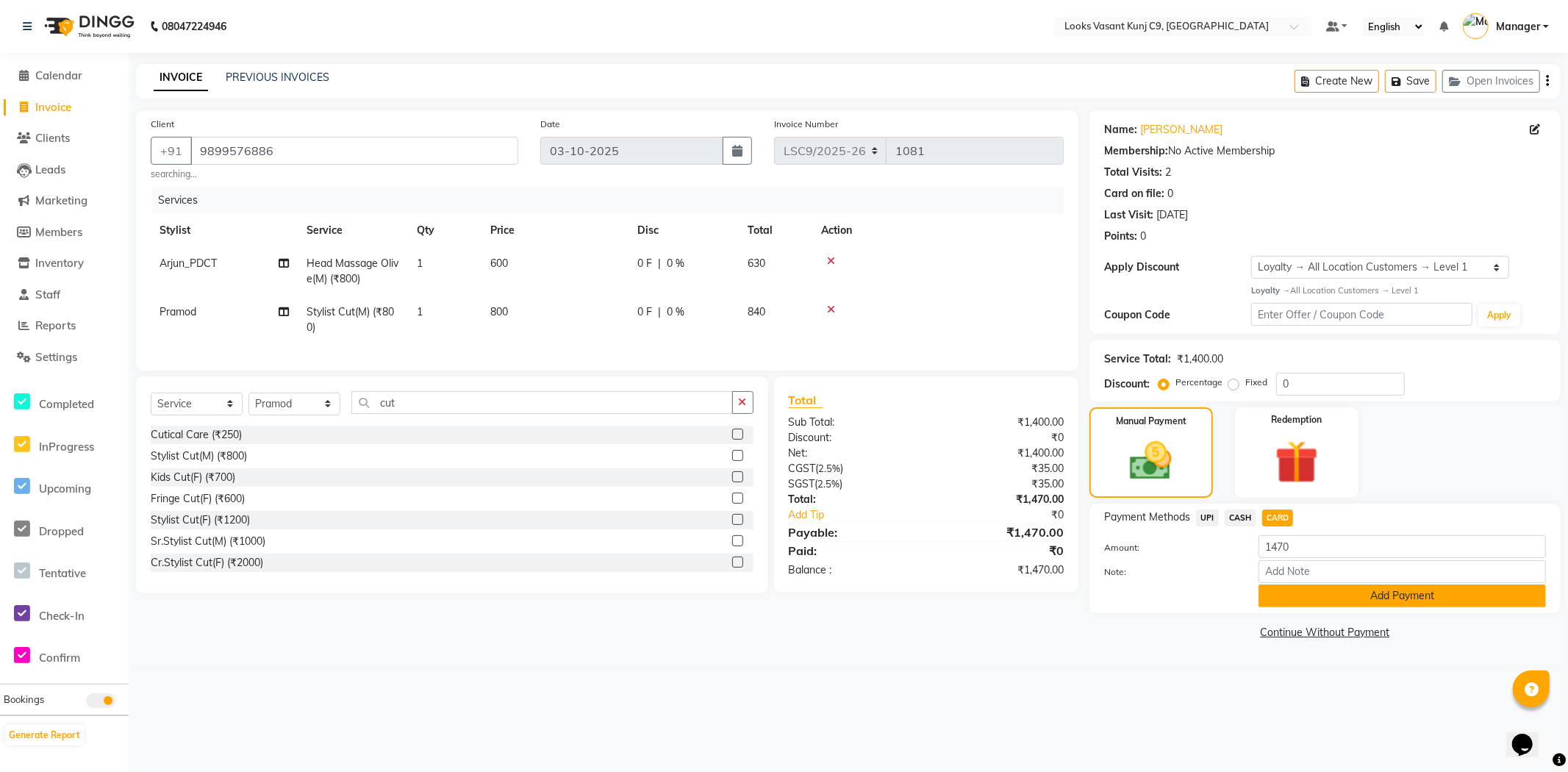
click at [1359, 598] on button "Add Payment" at bounding box center [1402, 595] width 288 height 23
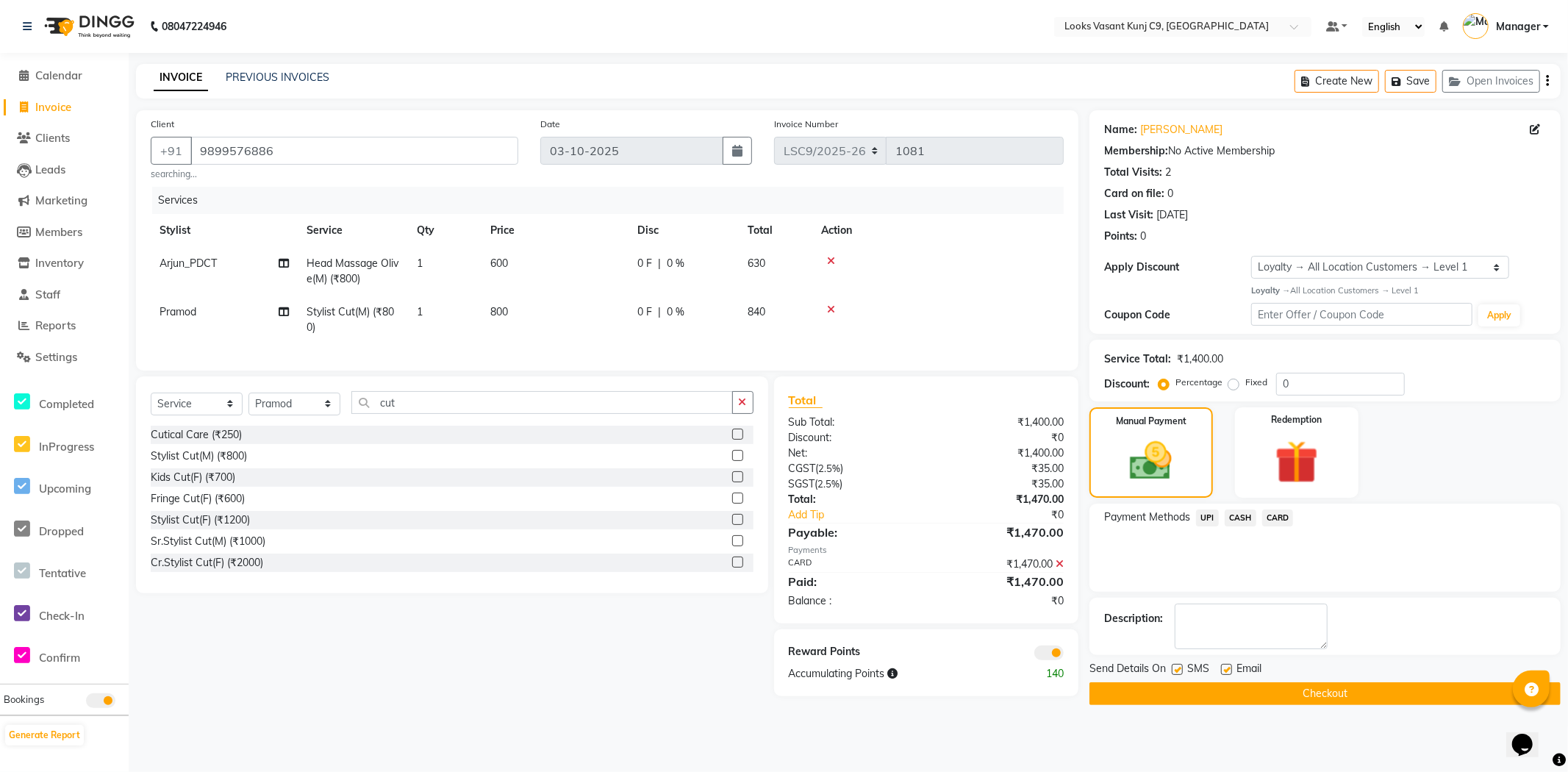
click at [1271, 695] on button "Checkout" at bounding box center [1324, 693] width 471 height 23
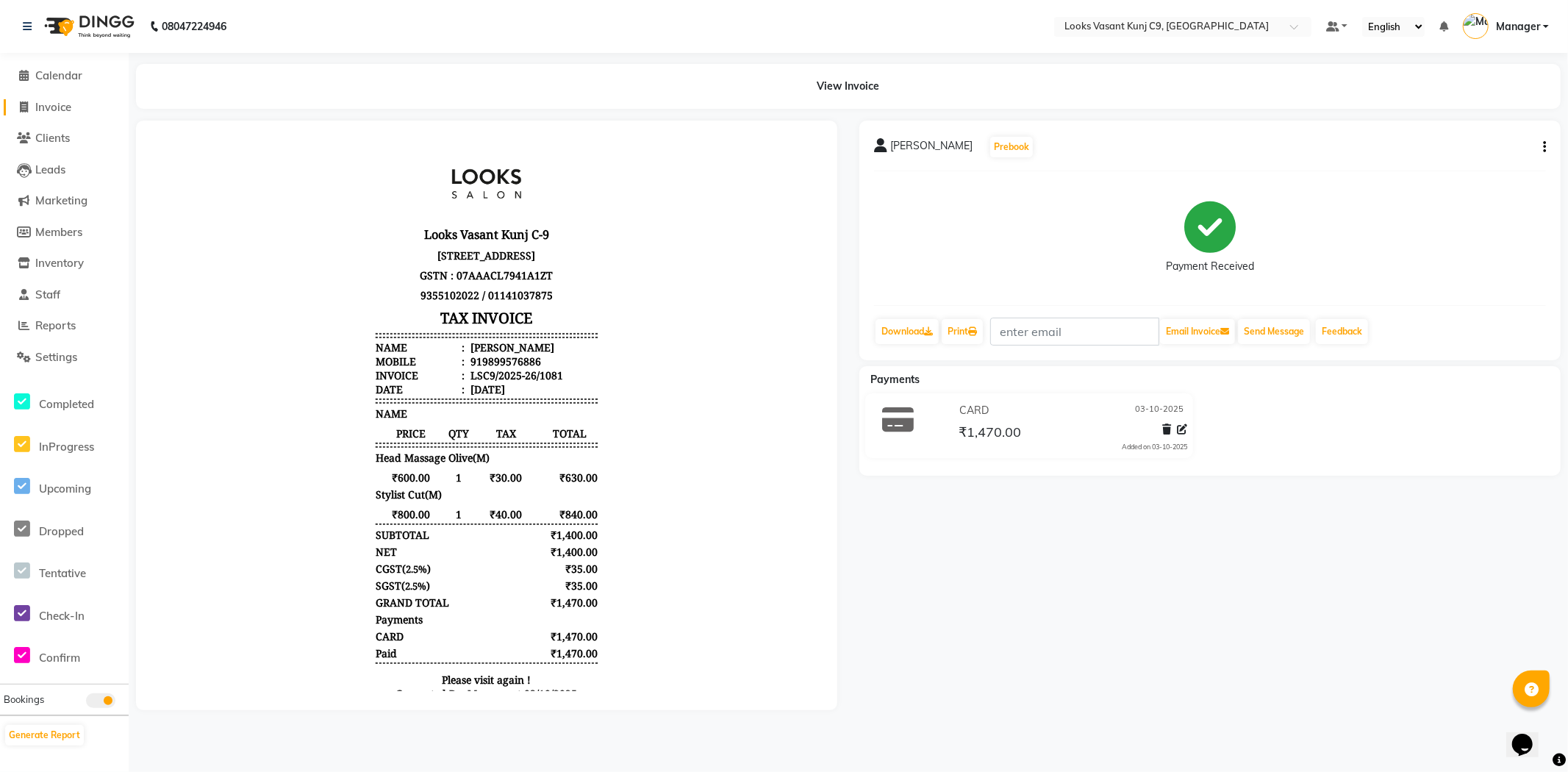
click at [75, 102] on link "Invoice" at bounding box center [64, 108] width 121 height 17
select select "service"
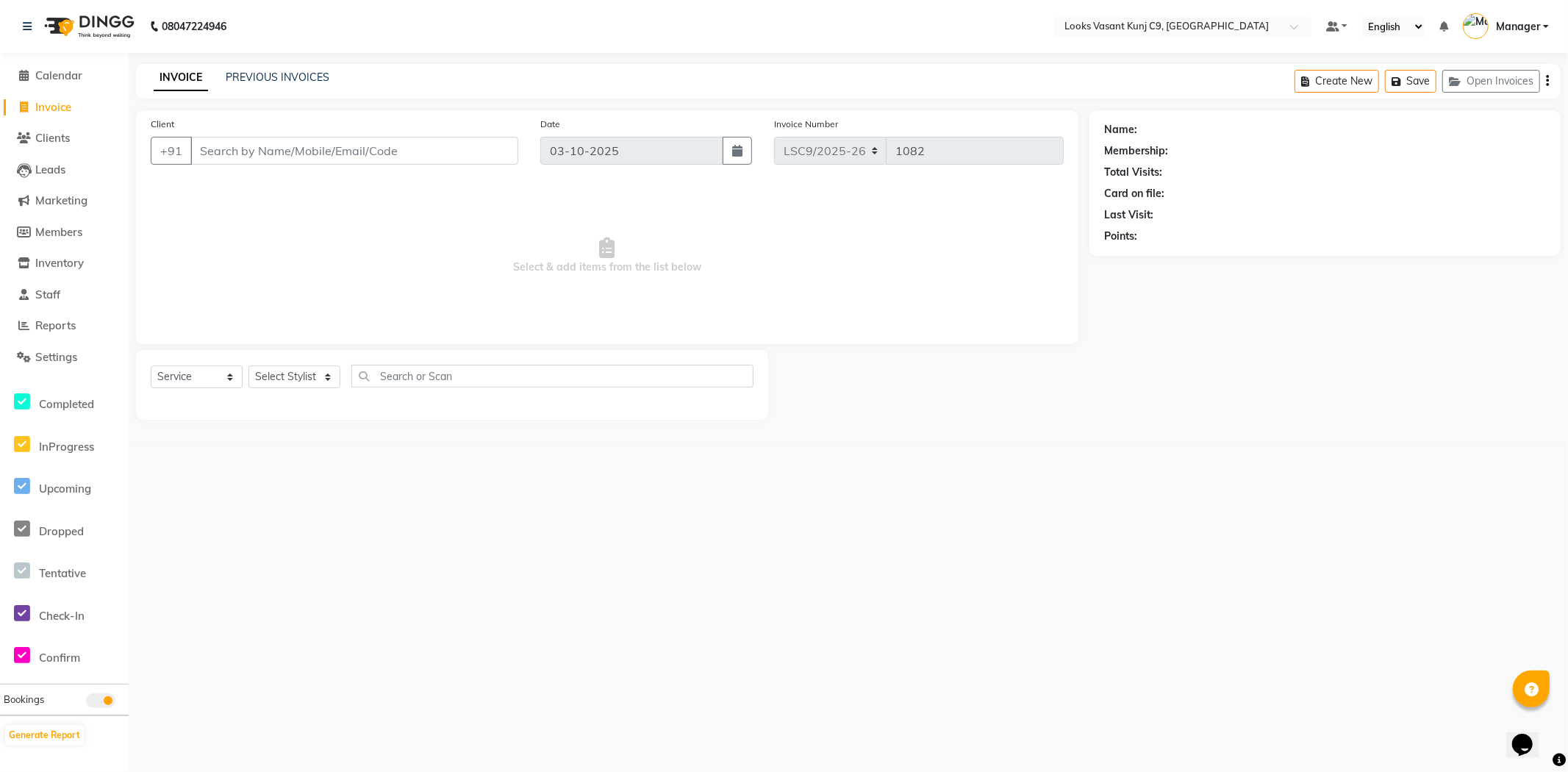
click at [60, 384] on li "Completed InProgress Upcoming Dropped Tentative Check-In Confirm" at bounding box center [64, 528] width 129 height 311
click at [84, 362] on link "Settings" at bounding box center [64, 357] width 121 height 17
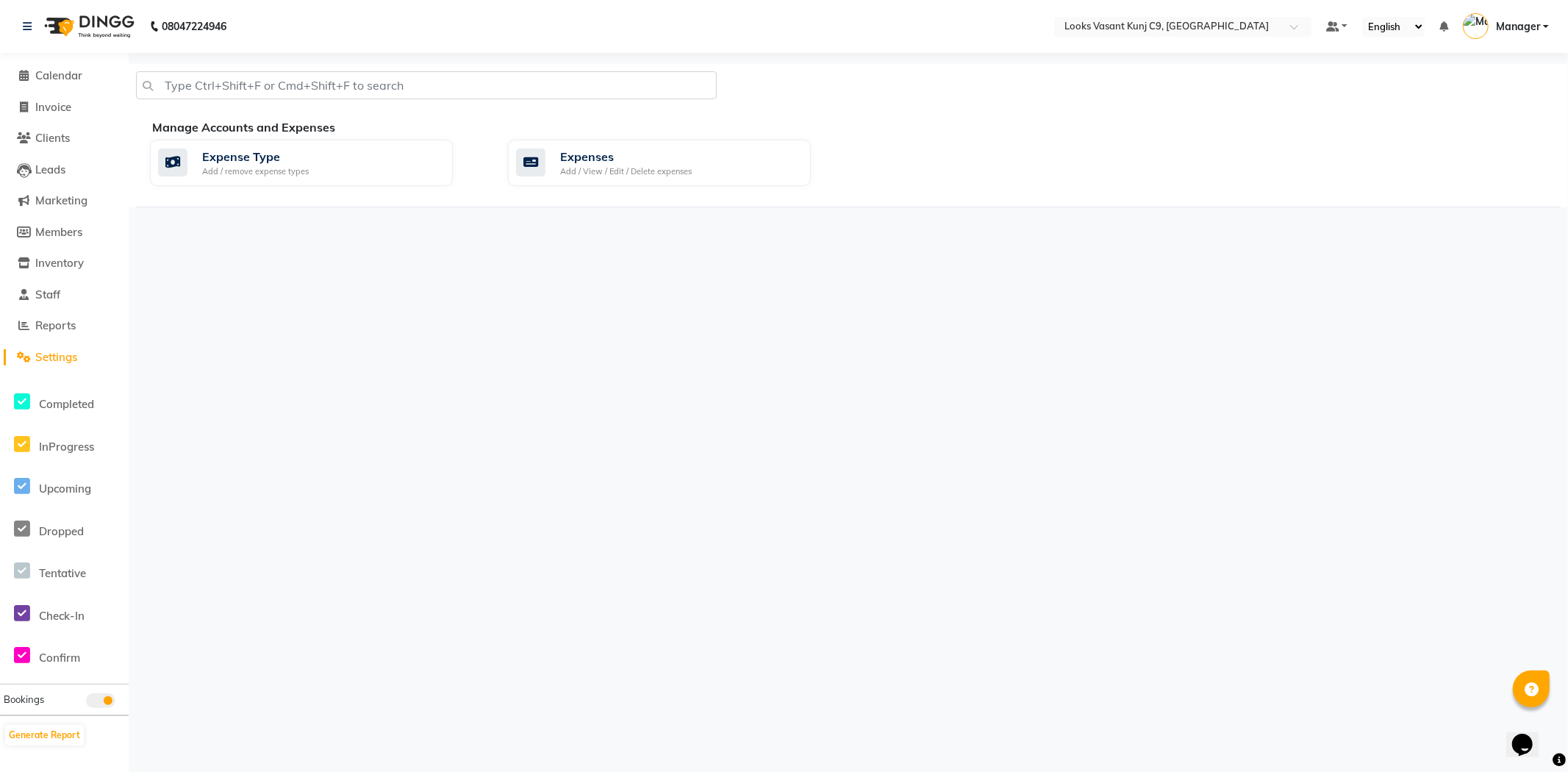
click at [593, 133] on div "Manage Accounts and Expenses" at bounding box center [862, 127] width 1419 height 17
click at [593, 148] on div "Expenses" at bounding box center [625, 156] width 131 height 17
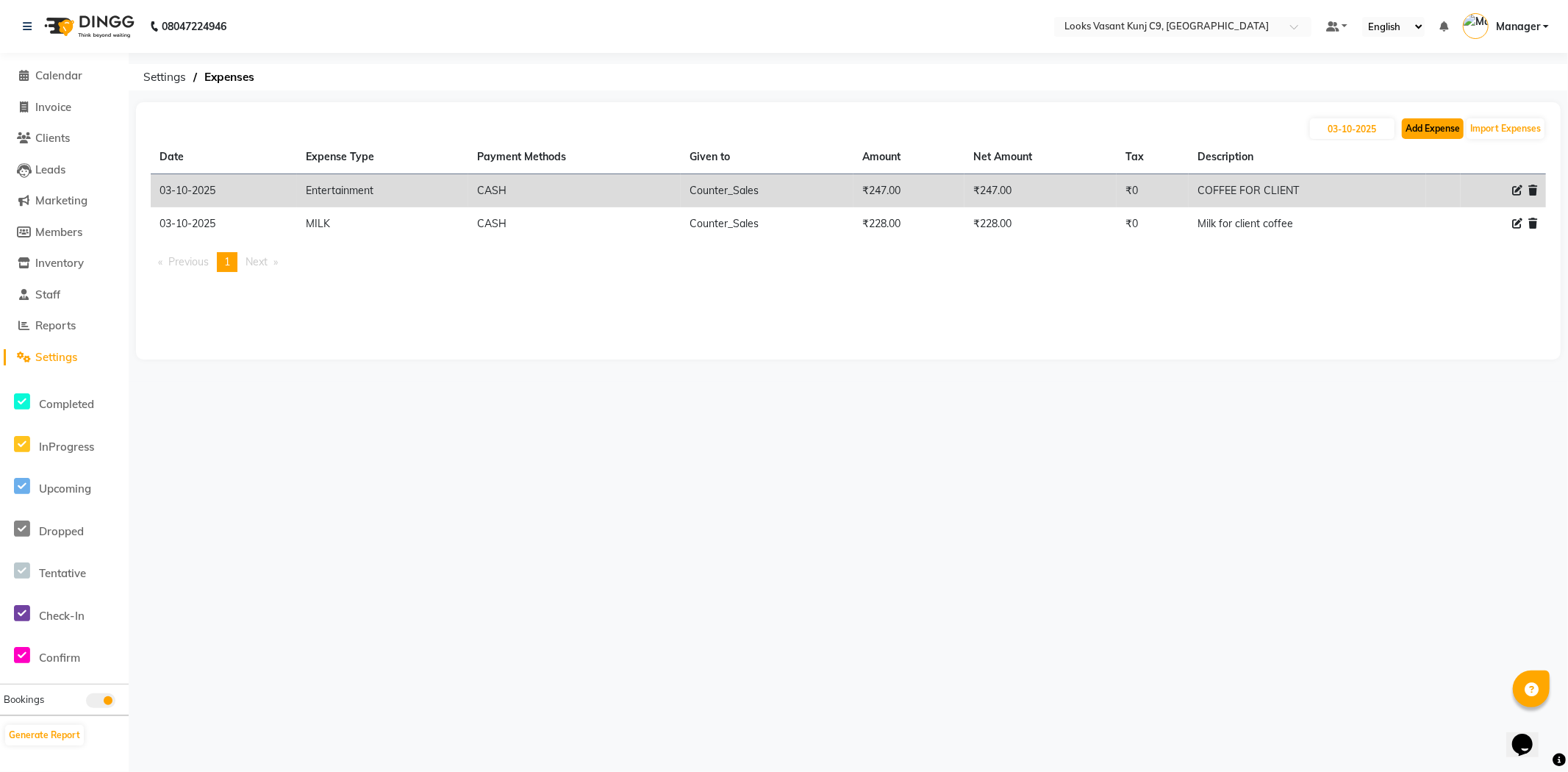
click at [1441, 130] on button "Add Expense" at bounding box center [1432, 128] width 61 height 20
select select "1"
select select "8002"
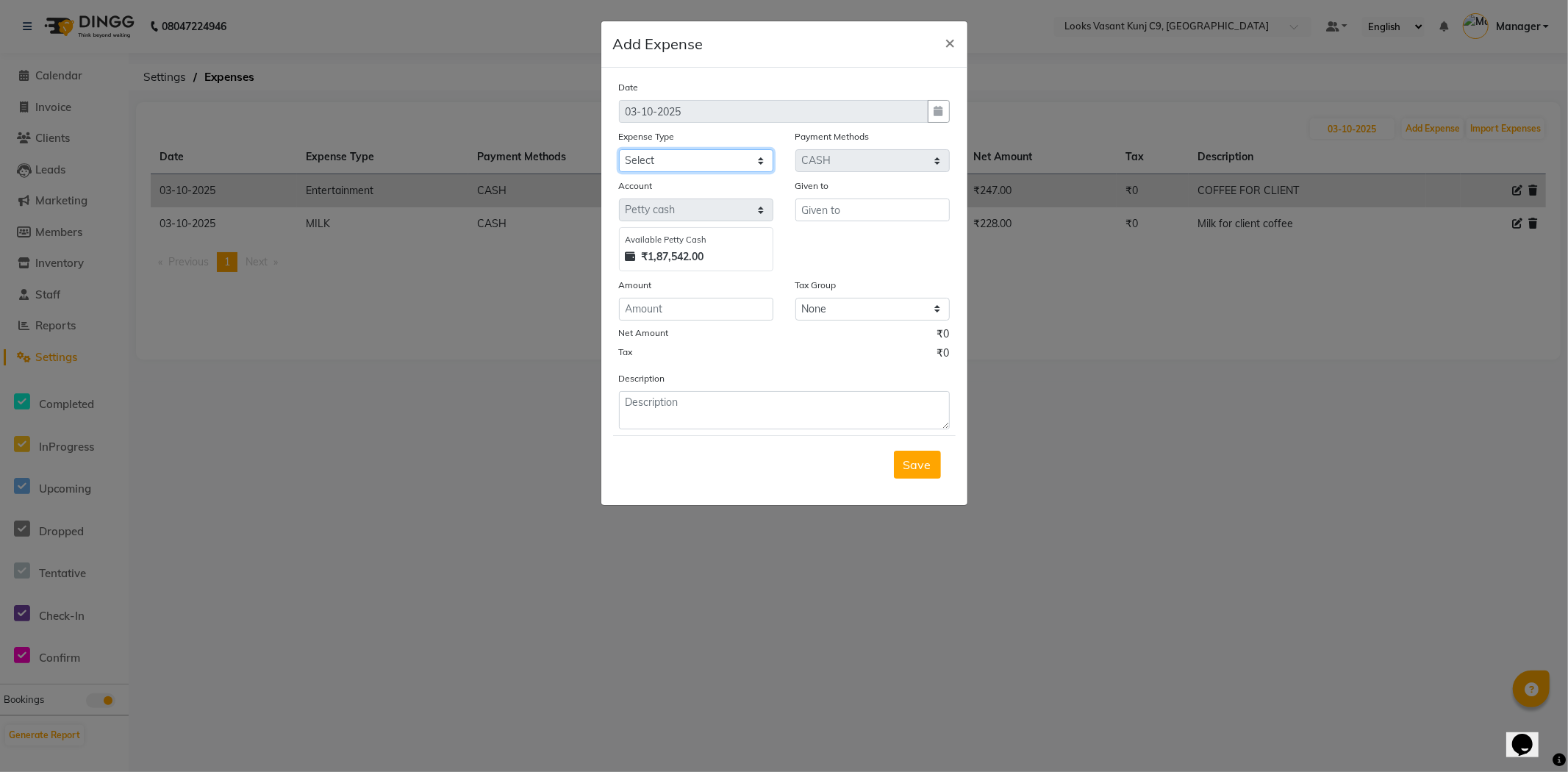
drag, startPoint x: 633, startPoint y: 160, endPoint x: 623, endPoint y: 164, distance: 10.8
click at [633, 160] on select "Select Accommodation Aesthetics Bank Deposit BLINKIT Cash Handover Client Refun…" at bounding box center [696, 161] width 155 height 23
select select "23704"
click at [619, 149] on select "Select Accommodation Aesthetics Bank Deposit BLINKIT Cash Handover Client Refun…" at bounding box center [696, 161] width 155 height 23
type input "Counter_Sales"
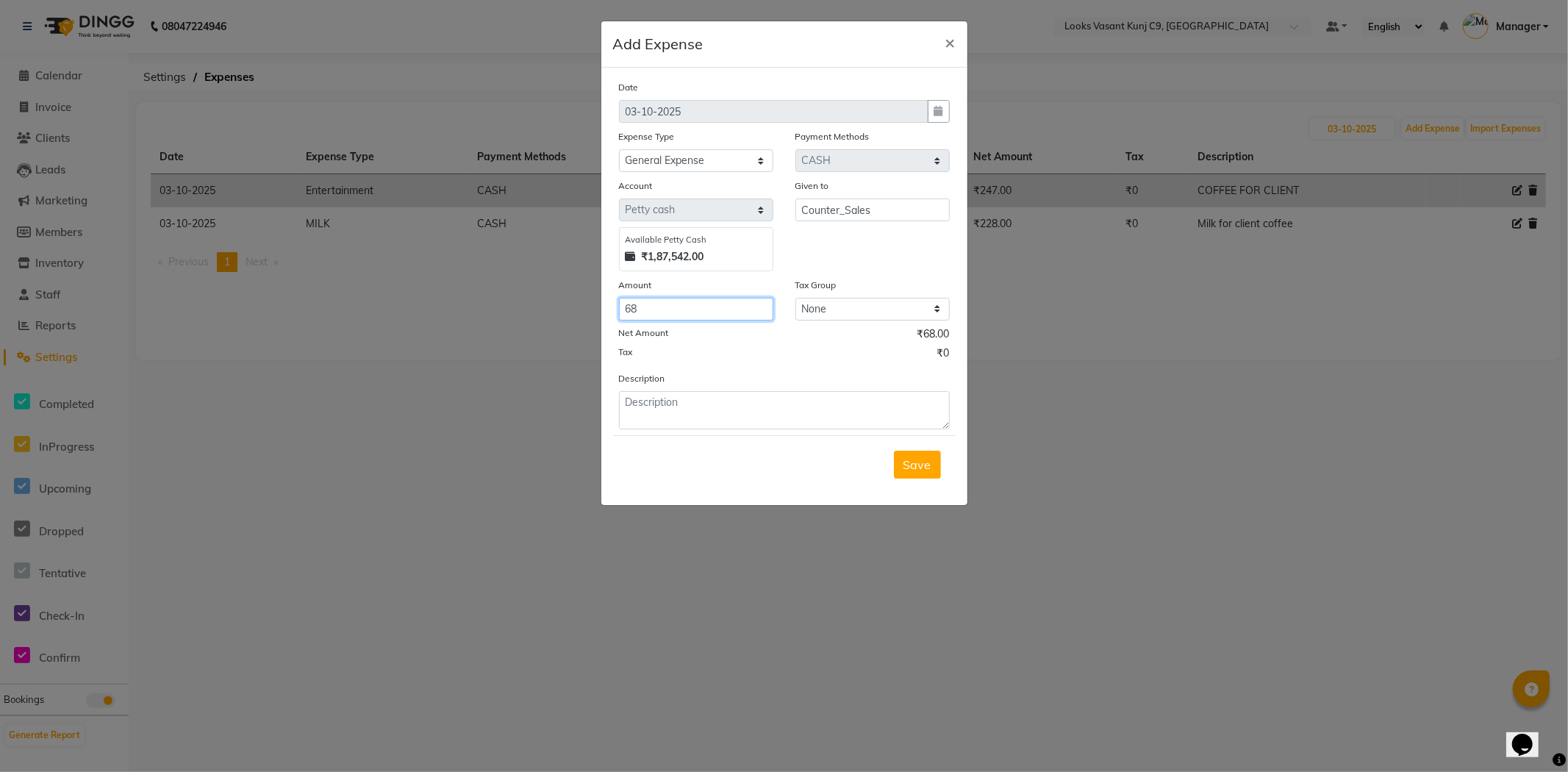
type input "68"
type textarea "Battaries"
click at [652, 402] on textarea "Battaries" at bounding box center [784, 410] width 331 height 38
type textarea "B"
click at [660, 397] on textarea at bounding box center [784, 410] width 331 height 38
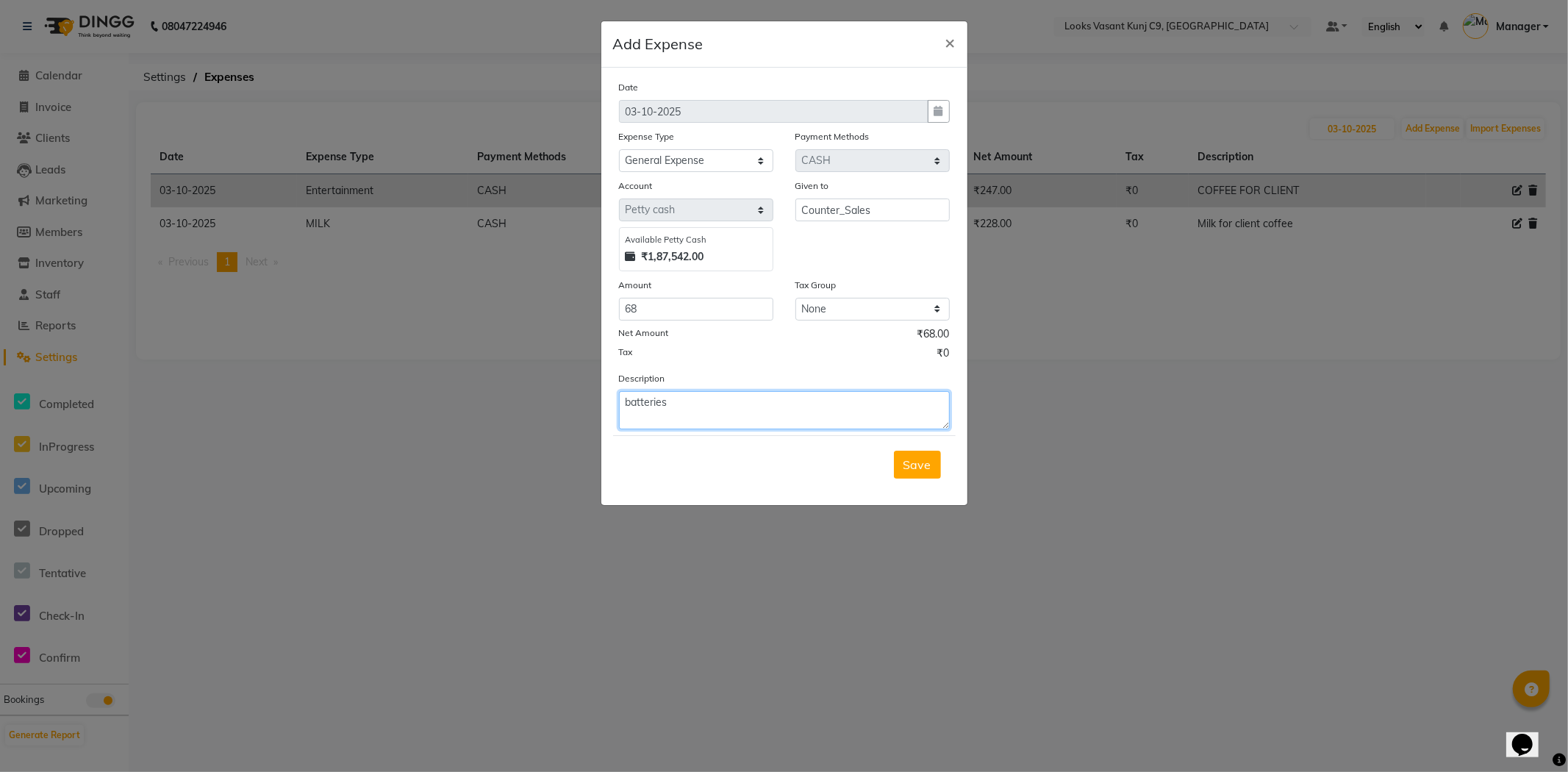
type textarea "batteries"
click at [905, 475] on button "Save" at bounding box center [917, 464] width 47 height 28
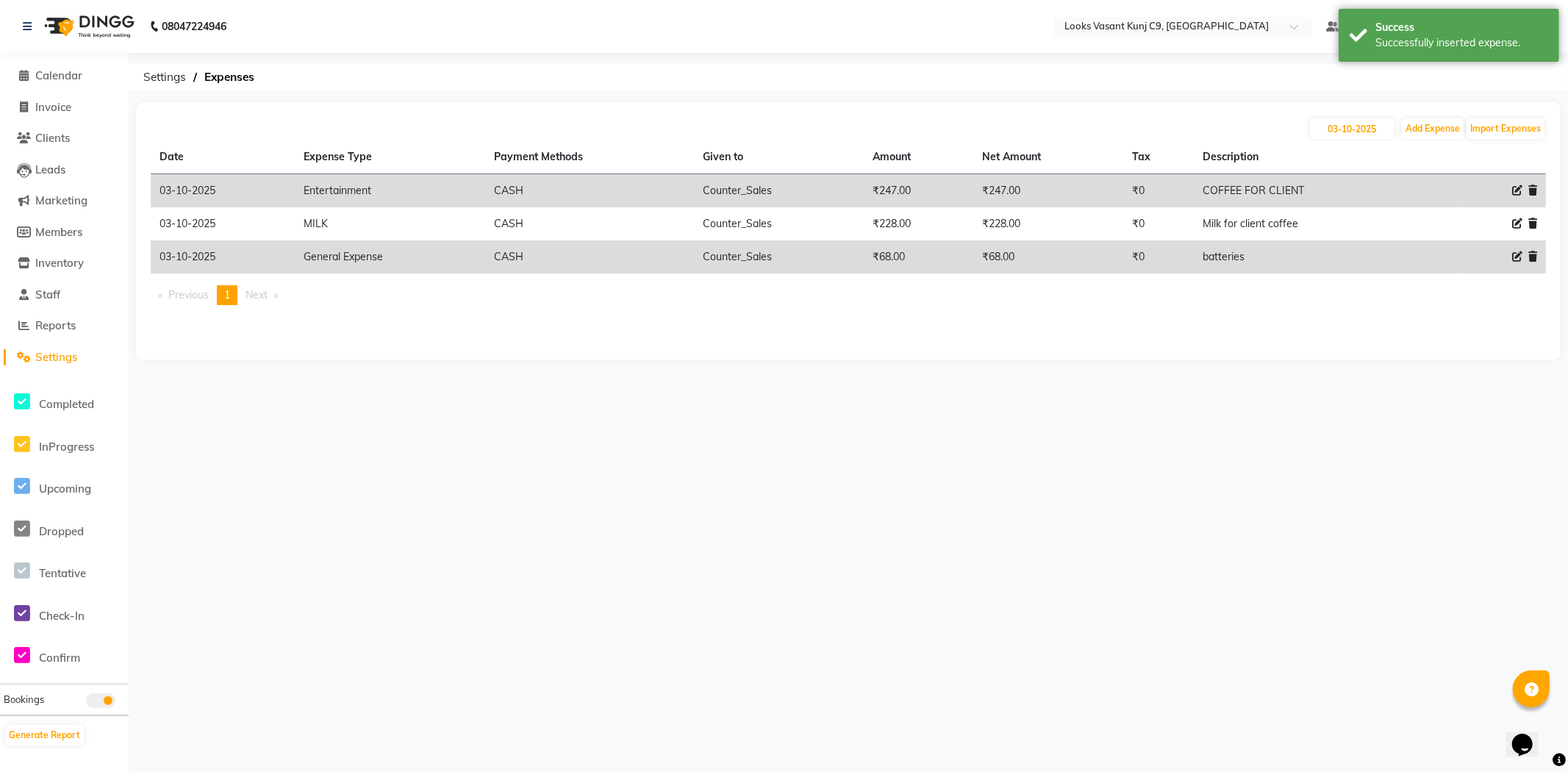
drag, startPoint x: 1204, startPoint y: 192, endPoint x: 1311, endPoint y: 196, distance: 107.1
click at [1312, 196] on td "COFFEE FOR CLIENT" at bounding box center [1312, 191] width 234 height 34
copy td "COFFEE FOR CLIENT"
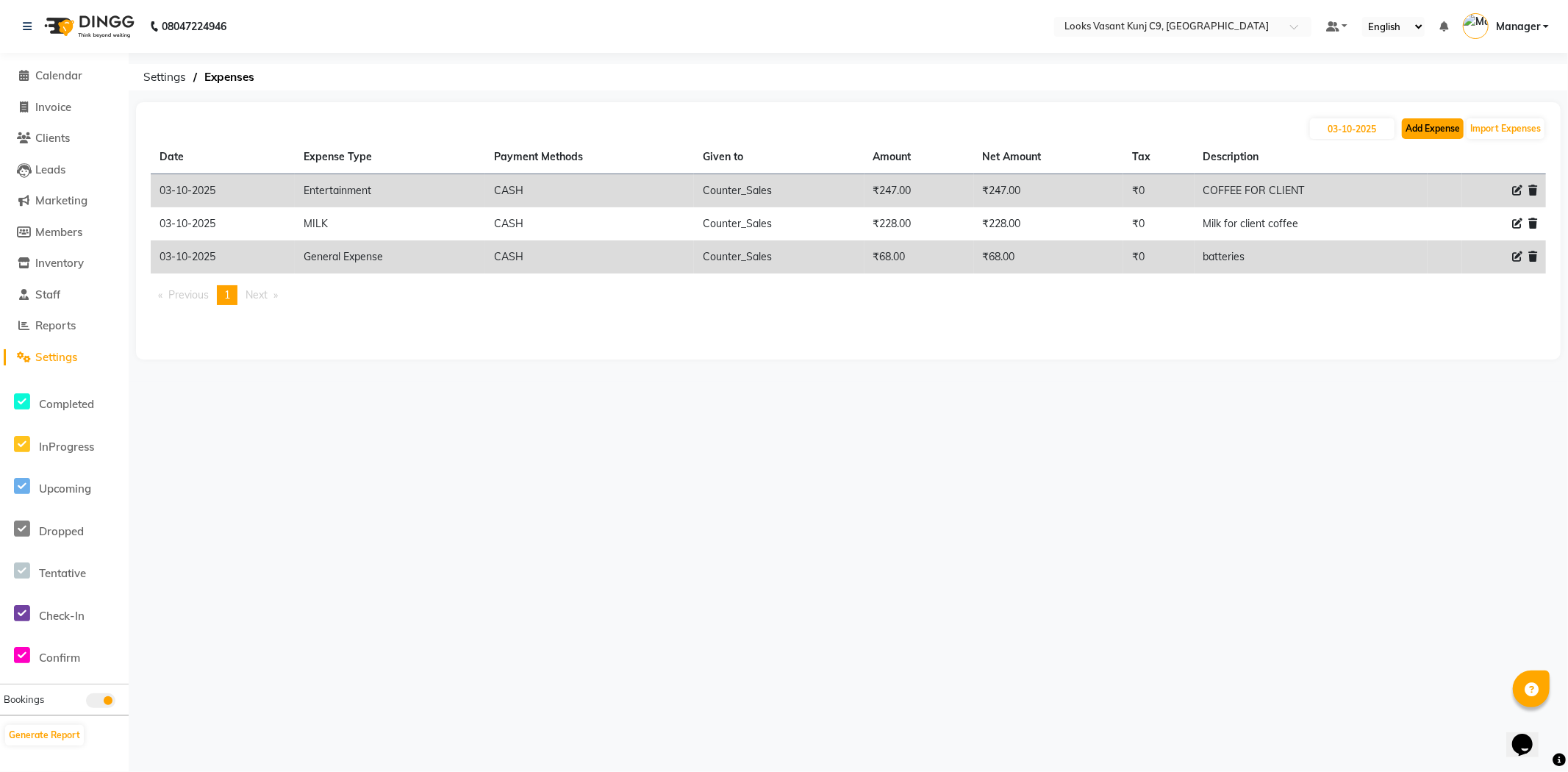
click at [1409, 129] on button "Add Expense" at bounding box center [1432, 128] width 61 height 20
select select "1"
select select "8002"
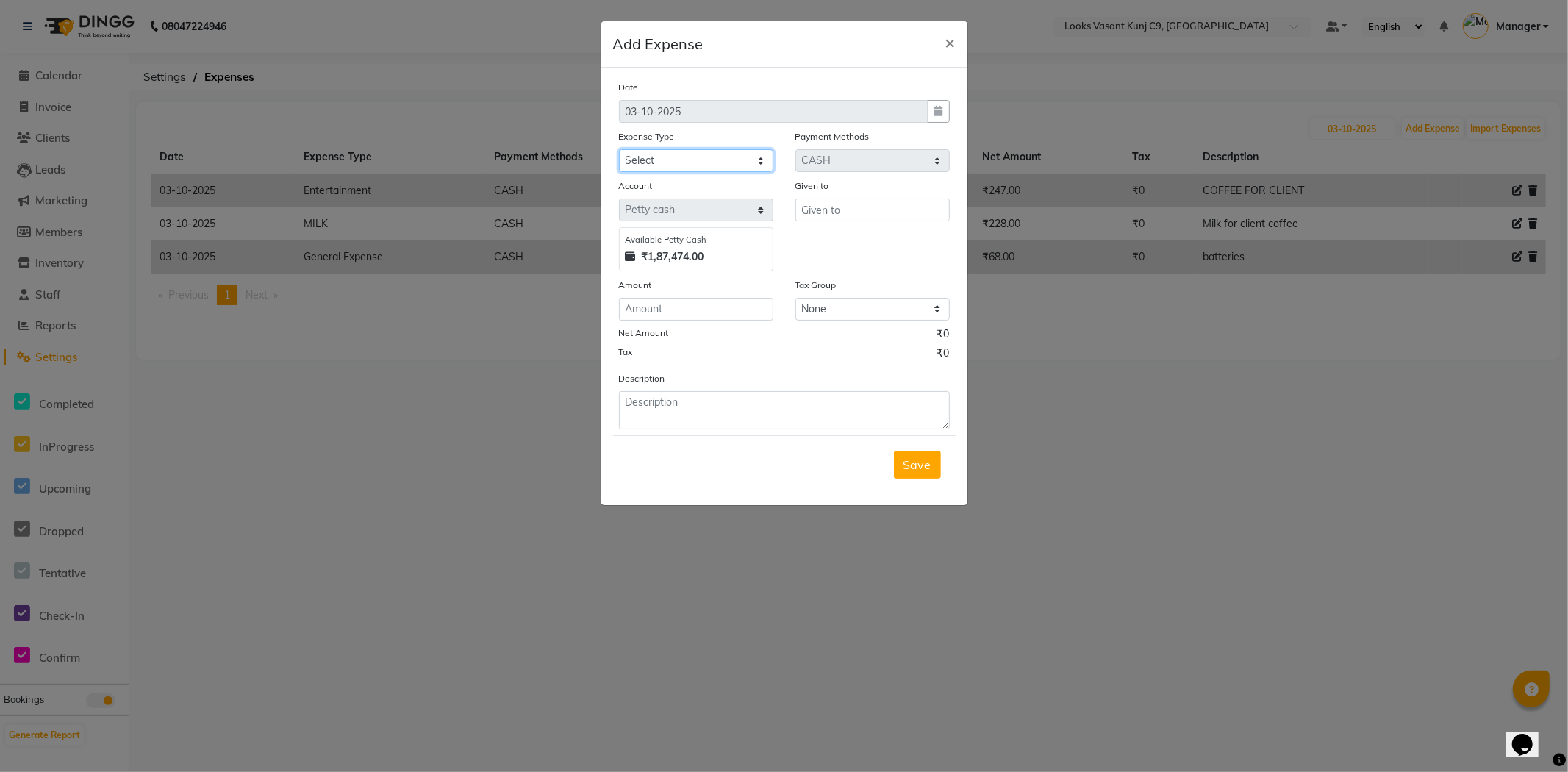
click at [763, 158] on select "Select Accommodation Aesthetics Bank Deposit BLINKIT Cash Handover Client Refun…" at bounding box center [696, 161] width 155 height 23
select select "23704"
click at [619, 149] on select "Select Accommodation Aesthetics Bank Deposit BLINKIT Cash Handover Client Refun…" at bounding box center [696, 161] width 155 height 23
type input "Counter_Sales"
type input "247"
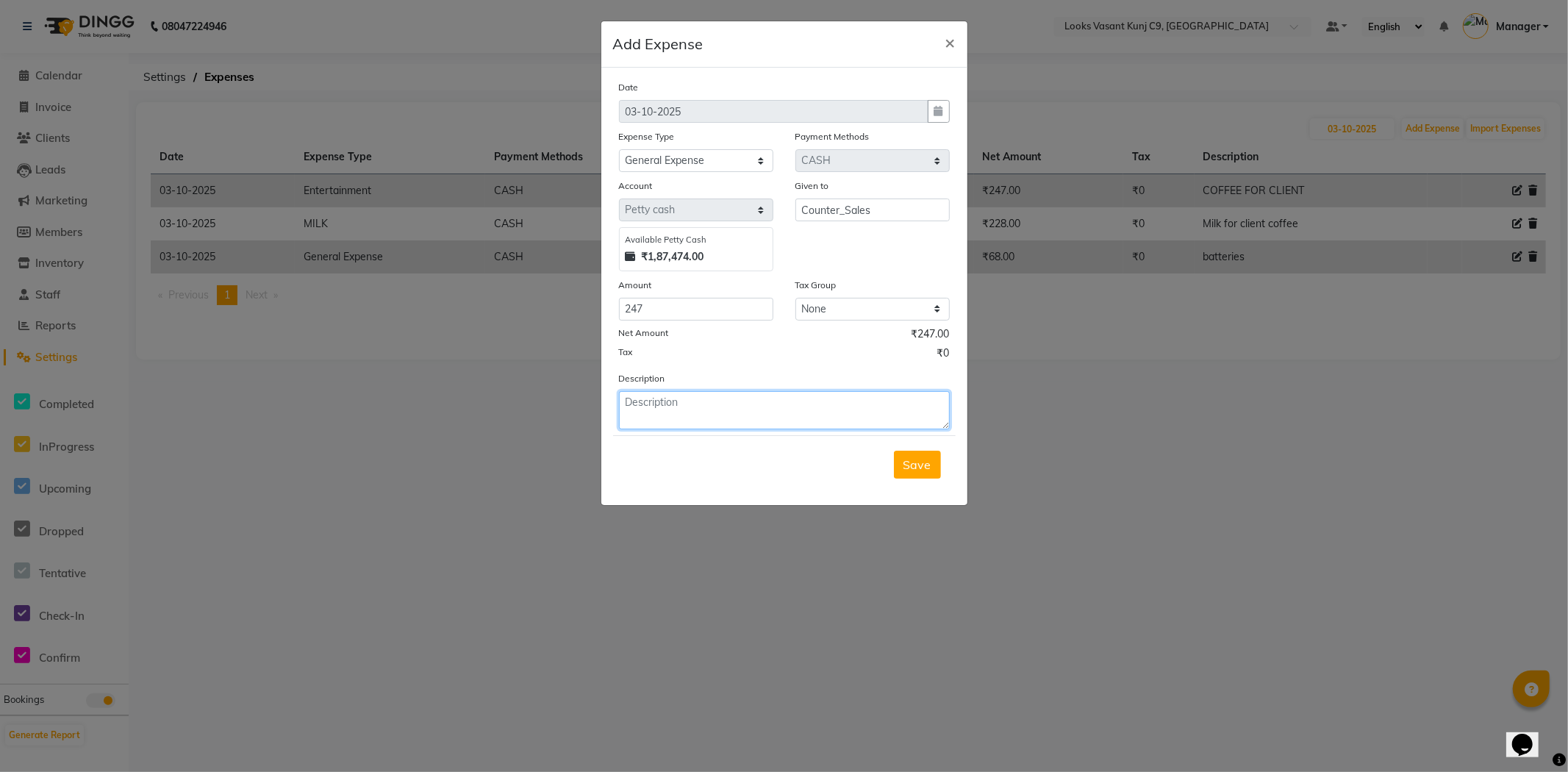
paste textarea "COFFEE FOR CLIENT"
type textarea "COFFEE FOR CLIENT"
click at [928, 463] on span "Save" at bounding box center [917, 464] width 28 height 14
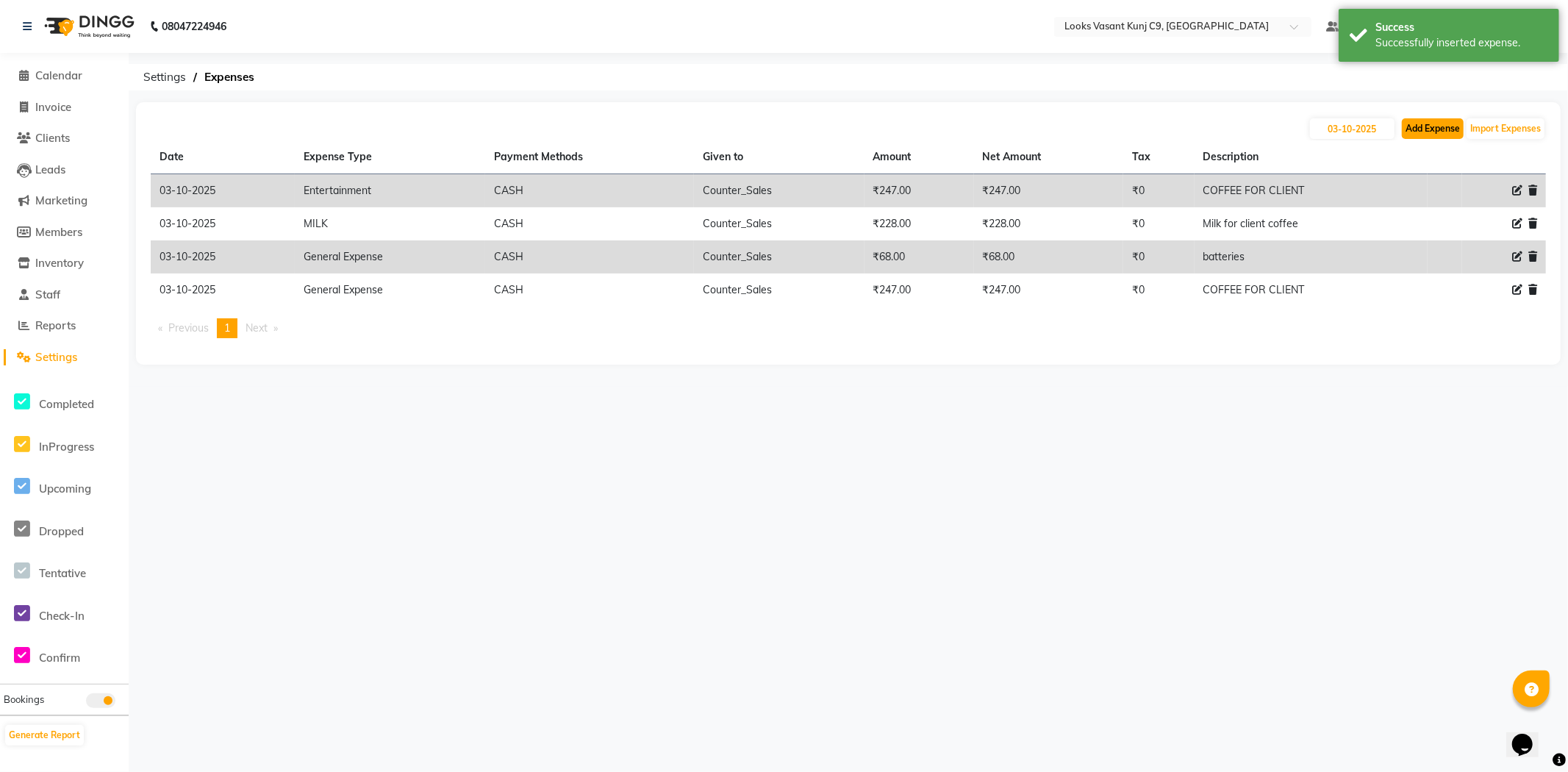
click at [1441, 130] on button "Add Expense" at bounding box center [1432, 128] width 61 height 20
select select "1"
select select "8002"
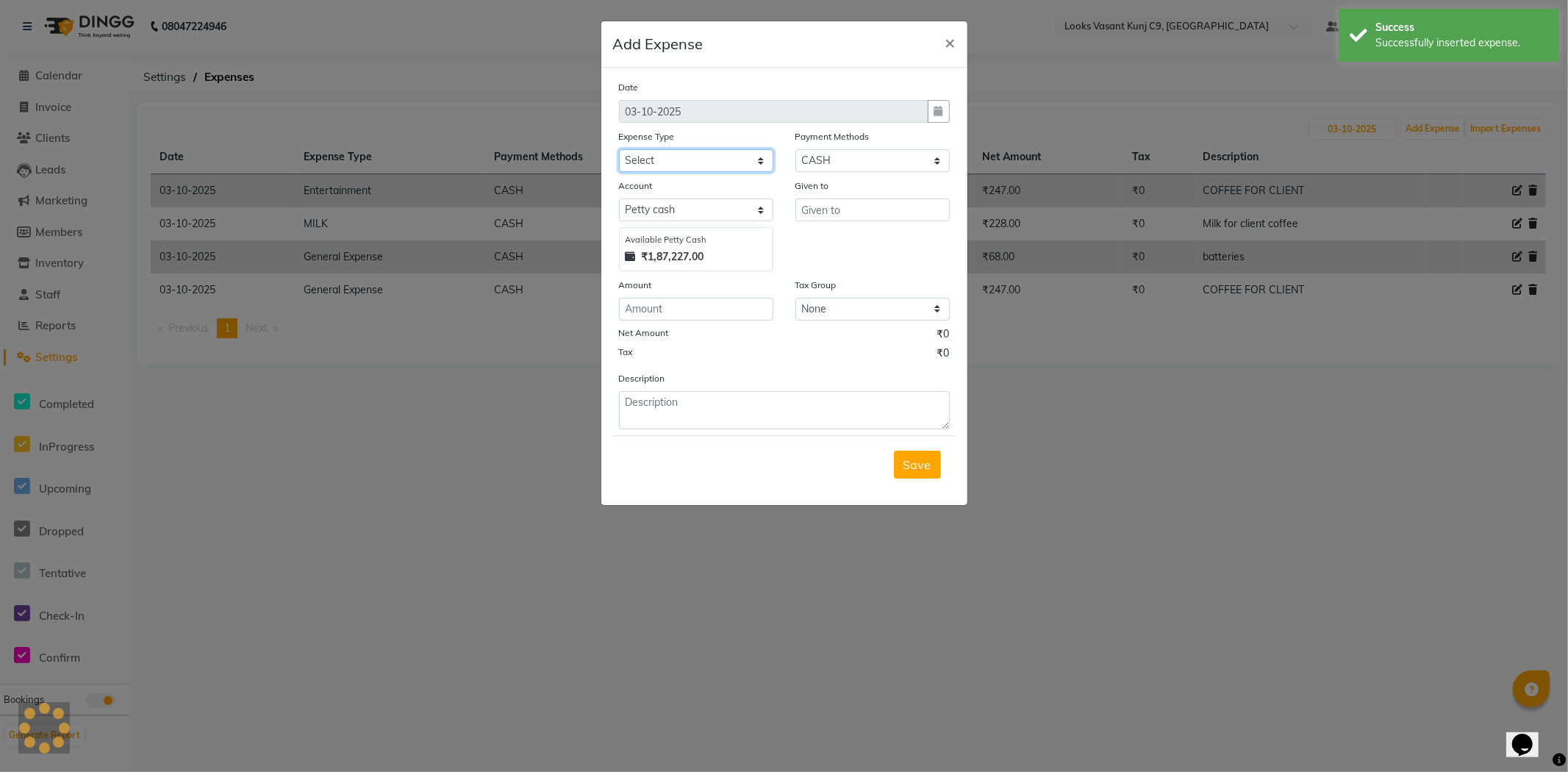
click at [695, 158] on select "Select Accommodation Aesthetics Bank Deposit BLINKIT Cash Handover Client Refun…" at bounding box center [696, 161] width 155 height 23
select select "23704"
click at [619, 149] on select "Select Accommodation Aesthetics Bank Deposit BLINKIT Cash Handover Client Refun…" at bounding box center [696, 161] width 155 height 23
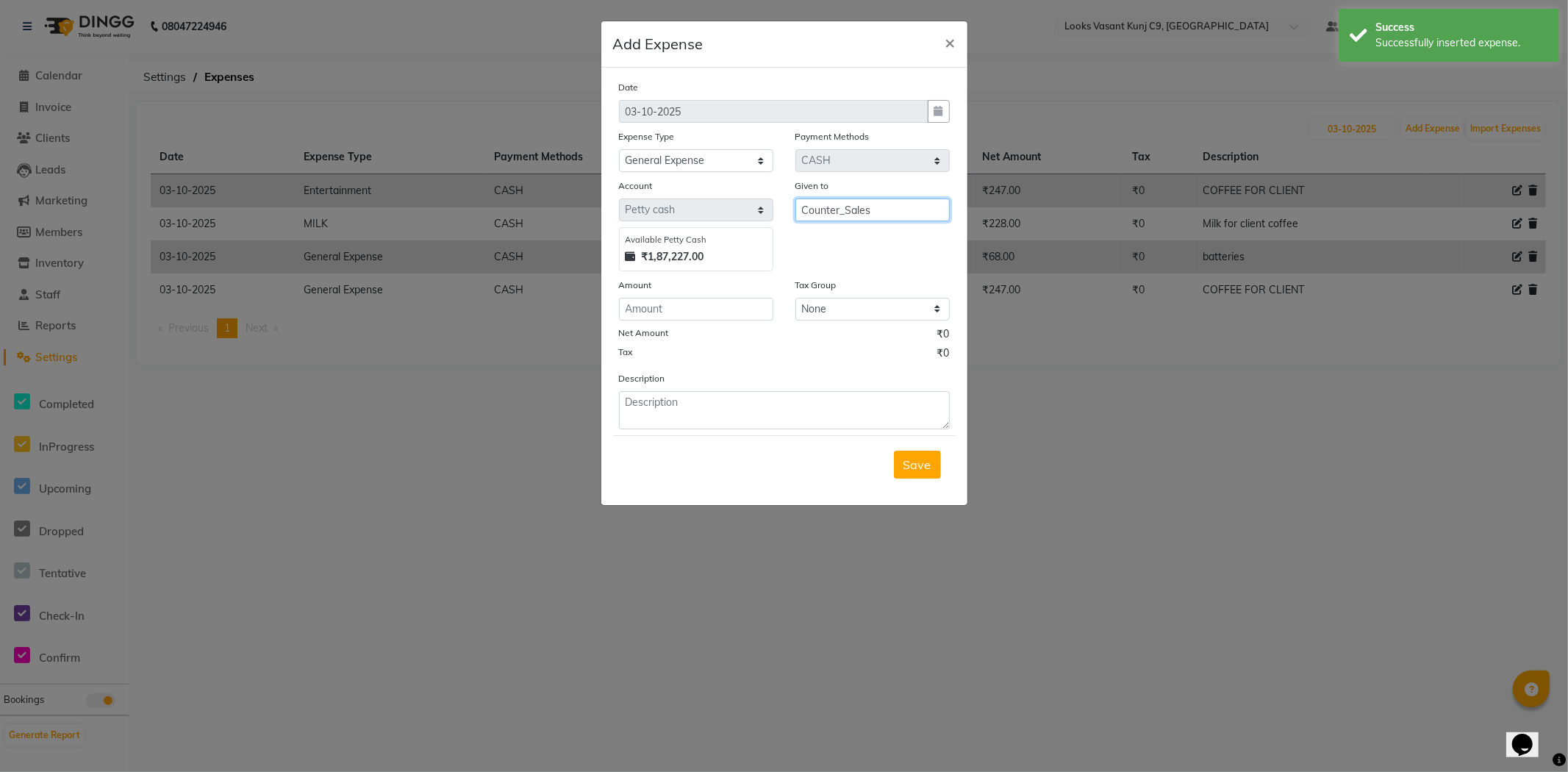
type input "Counter_Sales"
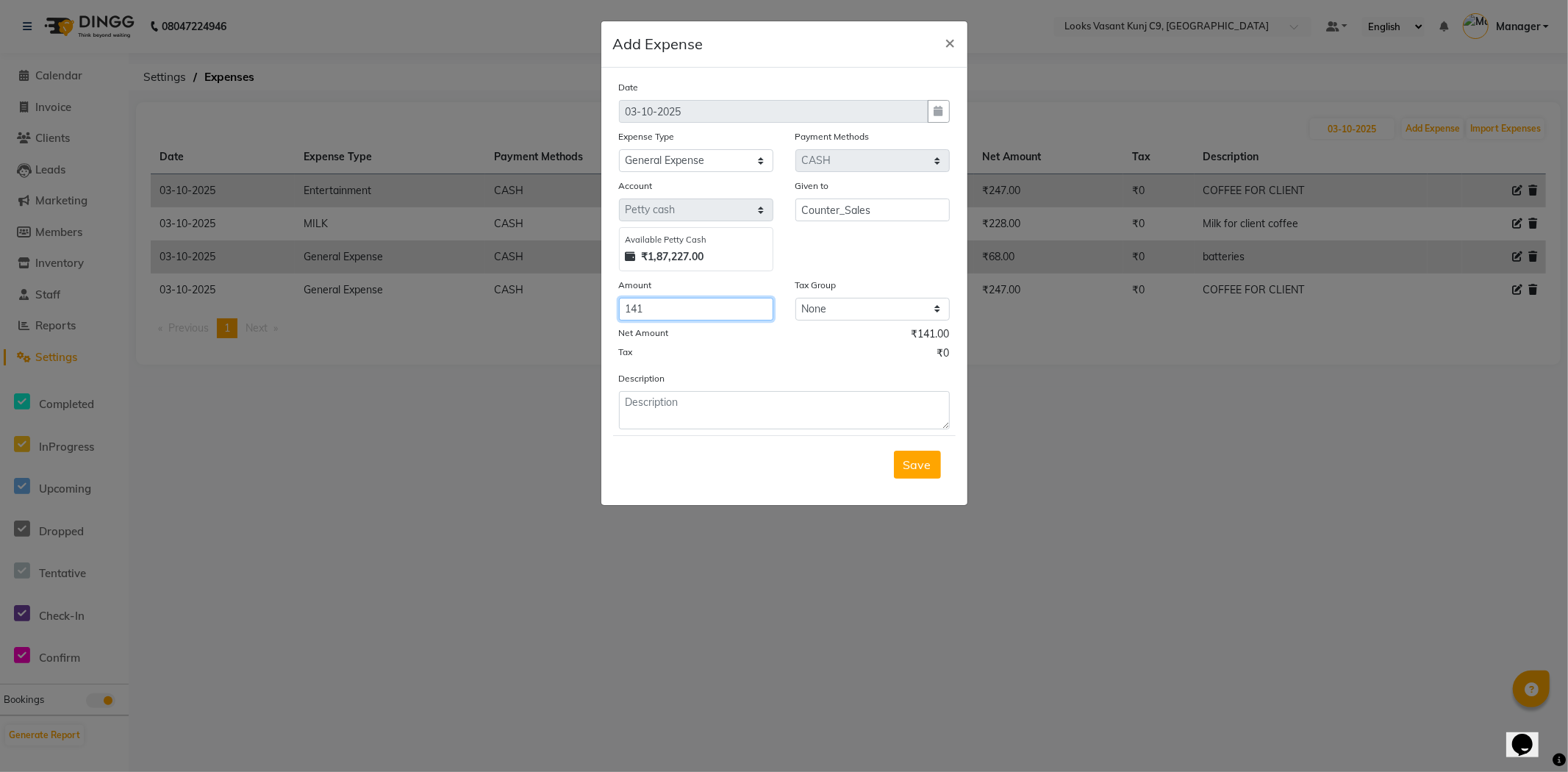
type input "141"
type textarea "Toffee"
click at [910, 461] on span "Save" at bounding box center [917, 464] width 28 height 14
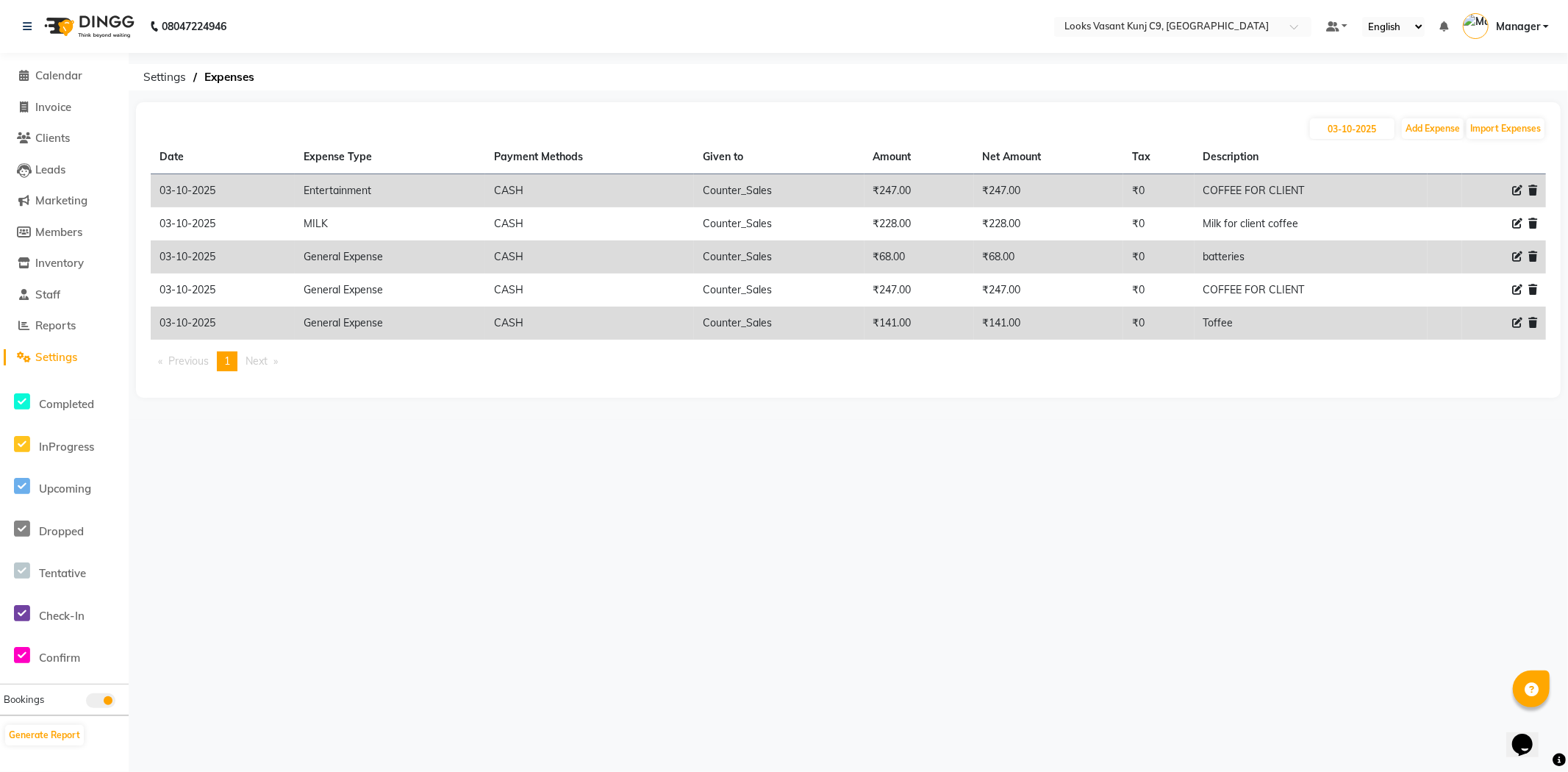
click at [64, 317] on li "Reports" at bounding box center [64, 326] width 129 height 32
click at [67, 325] on span "Reports" at bounding box center [55, 325] width 40 height 14
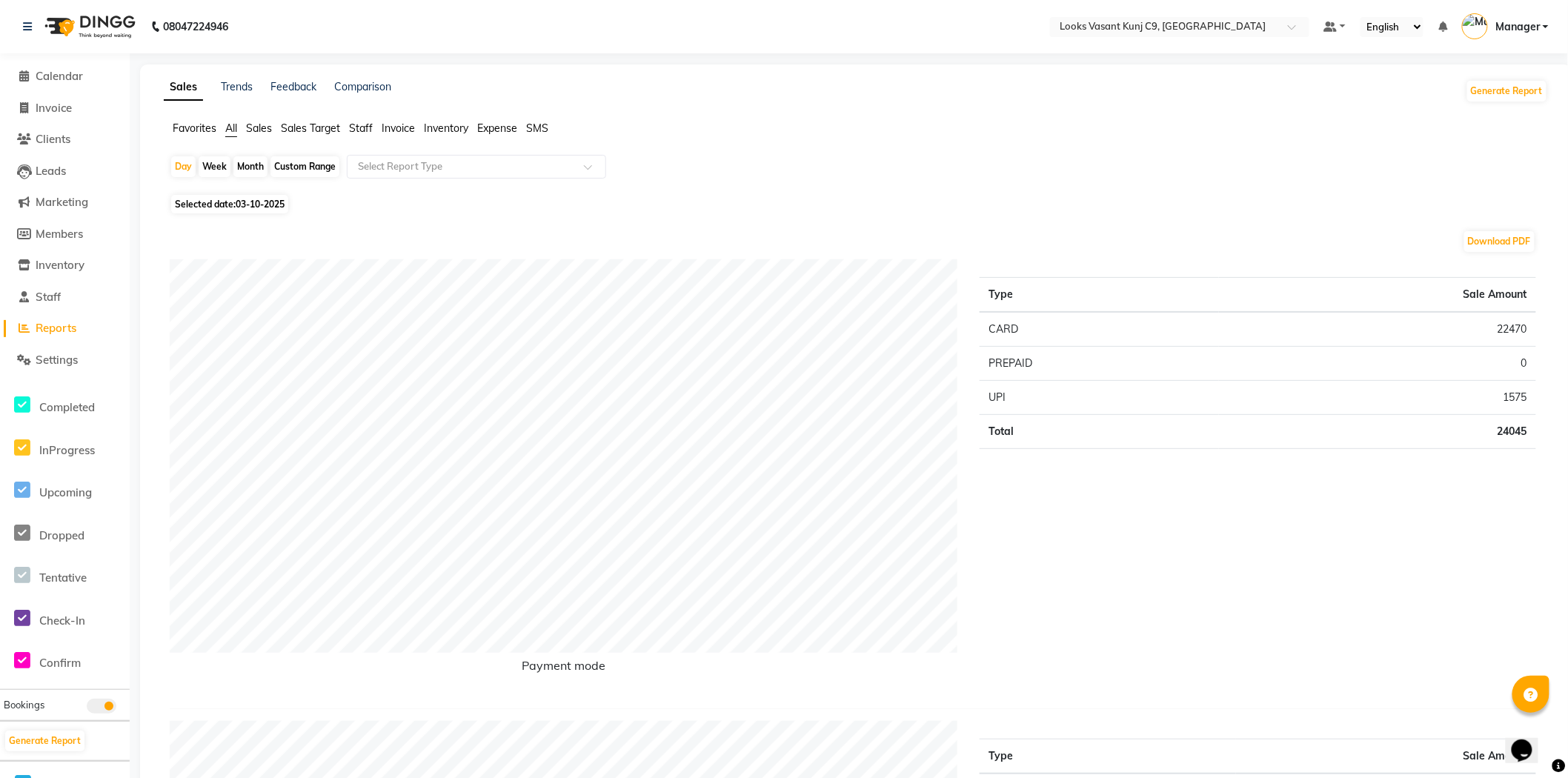
click at [368, 129] on span "Staff" at bounding box center [360, 128] width 24 height 13
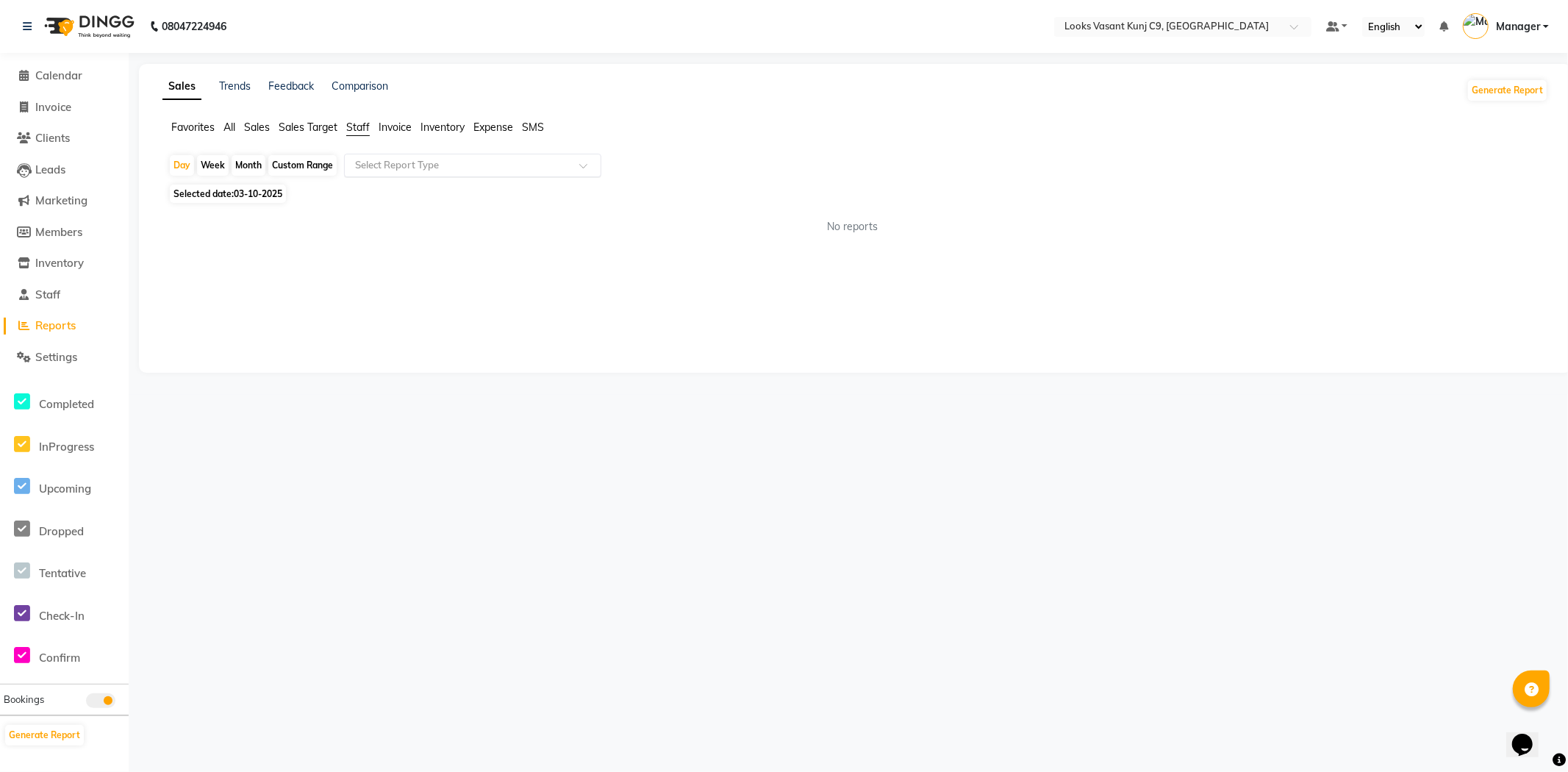
click at [365, 174] on div "Select Report Type" at bounding box center [473, 165] width 257 height 24
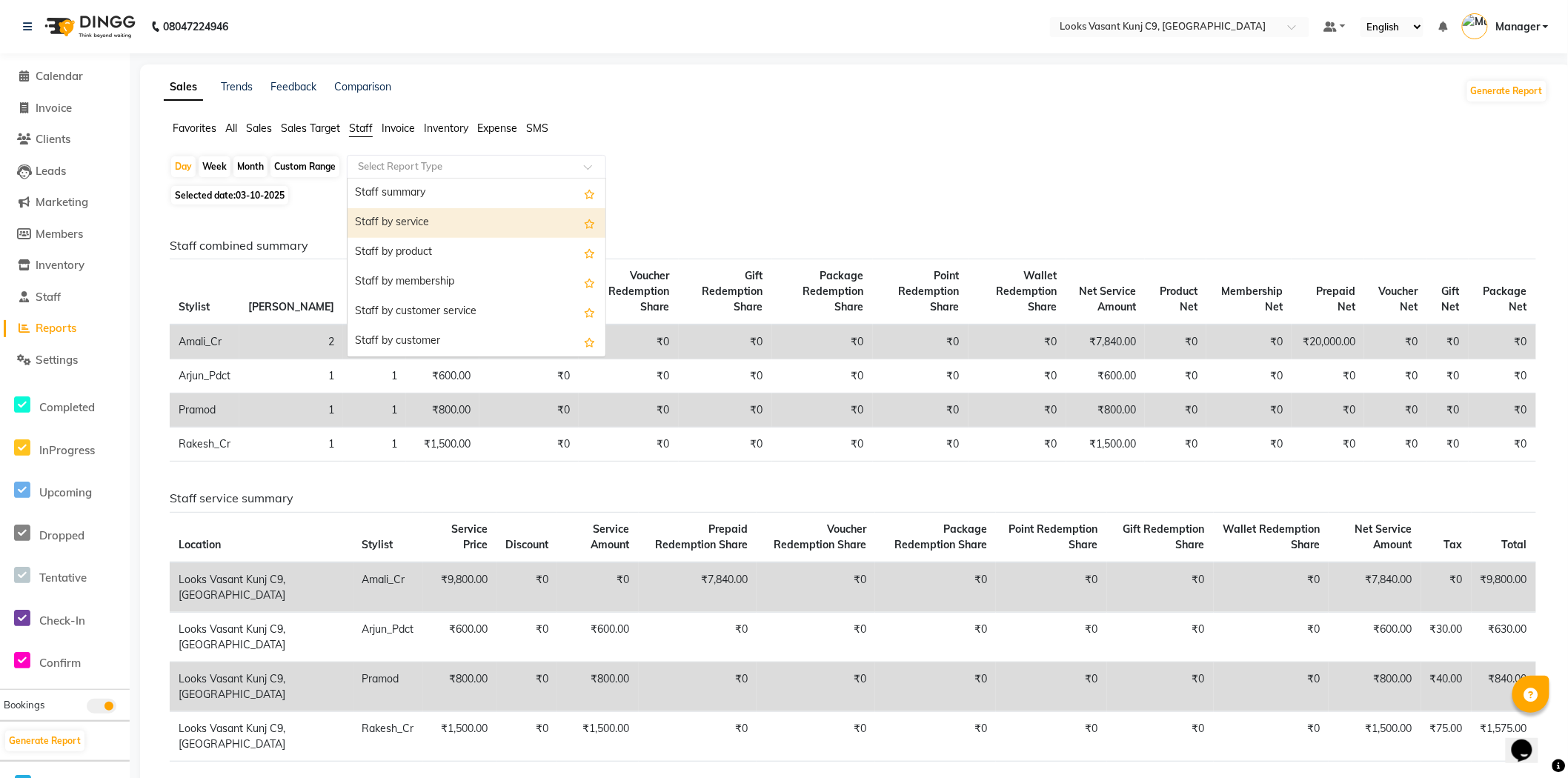
click at [390, 220] on div "Staff by service" at bounding box center [476, 222] width 258 height 30
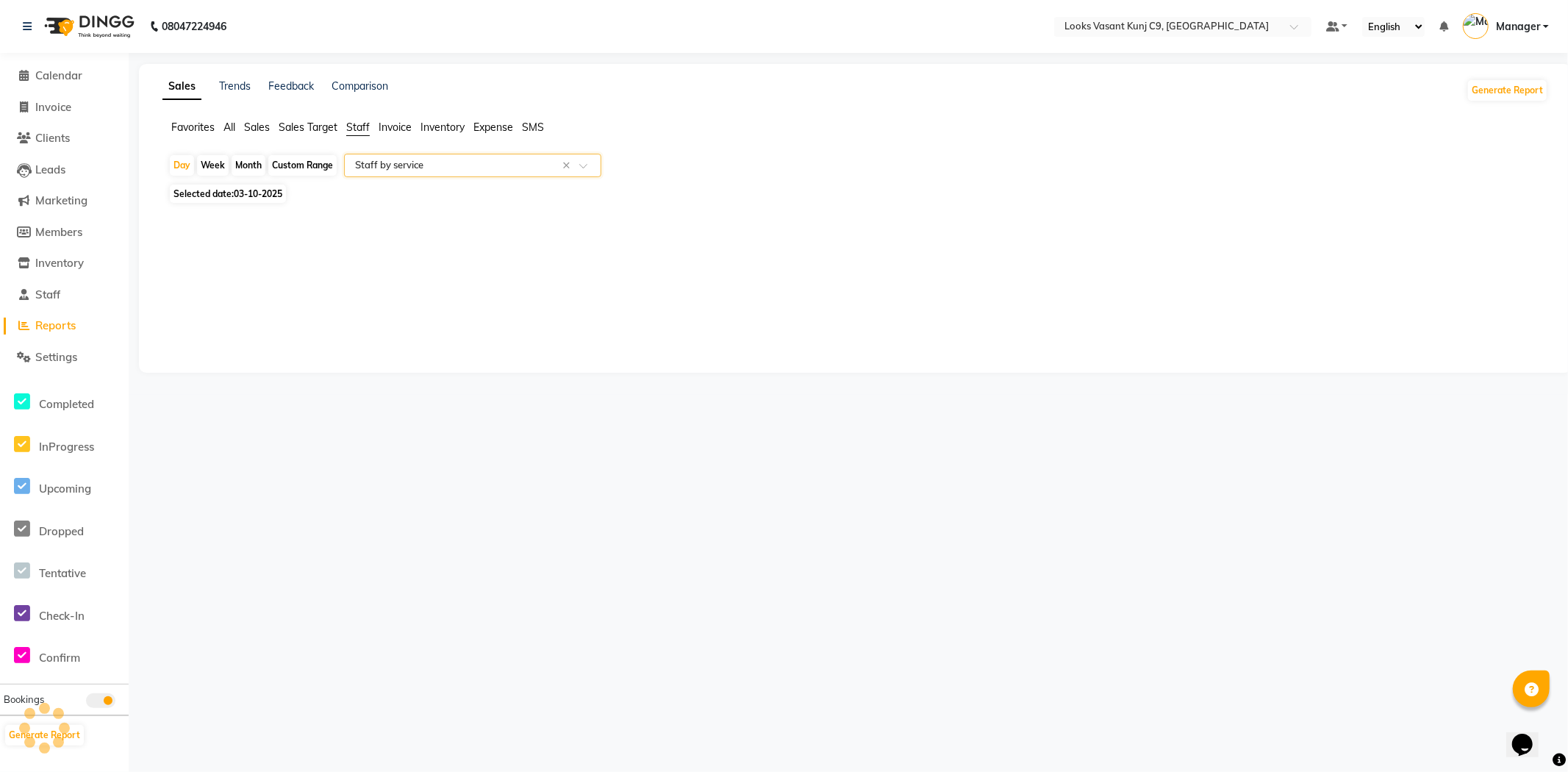
select select "full_report"
select select "csv"
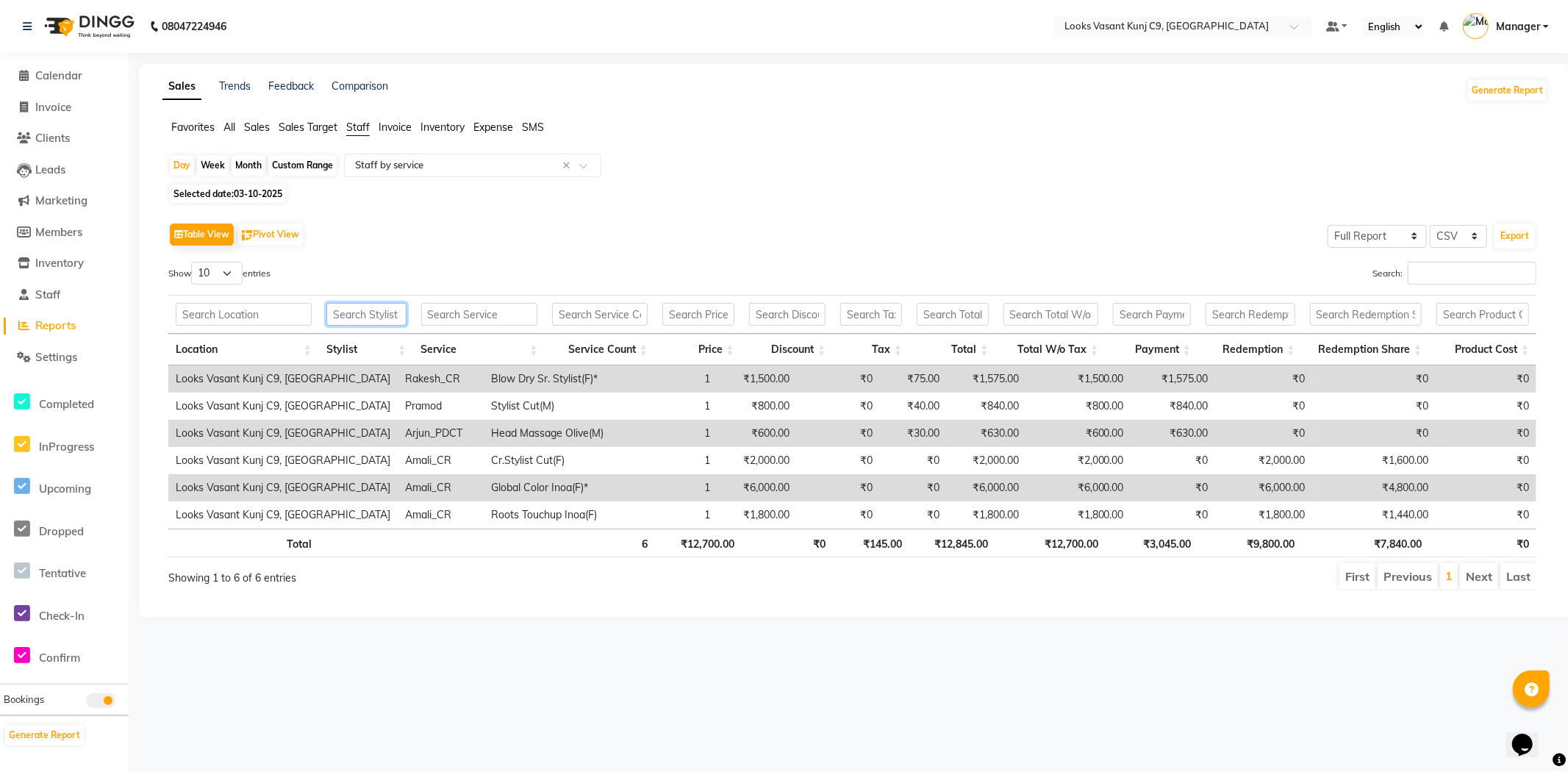
click at [365, 311] on input "text" at bounding box center [366, 314] width 80 height 23
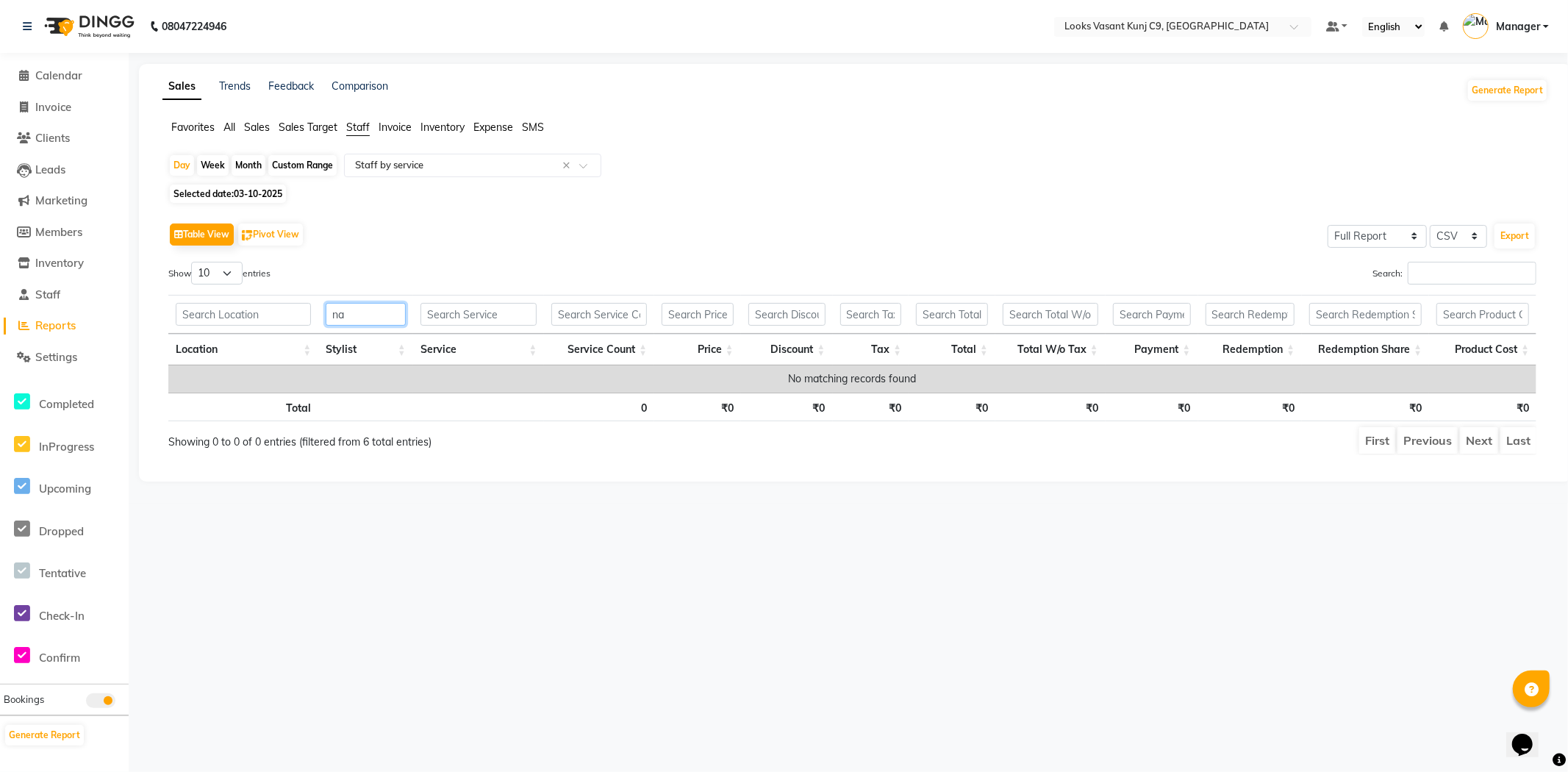
type input "n"
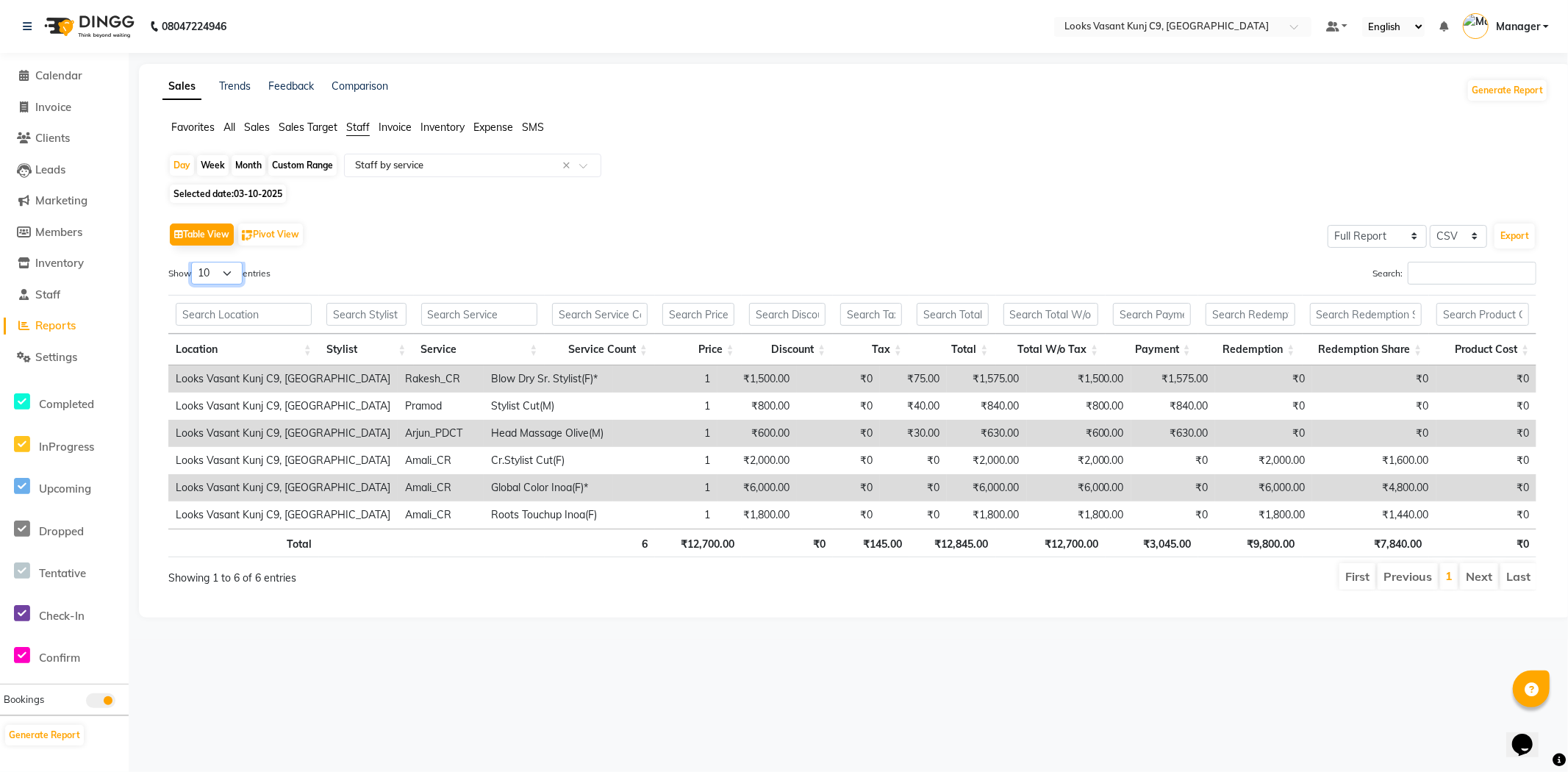
click at [240, 272] on select "10 25 50 100" at bounding box center [217, 273] width 52 height 23
select select "100"
click at [193, 262] on select "10 25 50 100" at bounding box center [217, 273] width 52 height 23
click at [55, 77] on span "Calendar" at bounding box center [59, 75] width 47 height 14
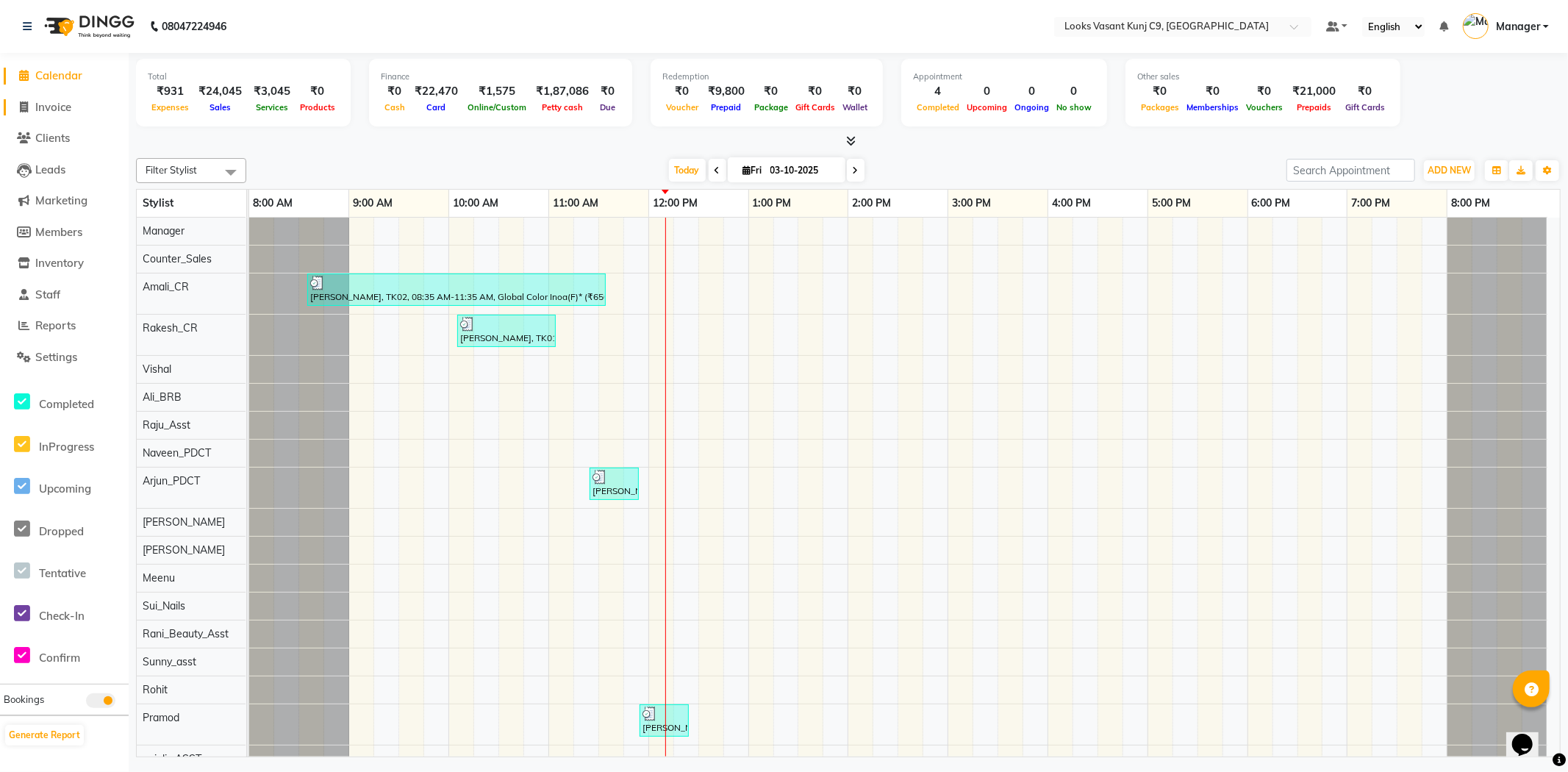
click at [60, 105] on span "Invoice" at bounding box center [53, 107] width 36 height 14
select select "service"
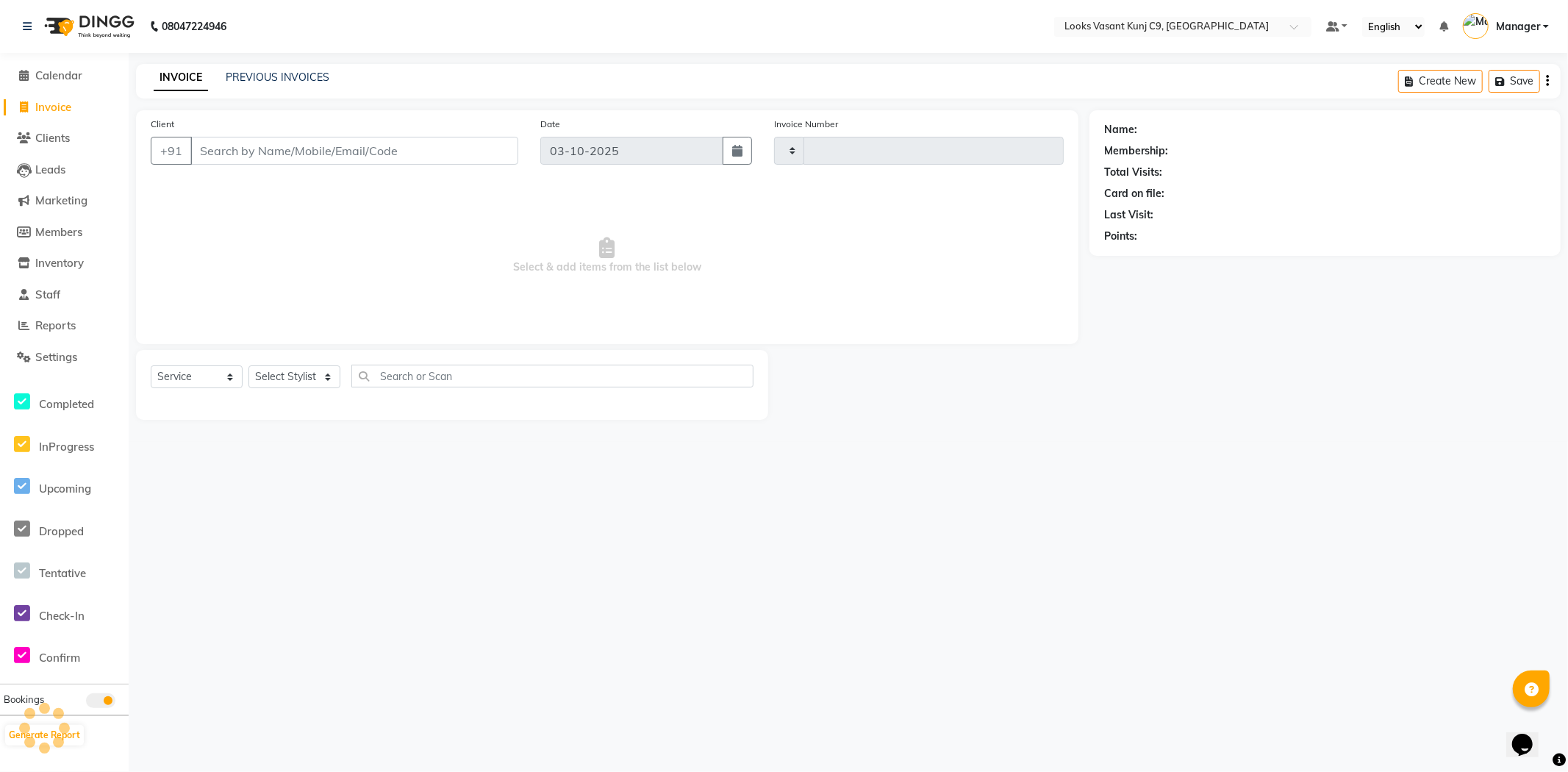
type input "1082"
select select "8747"
click at [281, 369] on select "Select Stylist" at bounding box center [294, 377] width 92 height 23
select select "88931"
click at [249, 366] on select "Select Stylist [PERSON_NAME] anjali _ASST Arjun_PDCT Ashish_asst Counter_Sales …" at bounding box center [294, 377] width 92 height 23
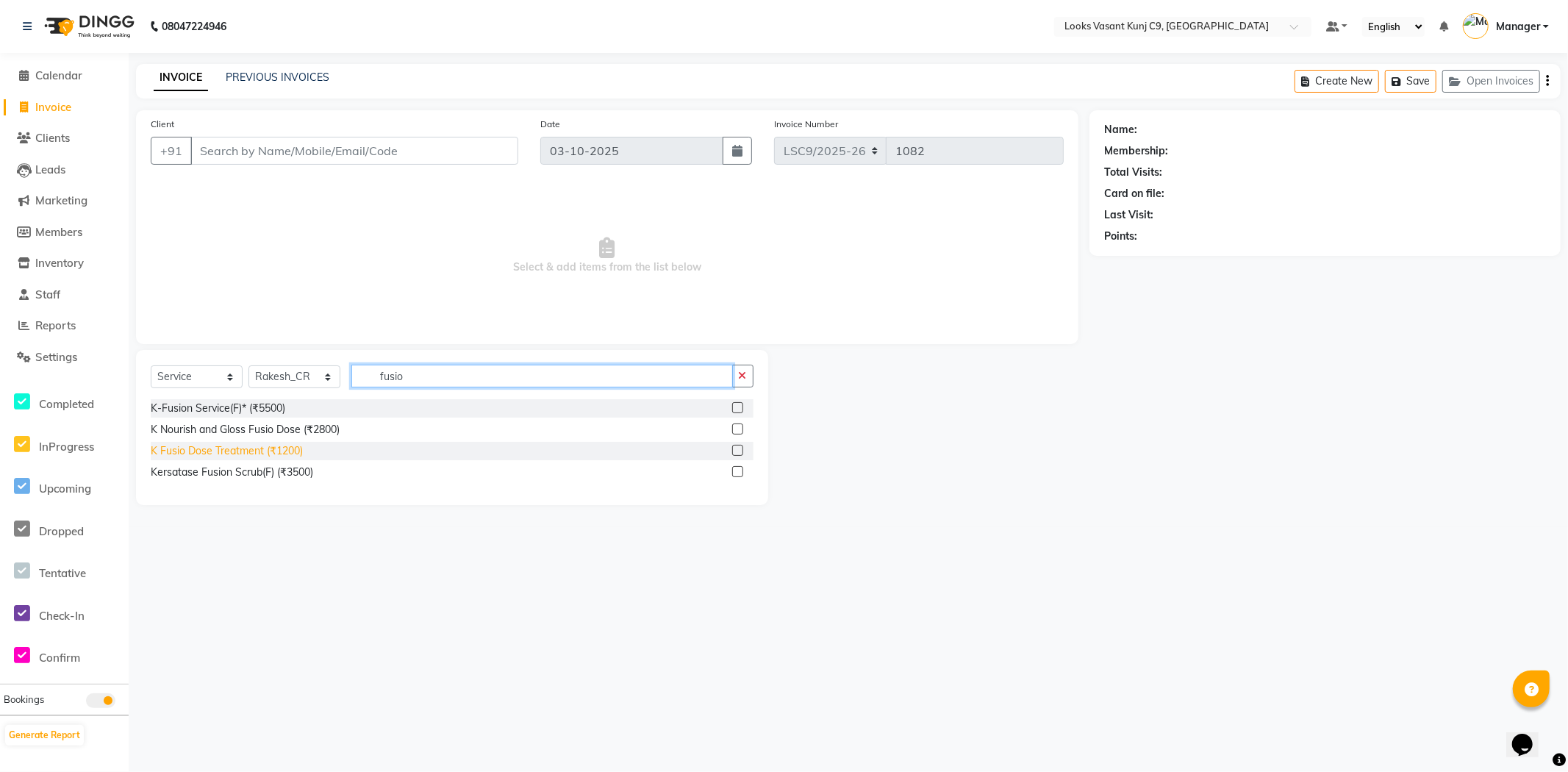
type input "fusio"
click at [281, 450] on div "K Fusio Dose Treatment (₹1200)" at bounding box center [227, 450] width 152 height 15
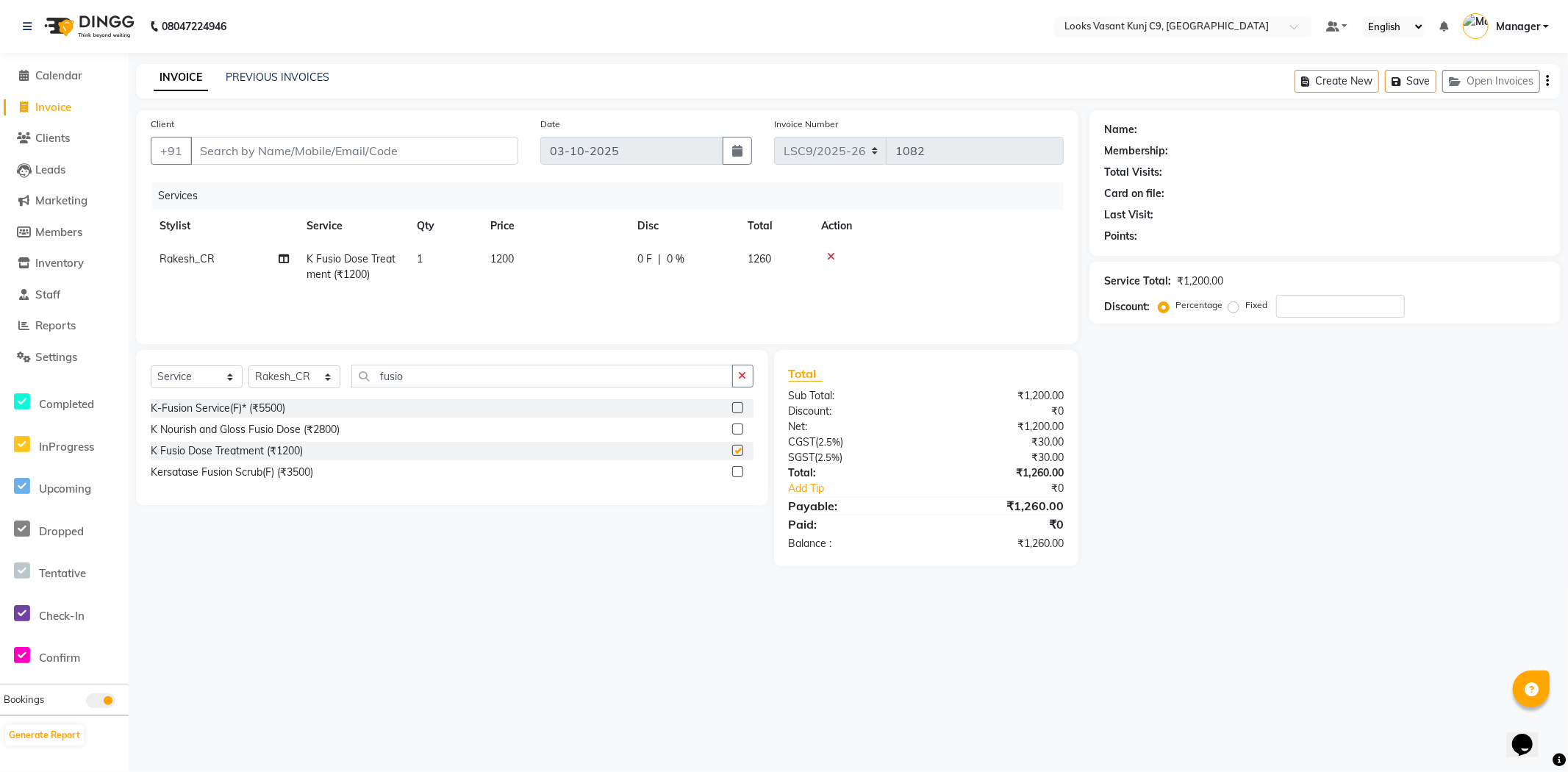
checkbox input "false"
click at [525, 258] on td "1200" at bounding box center [555, 267] width 147 height 49
select select "88931"
drag, startPoint x: 655, startPoint y: 265, endPoint x: 516, endPoint y: 260, distance: 139.1
click at [516, 260] on tr "Ali_BRB Amali_CR anjali _ASST Arjun_PDCT Ashish_asst Counter_Sales Manager Mary…" at bounding box center [608, 274] width 913 height 62
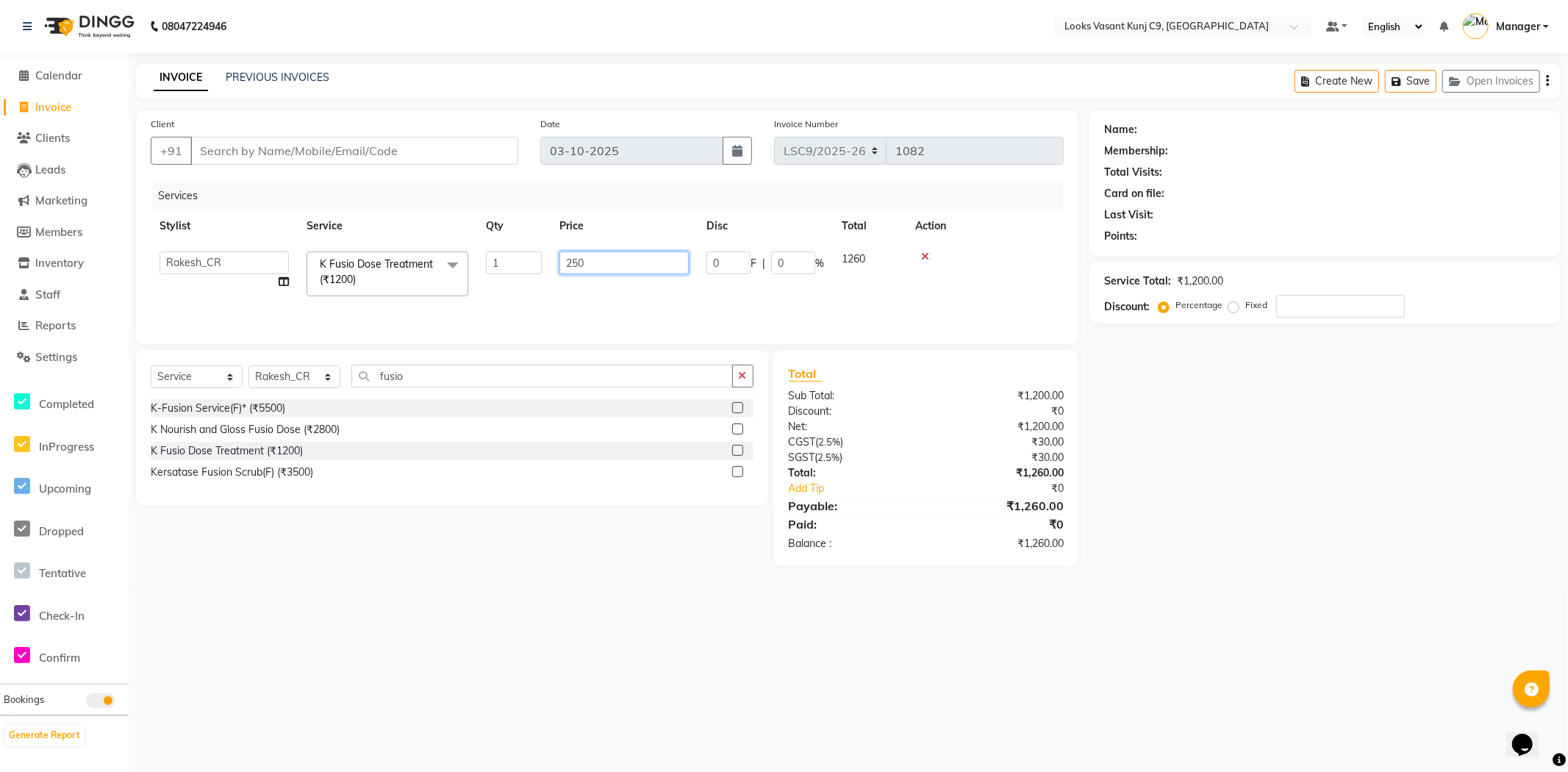
type input "2500"
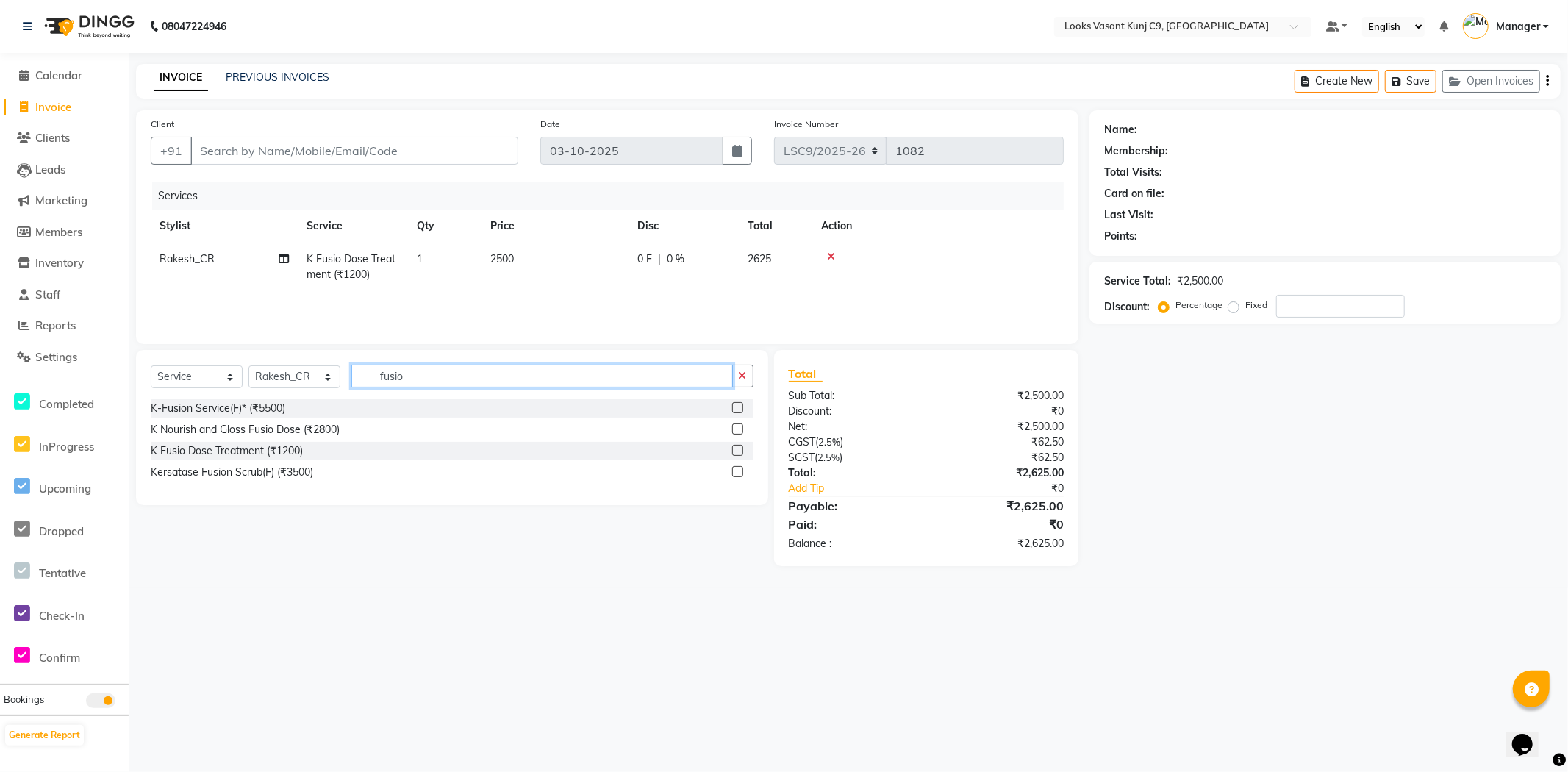
click at [381, 375] on input "fusio" at bounding box center [542, 376] width 382 height 23
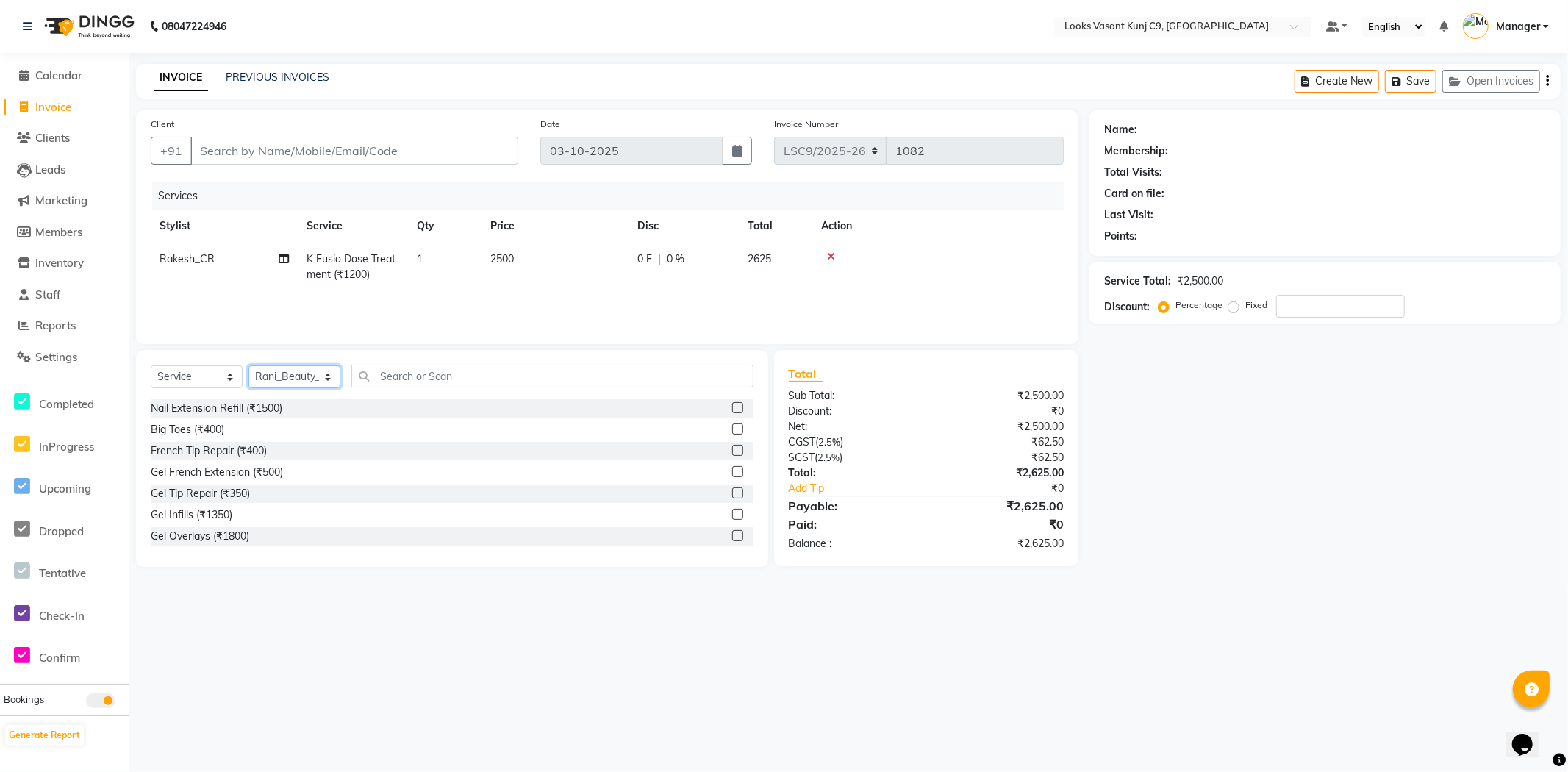
select select "88940"
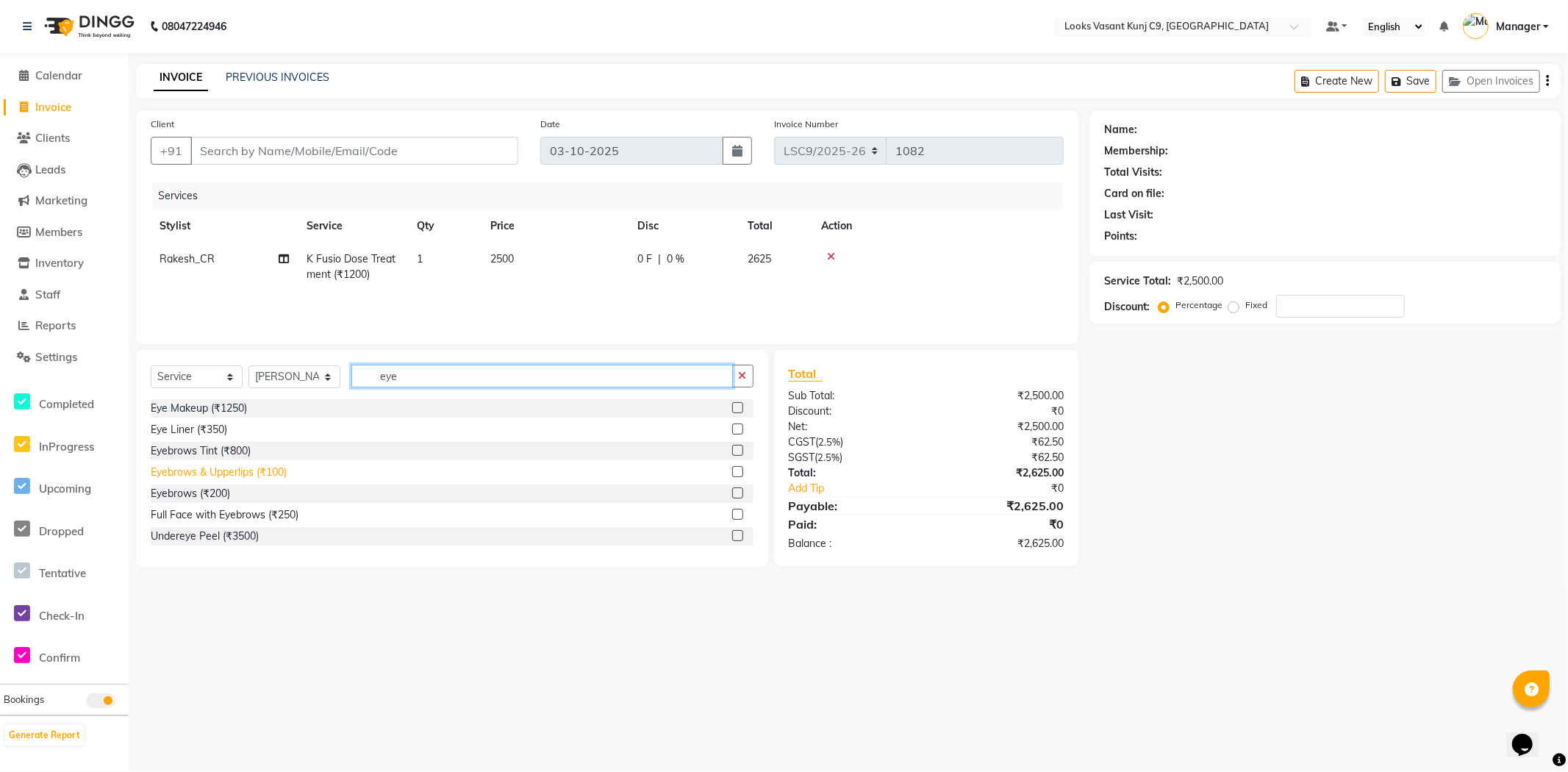
type input "eye"
click at [238, 473] on div "Eyebrows & Upperlips (₹100)" at bounding box center [218, 472] width 136 height 15
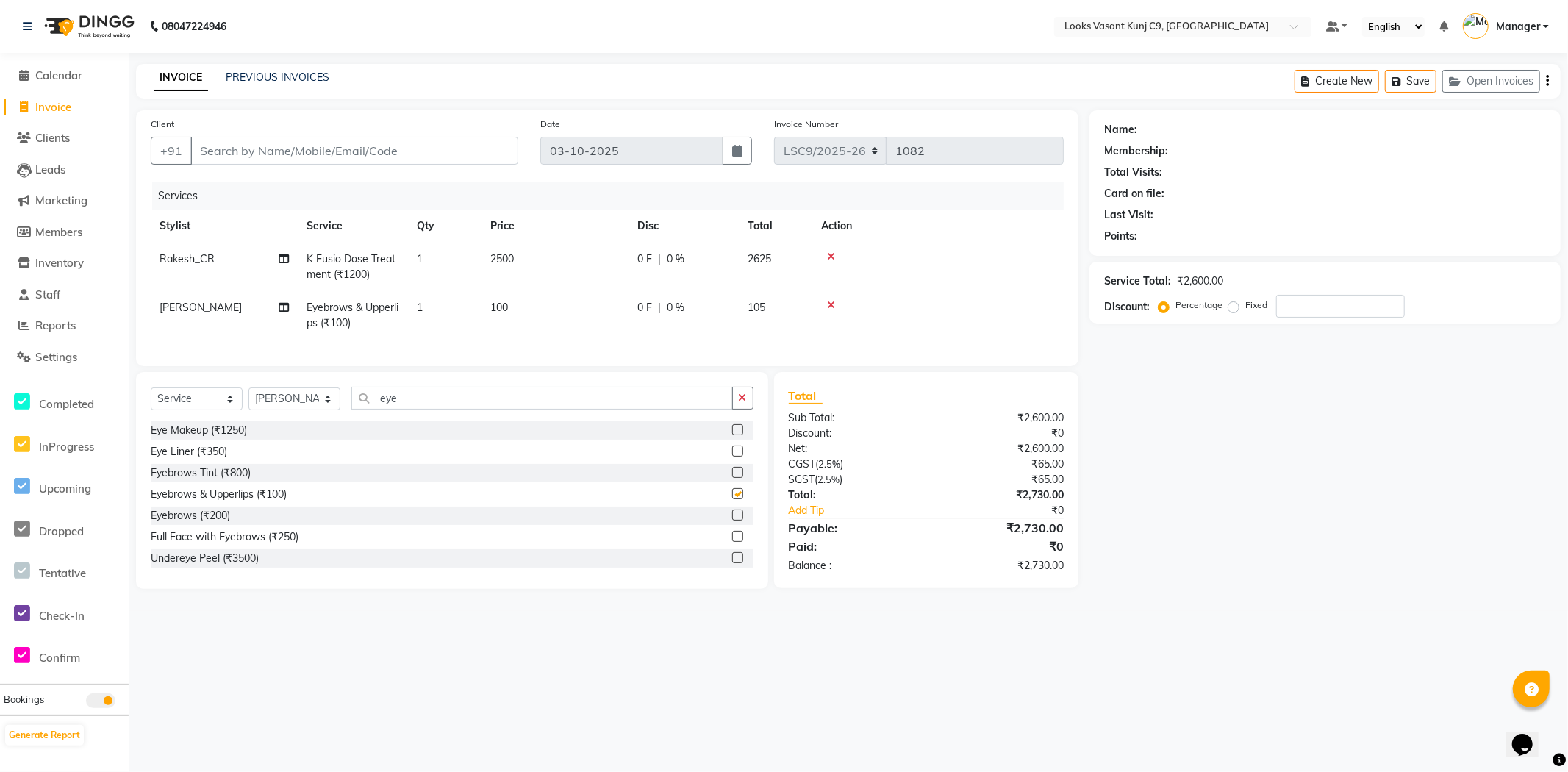
checkbox input "false"
click at [528, 305] on td "100" at bounding box center [555, 315] width 147 height 49
select select "88940"
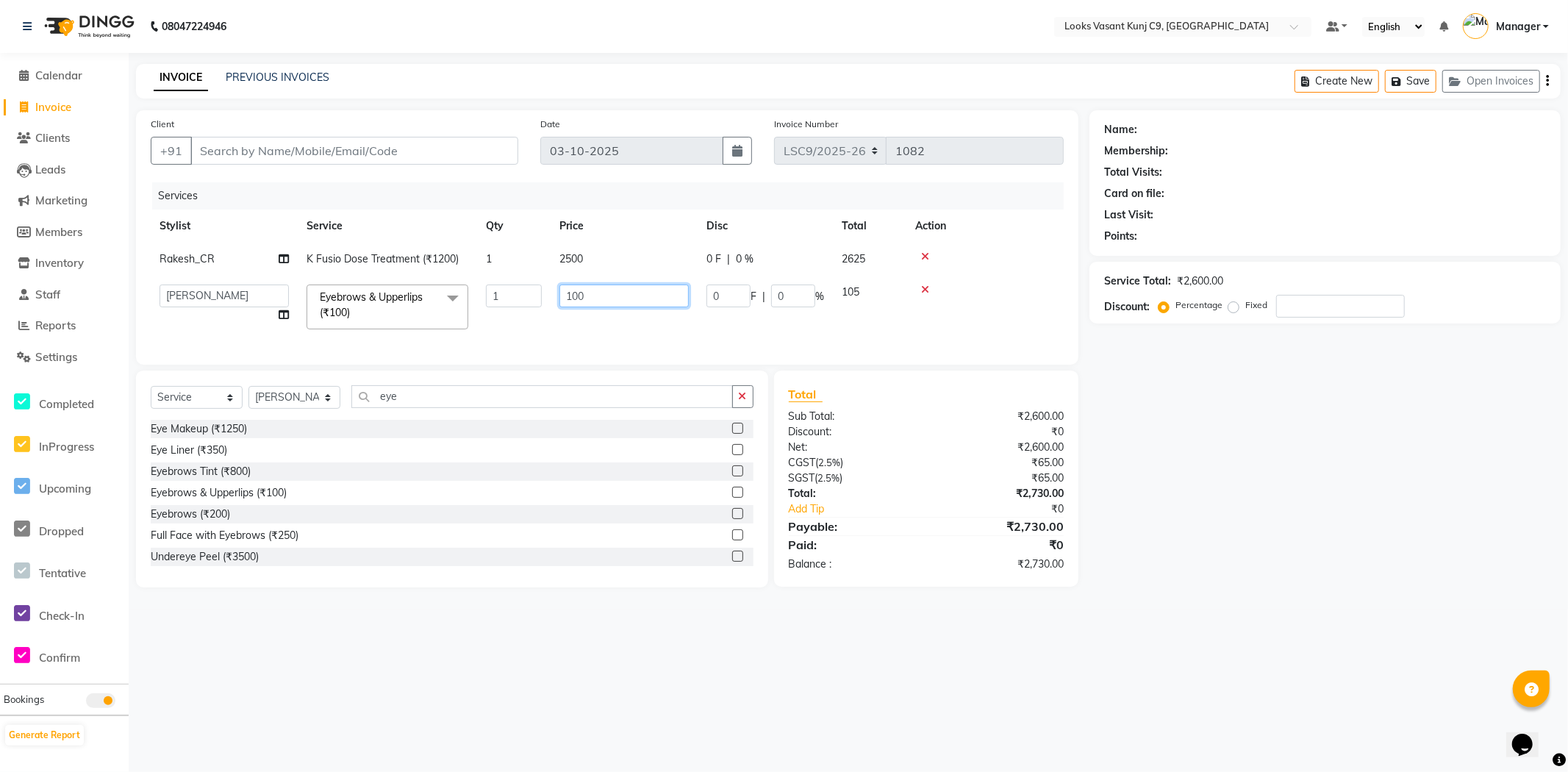
drag, startPoint x: 604, startPoint y: 296, endPoint x: 443, endPoint y: 307, distance: 161.4
click at [443, 307] on tr "Ali_BRB Amali_CR anjali _ASST Arjun_PDCT Ashish_asst Counter_Sales Manager [PER…" at bounding box center [608, 306] width 913 height 62
type input "200"
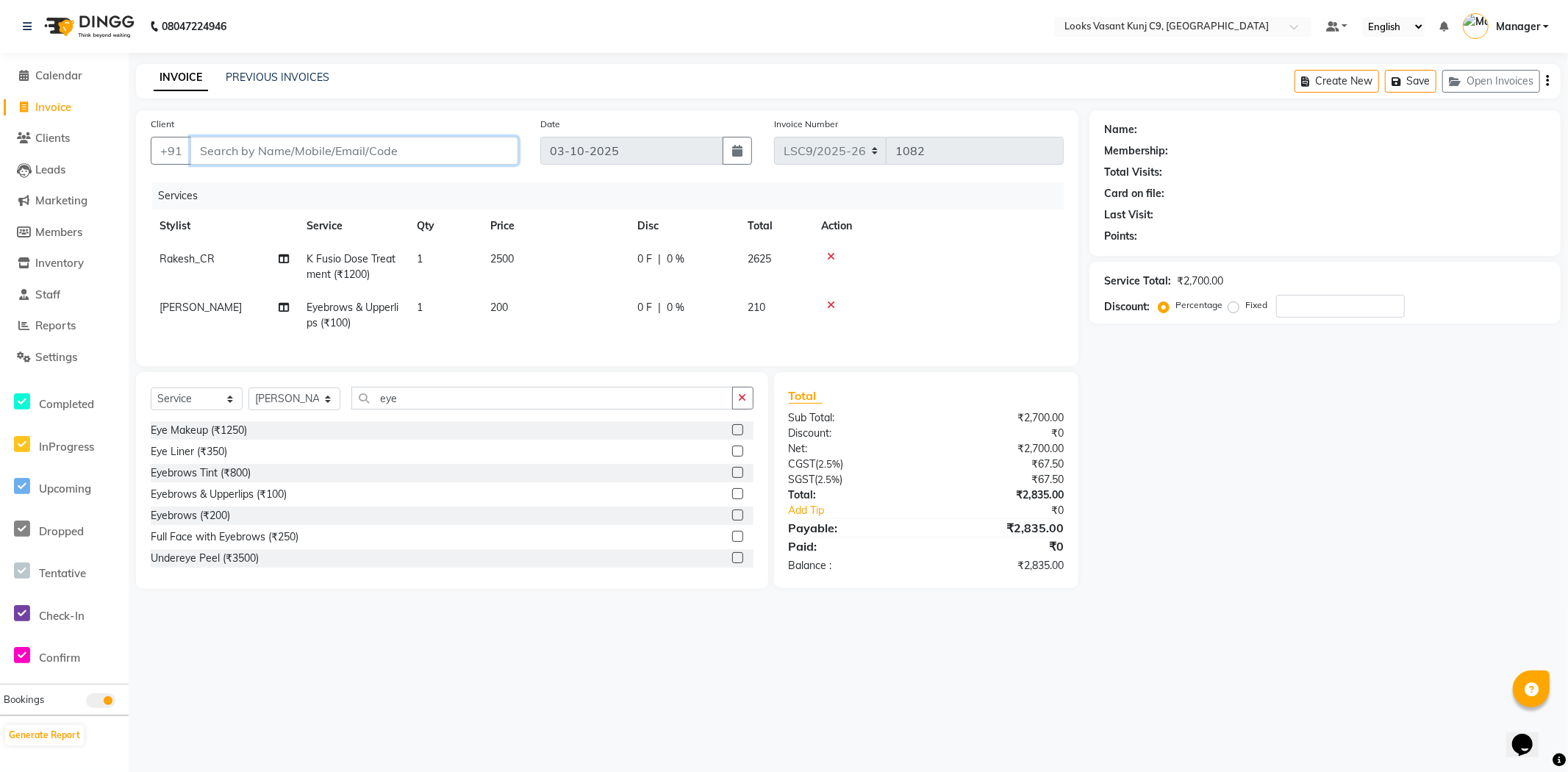
click at [370, 153] on input "Client" at bounding box center [354, 150] width 328 height 28
type input "9"
type input "0"
type input "9910730050"
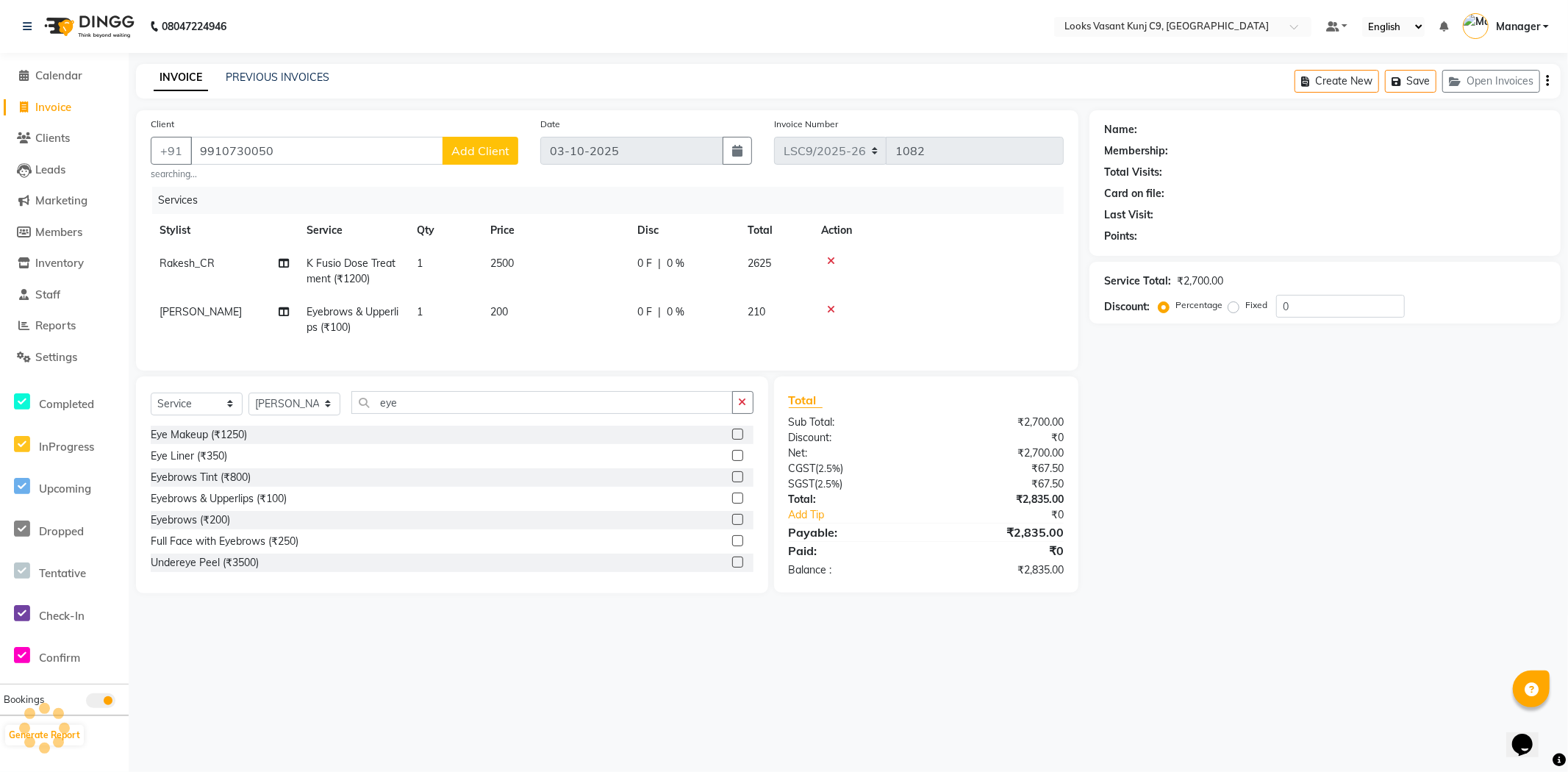
click at [505, 143] on span "Add Client" at bounding box center [480, 150] width 58 height 14
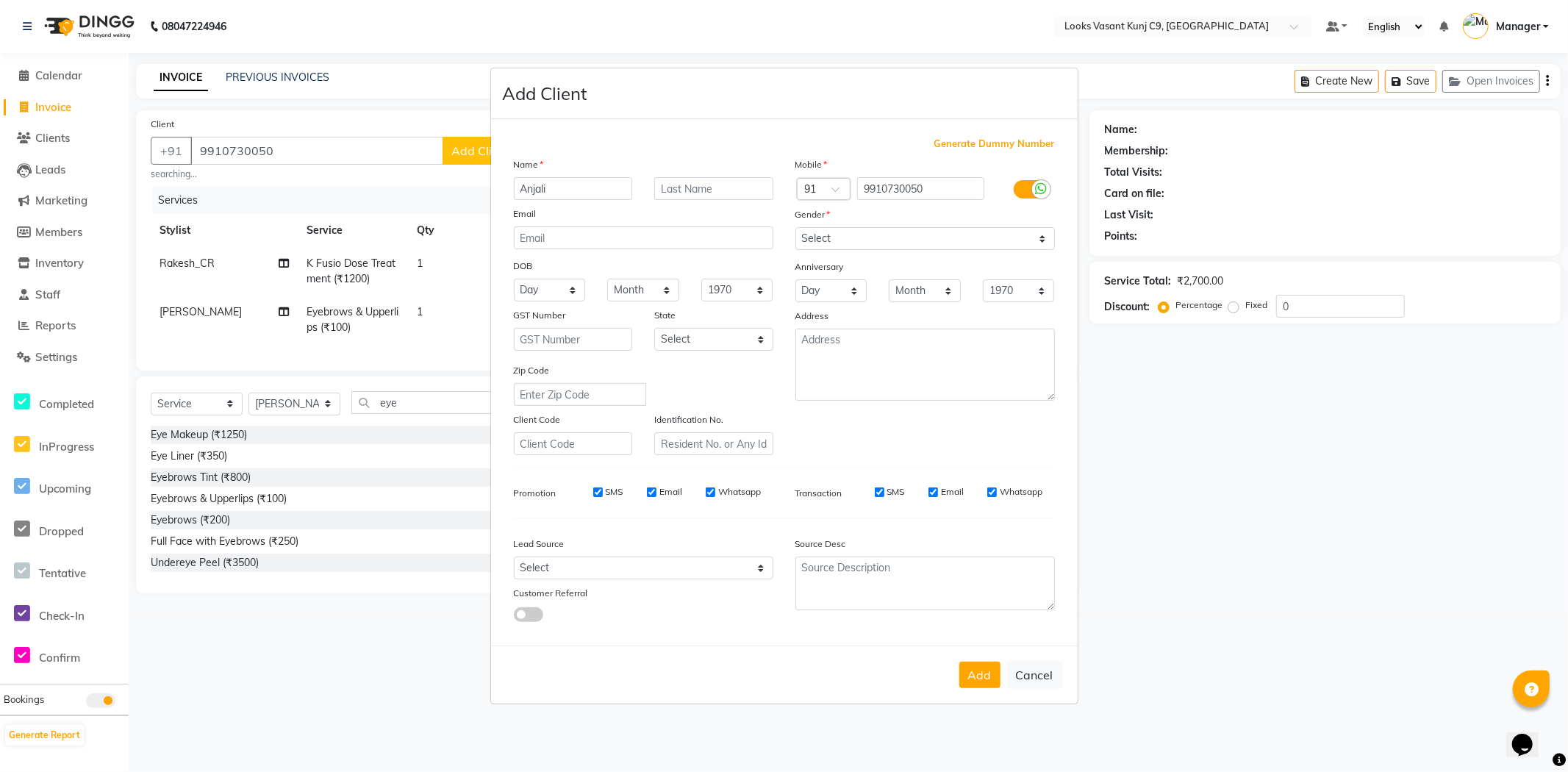
type input "Anjali"
click at [834, 246] on select "Select [DEMOGRAPHIC_DATA] [DEMOGRAPHIC_DATA] Other Prefer Not To Say" at bounding box center [925, 238] width 259 height 23
select select "[DEMOGRAPHIC_DATA]"
click at [796, 227] on select "Select [DEMOGRAPHIC_DATA] [DEMOGRAPHIC_DATA] Other Prefer Not To Say" at bounding box center [925, 238] width 259 height 23
click at [984, 677] on button "Add" at bounding box center [980, 674] width 41 height 27
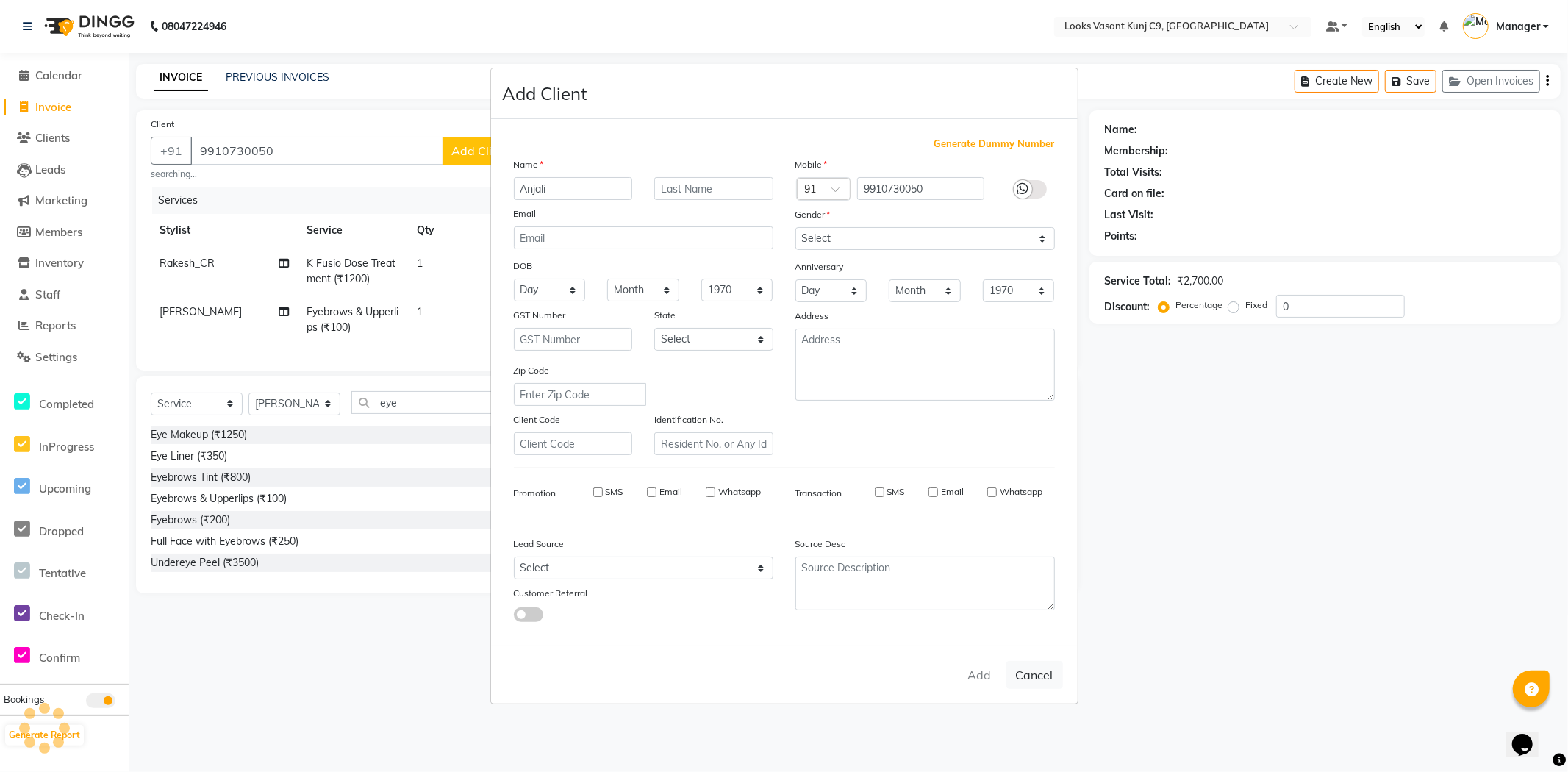
select select
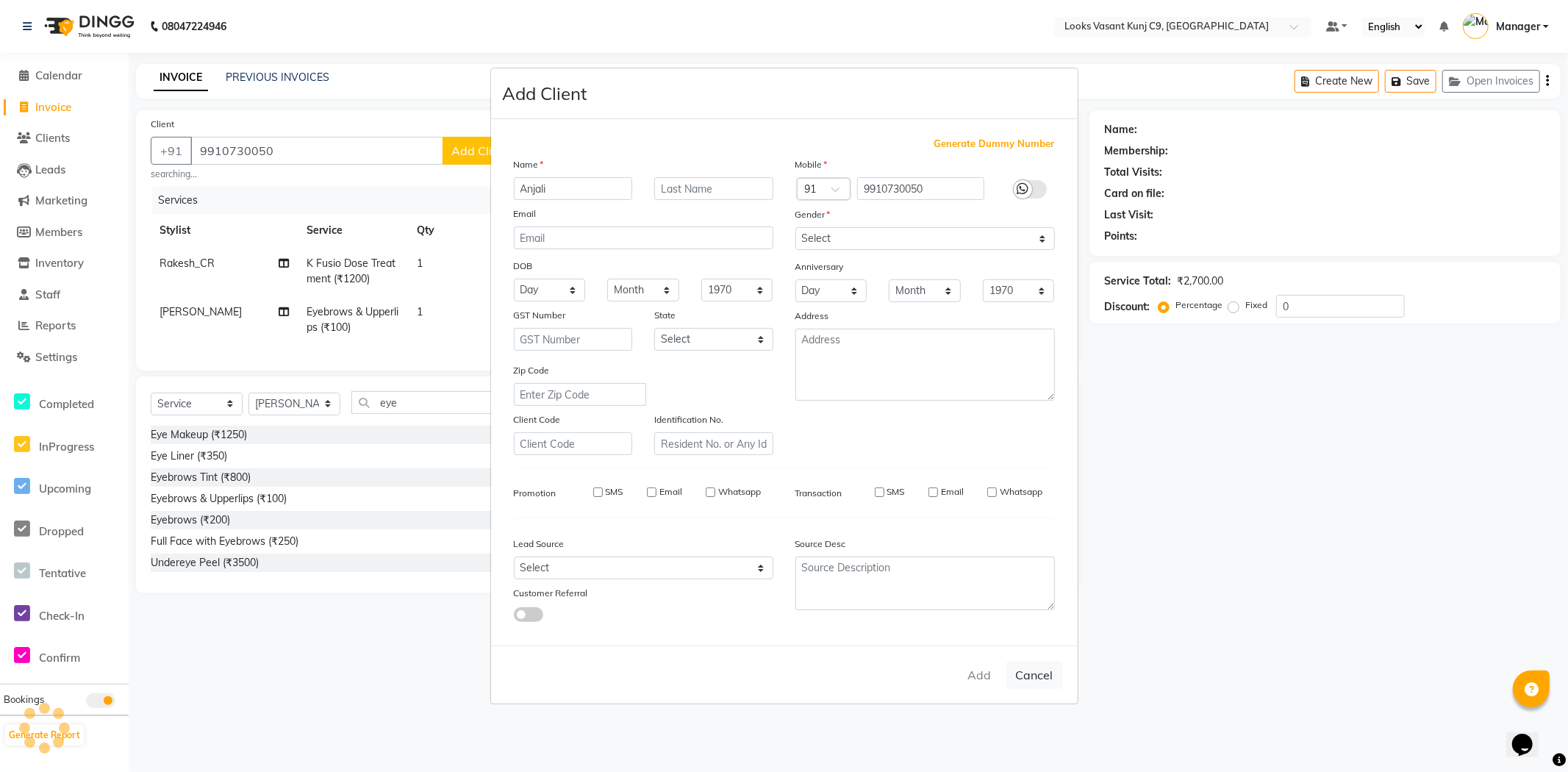
select select
checkbox input "false"
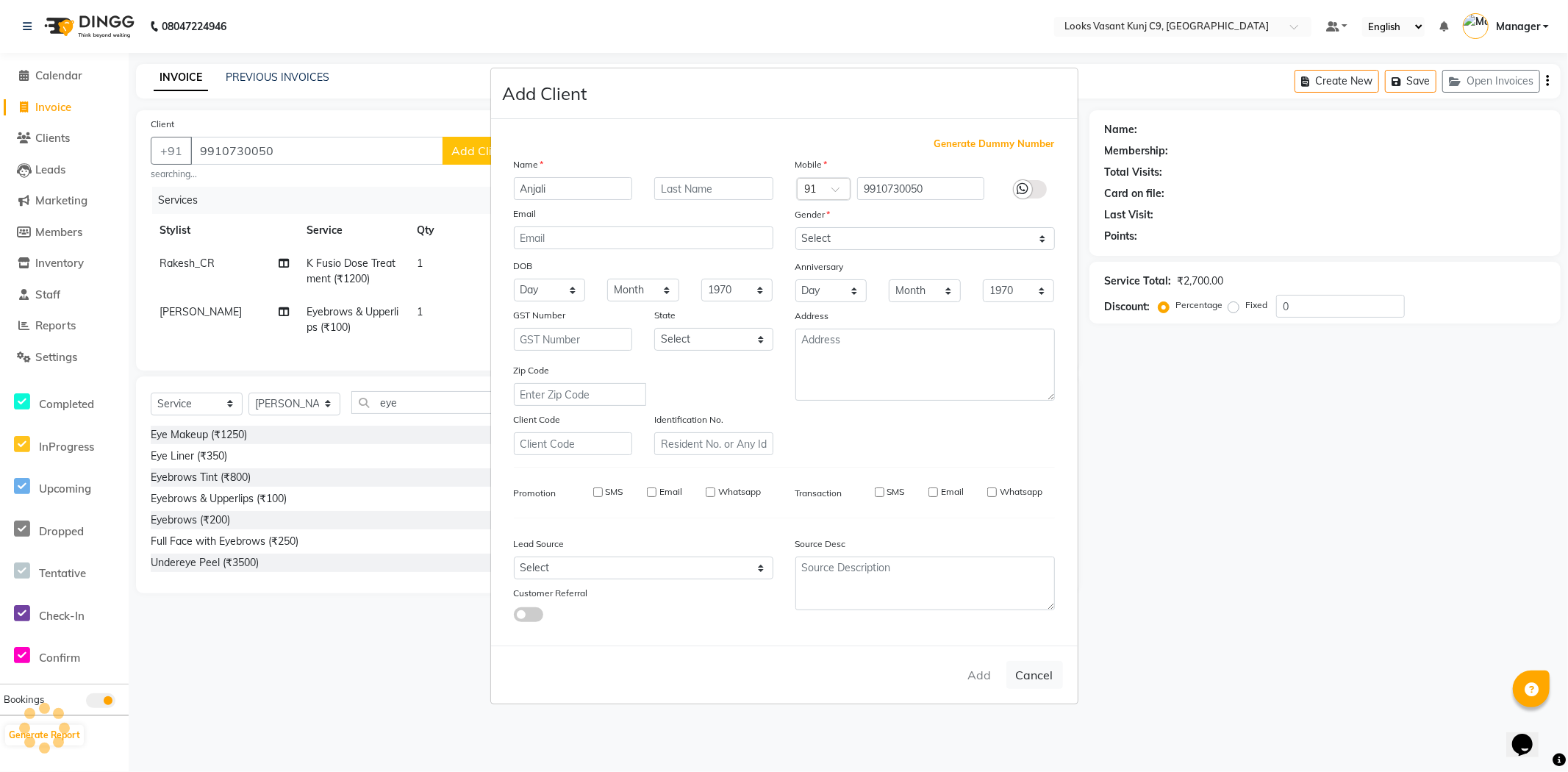
checkbox input "false"
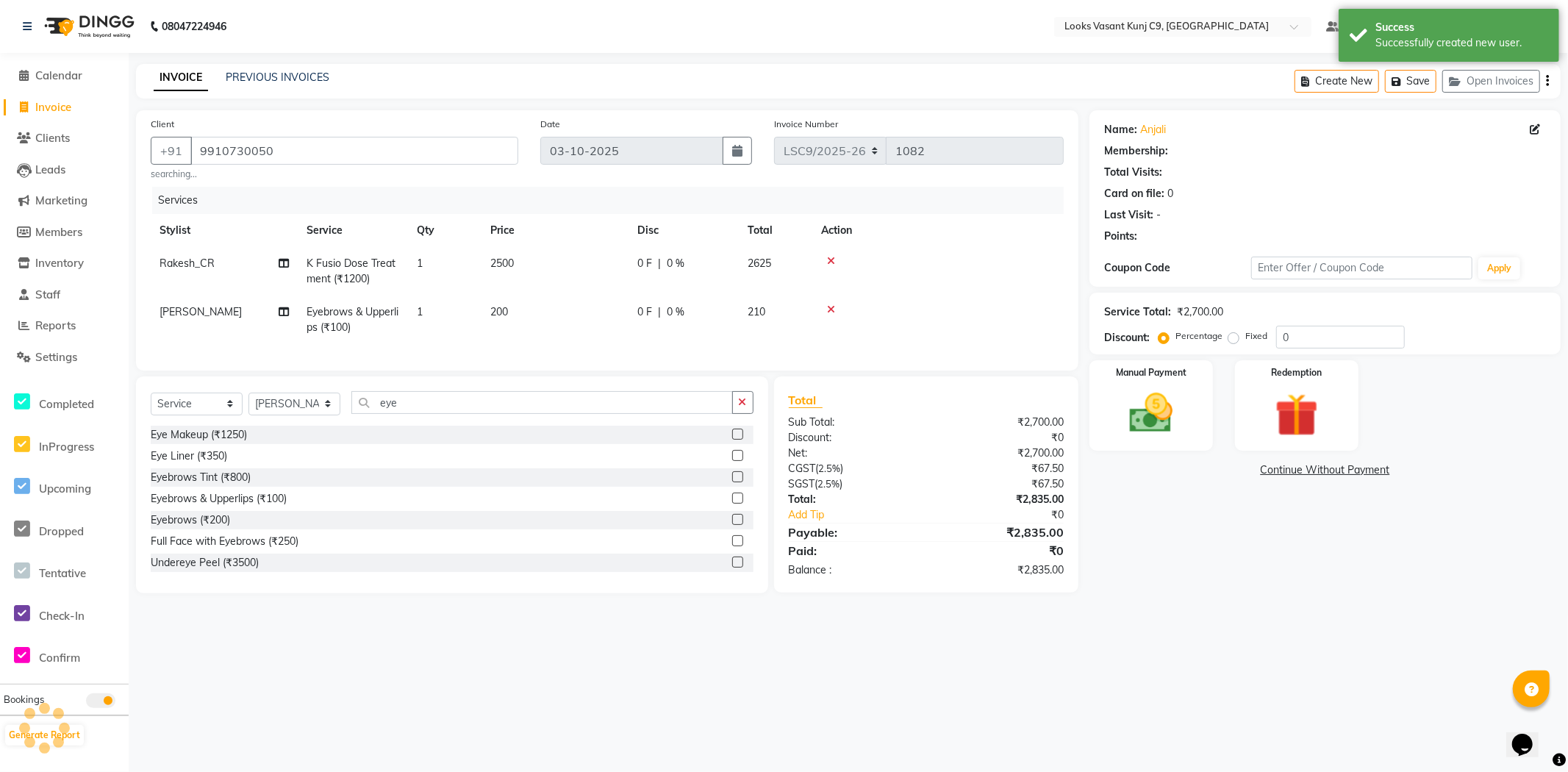
select select "1: Object"
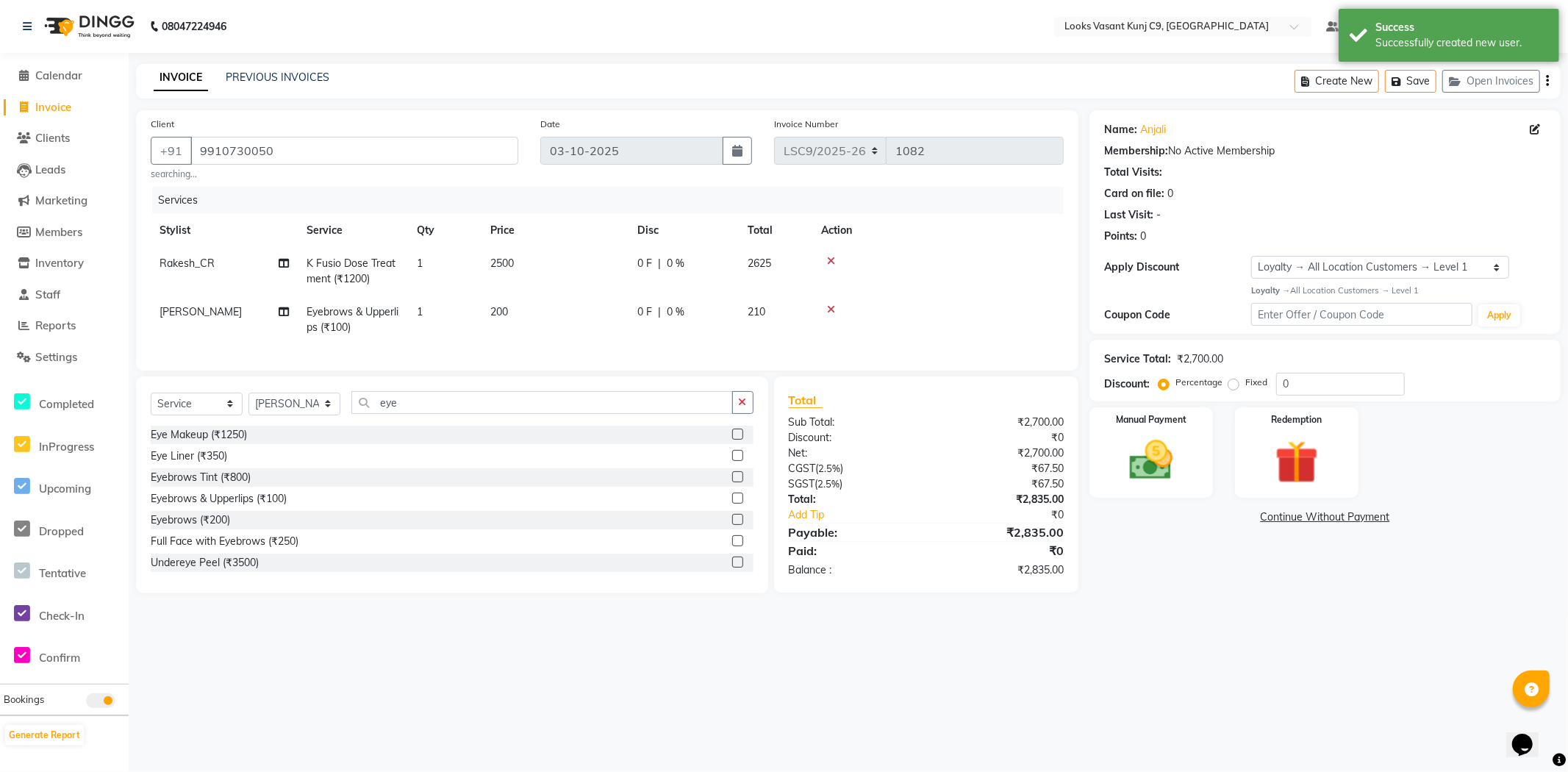
click at [1202, 615] on main "INVOICE PREVIOUS INVOICES Create New Save Open Invoices Client +91 9910730050 s…" at bounding box center [848, 339] width 1439 height 551
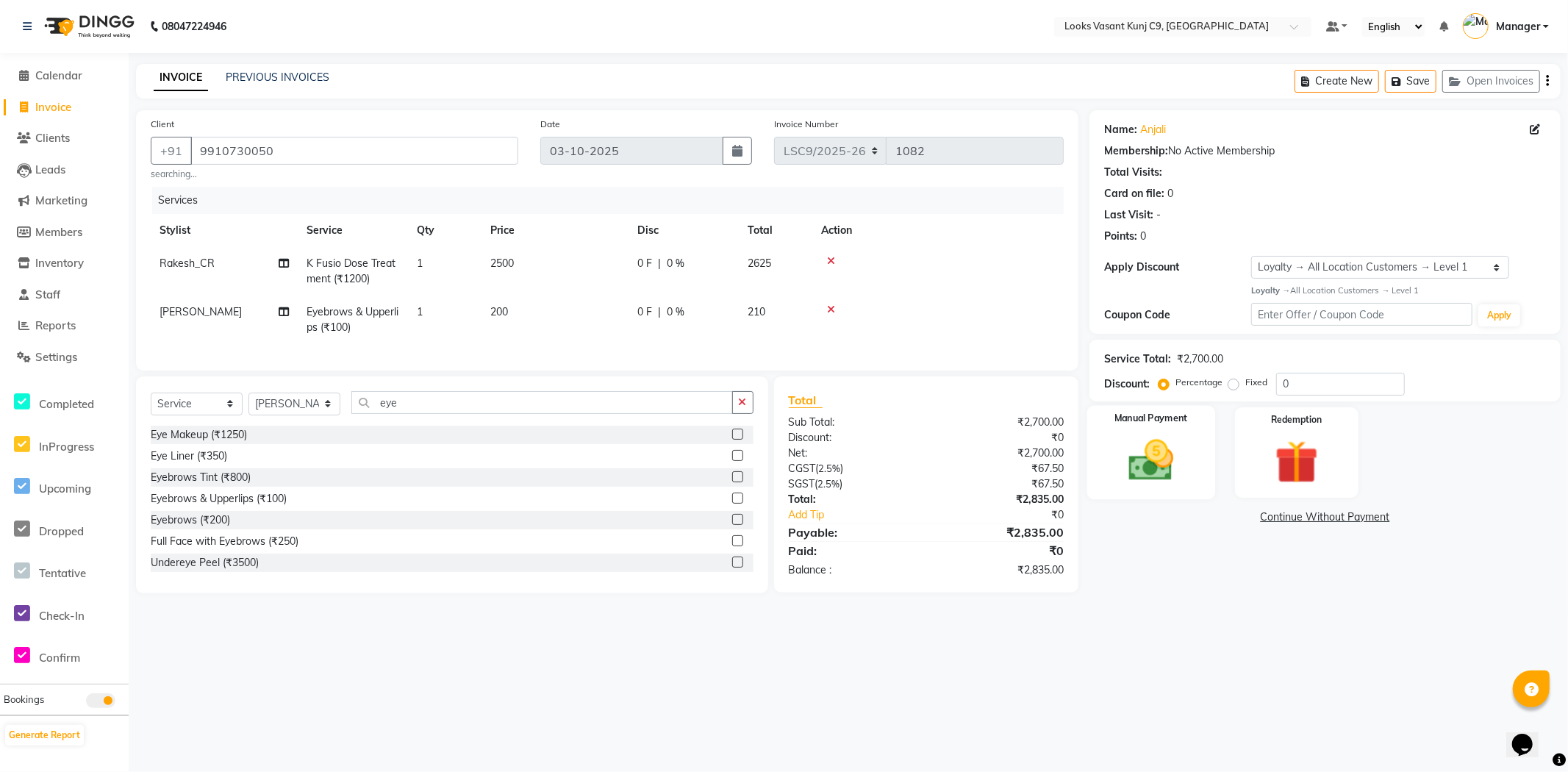
click at [1129, 464] on img at bounding box center [1151, 460] width 74 height 52
click at [1265, 516] on span "CARD" at bounding box center [1278, 518] width 32 height 17
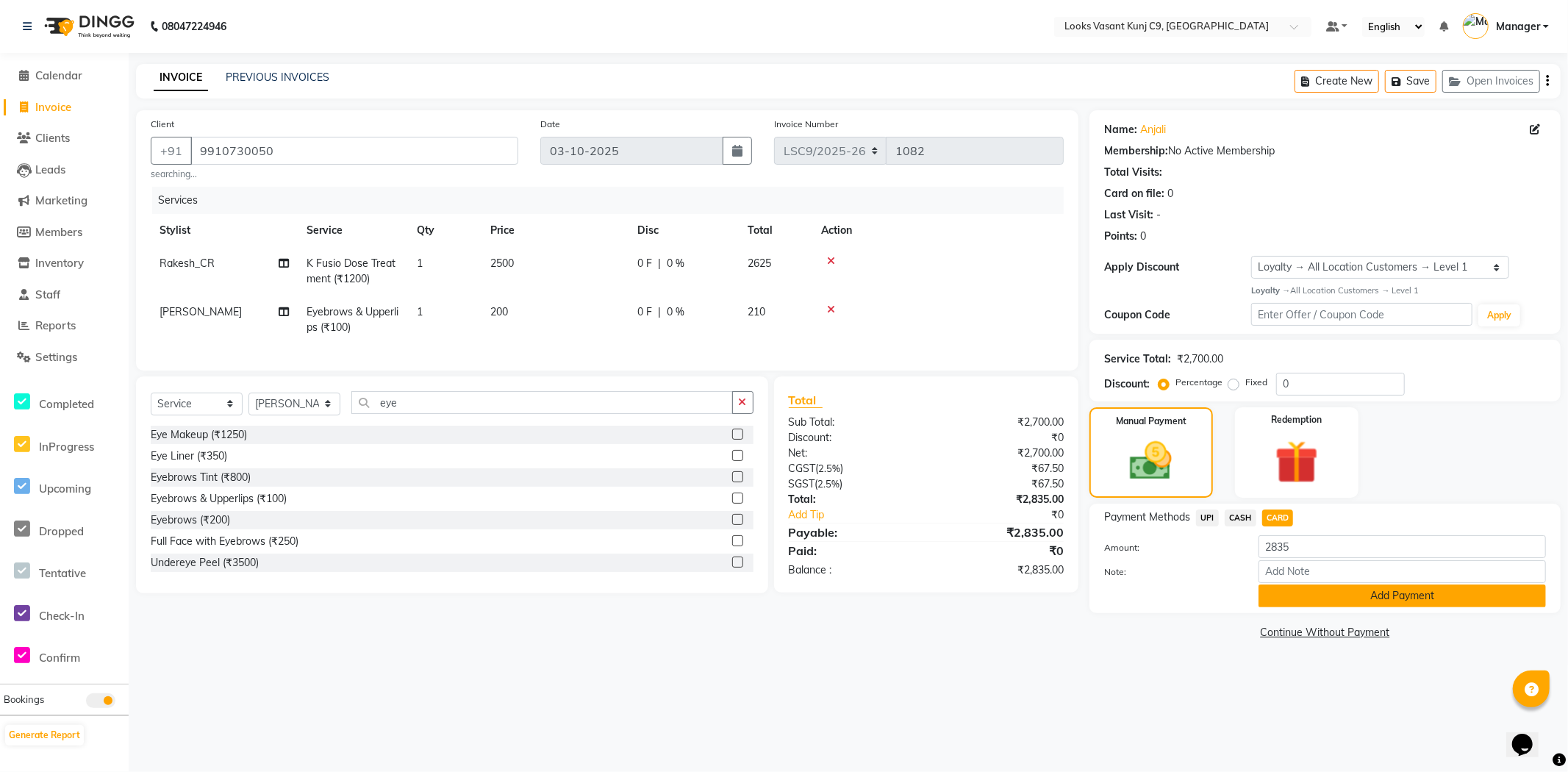
click at [1289, 596] on button "Add Payment" at bounding box center [1402, 595] width 288 height 23
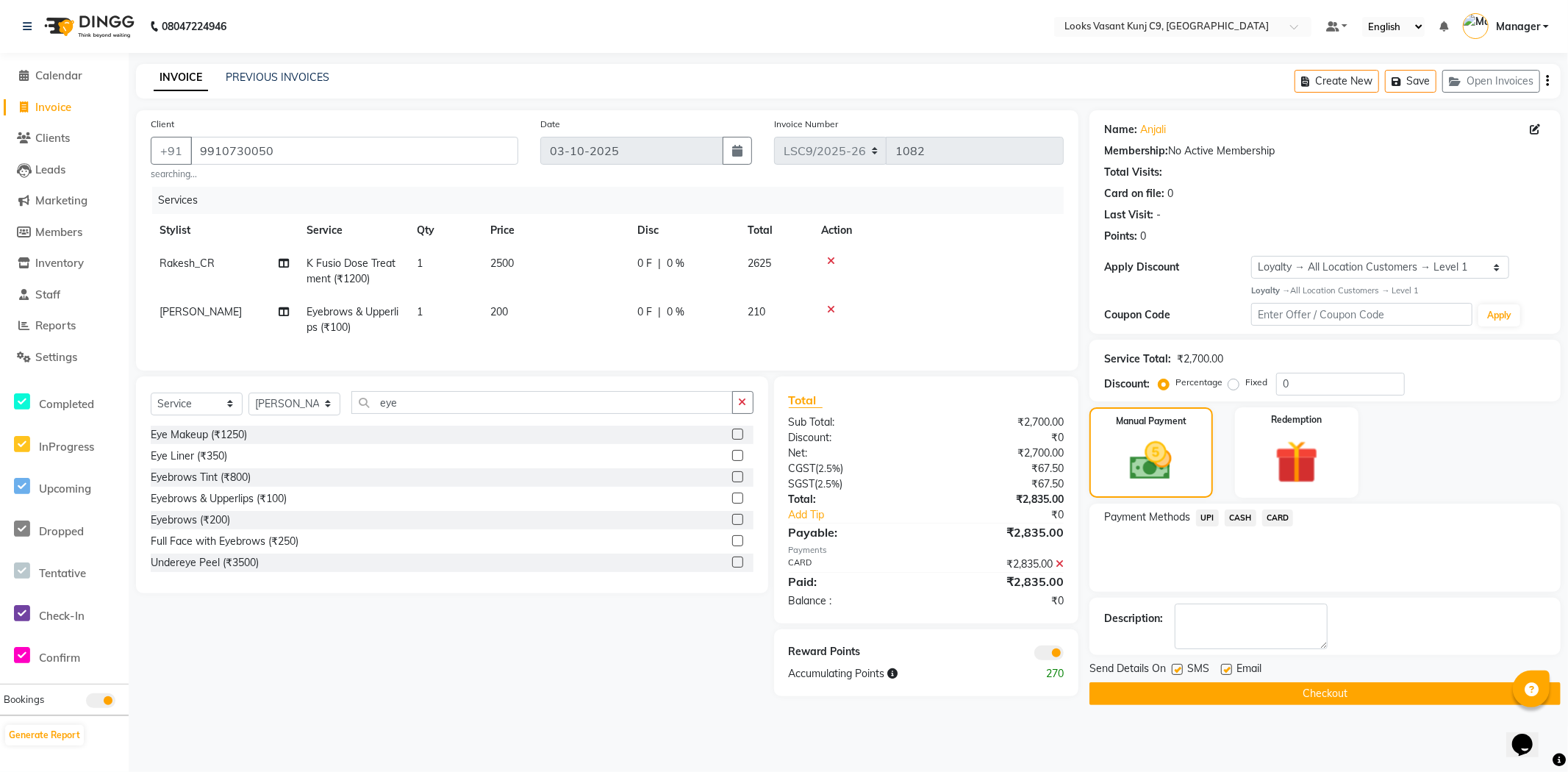
click at [1270, 689] on button "Checkout" at bounding box center [1324, 693] width 471 height 23
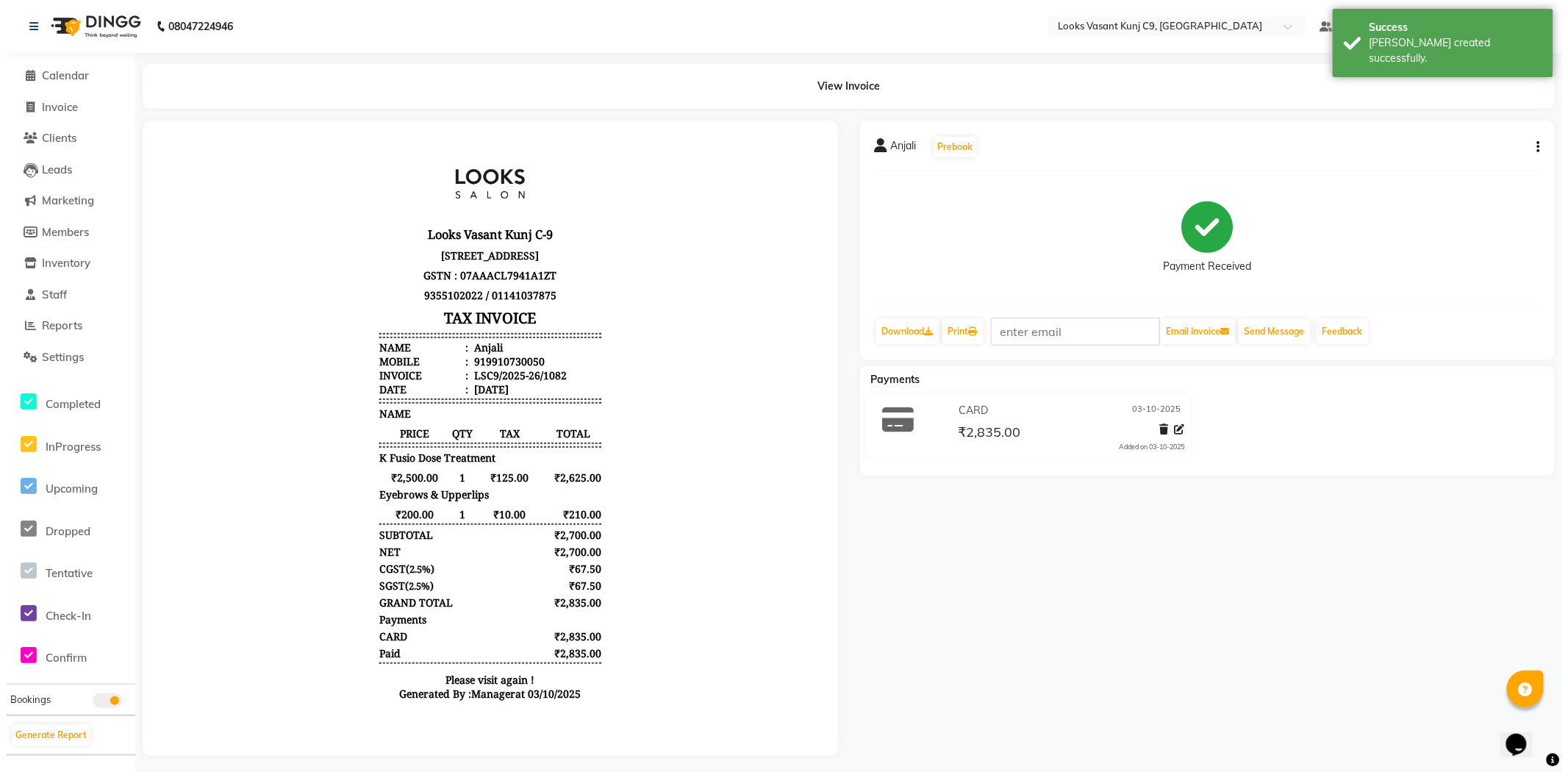
scroll to position [12, 0]
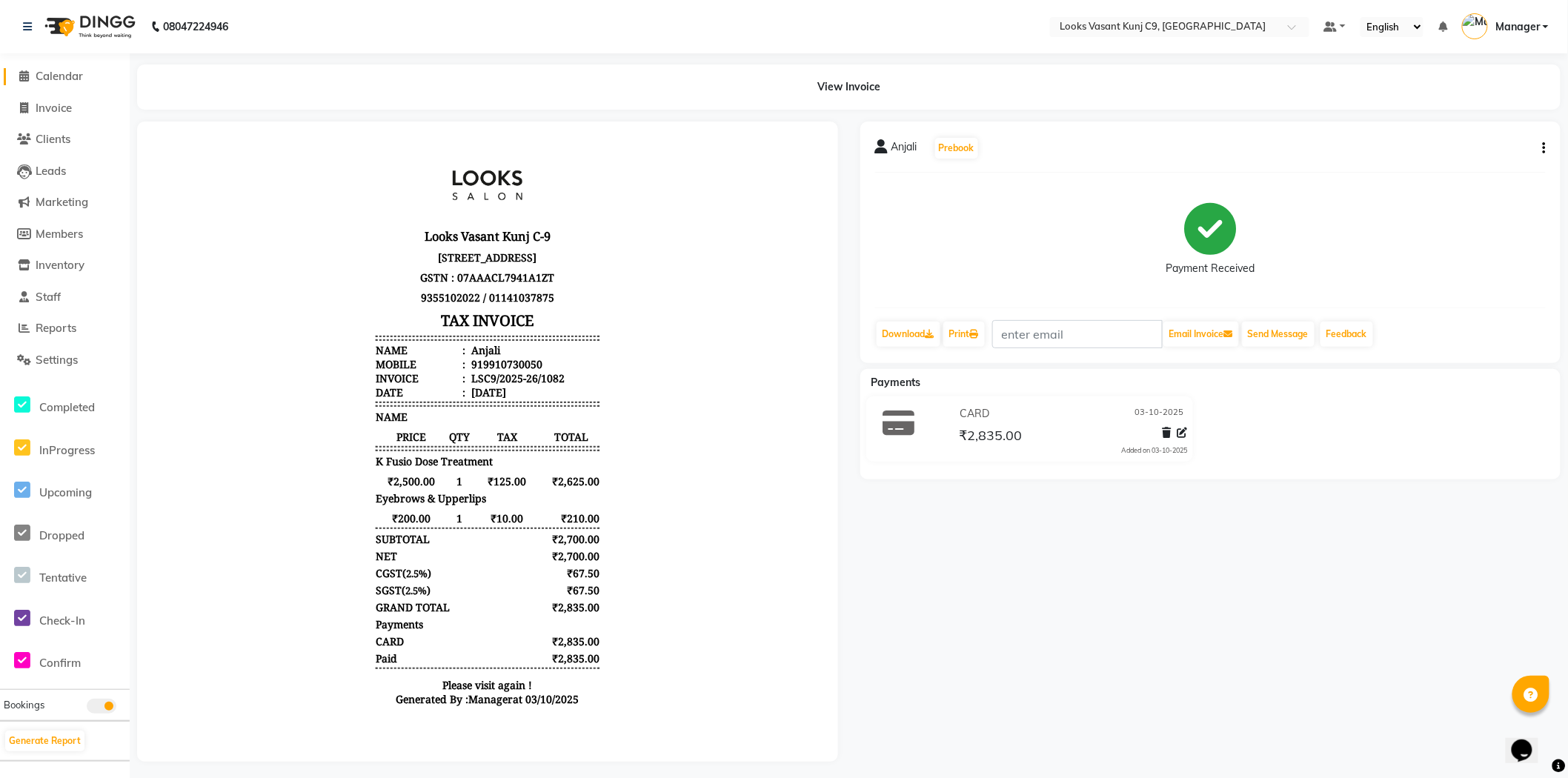
click at [31, 69] on span at bounding box center [24, 76] width 22 height 17
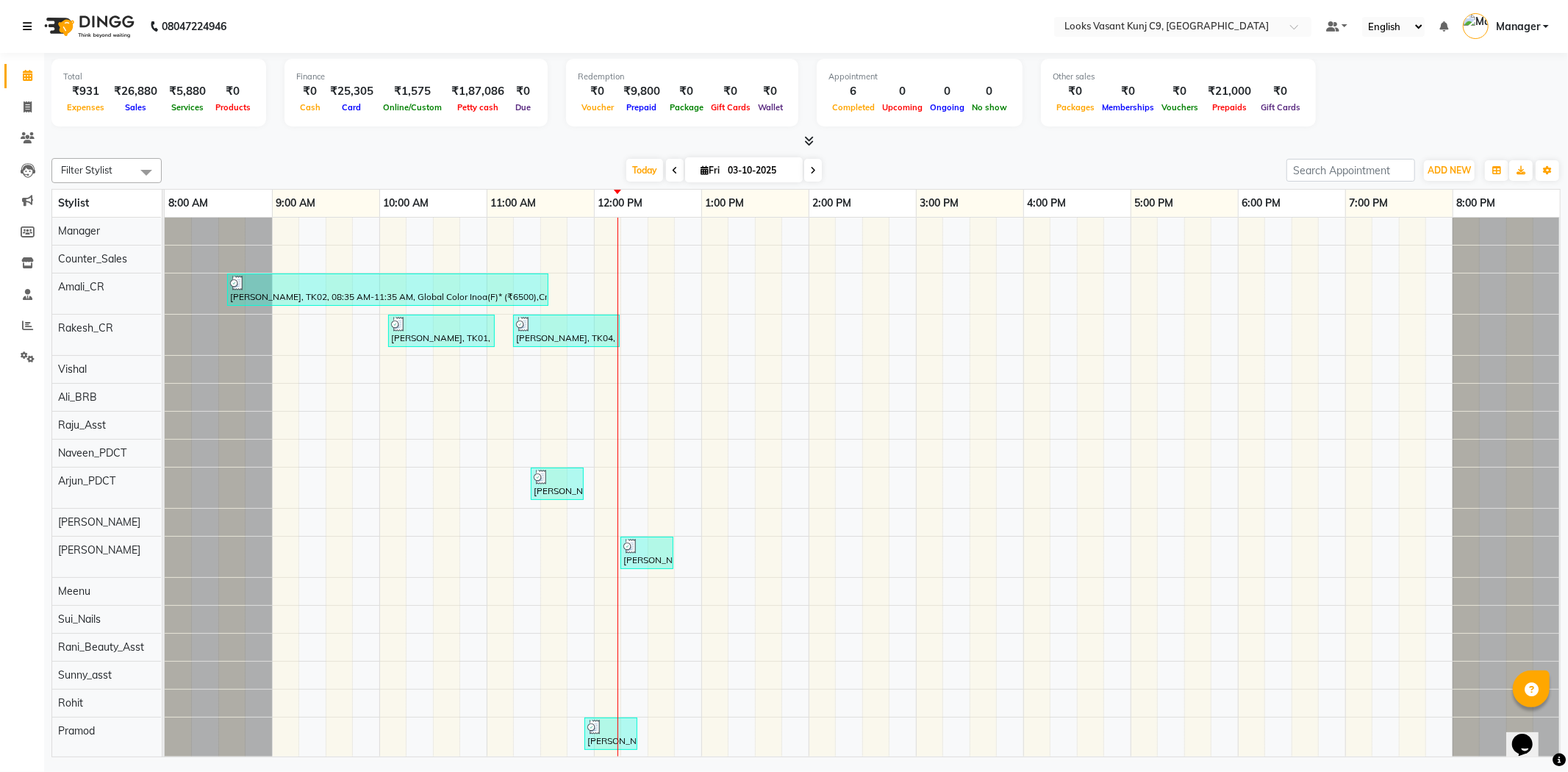
click at [32, 9] on link at bounding box center [30, 27] width 14 height 41
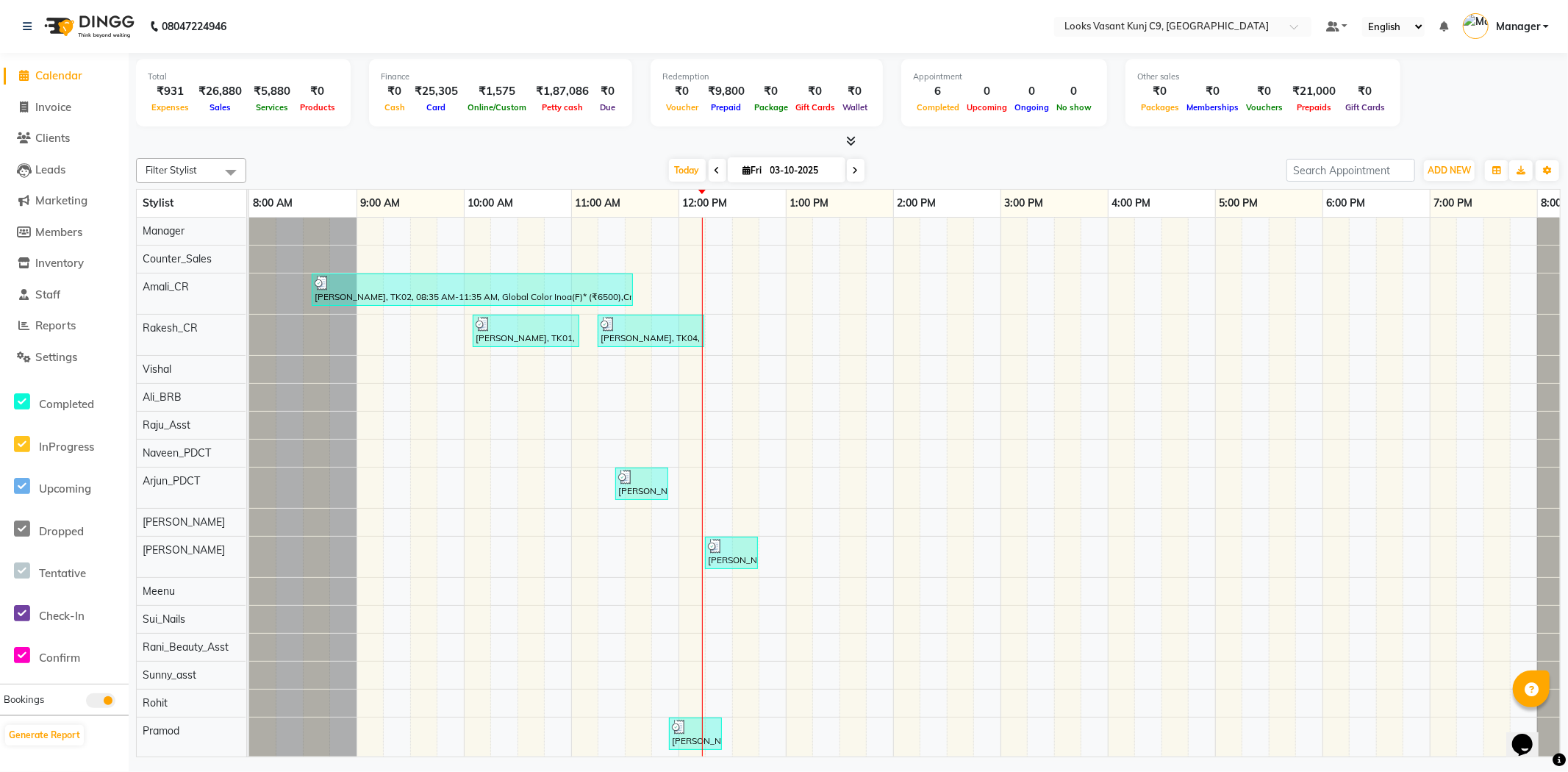
click at [36, 96] on li "Invoice" at bounding box center [64, 108] width 129 height 32
click at [36, 103] on span "Invoice" at bounding box center [53, 107] width 36 height 14
select select "service"
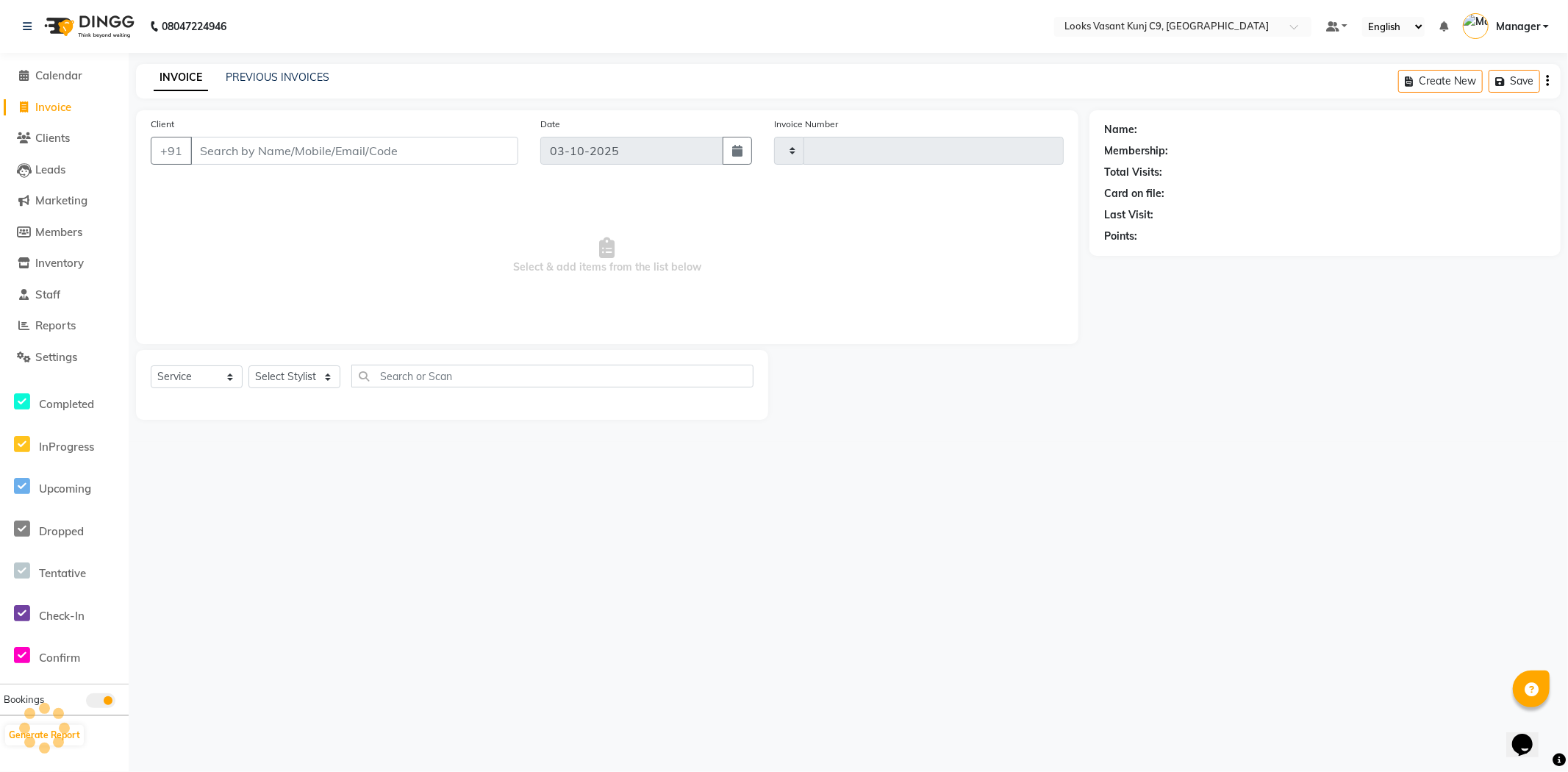
type input "1083"
select select "8747"
click at [292, 77] on link "PREVIOUS INVOICES" at bounding box center [278, 77] width 104 height 13
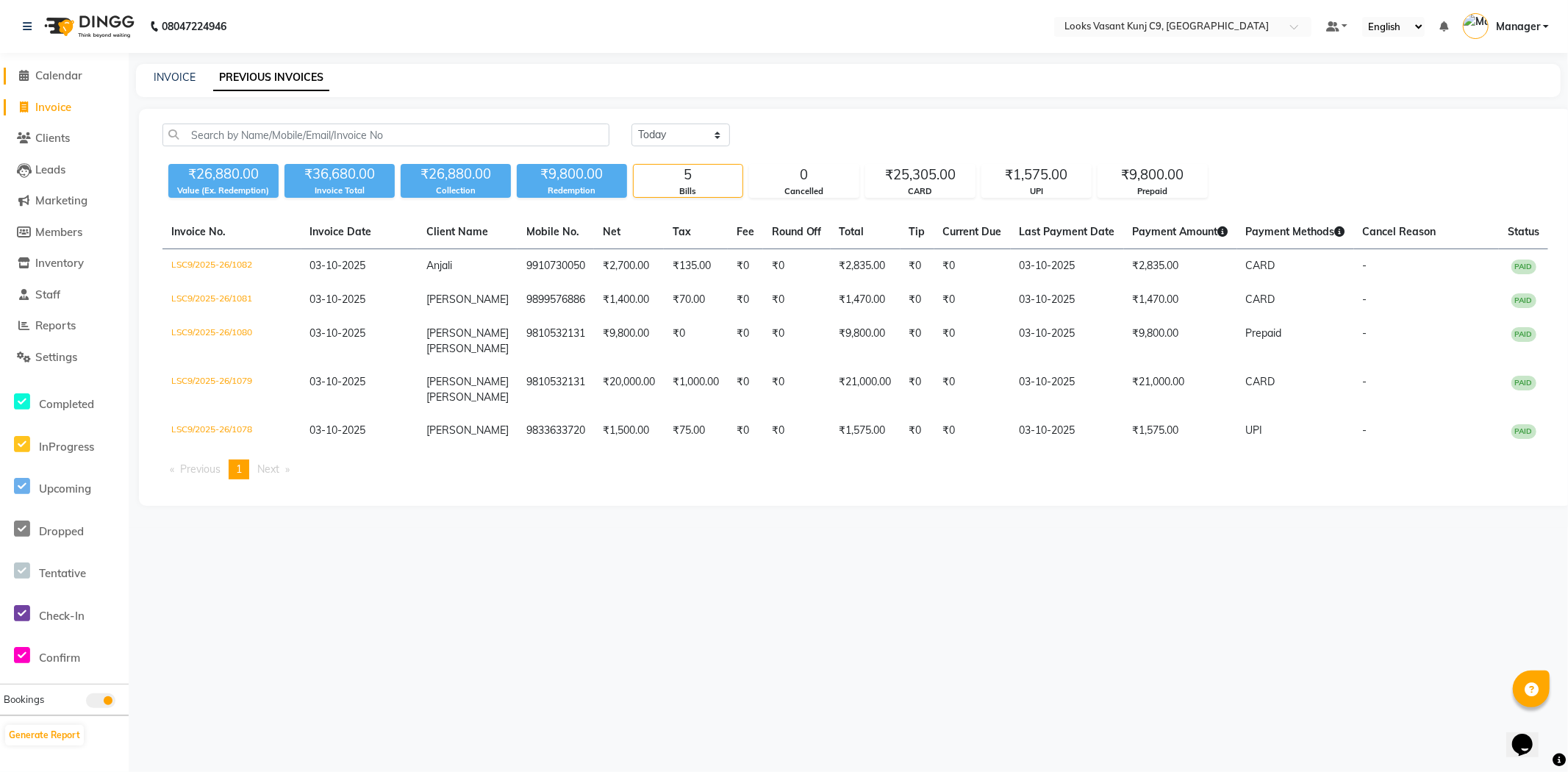
click at [79, 78] on span "Calendar" at bounding box center [59, 75] width 47 height 14
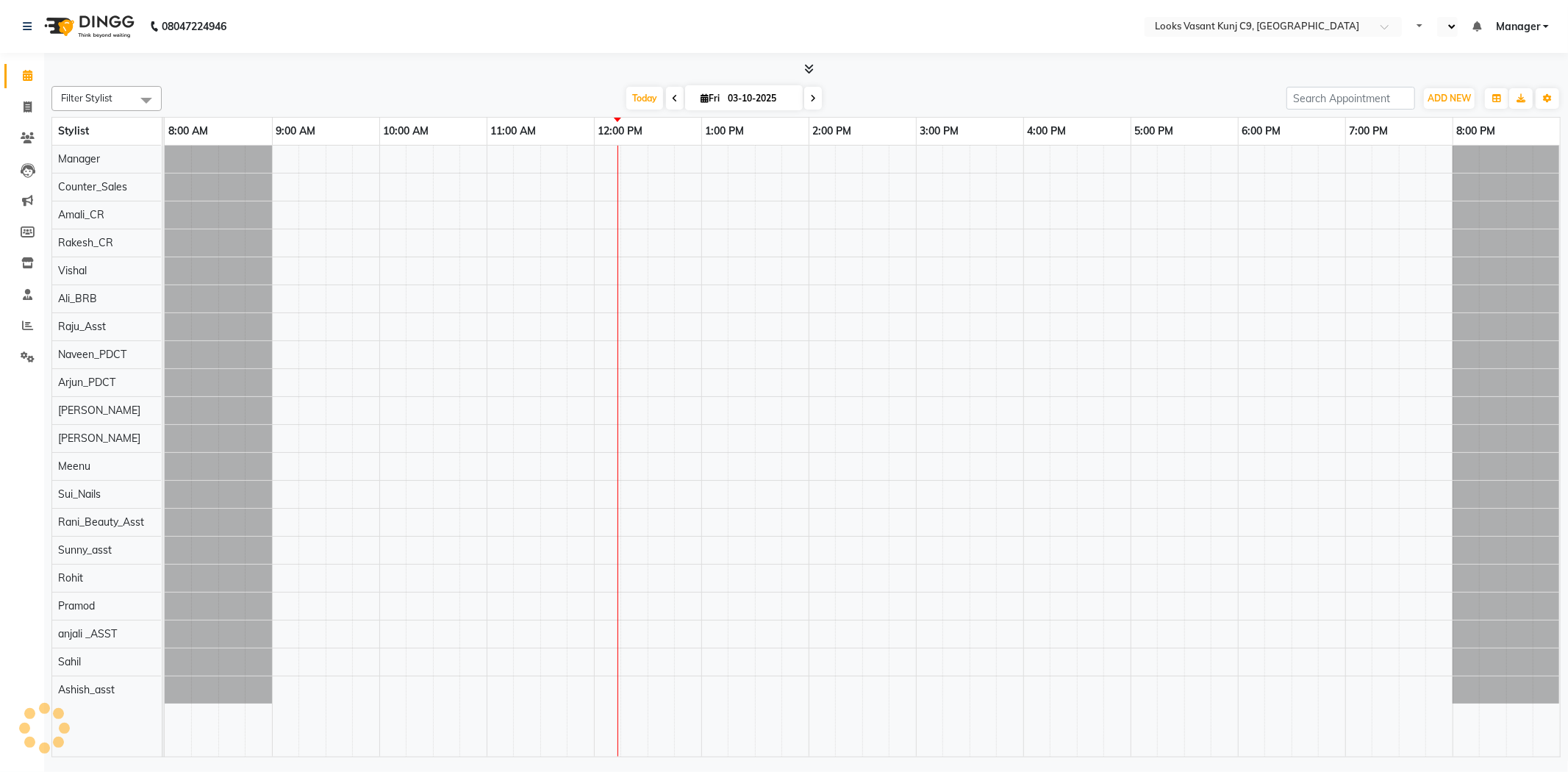
select select "en"
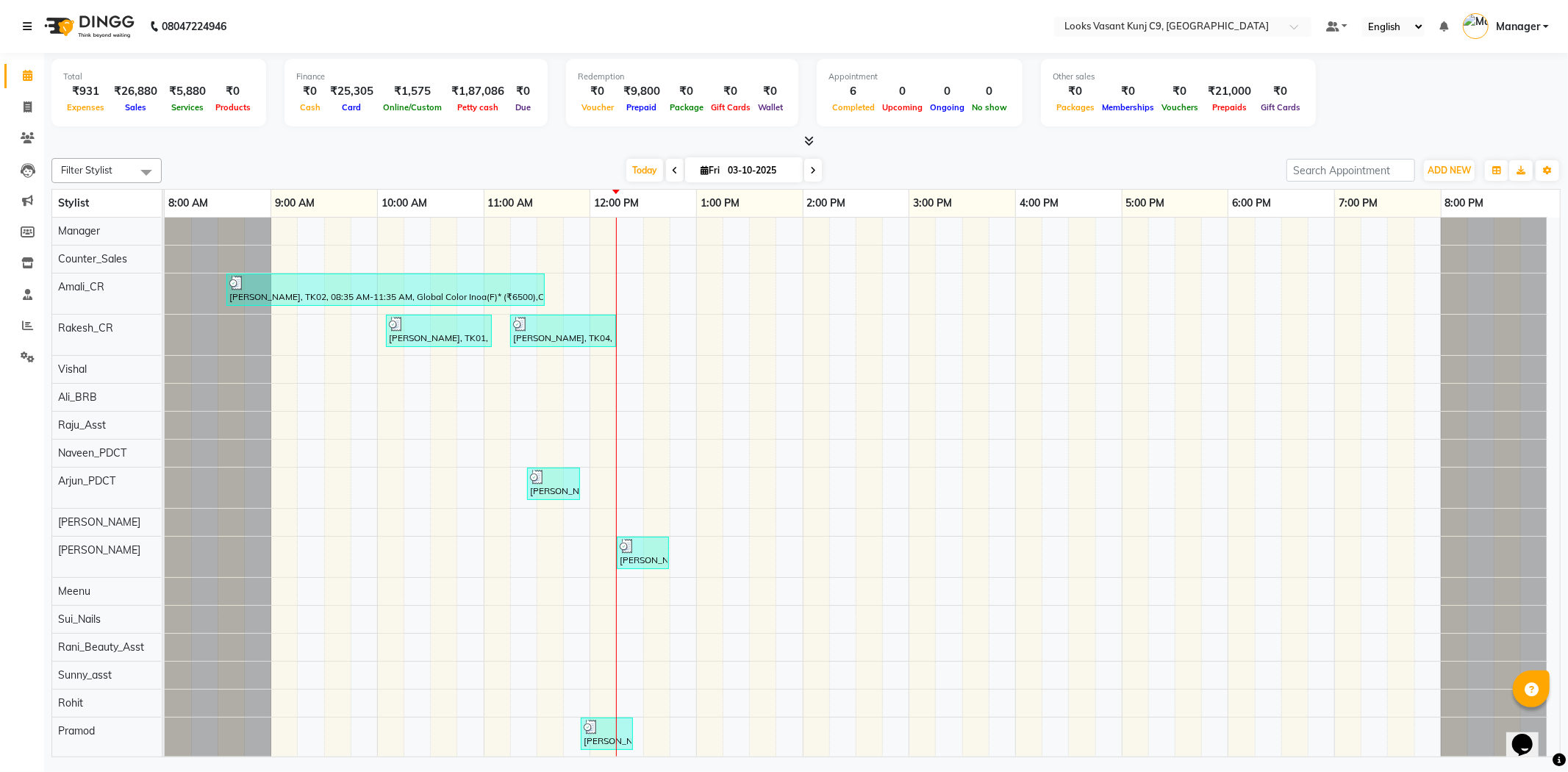
click at [24, 30] on icon at bounding box center [27, 27] width 9 height 11
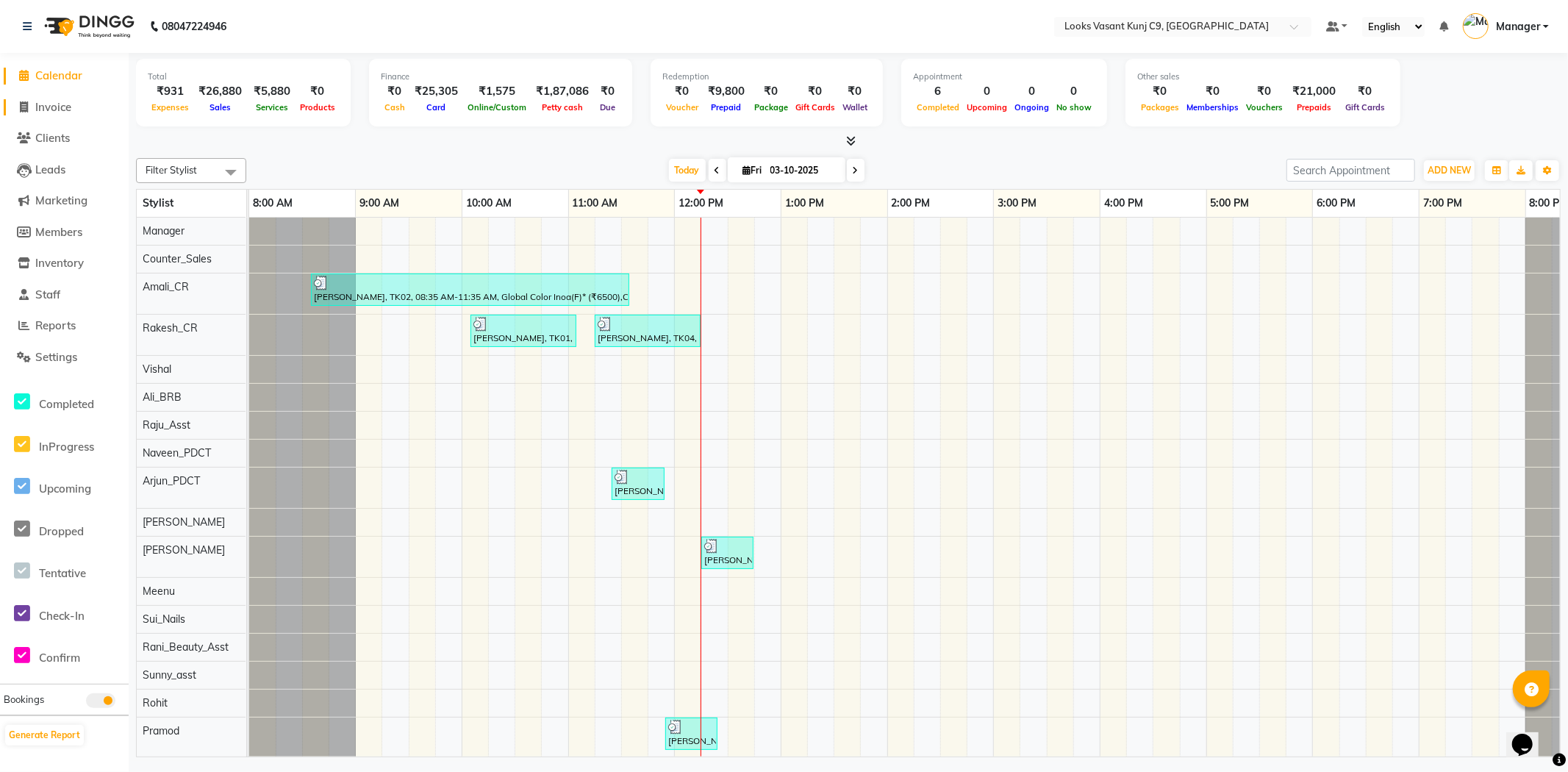
click at [34, 115] on span at bounding box center [24, 108] width 22 height 17
select select "service"
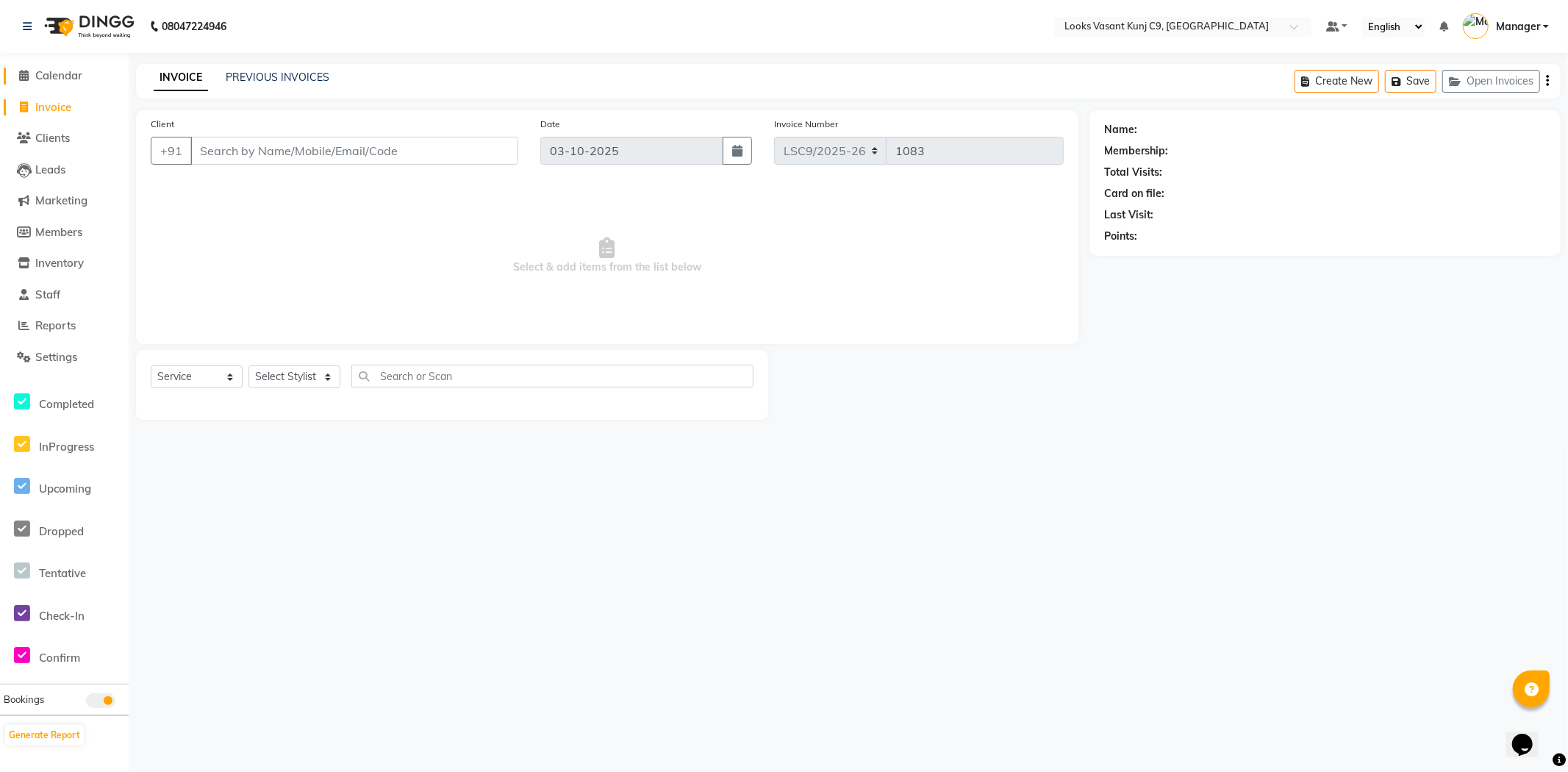
click at [58, 79] on span "Calendar" at bounding box center [59, 75] width 47 height 14
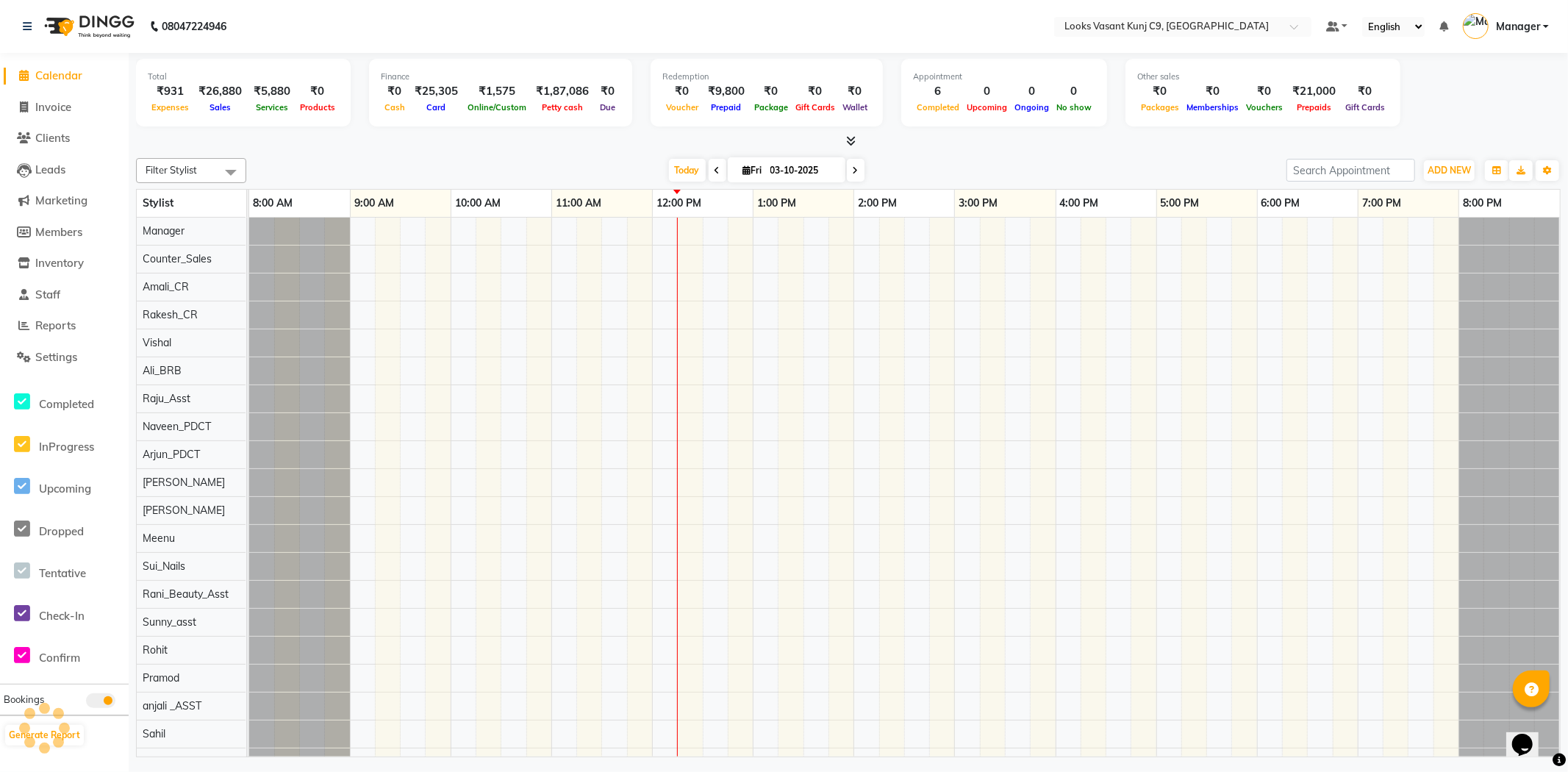
scroll to position [0, 12]
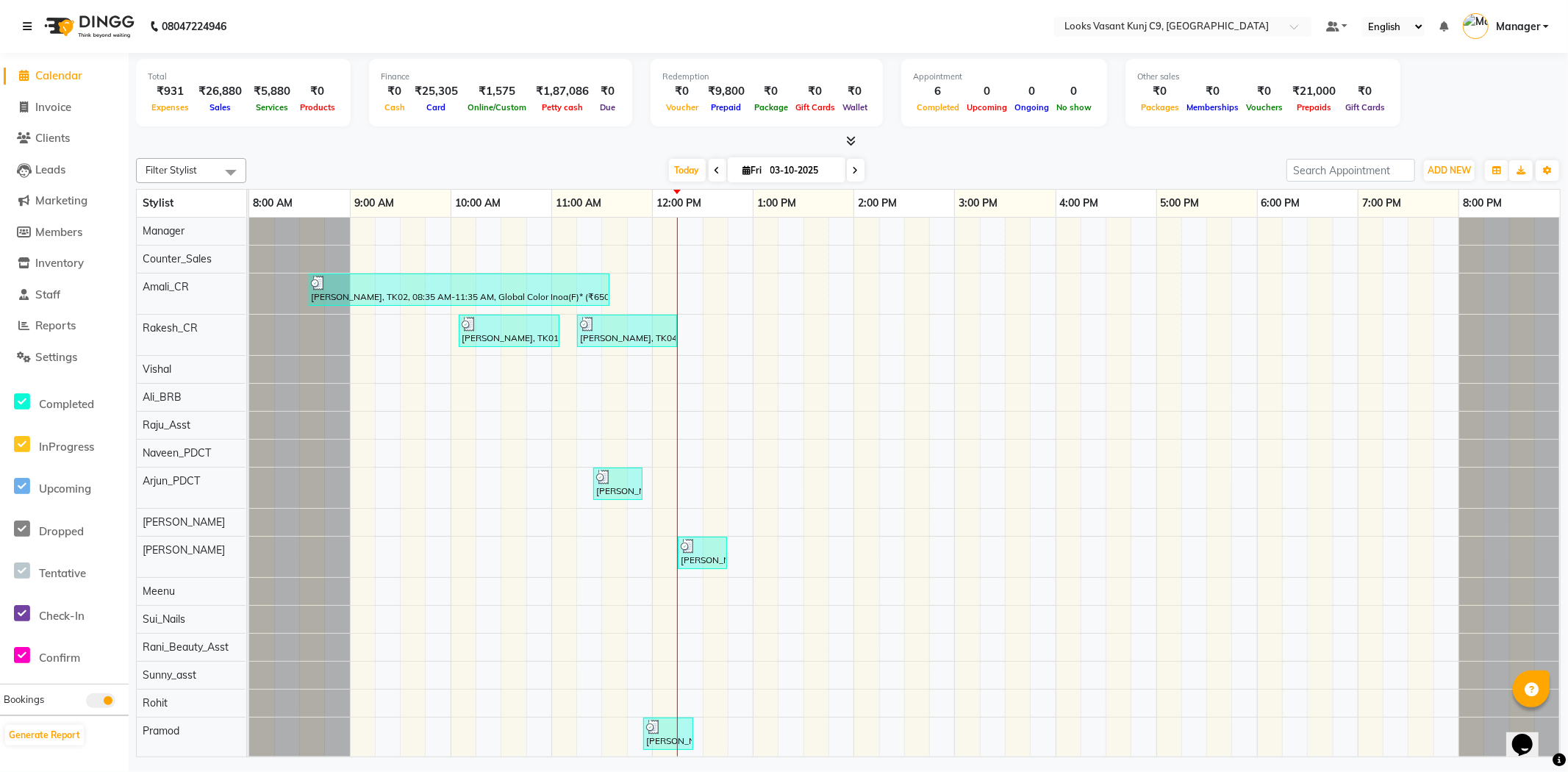
click at [31, 22] on icon at bounding box center [27, 27] width 9 height 11
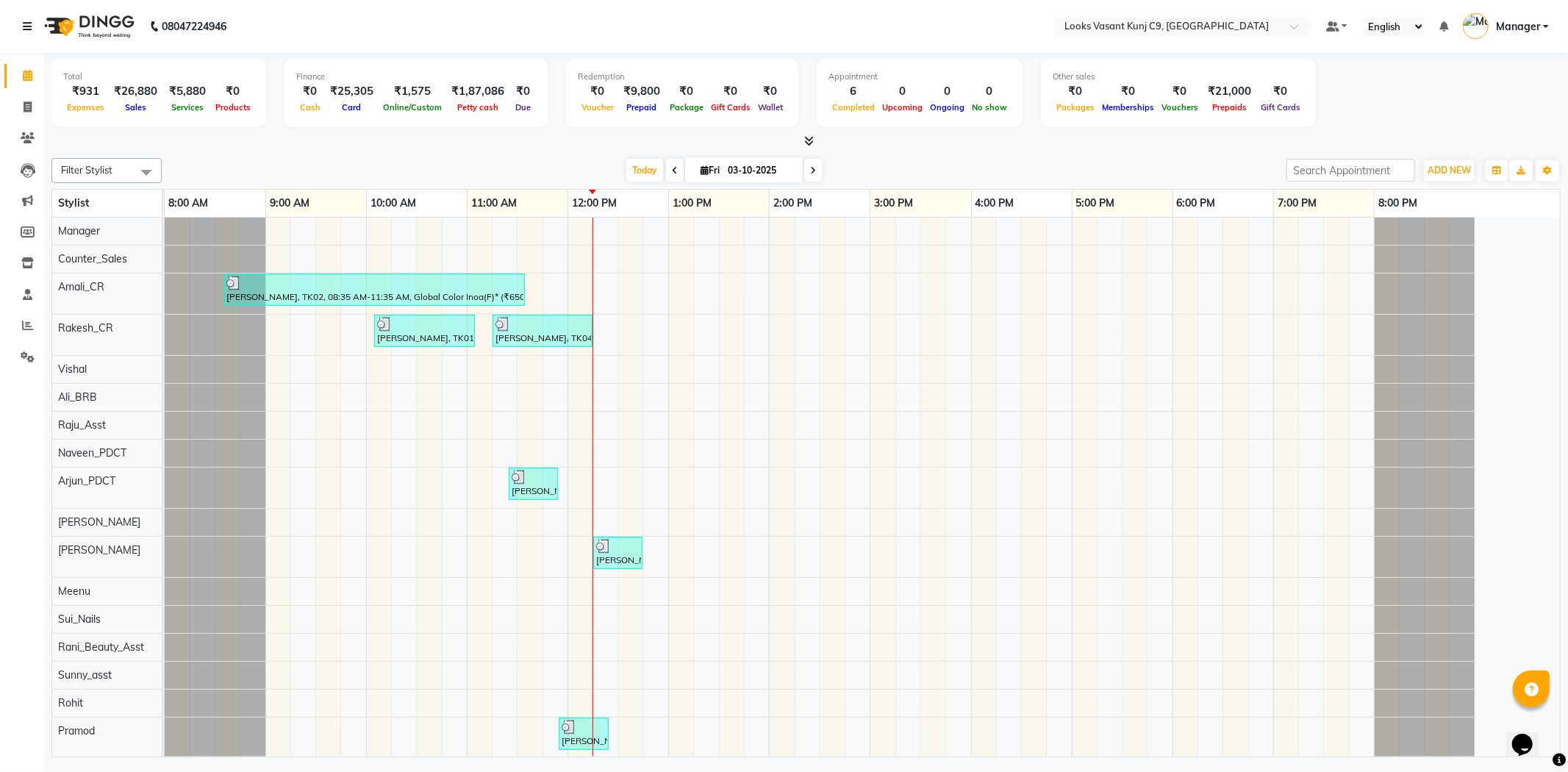
click at [24, 33] on link at bounding box center [30, 27] width 14 height 41
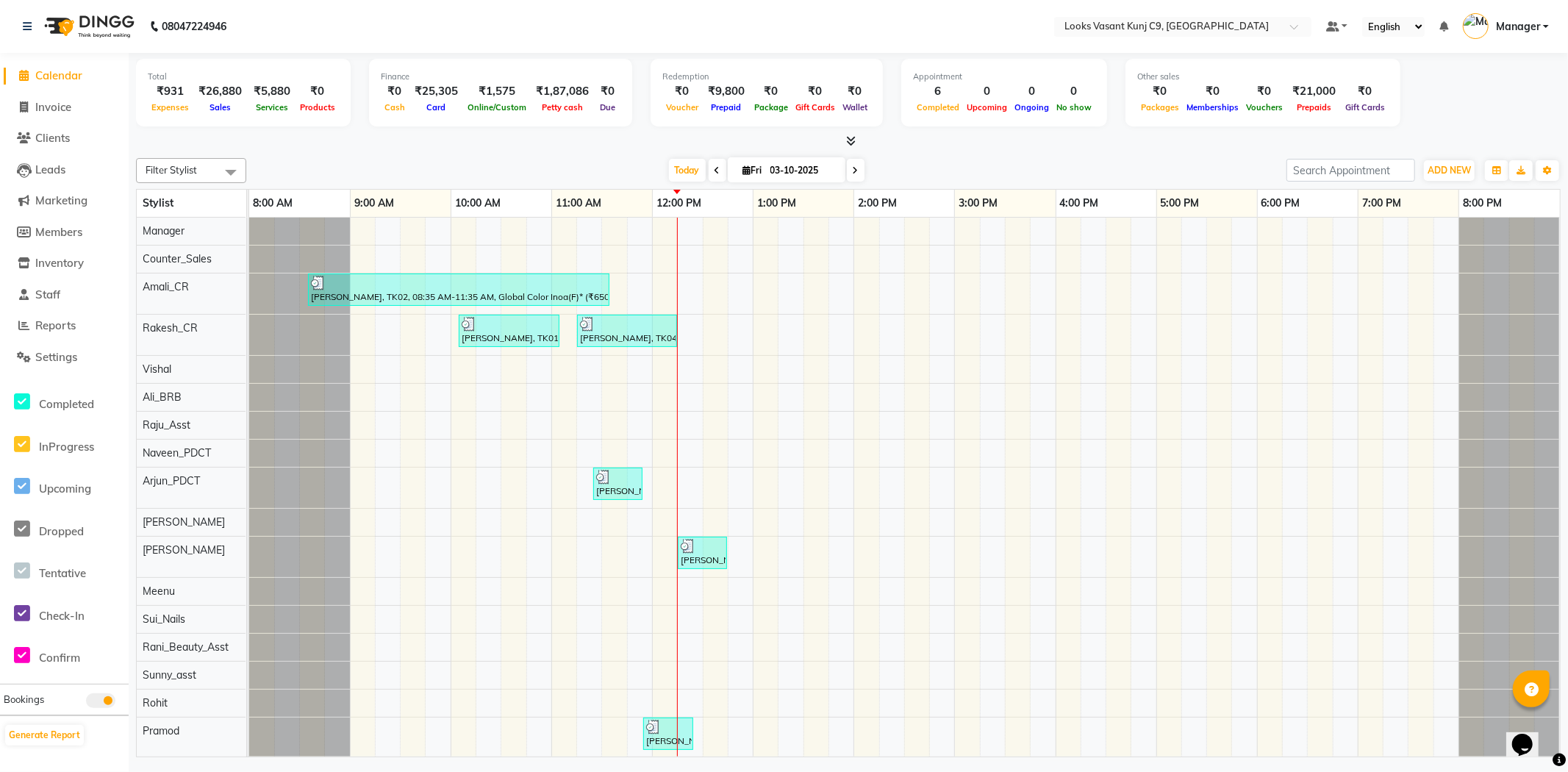
click at [22, 93] on li "Invoice" at bounding box center [64, 108] width 129 height 32
click at [22, 103] on icon at bounding box center [24, 107] width 8 height 11
select select "service"
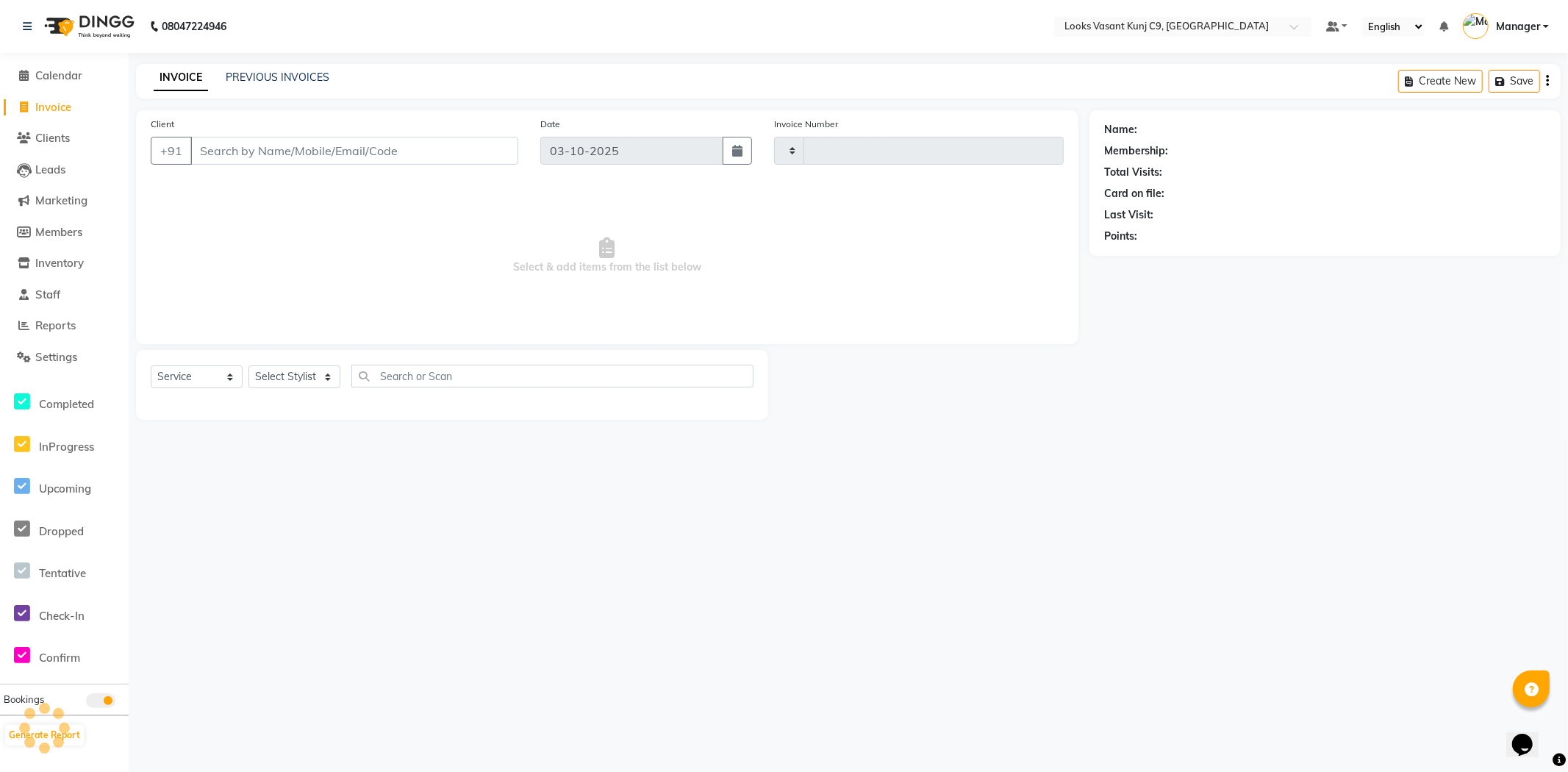
type input "1083"
select select "8747"
click at [27, 27] on icon at bounding box center [27, 27] width 9 height 11
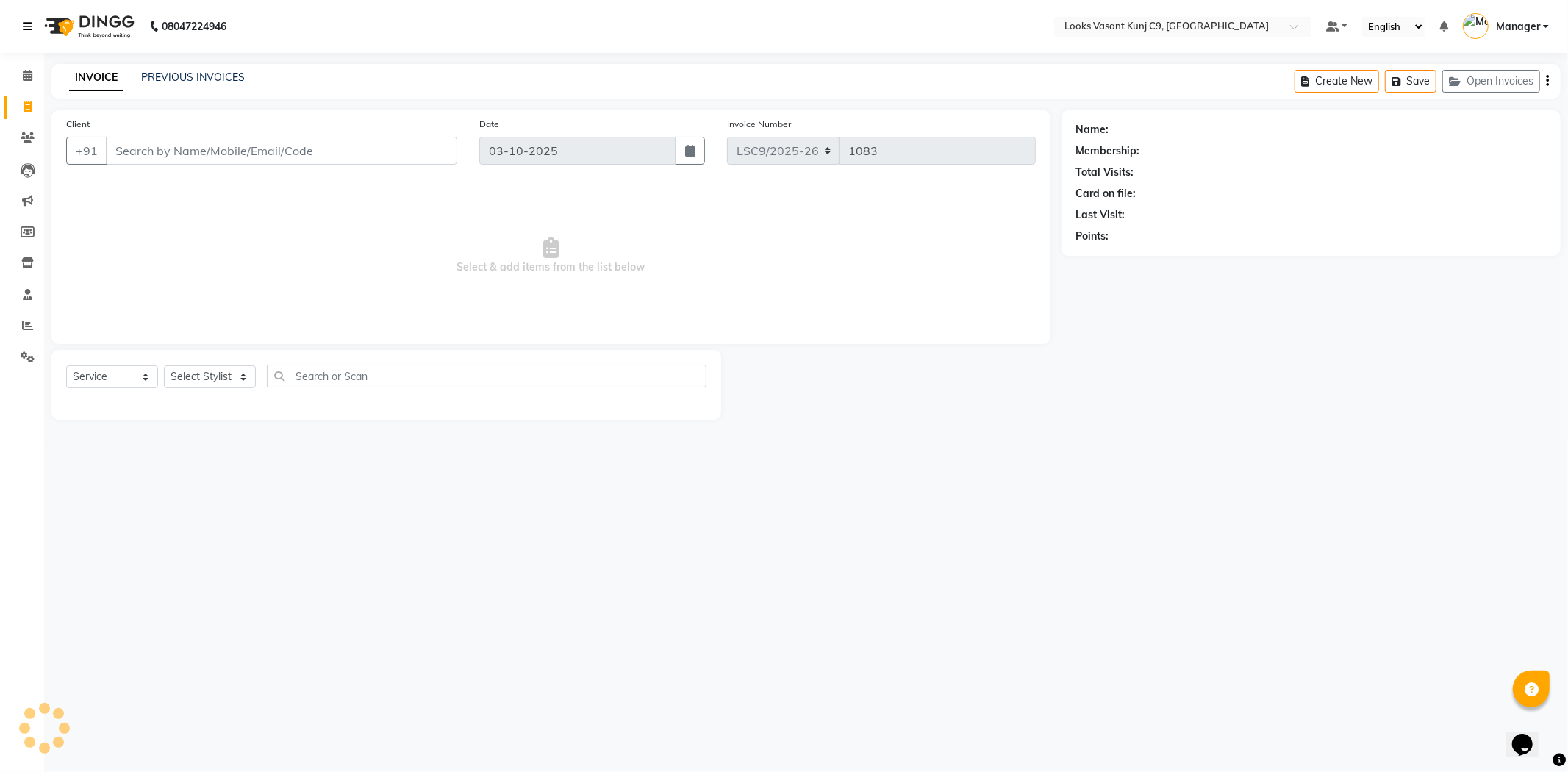
click at [27, 30] on icon at bounding box center [27, 27] width 9 height 11
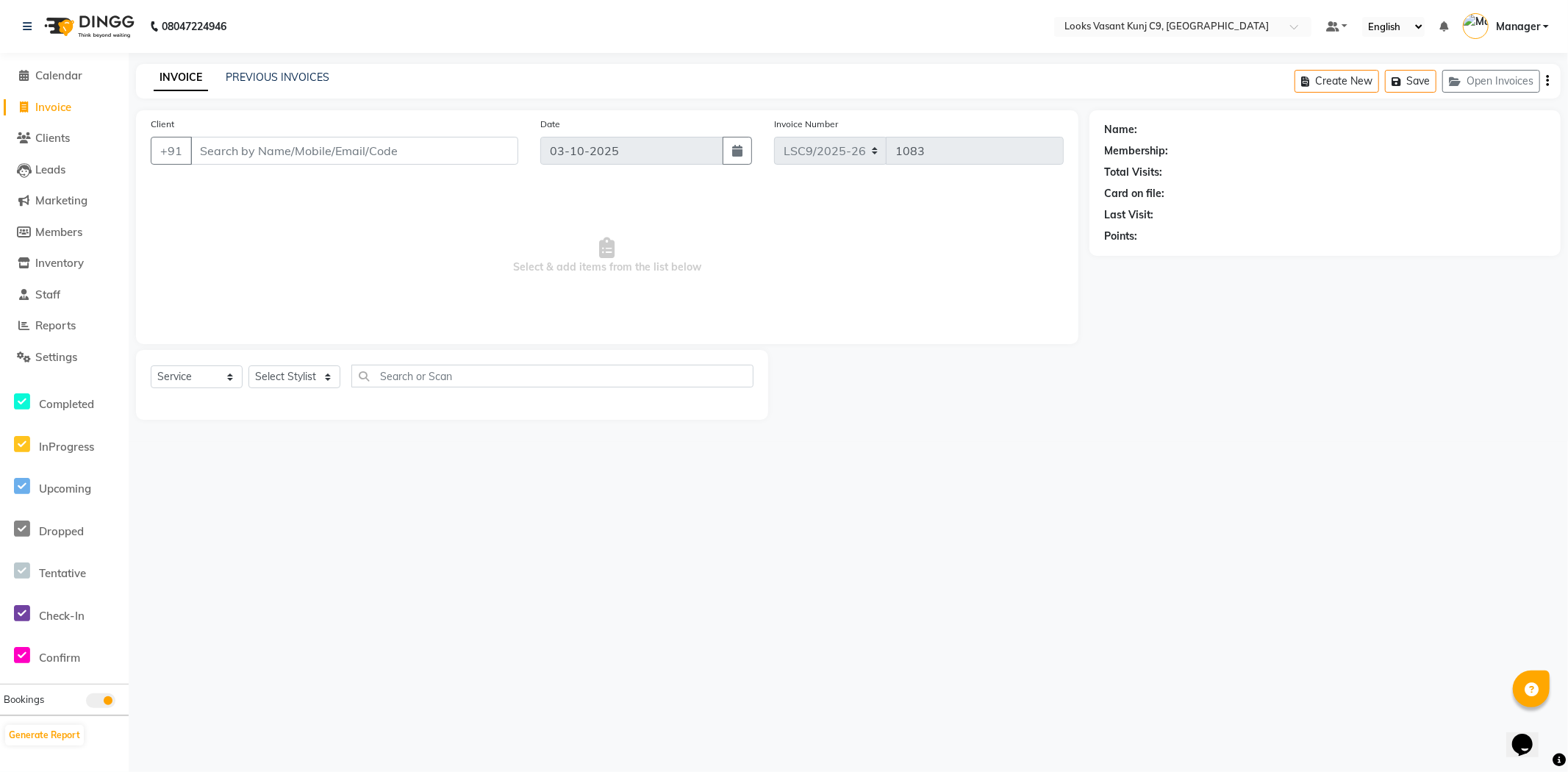
click at [53, 305] on li "Staff" at bounding box center [64, 295] width 129 height 32
click at [50, 319] on span "Reports" at bounding box center [55, 325] width 40 height 14
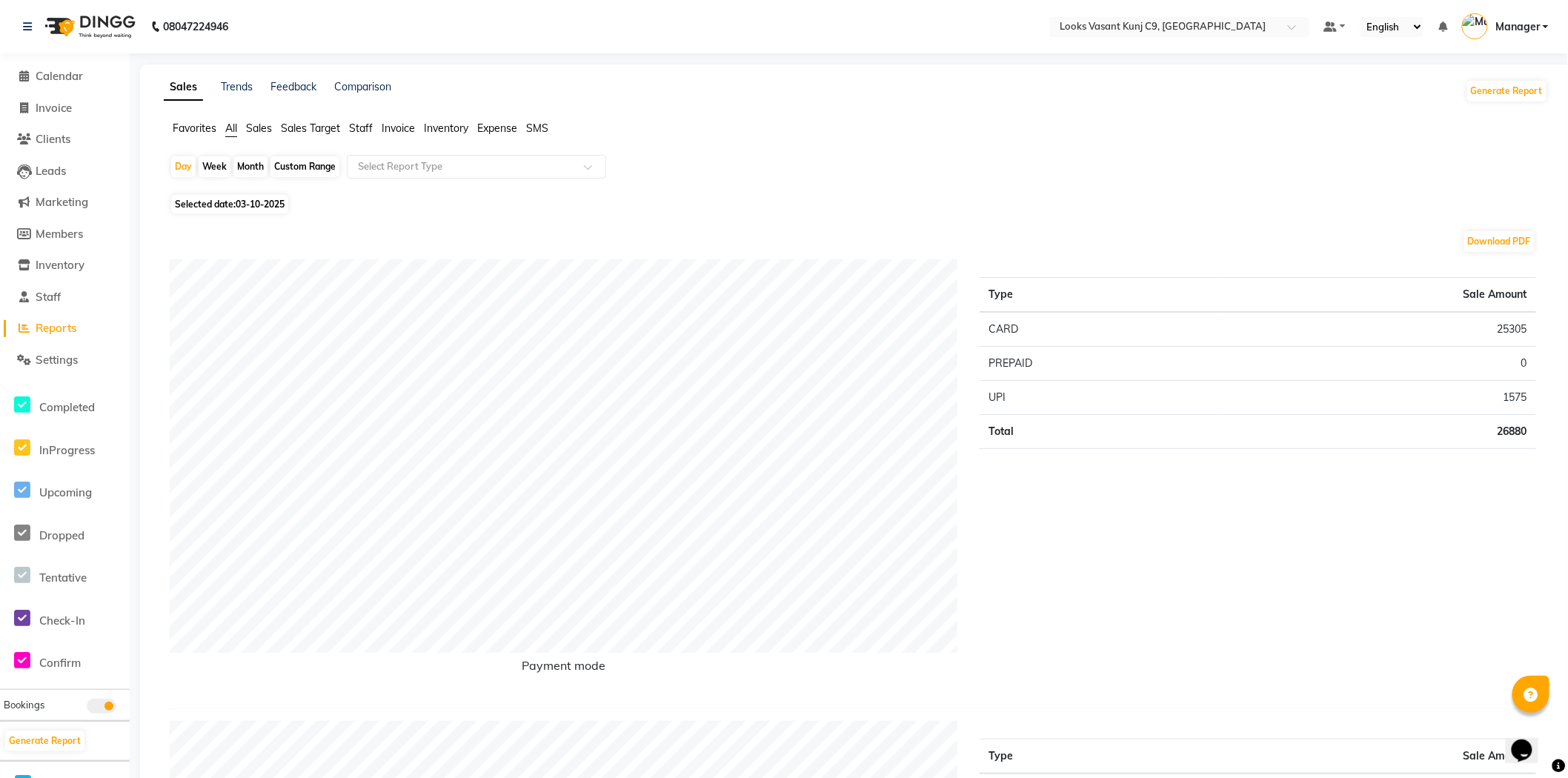
click at [364, 122] on span "Staff" at bounding box center [360, 128] width 24 height 13
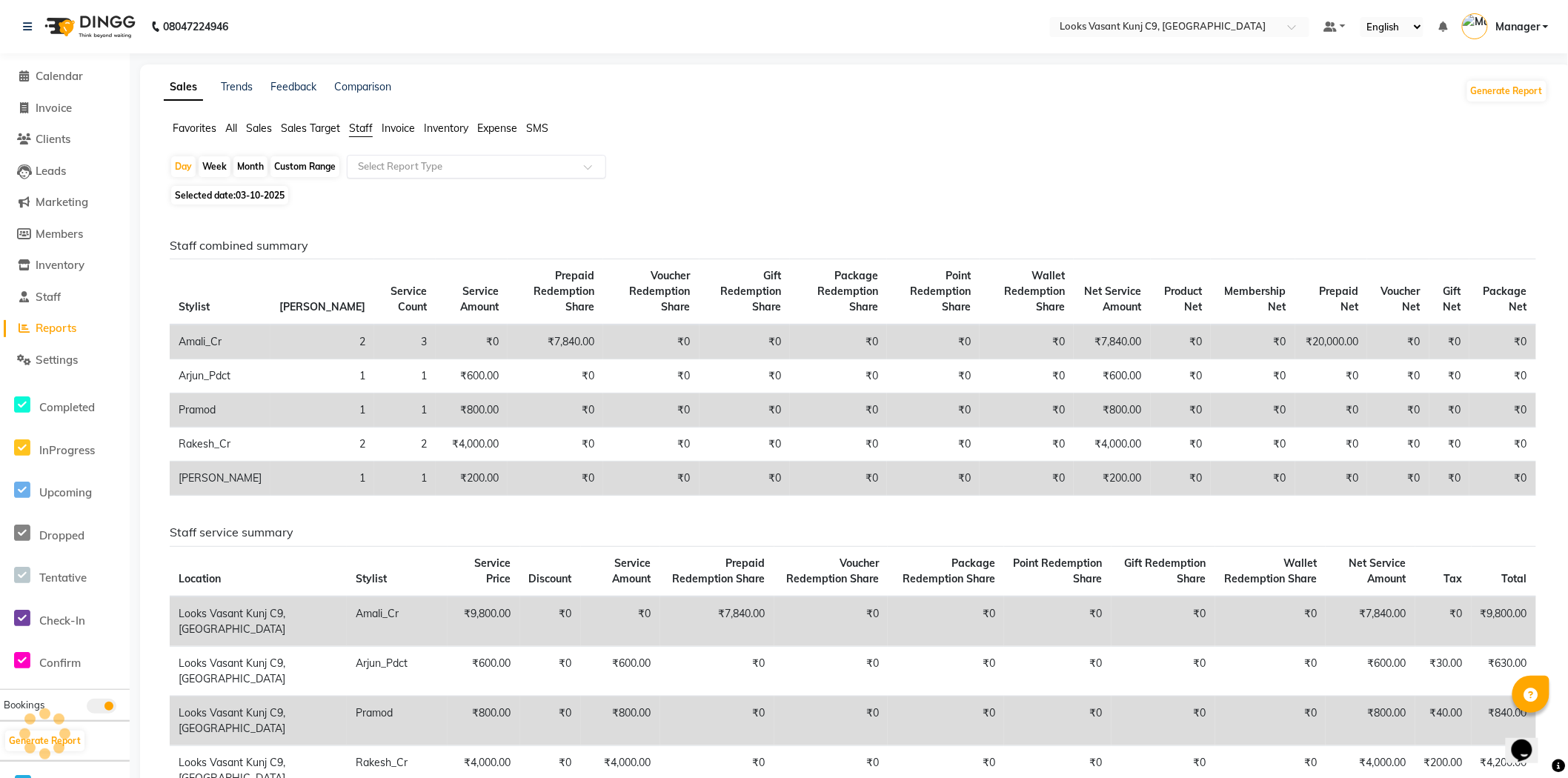
click at [436, 169] on input "text" at bounding box center [461, 166] width 213 height 15
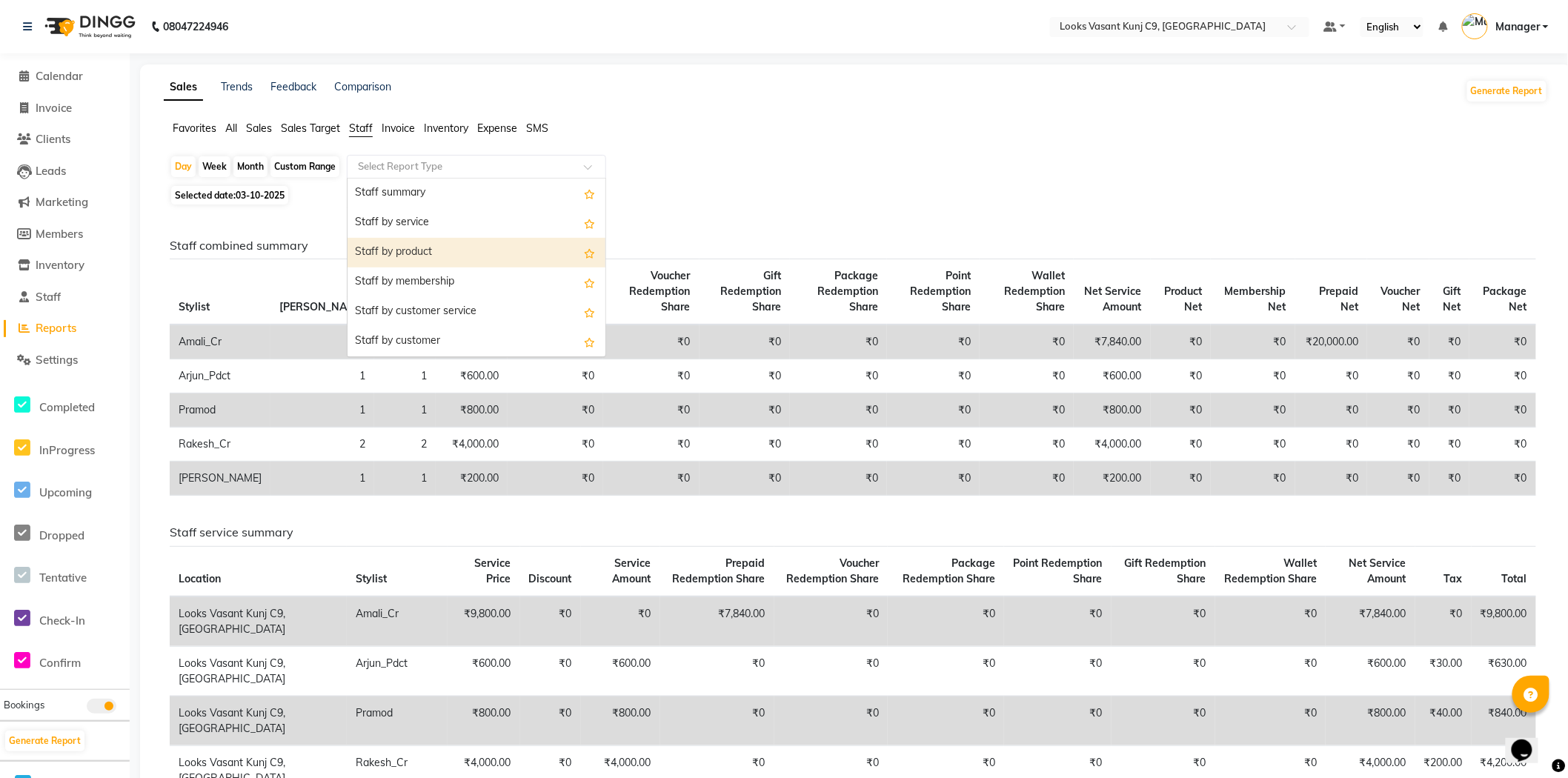
click at [416, 248] on div "Staff by product" at bounding box center [476, 252] width 258 height 30
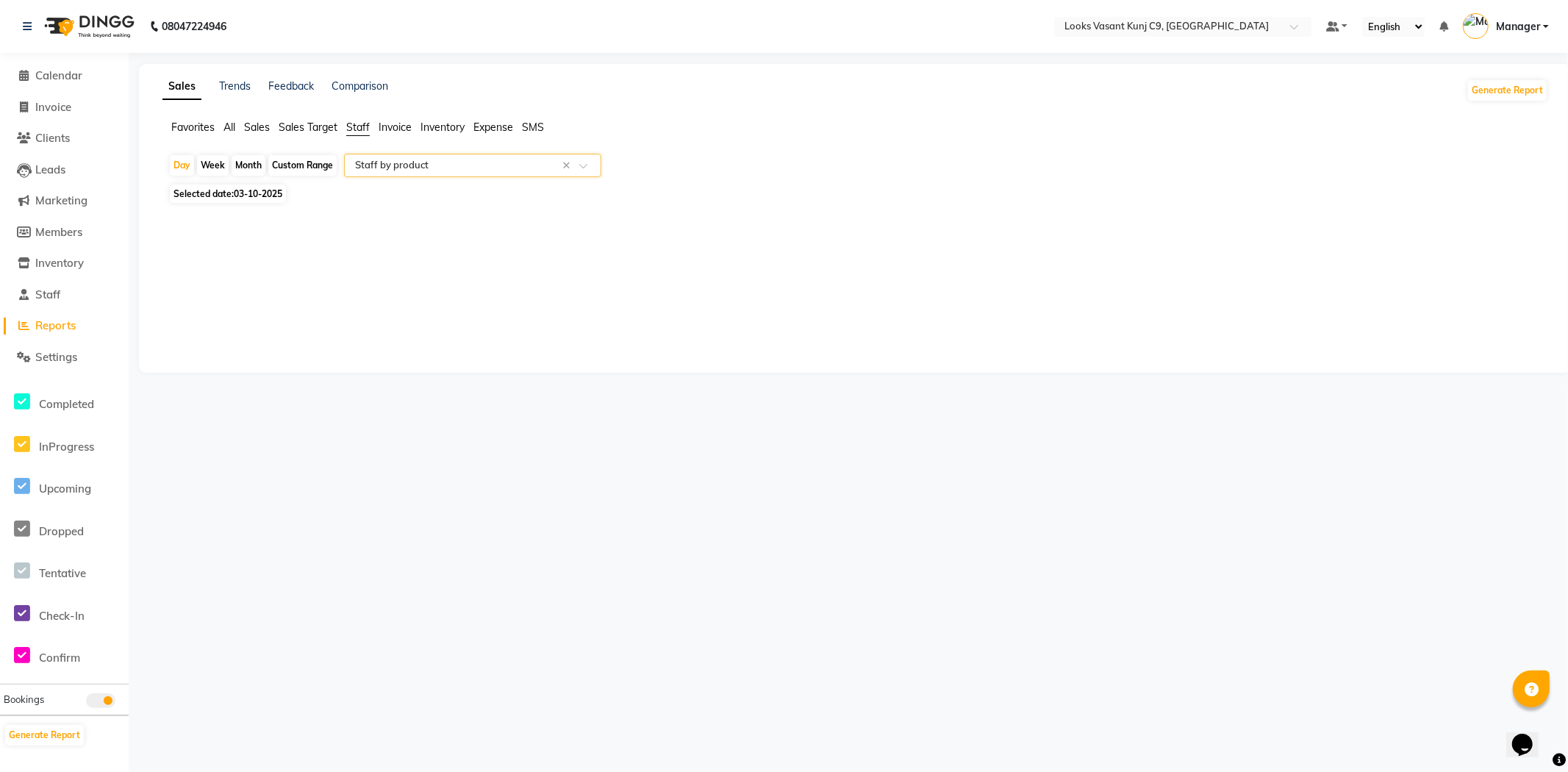
click at [431, 164] on input "text" at bounding box center [457, 165] width 212 height 14
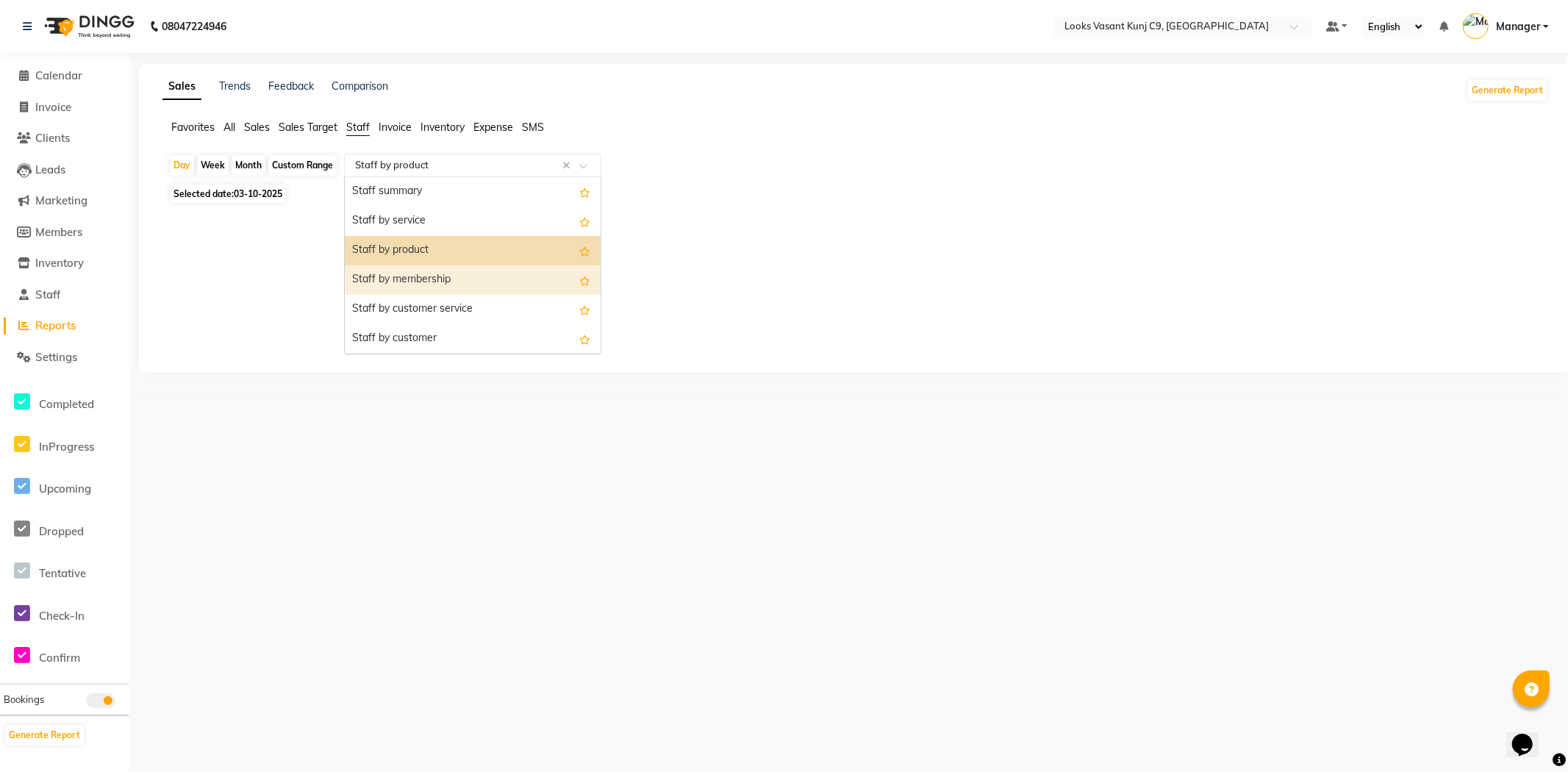
click at [442, 282] on div "Staff by membership" at bounding box center [472, 280] width 256 height 30
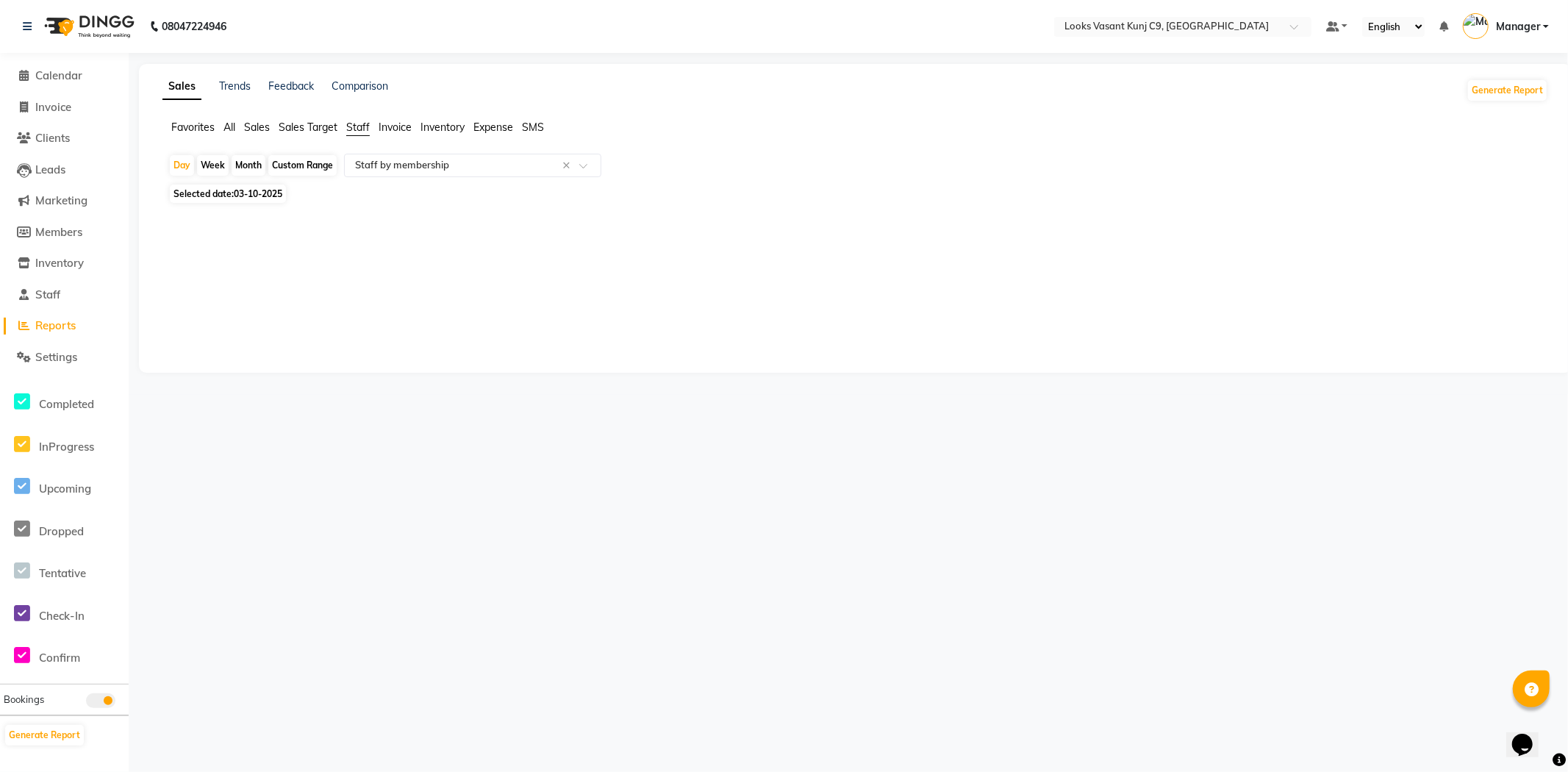
click at [231, 194] on span "Selected date: 03-10-2025" at bounding box center [228, 193] width 116 height 18
select select "10"
select select "2025"
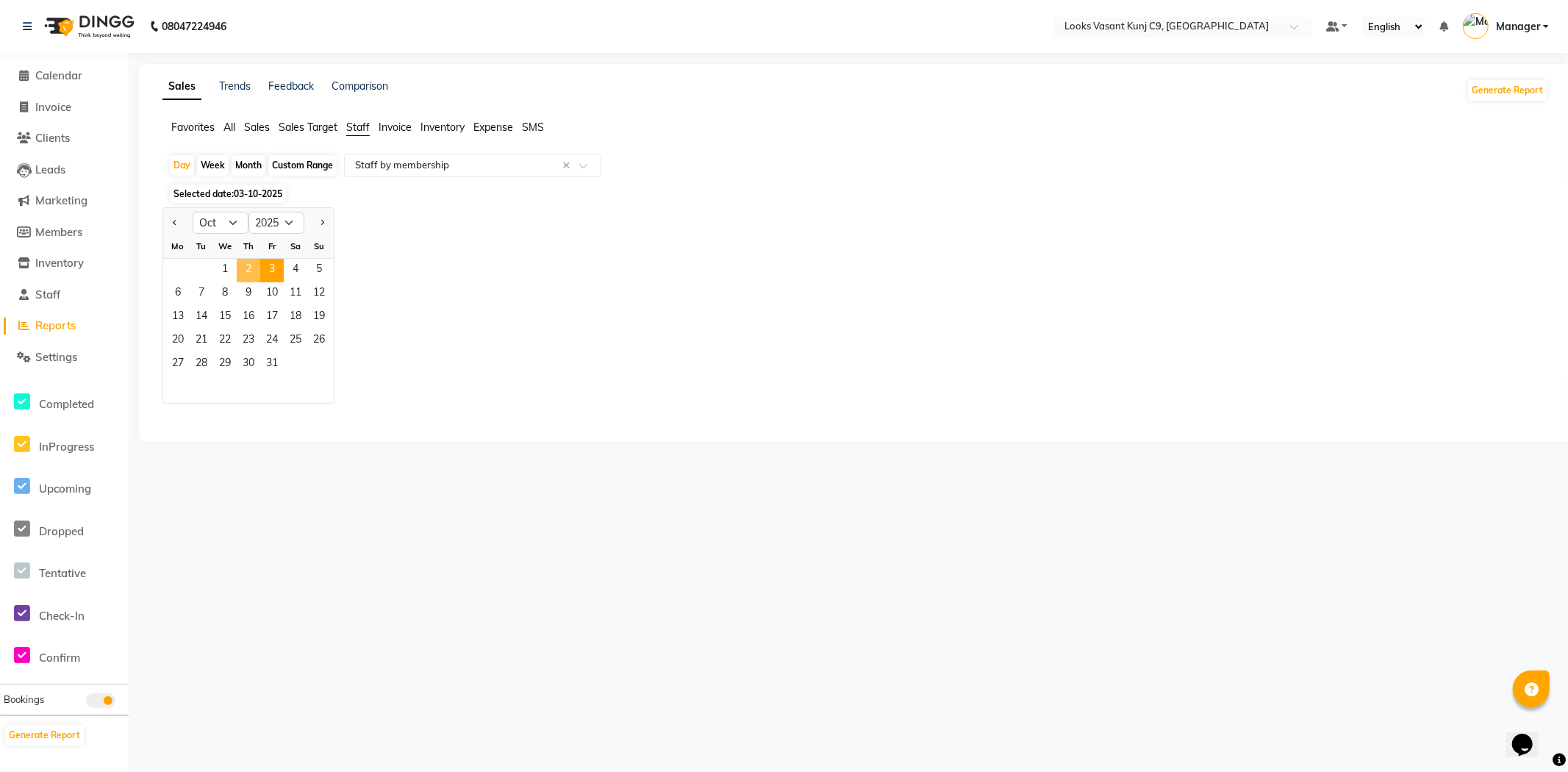
click at [239, 279] on span "2" at bounding box center [248, 270] width 24 height 24
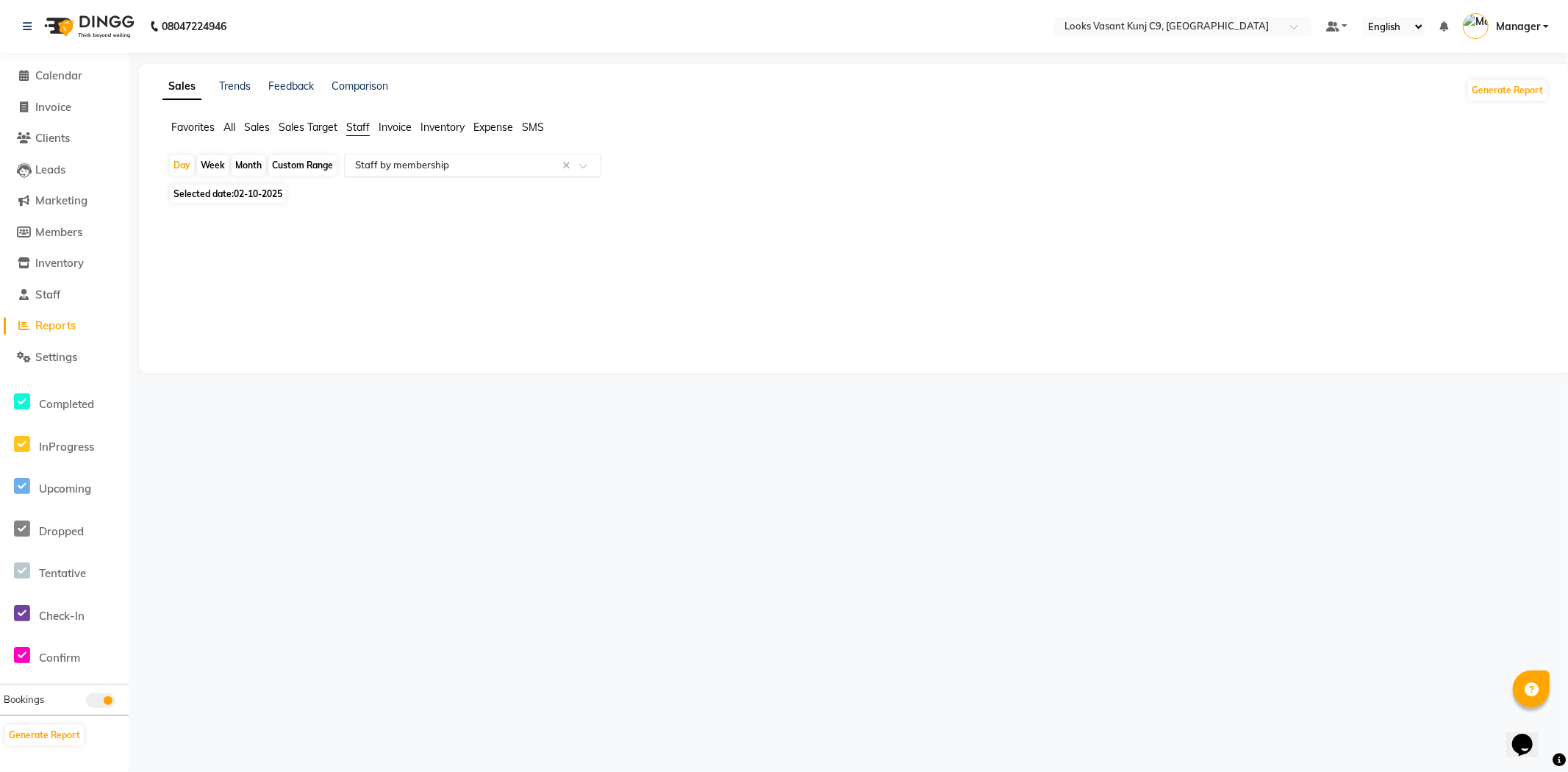
click at [394, 172] on input "text" at bounding box center [457, 165] width 212 height 14
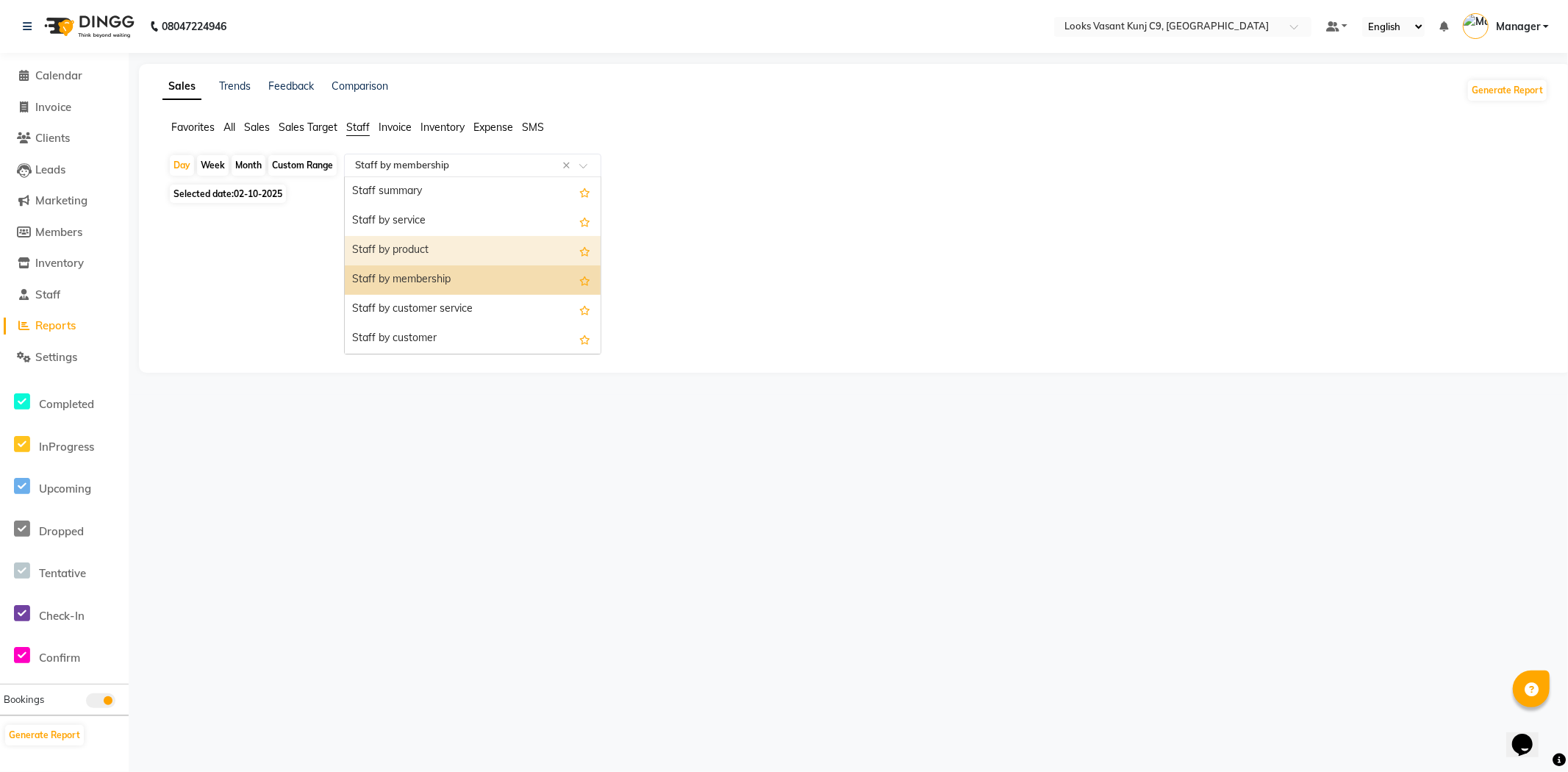
click at [384, 250] on div "Staff by product" at bounding box center [472, 250] width 256 height 30
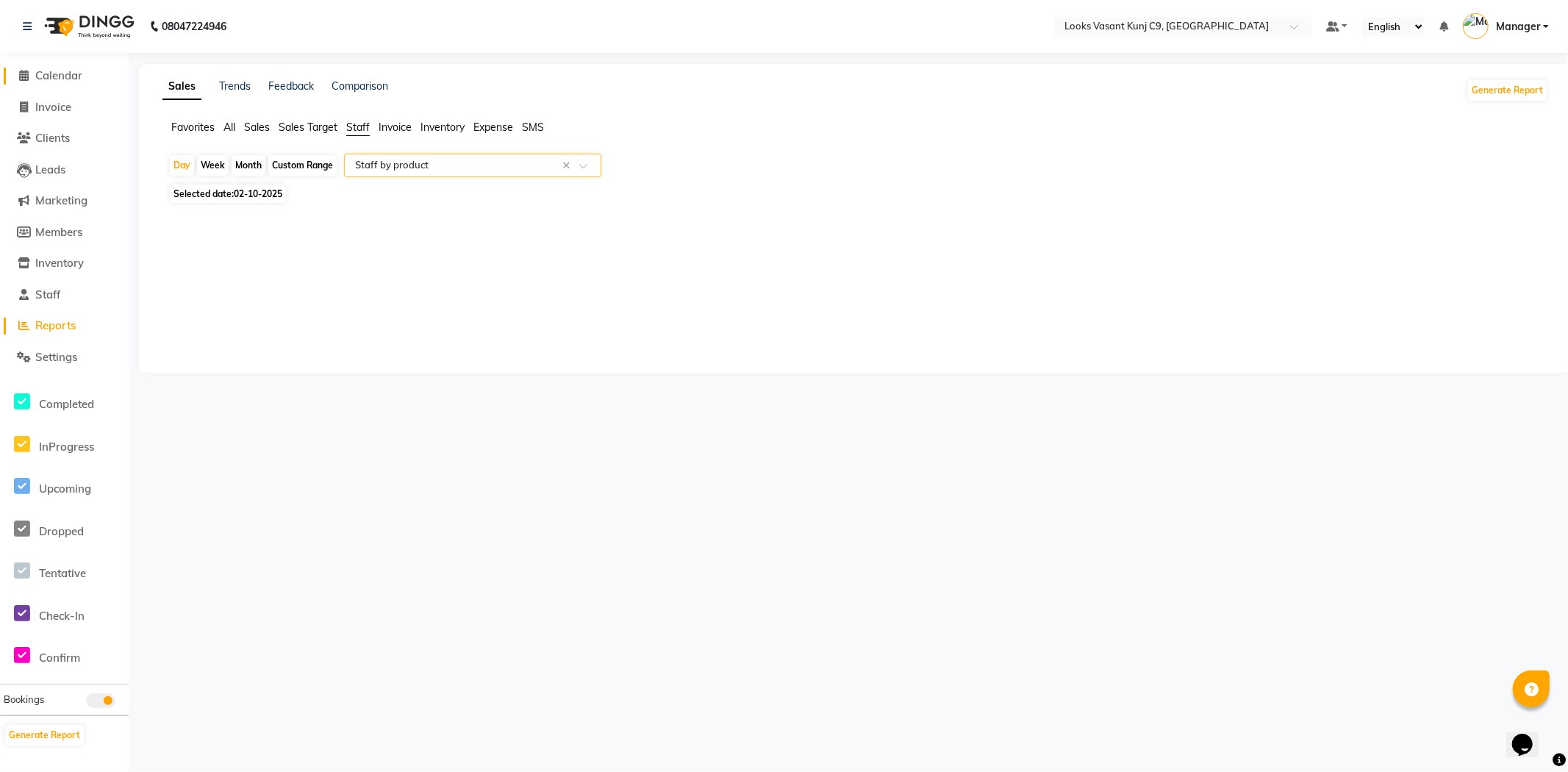
click at [69, 77] on span "Calendar" at bounding box center [59, 75] width 47 height 14
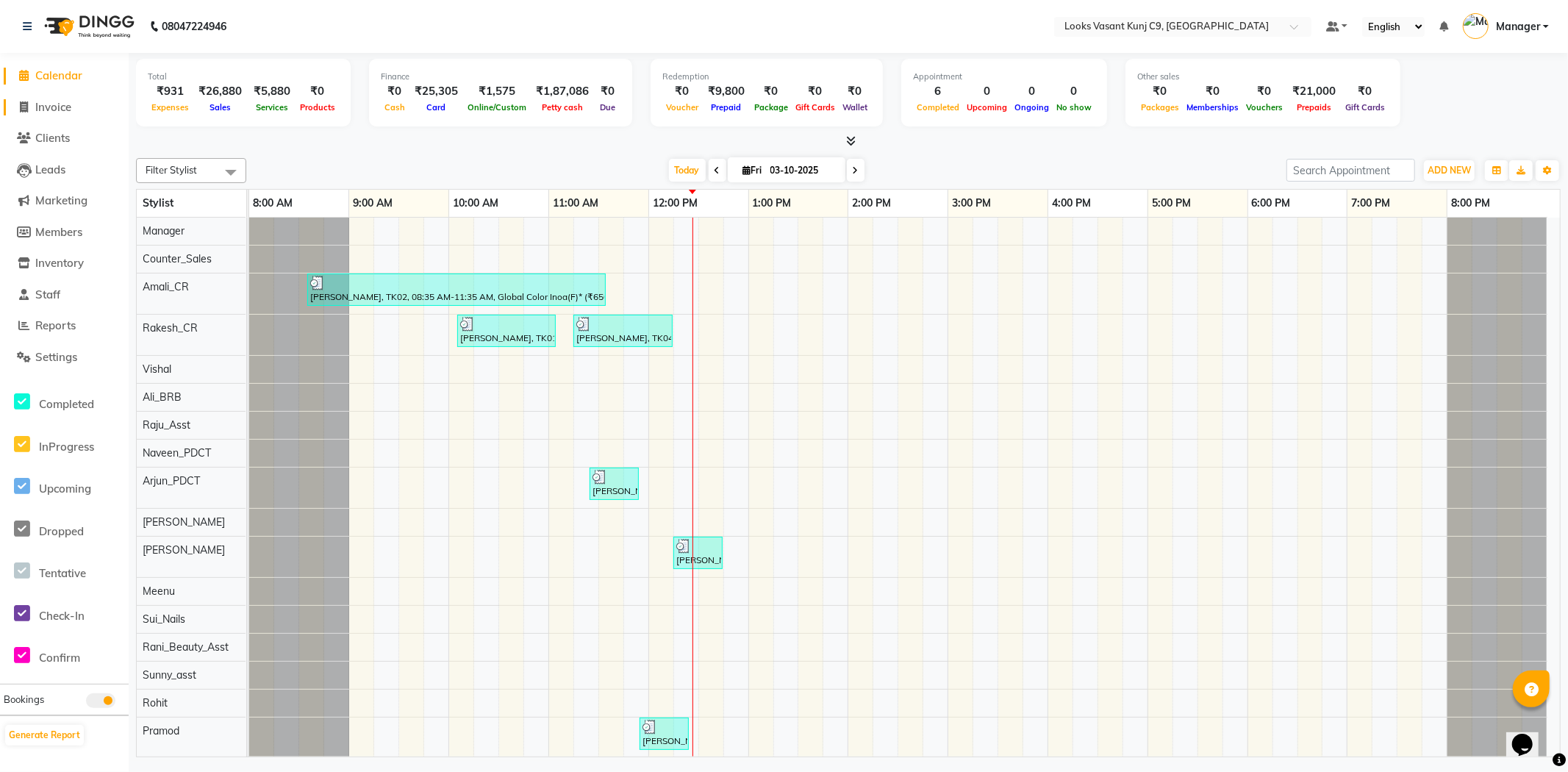
drag, startPoint x: 85, startPoint y: 113, endPoint x: 114, endPoint y: 126, distance: 31.8
click at [85, 113] on link "Invoice" at bounding box center [64, 108] width 121 height 17
select select "service"
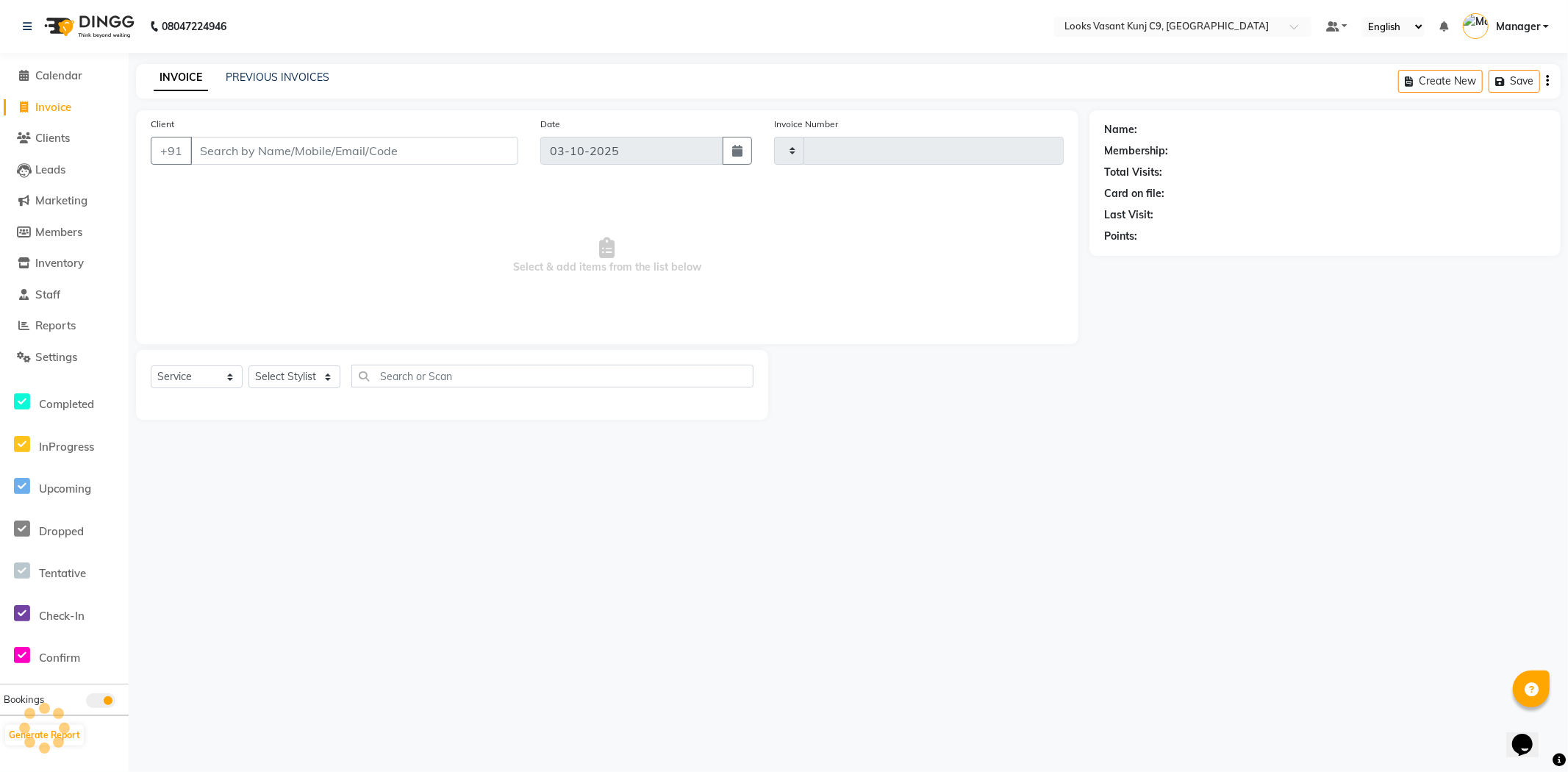
type input "1083"
select select "8747"
click at [284, 378] on select "Select Stylist" at bounding box center [294, 377] width 92 height 23
select select "88941"
click at [249, 366] on select "Select Stylist [PERSON_NAME] anjali _ASST Arjun_PDCT Ashish_asst Counter_Sales …" at bounding box center [294, 377] width 92 height 23
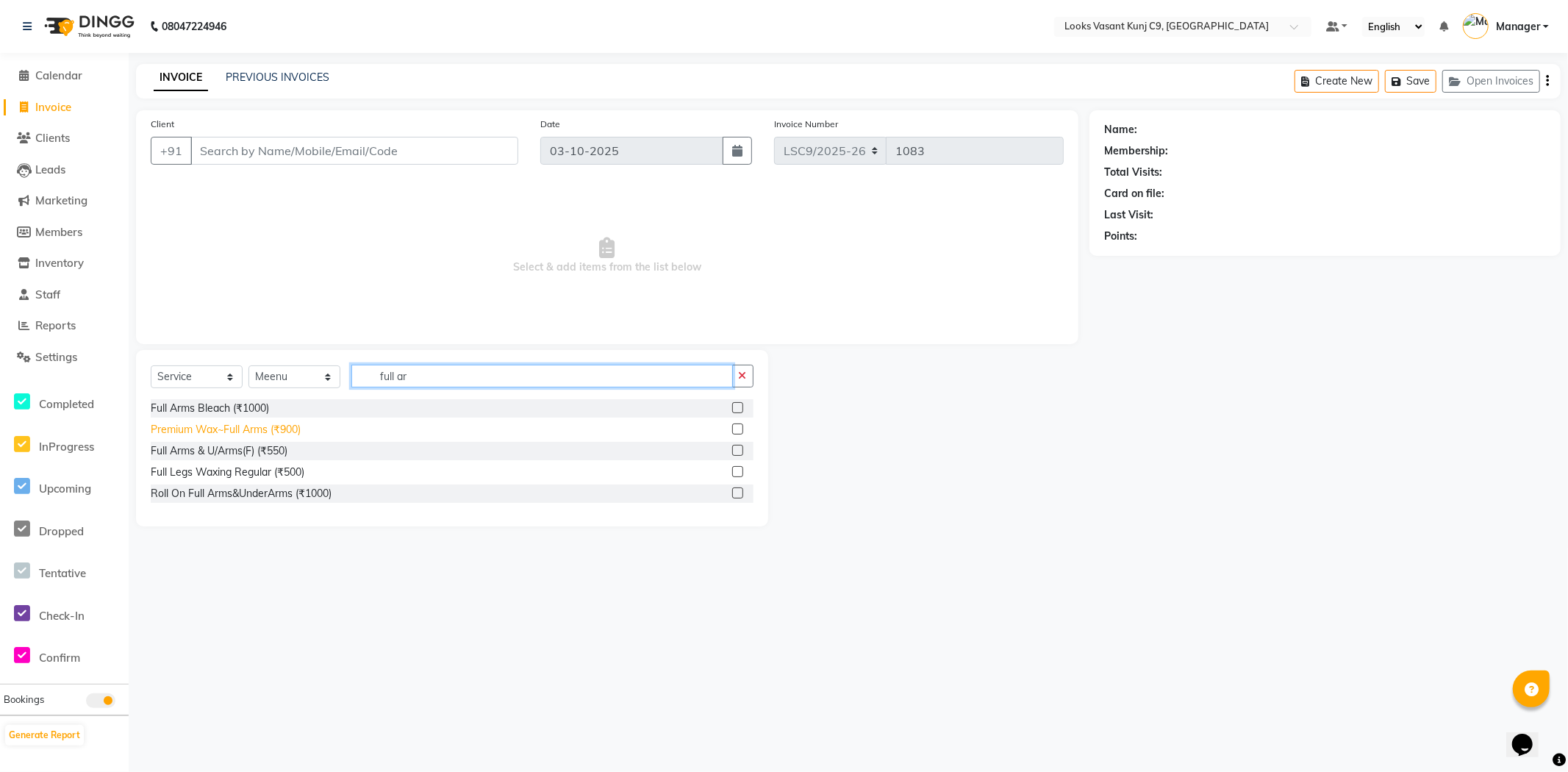
type input "full ar"
click at [291, 428] on div "Premium Wax~Full Arms (₹900)" at bounding box center [226, 429] width 150 height 15
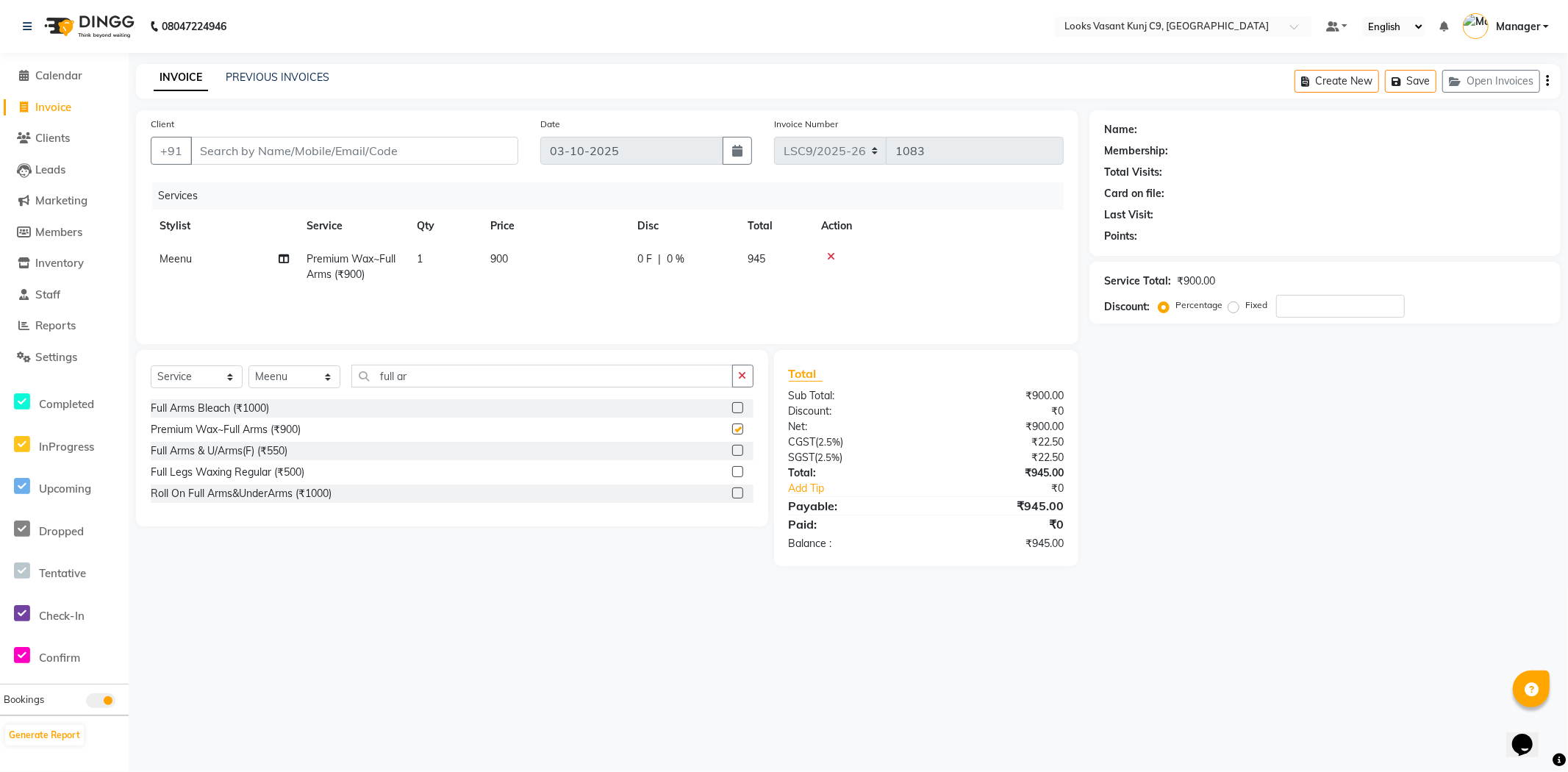
checkbox input "false"
click at [422, 372] on input "full ar" at bounding box center [542, 376] width 382 height 23
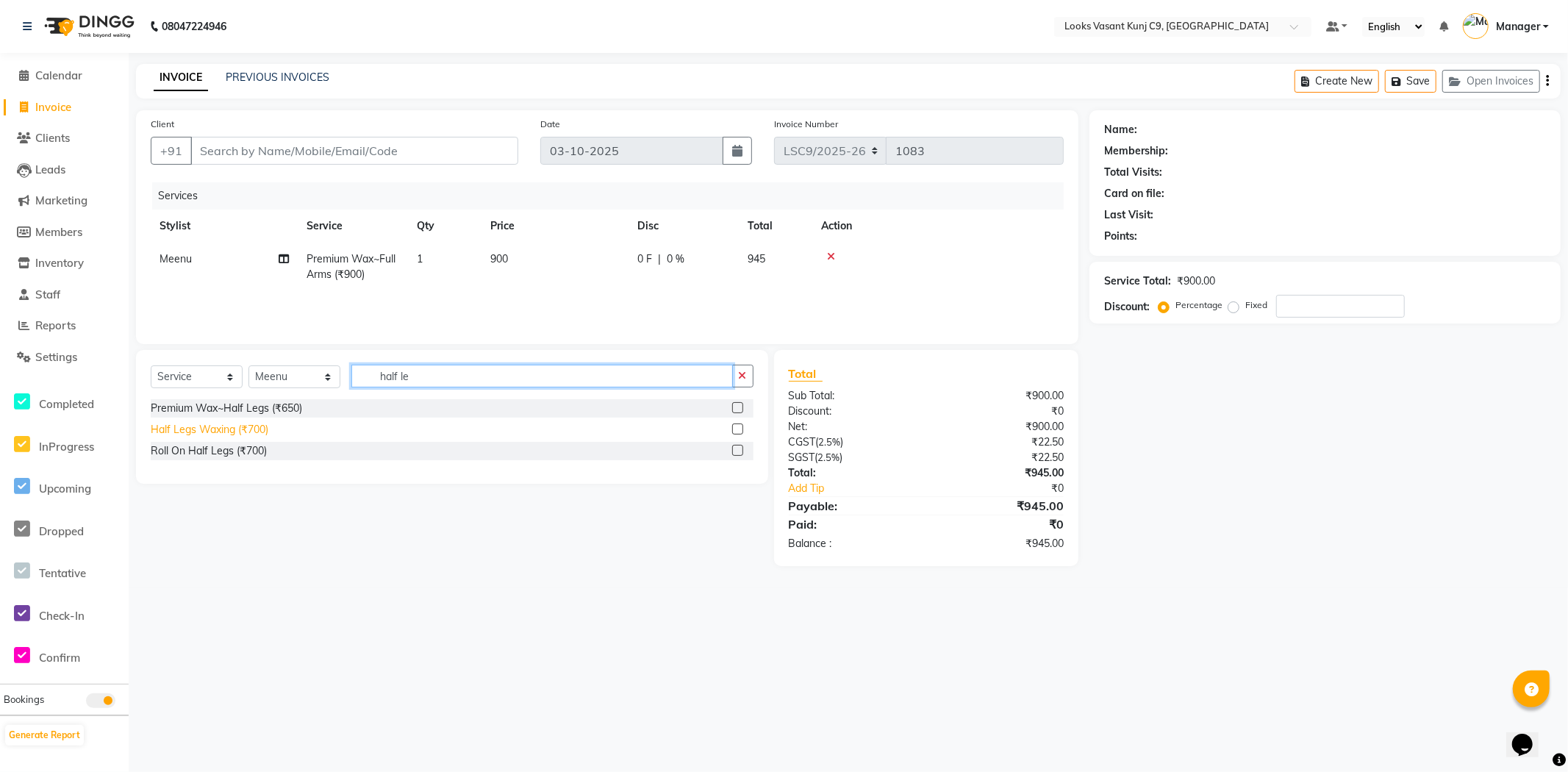
type input "half le"
click at [260, 428] on div "Half Legs Waxing (₹700)" at bounding box center [209, 429] width 118 height 15
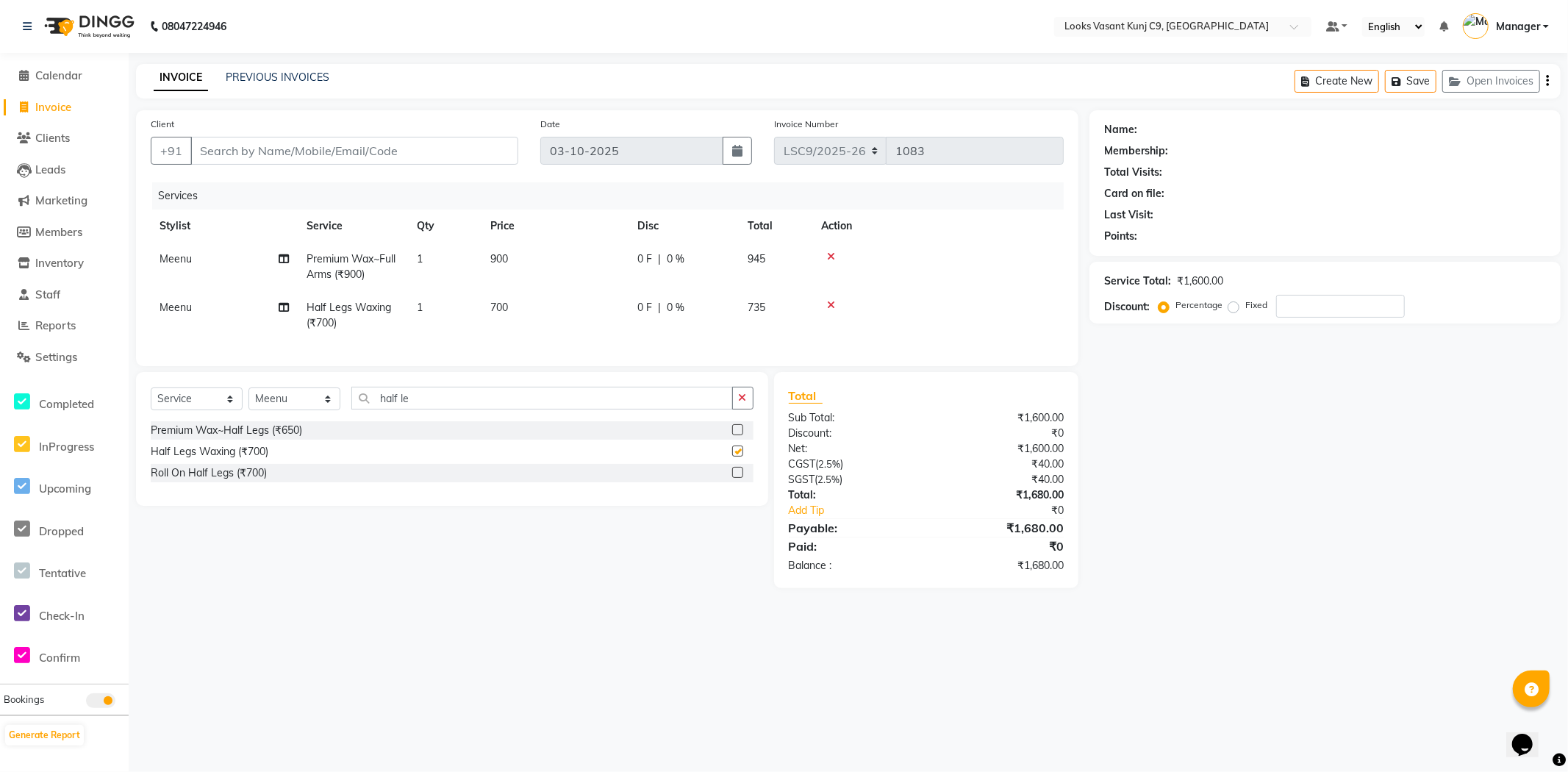
checkbox input "false"
click at [403, 406] on input "half le" at bounding box center [542, 398] width 382 height 23
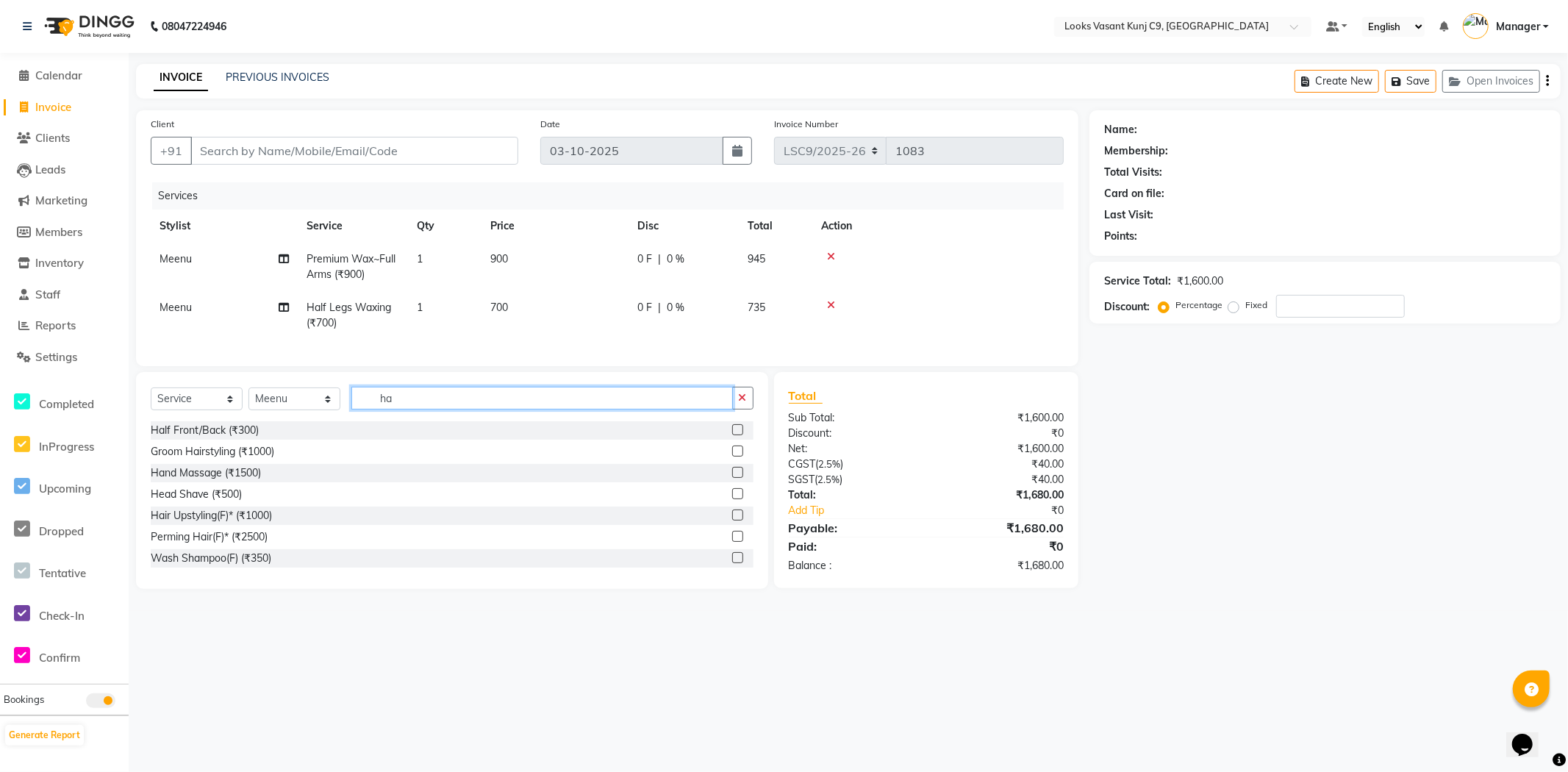
type input "h"
type input "eye"
click at [276, 500] on div "Eyebrows & Upperlips (₹100)" at bounding box center [218, 494] width 136 height 15
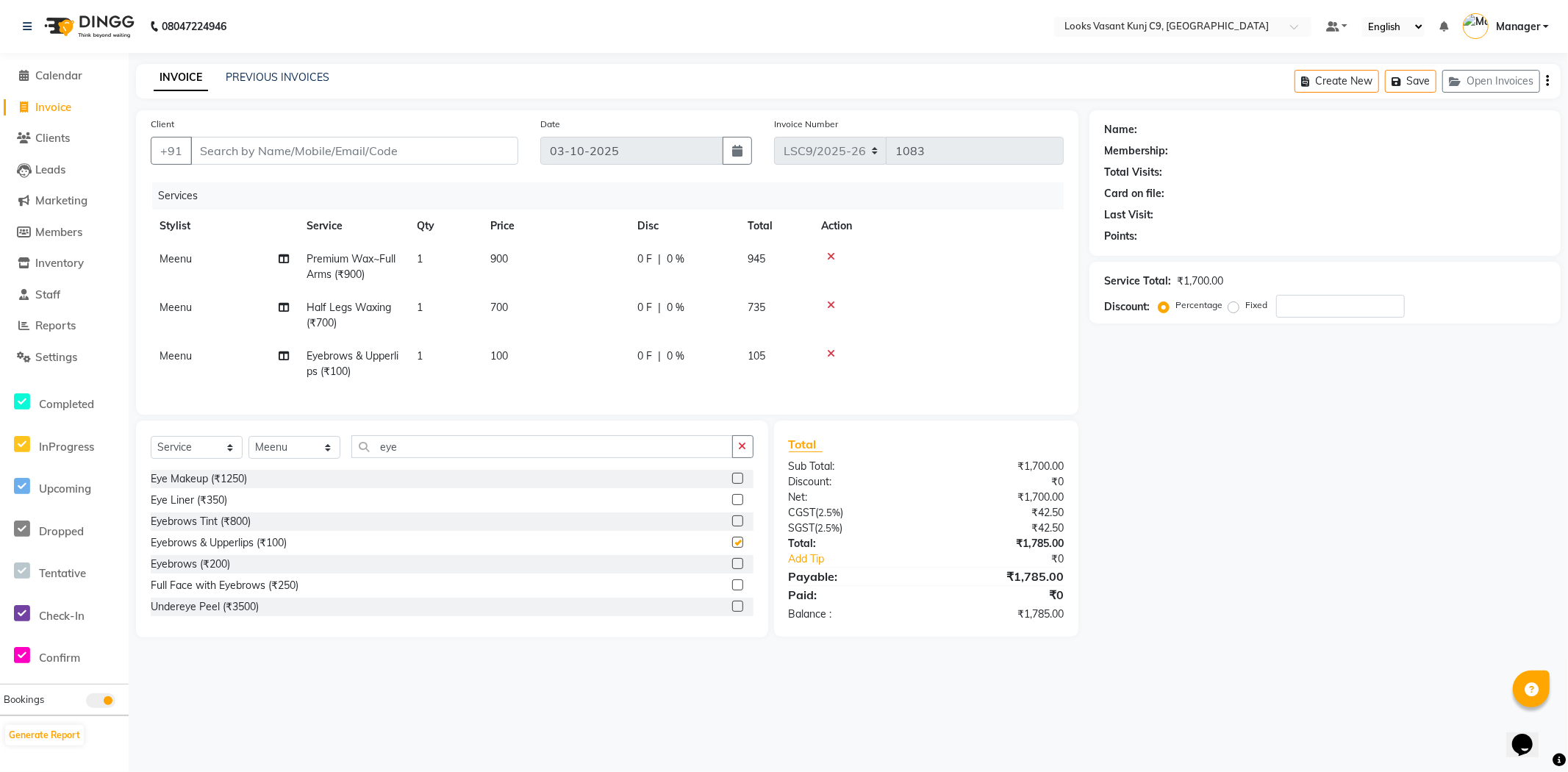
checkbox input "false"
click at [545, 344] on td "100" at bounding box center [555, 364] width 147 height 49
select select "88941"
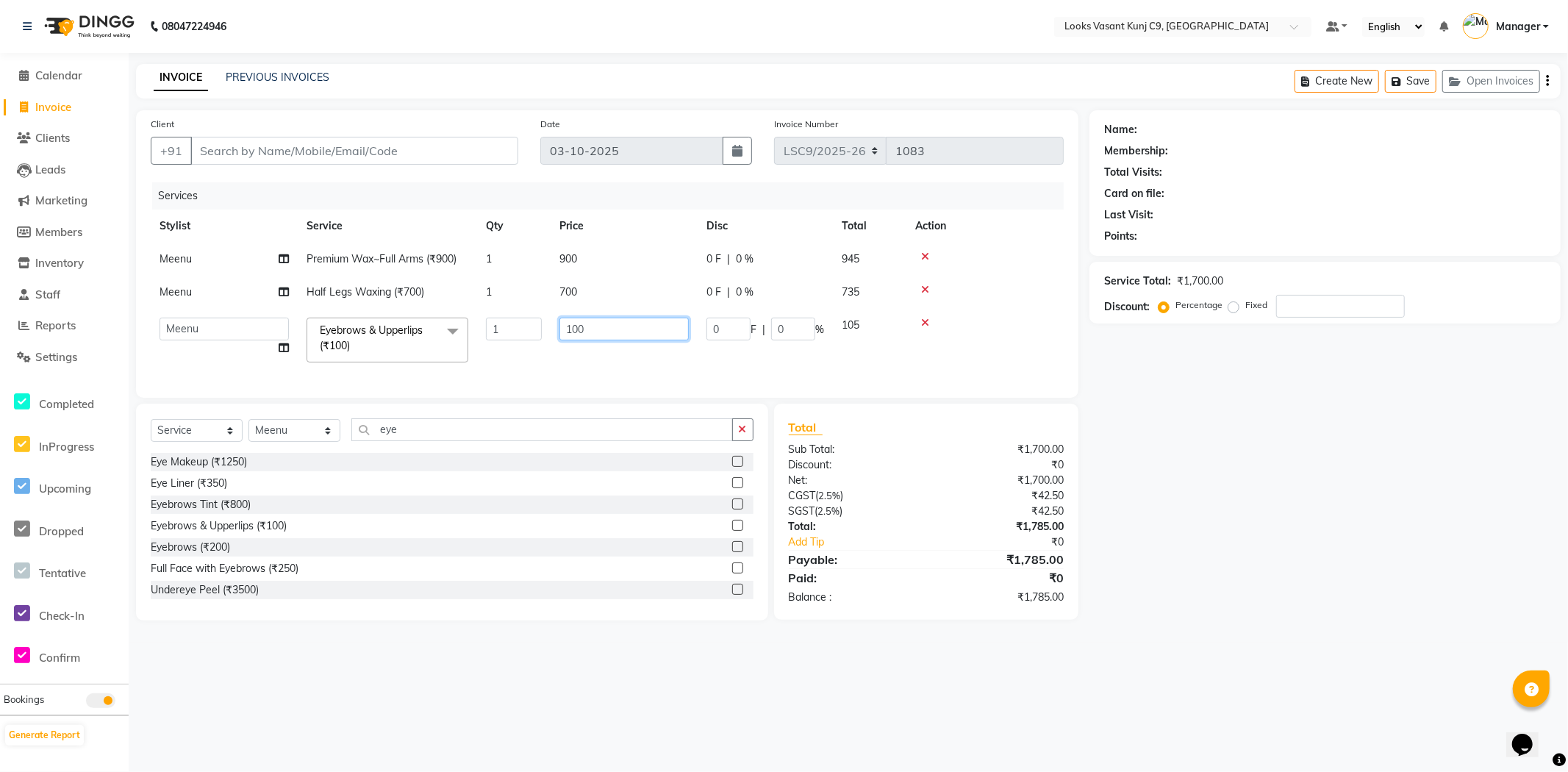
drag, startPoint x: 592, startPoint y: 324, endPoint x: 548, endPoint y: 327, distance: 44.1
click at [548, 327] on tr "Ali_BRB Amali_CR anjali _ASST Arjun_PDCT Ashish_asst Counter_Sales Manager [PER…" at bounding box center [608, 340] width 913 height 62
type input "200"
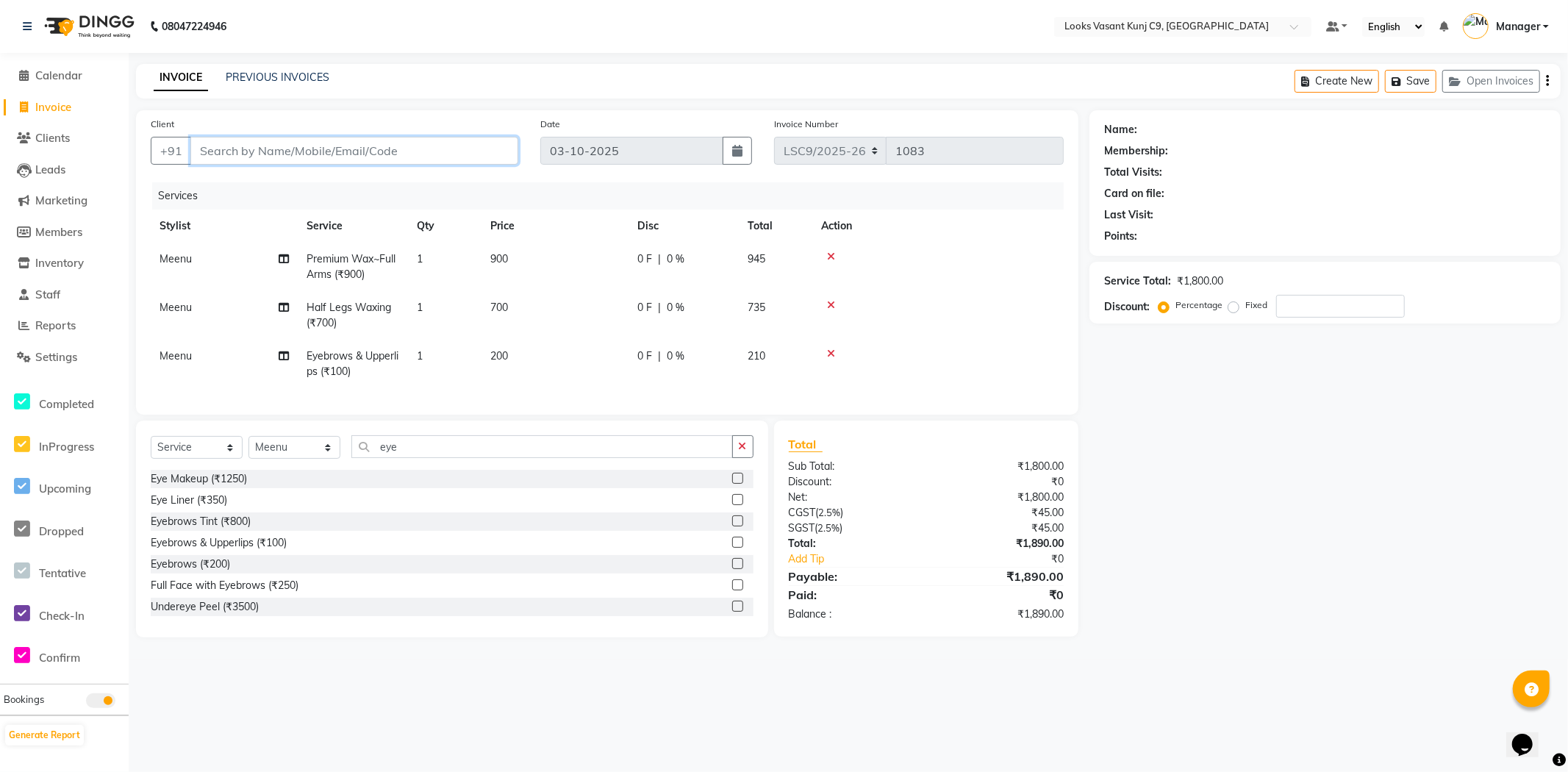
click at [399, 156] on input "Client" at bounding box center [354, 150] width 328 height 28
type input "9"
type input "0"
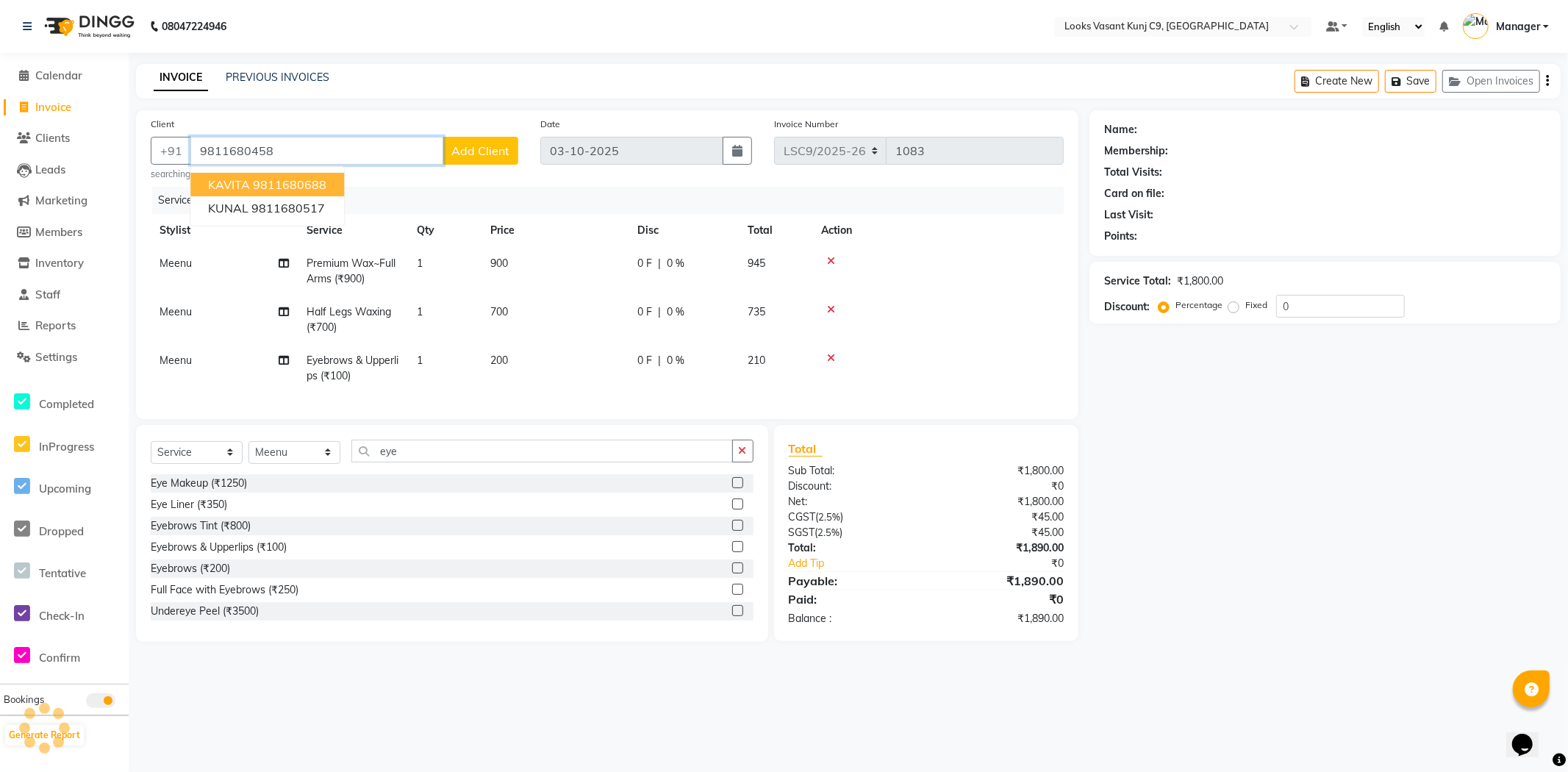
type input "9811680458"
click at [498, 149] on span "Add Client" at bounding box center [480, 150] width 58 height 14
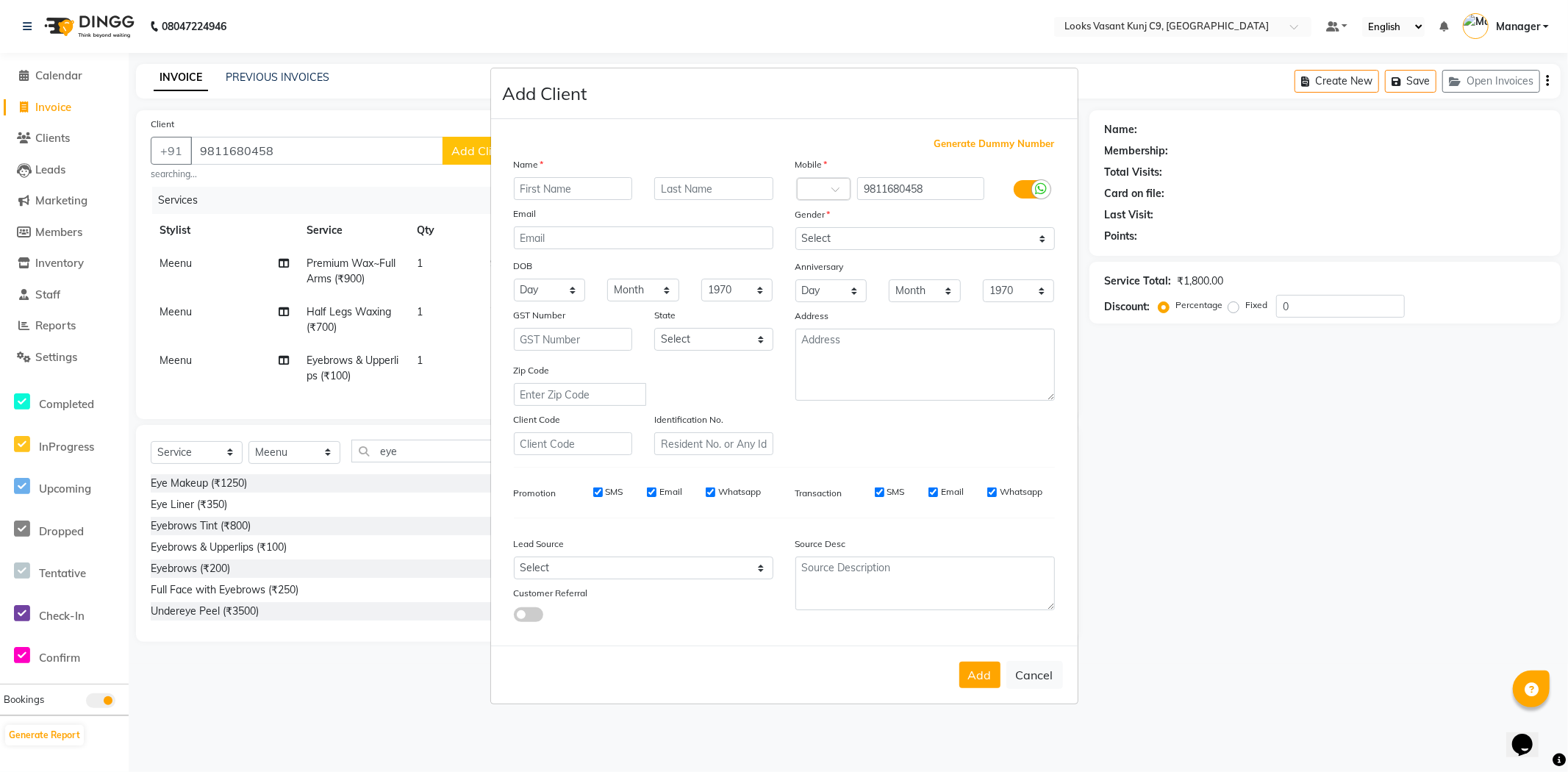
click at [567, 182] on input "text" at bounding box center [573, 189] width 119 height 23
type input "[PERSON_NAME]"
click at [946, 246] on select "Select [DEMOGRAPHIC_DATA] [DEMOGRAPHIC_DATA] Other Prefer Not To Say" at bounding box center [925, 238] width 259 height 23
select select "[DEMOGRAPHIC_DATA]"
click at [796, 227] on select "Select [DEMOGRAPHIC_DATA] [DEMOGRAPHIC_DATA] Other Prefer Not To Say" at bounding box center [925, 238] width 259 height 23
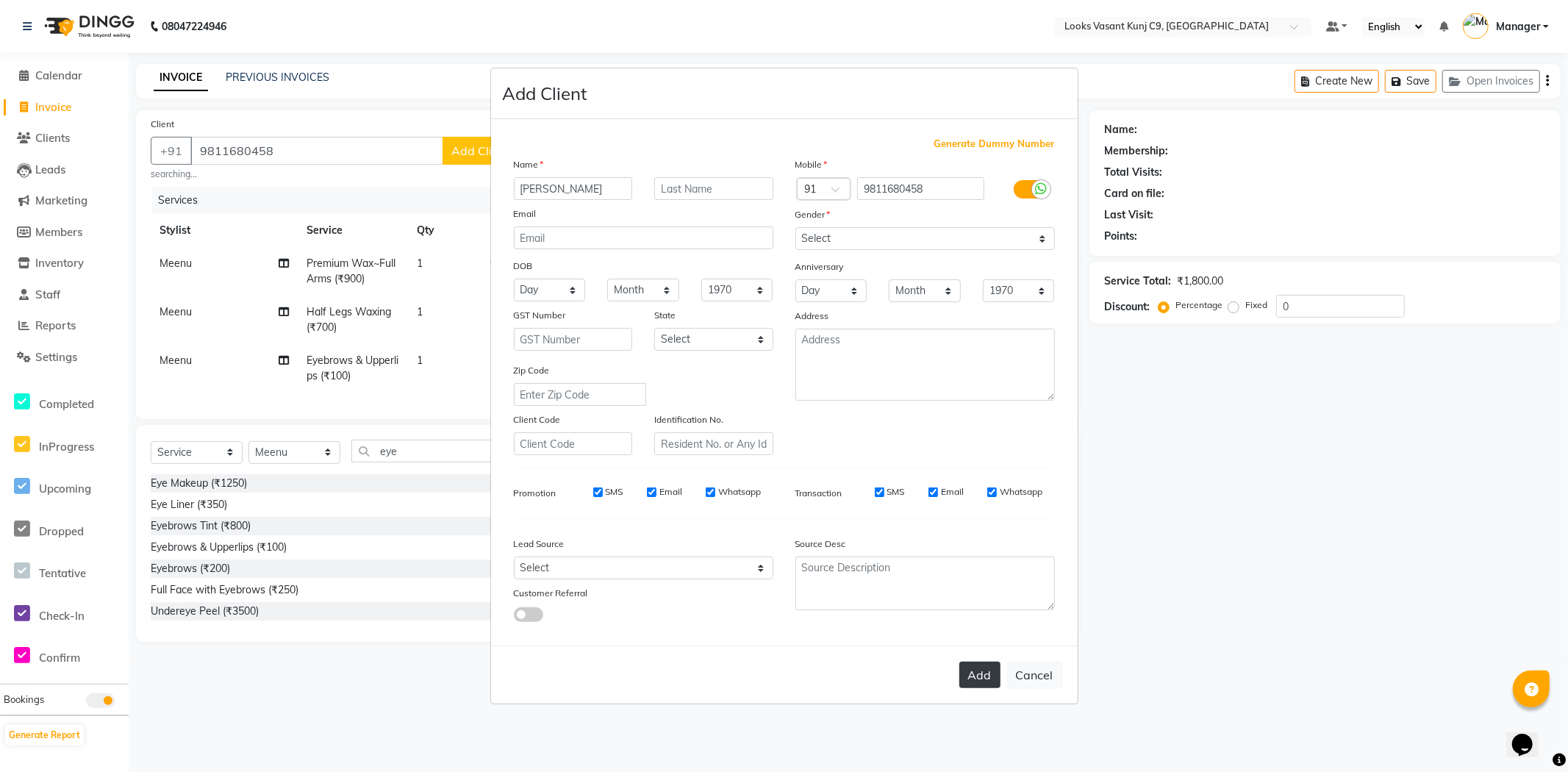
click at [985, 677] on button "Add" at bounding box center [980, 674] width 41 height 27
select select
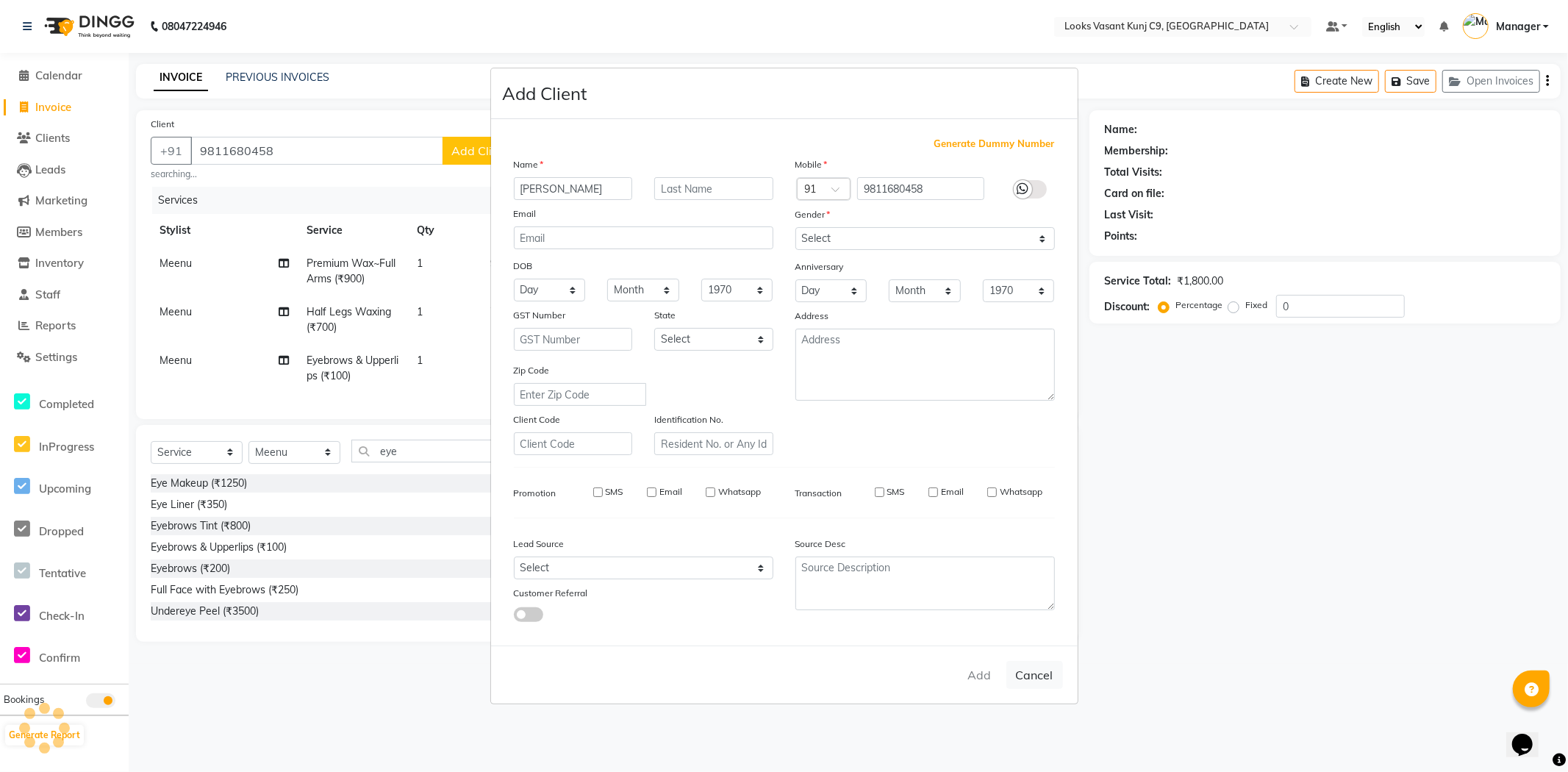
select select
checkbox input "false"
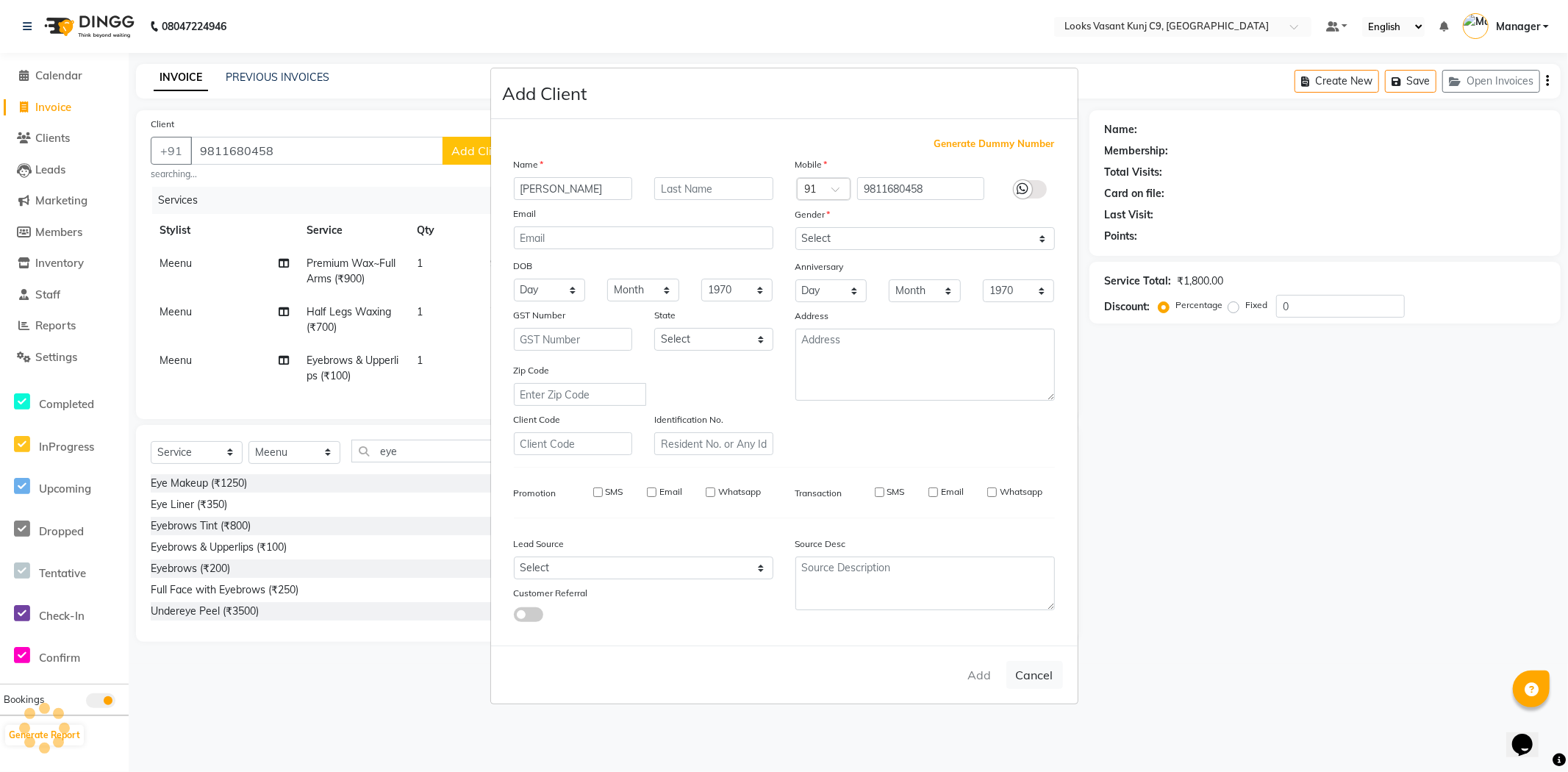
checkbox input "false"
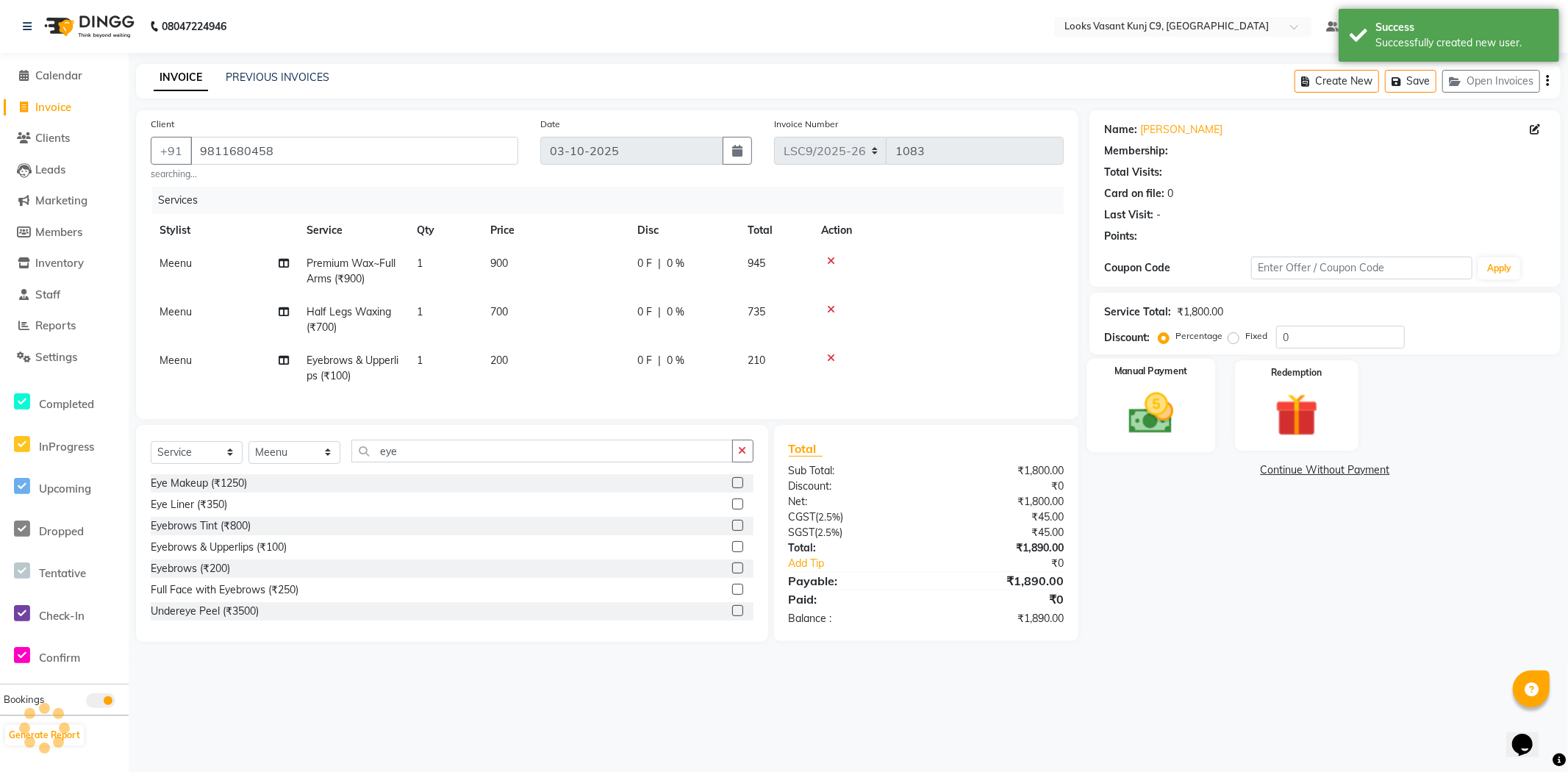
click at [1184, 428] on img at bounding box center [1151, 413] width 74 height 52
select select "1: Object"
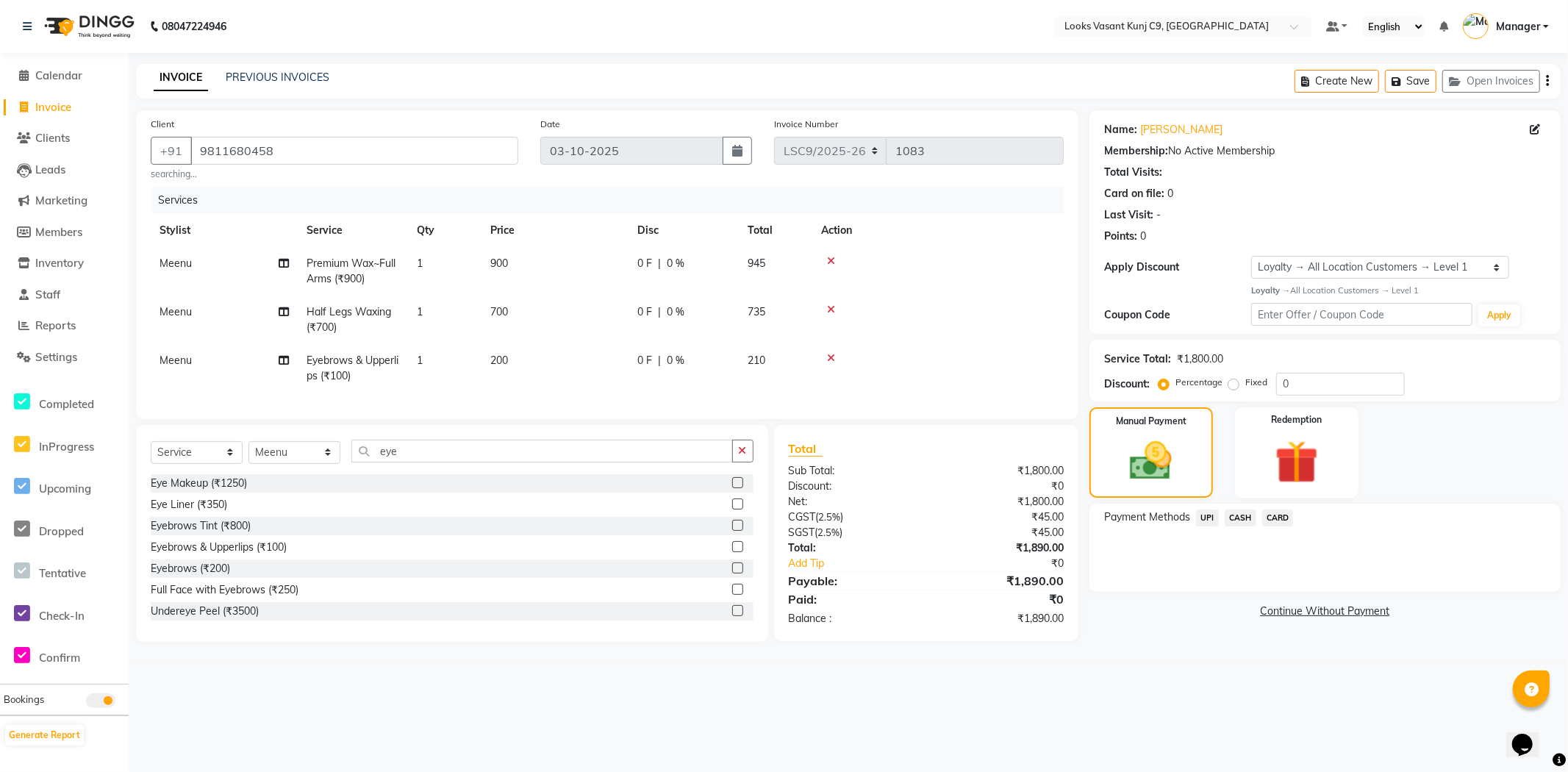
click at [1208, 519] on span "UPI" at bounding box center [1208, 518] width 23 height 17
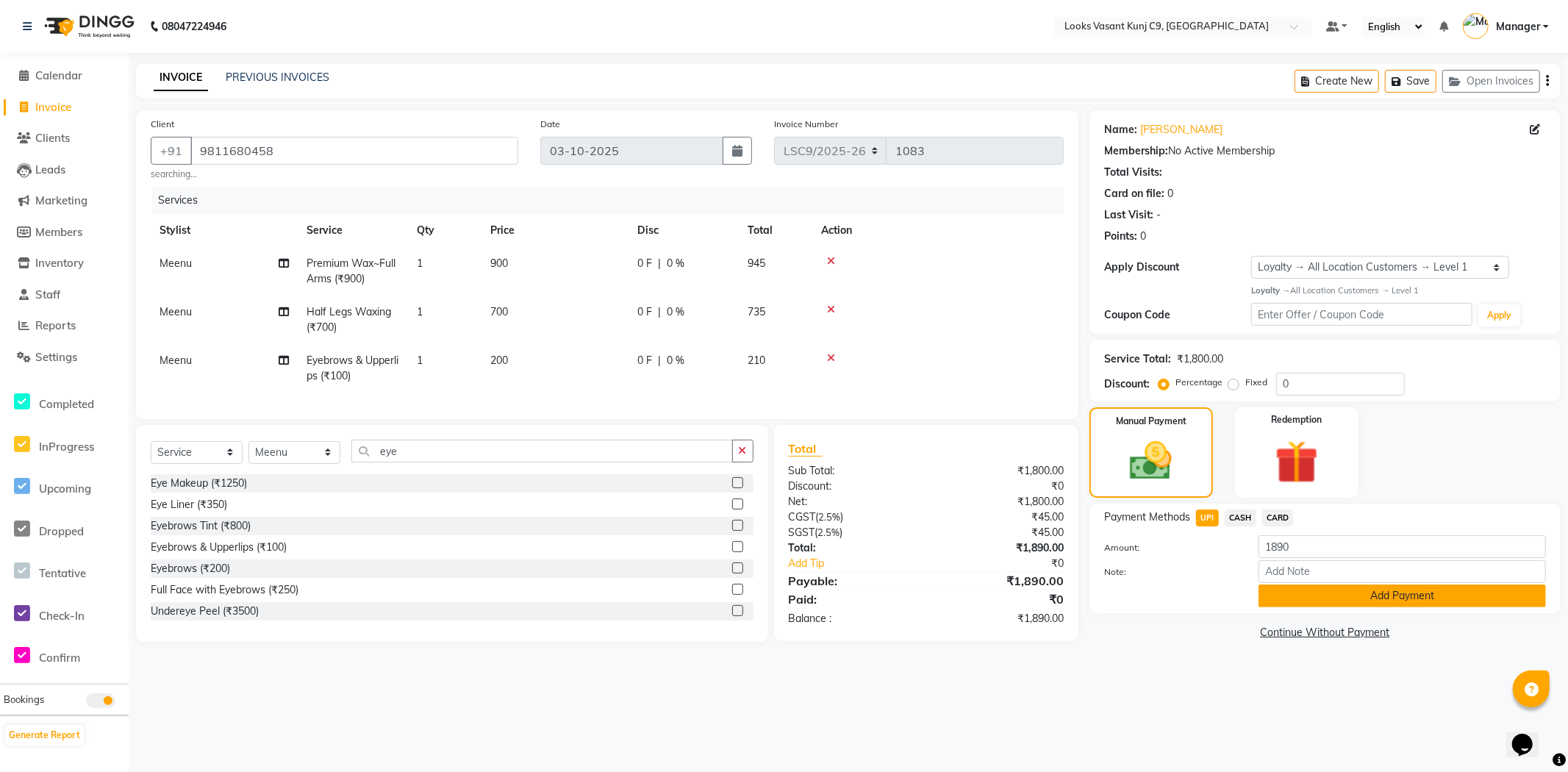
click at [1337, 591] on button "Add Payment" at bounding box center [1402, 595] width 288 height 23
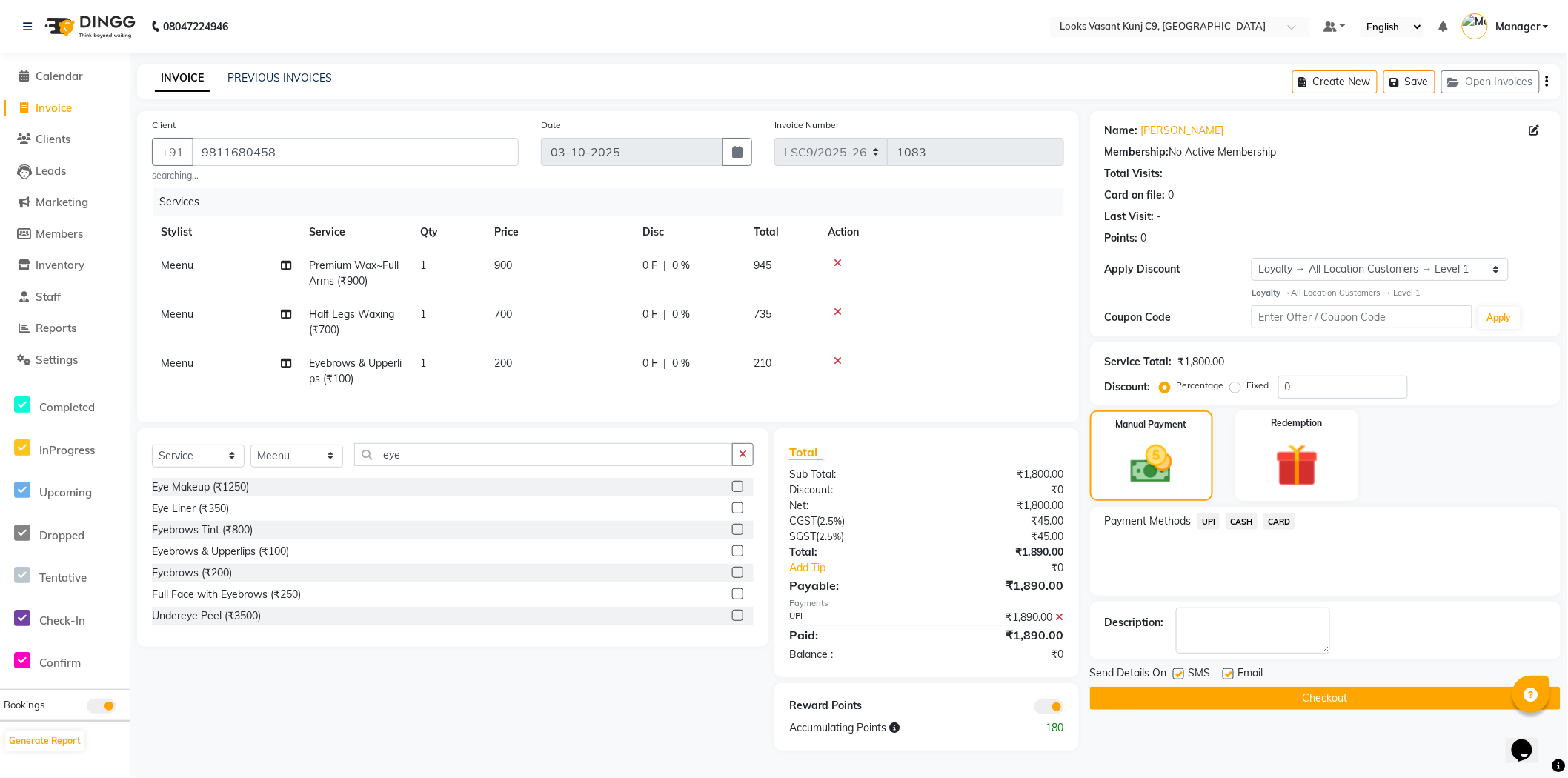
click at [1177, 674] on label at bounding box center [1178, 673] width 11 height 11
click at [1177, 674] on input "checkbox" at bounding box center [1177, 674] width 10 height 10
checkbox input "false"
click at [1227, 673] on label at bounding box center [1228, 673] width 11 height 11
click at [1227, 673] on input "checkbox" at bounding box center [1227, 674] width 10 height 10
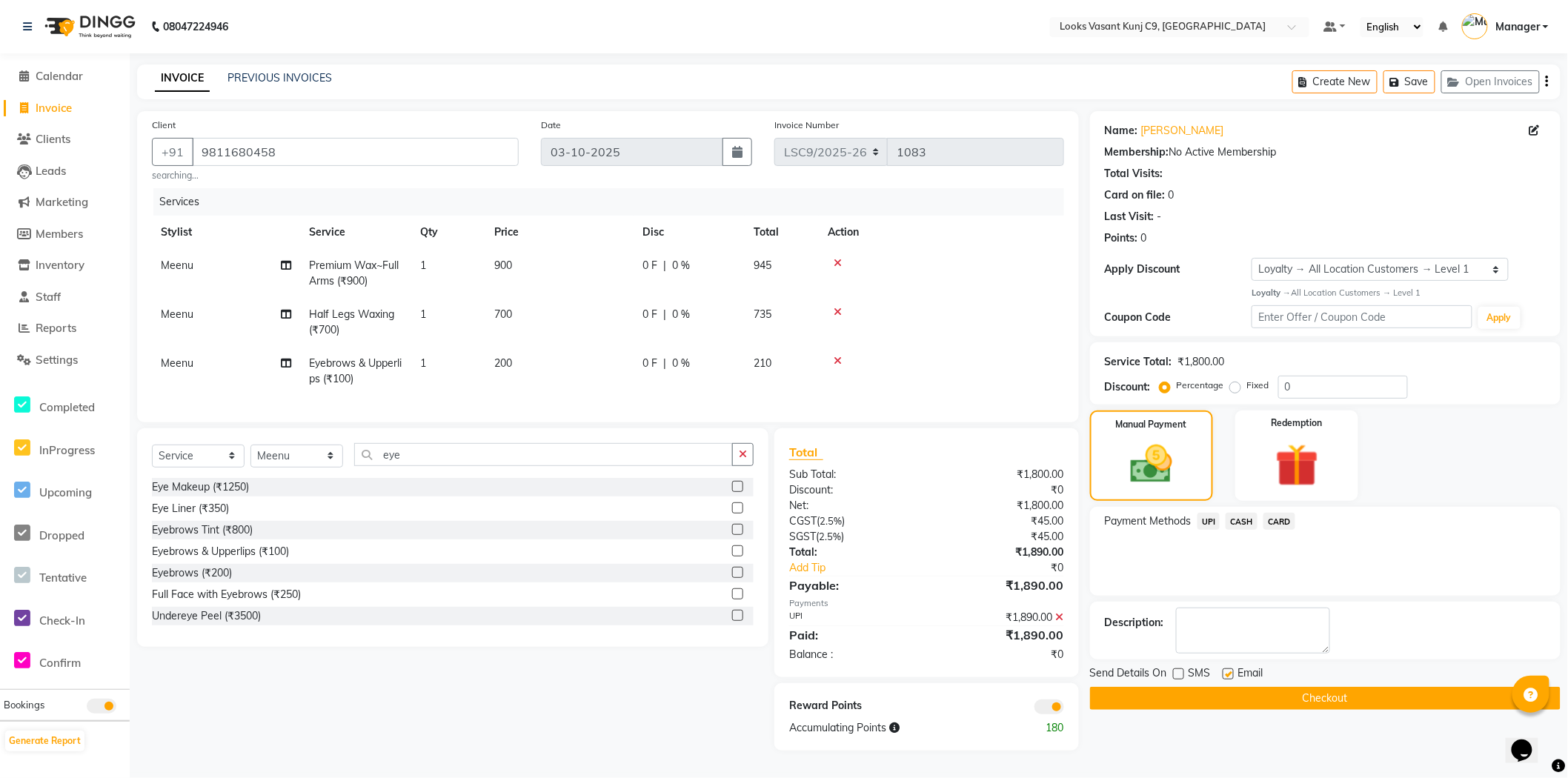
checkbox input "false"
click at [1226, 708] on button "Checkout" at bounding box center [1324, 698] width 470 height 23
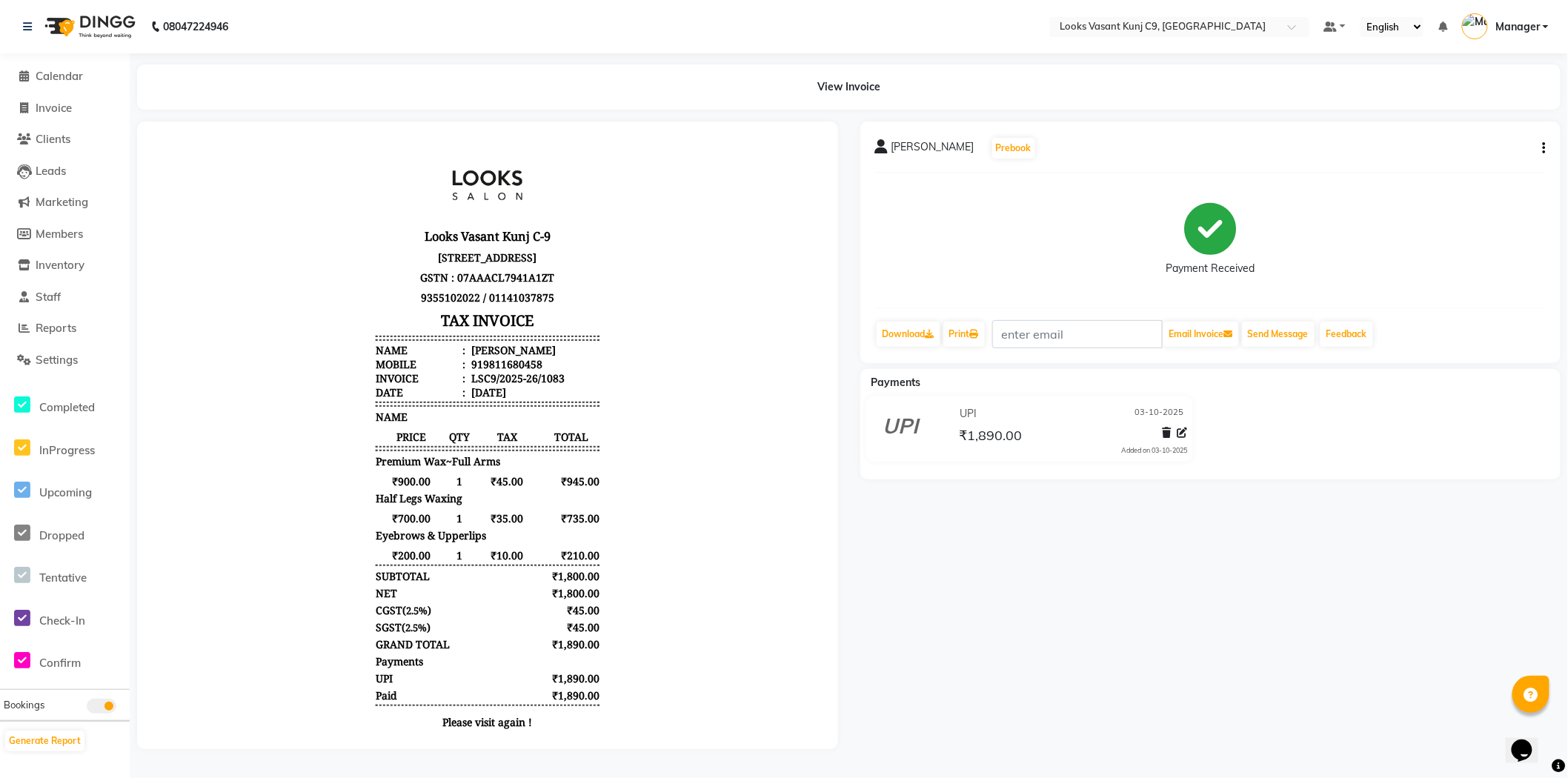
click at [89, 116] on li "Invoice" at bounding box center [65, 109] width 130 height 32
click at [89, 109] on link "Invoice" at bounding box center [65, 109] width 122 height 17
select select "service"
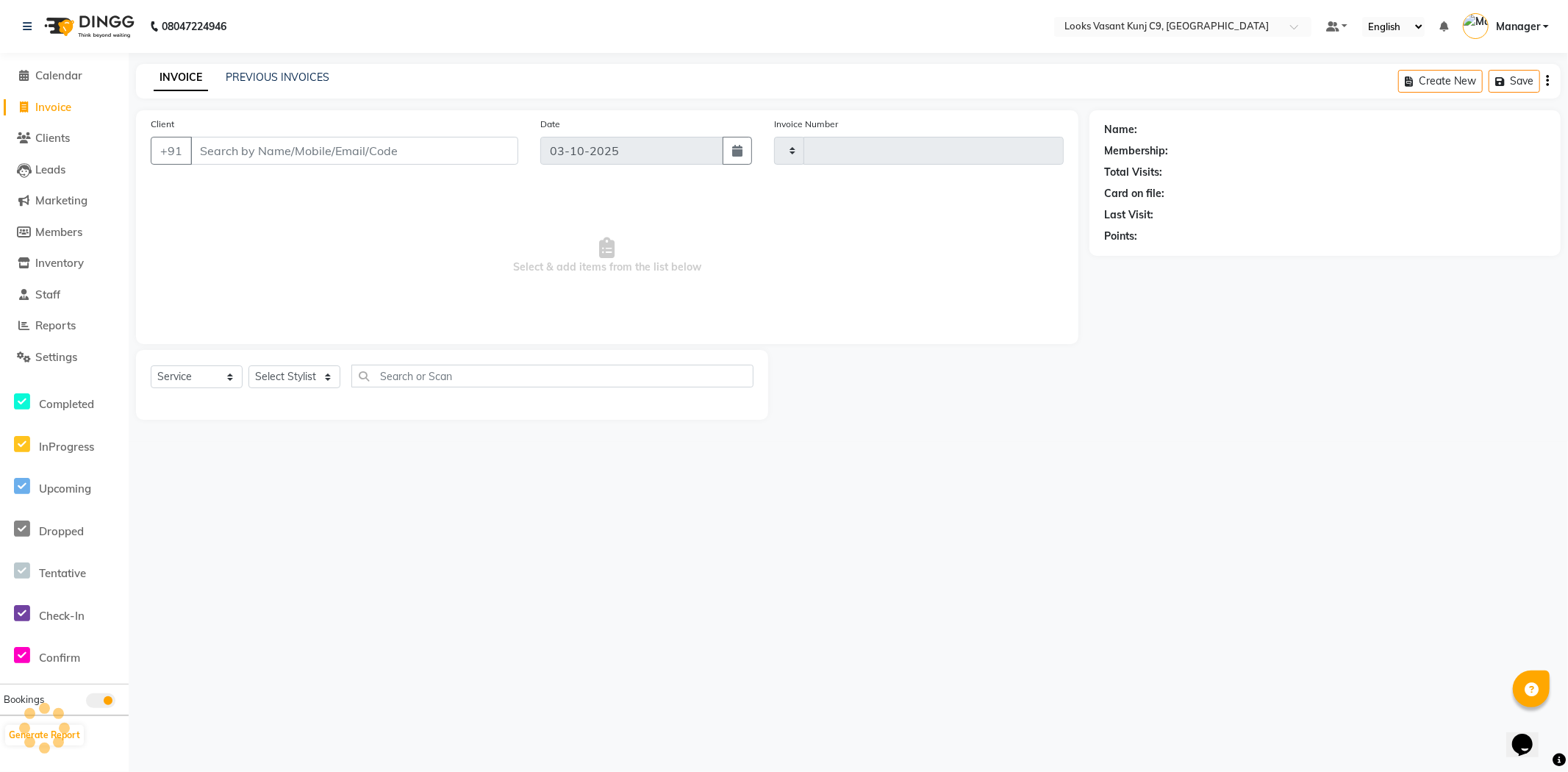
type input "1084"
select select "8747"
click at [249, 74] on link "PREVIOUS INVOICES" at bounding box center [278, 77] width 104 height 13
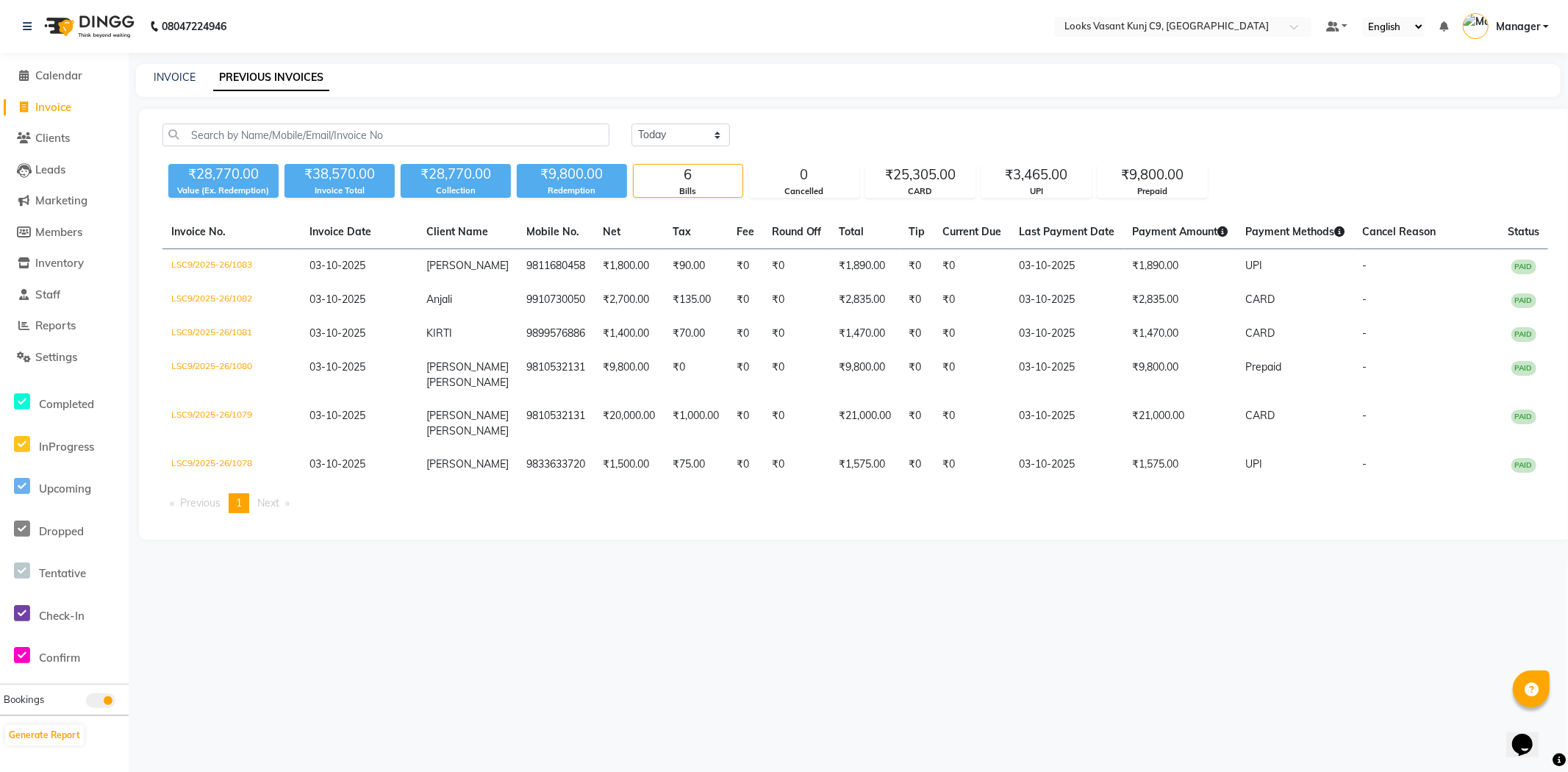
click at [77, 110] on link "Invoice" at bounding box center [64, 108] width 121 height 17
select select "service"
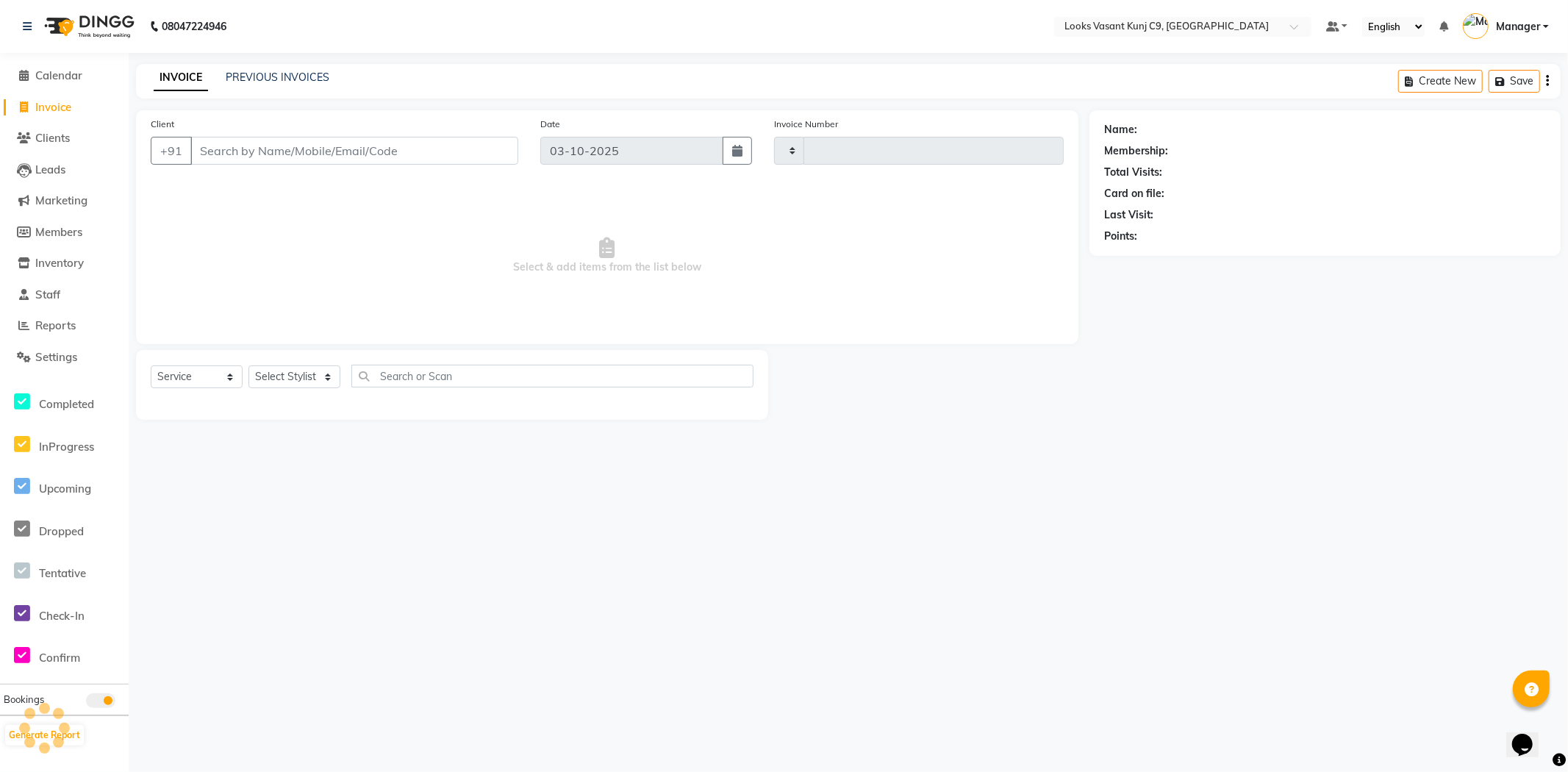
type input "1084"
select select "8747"
click at [69, 66] on li "Calendar" at bounding box center [64, 76] width 129 height 32
click at [68, 82] on span "Calendar" at bounding box center [59, 75] width 47 height 14
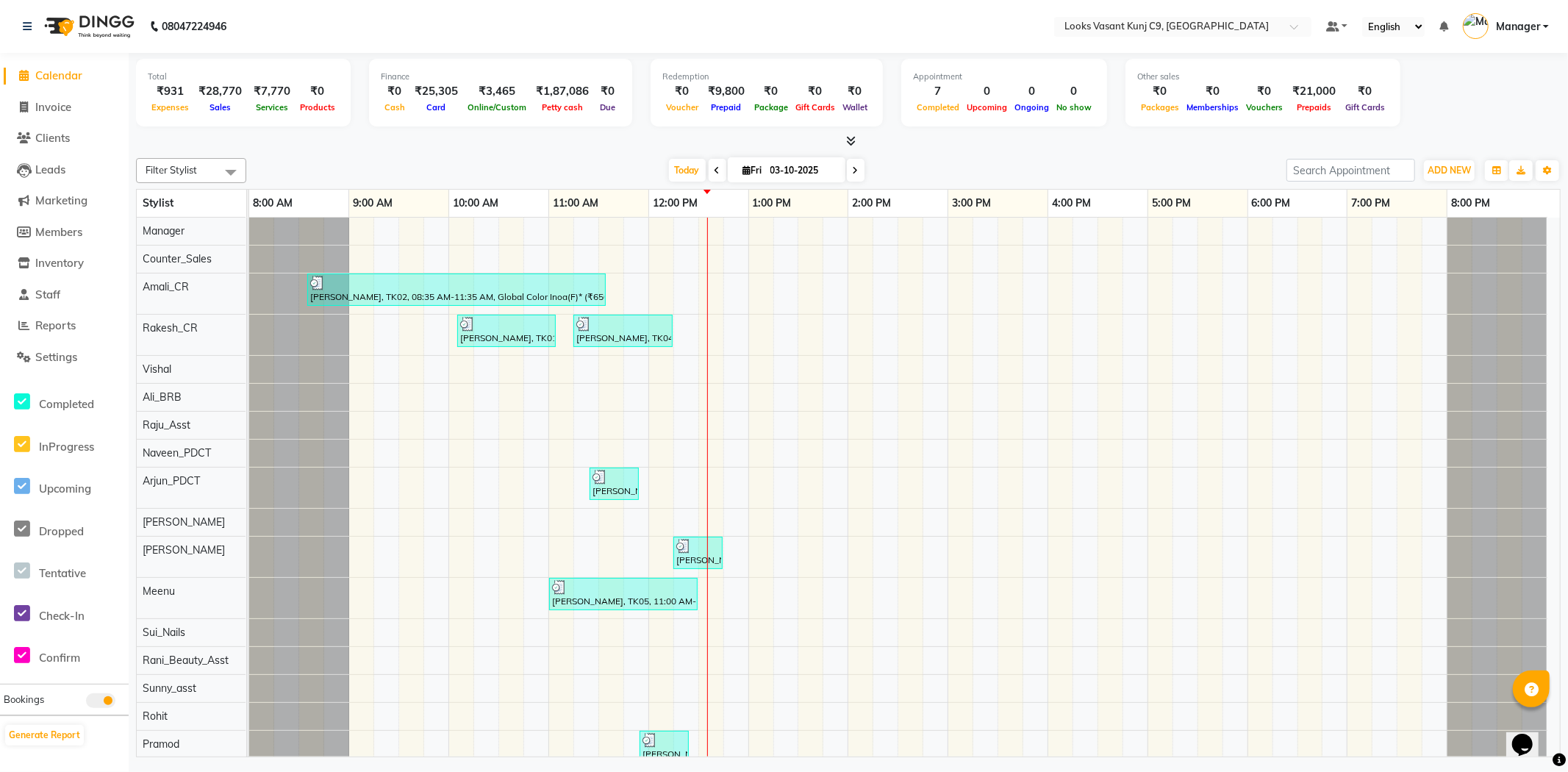
click at [38, 119] on li "Invoice" at bounding box center [64, 108] width 129 height 32
click at [54, 107] on span "Invoice" at bounding box center [53, 107] width 36 height 14
select select "service"
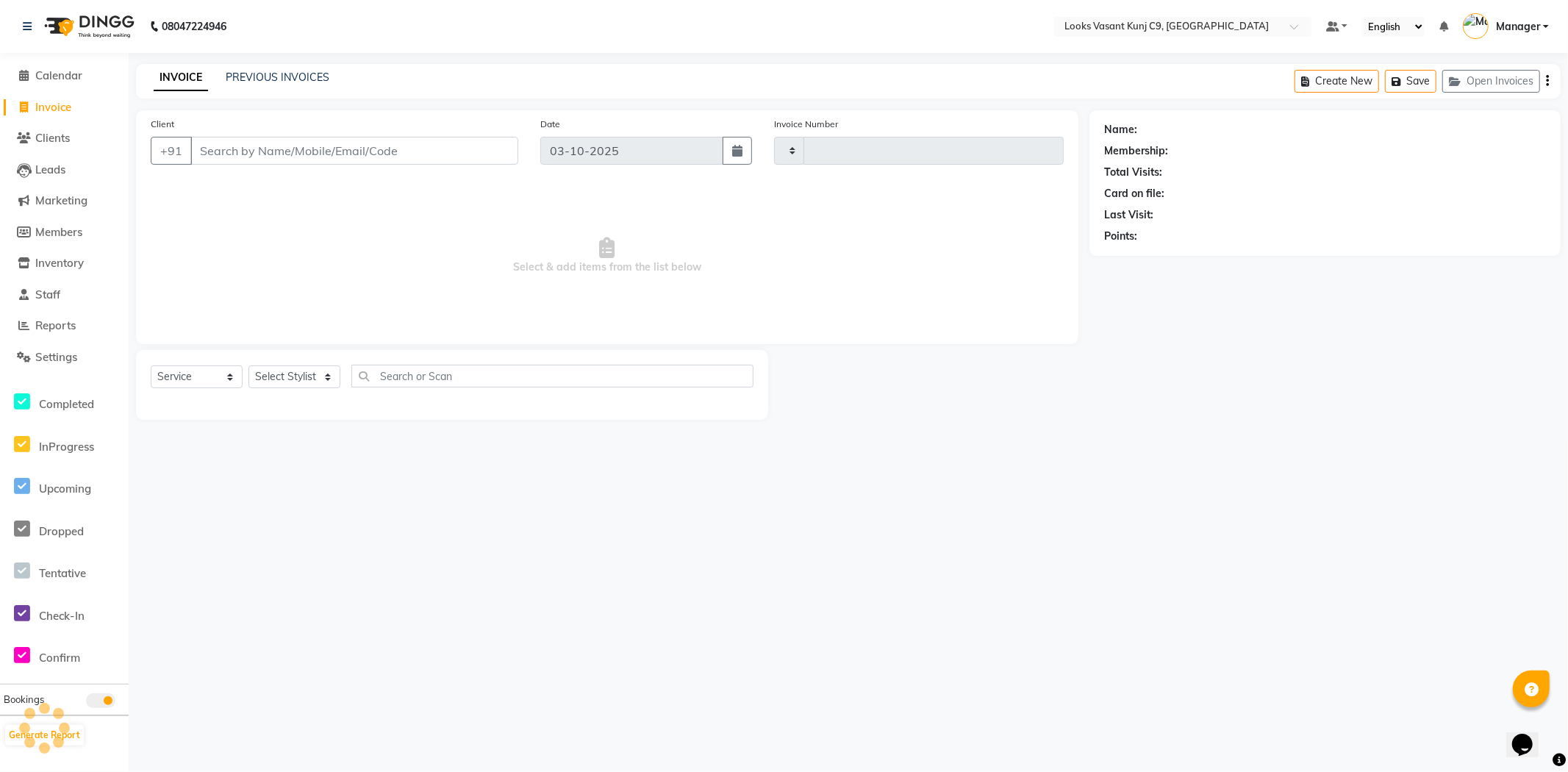
drag, startPoint x: 54, startPoint y: 107, endPoint x: 165, endPoint y: 209, distance: 150.7
click at [137, 196] on app-home "08047224946 Select Location × Looks Vasant Kunj C9, [GEOGRAPHIC_DATA] Default P…" at bounding box center [784, 221] width 1568 height 441
type input "1084"
select select "8747"
click at [287, 365] on div "Select Service Product Membership Package Voucher Prepaid Gift Card Select Styl…" at bounding box center [452, 382] width 603 height 35
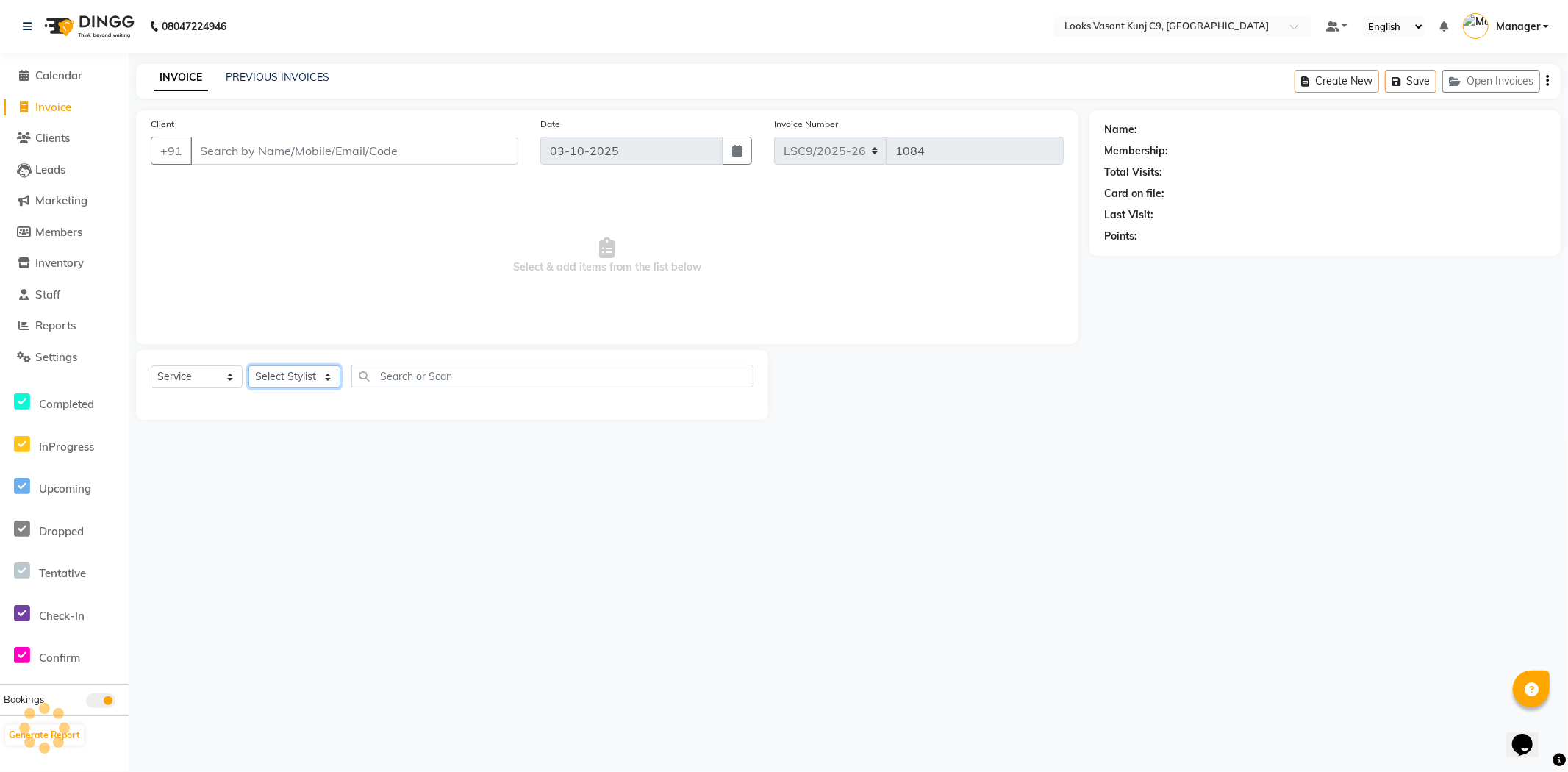
click at [293, 372] on select "Select Stylist" at bounding box center [294, 377] width 92 height 23
select select "88930"
click at [249, 366] on select "Select Stylist [PERSON_NAME] anjali _ASST Arjun_PDCT Ashish_asst Counter_Sales …" at bounding box center [294, 377] width 92 height 23
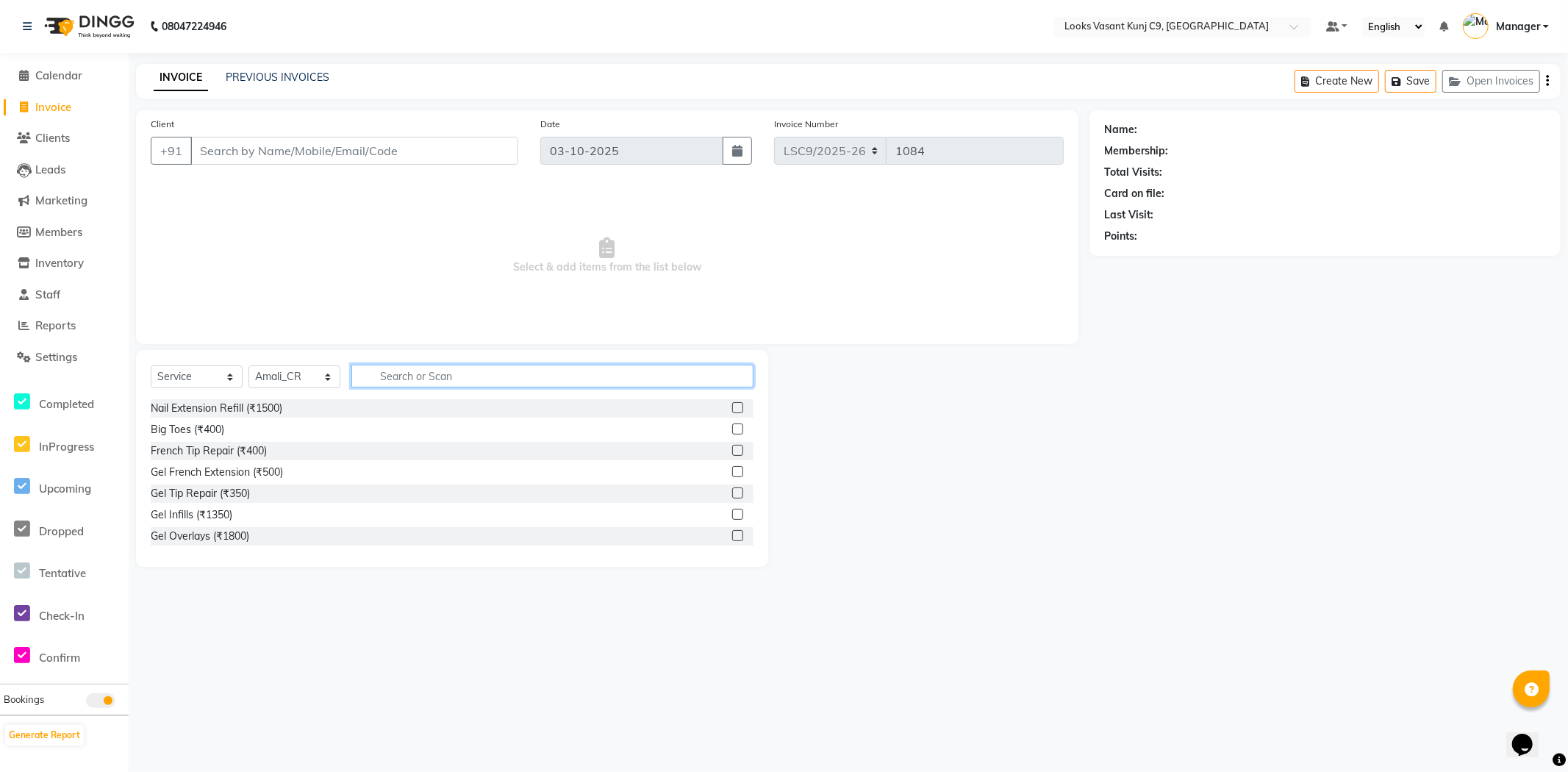
click at [437, 365] on input "text" at bounding box center [552, 376] width 402 height 23
type input "touc"
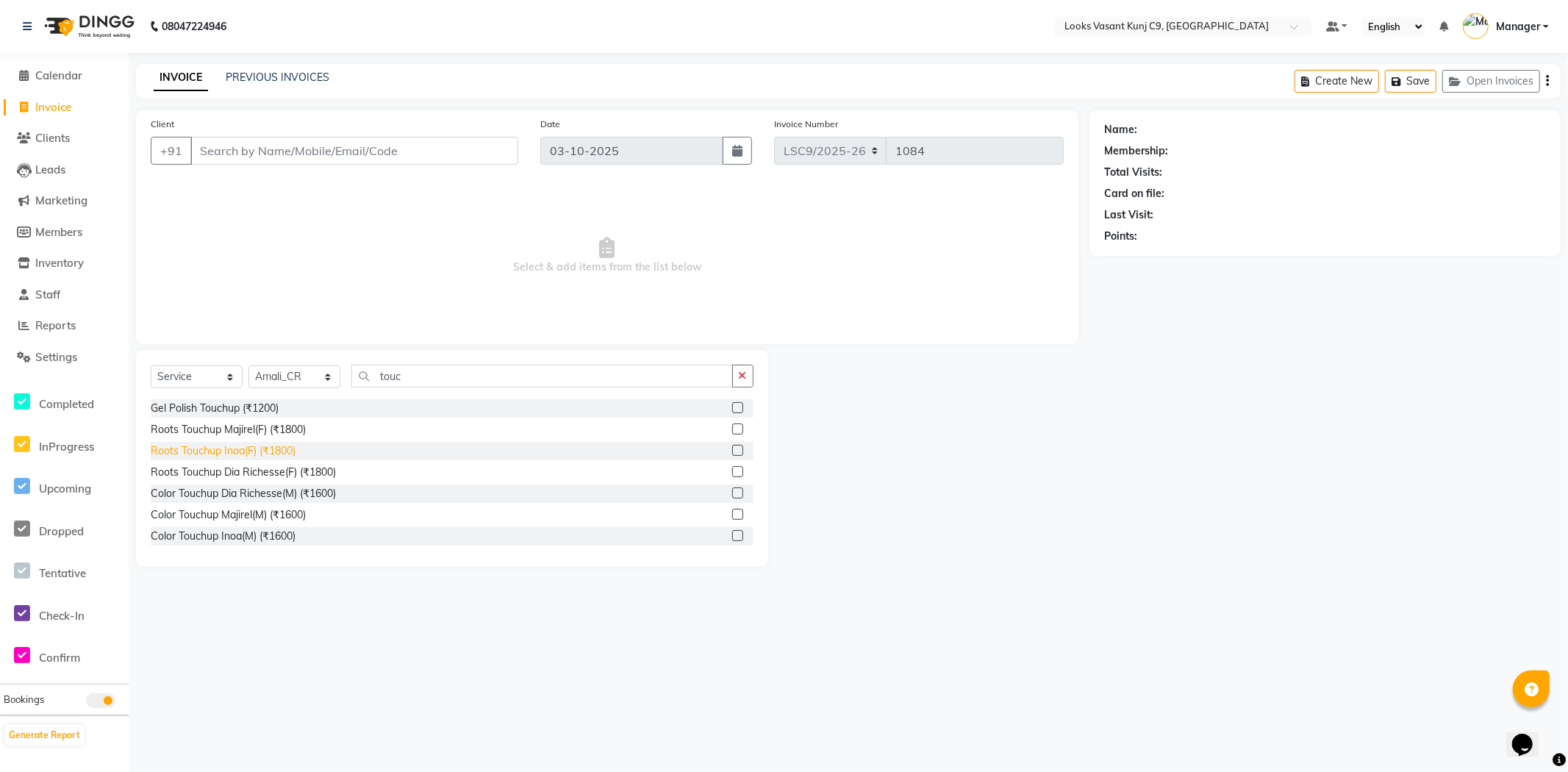
click at [262, 445] on div "Roots Touchup Inoa(F) (₹1800)" at bounding box center [223, 450] width 145 height 15
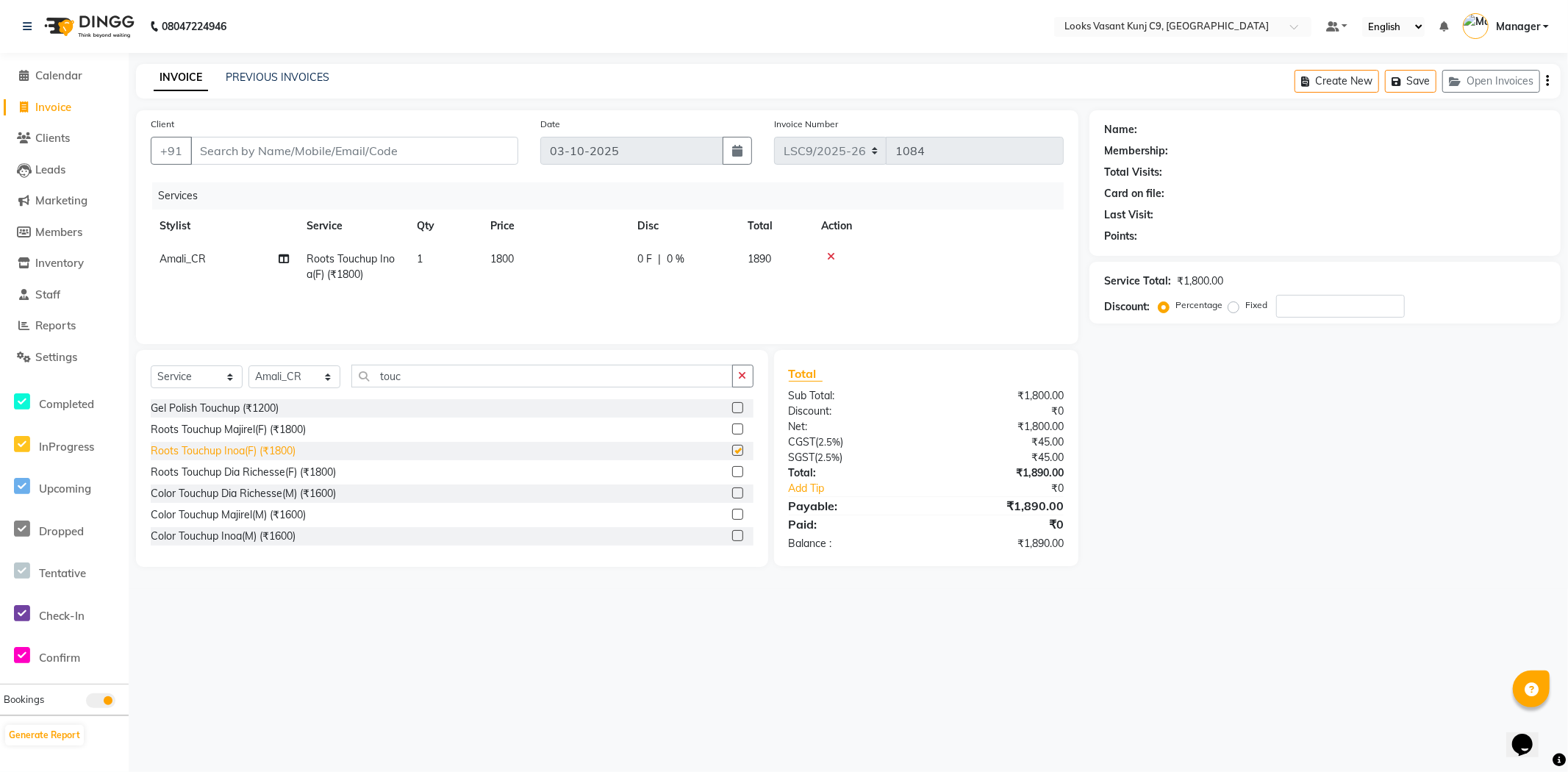
checkbox input "false"
click at [251, 155] on input "Client" at bounding box center [354, 150] width 328 height 28
type input "9"
type input "0"
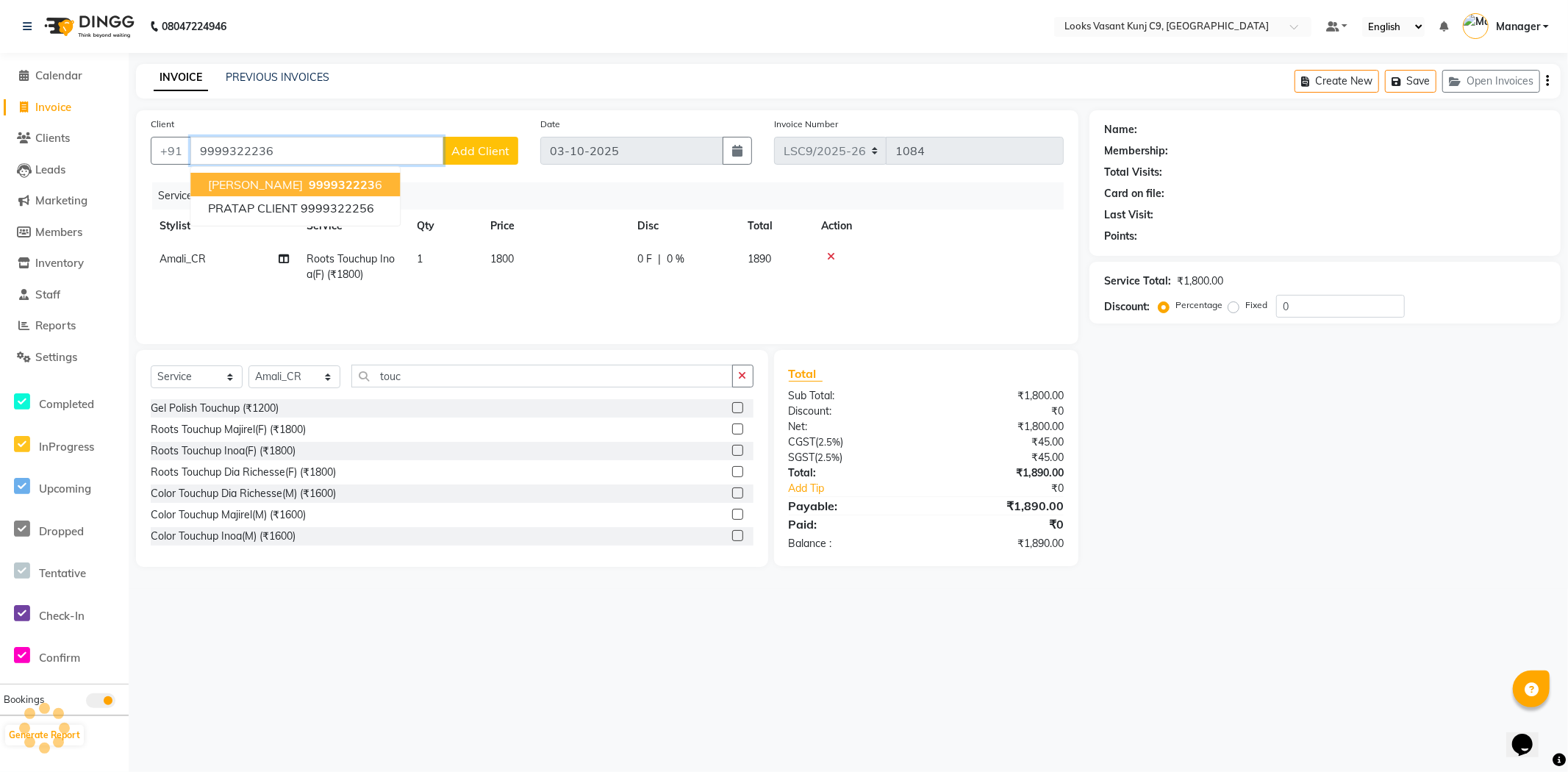
type input "9999322236"
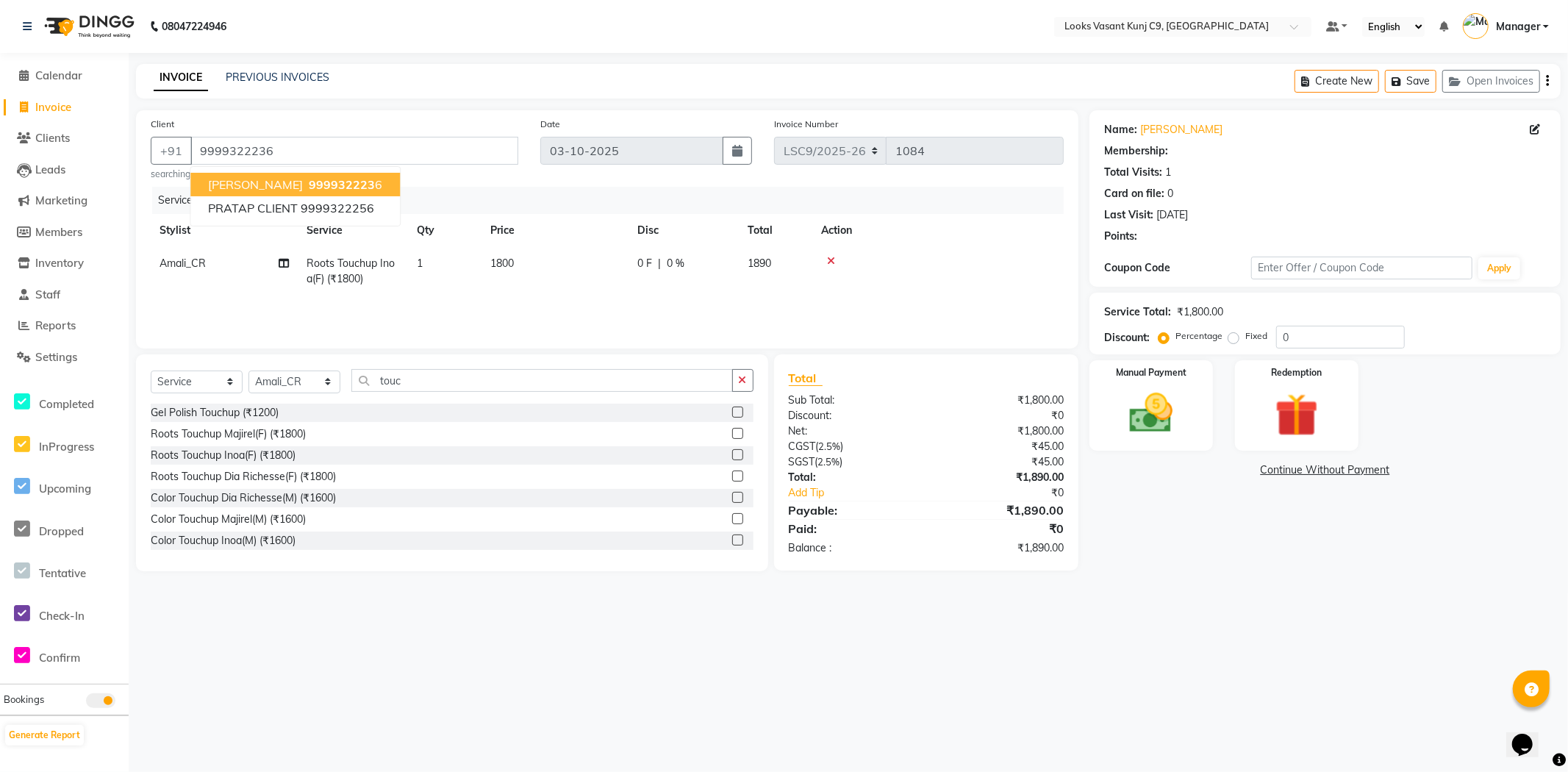
select select "1: Object"
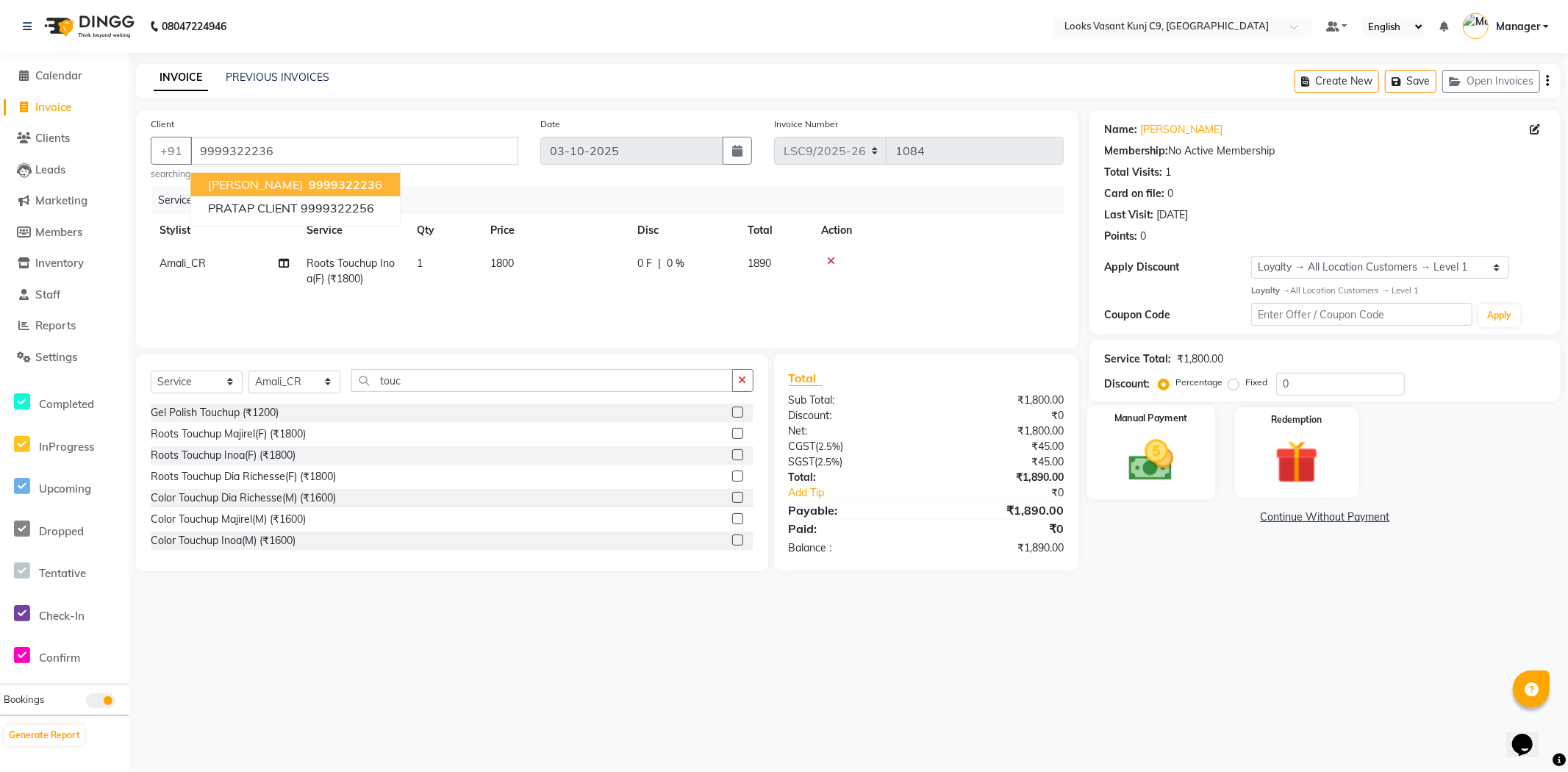
click at [1211, 457] on div "Manual Payment" at bounding box center [1151, 452] width 128 height 94
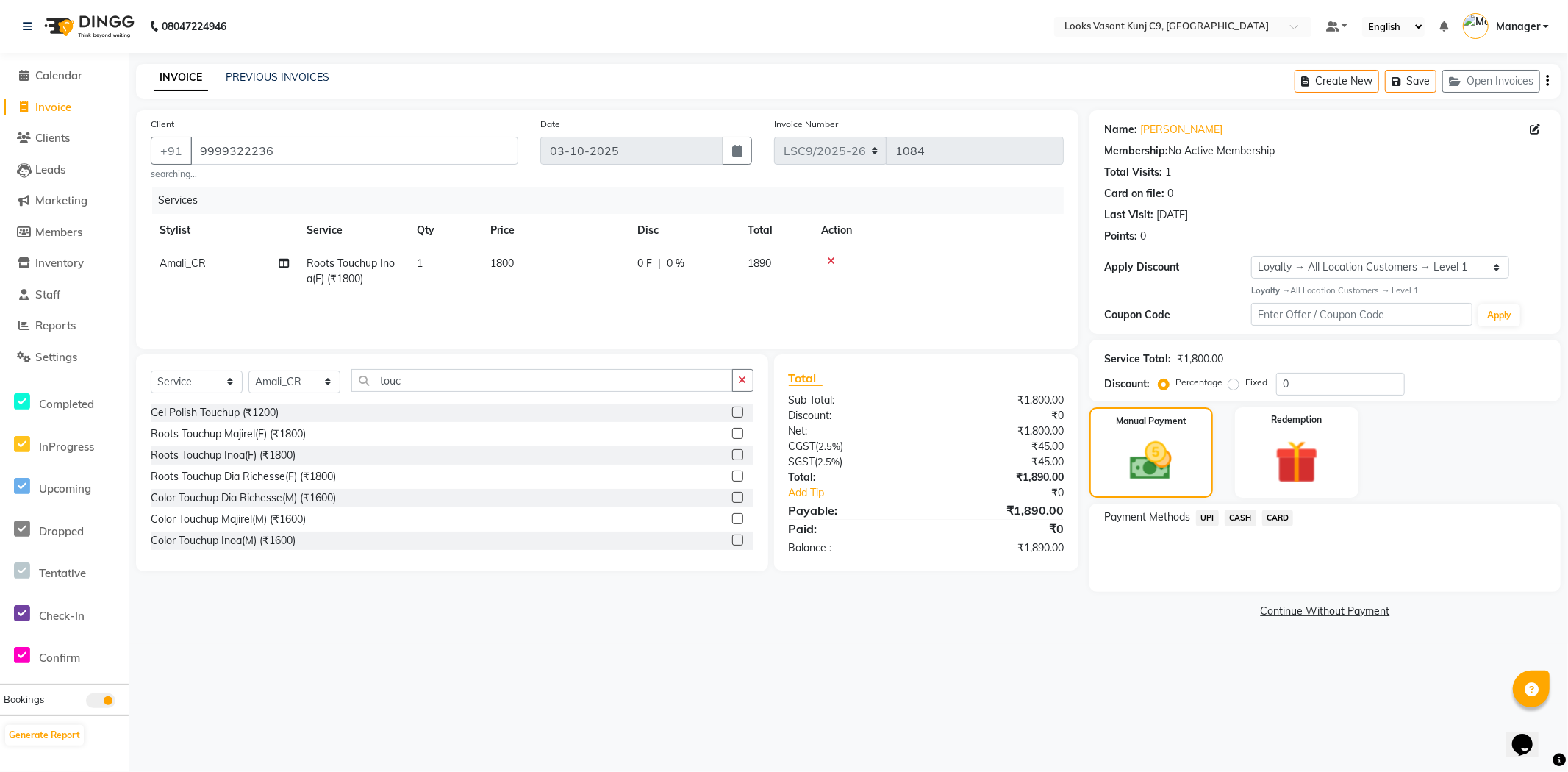
click at [1201, 515] on span "UPI" at bounding box center [1208, 518] width 23 height 17
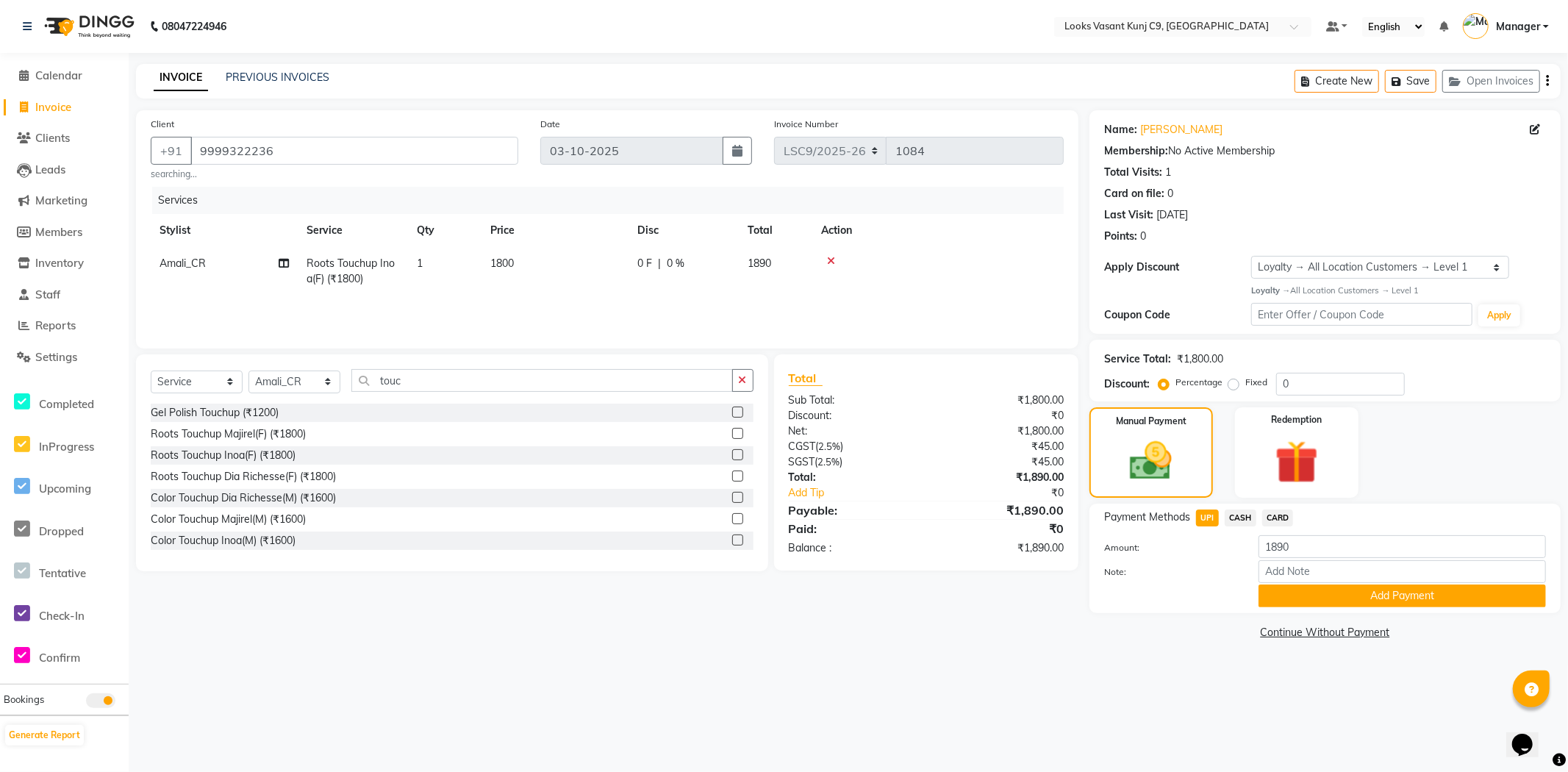
click at [1342, 607] on div "Payment Methods UPI CASH CARD Amount: 1890 Note: Add Payment" at bounding box center [1324, 558] width 471 height 109
click at [1480, 607] on div "Payment Methods UPI CASH CARD Amount: 1890 Note: Add Payment" at bounding box center [1324, 558] width 471 height 109
click at [1474, 593] on button "Add Payment" at bounding box center [1402, 595] width 288 height 23
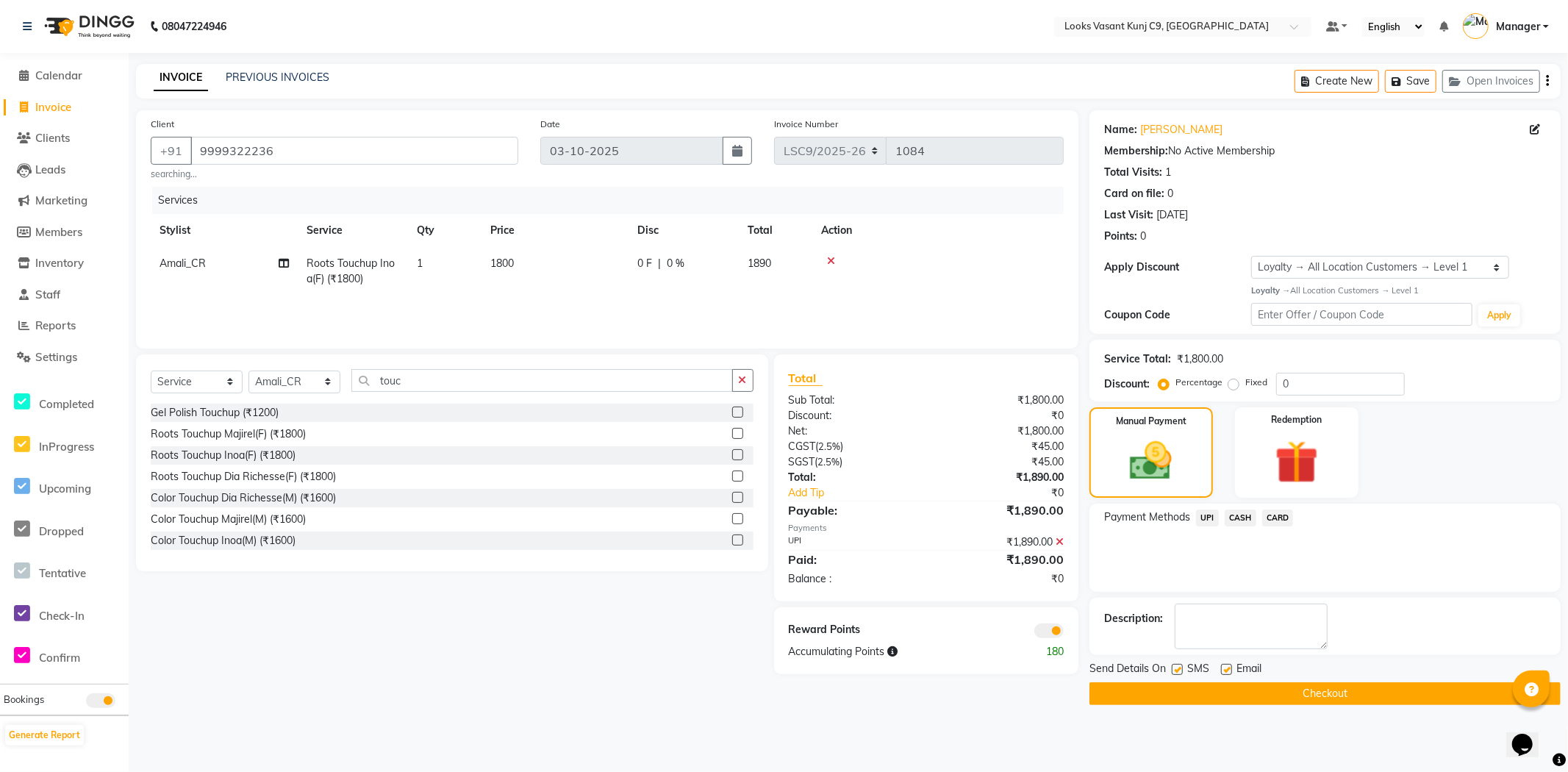
click at [1202, 700] on button "Checkout" at bounding box center [1324, 693] width 471 height 23
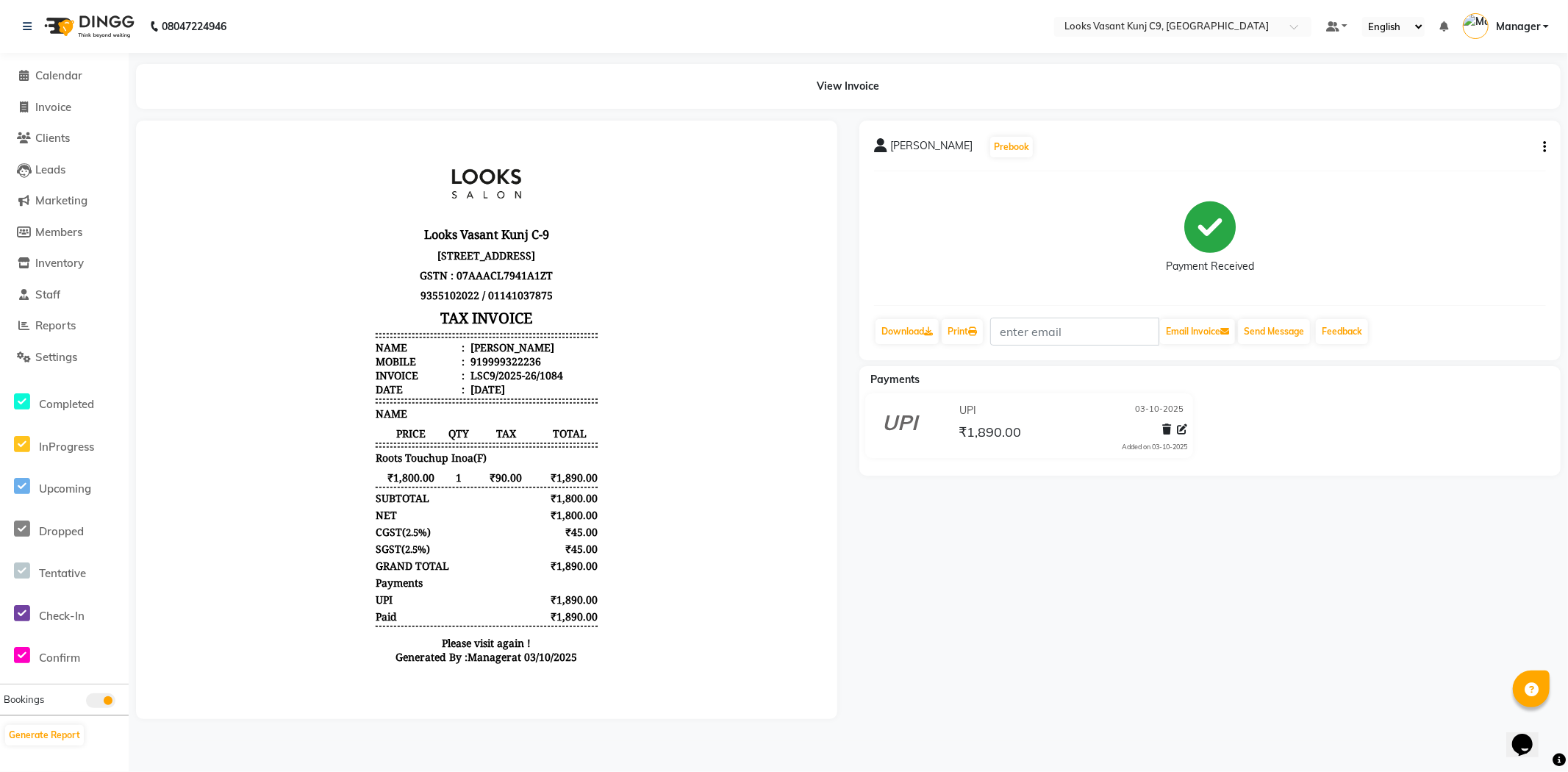
click at [58, 84] on li "Calendar" at bounding box center [64, 76] width 129 height 32
click at [59, 78] on span "Calendar" at bounding box center [59, 75] width 47 height 14
